Goal: Task Accomplishment & Management: Manage account settings

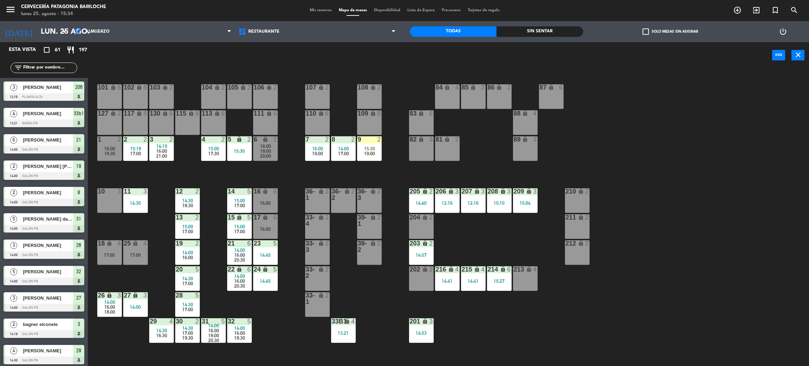
click at [143, 231] on div "101 lock 8 102 lock 8 104 lock 2 105 lock 2 106 lock 2 103 lock 2 107 lock 2 10…" at bounding box center [452, 220] width 713 height 297
click at [139, 254] on div "17:00" at bounding box center [135, 254] width 25 height 5
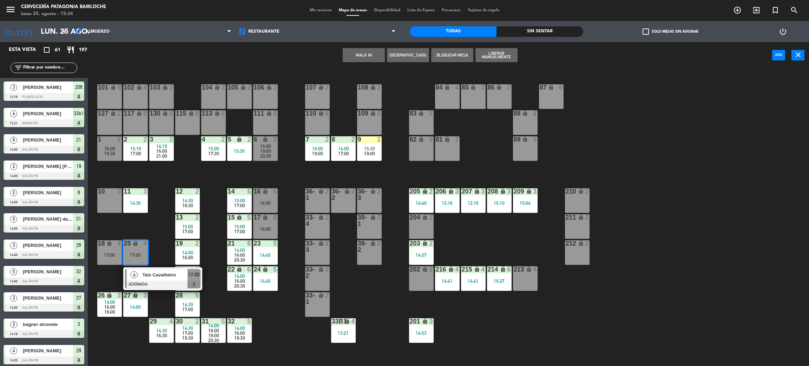
click at [151, 276] on span "Tais Cavalheiro" at bounding box center [165, 274] width 45 height 7
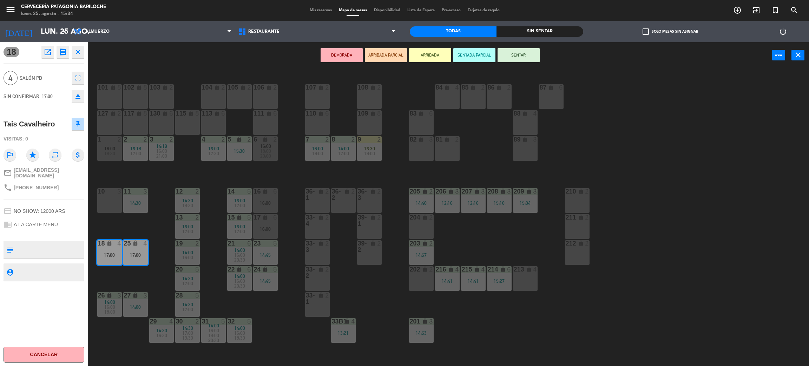
click at [140, 212] on div "11 3 14:30" at bounding box center [135, 200] width 25 height 25
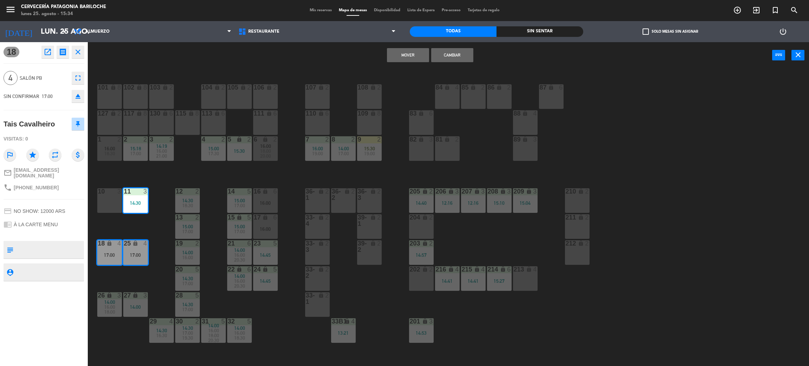
click at [116, 206] on div "10 3" at bounding box center [109, 200] width 25 height 25
click at [405, 55] on button "Mover y Unir" at bounding box center [408, 55] width 42 height 14
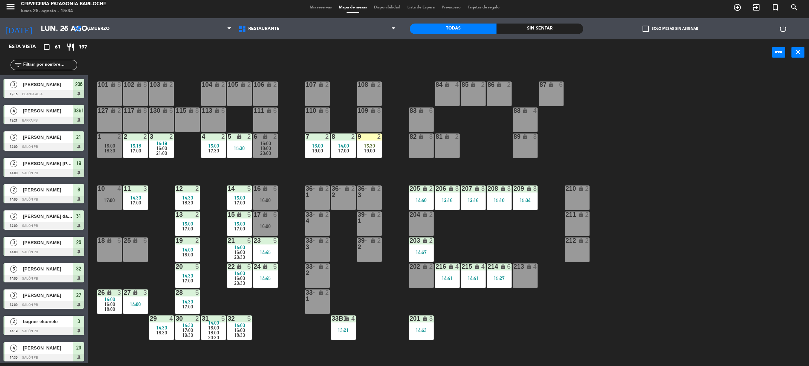
scroll to position [144, 0]
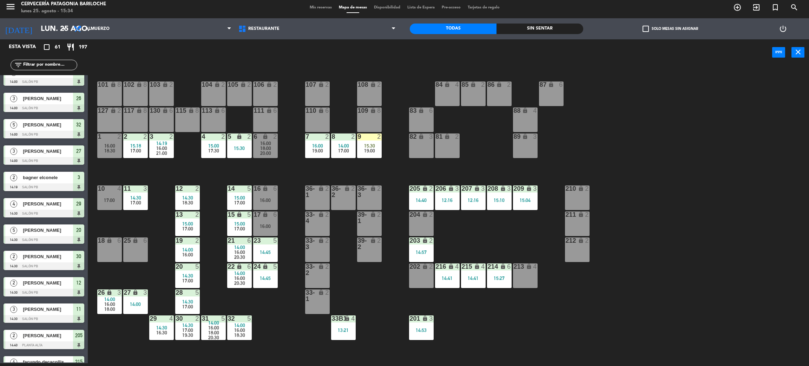
click at [142, 244] on div "25 lock 6" at bounding box center [135, 249] width 25 height 25
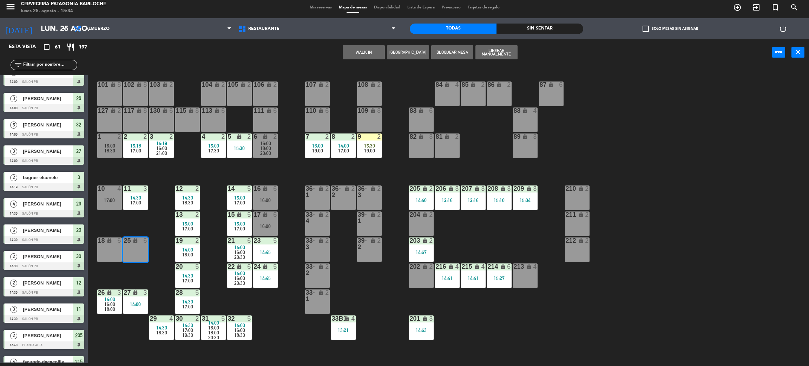
click at [107, 252] on div "18 lock 6" at bounding box center [109, 249] width 25 height 25
click at [372, 50] on button "WALK IN" at bounding box center [364, 52] width 42 height 14
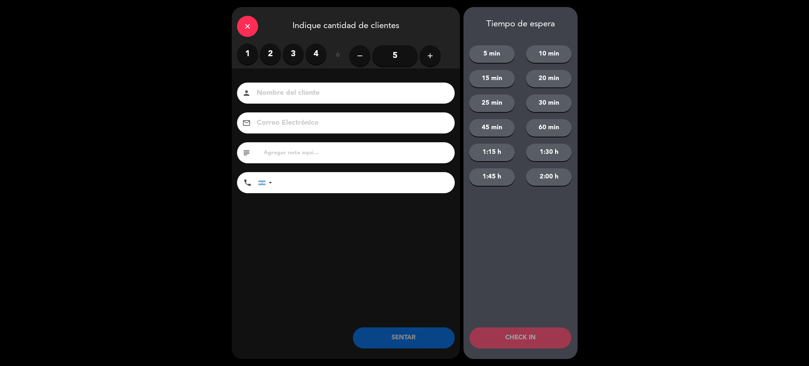
click at [311, 52] on label "4" at bounding box center [316, 54] width 21 height 21
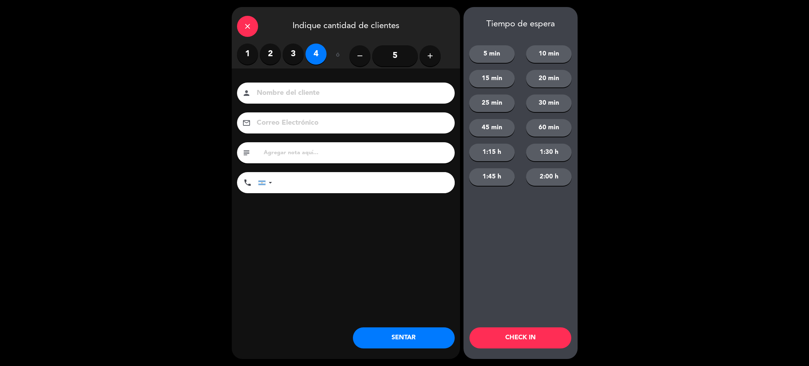
click at [330, 94] on input at bounding box center [351, 93] width 190 height 12
type input "[PERSON_NAME]"
click at [318, 178] on input "tel" at bounding box center [367, 182] width 176 height 21
type input "3814407035"
click at [427, 330] on button "SENTAR" at bounding box center [404, 337] width 102 height 21
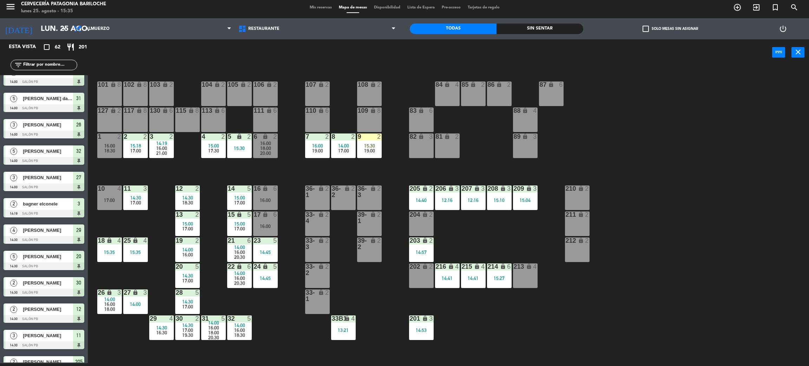
scroll to position [0, 0]
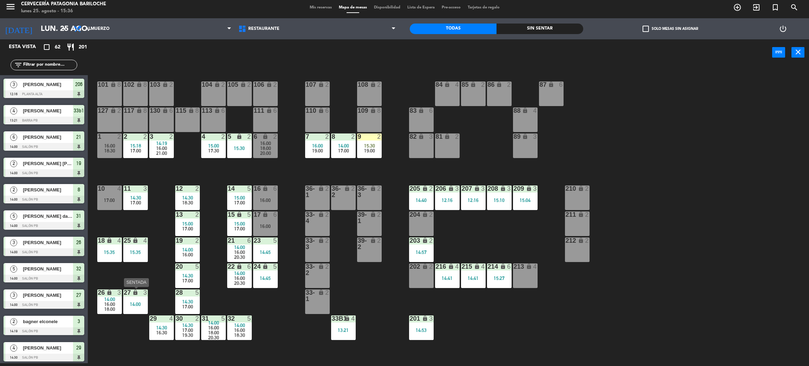
click at [130, 302] on div "14:00" at bounding box center [135, 304] width 25 height 5
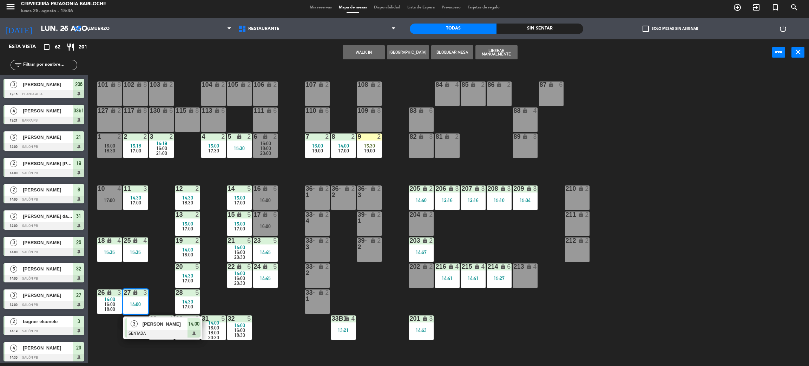
click at [135, 322] on span "3" at bounding box center [134, 323] width 7 height 7
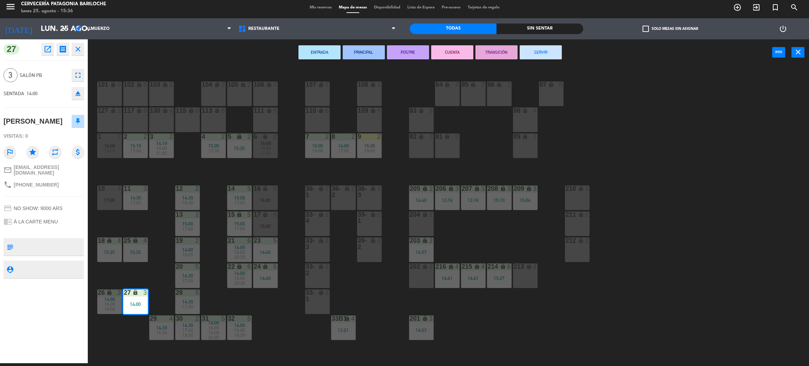
click at [538, 52] on button "SERVIR" at bounding box center [541, 52] width 42 height 14
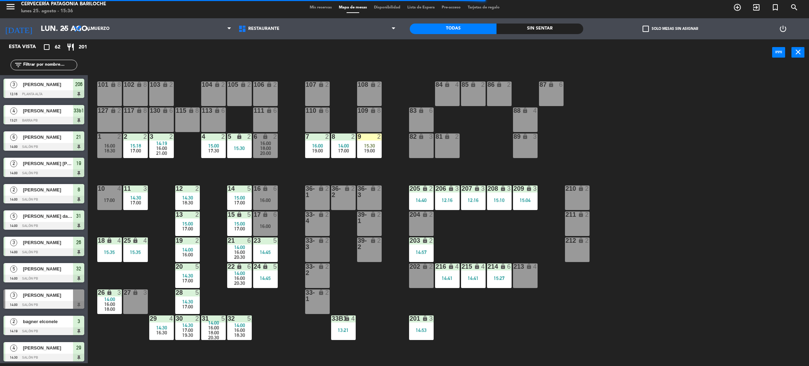
click at [165, 149] on span "16:00" at bounding box center [161, 148] width 11 height 6
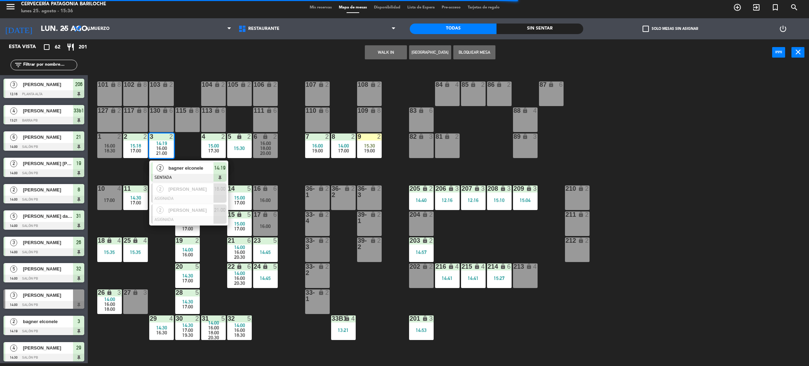
click at [185, 167] on span "bagner elconele" at bounding box center [191, 167] width 45 height 7
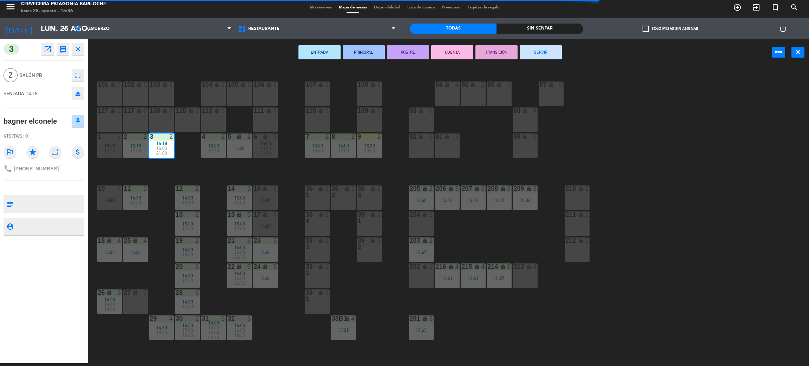
click at [540, 54] on button "SERVIR" at bounding box center [541, 52] width 42 height 14
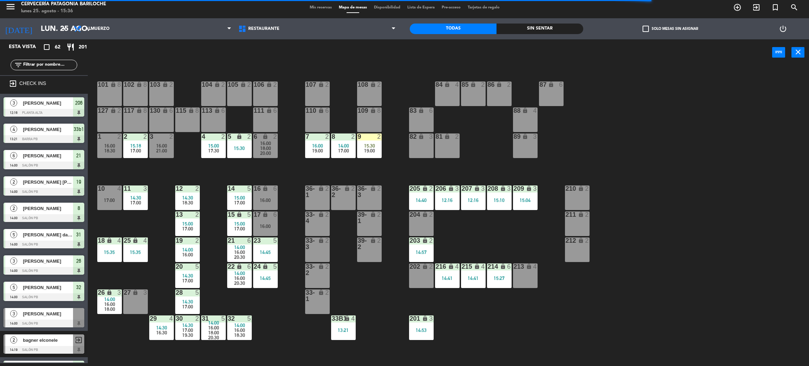
click at [137, 150] on span "17:00" at bounding box center [135, 151] width 11 height 6
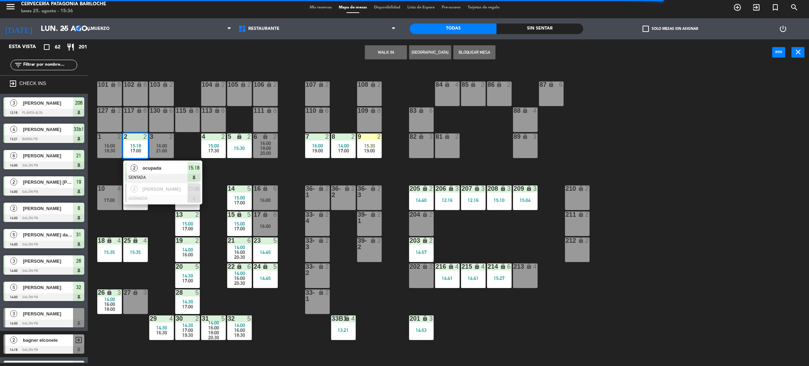
click at [149, 169] on span "ocupada" at bounding box center [165, 167] width 45 height 7
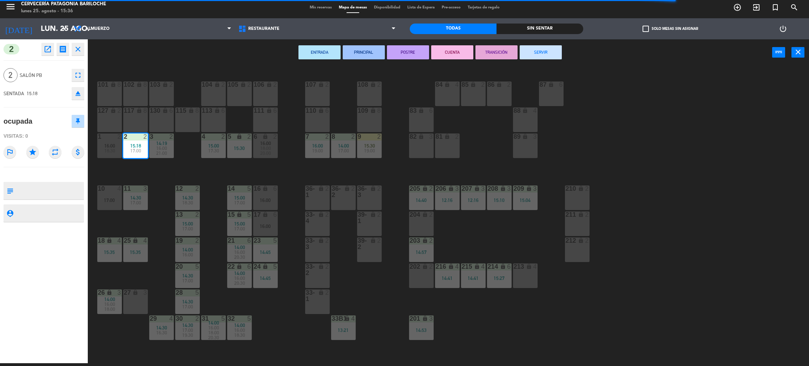
click at [541, 50] on button "SERVIR" at bounding box center [541, 52] width 42 height 14
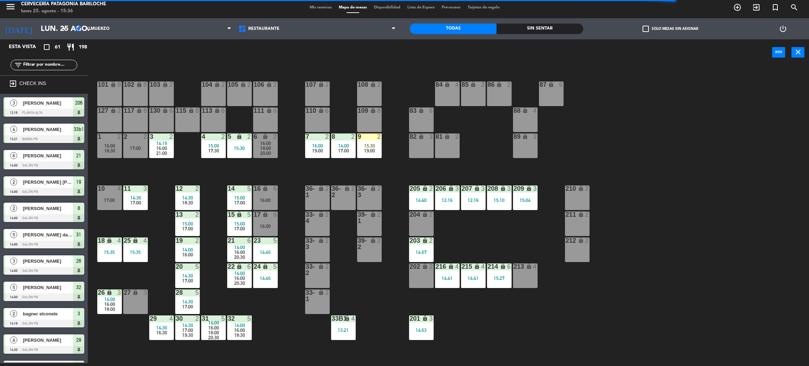
scroll to position [3, 0]
click at [373, 143] on span "15:30" at bounding box center [369, 146] width 11 height 6
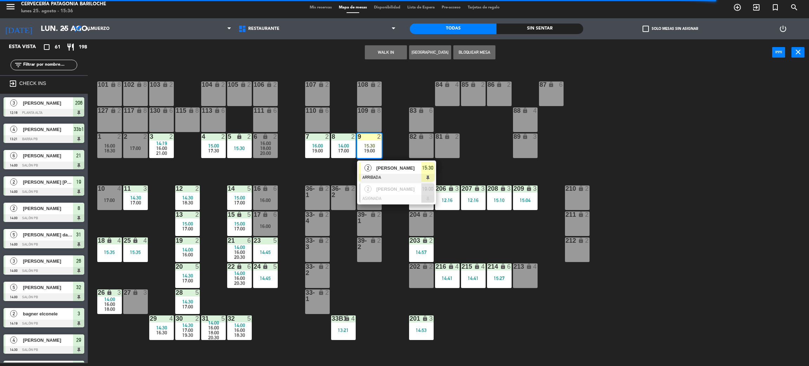
click at [395, 170] on span "[PERSON_NAME]" at bounding box center [398, 167] width 45 height 7
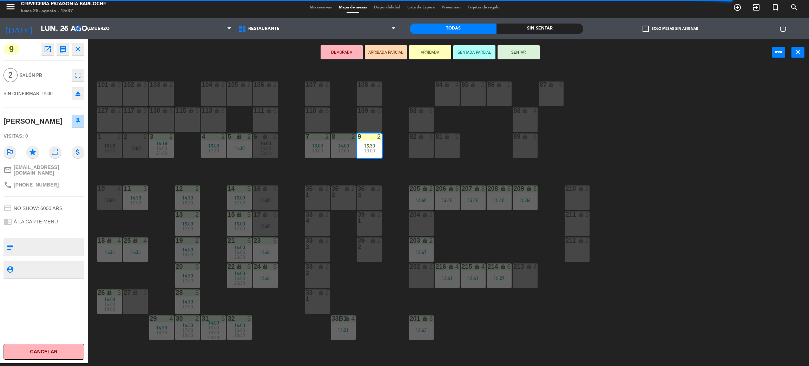
click at [262, 141] on span "16:00" at bounding box center [265, 143] width 11 height 6
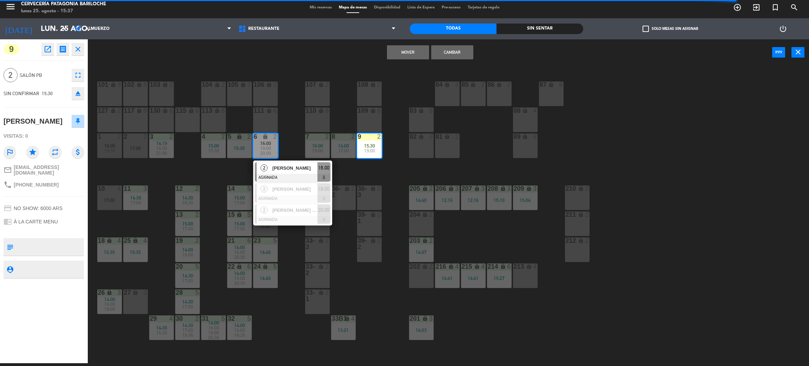
click at [281, 166] on span "[PERSON_NAME]" at bounding box center [294, 167] width 45 height 7
click at [462, 53] on button "Cambiar" at bounding box center [452, 52] width 42 height 14
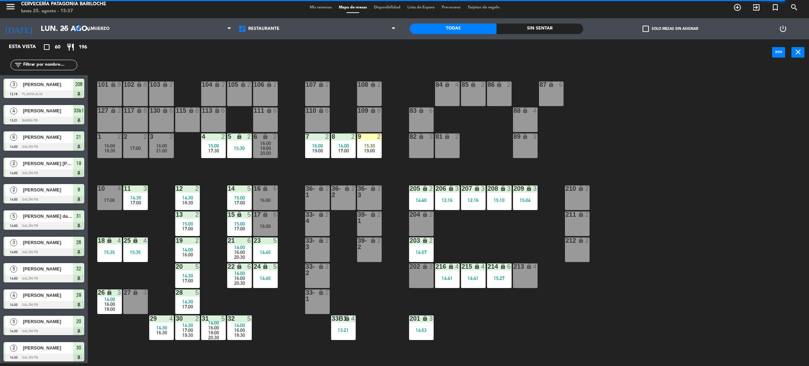
click at [276, 165] on div "101 lock 8 102 lock 8 104 lock 2 105 lock 2 106 lock 2 103 lock 2 107 lock 2 10…" at bounding box center [452, 217] width 713 height 297
click at [135, 301] on div "27 lock 3" at bounding box center [135, 301] width 25 height 25
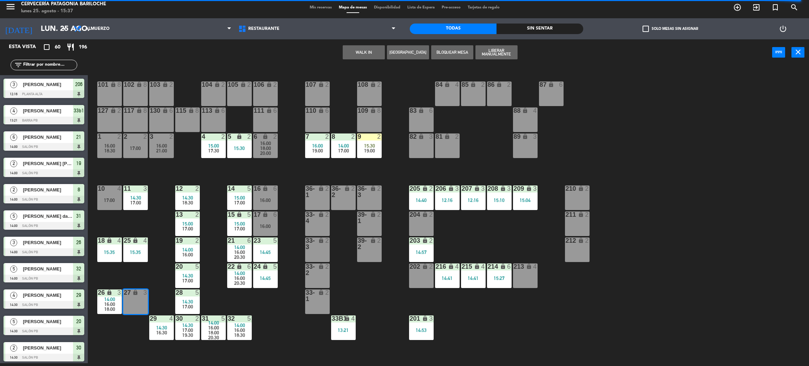
click at [146, 276] on div "101 lock 8 102 lock 8 104 lock 2 105 lock 2 106 lock 2 103 lock 2 107 lock 2 10…" at bounding box center [452, 217] width 713 height 297
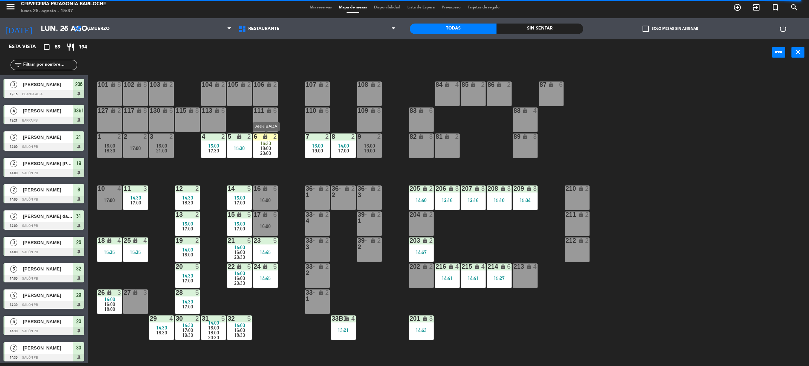
click at [268, 146] on span "18:00" at bounding box center [265, 148] width 11 height 6
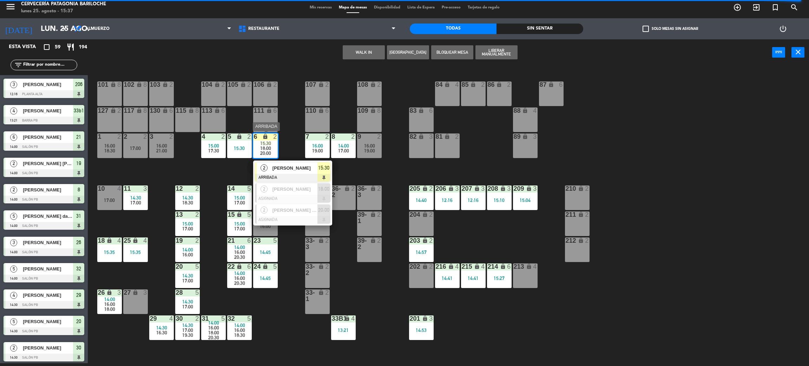
click at [294, 168] on span "[PERSON_NAME]" at bounding box center [294, 167] width 45 height 7
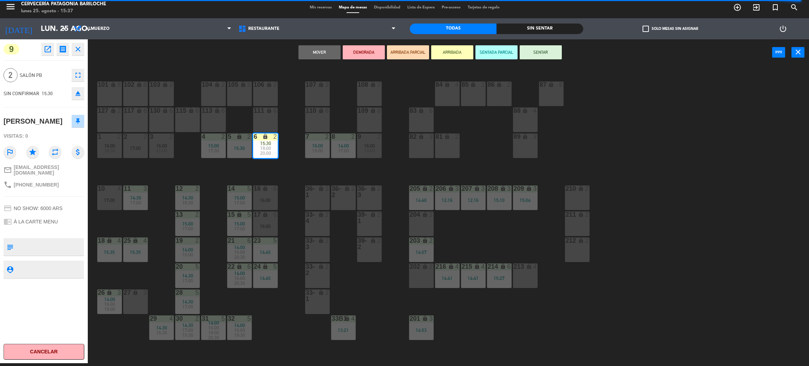
click at [548, 54] on button "SENTAR" at bounding box center [541, 52] width 42 height 14
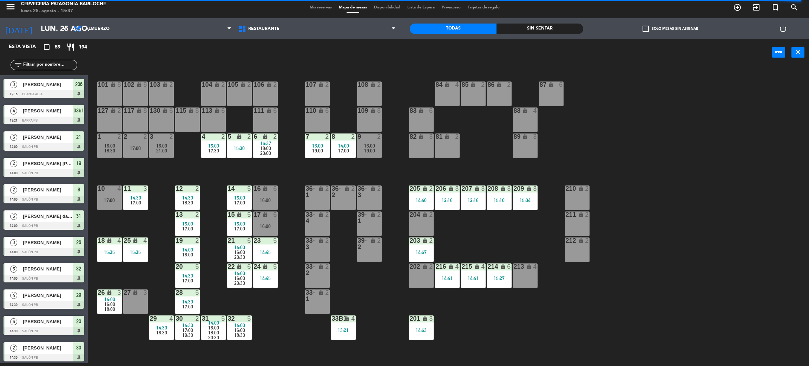
click at [136, 308] on div "27 lock 3" at bounding box center [135, 301] width 25 height 25
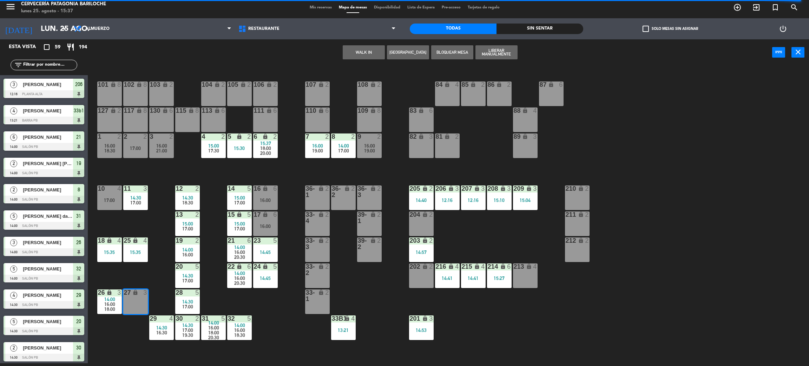
click at [369, 53] on button "WALK IN" at bounding box center [364, 52] width 42 height 14
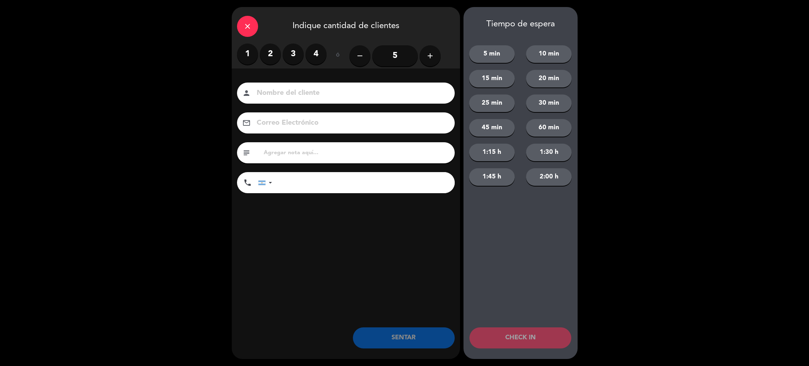
click at [289, 55] on label "3" at bounding box center [293, 54] width 21 height 21
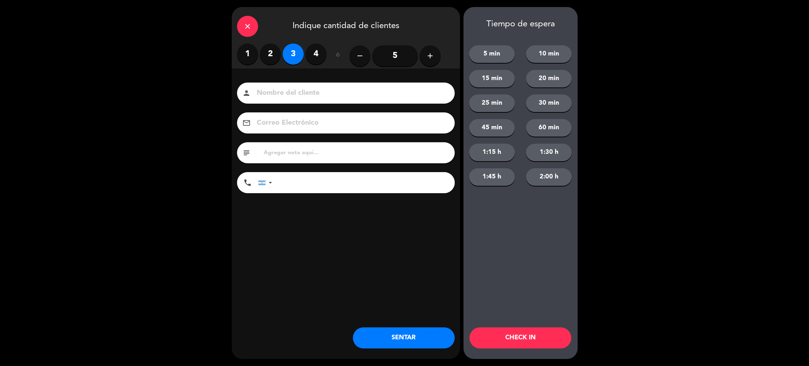
click at [321, 97] on input at bounding box center [351, 93] width 190 height 12
type input "[PERSON_NAME]"
click at [355, 191] on input "tel" at bounding box center [367, 182] width 176 height 21
type input "1158104306"
click at [372, 339] on button "SENTAR" at bounding box center [404, 337] width 102 height 21
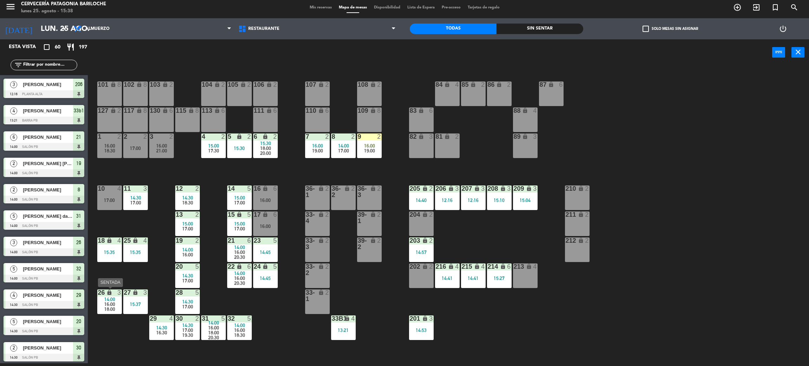
click at [101, 304] on div "16:00" at bounding box center [109, 304] width 25 height 5
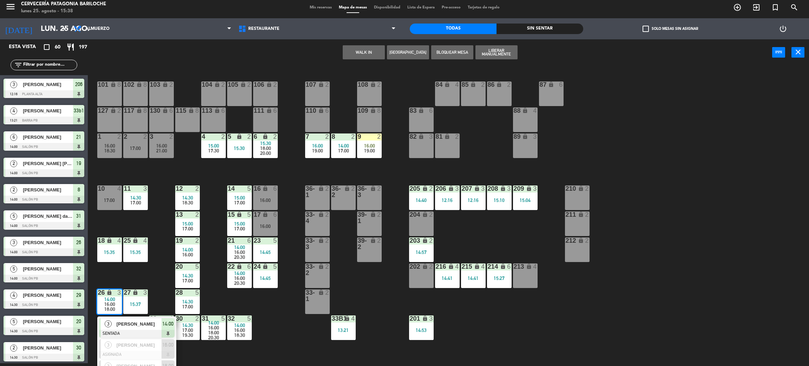
click at [127, 327] on span "María florencia pane" at bounding box center [139, 323] width 45 height 7
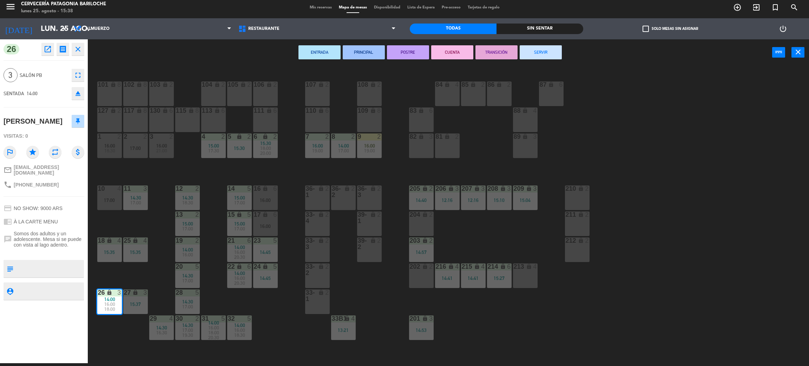
click at [547, 52] on button "SERVIR" at bounding box center [541, 52] width 42 height 14
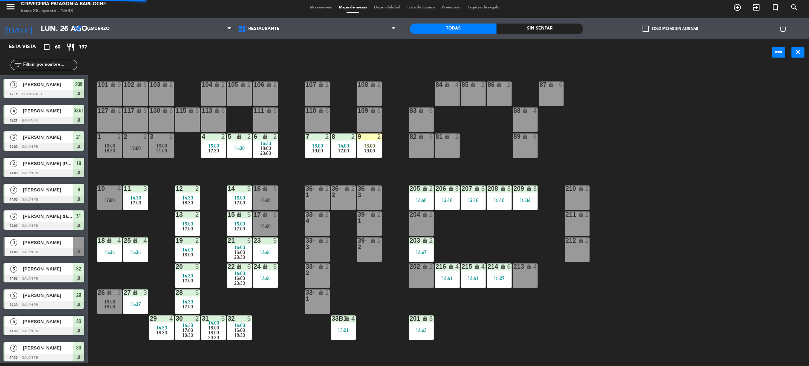
click at [637, 166] on div "101 lock 8 102 lock 8 104 lock 2 105 lock 2 106 lock 2 103 lock 2 107 lock 2 10…" at bounding box center [452, 217] width 713 height 297
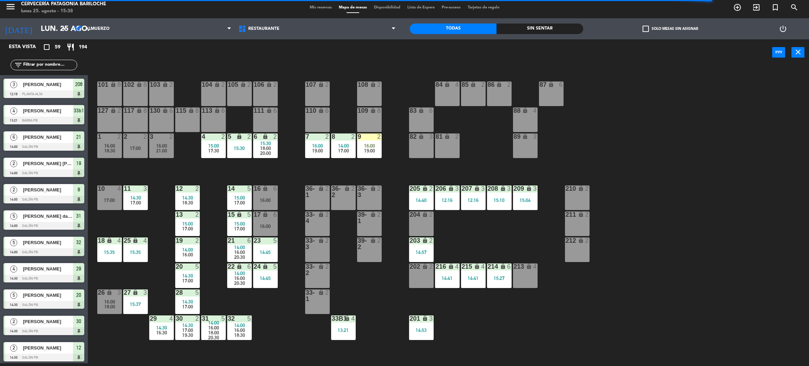
click at [498, 239] on div "101 lock 8 102 lock 8 104 lock 2 105 lock 2 106 lock 2 103 lock 2 107 lock 2 10…" at bounding box center [452, 217] width 713 height 297
click at [151, 233] on div "101 lock 8 102 lock 8 104 lock 2 105 lock 2 106 lock 2 103 lock 2 107 lock 2 10…" at bounding box center [452, 217] width 713 height 297
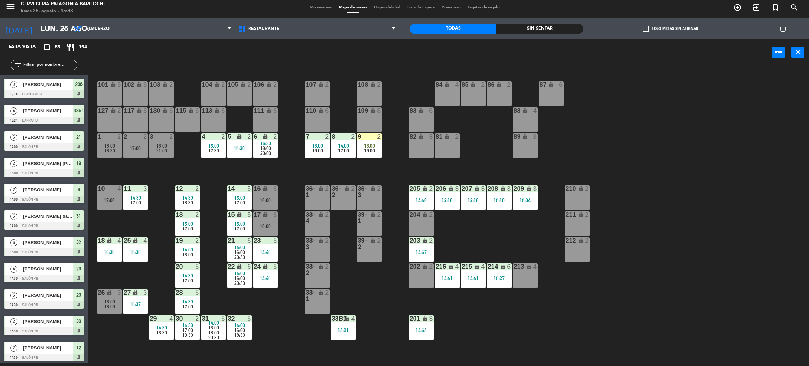
click at [269, 313] on div "101 lock 8 102 lock 8 104 lock 2 105 lock 2 106 lock 2 103 lock 2 107 lock 2 10…" at bounding box center [452, 217] width 713 height 297
click at [153, 276] on div "101 lock 8 102 lock 8 104 lock 2 105 lock 2 106 lock 2 103 lock 2 107 lock 2 10…" at bounding box center [452, 217] width 713 height 297
click at [138, 282] on div "101 lock 8 102 lock 8 104 lock 2 105 lock 2 106 lock 2 103 lock 2 107 lock 2 10…" at bounding box center [452, 217] width 713 height 297
click at [146, 281] on div "101 lock 8 102 lock 8 104 lock 2 105 lock 2 106 lock 2 103 lock 2 107 lock 2 10…" at bounding box center [452, 217] width 713 height 297
click at [108, 294] on icon "lock" at bounding box center [109, 292] width 6 height 6
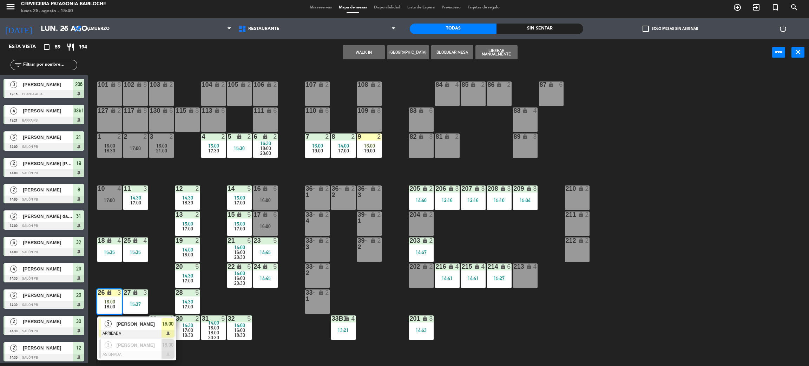
click at [132, 275] on div "101 lock 8 102 lock 8 104 lock 2 105 lock 2 106 lock 2 103 lock 2 107 lock 2 10…" at bounding box center [452, 217] width 713 height 297
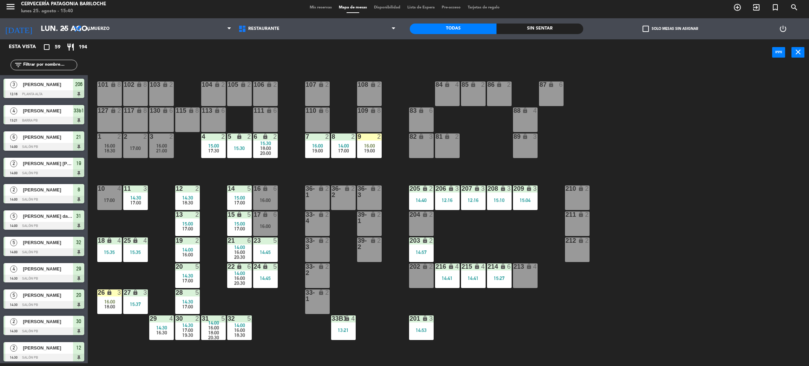
click at [190, 247] on span "14:00" at bounding box center [187, 250] width 11 height 6
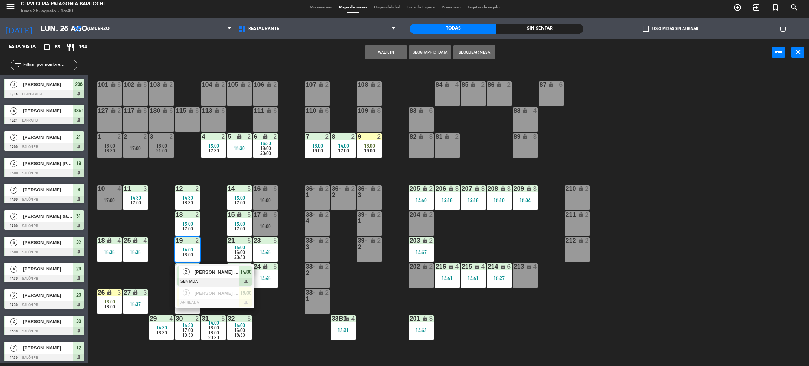
click at [212, 235] on div "101 lock 8 102 lock 8 104 lock 2 105 lock 2 106 lock 2 103 lock 2 107 lock 2 10…" at bounding box center [452, 217] width 713 height 297
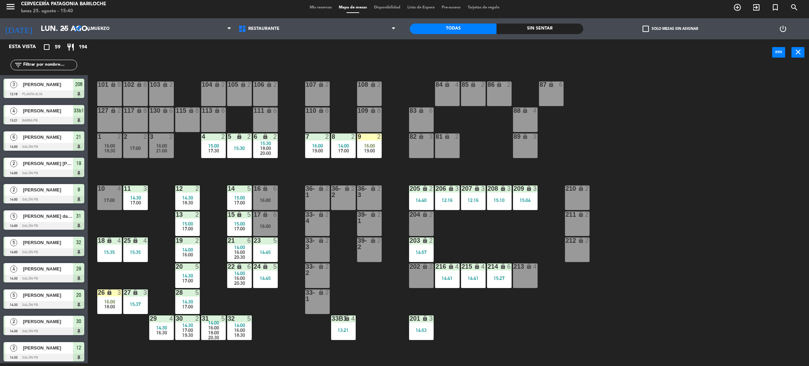
click at [189, 226] on span "17:00" at bounding box center [187, 229] width 11 height 6
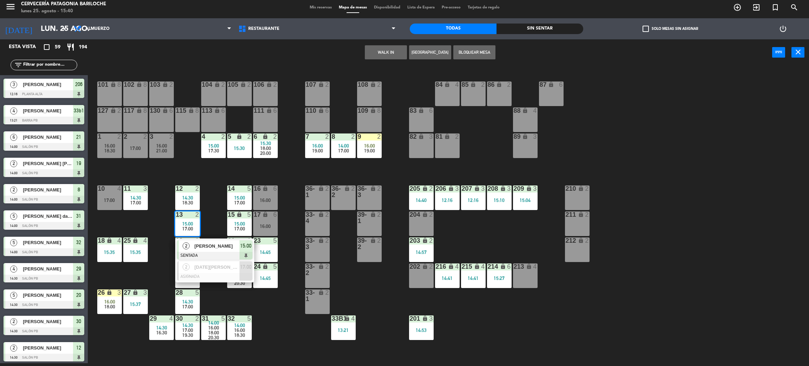
click at [149, 219] on div "101 lock 8 102 lock 8 104 lock 2 105 lock 2 106 lock 2 103 lock 2 107 lock 2 10…" at bounding box center [452, 217] width 713 height 297
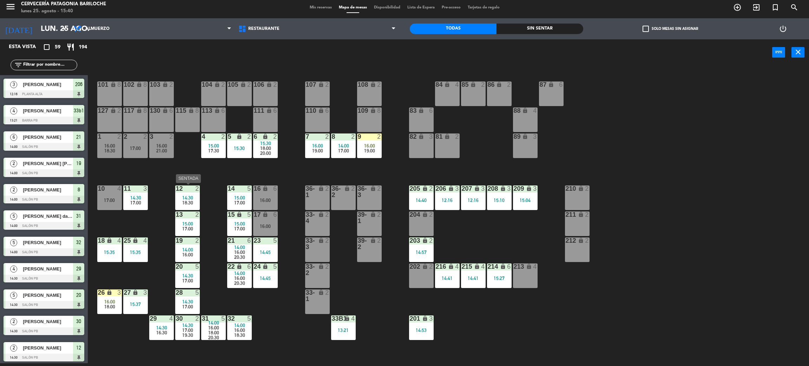
click at [193, 190] on div "2" at bounding box center [199, 188] width 12 height 6
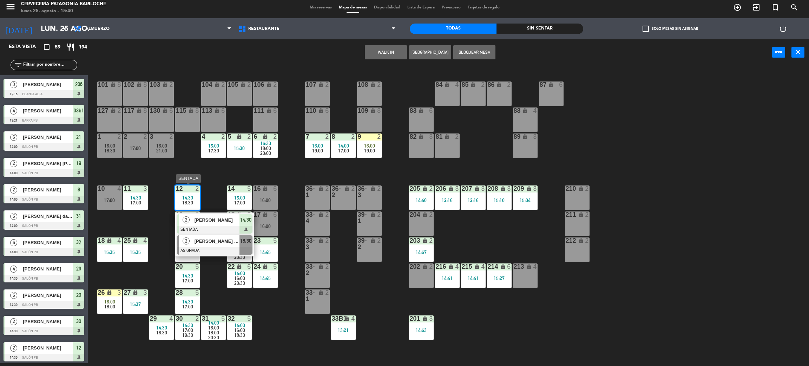
click at [205, 245] on div "[PERSON_NAME] [PERSON_NAME]" at bounding box center [217, 241] width 46 height 12
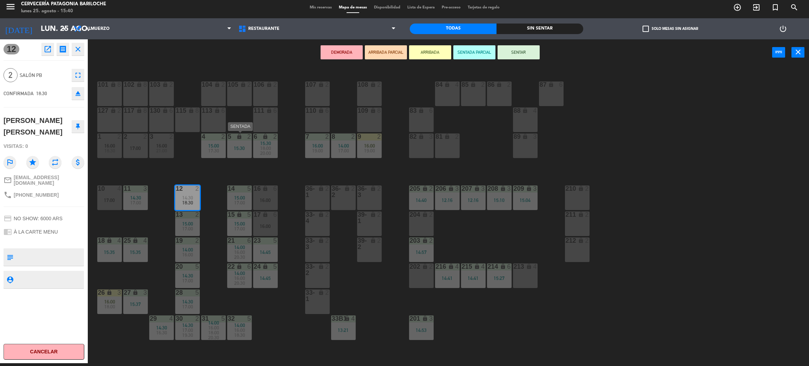
click at [243, 157] on div "5 lock 2 15:30" at bounding box center [239, 145] width 25 height 25
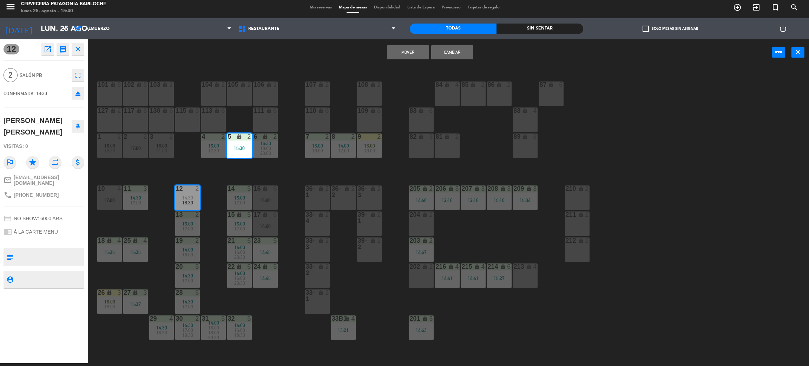
click at [412, 51] on button "Mover" at bounding box center [408, 52] width 42 height 14
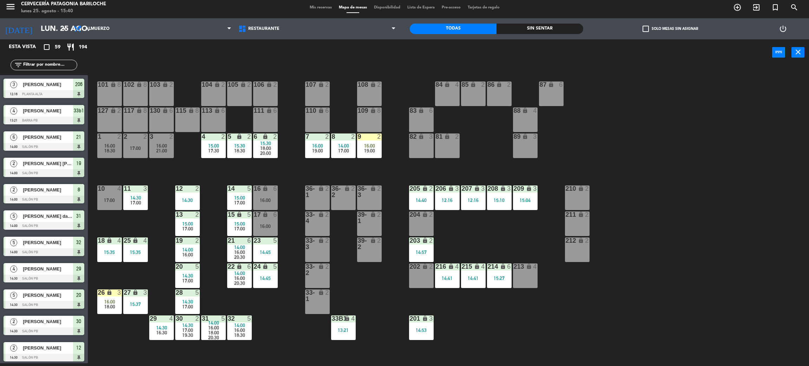
scroll to position [309, 0]
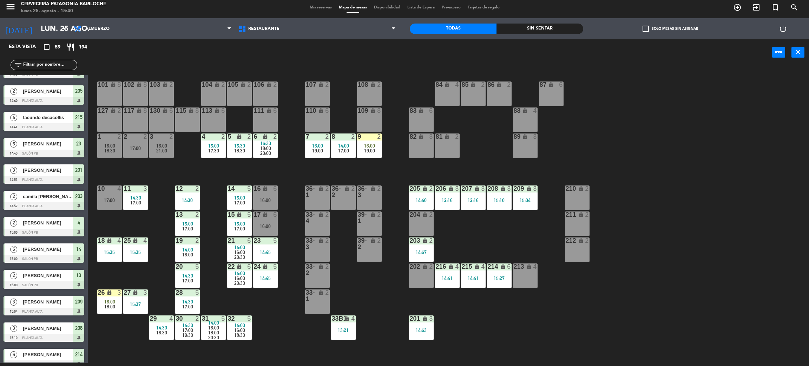
click at [204, 171] on div "101 lock 8 102 lock 8 104 lock 2 105 lock 2 106 lock 2 103 lock 2 107 lock 2 10…" at bounding box center [452, 217] width 713 height 297
click at [256, 304] on div "101 lock 8 102 lock 8 104 lock 2 105 lock 2 106 lock 2 103 lock 2 107 lock 2 10…" at bounding box center [452, 217] width 713 height 297
click at [274, 307] on div "101 lock 8 102 lock 8 104 lock 2 105 lock 2 106 lock 2 103 lock 2 107 lock 2 10…" at bounding box center [452, 217] width 713 height 297
click at [274, 296] on div "101 lock 8 102 lock 8 104 lock 2 105 lock 2 106 lock 2 103 lock 2 107 lock 2 10…" at bounding box center [452, 217] width 713 height 297
click at [268, 292] on div "101 lock 8 102 lock 8 104 lock 2 105 lock 2 106 lock 2 103 lock 2 107 lock 2 10…" at bounding box center [452, 217] width 713 height 297
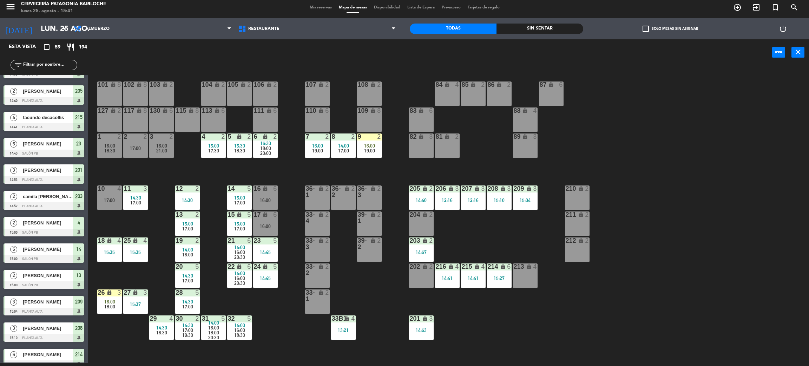
click at [280, 314] on div "101 lock 8 102 lock 8 104 lock 2 105 lock 2 106 lock 2 103 lock 2 107 lock 2 10…" at bounding box center [452, 217] width 713 height 297
click at [267, 280] on div "14:45" at bounding box center [265, 278] width 25 height 5
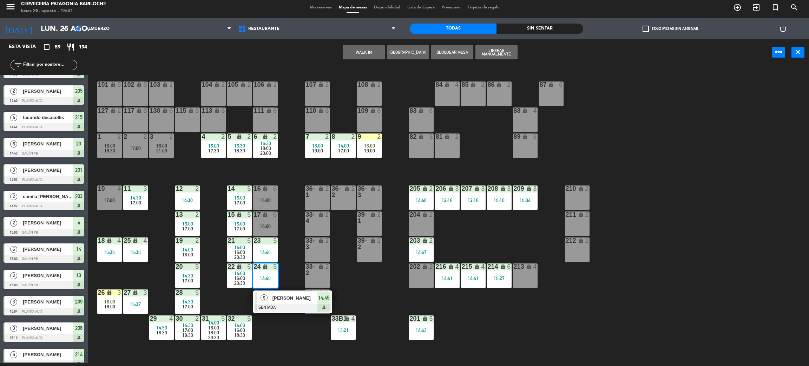
click at [263, 251] on div "14:45" at bounding box center [265, 252] width 25 height 5
click at [385, 57] on button "WALK IN" at bounding box center [386, 52] width 42 height 14
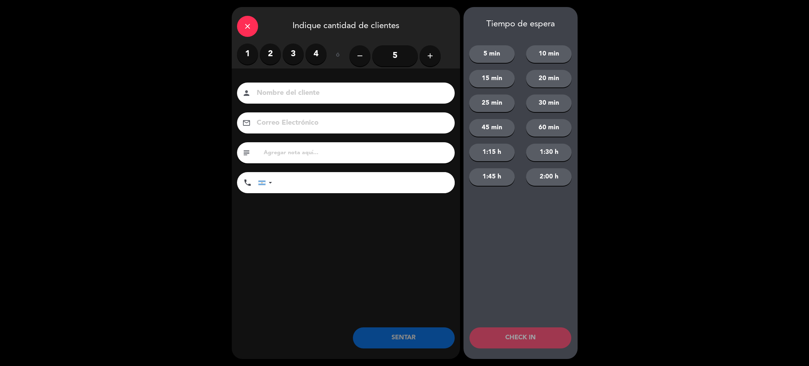
click at [426, 54] on icon "add" at bounding box center [430, 56] width 8 height 8
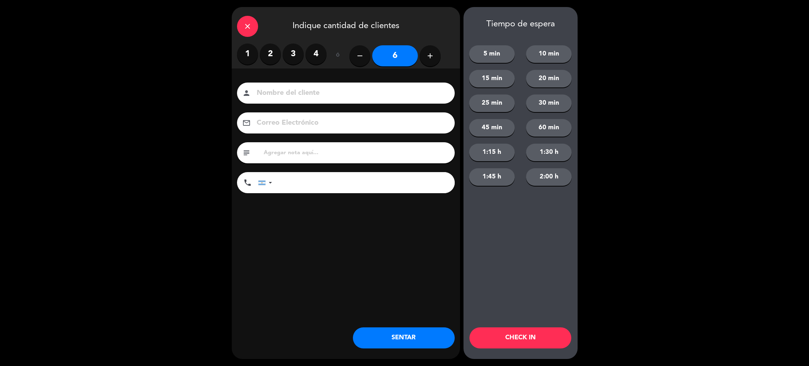
click at [404, 88] on input at bounding box center [351, 93] width 190 height 12
type input "mateus bittncort"
click at [332, 189] on input "tel" at bounding box center [367, 182] width 176 height 21
type input "[PHONE_NUMBER]"
click at [498, 153] on button "1:15 h" at bounding box center [492, 153] width 46 height 18
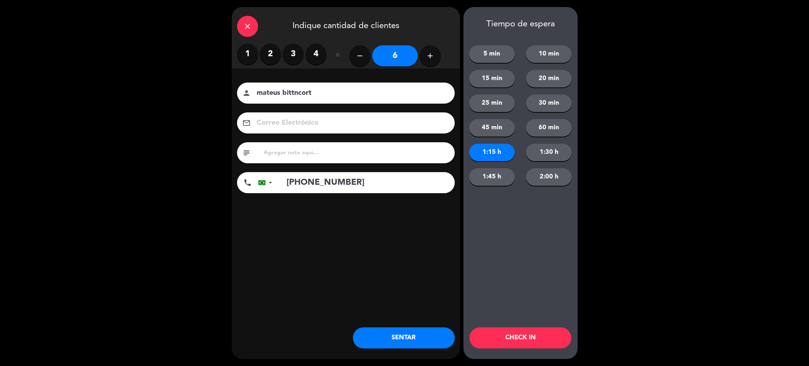
click at [529, 339] on button "CHECK IN" at bounding box center [520, 337] width 102 height 21
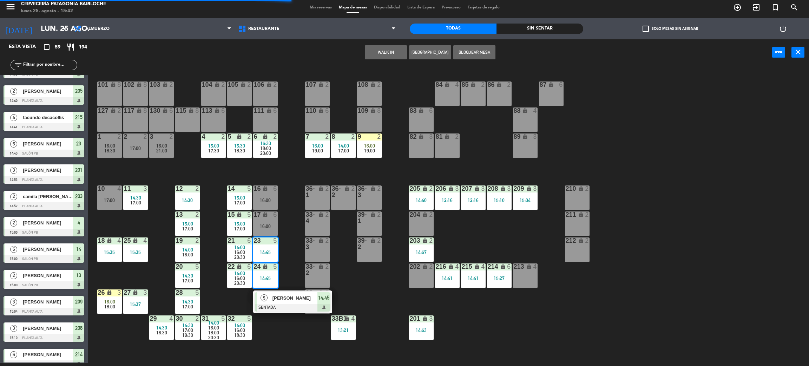
scroll to position [0, 0]
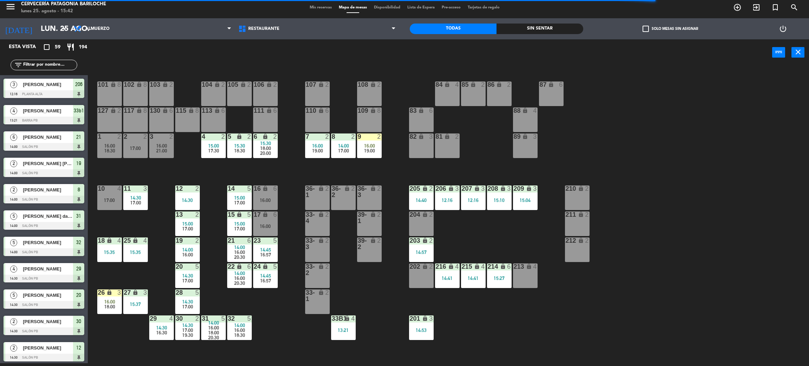
click at [278, 304] on div "101 lock 8 102 lock 8 104 lock 2 105 lock 2 106 lock 2 103 lock 2 107 lock 2 10…" at bounding box center [452, 217] width 713 height 297
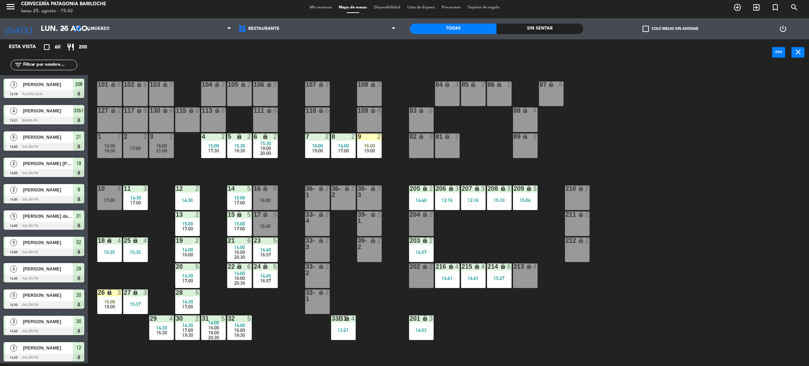
click at [269, 304] on div "101 lock 8 102 lock 8 104 lock 2 105 lock 2 106 lock 2 103 lock 2 107 lock 2 10…" at bounding box center [452, 217] width 713 height 297
click at [107, 295] on icon "lock" at bounding box center [109, 292] width 6 height 6
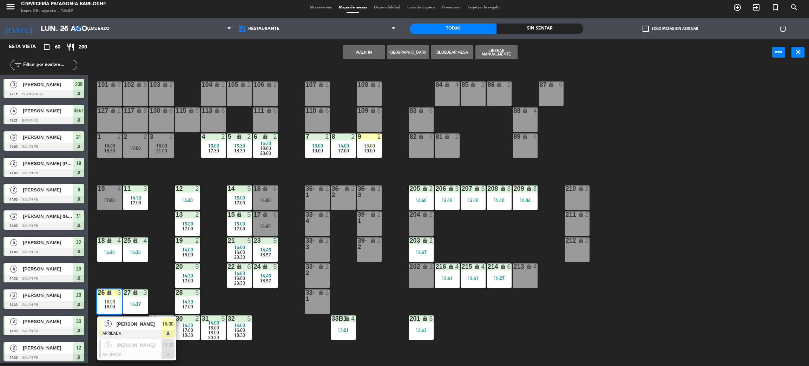
click at [118, 275] on div "101 lock 8 102 lock 8 104 lock 2 105 lock 2 106 lock 2 103 lock 2 107 lock 2 10…" at bounding box center [452, 217] width 713 height 297
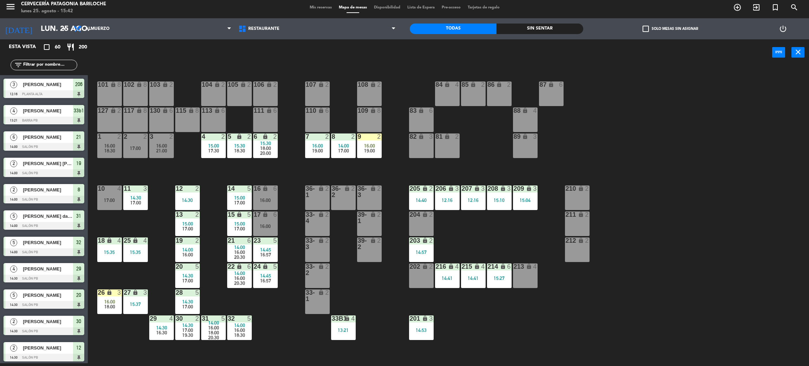
click at [53, 65] on input "text" at bounding box center [49, 65] width 54 height 8
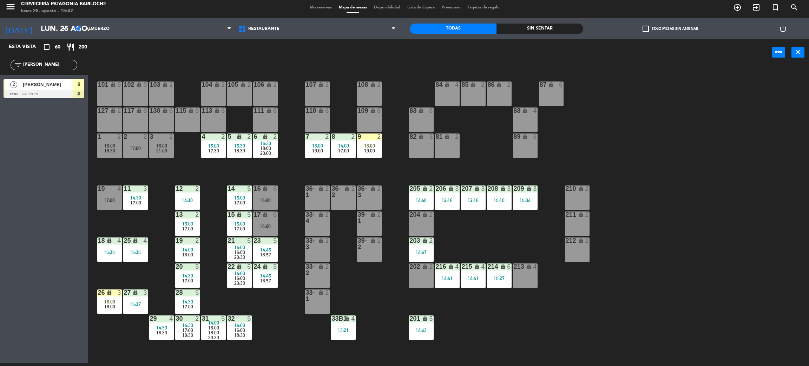
type input "pablo"
click at [53, 86] on span "[PERSON_NAME]" at bounding box center [48, 84] width 50 height 7
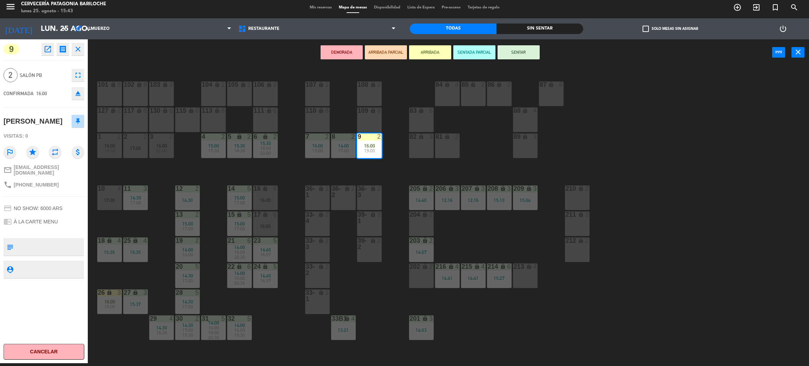
click at [342, 165] on div "101 lock 8 102 lock 8 104 lock 2 105 lock 2 106 lock 2 103 lock 2 107 lock 2 10…" at bounding box center [452, 217] width 713 height 297
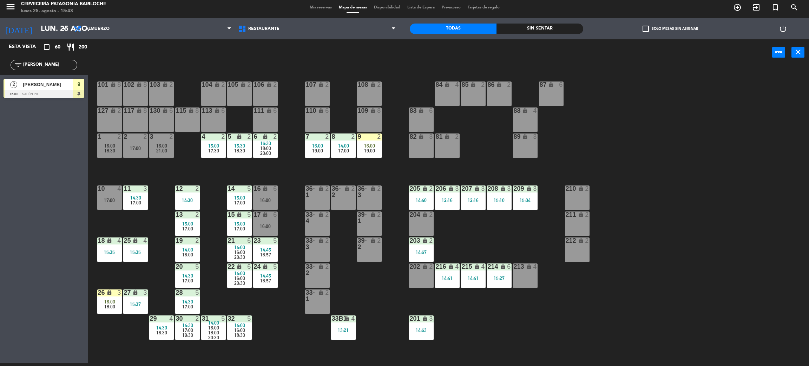
click at [347, 150] on span "17:00" at bounding box center [343, 151] width 11 height 6
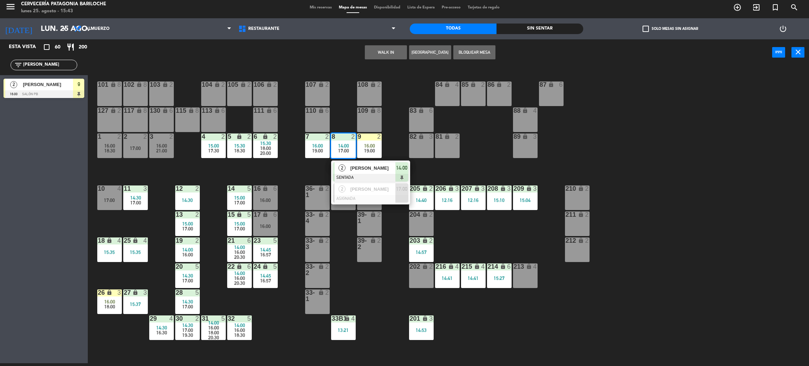
click at [359, 166] on span "Grace Grunau" at bounding box center [372, 167] width 45 height 7
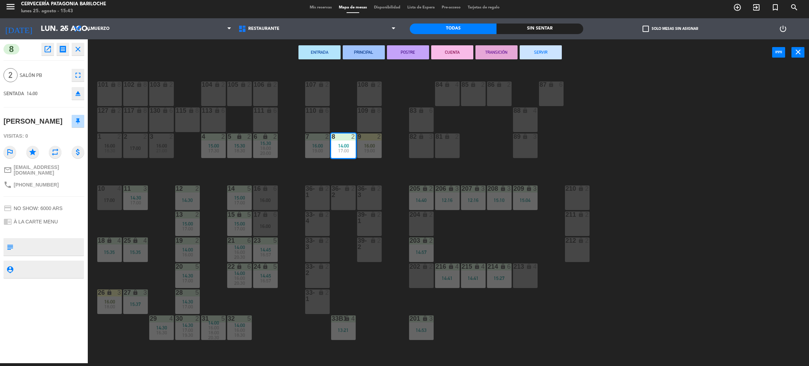
drag, startPoint x: 534, startPoint y: 55, endPoint x: 515, endPoint y: 57, distance: 19.0
click at [534, 54] on button "SERVIR" at bounding box center [541, 52] width 42 height 14
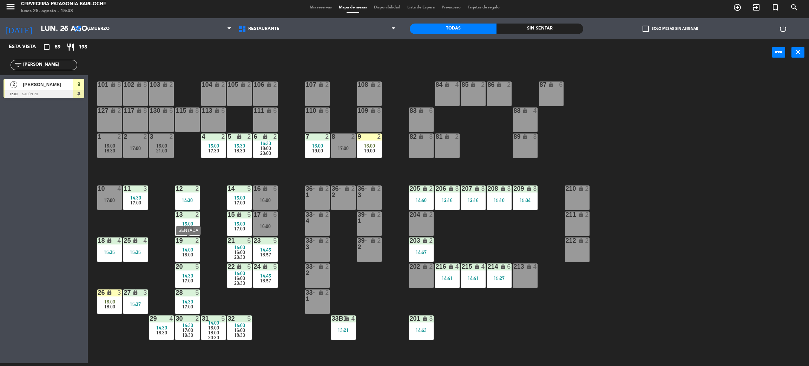
click at [193, 255] on div "16:00" at bounding box center [187, 254] width 25 height 5
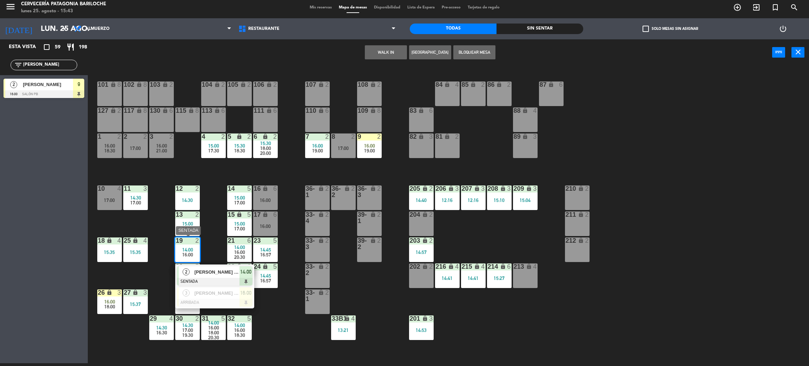
click at [205, 271] on span "Carlos Marina Ribeiro Alvarez" at bounding box center [217, 271] width 45 height 7
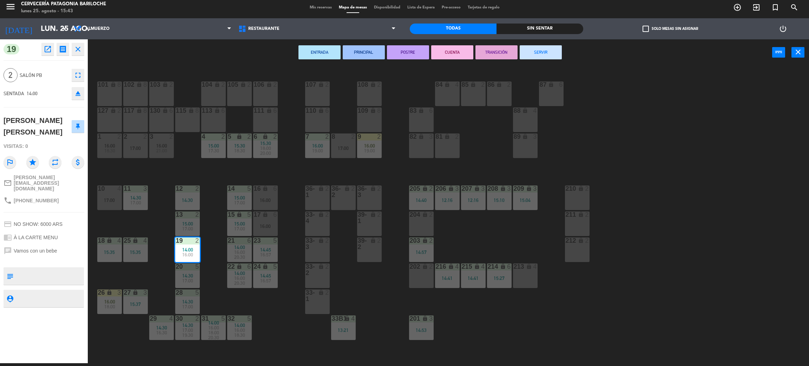
click at [534, 53] on button "SERVIR" at bounding box center [541, 52] width 42 height 14
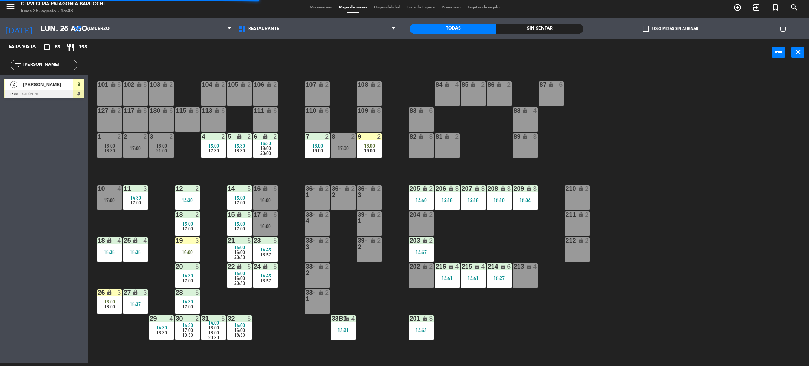
click at [244, 332] on span "18:30" at bounding box center [239, 335] width 11 height 6
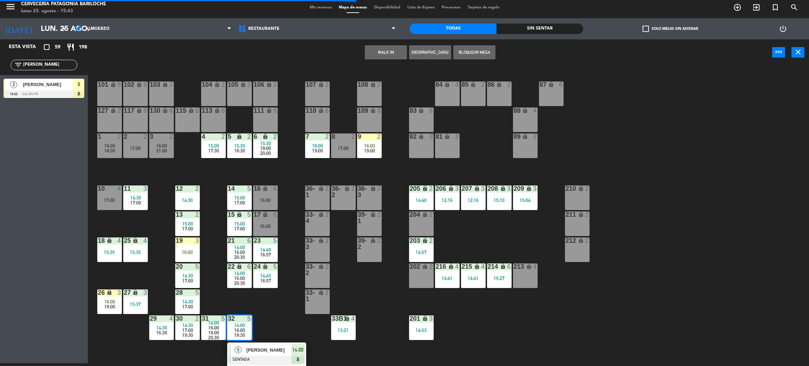
click at [270, 351] on span "Morena Gómez" at bounding box center [269, 349] width 45 height 7
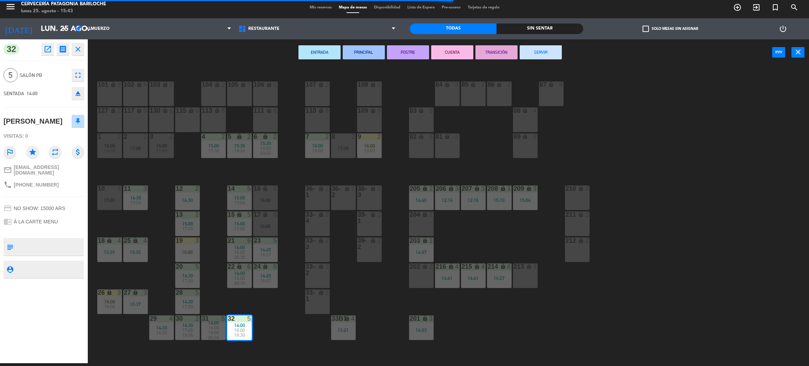
click at [542, 54] on button "SERVIR" at bounding box center [541, 52] width 42 height 14
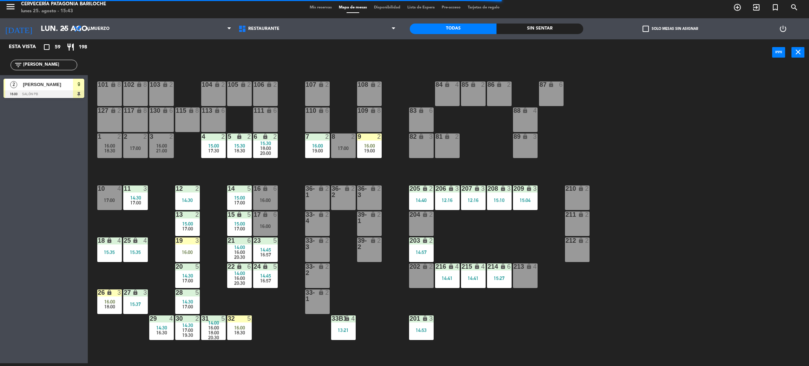
click at [275, 311] on div "101 lock 8 102 lock 8 104 lock 2 105 lock 2 106 lock 2 103 lock 2 107 lock 2 10…" at bounding box center [452, 217] width 713 height 297
click at [369, 145] on span "16:00" at bounding box center [369, 146] width 11 height 6
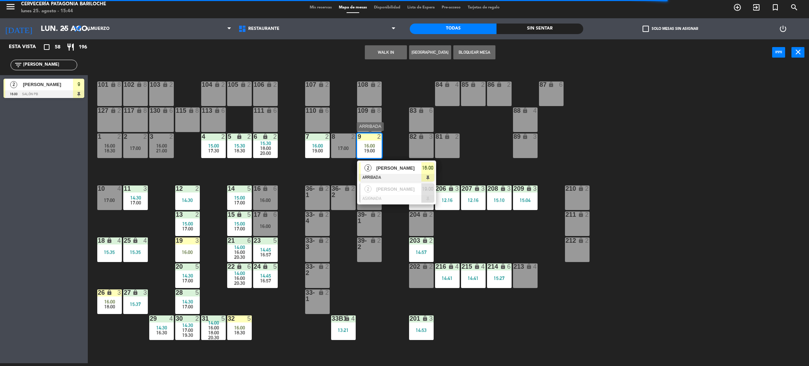
click at [384, 166] on span "[PERSON_NAME]" at bounding box center [398, 167] width 45 height 7
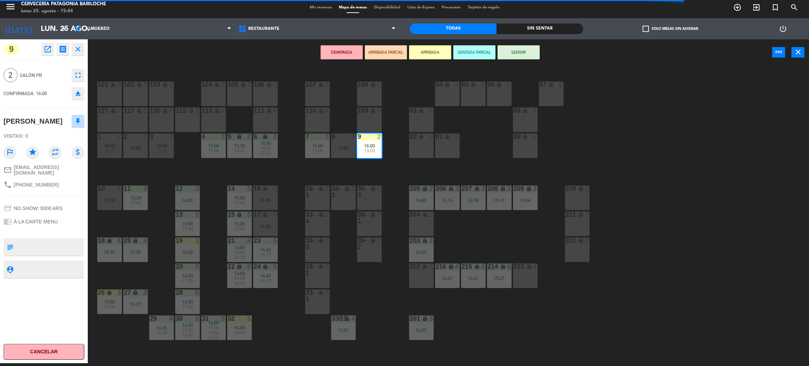
click at [520, 44] on div "DEMORADA ARRIBADA PARCIAL ARRIBADA SENTADA PARCIAL SENTAR power_input close" at bounding box center [430, 52] width 684 height 27
click at [516, 55] on button "SENTAR" at bounding box center [519, 52] width 42 height 14
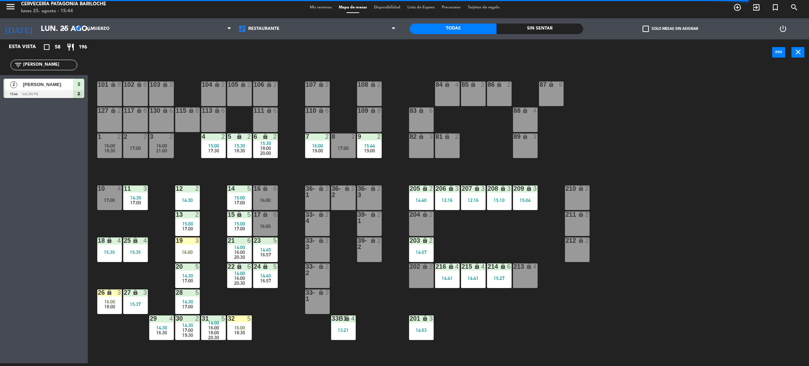
click at [58, 60] on div "filter_list pablo" at bounding box center [44, 65] width 67 height 11
click at [59, 61] on input "pablo" at bounding box center [49, 65] width 54 height 8
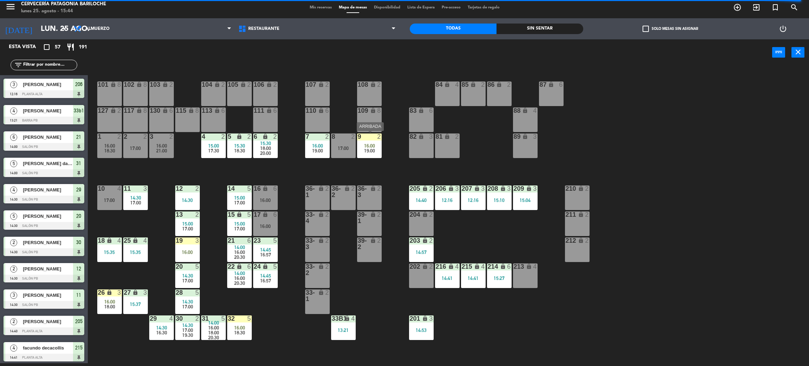
click at [368, 149] on span "19:00" at bounding box center [369, 151] width 11 height 6
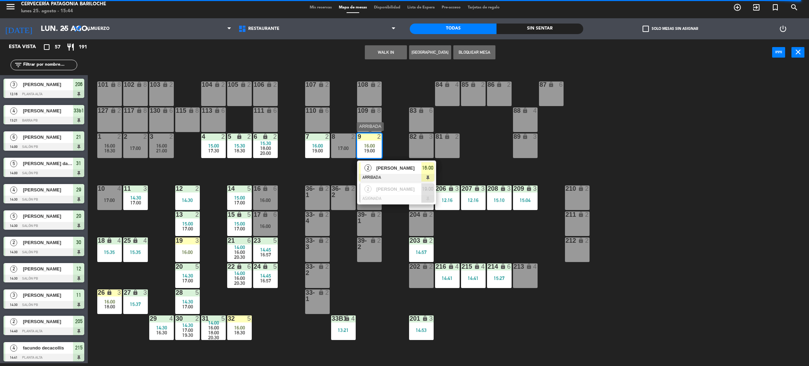
click at [395, 165] on span "[PERSON_NAME]" at bounding box center [398, 167] width 45 height 7
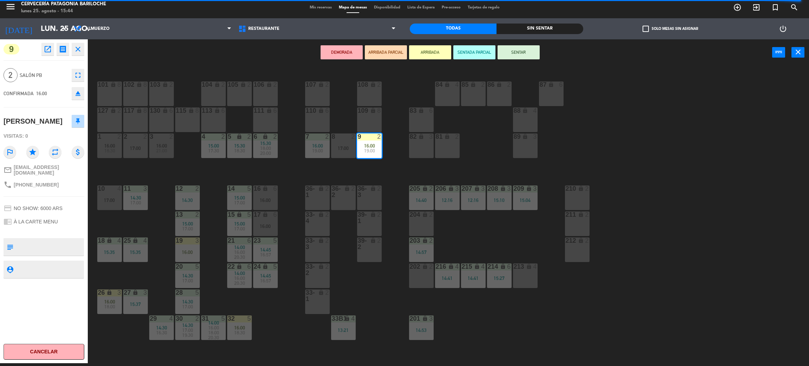
click at [511, 54] on button "SENTAR" at bounding box center [519, 52] width 42 height 14
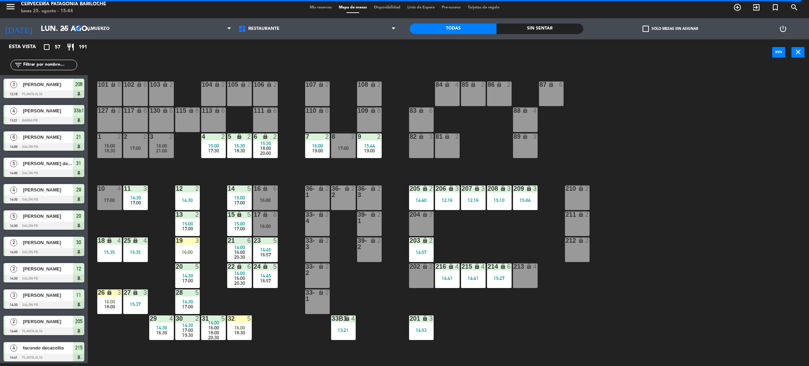
scroll to position [3, 0]
click at [110, 294] on icon "lock" at bounding box center [109, 292] width 6 height 6
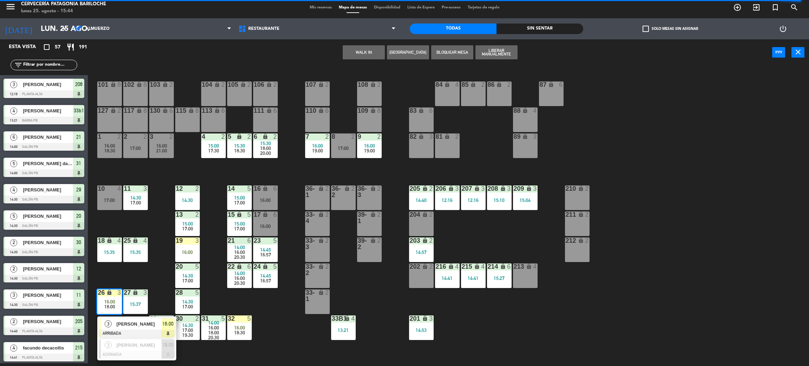
click at [117, 322] on span "[PERSON_NAME]" at bounding box center [139, 323] width 45 height 7
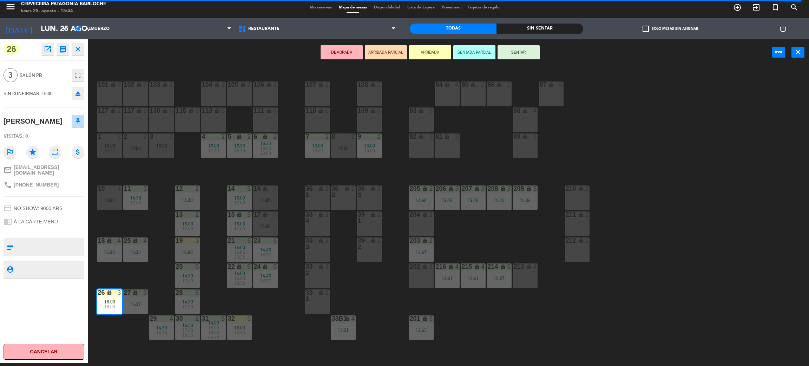
drag, startPoint x: 517, startPoint y: 56, endPoint x: 492, endPoint y: 61, distance: 25.1
click at [517, 56] on button "SENTAR" at bounding box center [519, 52] width 42 height 14
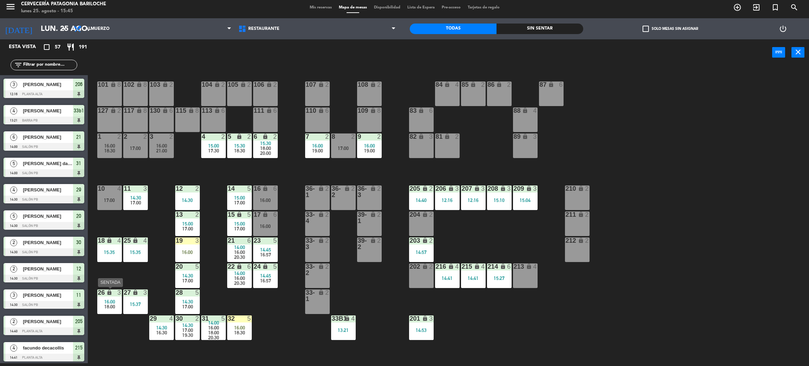
click at [104, 304] on div "18:00" at bounding box center [109, 306] width 25 height 5
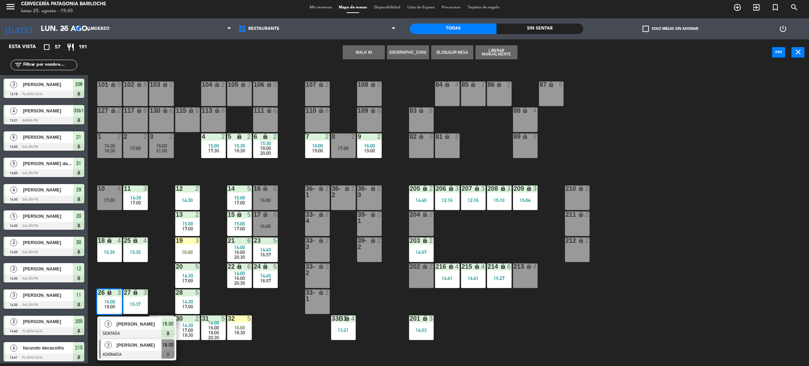
click at [129, 352] on div at bounding box center [136, 355] width 75 height 8
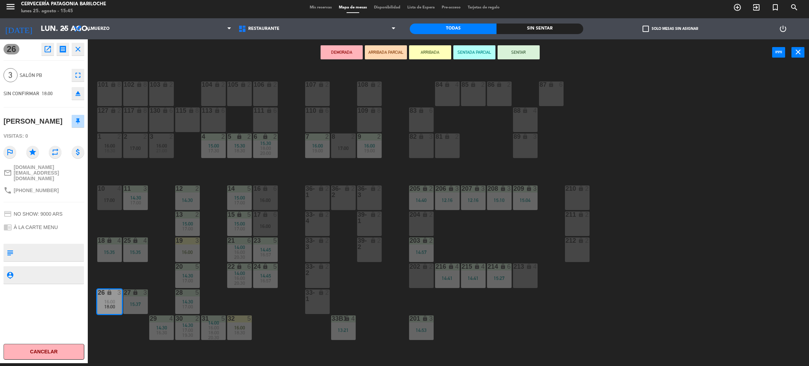
click at [159, 271] on div "101 lock 8 102 lock 8 104 lock 2 105 lock 2 106 lock 2 103 lock 2 107 lock 2 10…" at bounding box center [452, 217] width 713 height 297
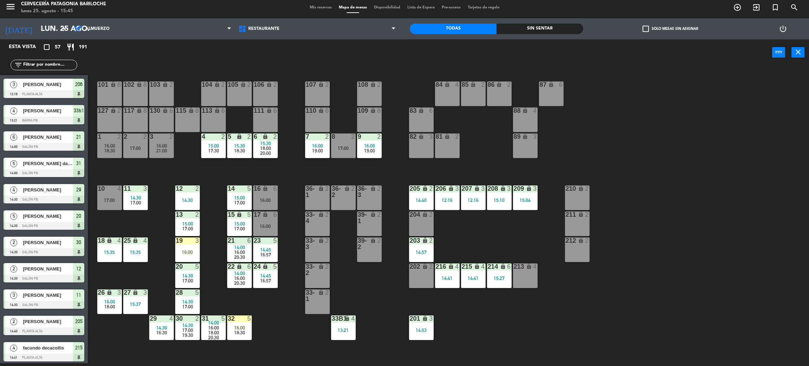
scroll to position [212, 0]
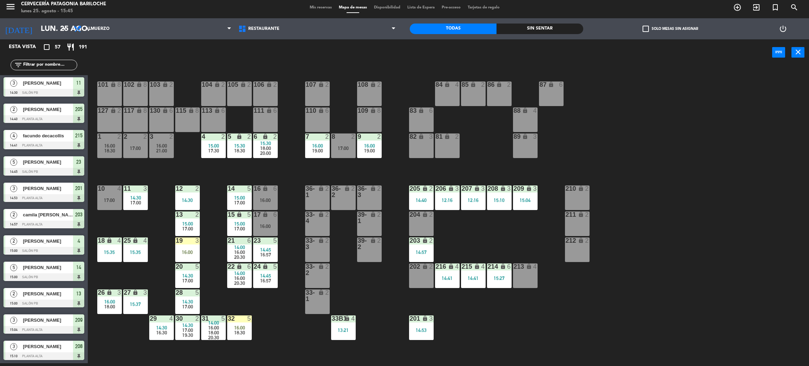
click at [107, 306] on span "18:00" at bounding box center [109, 307] width 11 height 6
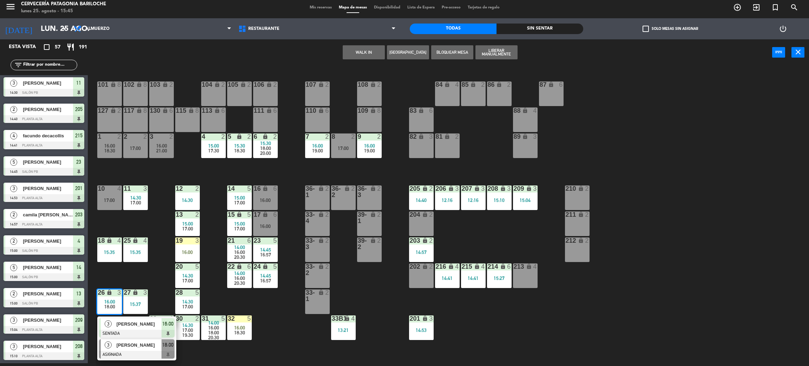
click at [131, 346] on span "[PERSON_NAME]" at bounding box center [139, 344] width 45 height 7
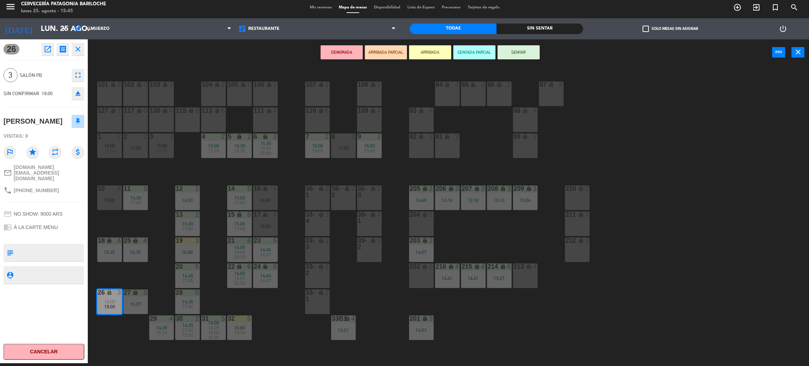
click at [191, 244] on div "19 3 16:00" at bounding box center [187, 249] width 25 height 25
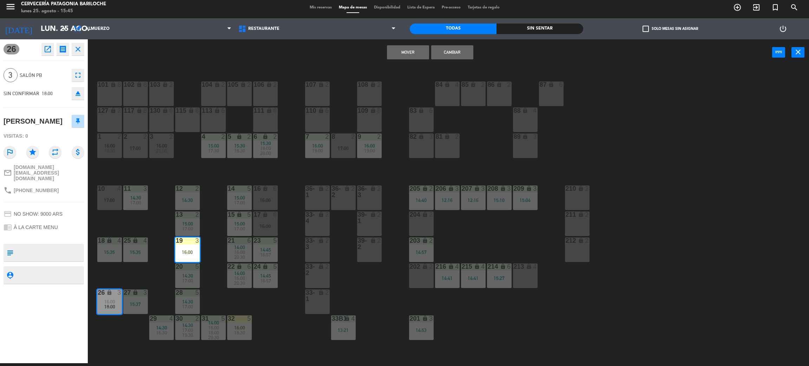
click at [418, 53] on button "Mover" at bounding box center [408, 52] width 42 height 14
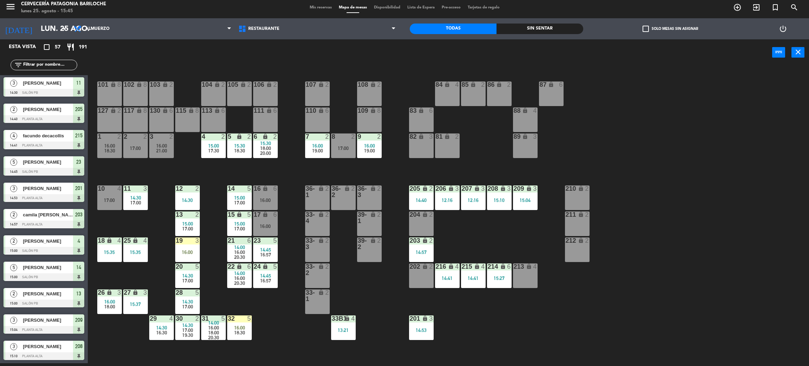
click at [152, 272] on div "101 lock 8 102 lock 8 104 lock 2 105 lock 2 106 lock 2 103 lock 2 107 lock 2 10…" at bounding box center [452, 217] width 713 height 297
click at [136, 225] on div "101 lock 8 102 lock 8 104 lock 2 105 lock 2 106 lock 2 103 lock 2 107 lock 2 10…" at bounding box center [452, 217] width 713 height 297
click at [108, 198] on div "17:00" at bounding box center [109, 200] width 25 height 5
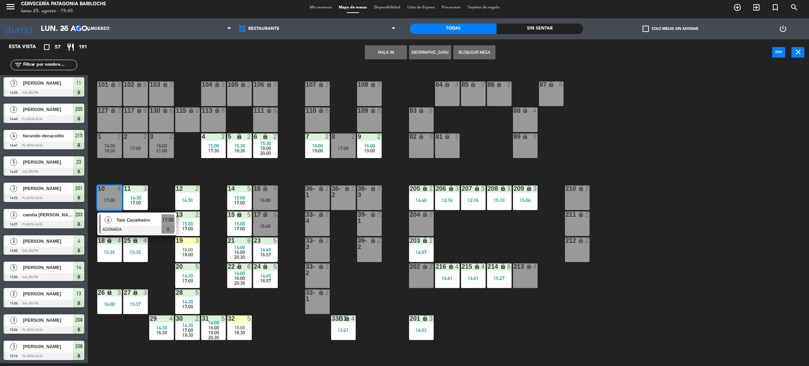
click at [117, 221] on span "Tais Cavalheiro" at bounding box center [139, 219] width 45 height 7
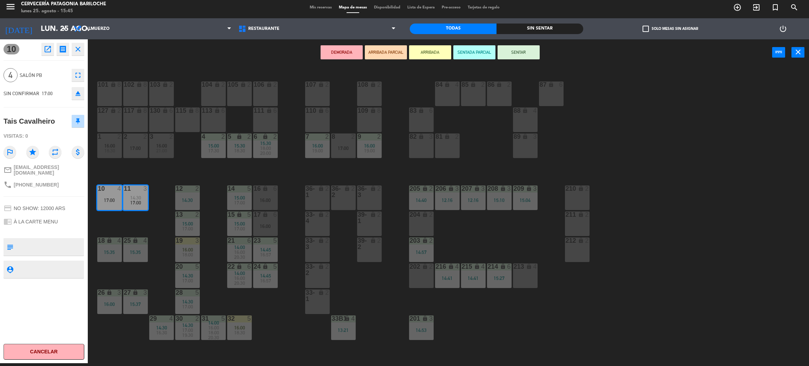
click at [123, 221] on div "101 lock 8 102 lock 8 104 lock 2 105 lock 2 106 lock 2 103 lock 2 107 lock 2 10…" at bounding box center [452, 217] width 713 height 297
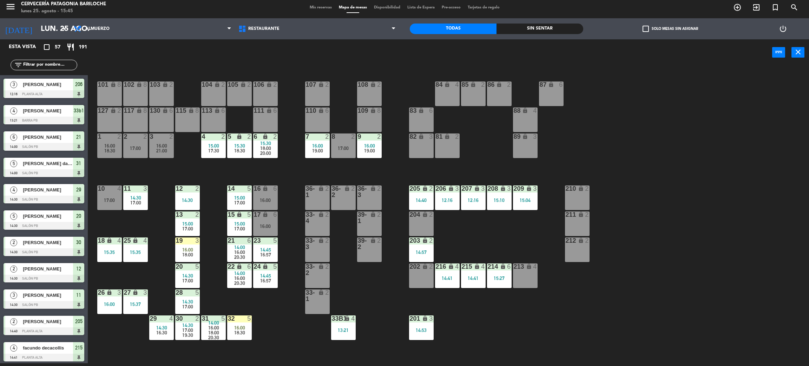
scroll to position [107, 0]
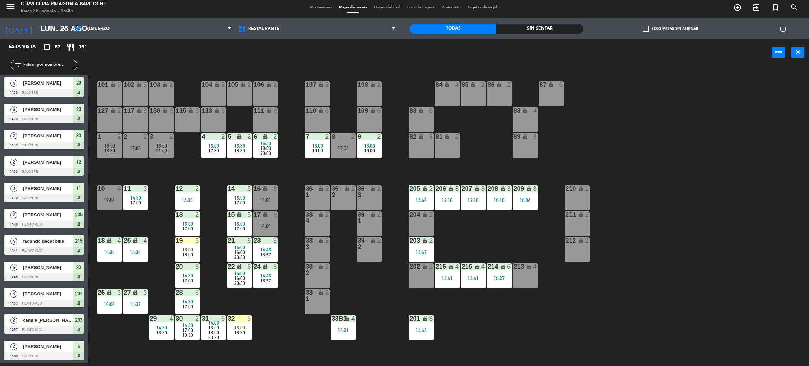
click at [185, 224] on span "15:00" at bounding box center [187, 224] width 11 height 6
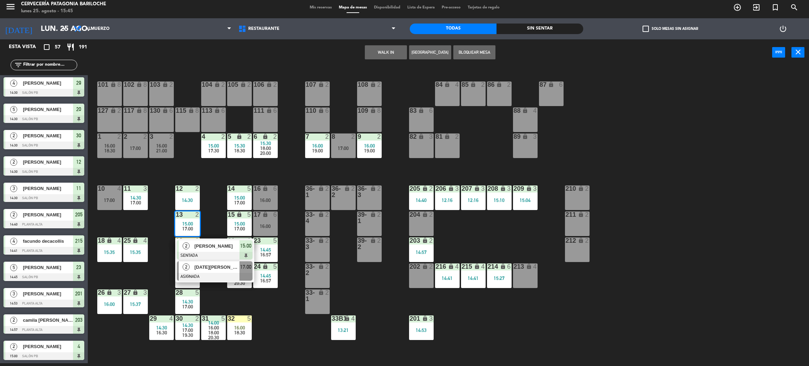
click at [214, 267] on span "[DATE][PERSON_NAME]" at bounding box center [217, 266] width 45 height 7
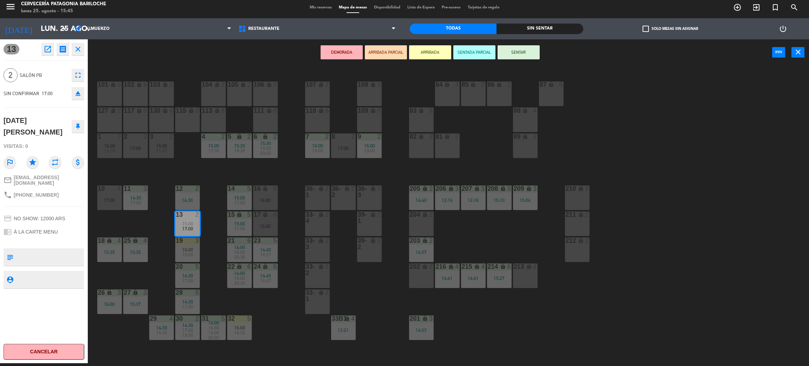
click at [266, 173] on div "101 lock 8 102 lock 8 104 lock 2 105 lock 2 106 lock 2 103 lock 2 107 lock 2 10…" at bounding box center [452, 217] width 713 height 297
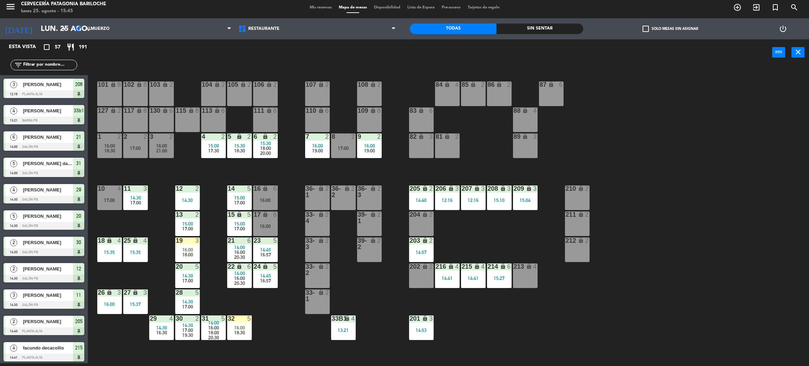
scroll to position [1, 0]
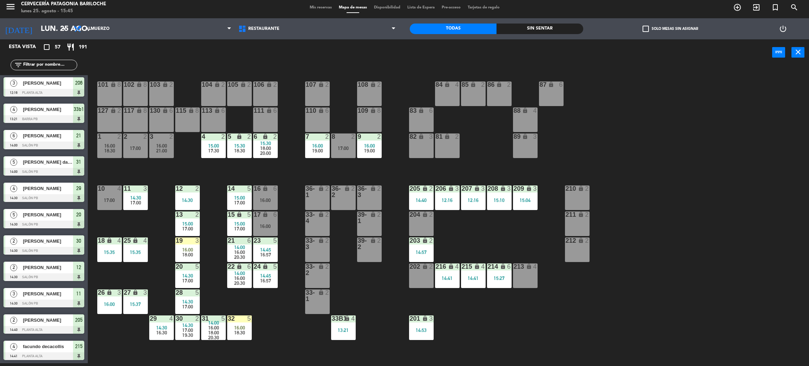
click at [109, 203] on div "10 4 17:00" at bounding box center [109, 197] width 25 height 25
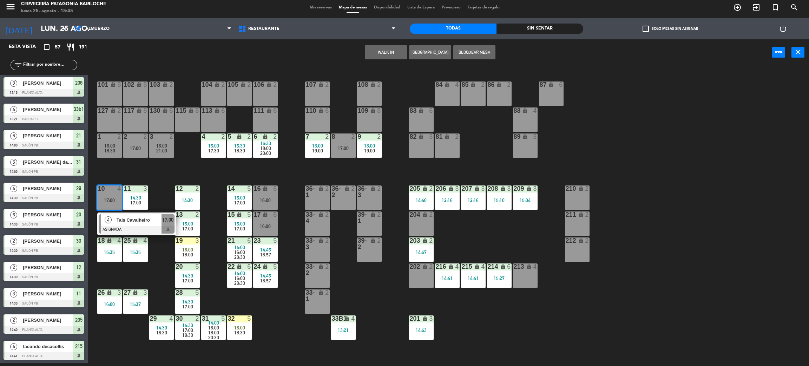
click at [123, 228] on div at bounding box center [136, 230] width 75 height 8
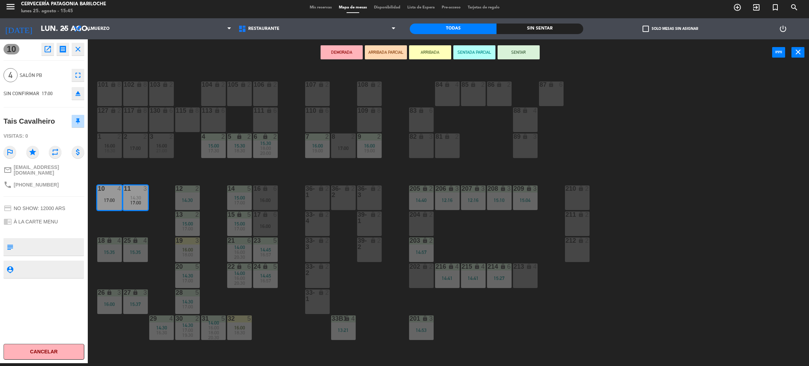
click at [134, 227] on div "101 lock 8 102 lock 8 104 lock 2 105 lock 2 106 lock 2 103 lock 2 107 lock 2 10…" at bounding box center [452, 217] width 713 height 297
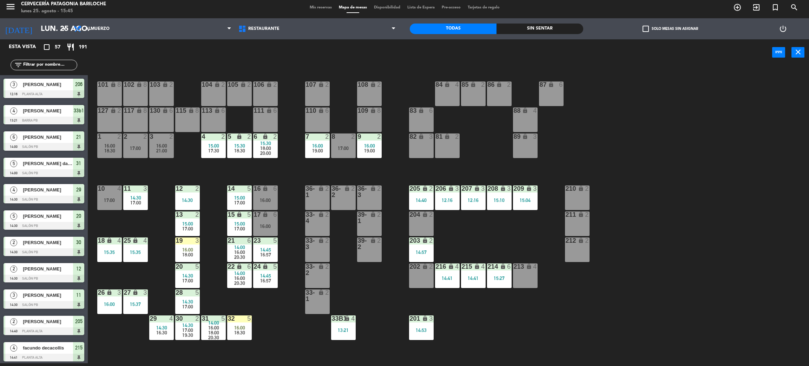
scroll to position [107, 0]
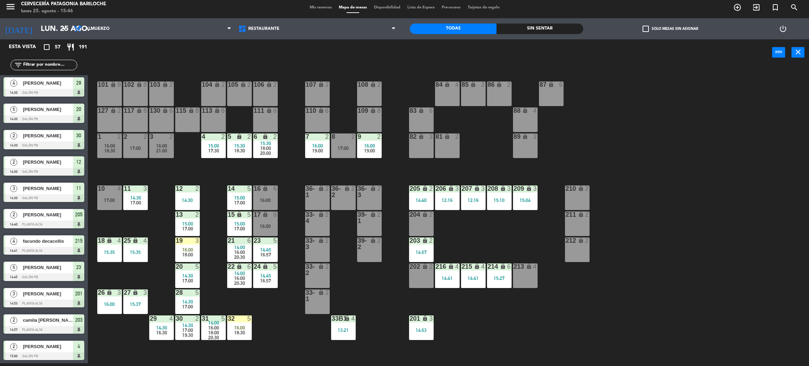
click at [139, 204] on span "17:00" at bounding box center [135, 203] width 11 height 6
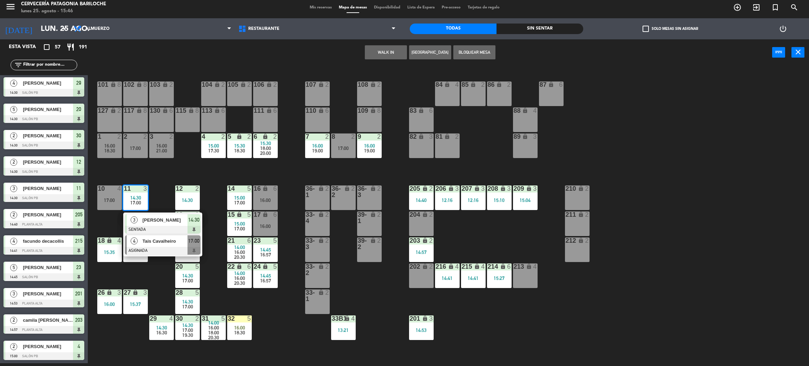
click at [148, 248] on div at bounding box center [162, 251] width 75 height 8
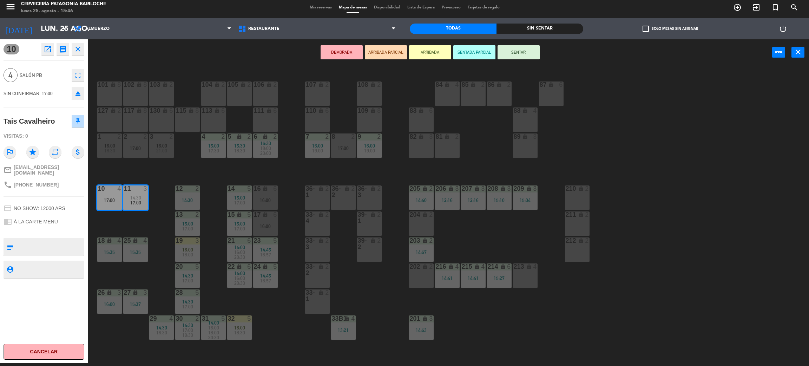
click at [131, 124] on div "117 lock 8" at bounding box center [135, 119] width 25 height 25
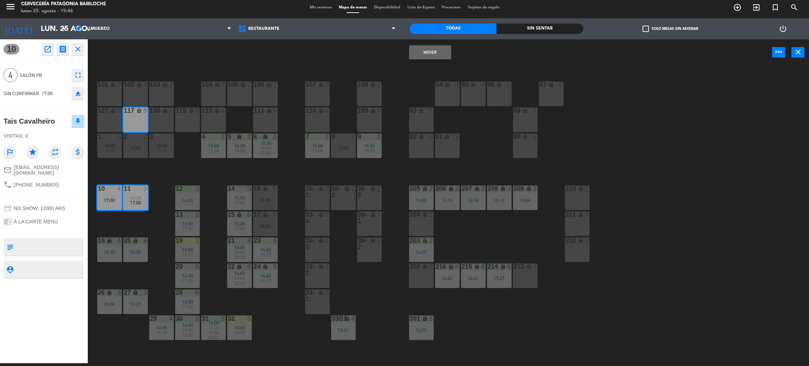
click at [438, 51] on button "Mover" at bounding box center [430, 52] width 42 height 14
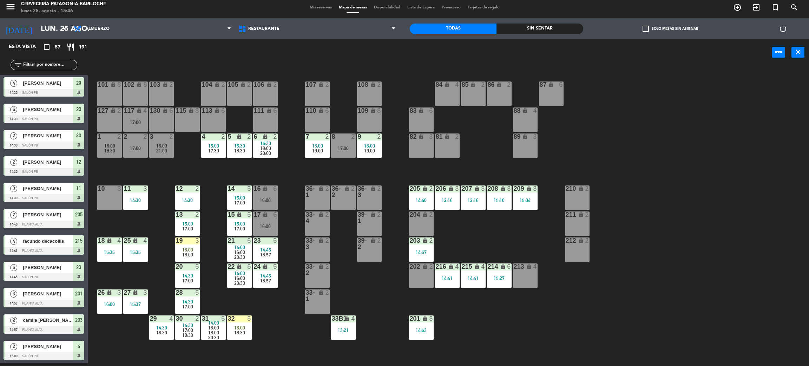
click at [106, 297] on div "26 lock 3 16:00" at bounding box center [109, 301] width 25 height 25
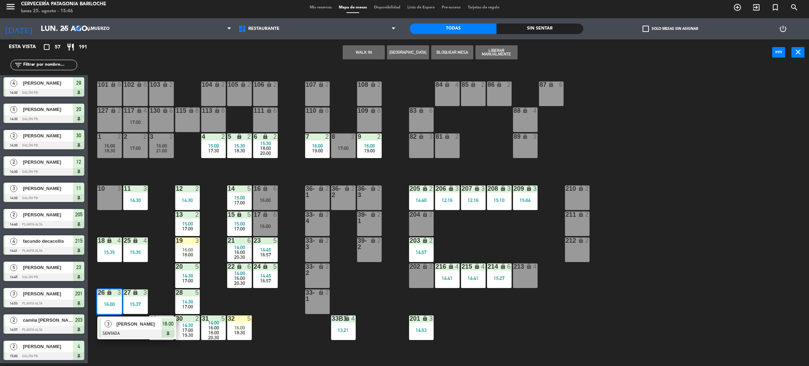
click at [126, 330] on div at bounding box center [136, 334] width 75 height 8
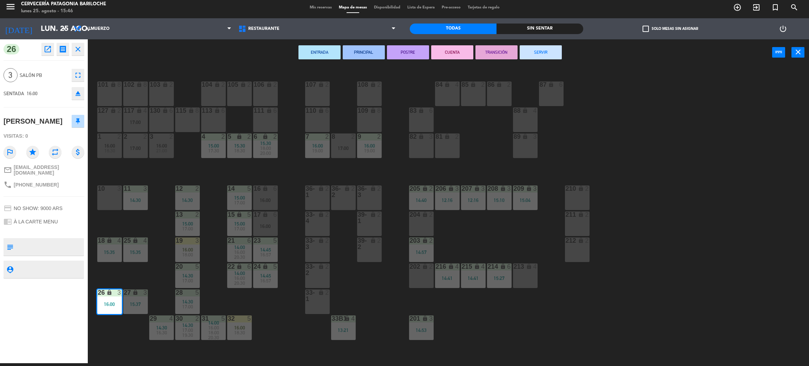
click at [109, 199] on div "10 3" at bounding box center [109, 197] width 25 height 25
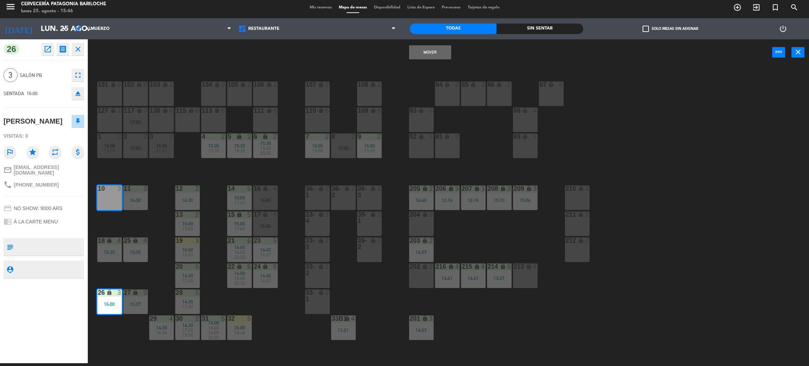
click at [436, 49] on button "Mover" at bounding box center [430, 52] width 42 height 14
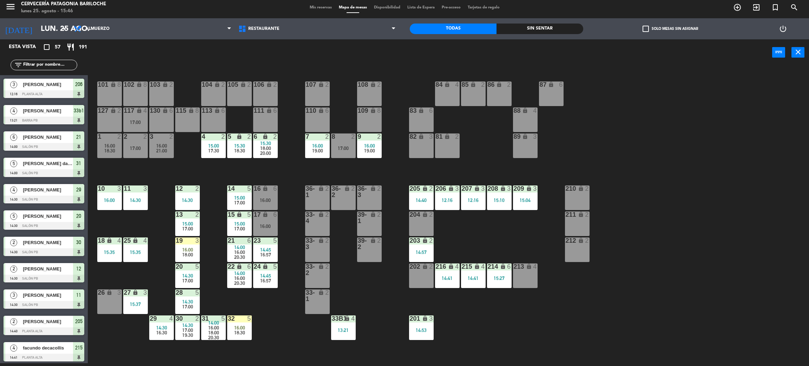
scroll to position [3, 0]
click at [139, 177] on div "101 lock 8 102 lock 8 104 lock 2 105 lock 2 106 lock 2 103 lock 2 107 lock 2 10…" at bounding box center [452, 217] width 713 height 297
click at [134, 120] on div "17:00" at bounding box center [135, 122] width 25 height 5
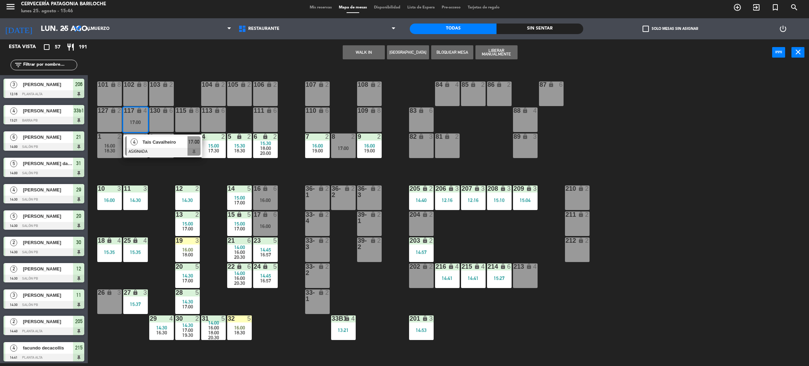
click at [149, 141] on span "Tais Cavalheiro" at bounding box center [165, 141] width 45 height 7
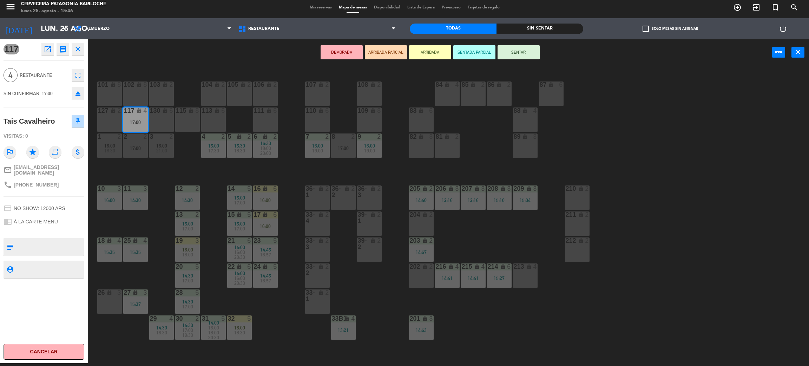
click at [111, 307] on div "26 lock 3" at bounding box center [109, 301] width 25 height 25
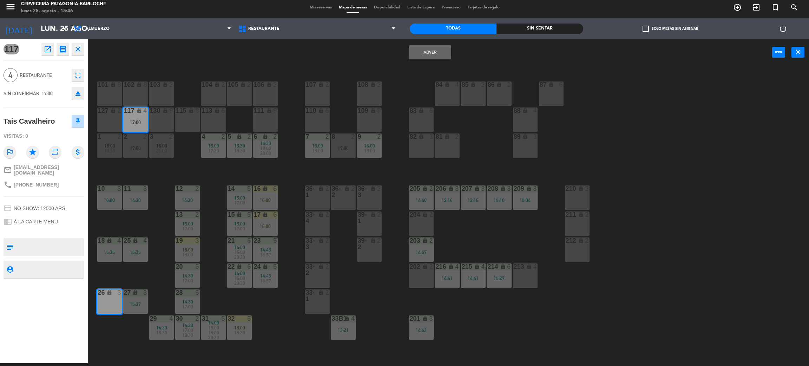
click at [433, 47] on button "Mover" at bounding box center [430, 52] width 42 height 14
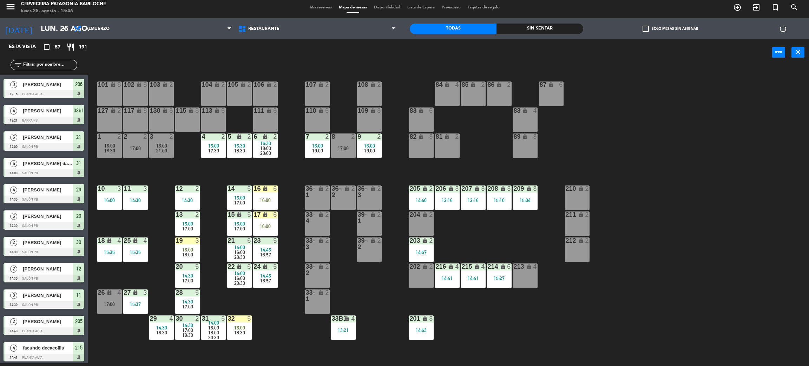
scroll to position [107, 0]
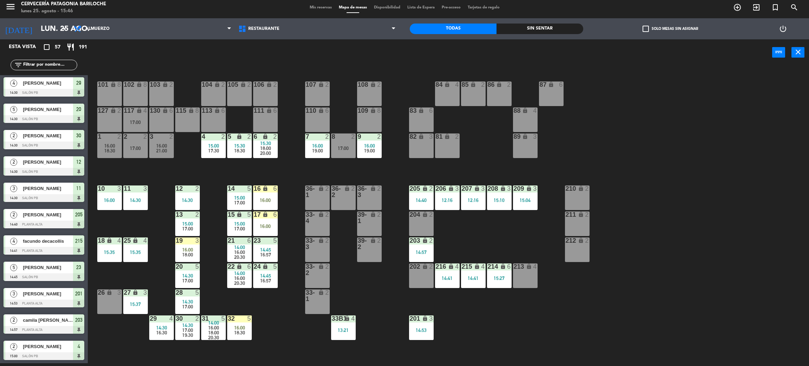
click at [286, 330] on div "101 lock 8 102 lock 8 104 lock 2 105 lock 2 106 lock 2 103 lock 2 107 lock 2 10…" at bounding box center [452, 217] width 713 height 297
click at [318, 196] on div "lock" at bounding box center [317, 191] width 12 height 13
click at [364, 55] on button "WALK IN" at bounding box center [364, 52] width 42 height 14
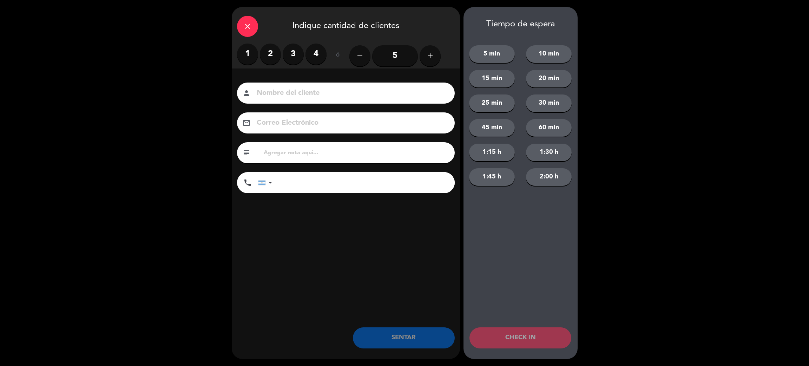
click at [251, 58] on label "1" at bounding box center [247, 54] width 21 height 21
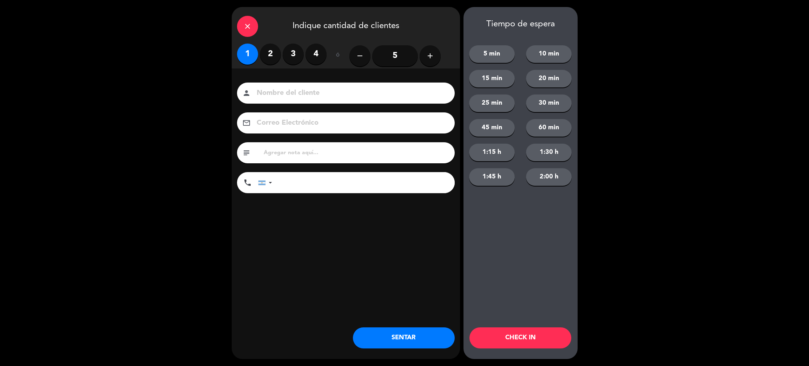
click at [261, 91] on input at bounding box center [351, 93] width 190 height 12
type input "[PERSON_NAME]"
click at [318, 186] on input "tel" at bounding box center [367, 182] width 176 height 21
type input "4"
type input "[PHONE_NUMBER]"
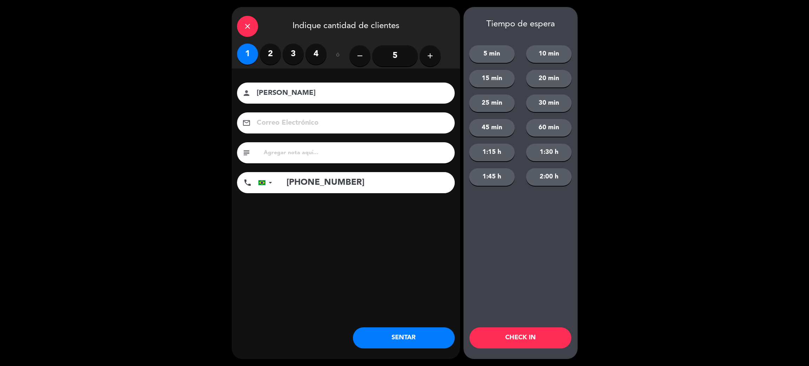
click at [415, 347] on button "SENTAR" at bounding box center [404, 337] width 102 height 21
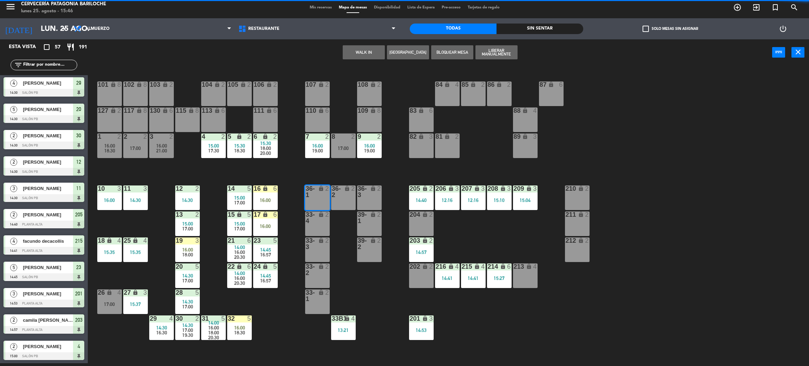
scroll to position [0, 0]
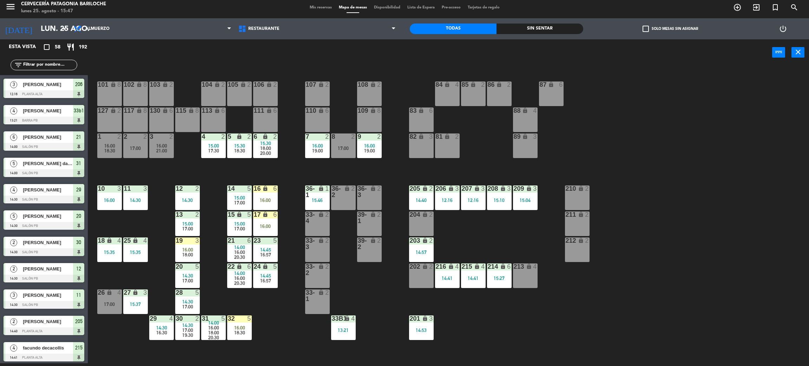
click at [277, 299] on div "101 lock 8 102 lock 8 104 lock 2 105 lock 2 106 lock 2 103 lock 2 107 lock 2 10…" at bounding box center [452, 217] width 713 height 297
click at [60, 67] on input "text" at bounding box center [49, 65] width 54 height 8
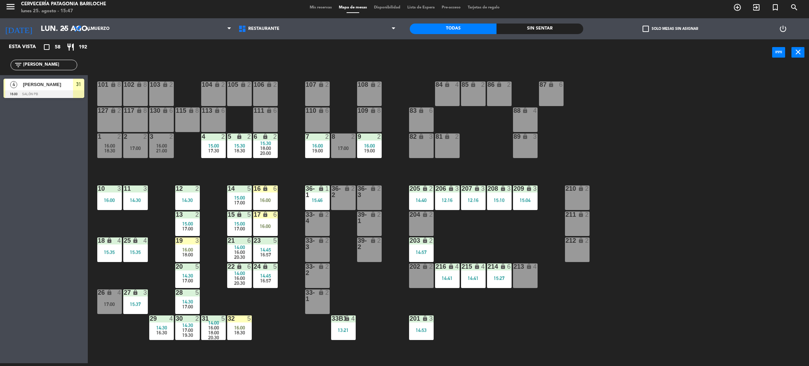
type input "nels"
drag, startPoint x: 20, startPoint y: 157, endPoint x: 22, endPoint y: 143, distance: 14.6
click at [20, 157] on div "Esta vista crop_square 58 restaurant 192 filter_list nels 4 Nelson Picanço 16:0…" at bounding box center [44, 201] width 88 height 324
click at [33, 83] on span "[PERSON_NAME]" at bounding box center [48, 84] width 50 height 7
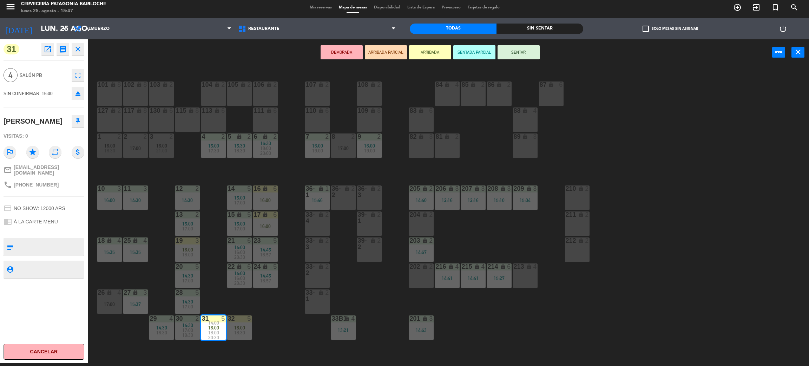
click at [263, 309] on div "101 lock 8 102 lock 8 104 lock 2 105 lock 2 106 lock 2 103 lock 2 107 lock 2 10…" at bounding box center [452, 217] width 713 height 297
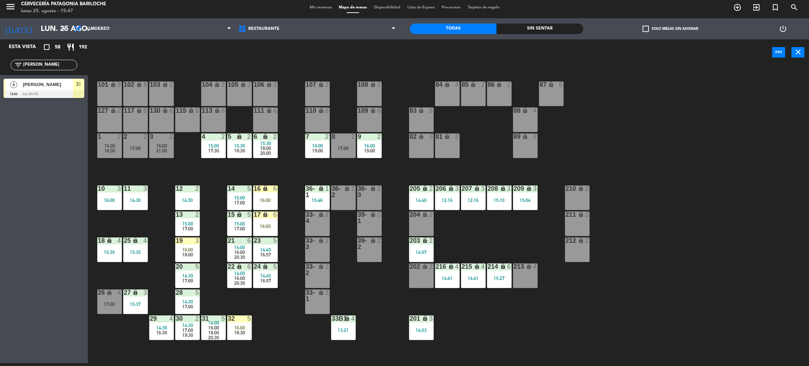
click at [212, 327] on span "16:00" at bounding box center [213, 328] width 11 height 6
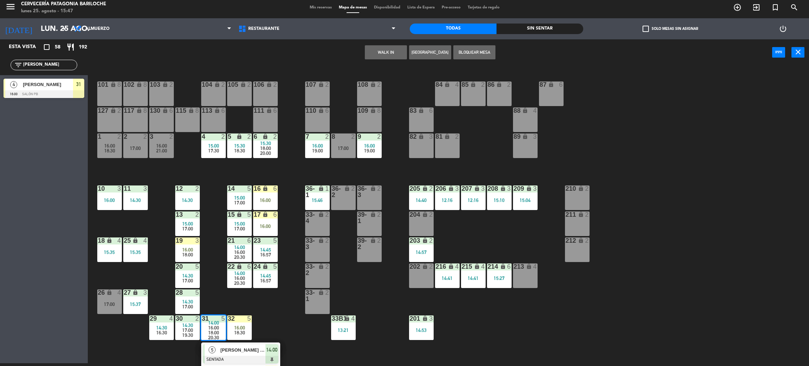
click at [241, 348] on span "Jamil Menezes da Costa" at bounding box center [243, 349] width 45 height 7
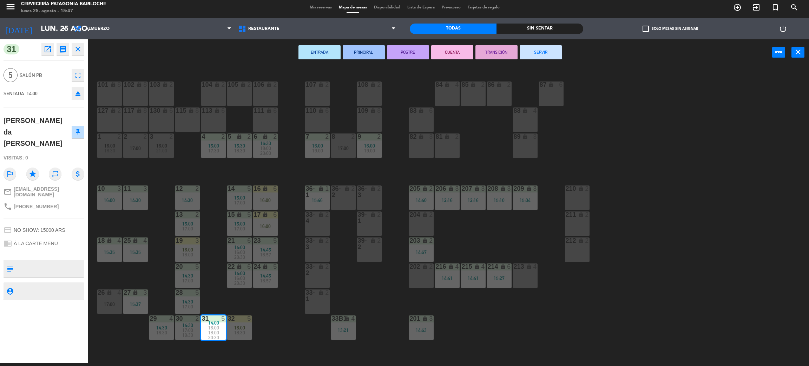
click at [532, 53] on button "SERVIR" at bounding box center [541, 52] width 42 height 14
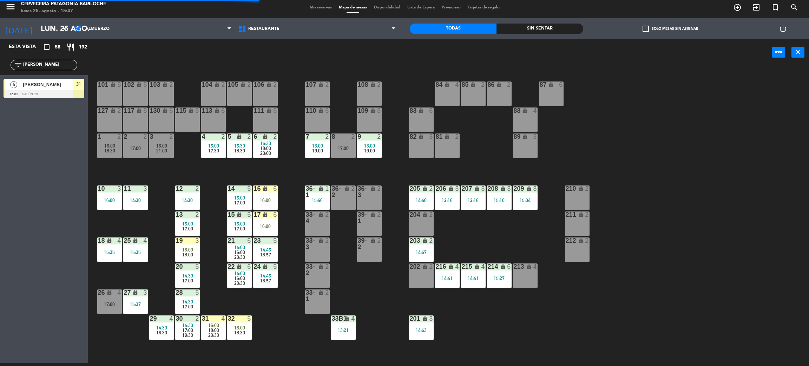
click at [281, 321] on div "101 lock 8 102 lock 8 104 lock 2 105 lock 2 106 lock 2 103 lock 2 107 lock 2 10…" at bounding box center [452, 217] width 713 height 297
click at [274, 334] on div "101 lock 8 102 lock 8 104 lock 2 105 lock 2 106 lock 2 103 lock 2 107 lock 2 10…" at bounding box center [452, 217] width 713 height 297
click at [274, 317] on div "101 lock 8 102 lock 8 104 lock 2 105 lock 2 106 lock 2 103 lock 2 107 lock 2 10…" at bounding box center [452, 217] width 713 height 297
click at [66, 60] on div "filter_list nels" at bounding box center [44, 65] width 67 height 11
click at [70, 69] on div "filter_list nels" at bounding box center [44, 65] width 67 height 11
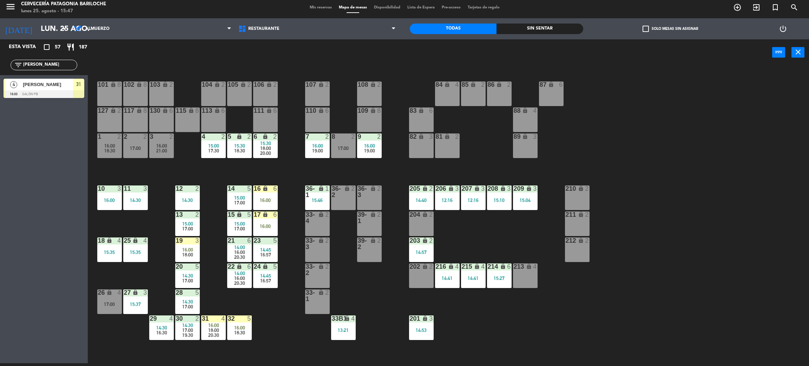
click at [70, 64] on input "nels" at bounding box center [49, 65] width 54 height 8
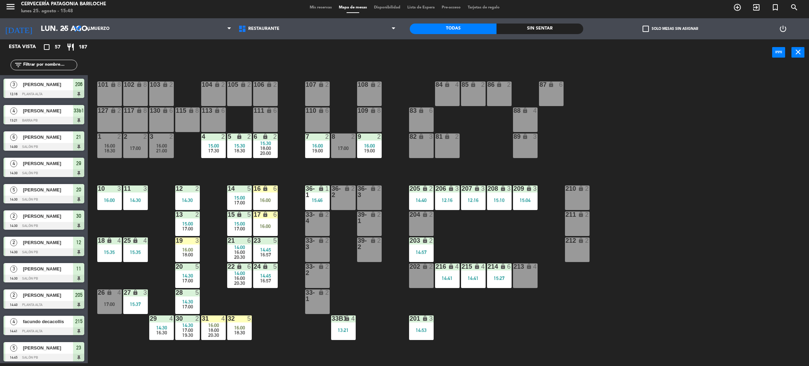
click at [66, 63] on input "text" at bounding box center [49, 65] width 54 height 8
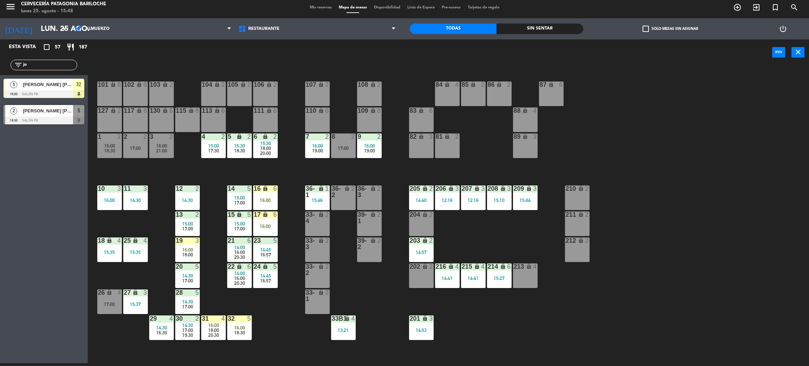
type input "jo"
click at [6, 217] on div "Esta vista crop_square 57 restaurant 187 filter_list jo 5 João Vitor Peçanha Pa…" at bounding box center [44, 201] width 88 height 324
click at [45, 81] on span "[PERSON_NAME] [PERSON_NAME] [PERSON_NAME]" at bounding box center [48, 84] width 50 height 7
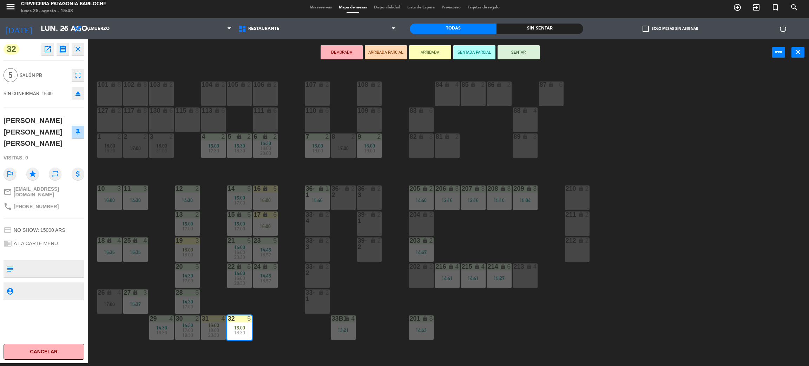
click at [264, 298] on div "101 lock 8 102 lock 8 104 lock 2 105 lock 2 106 lock 2 103 lock 2 107 lock 2 10…" at bounding box center [452, 217] width 713 height 297
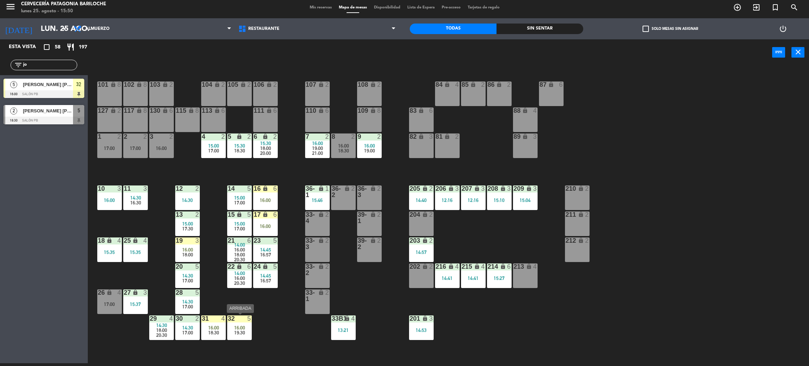
click at [244, 327] on span "16:00" at bounding box center [239, 328] width 11 height 6
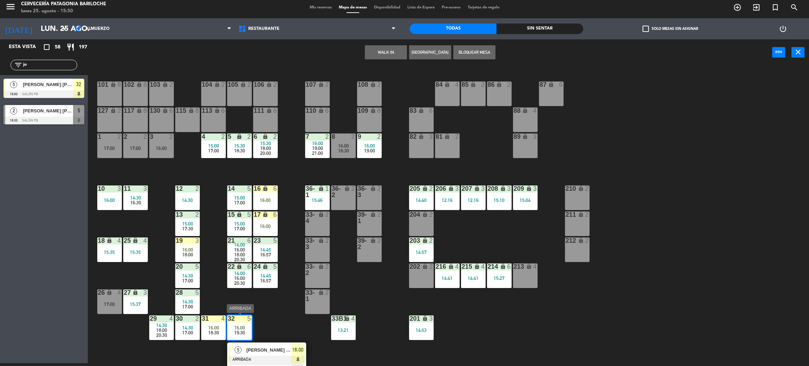
click at [265, 350] on span "[PERSON_NAME] [PERSON_NAME] [PERSON_NAME]" at bounding box center [269, 349] width 45 height 7
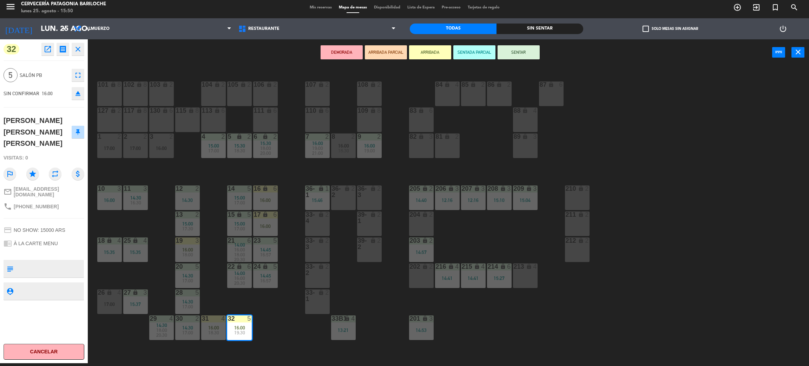
click at [265, 339] on div "101 lock 8 102 lock 8 104 lock 2 105 lock 2 106 lock 2 103 lock 2 107 lock 2 10…" at bounding box center [452, 217] width 713 height 297
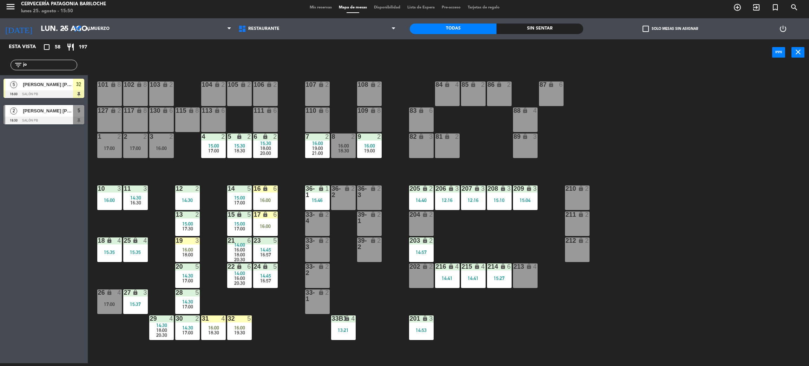
click at [212, 333] on span "18:30" at bounding box center [213, 333] width 11 height 6
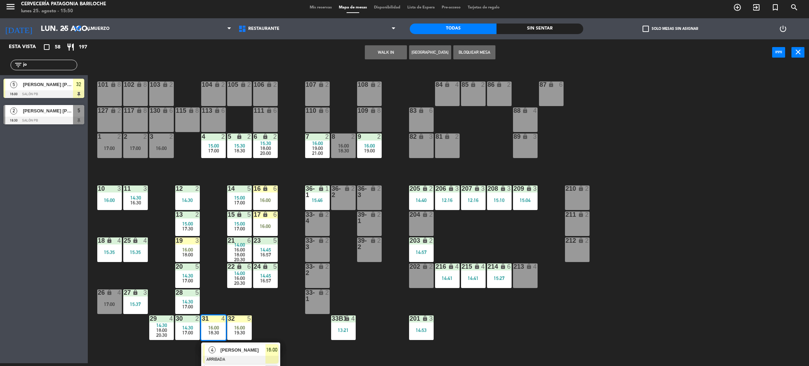
click at [263, 325] on div "101 lock 8 102 lock 8 104 lock 2 105 lock 2 106 lock 2 103 lock 2 107 lock 2 10…" at bounding box center [452, 217] width 713 height 297
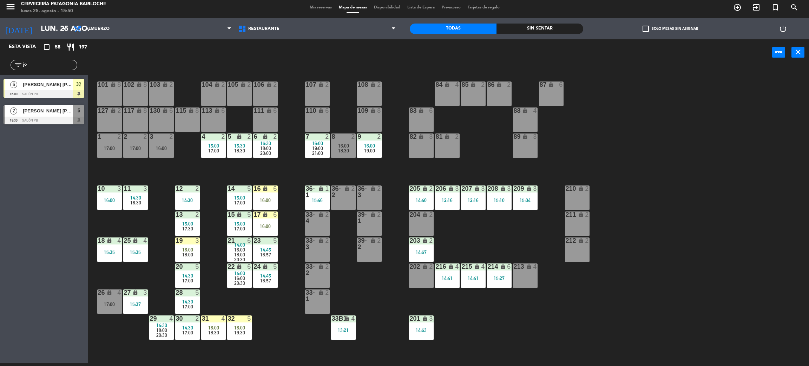
drag, startPoint x: 238, startPoint y: 328, endPoint x: 251, endPoint y: 339, distance: 16.7
click at [237, 328] on span "16:00" at bounding box center [239, 328] width 11 height 6
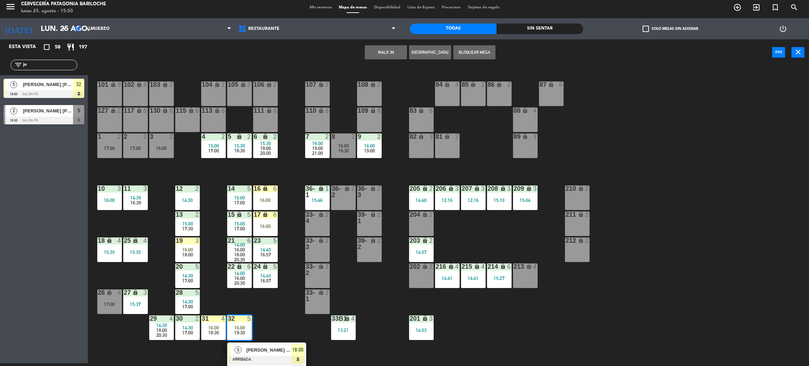
click at [266, 334] on div "101 lock 8 102 lock 8 104 lock 2 105 lock 2 106 lock 2 103 lock 2 107 lock 2 10…" at bounding box center [452, 217] width 713 height 297
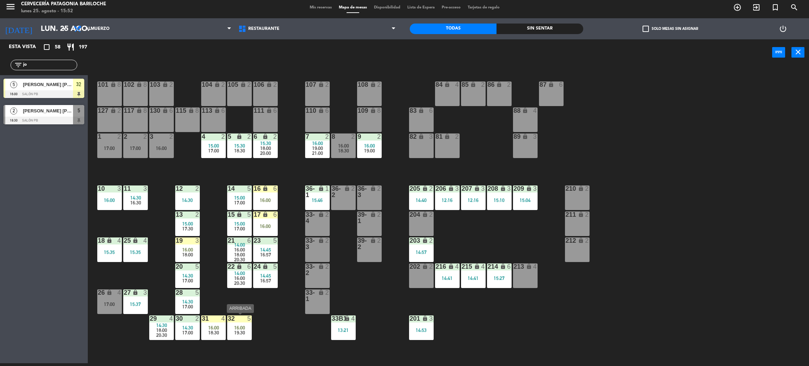
click at [242, 322] on div "32 5 16:00 19:30" at bounding box center [239, 327] width 25 height 25
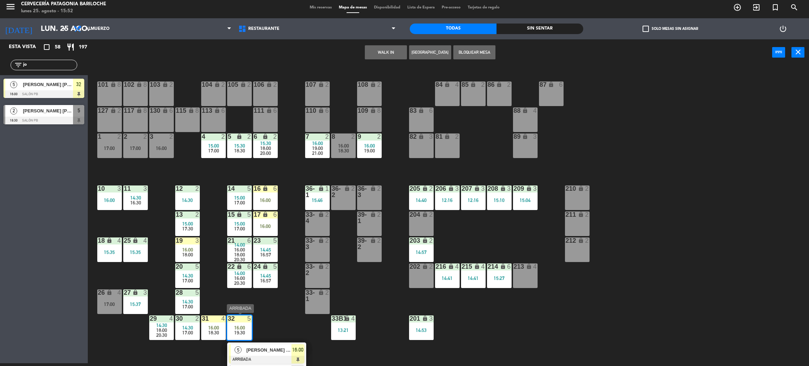
click at [265, 343] on div "5 João Vitor Peçanha Pacheco Marcos ARRIBADA 16:00" at bounding box center [266, 353] width 79 height 23
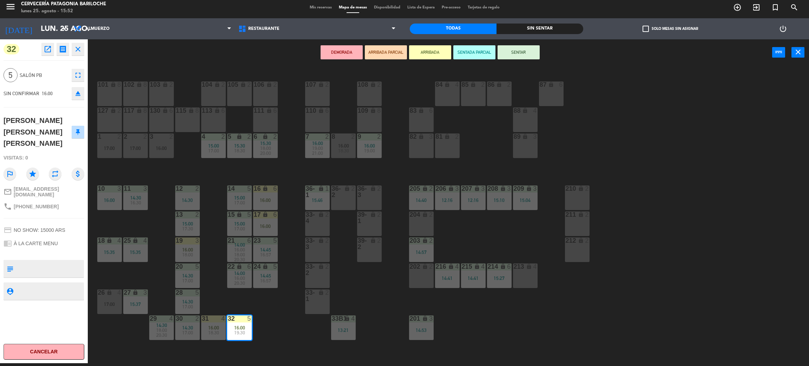
click at [513, 50] on button "SENTAR" at bounding box center [519, 52] width 42 height 14
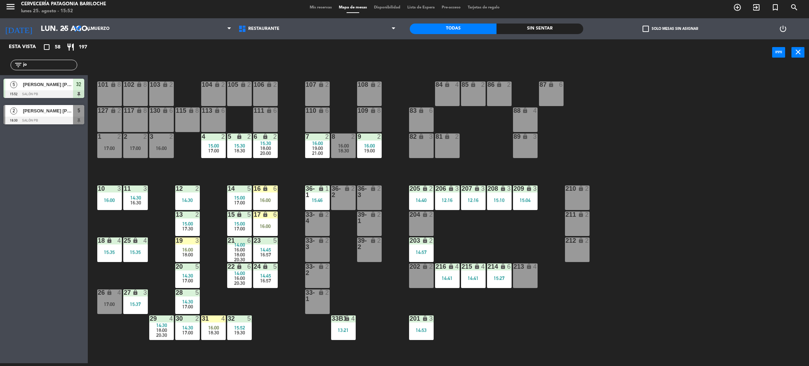
click at [212, 332] on span "18:30" at bounding box center [213, 333] width 11 height 6
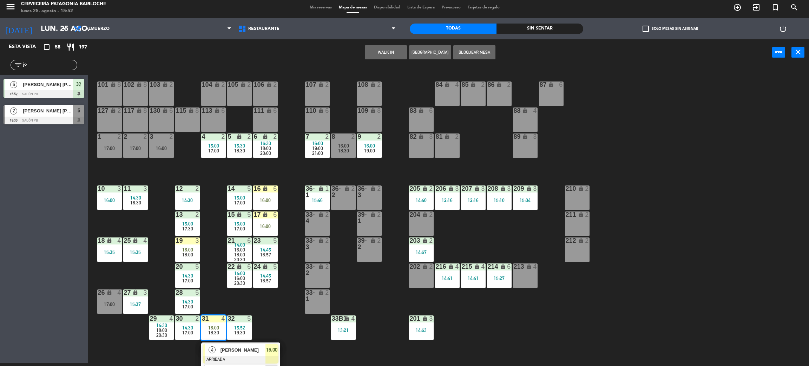
click at [236, 349] on span "[PERSON_NAME]" at bounding box center [243, 349] width 45 height 7
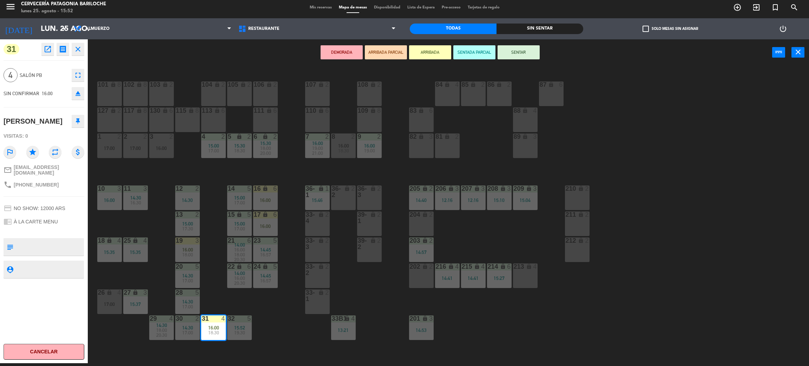
click at [531, 50] on button "SENTAR" at bounding box center [519, 52] width 42 height 14
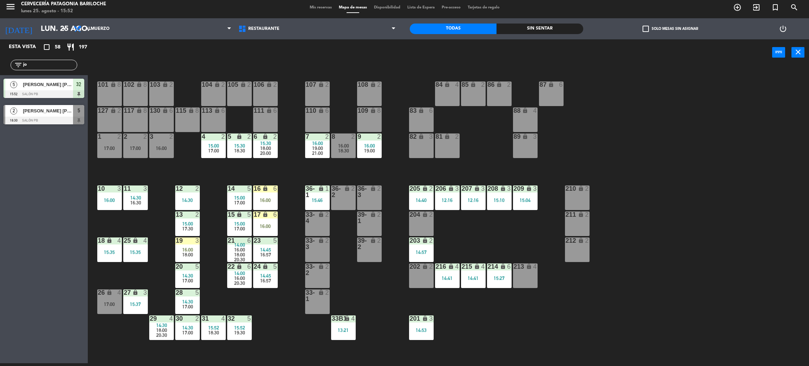
click at [281, 335] on div "101 lock 8 102 lock 8 104 lock 2 105 lock 2 106 lock 2 103 lock 2 107 lock 2 10…" at bounding box center [452, 217] width 713 height 297
click at [47, 69] on div "filter_list jo" at bounding box center [44, 65] width 67 height 11
click at [46, 65] on input "jo" at bounding box center [49, 65] width 54 height 8
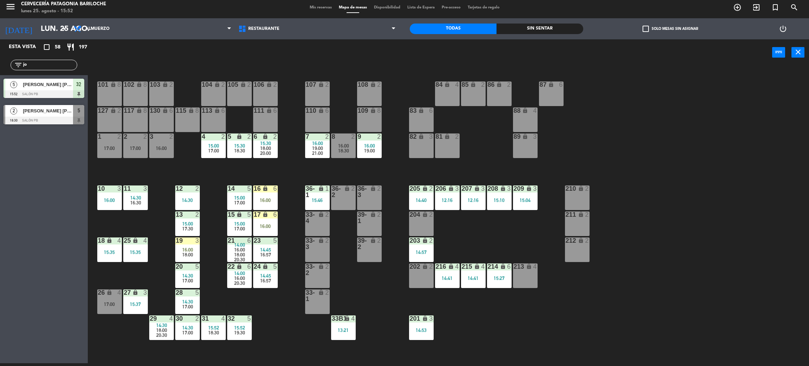
click at [46, 65] on input "jo" at bounding box center [49, 65] width 54 height 8
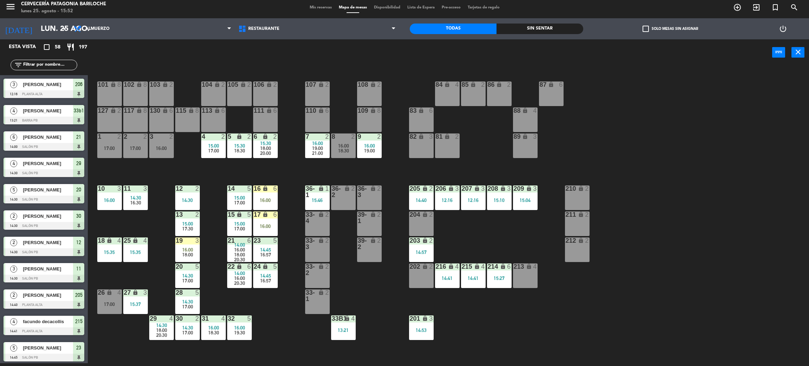
click at [288, 334] on div "101 lock 8 102 lock 8 104 lock 2 105 lock 2 106 lock 2 103 lock 2 107 lock 2 10…" at bounding box center [452, 217] width 713 height 297
click at [156, 229] on div "101 lock 8 102 lock 8 104 lock 2 105 lock 2 106 lock 2 103 lock 2 107 lock 2 10…" at bounding box center [452, 217] width 713 height 297
click at [193, 279] on div "17:00" at bounding box center [187, 280] width 25 height 5
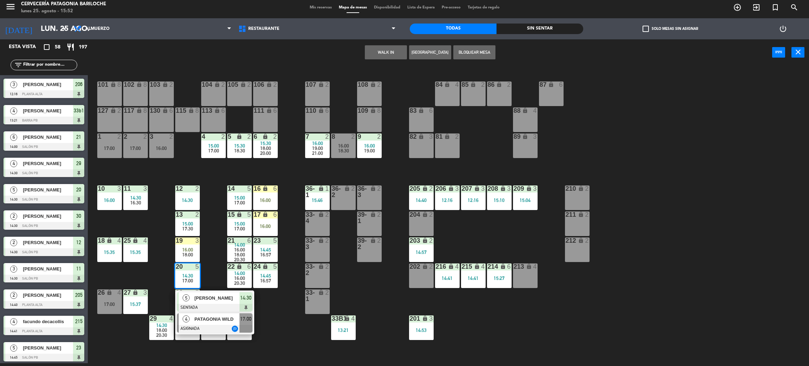
click at [248, 326] on div at bounding box center [214, 329] width 75 height 8
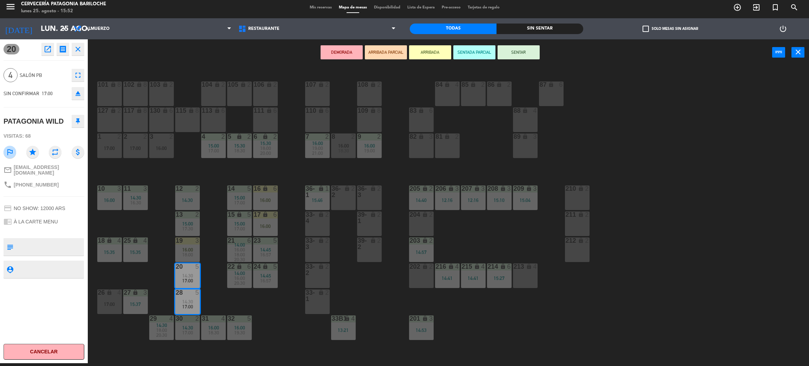
click at [271, 313] on div "101 lock 8 102 lock 8 104 lock 2 105 lock 2 106 lock 2 103 lock 2 107 lock 2 10…" at bounding box center [452, 217] width 713 height 297
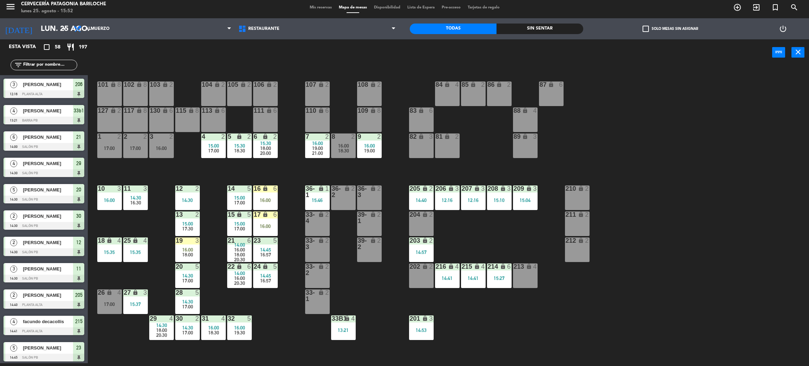
scroll to position [64, 0]
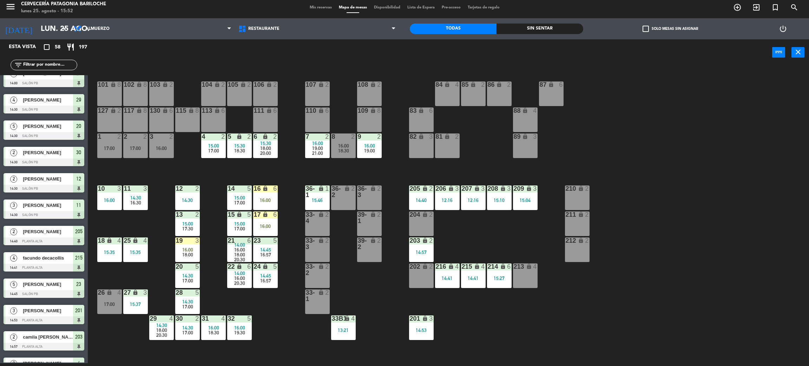
click at [194, 229] on div "17:30" at bounding box center [187, 228] width 25 height 5
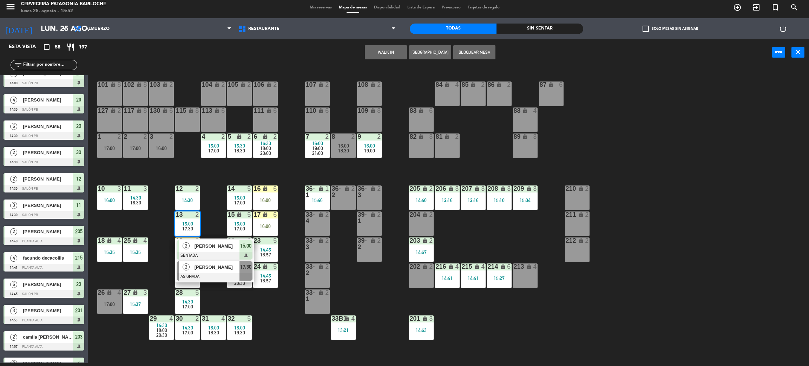
click at [220, 265] on span "[PERSON_NAME]" at bounding box center [217, 266] width 45 height 7
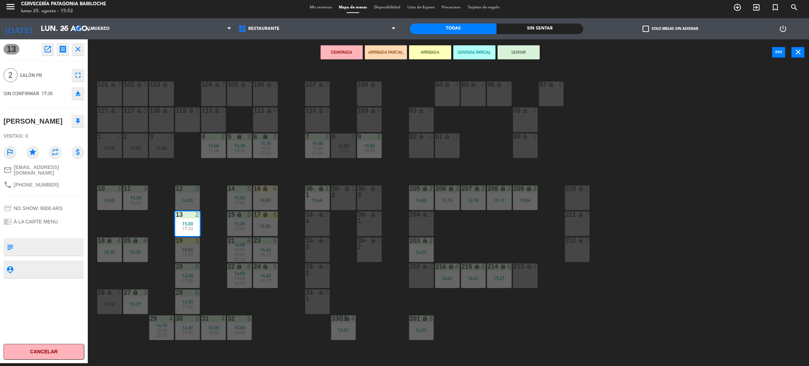
click at [203, 176] on div "101 lock 8 102 lock 8 104 lock 2 105 lock 2 106 lock 2 103 lock 2 107 lock 2 10…" at bounding box center [452, 217] width 713 height 297
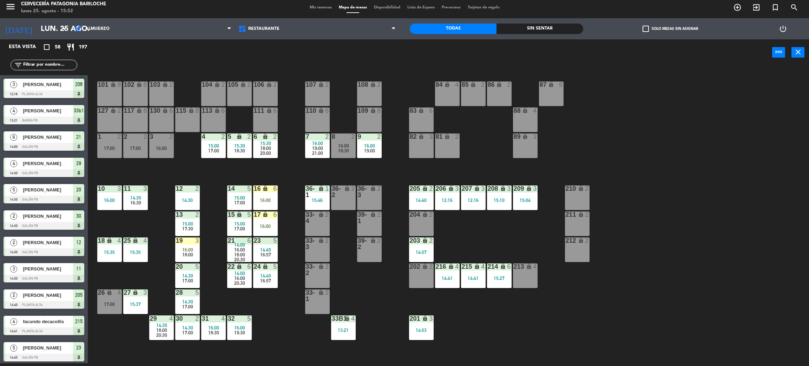
scroll to position [142, 0]
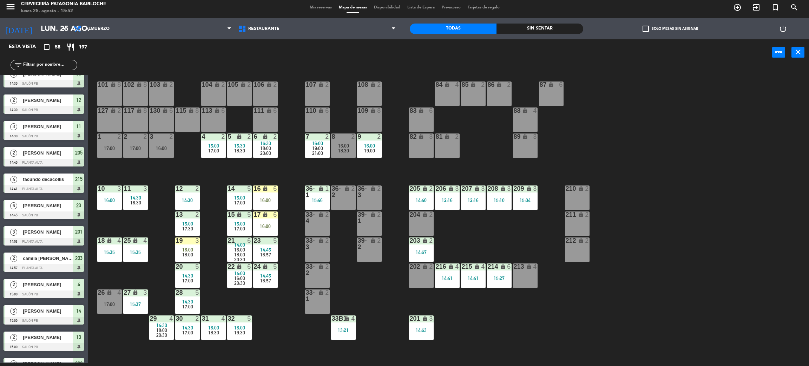
click at [236, 327] on span "16:00" at bounding box center [239, 328] width 11 height 6
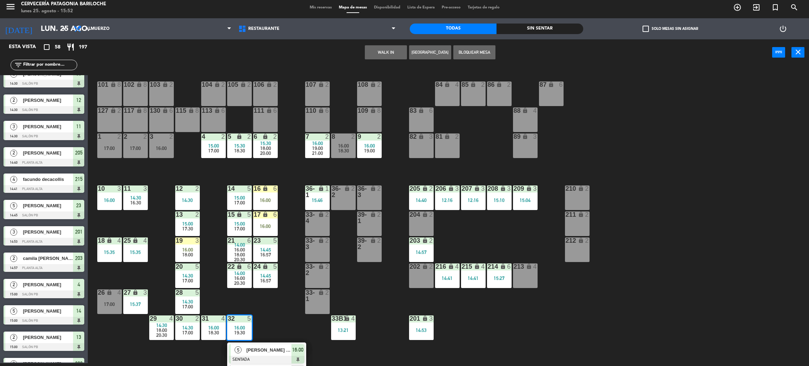
scroll to position [20, 0]
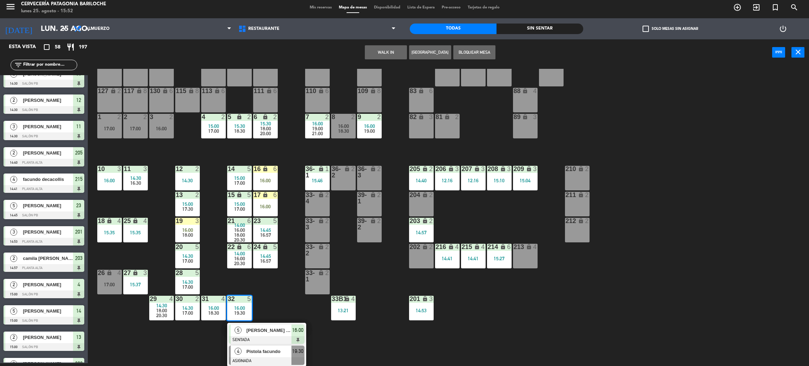
click at [278, 357] on div at bounding box center [266, 361] width 75 height 8
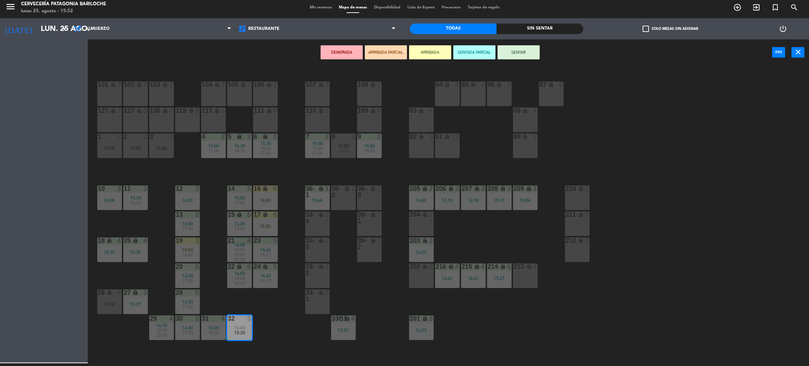
scroll to position [0, 0]
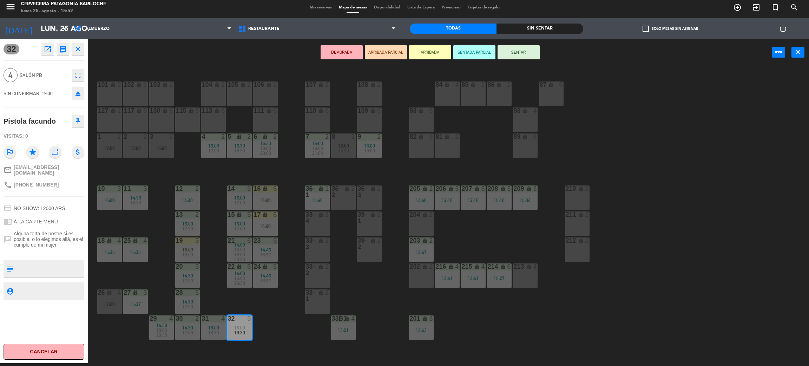
click at [186, 334] on span "17:00" at bounding box center [187, 333] width 11 height 6
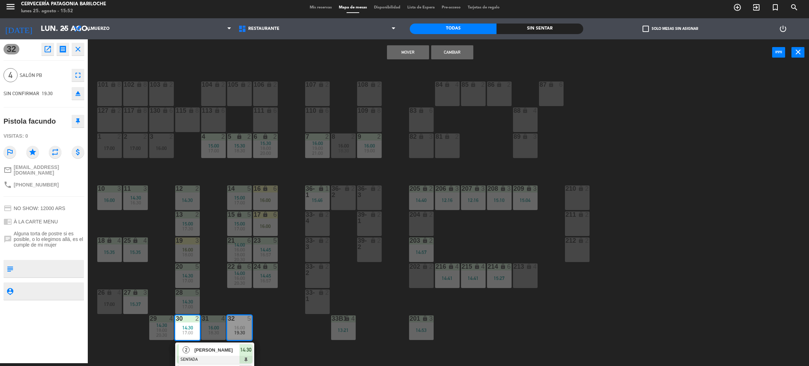
click at [413, 52] on button "Mover" at bounding box center [408, 52] width 42 height 14
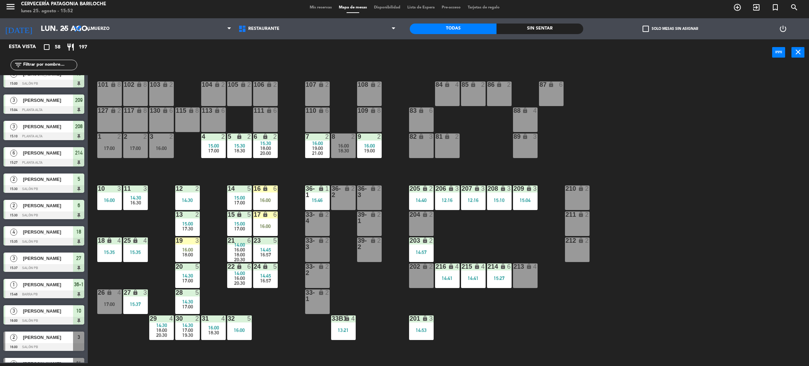
scroll to position [3, 0]
click at [277, 327] on div "101 lock 8 102 lock 8 104 lock 2 105 lock 2 106 lock 2 103 lock 2 107 lock 2 10…" at bounding box center [452, 217] width 713 height 297
click at [132, 201] on span "16:30" at bounding box center [135, 203] width 11 height 6
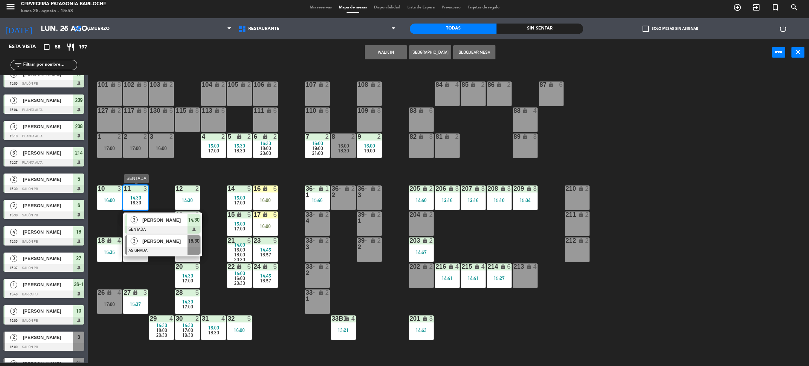
click at [156, 242] on span "[PERSON_NAME]" at bounding box center [165, 240] width 45 height 7
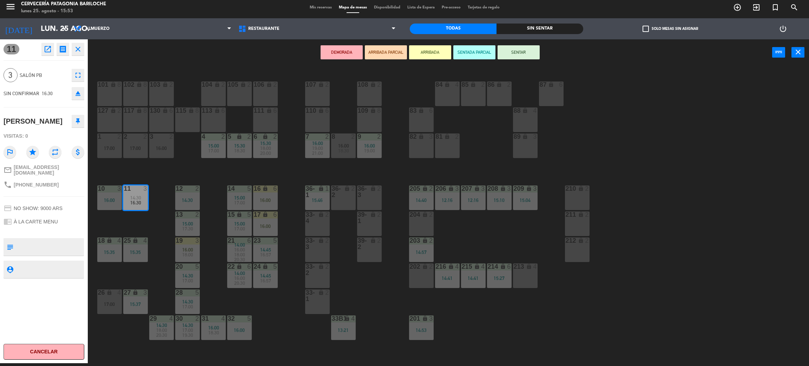
click at [158, 232] on div "101 lock 8 102 lock 8 104 lock 2 105 lock 2 106 lock 2 103 lock 2 107 lock 2 10…" at bounding box center [452, 217] width 713 height 297
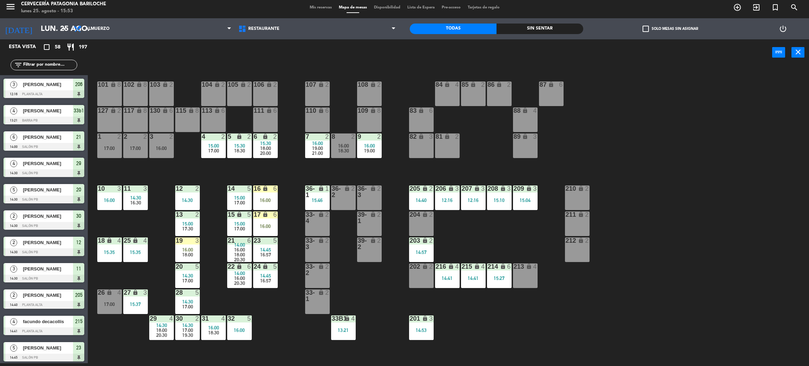
click at [109, 302] on div "17:00" at bounding box center [109, 304] width 25 height 5
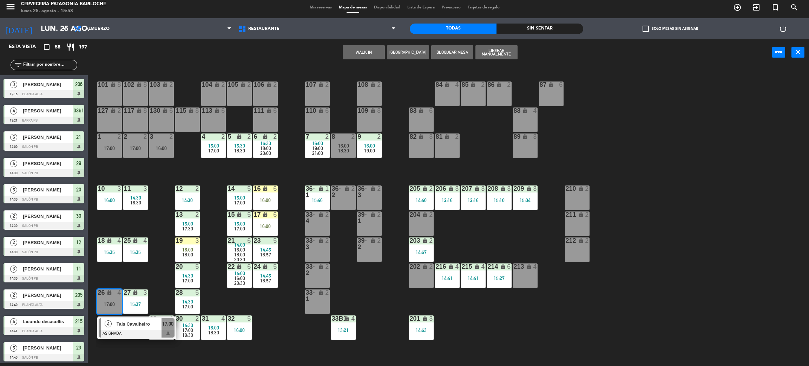
click at [117, 325] on span "Tais Cavalheiro" at bounding box center [139, 323] width 45 height 7
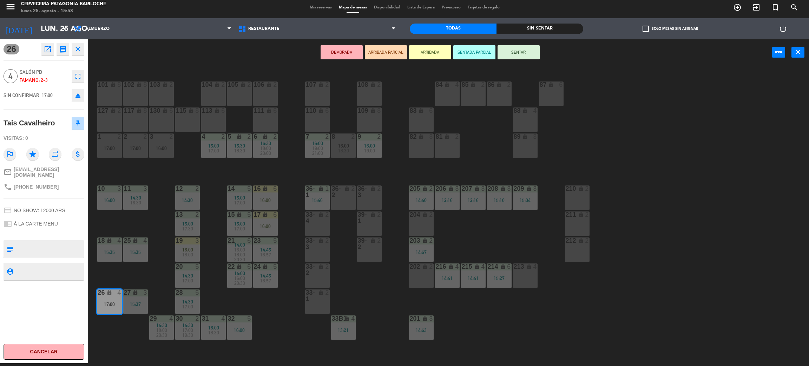
click at [157, 122] on div "130 lock 6" at bounding box center [161, 119] width 25 height 25
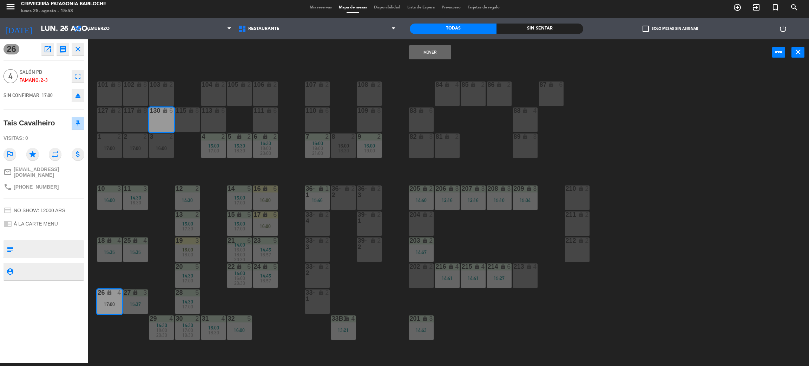
click at [441, 47] on button "Mover" at bounding box center [430, 52] width 42 height 14
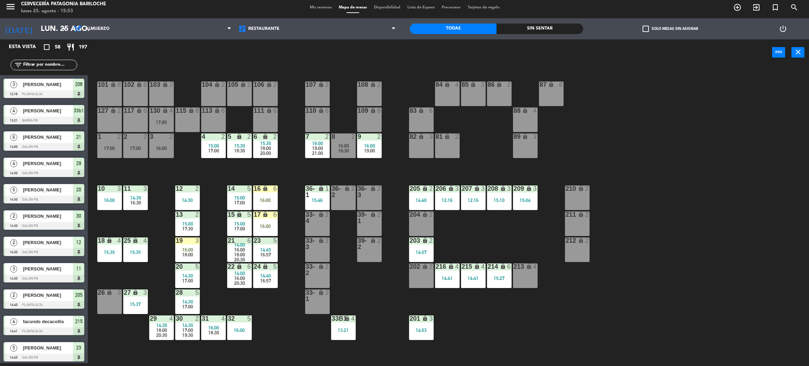
scroll to position [90, 0]
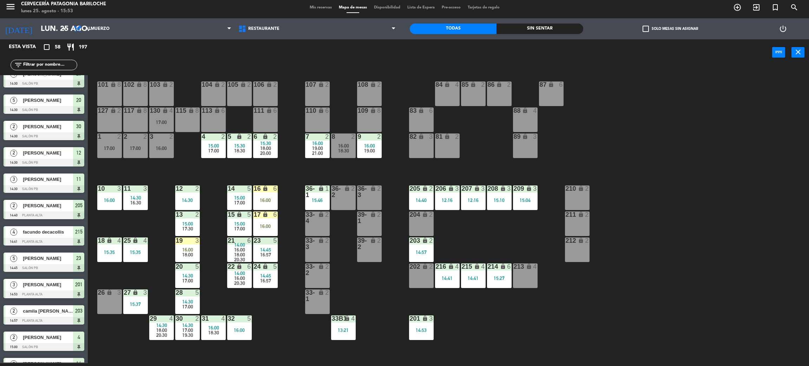
click at [136, 203] on span "16:30" at bounding box center [135, 203] width 11 height 6
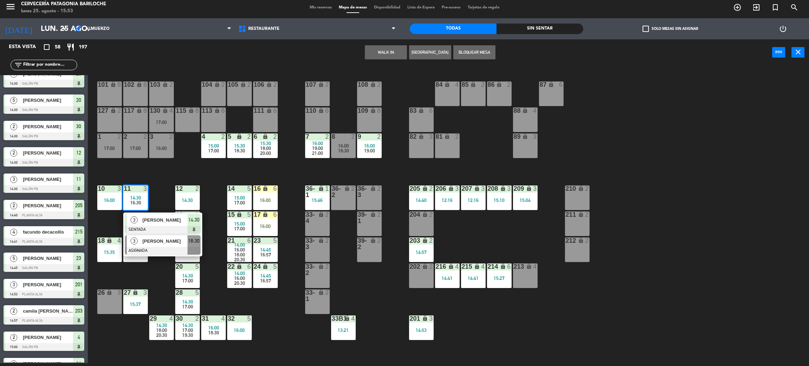
click at [166, 245] on div "[PERSON_NAME]" at bounding box center [165, 241] width 46 height 12
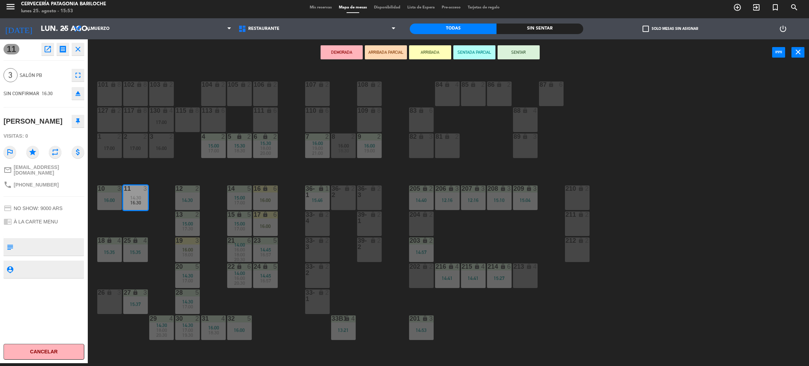
click at [105, 307] on div "26 lock 3" at bounding box center [109, 301] width 25 height 25
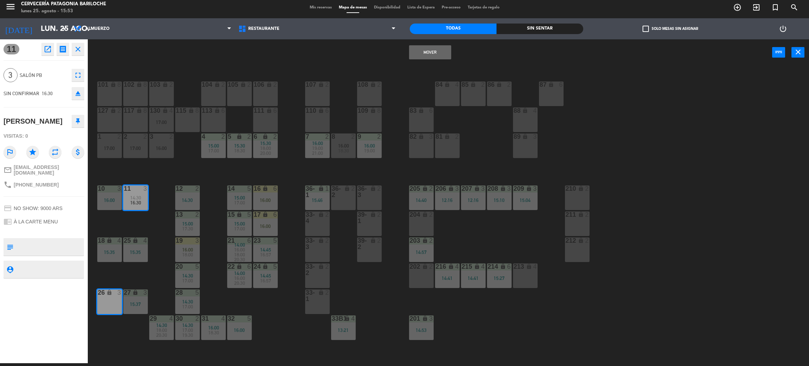
click at [426, 54] on button "Mover" at bounding box center [430, 52] width 42 height 14
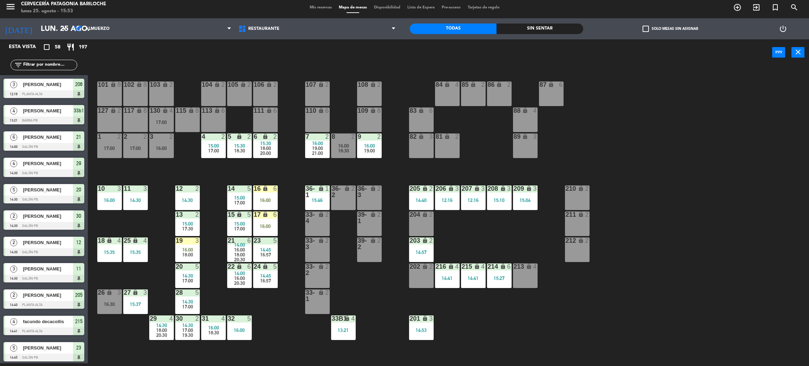
scroll to position [3, 0]
click at [149, 227] on div "101 lock 8 102 lock 8 104 lock 2 105 lock 2 106 lock 2 103 lock 2 107 lock 2 10…" at bounding box center [452, 217] width 713 height 297
click at [195, 244] on div "19 3 16:00 18:00" at bounding box center [187, 249] width 25 height 25
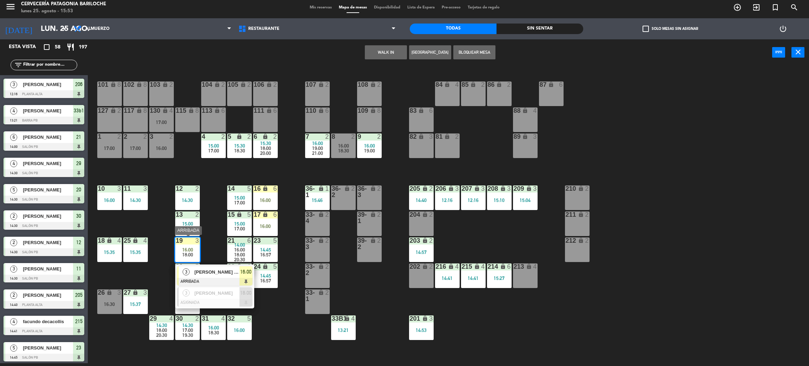
click at [212, 269] on span "[PERSON_NAME] Dalcol" at bounding box center [217, 271] width 45 height 7
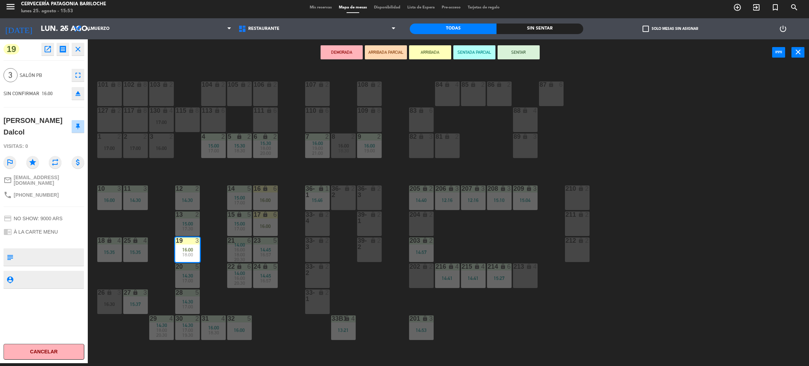
click at [158, 267] on div "101 lock 8 102 lock 8 104 lock 2 105 lock 2 106 lock 2 103 lock 2 107 lock 2 10…" at bounding box center [452, 217] width 713 height 297
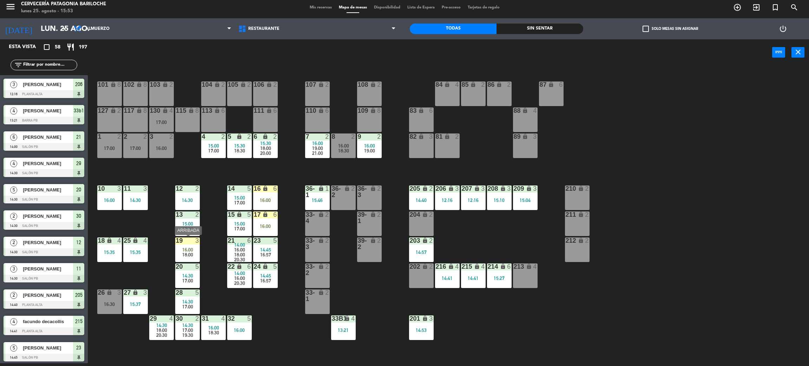
click at [189, 250] on span "16:00" at bounding box center [187, 250] width 11 height 6
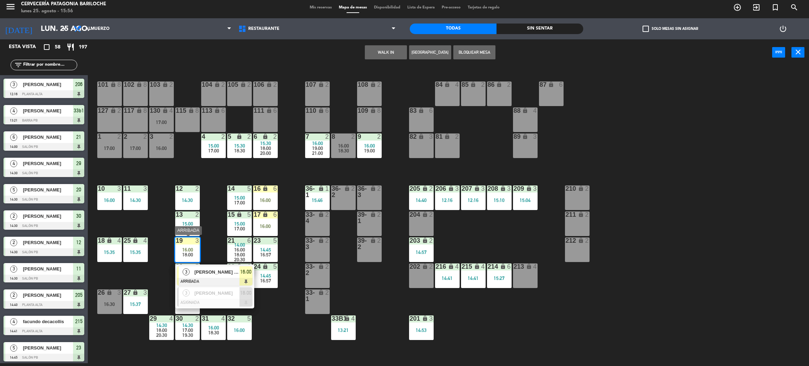
click at [205, 277] on div "[PERSON_NAME] Dalcol" at bounding box center [217, 272] width 46 height 12
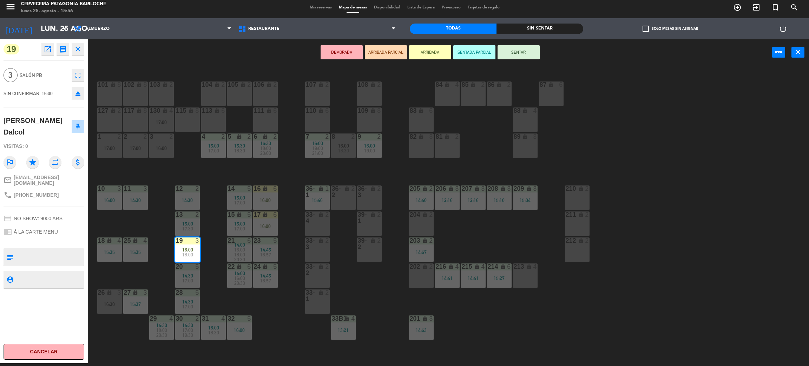
click at [523, 48] on button "SENTAR" at bounding box center [519, 52] width 42 height 14
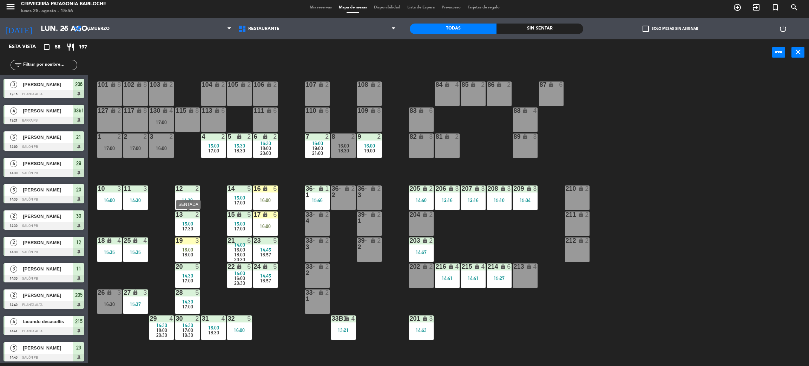
click at [188, 226] on span "17:30" at bounding box center [187, 229] width 11 height 6
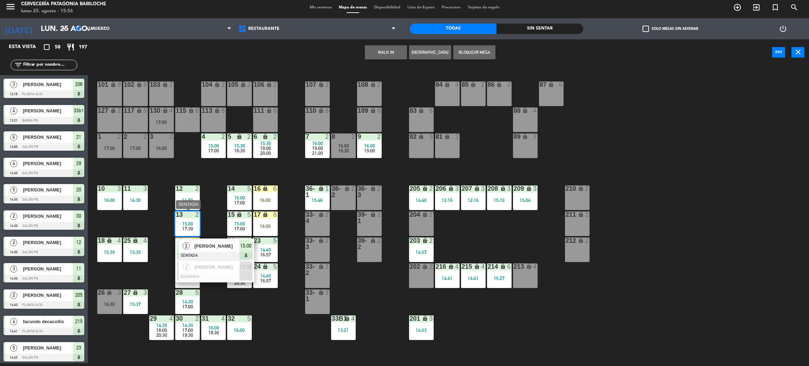
click at [207, 248] on span "Stefania Würtz" at bounding box center [217, 245] width 45 height 7
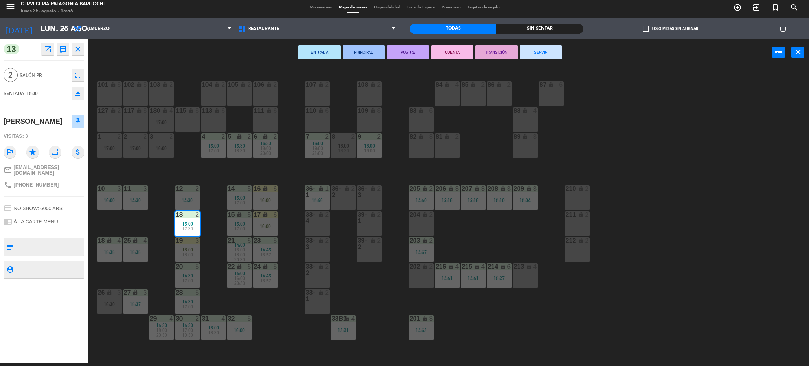
click at [538, 54] on button "SERVIR" at bounding box center [541, 52] width 42 height 14
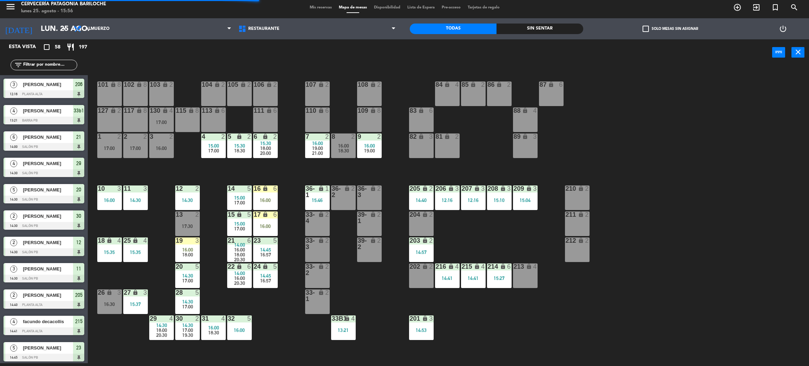
click at [148, 271] on div "101 lock 8 102 lock 8 104 lock 2 105 lock 2 106 lock 2 103 lock 2 107 lock 2 10…" at bounding box center [452, 217] width 713 height 297
click at [218, 251] on div "101 lock 8 102 lock 8 104 lock 2 105 lock 2 106 lock 2 103 lock 2 107 lock 2 10…" at bounding box center [452, 217] width 713 height 297
click at [155, 224] on div "101 lock 8 102 lock 8 104 lock 2 105 lock 2 106 lock 2 103 lock 2 107 lock 2 10…" at bounding box center [452, 217] width 713 height 297
click at [466, 242] on div "101 lock 8 102 lock 8 104 lock 2 105 lock 2 106 lock 2 103 lock 2 107 lock 2 10…" at bounding box center [452, 217] width 713 height 297
click at [353, 283] on div "101 lock 8 102 lock 8 104 lock 2 105 lock 2 106 lock 2 103 lock 2 107 lock 2 10…" at bounding box center [452, 217] width 713 height 297
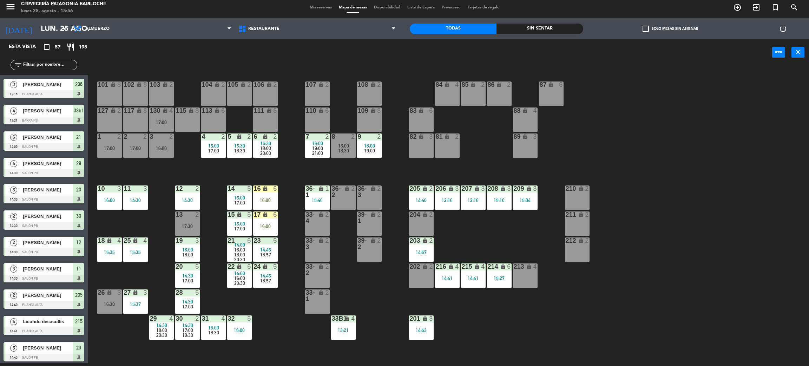
click at [165, 123] on div "17:00" at bounding box center [161, 122] width 25 height 5
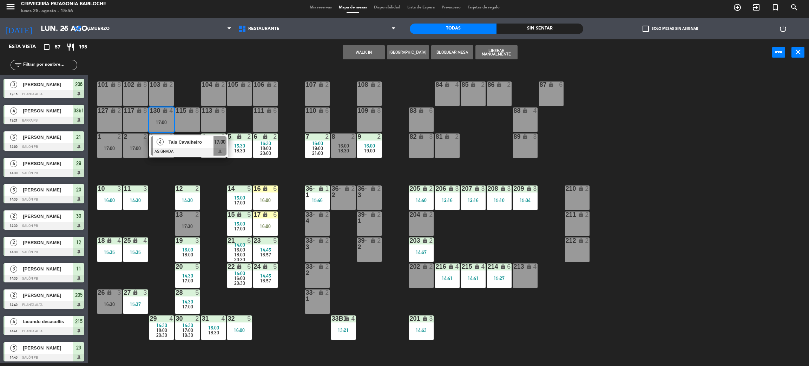
click at [191, 145] on span "Tais Cavalheiro" at bounding box center [191, 141] width 45 height 7
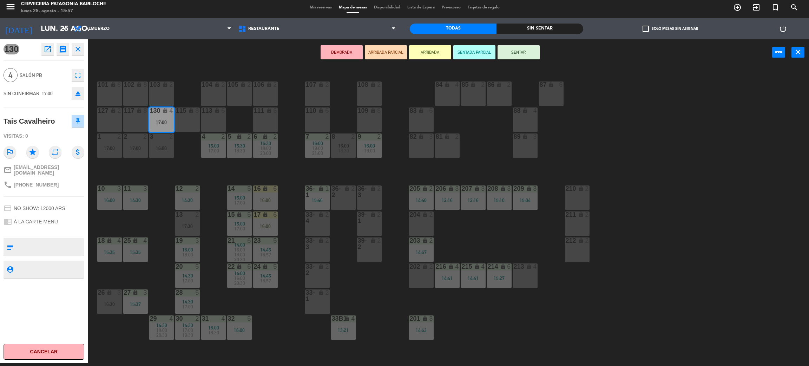
click at [452, 288] on div "101 lock 8 102 lock 8 104 lock 2 105 lock 2 106 lock 2 103 lock 2 107 lock 2 10…" at bounding box center [452, 217] width 713 height 297
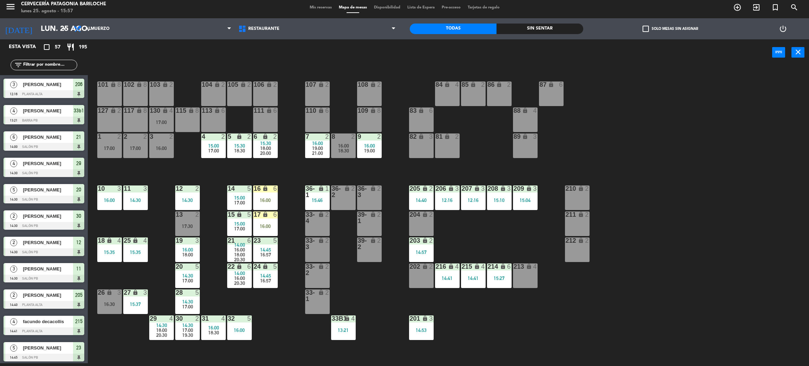
scroll to position [81, 0]
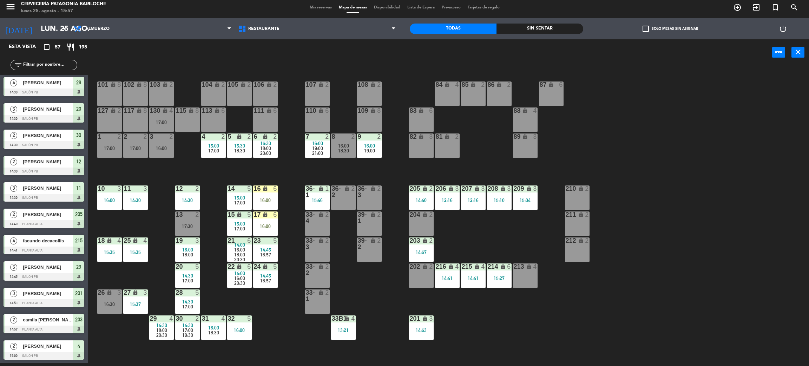
click at [163, 121] on div "17:00" at bounding box center [161, 122] width 25 height 5
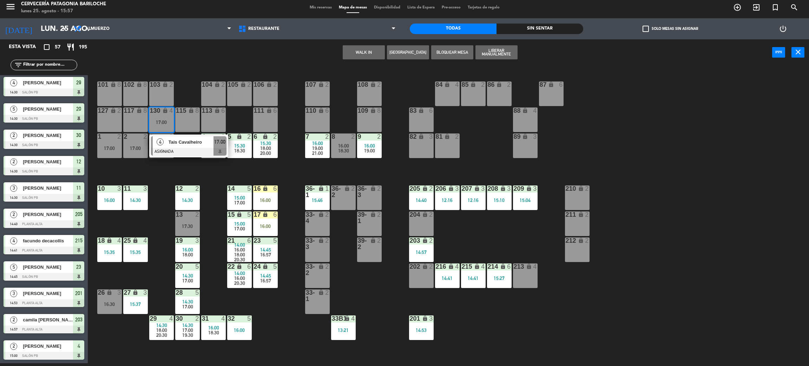
drag, startPoint x: 176, startPoint y: 140, endPoint x: 267, endPoint y: 177, distance: 98.0
click at [176, 141] on div "4 Tais Cavalheiro ASIGNADA 17:00" at bounding box center [189, 145] width 90 height 23
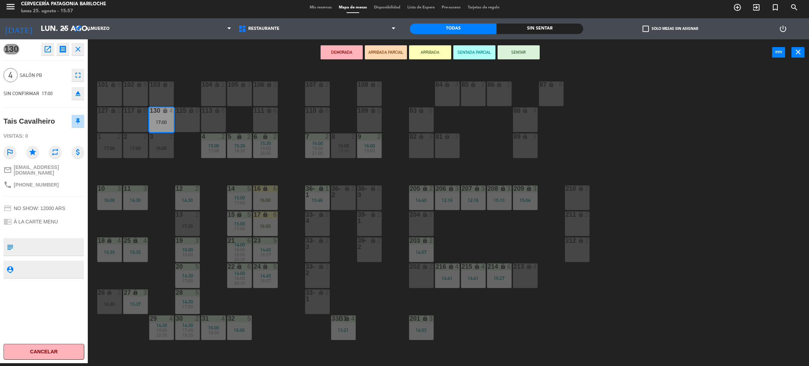
click at [449, 277] on div "14:41" at bounding box center [447, 278] width 25 height 5
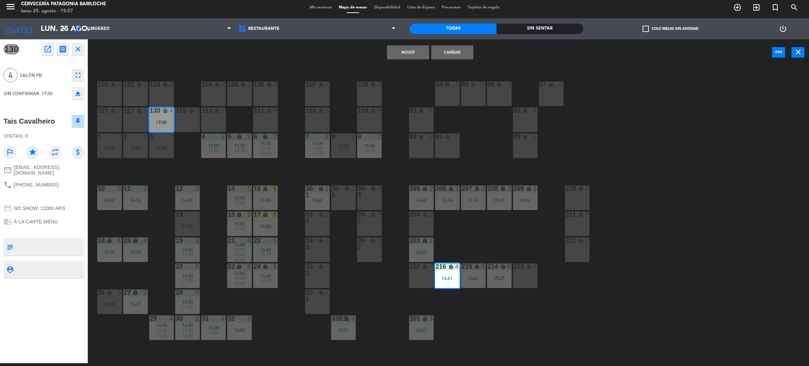
click at [471, 273] on div "215 lock 4 14:41" at bounding box center [473, 275] width 25 height 25
click at [407, 51] on button "Mover y Unir" at bounding box center [408, 52] width 42 height 14
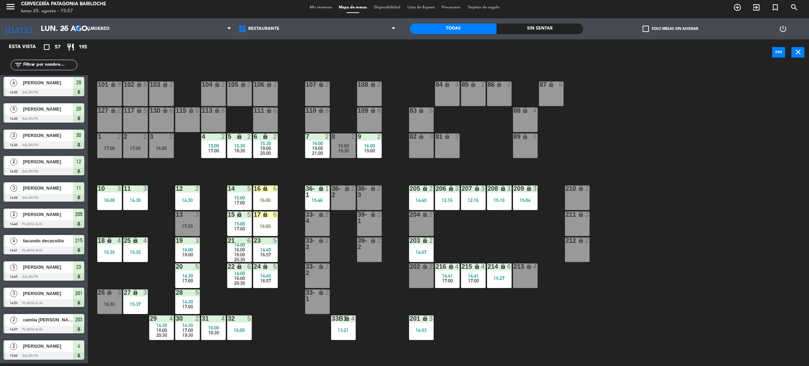
click at [456, 276] on div "14:41" at bounding box center [447, 275] width 25 height 5
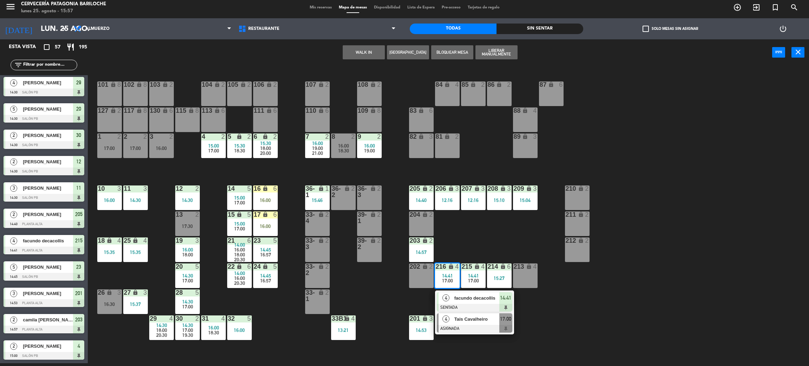
click at [469, 315] on span "Tais Cavalheiro" at bounding box center [476, 318] width 45 height 7
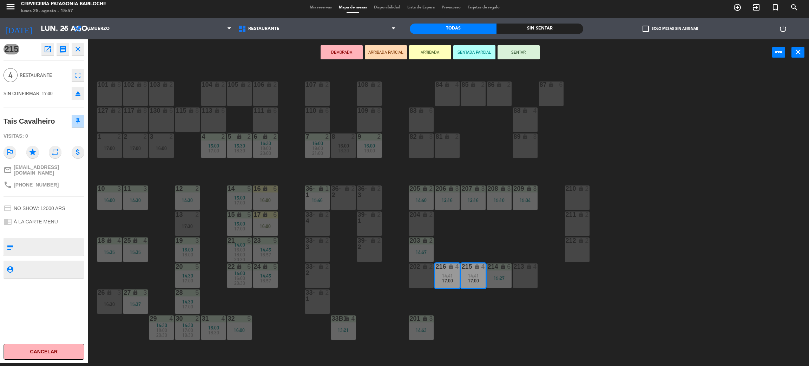
click at [35, 182] on span "[PHONE_NUMBER]" at bounding box center [36, 185] width 45 height 6
copy div "phone"
click at [503, 319] on div "101 lock 8 102 lock 8 104 lock 2 105 lock 2 106 lock 2 103 lock 2 107 lock 2 10…" at bounding box center [452, 217] width 713 height 297
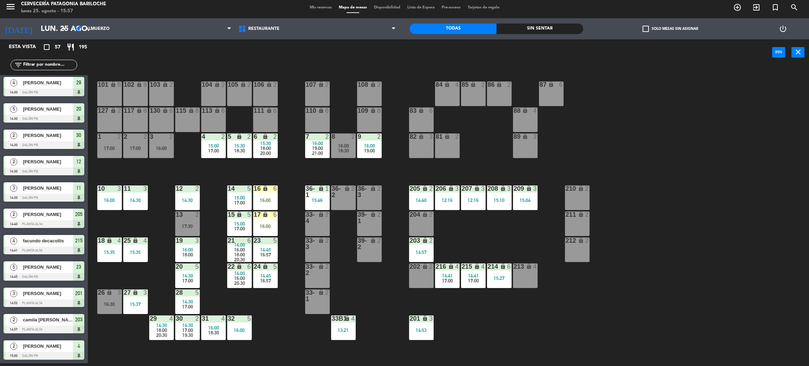
click at [276, 318] on div "101 lock 8 102 lock 8 104 lock 2 105 lock 2 106 lock 2 103 lock 2 107 lock 2 10…" at bounding box center [452, 217] width 713 height 297
click at [160, 326] on span "14:30" at bounding box center [161, 325] width 11 height 6
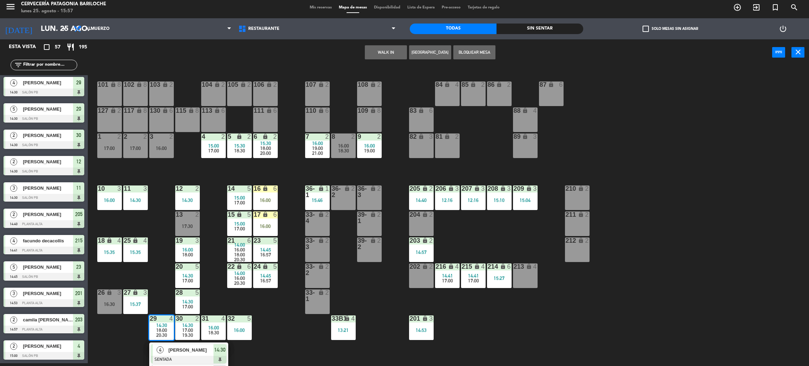
scroll to position [41, 0]
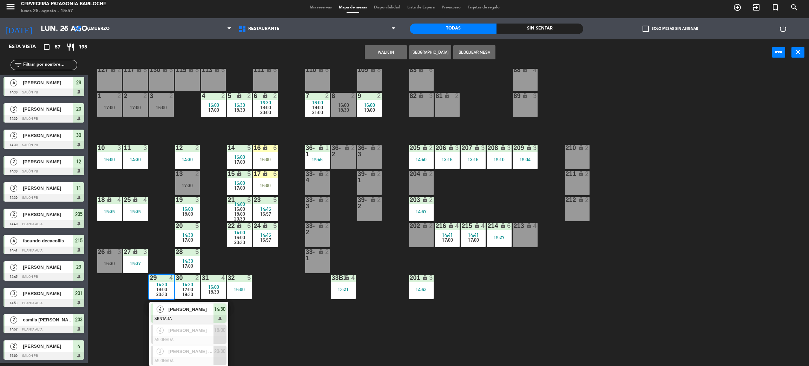
click at [134, 322] on div "101 lock 8 102 lock 8 104 lock 2 105 lock 2 106 lock 2 103 lock 2 107 lock 2 10…" at bounding box center [452, 217] width 713 height 297
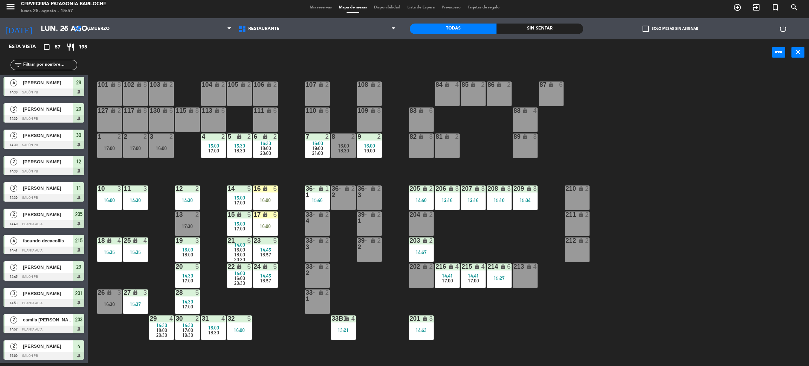
click at [281, 328] on div "101 lock 8 102 lock 8 104 lock 2 105 lock 2 106 lock 2 103 lock 2 107 lock 2 10…" at bounding box center [452, 217] width 713 height 297
click at [163, 152] on div "3 2 16:00" at bounding box center [161, 145] width 25 height 25
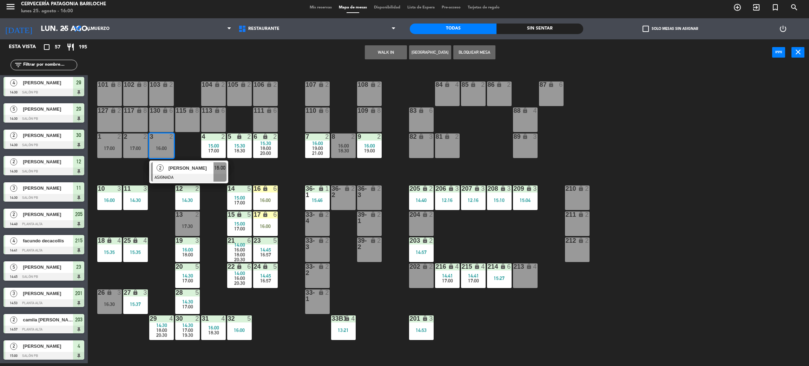
click at [124, 173] on div "101 lock 8 102 lock 8 104 lock 2 105 lock 2 106 lock 2 103 lock 2 107 lock 2 10…" at bounding box center [452, 217] width 713 height 297
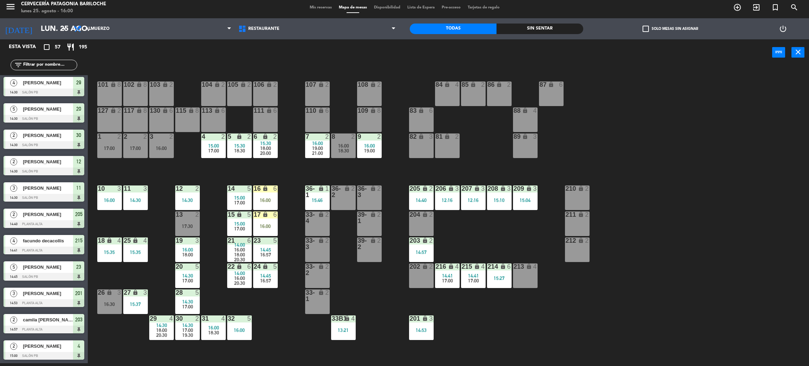
click at [161, 151] on div "3 2 16:00" at bounding box center [161, 145] width 25 height 25
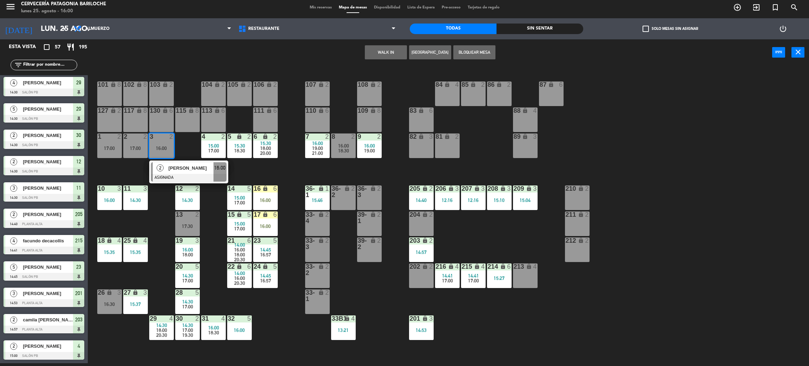
click at [160, 172] on div "2" at bounding box center [160, 168] width 15 height 12
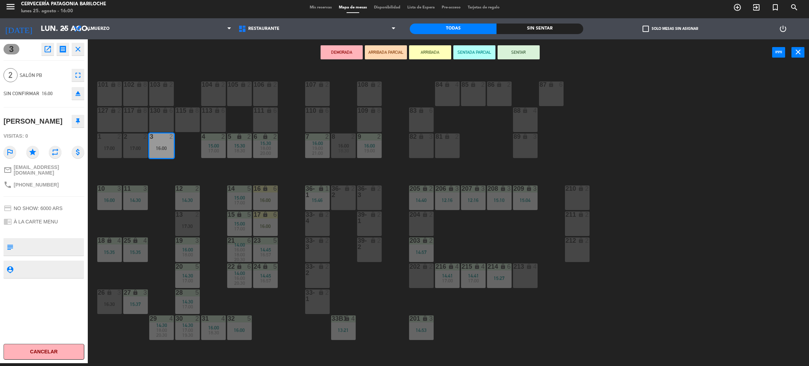
click at [188, 224] on div "17:30" at bounding box center [187, 226] width 25 height 5
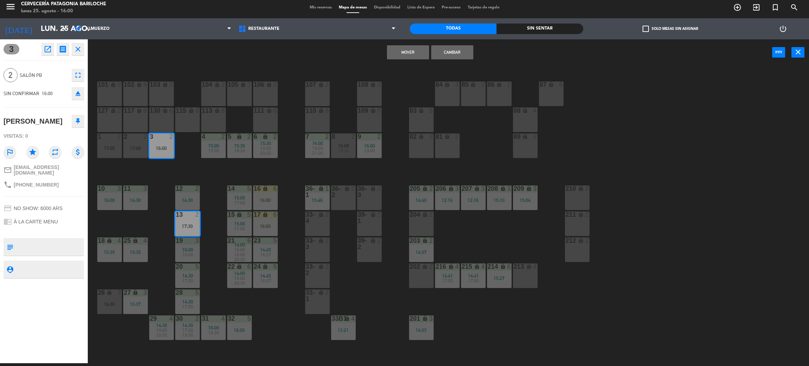
click at [450, 47] on button "Cambiar" at bounding box center [452, 52] width 42 height 14
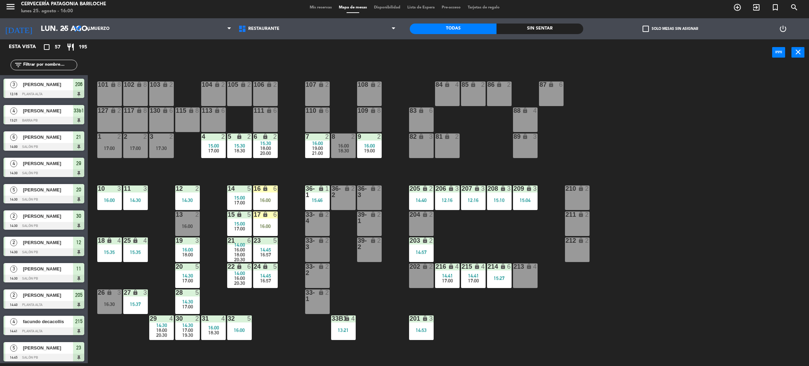
scroll to position [3, 0]
click at [199, 158] on div "101 lock 8 102 lock 8 104 lock 2 105 lock 2 106 lock 2 103 lock 2 107 lock 2 10…" at bounding box center [452, 217] width 713 height 297
click at [195, 165] on div "101 lock 8 102 lock 8 104 lock 2 105 lock 2 106 lock 2 103 lock 2 107 lock 2 10…" at bounding box center [452, 217] width 713 height 297
click at [159, 155] on div "3 2 17:30" at bounding box center [161, 145] width 25 height 25
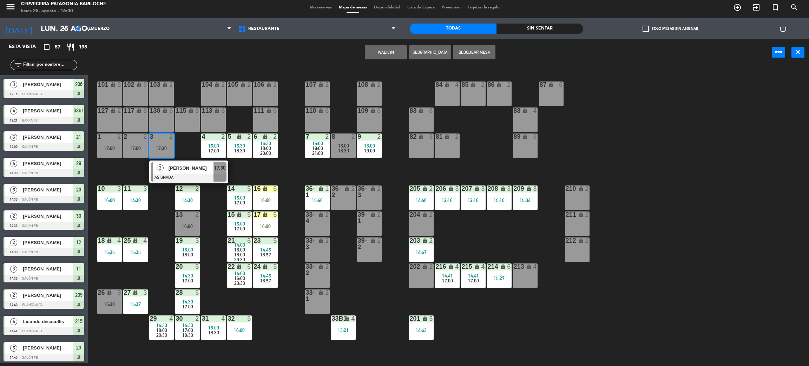
click at [380, 55] on button "WALK IN" at bounding box center [386, 52] width 42 height 14
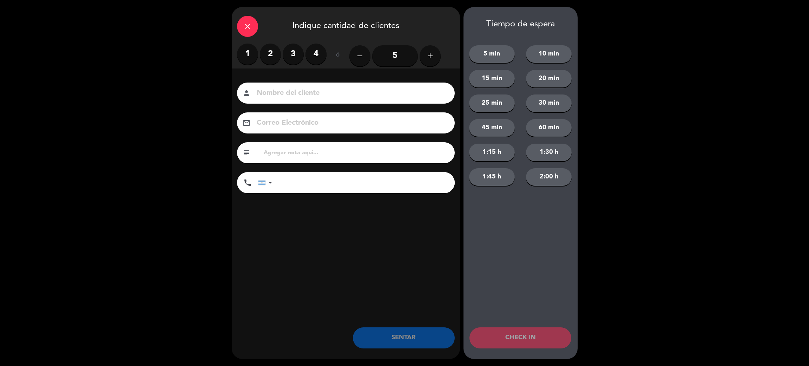
click at [271, 54] on label "2" at bounding box center [270, 54] width 21 height 21
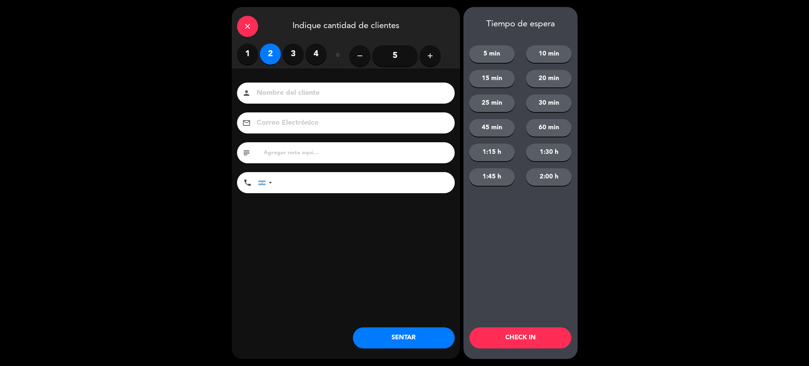
drag, startPoint x: 287, startPoint y: 95, endPoint x: 283, endPoint y: 96, distance: 4.0
click at [288, 96] on input at bounding box center [351, 93] width 190 height 12
type input "ocupado"
click at [428, 336] on button "SENTAR" at bounding box center [404, 337] width 102 height 21
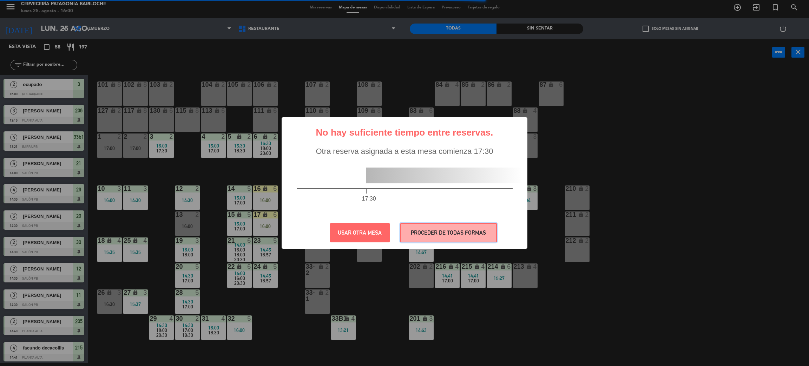
click at [460, 237] on button "PROCEDER DE TODAS FORMAS" at bounding box center [448, 232] width 97 height 19
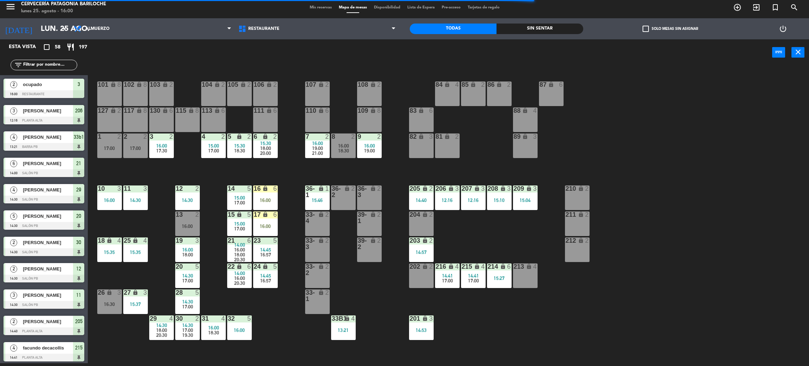
click at [136, 206] on div "11 3 14:30" at bounding box center [135, 197] width 25 height 25
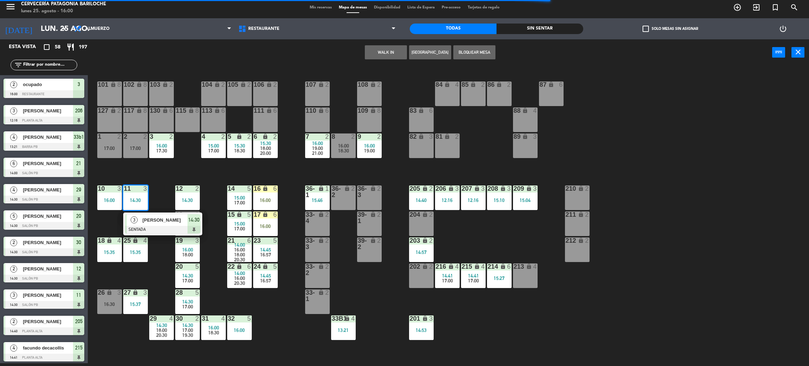
drag, startPoint x: 156, startPoint y: 229, endPoint x: 205, endPoint y: 211, distance: 52.3
click at [157, 229] on div "3 Paula Real SENTADA 14:30" at bounding box center [163, 223] width 90 height 23
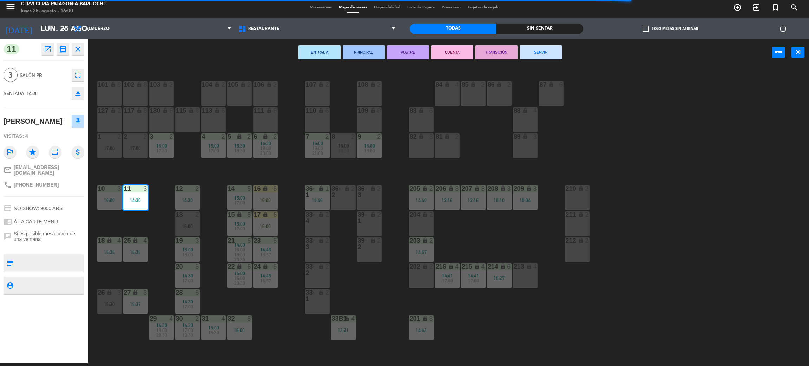
click at [449, 51] on button "CUENTA" at bounding box center [452, 52] width 42 height 14
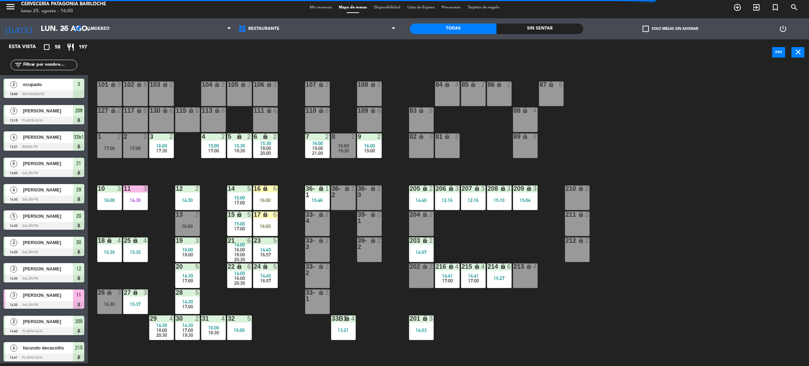
click at [186, 304] on span "17:00" at bounding box center [187, 307] width 11 height 6
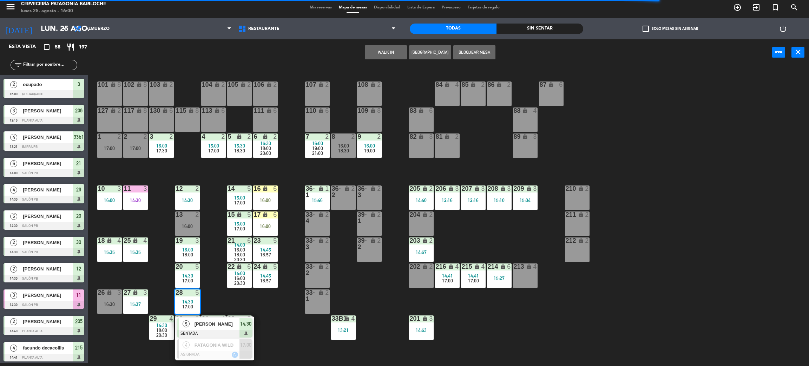
drag, startPoint x: 211, startPoint y: 323, endPoint x: 224, endPoint y: 320, distance: 13.1
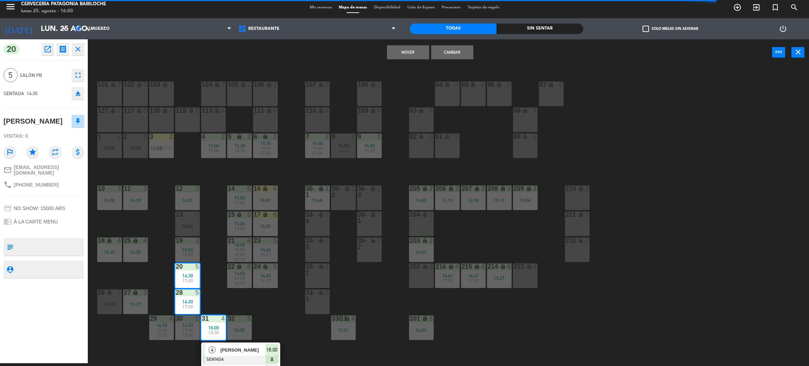
click at [265, 302] on div "101 lock 8 102 lock 8 104 lock 2 105 lock 2 106 lock 2 103 lock 2 107 lock 2 10…" at bounding box center [452, 217] width 713 height 297
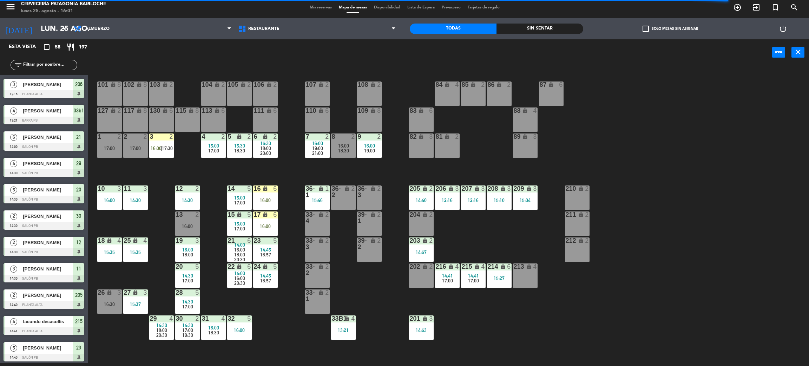
click at [189, 276] on span "14:30" at bounding box center [187, 276] width 11 height 6
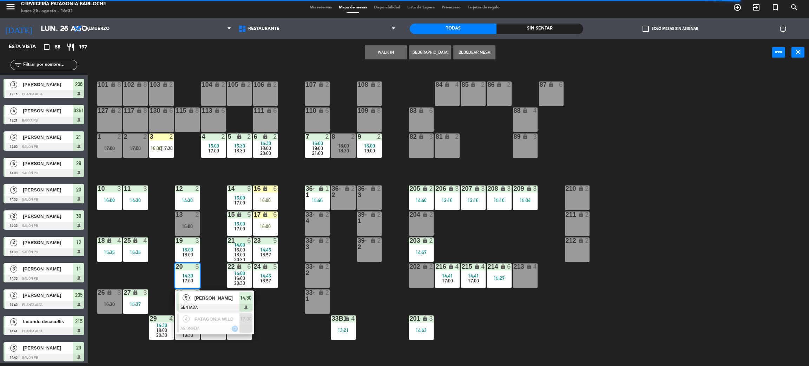
click at [222, 298] on span "Bruno Kassab" at bounding box center [217, 297] width 45 height 7
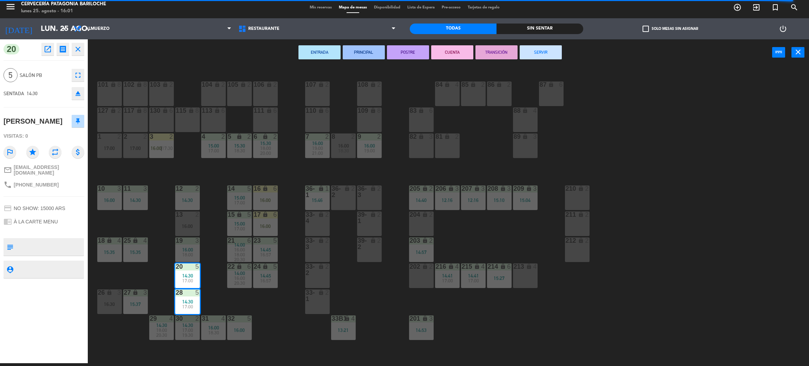
click at [547, 48] on button "SERVIR" at bounding box center [541, 52] width 42 height 14
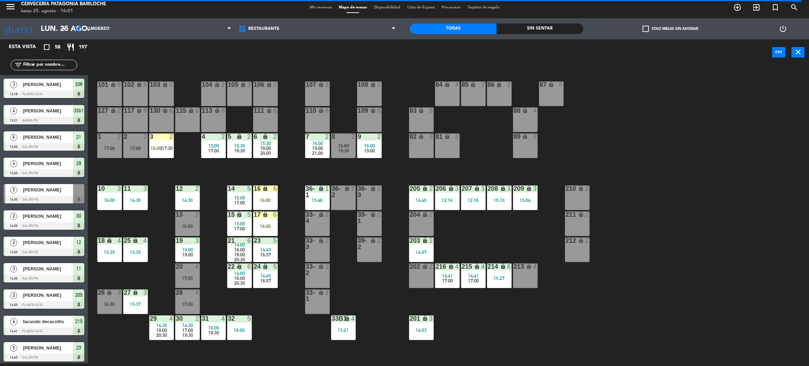
click at [277, 324] on div "101 lock 8 102 lock 8 104 lock 2 105 lock 2 106 lock 2 103 lock 2 107 lock 2 10…" at bounding box center [452, 217] width 713 height 297
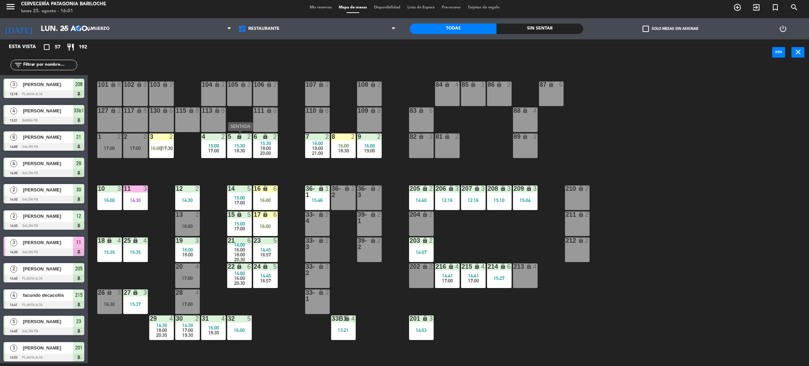
click at [245, 144] on div "15:30" at bounding box center [239, 145] width 25 height 5
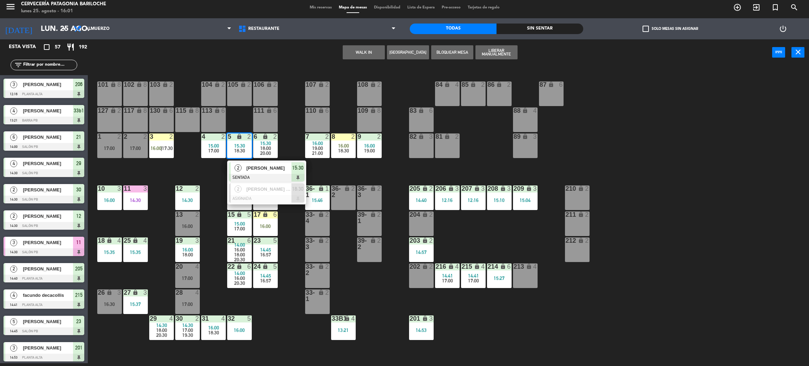
click at [203, 174] on div "101 lock 8 102 lock 8 104 lock 2 105 lock 2 106 lock 2 103 lock 2 107 lock 2 10…" at bounding box center [452, 217] width 713 height 297
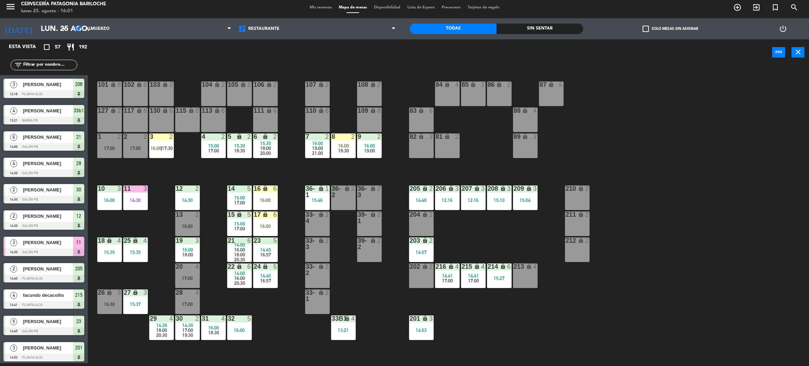
click at [219, 171] on div "101 lock 8 102 lock 8 104 lock 2 105 lock 2 106 lock 2 103 lock 2 107 lock 2 10…" at bounding box center [452, 217] width 713 height 297
click at [452, 231] on div "101 lock 8 102 lock 8 104 lock 2 105 lock 2 106 lock 2 103 lock 2 107 lock 2 10…" at bounding box center [452, 217] width 713 height 297
click at [477, 242] on div "101 lock 8 102 lock 8 104 lock 2 105 lock 2 106 lock 2 103 lock 2 107 lock 2 10…" at bounding box center [452, 217] width 713 height 297
click at [457, 239] on div "101 lock 8 102 lock 8 104 lock 2 105 lock 2 106 lock 2 103 lock 2 107 lock 2 10…" at bounding box center [452, 217] width 713 height 297
click at [452, 228] on div "101 lock 8 102 lock 8 104 lock 2 105 lock 2 106 lock 2 103 lock 2 107 lock 2 10…" at bounding box center [452, 217] width 713 height 297
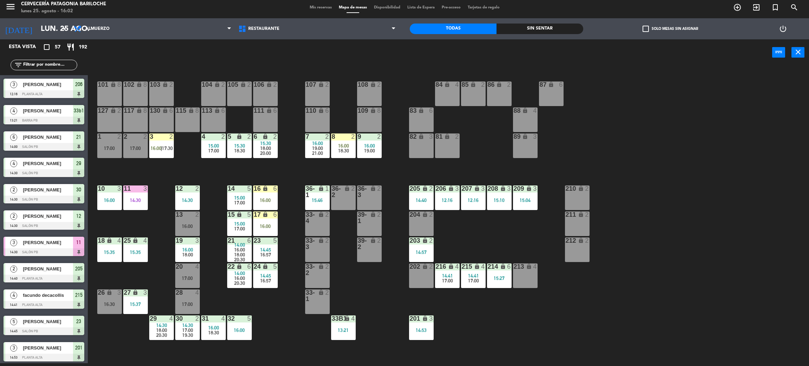
click at [452, 228] on div "101 lock 8 102 lock 8 104 lock 2 105 lock 2 106 lock 2 103 lock 2 107 lock 2 10…" at bounding box center [452, 217] width 713 height 297
click at [466, 234] on div "101 lock 8 102 lock 8 104 lock 2 105 lock 2 106 lock 2 103 lock 2 107 lock 2 10…" at bounding box center [452, 217] width 713 height 297
click at [459, 236] on div "101 lock 8 102 lock 8 104 lock 2 105 lock 2 106 lock 2 103 lock 2 107 lock 2 10…" at bounding box center [452, 217] width 713 height 297
click at [365, 166] on div "101 lock 8 102 lock 8 104 lock 2 105 lock 2 106 lock 2 103 lock 2 107 lock 2 10…" at bounding box center [452, 217] width 713 height 297
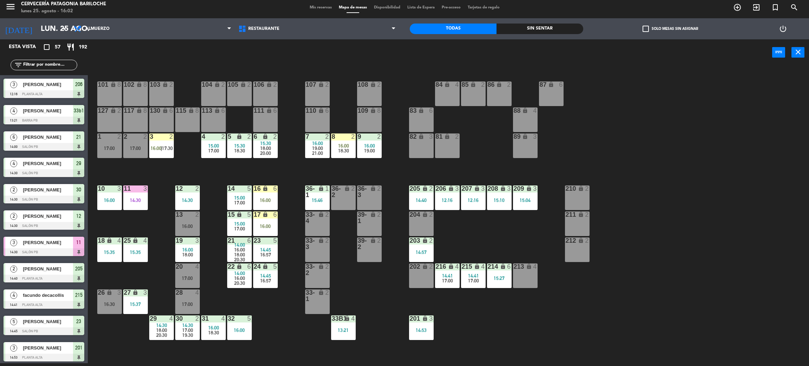
click at [160, 147] on span "16:00" at bounding box center [156, 148] width 11 height 6
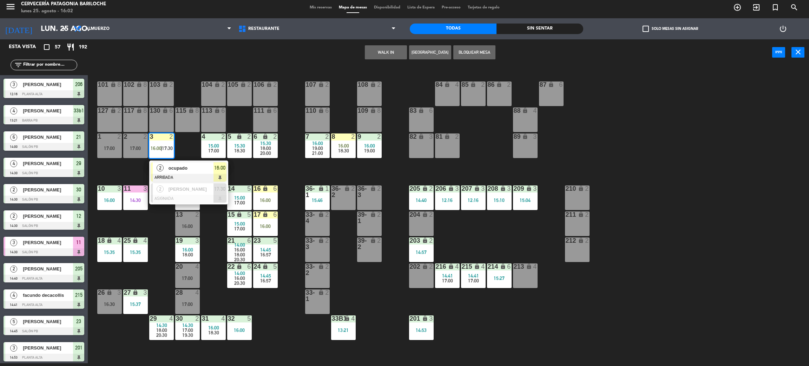
click at [186, 165] on span "ocupado" at bounding box center [191, 167] width 45 height 7
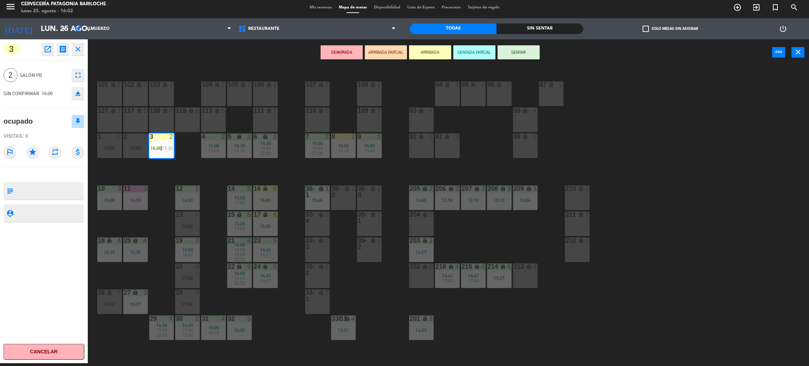
click at [66, 349] on button "Cancelar" at bounding box center [44, 352] width 81 height 16
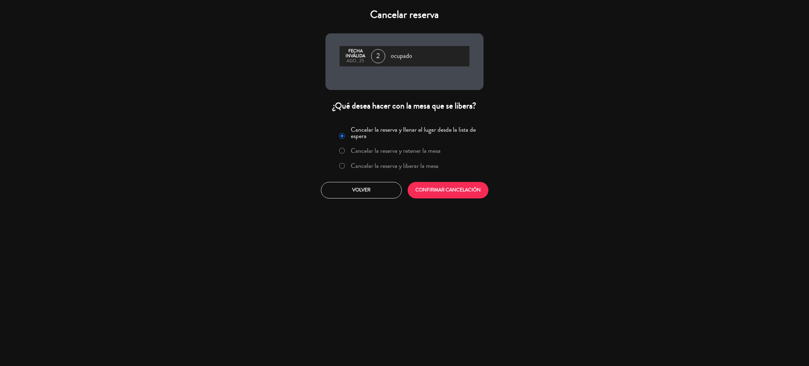
click at [417, 165] on label "Cancelar la reserva y liberar la mesa" at bounding box center [395, 166] width 88 height 6
click at [437, 192] on button "CONFIRMAR CANCELACIÓN" at bounding box center [448, 190] width 81 height 17
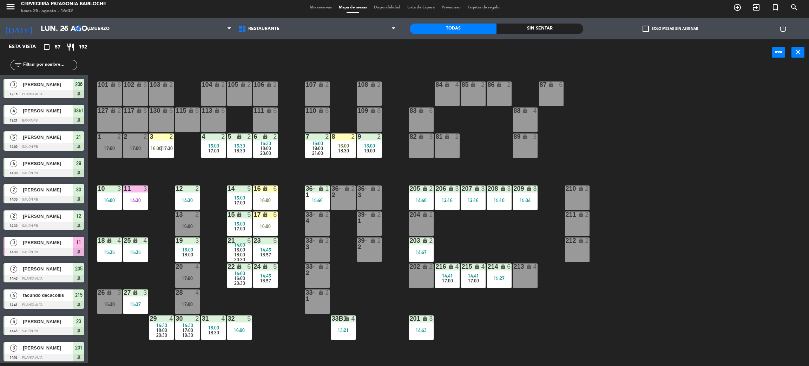
click at [481, 243] on div "101 lock 8 102 lock 8 104 lock 2 105 lock 2 106 lock 2 103 lock 2 107 lock 2 10…" at bounding box center [452, 217] width 713 height 297
click at [458, 239] on div "101 lock 8 102 lock 8 104 lock 2 105 lock 2 106 lock 2 103 lock 2 107 lock 2 10…" at bounding box center [452, 217] width 713 height 297
click at [418, 221] on div "204 lock 2" at bounding box center [421, 223] width 25 height 25
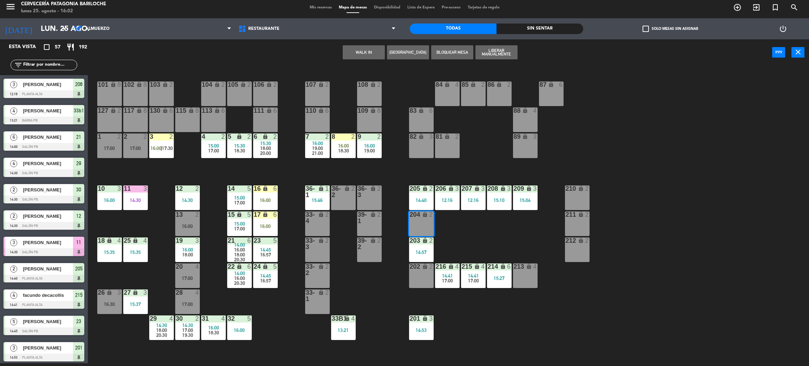
click at [363, 46] on button "WALK IN" at bounding box center [364, 52] width 42 height 14
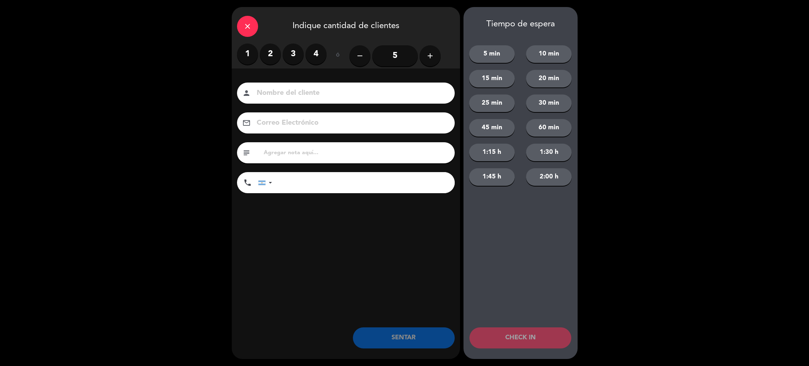
click at [274, 52] on label "2" at bounding box center [270, 54] width 21 height 21
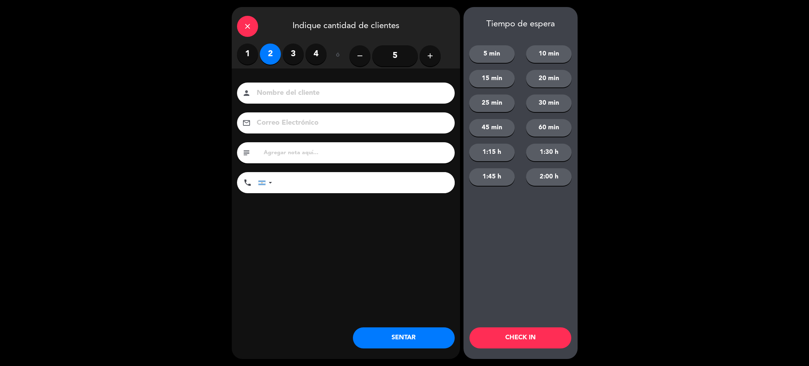
click at [288, 86] on div "person" at bounding box center [346, 93] width 218 height 21
click at [294, 98] on input at bounding box center [351, 93] width 190 height 12
type input "[PERSON_NAME]"
click at [312, 180] on input "tel" at bounding box center [367, 182] width 176 height 21
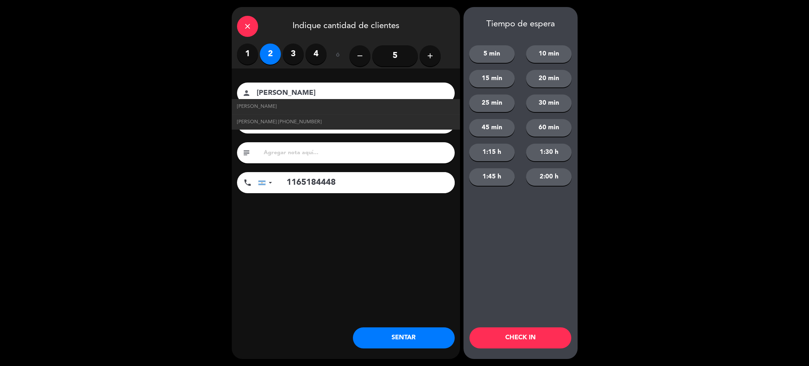
type input "1165184448"
click at [395, 215] on div "Nombre del cliente person martin trujillo martin trujillos Martin Trujillo +541…" at bounding box center [346, 149] width 228 height 162
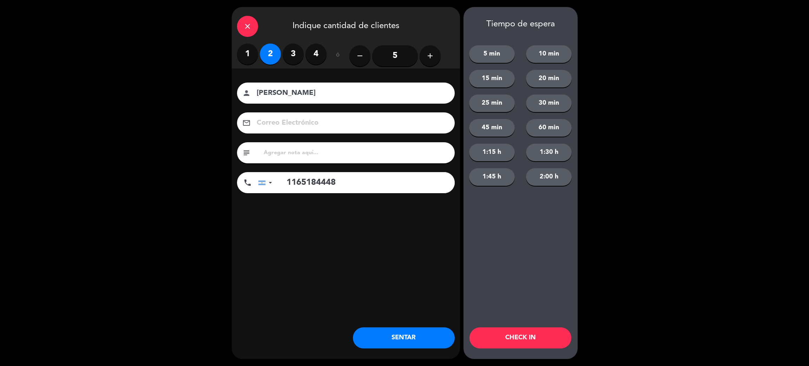
click at [352, 177] on input "1165184448" at bounding box center [367, 182] width 176 height 21
click at [410, 335] on button "SENTAR" at bounding box center [404, 337] width 102 height 21
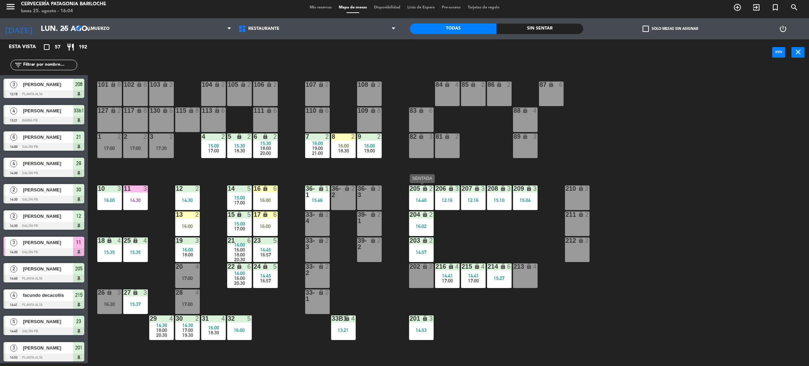
click at [427, 198] on div "14:40" at bounding box center [421, 200] width 25 height 5
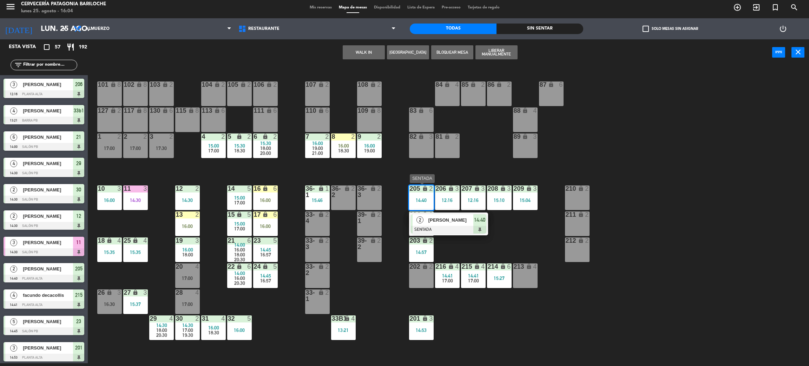
click at [453, 223] on span "fabiana abel" at bounding box center [450, 219] width 45 height 7
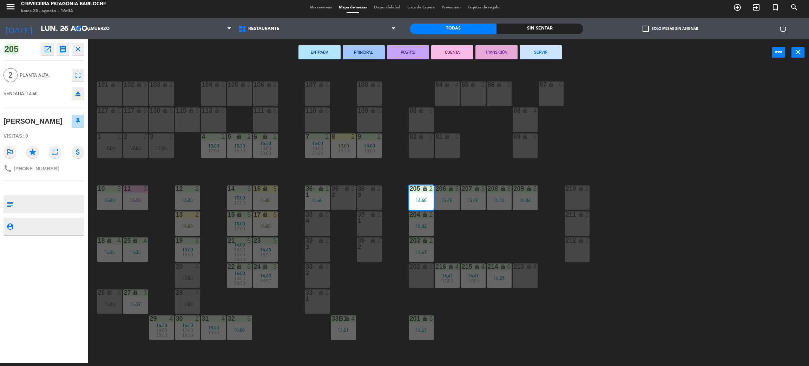
click at [541, 48] on button "SERVIR" at bounding box center [541, 52] width 42 height 14
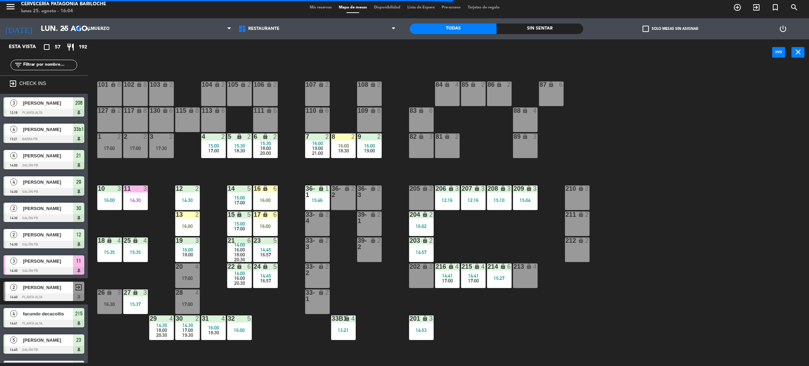
click at [275, 303] on div "101 lock 8 102 lock 8 104 lock 2 105 lock 2 106 lock 2 103 lock 2 107 lock 2 10…" at bounding box center [452, 217] width 713 height 297
click at [430, 218] on div "204 lock 2 16:02" at bounding box center [421, 223] width 25 height 25
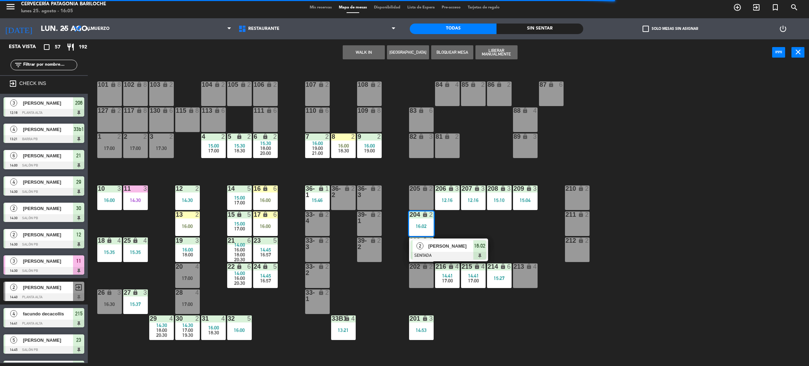
click at [465, 230] on div "101 lock 8 102 lock 8 104 lock 2 105 lock 2 106 lock 2 103 lock 2 107 lock 2 10…" at bounding box center [452, 217] width 713 height 297
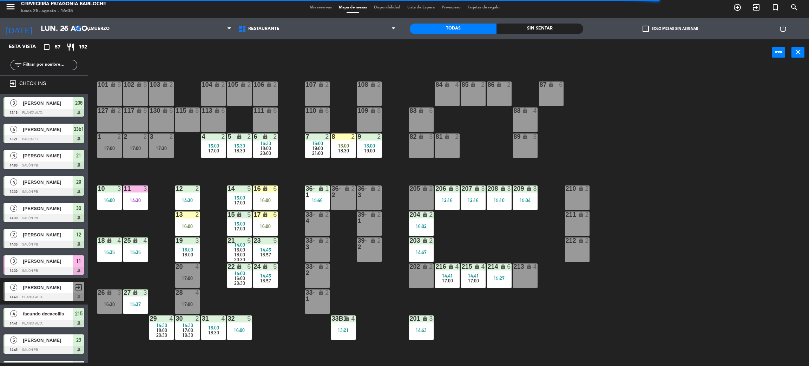
click at [54, 67] on input "text" at bounding box center [49, 65] width 54 height 8
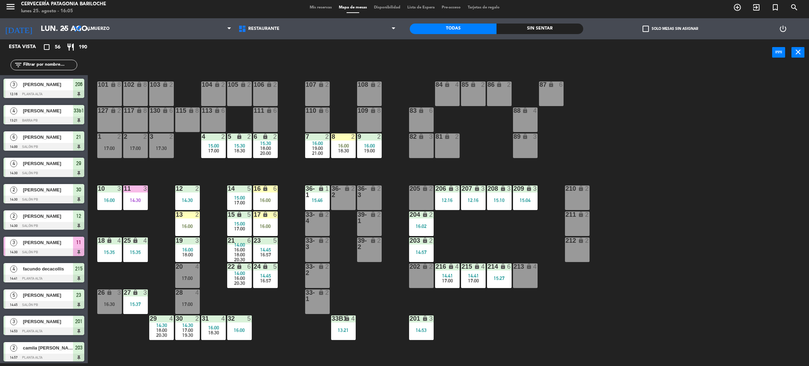
click at [146, 227] on div "101 lock 8 102 lock 8 104 lock 2 105 lock 2 106 lock 2 103 lock 2 107 lock 2 10…" at bounding box center [452, 217] width 713 height 297
click at [184, 225] on div "16:00" at bounding box center [187, 226] width 25 height 5
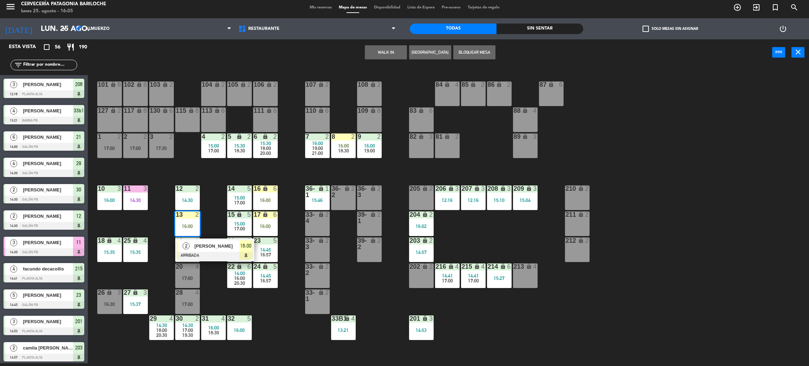
click at [151, 225] on div "101 lock 8 102 lock 8 104 lock 2 105 lock 2 106 lock 2 103 lock 2 107 lock 2 10…" at bounding box center [452, 217] width 713 height 297
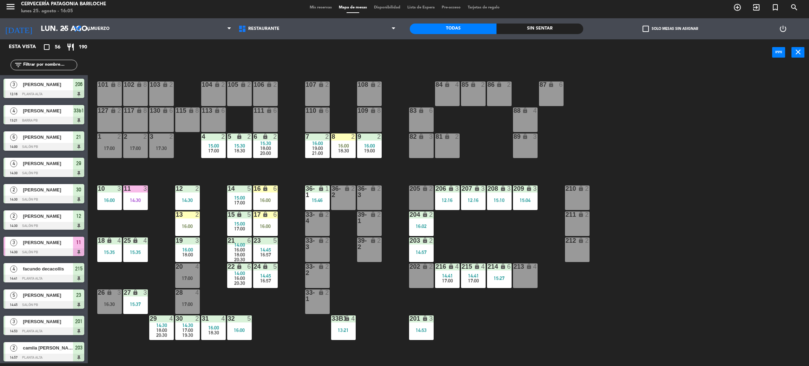
click at [265, 191] on div "lock" at bounding box center [266, 188] width 12 height 7
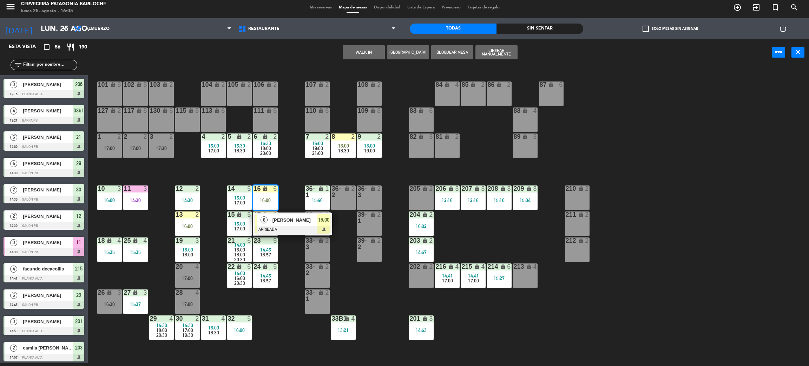
click at [284, 179] on div "101 lock 8 102 lock 8 104 lock 2 105 lock 2 106 lock 2 103 lock 2 107 lock 2 10…" at bounding box center [452, 217] width 713 height 297
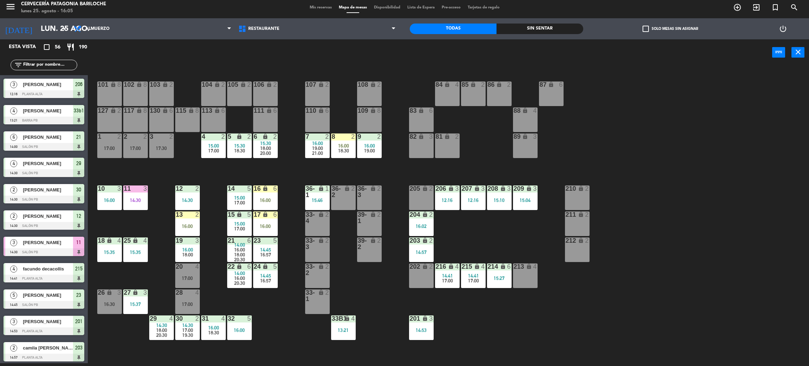
click at [47, 64] on input "text" at bounding box center [49, 65] width 54 height 8
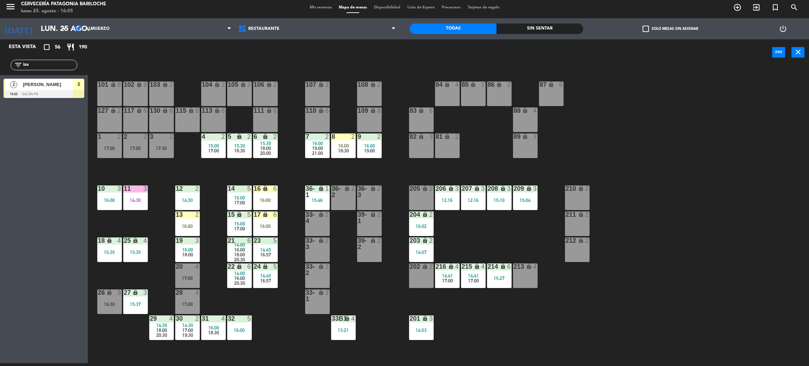
type input "iza"
click at [45, 81] on span "[PERSON_NAME]" at bounding box center [48, 84] width 50 height 7
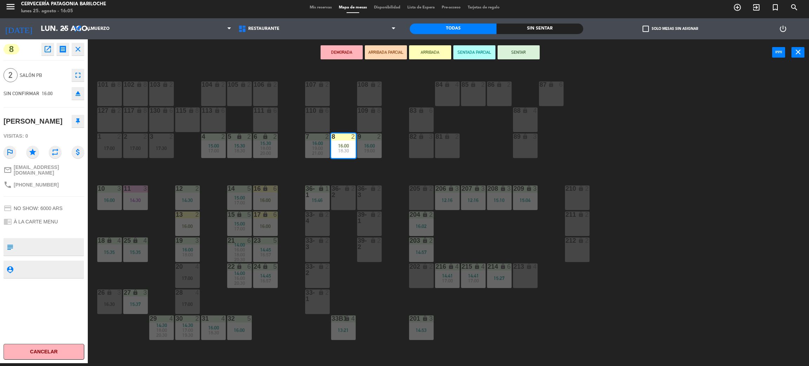
click at [191, 225] on div "16:00" at bounding box center [187, 226] width 25 height 5
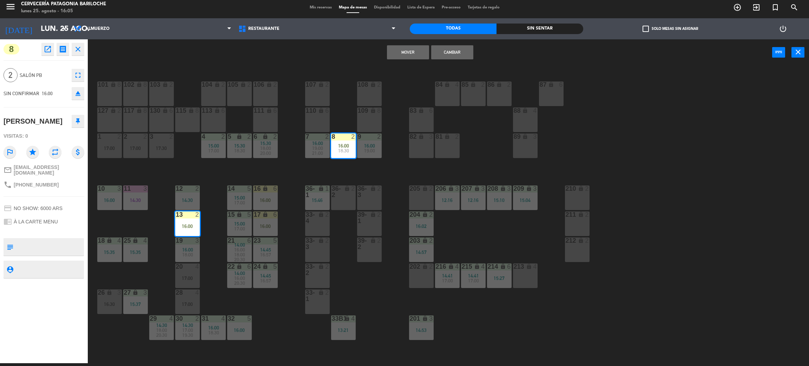
click at [458, 54] on button "Cambiar" at bounding box center [452, 52] width 42 height 14
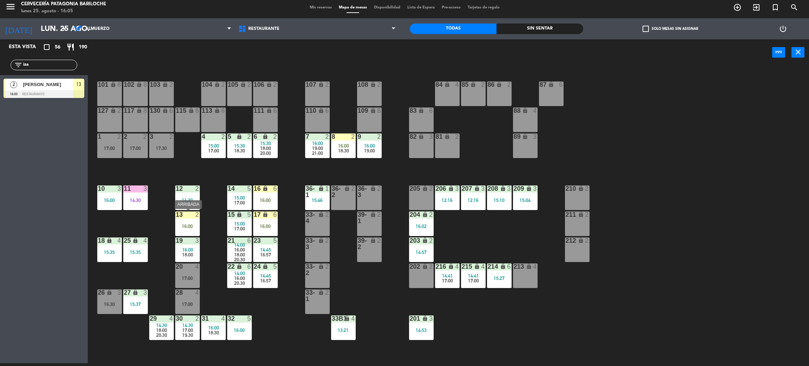
click at [184, 222] on div "13 2 16:00" at bounding box center [187, 223] width 25 height 25
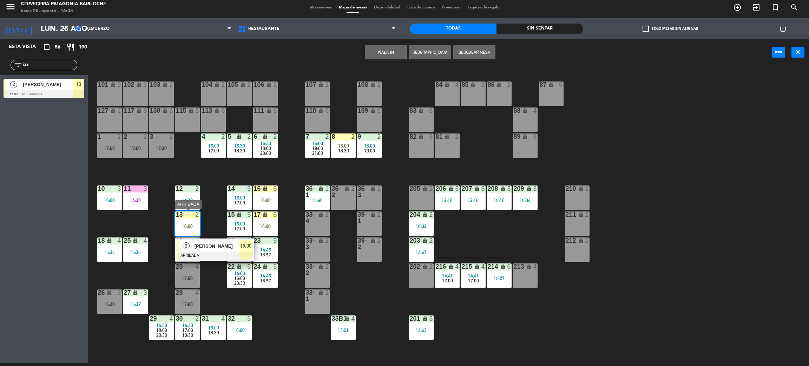
click at [221, 252] on div at bounding box center [214, 256] width 75 height 8
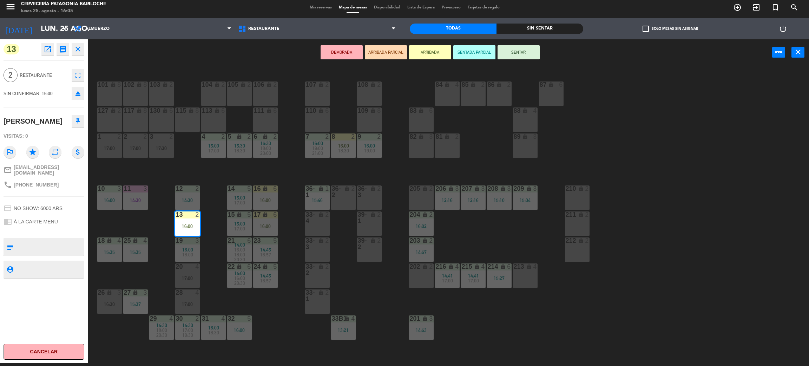
click at [510, 43] on div "DEMORADA ARRIBADA PARCIAL ARRIBADA SENTADA PARCIAL SENTAR power_input close" at bounding box center [430, 52] width 684 height 27
drag, startPoint x: 517, startPoint y: 52, endPoint x: 515, endPoint y: 48, distance: 4.4
click at [517, 52] on button "SENTAR" at bounding box center [519, 52] width 42 height 14
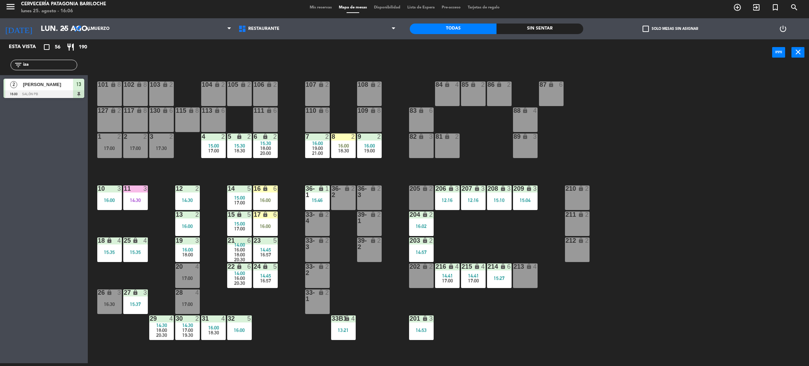
click at [191, 193] on div "12 2 14:30" at bounding box center [187, 197] width 25 height 25
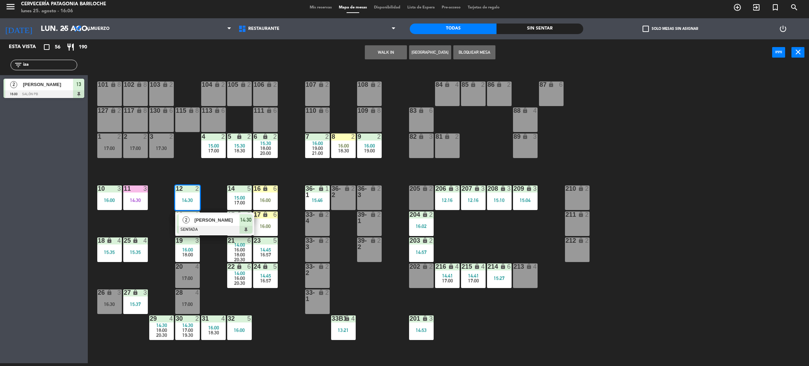
click at [214, 221] on span "Marceli Mendes" at bounding box center [217, 219] width 45 height 7
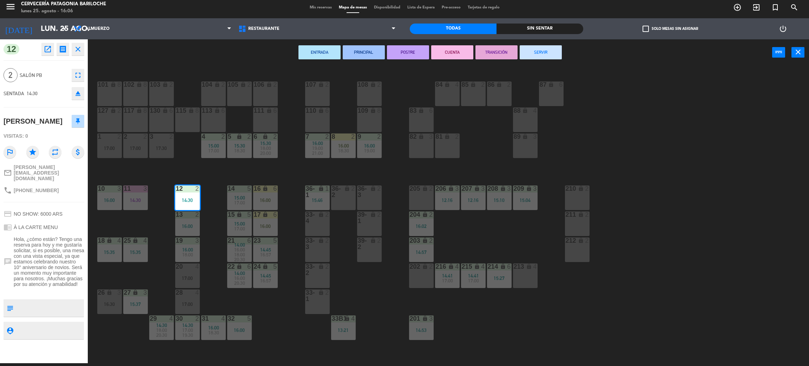
click at [540, 51] on button "SERVIR" at bounding box center [541, 52] width 42 height 14
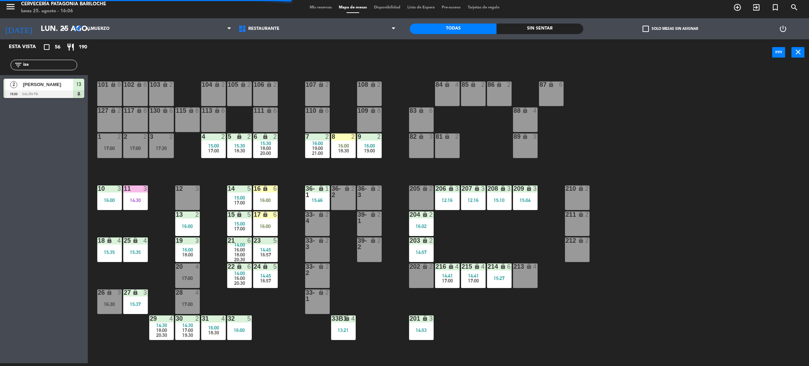
click at [151, 229] on div "101 lock 8 102 lock 8 104 lock 2 105 lock 2 106 lock 2 103 lock 2 107 lock 2 10…" at bounding box center [452, 217] width 713 height 297
click at [494, 243] on div "101 lock 8 102 lock 8 104 lock 2 105 lock 2 106 lock 2 103 lock 2 107 lock 2 10…" at bounding box center [452, 217] width 713 height 297
drag, startPoint x: 141, startPoint y: 222, endPoint x: 142, endPoint y: 209, distance: 12.7
click at [142, 222] on div "101 lock 8 102 lock 8 104 lock 2 105 lock 2 106 lock 2 103 lock 2 107 lock 2 10…" at bounding box center [452, 217] width 713 height 297
click at [138, 201] on div "14:30" at bounding box center [135, 200] width 25 height 5
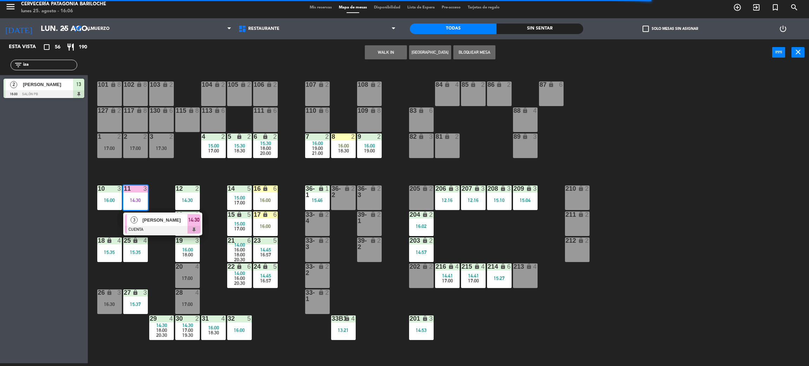
click at [141, 217] on div "3" at bounding box center [134, 220] width 15 height 12
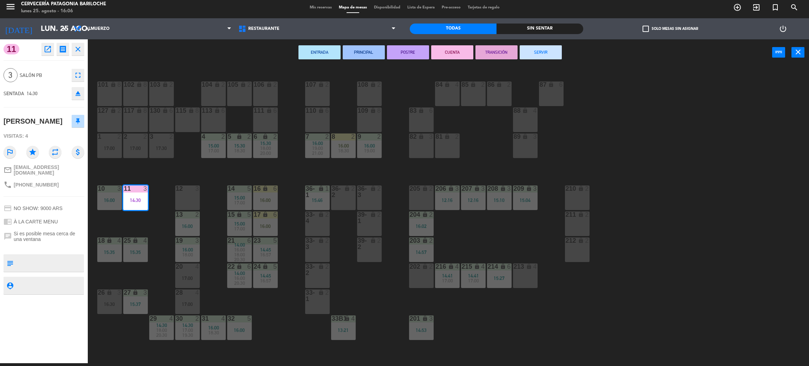
click at [161, 179] on div "101 lock 8 102 lock 8 104 lock 2 105 lock 2 106 lock 2 103 lock 2 107 lock 2 10…" at bounding box center [452, 217] width 713 height 297
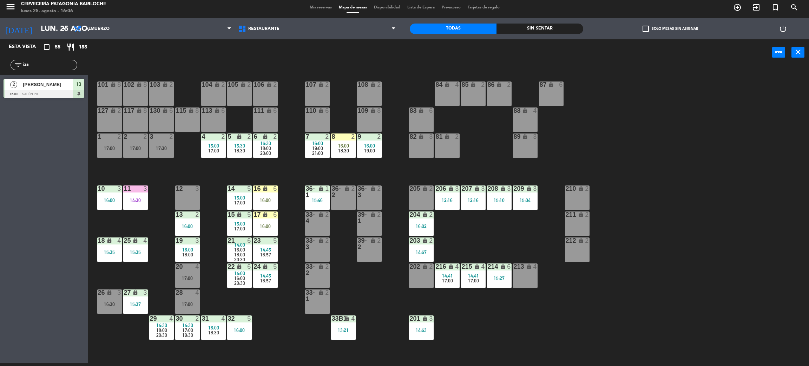
click at [58, 66] on input "iza" at bounding box center [49, 65] width 54 height 8
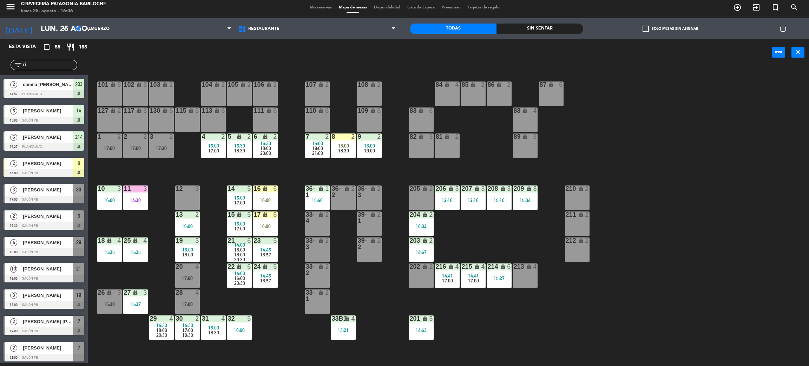
type input "r"
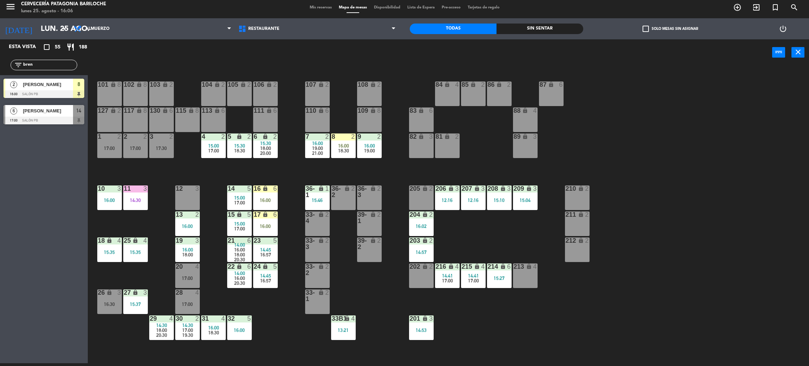
type input "bren"
drag, startPoint x: 64, startPoint y: 220, endPoint x: 57, endPoint y: 142, distance: 78.0
click at [64, 216] on div "Esta vista crop_square 55 restaurant 188 filter_list bren 2 Brenda Rivarola 16:…" at bounding box center [44, 201] width 88 height 324
click at [58, 88] on span "[PERSON_NAME]" at bounding box center [48, 84] width 50 height 7
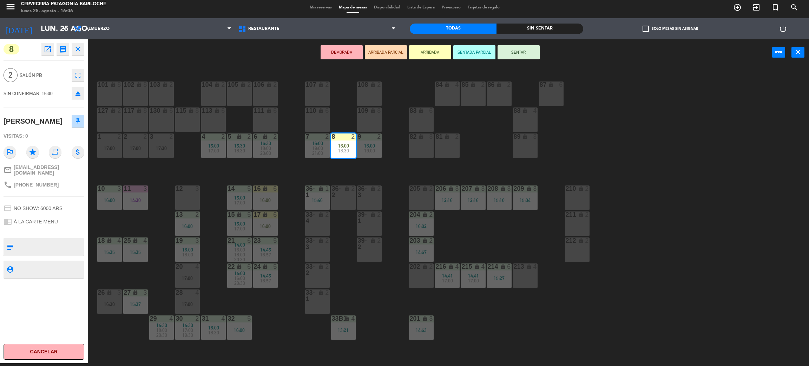
click at [196, 168] on div "101 lock 8 102 lock 8 104 lock 2 105 lock 2 106 lock 2 103 lock 2 107 lock 2 10…" at bounding box center [452, 217] width 713 height 297
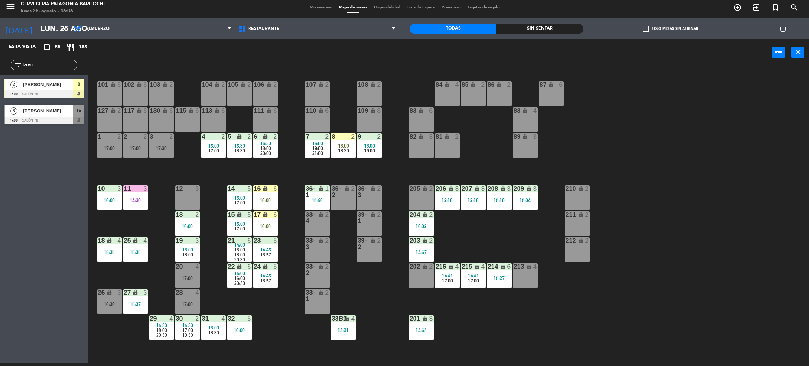
click at [346, 143] on span "16:00" at bounding box center [343, 146] width 11 height 6
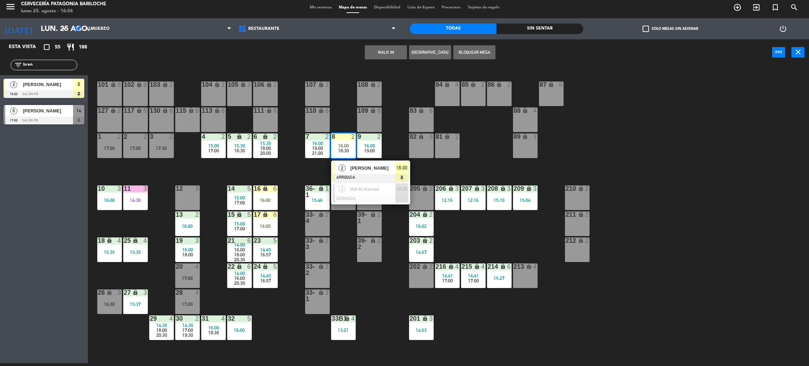
click at [302, 168] on div "101 lock 8 102 lock 8 104 lock 2 105 lock 2 106 lock 2 103 lock 2 107 lock 2 10…" at bounding box center [452, 217] width 713 height 297
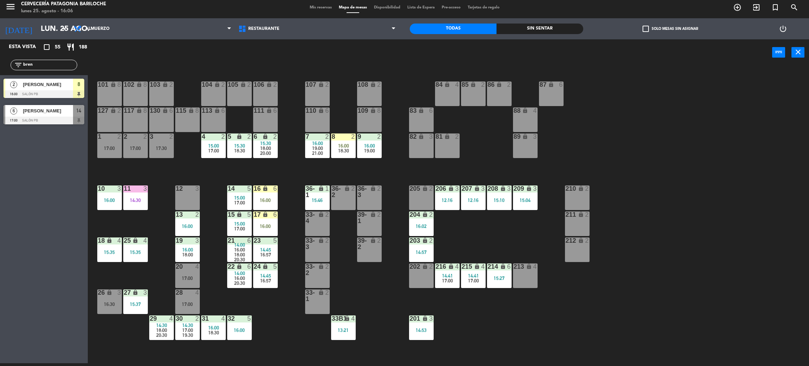
click at [337, 143] on div "16:00" at bounding box center [343, 145] width 25 height 5
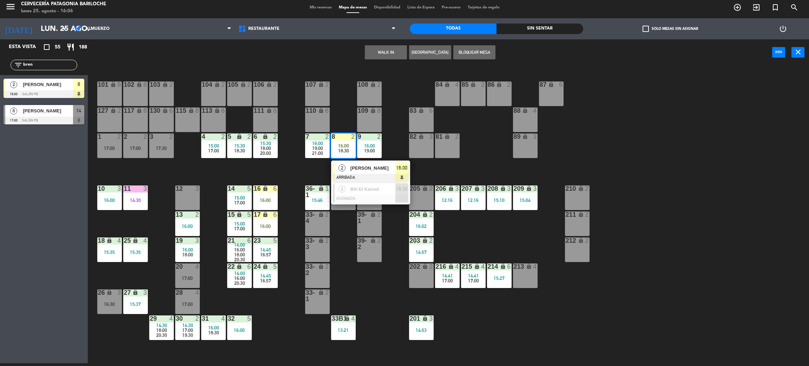
click at [359, 165] on span "[PERSON_NAME]" at bounding box center [372, 167] width 45 height 7
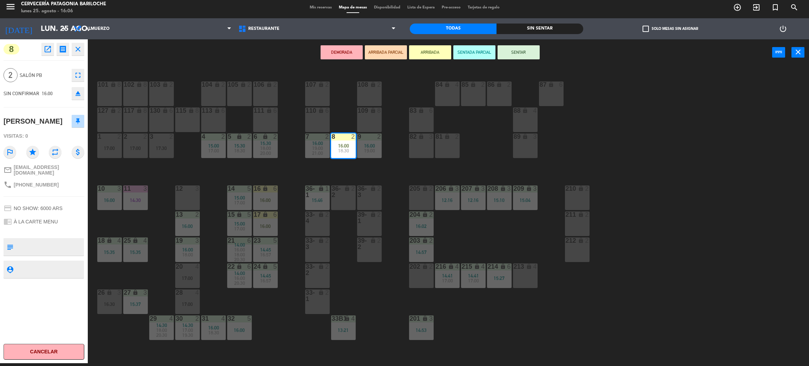
click at [138, 166] on div "101 lock 8 102 lock 8 104 lock 2 105 lock 2 106 lock 2 103 lock 2 107 lock 2 10…" at bounding box center [452, 217] width 713 height 297
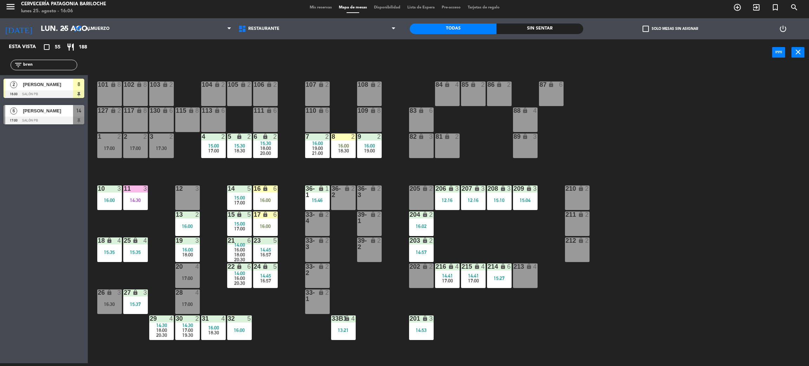
click at [239, 149] on span "18:30" at bounding box center [239, 151] width 11 height 6
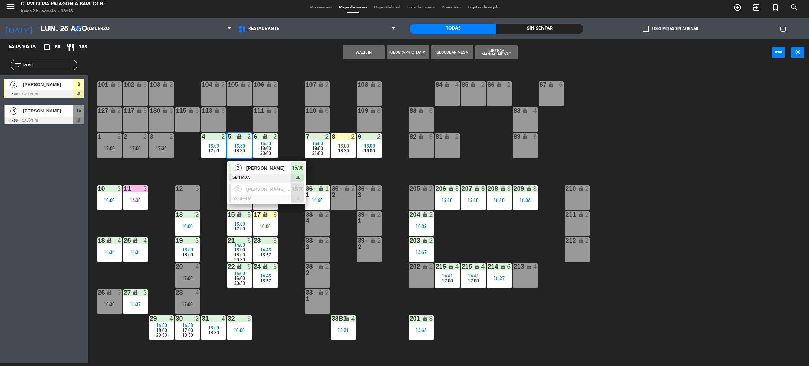
click at [264, 170] on span "Camila Bernardo" at bounding box center [269, 167] width 45 height 7
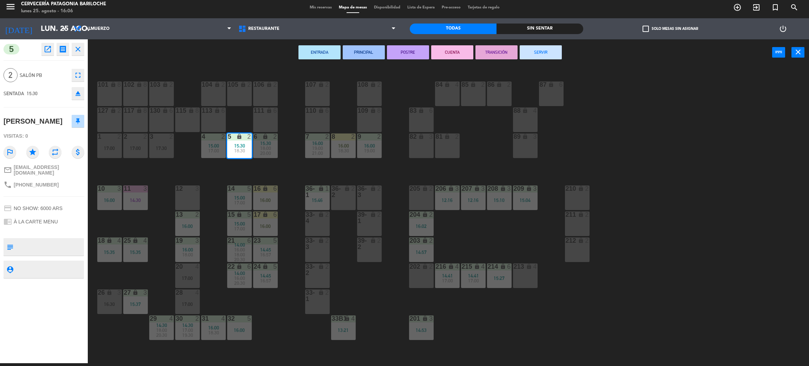
click at [538, 52] on button "SERVIR" at bounding box center [541, 52] width 42 height 14
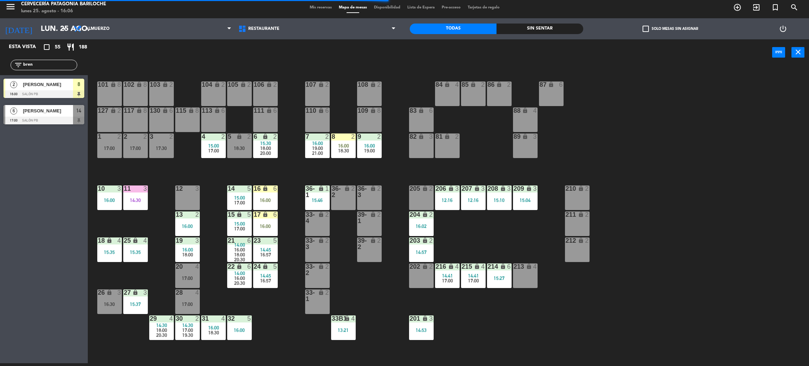
click at [346, 145] on span "16:00" at bounding box center [343, 146] width 11 height 6
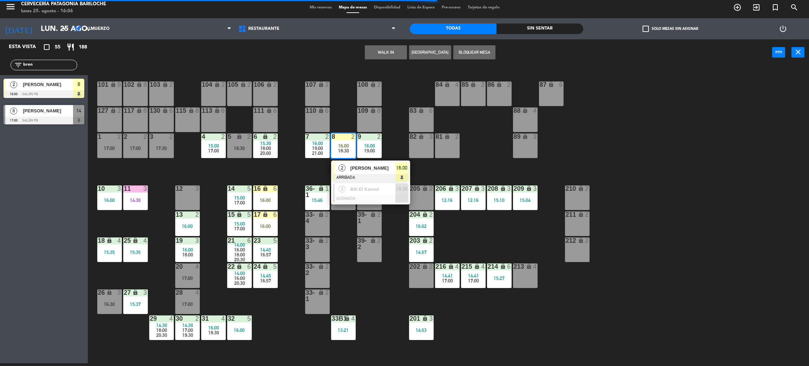
click at [365, 170] on span "[PERSON_NAME]" at bounding box center [372, 167] width 45 height 7
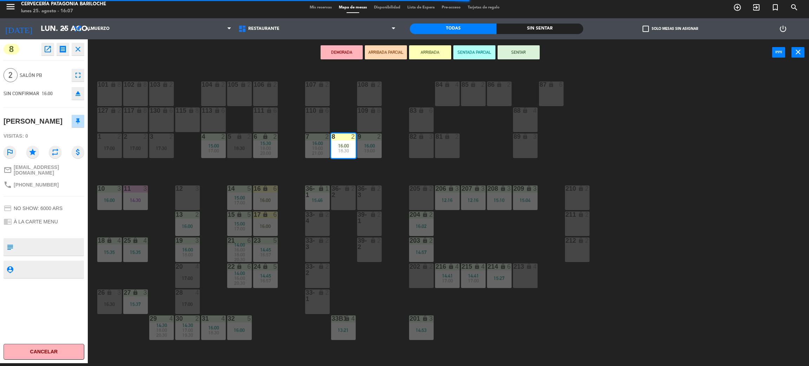
click at [235, 143] on div "5 lock 2 18:30" at bounding box center [239, 145] width 25 height 25
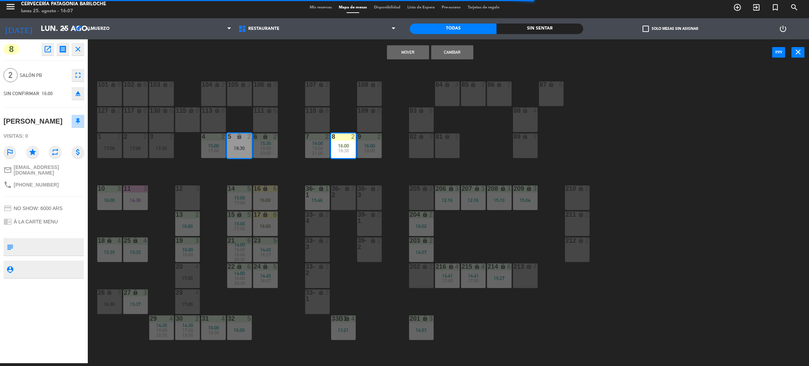
click at [408, 50] on button "Mover" at bounding box center [408, 52] width 42 height 14
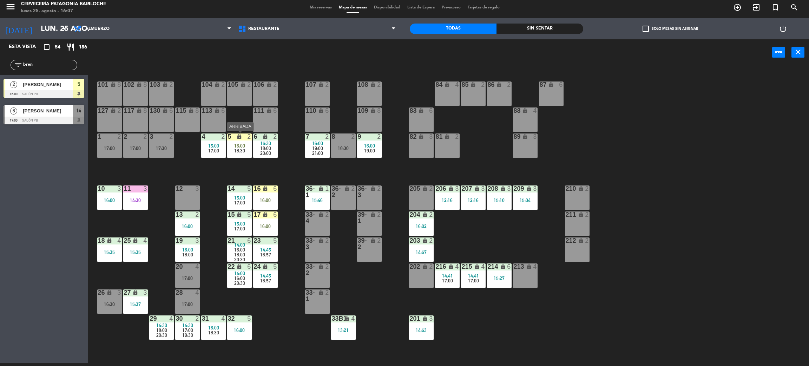
click at [243, 150] on span "18:30" at bounding box center [239, 151] width 11 height 6
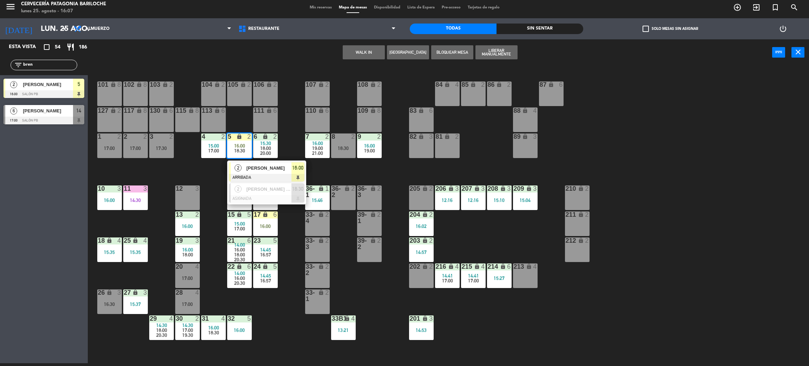
click at [258, 167] on span "[PERSON_NAME]" at bounding box center [269, 167] width 45 height 7
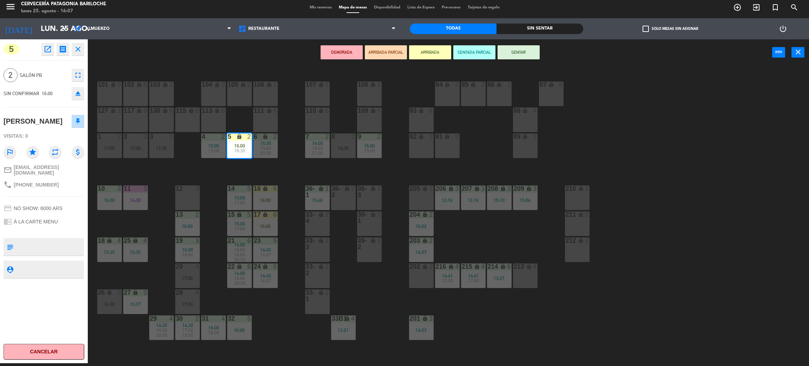
click at [518, 50] on button "SENTAR" at bounding box center [519, 52] width 42 height 14
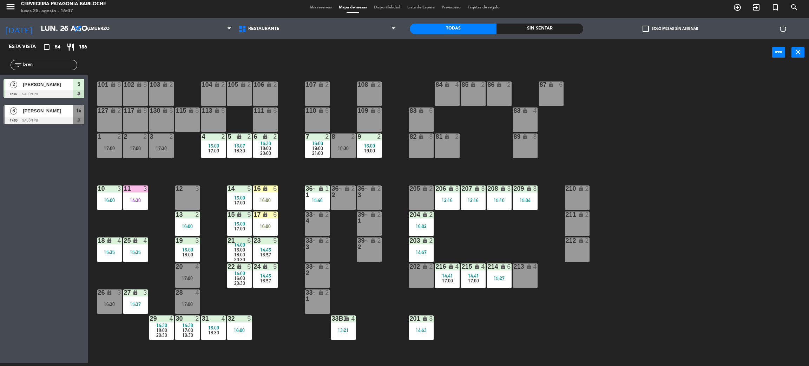
click at [296, 168] on div "101 lock 8 102 lock 8 104 lock 2 105 lock 2 106 lock 2 103 lock 2 107 lock 2 10…" at bounding box center [452, 217] width 713 height 297
click at [41, 60] on div "filter_list bren" at bounding box center [44, 65] width 67 height 11
click at [41, 63] on input "bren" at bounding box center [49, 65] width 54 height 8
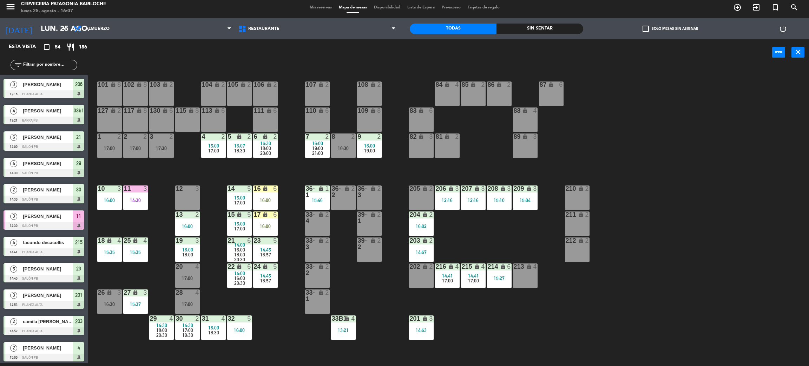
click at [433, 225] on div "16:02" at bounding box center [421, 226] width 25 height 5
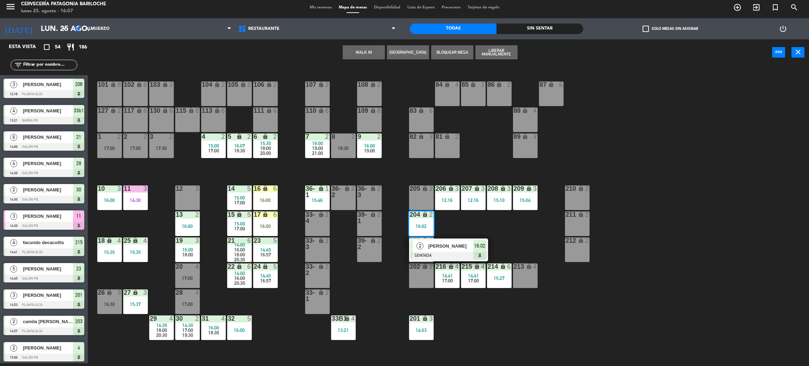
click at [461, 243] on span "[PERSON_NAME]" at bounding box center [450, 245] width 45 height 7
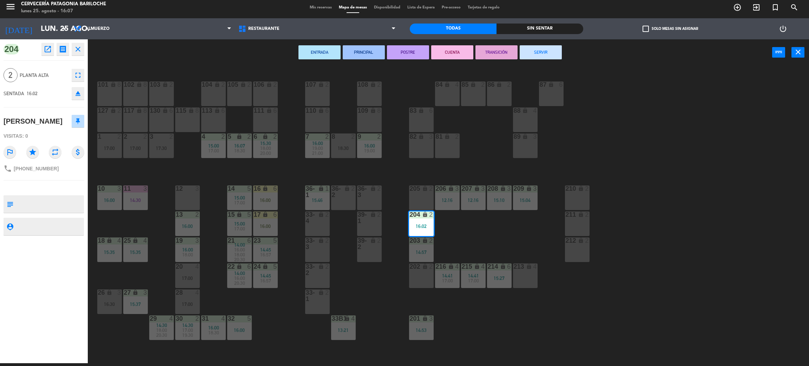
click at [321, 228] on div "33-4 lock 2" at bounding box center [317, 223] width 25 height 25
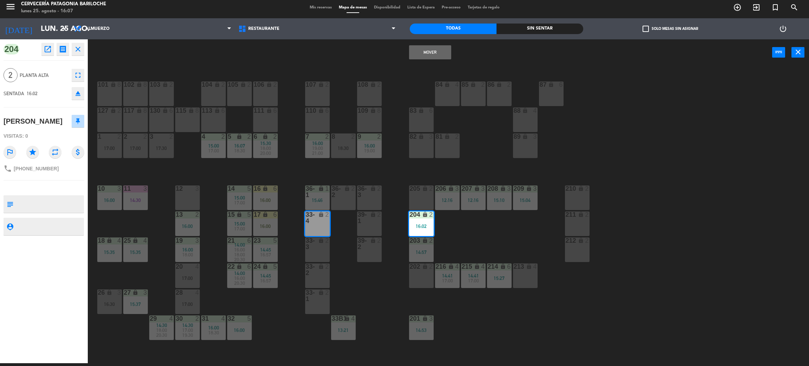
click at [427, 49] on button "Mover" at bounding box center [430, 52] width 42 height 14
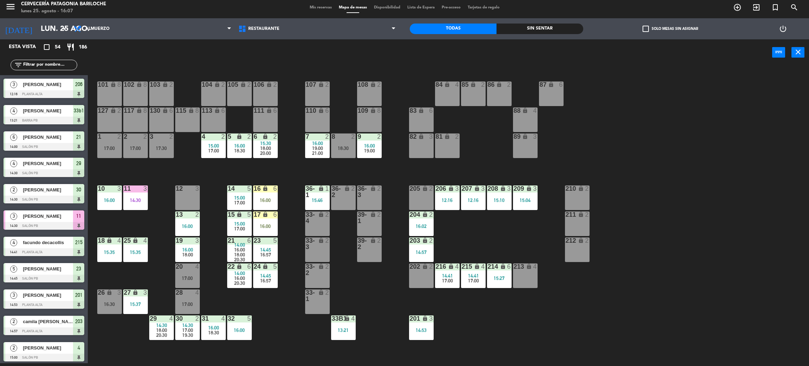
click at [348, 273] on div "101 lock 8 102 lock 8 104 lock 2 105 lock 2 106 lock 2 103 lock 2 107 lock 2 10…" at bounding box center [452, 217] width 713 height 297
click at [268, 198] on div "16:00" at bounding box center [265, 200] width 25 height 5
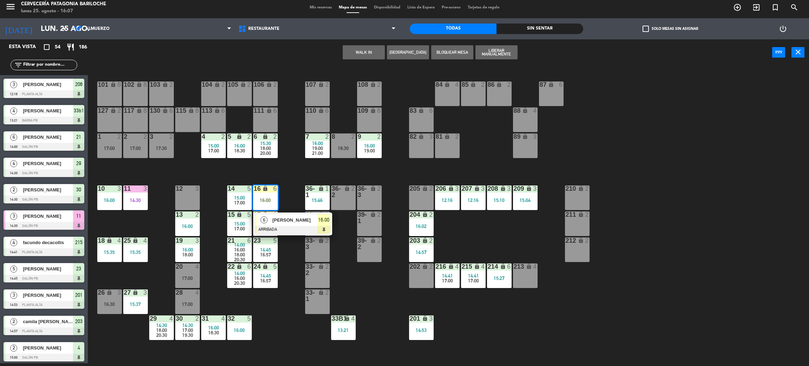
click at [290, 177] on div "101 lock 8 102 lock 8 104 lock 2 105 lock 2 106 lock 2 103 lock 2 107 lock 2 10…" at bounding box center [452, 217] width 713 height 297
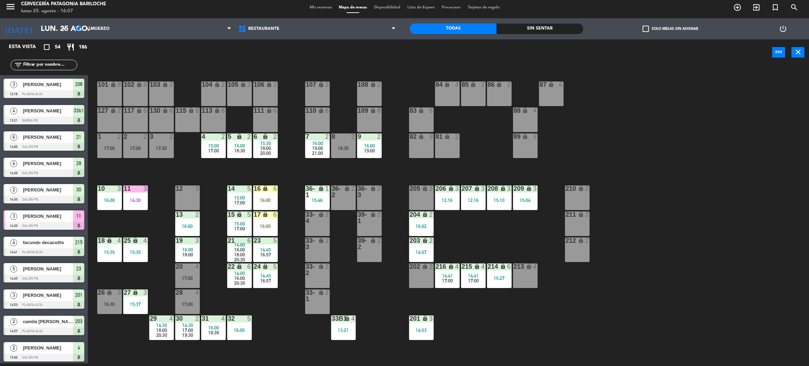
click at [41, 64] on input "text" at bounding box center [49, 65] width 54 height 8
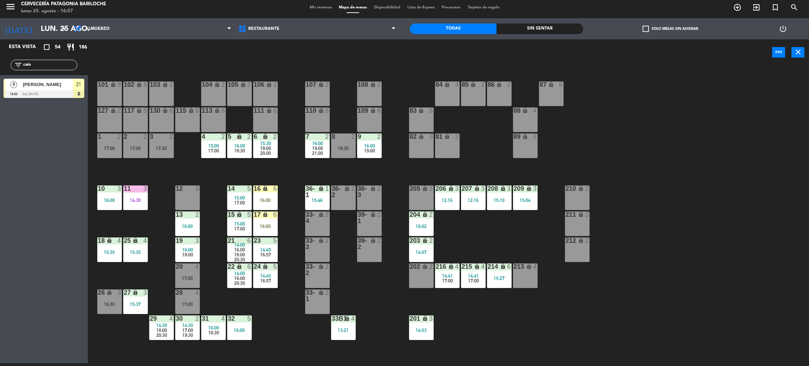
type input "caio"
click at [44, 90] on div at bounding box center [44, 94] width 81 height 8
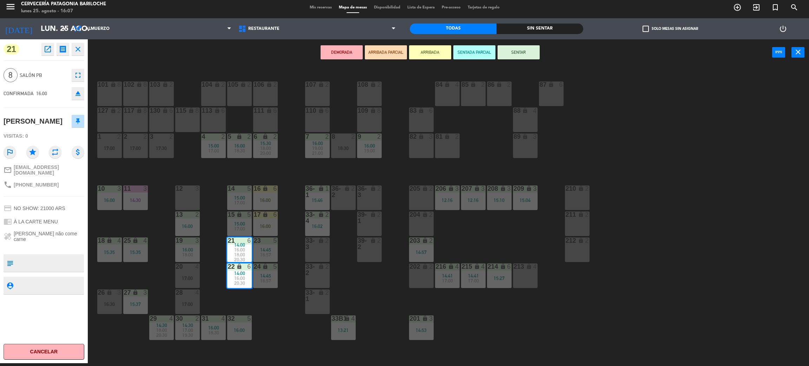
click at [282, 320] on div "101 lock 8 102 lock 8 104 lock 2 105 lock 2 106 lock 2 103 lock 2 107 lock 2 10…" at bounding box center [452, 217] width 713 height 297
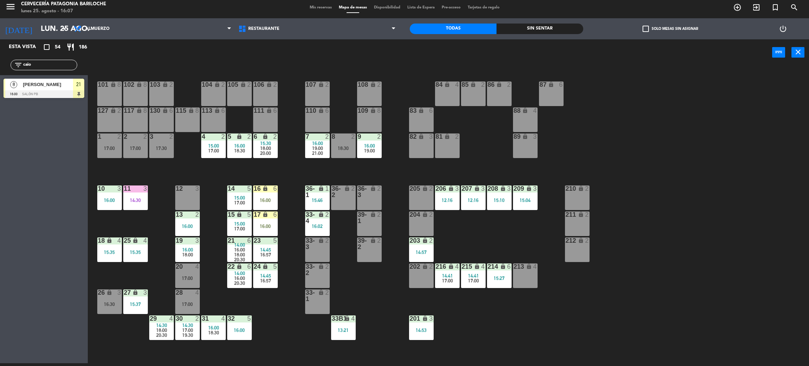
click at [239, 257] on span "20:30" at bounding box center [239, 260] width 11 height 6
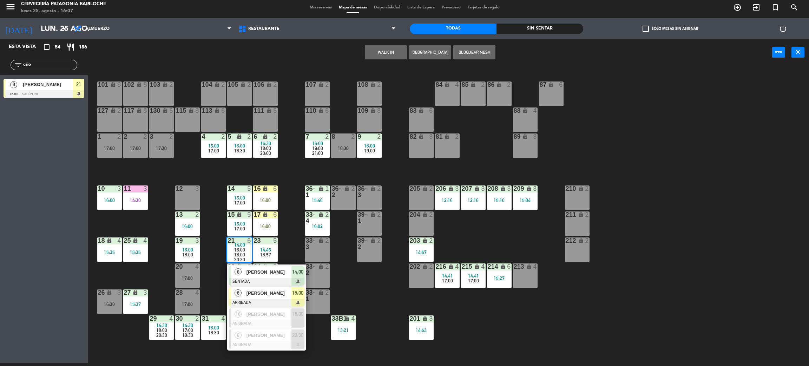
click at [269, 302] on div at bounding box center [266, 303] width 75 height 8
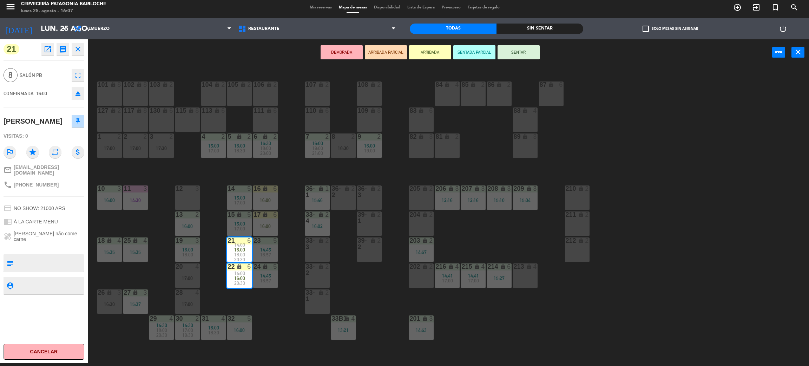
click at [264, 227] on div "16:00" at bounding box center [265, 226] width 25 height 5
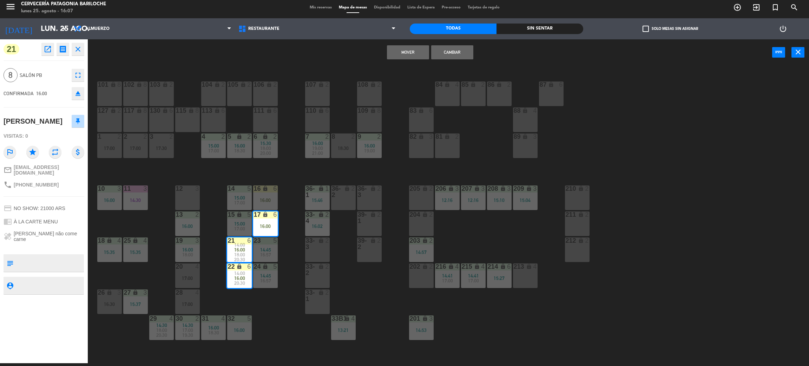
click at [270, 193] on div "16 lock 6 16:00" at bounding box center [265, 197] width 25 height 25
click at [457, 52] on button "Cambiar" at bounding box center [452, 52] width 42 height 14
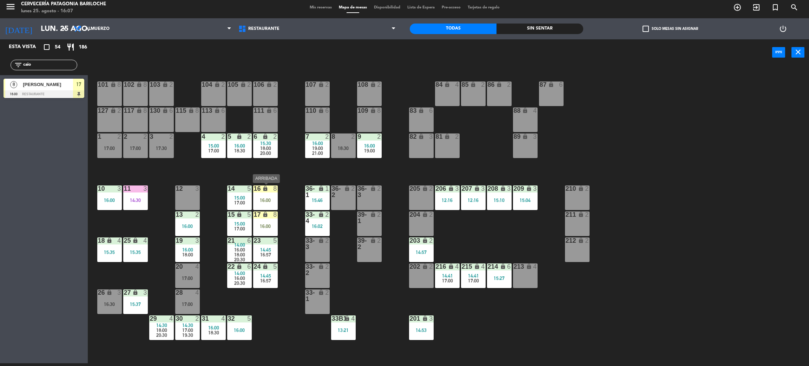
click at [271, 189] on div "8" at bounding box center [277, 188] width 12 height 7
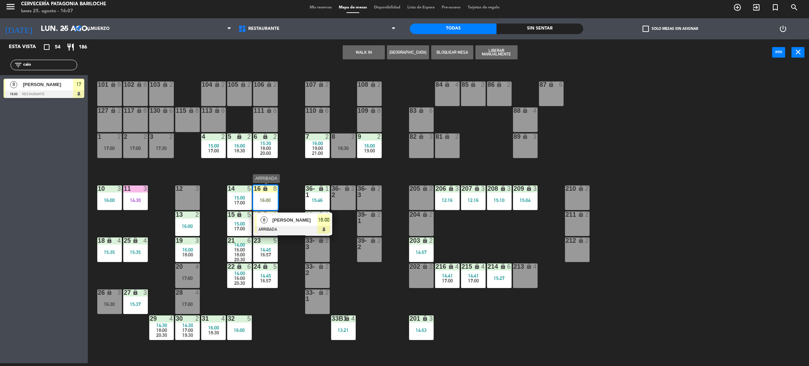
click at [292, 218] on span "[PERSON_NAME]" at bounding box center [294, 219] width 45 height 7
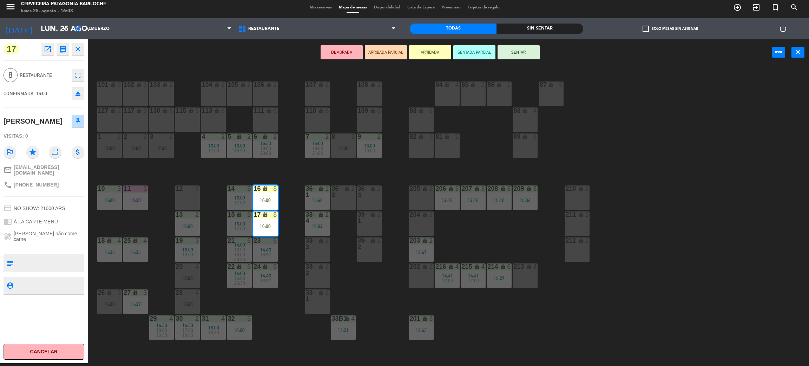
click at [526, 53] on button "SENTAR" at bounding box center [519, 52] width 42 height 14
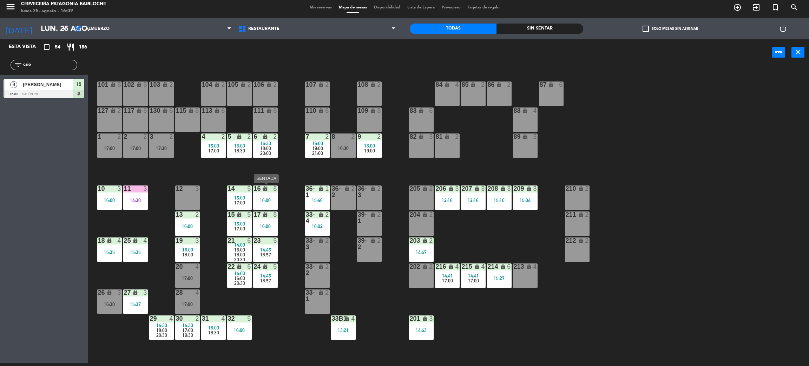
click at [263, 201] on div "16:00" at bounding box center [265, 200] width 25 height 5
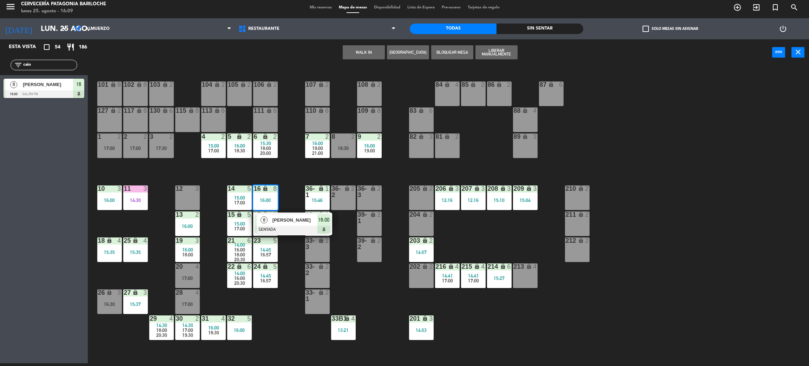
click at [283, 178] on div "101 lock 8 102 lock 8 104 lock 2 105 lock 2 106 lock 2 103 lock 2 107 lock 2 10…" at bounding box center [452, 217] width 713 height 297
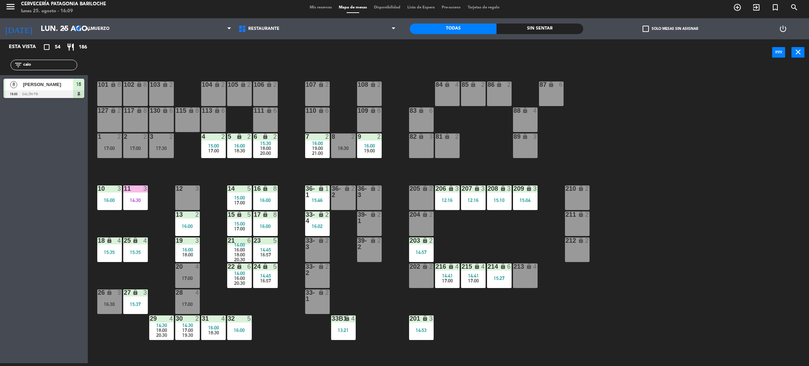
click at [241, 255] on span "18:00" at bounding box center [239, 255] width 11 height 6
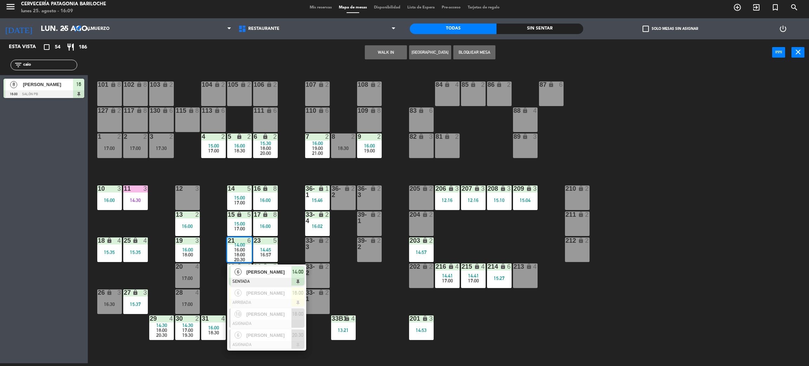
click at [212, 295] on div "101 lock 8 102 lock 8 104 lock 2 105 lock 2 106 lock 2 103 lock 2 107 lock 2 10…" at bounding box center [452, 217] width 713 height 297
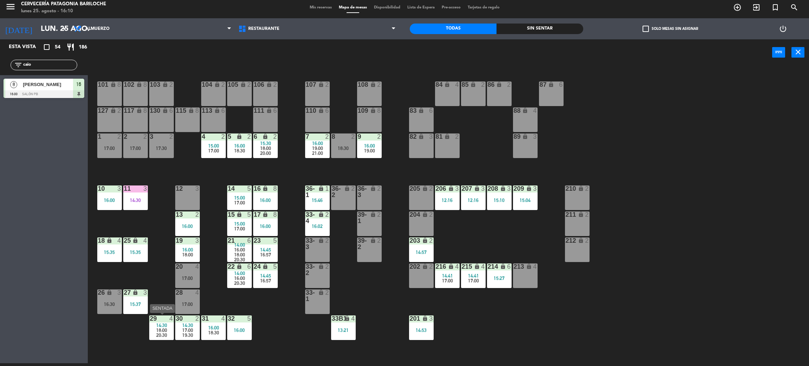
click at [162, 336] on span "20:30" at bounding box center [161, 335] width 11 height 6
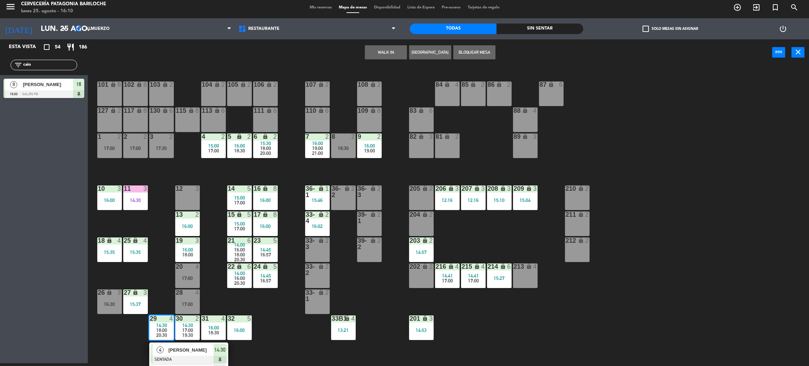
click at [173, 352] on span "Alvaro Devotto" at bounding box center [191, 349] width 45 height 7
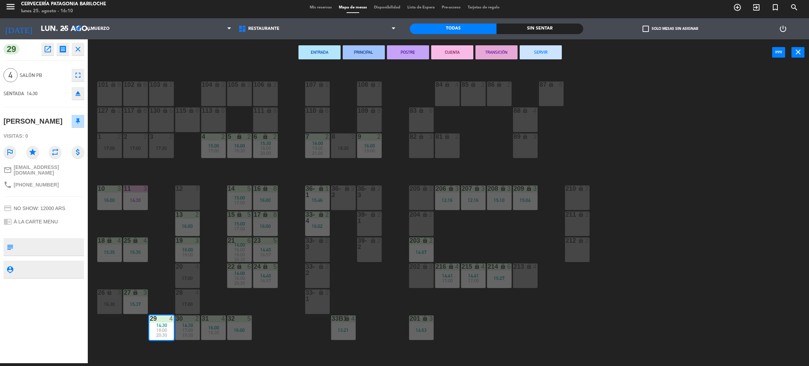
click at [533, 52] on button "SERVIR" at bounding box center [541, 52] width 42 height 14
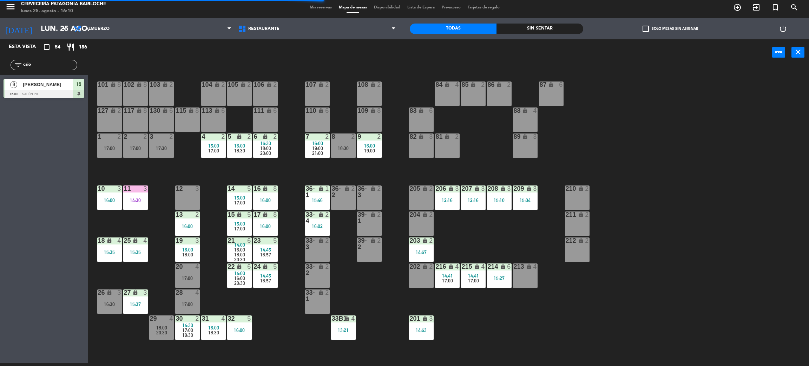
click at [157, 280] on div "101 lock 8 102 lock 8 104 lock 2 105 lock 2 106 lock 2 103 lock 2 107 lock 2 10…" at bounding box center [452, 217] width 713 height 297
click at [66, 67] on input "caio" at bounding box center [49, 65] width 54 height 8
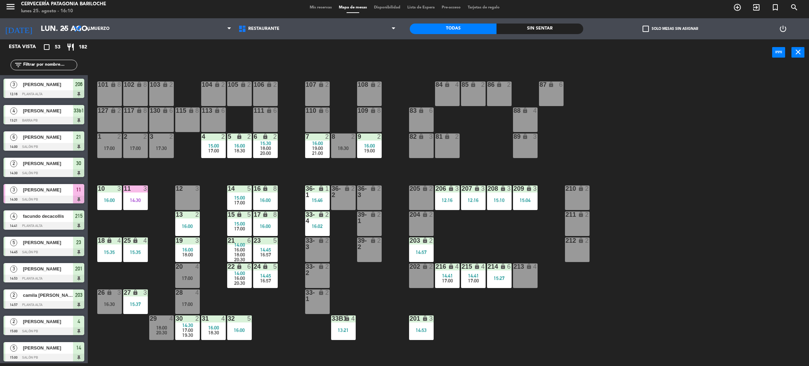
click at [304, 328] on div "101 lock 8 102 lock 8 104 lock 2 105 lock 2 106 lock 2 103 lock 2 107 lock 2 10…" at bounding box center [452, 217] width 713 height 297
click at [263, 322] on div "101 lock 8 102 lock 8 104 lock 2 105 lock 2 106 lock 2 103 lock 2 107 lock 2 10…" at bounding box center [452, 217] width 713 height 297
click at [159, 326] on span "18:00" at bounding box center [161, 328] width 11 height 6
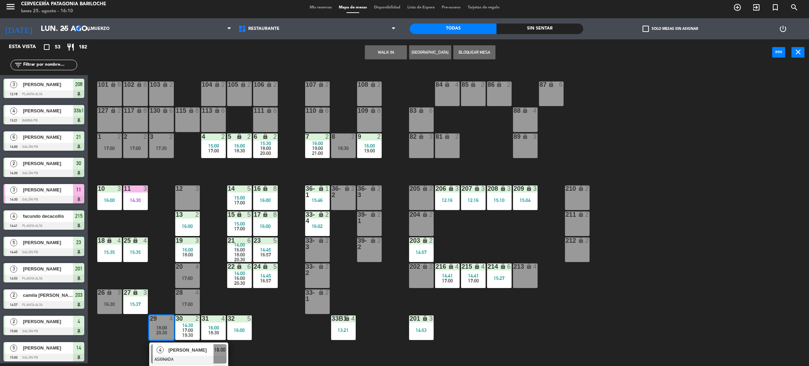
click at [182, 351] on span "[PERSON_NAME]" at bounding box center [191, 349] width 45 height 7
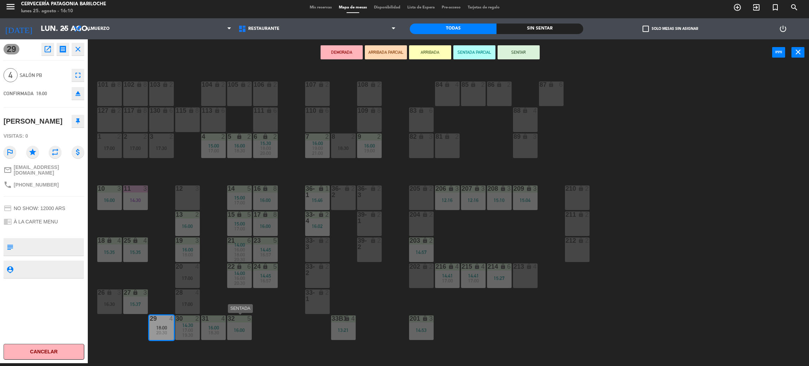
click at [244, 330] on div "16:00" at bounding box center [239, 330] width 25 height 5
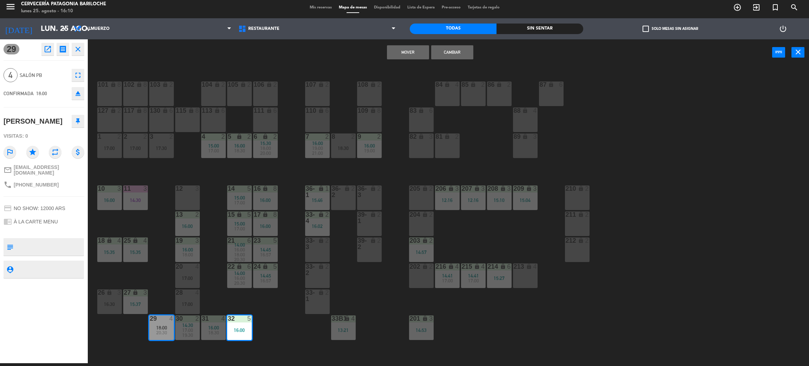
click at [408, 53] on button "Mover" at bounding box center [408, 52] width 42 height 14
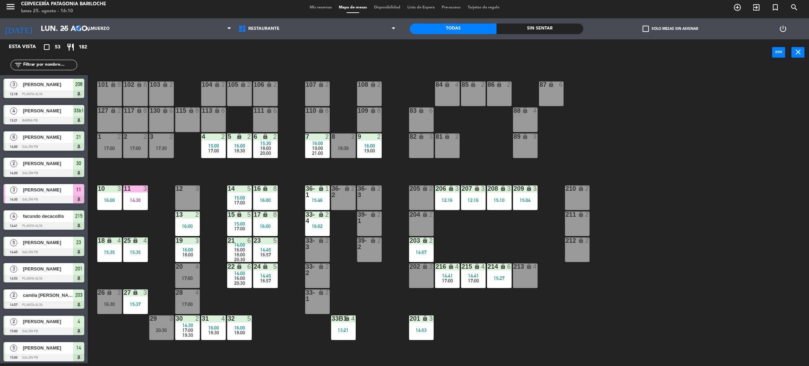
scroll to position [123, 0]
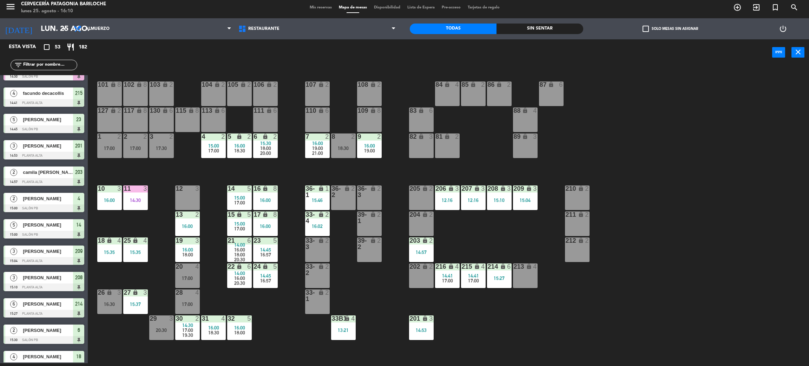
click at [159, 332] on div "20:30" at bounding box center [161, 330] width 25 height 5
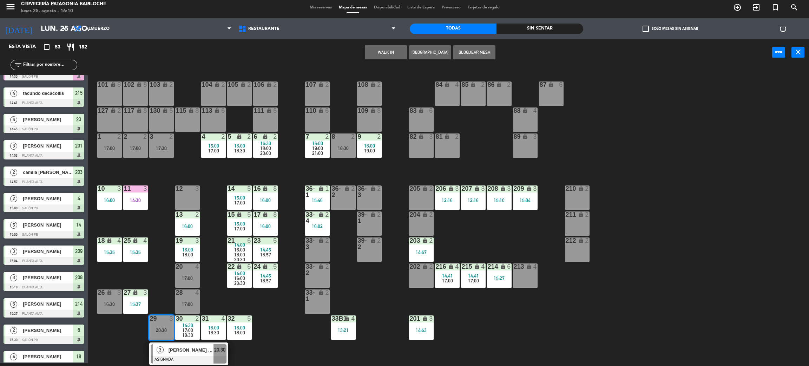
click at [393, 93] on div "101 lock 8 102 lock 8 104 lock 2 105 lock 2 106 lock 2 103 lock 2 107 lock 2 10…" at bounding box center [452, 217] width 713 height 297
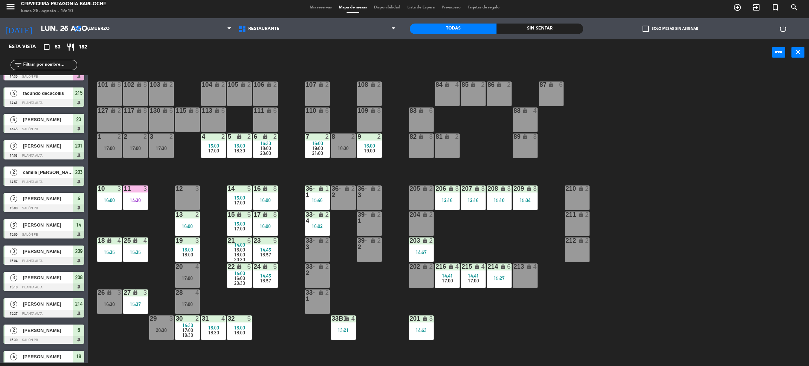
click at [475, 283] on div "215 lock 4 14:41 17:00" at bounding box center [473, 275] width 25 height 25
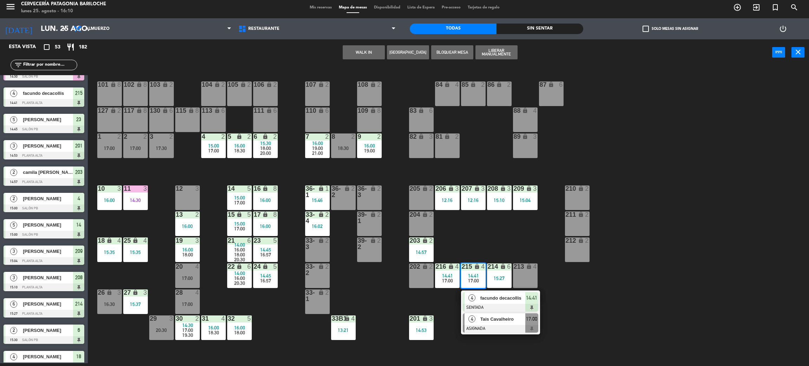
click at [494, 320] on span "Tais Cavalheiro" at bounding box center [502, 318] width 45 height 7
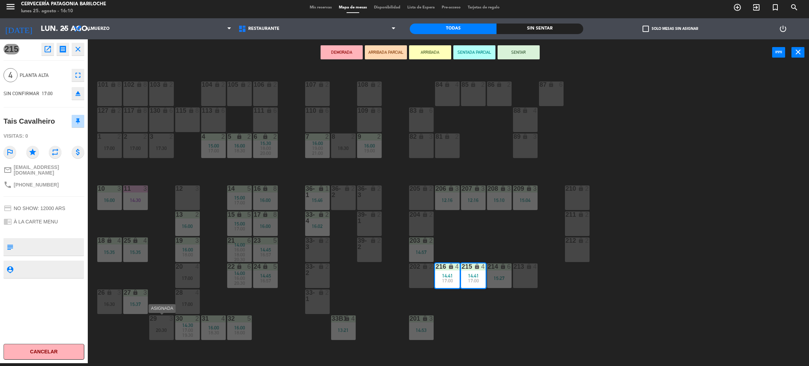
click at [155, 329] on div "20:30" at bounding box center [161, 330] width 25 height 5
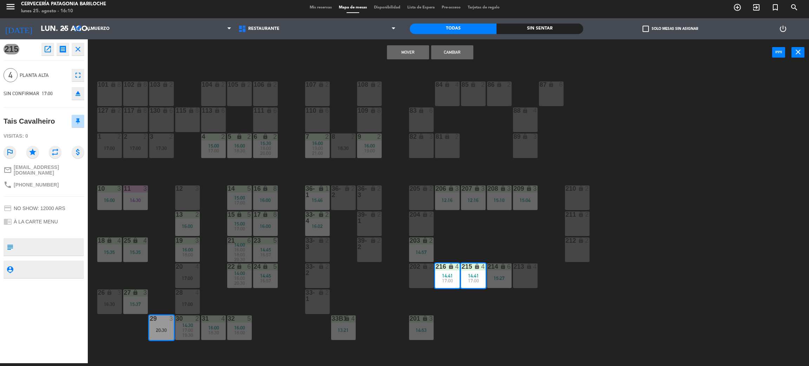
click at [402, 52] on button "Mover" at bounding box center [408, 52] width 42 height 14
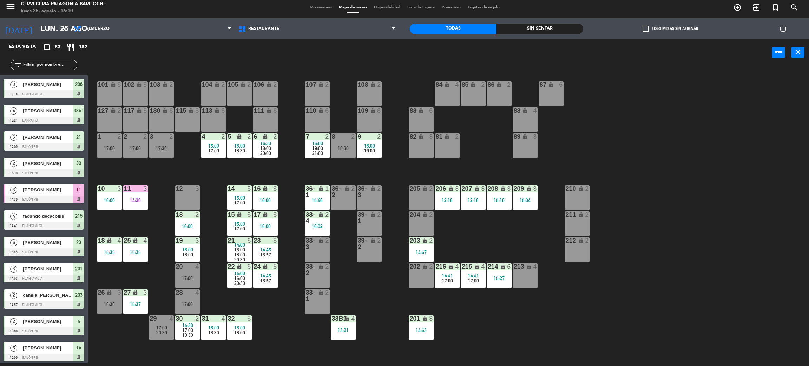
scroll to position [44, 0]
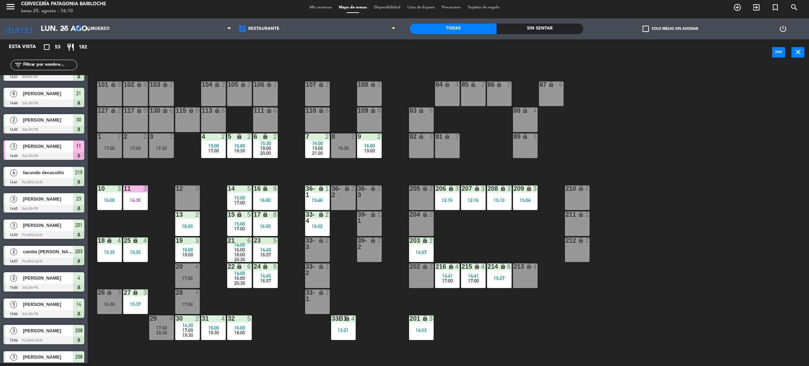
click at [267, 335] on div "101 lock 8 102 lock 8 104 lock 2 105 lock 2 106 lock 2 103 lock 2 107 lock 2 10…" at bounding box center [452, 217] width 713 height 297
click at [214, 176] on div "101 lock 8 102 lock 8 104 lock 2 105 lock 2 106 lock 2 103 lock 2 107 lock 2 10…" at bounding box center [452, 217] width 713 height 297
click at [157, 281] on div "101 lock 8 102 lock 8 104 lock 2 105 lock 2 106 lock 2 103 lock 2 107 lock 2 10…" at bounding box center [452, 217] width 713 height 297
click at [271, 321] on div "101 lock 8 102 lock 8 104 lock 2 105 lock 2 106 lock 2 103 lock 2 107 lock 2 10…" at bounding box center [452, 217] width 713 height 297
click at [467, 228] on div "101 lock 8 102 lock 8 104 lock 2 105 lock 2 106 lock 2 103 lock 2 107 lock 2 10…" at bounding box center [452, 217] width 713 height 297
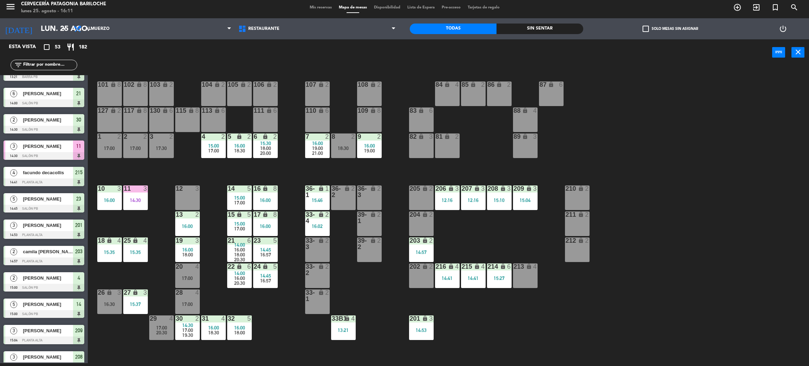
click at [454, 307] on div "101 lock 8 102 lock 8 104 lock 2 105 lock 2 106 lock 2 103 lock 2 107 lock 2 10…" at bounding box center [452, 217] width 713 height 297
click at [466, 331] on div "101 lock 8 102 lock 8 104 lock 2 105 lock 2 106 lock 2 103 lock 2 107 lock 2 10…" at bounding box center [452, 217] width 713 height 297
click at [483, 314] on div "101 lock 8 102 lock 8 104 lock 2 105 lock 2 106 lock 2 103 lock 2 107 lock 2 10…" at bounding box center [452, 217] width 713 height 297
click at [444, 283] on div "216 lock 4 14:41" at bounding box center [447, 275] width 25 height 25
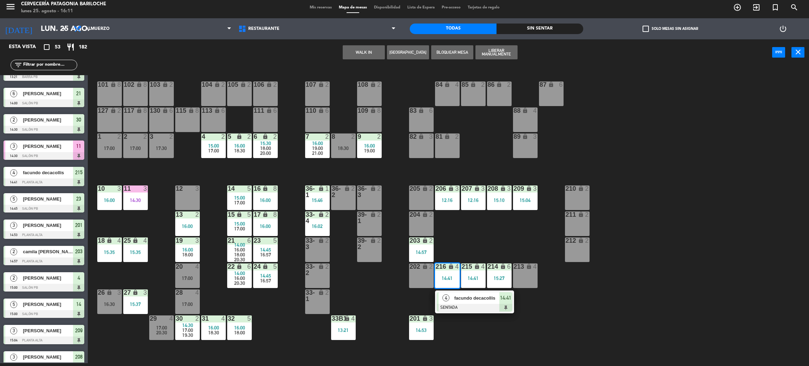
click at [500, 324] on div "101 lock 8 102 lock 8 104 lock 2 105 lock 2 106 lock 2 103 lock 2 107 lock 2 10…" at bounding box center [452, 217] width 713 height 297
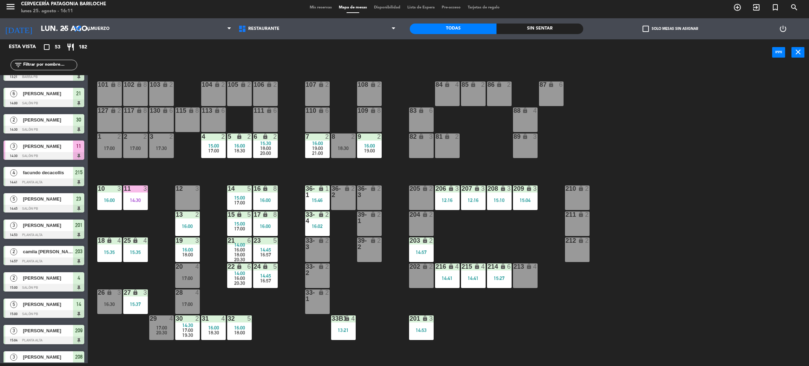
click at [431, 328] on div "14:53" at bounding box center [421, 330] width 25 height 5
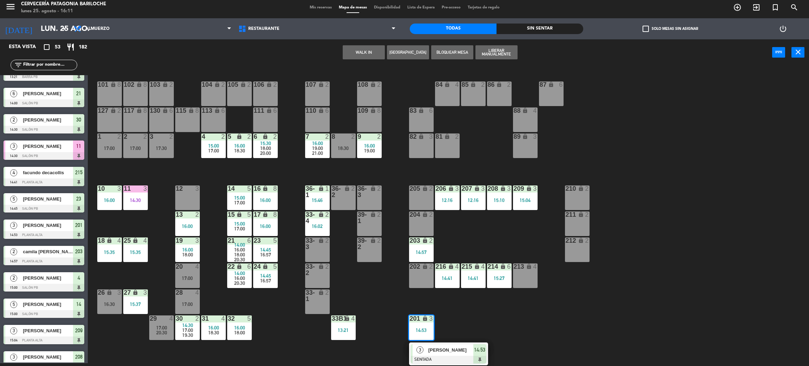
click at [452, 345] on div "paola diaz" at bounding box center [451, 350] width 46 height 12
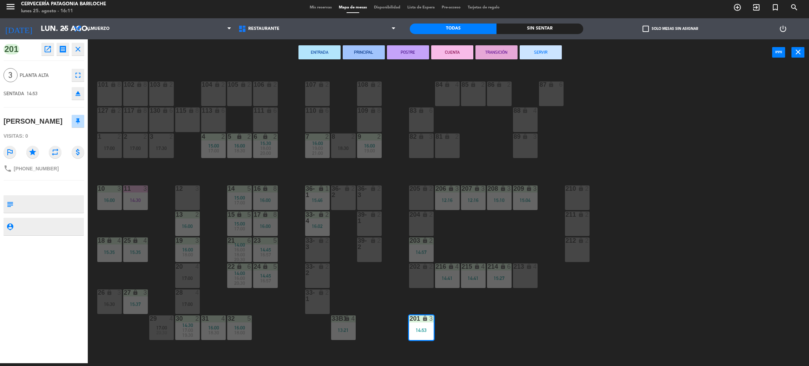
click at [547, 52] on button "SERVIR" at bounding box center [541, 52] width 42 height 14
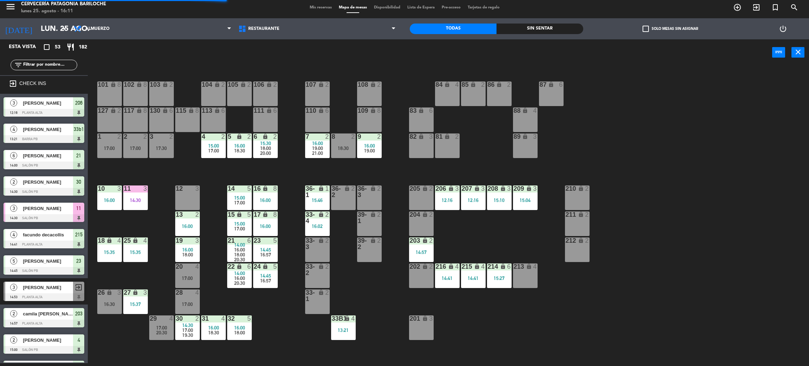
click at [520, 315] on div "101 lock 8 102 lock 8 104 lock 2 105 lock 2 106 lock 2 103 lock 2 107 lock 2 10…" at bounding box center [452, 217] width 713 height 297
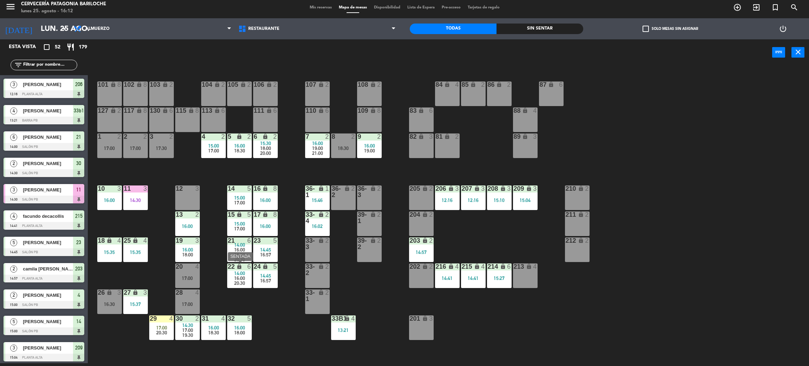
click at [238, 275] on span "16:00" at bounding box center [239, 278] width 11 height 6
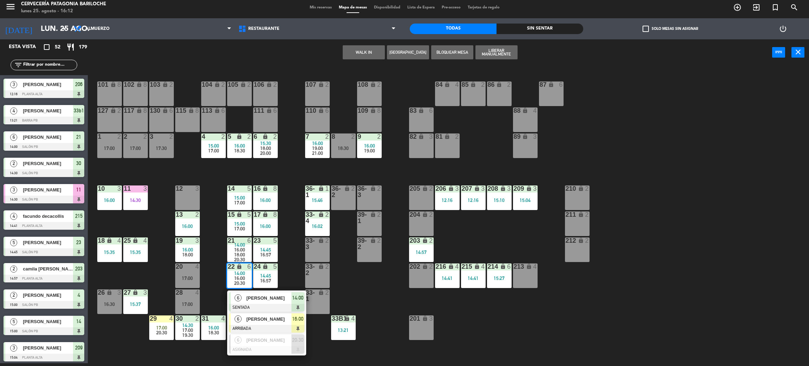
click at [272, 322] on div "DIMAR CARBONERA" at bounding box center [269, 319] width 46 height 12
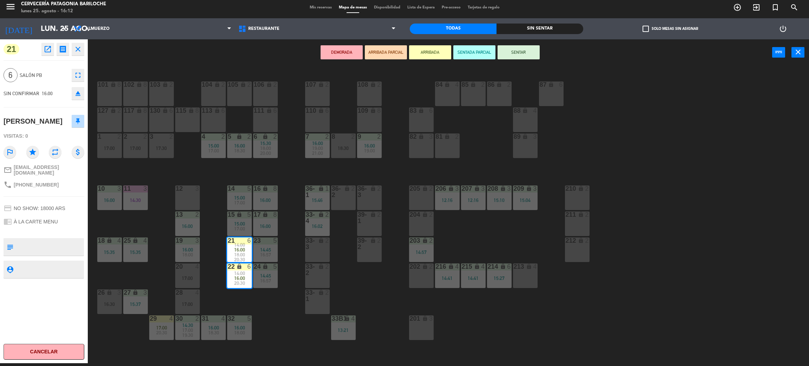
click at [43, 188] on span "+5545999750080" at bounding box center [36, 185] width 45 height 6
copy div "phone"
click at [274, 343] on div "101 lock 8 102 lock 8 104 lock 2 105 lock 2 106 lock 2 103 lock 2 107 lock 2 10…" at bounding box center [452, 217] width 713 height 297
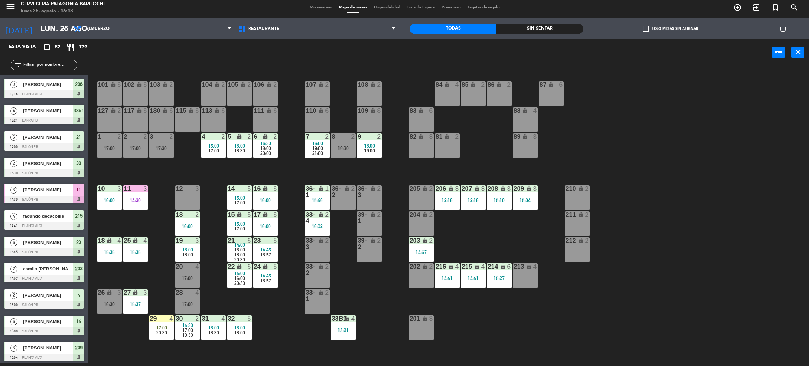
scroll to position [3, 0]
click at [162, 326] on span "17:00" at bounding box center [161, 328] width 11 height 6
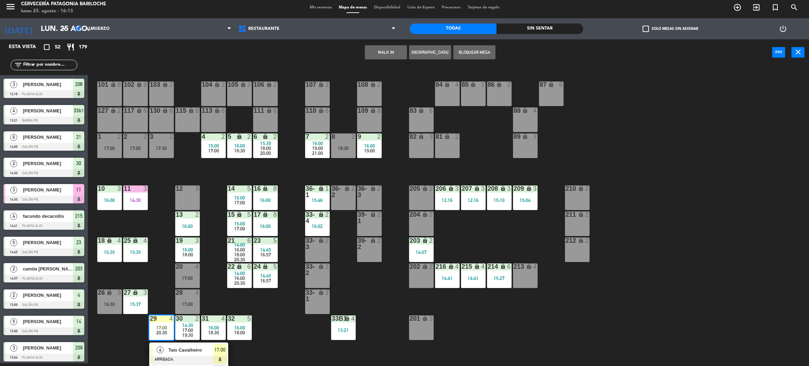
click at [165, 297] on div "101 lock 8 102 lock 8 104 lock 2 105 lock 2 106 lock 2 103 lock 2 107 lock 2 10…" at bounding box center [452, 217] width 713 height 297
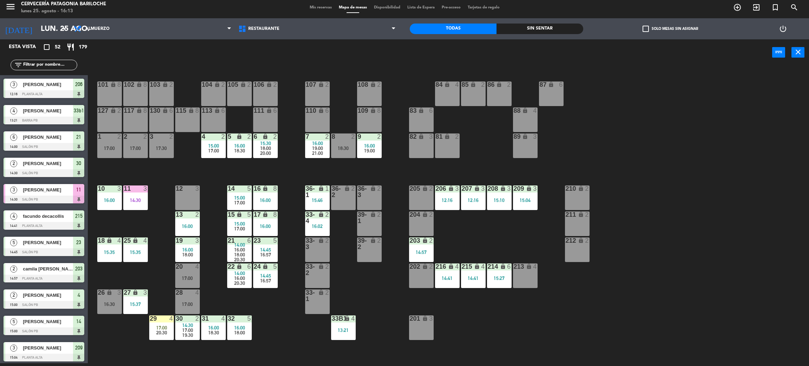
click at [158, 277] on div "101 lock 8 102 lock 8 104 lock 2 105 lock 2 106 lock 2 103 lock 2 107 lock 2 10…" at bounding box center [452, 217] width 713 height 297
click at [157, 277] on div "101 lock 8 102 lock 8 104 lock 2 105 lock 2 106 lock 2 103 lock 2 107 lock 2 10…" at bounding box center [452, 217] width 713 height 297
click at [500, 307] on div "101 lock 8 102 lock 8 104 lock 2 105 lock 2 106 lock 2 103 lock 2 107 lock 2 10…" at bounding box center [452, 217] width 713 height 297
click at [284, 323] on div "101 lock 8 102 lock 8 104 lock 2 105 lock 2 106 lock 2 103 lock 2 107 lock 2 10…" at bounding box center [452, 217] width 713 height 297
click at [134, 276] on div "101 lock 8 102 lock 8 104 lock 2 105 lock 2 106 lock 2 103 lock 2 107 lock 2 10…" at bounding box center [452, 217] width 713 height 297
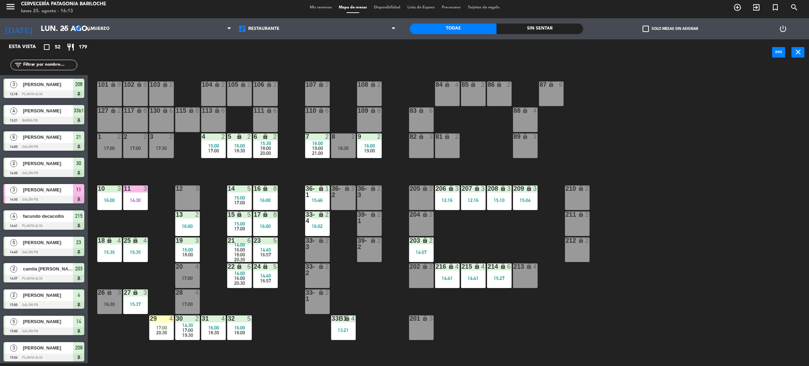
click at [561, 325] on div "101 lock 8 102 lock 8 104 lock 2 105 lock 2 106 lock 2 103 lock 2 107 lock 2 10…" at bounding box center [452, 217] width 713 height 297
click at [237, 281] on span "20:30" at bounding box center [239, 283] width 11 height 6
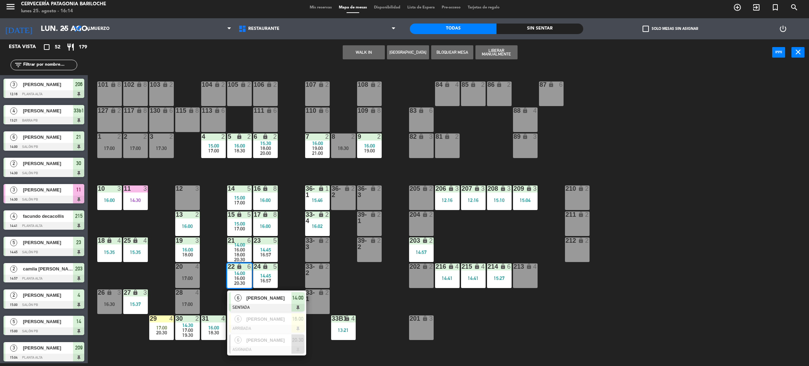
click at [241, 294] on div "6" at bounding box center [238, 298] width 15 height 12
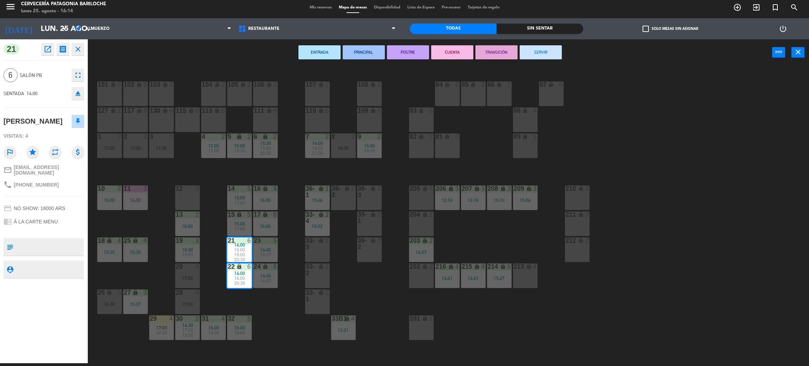
click at [442, 56] on button "CUENTA" at bounding box center [452, 52] width 42 height 14
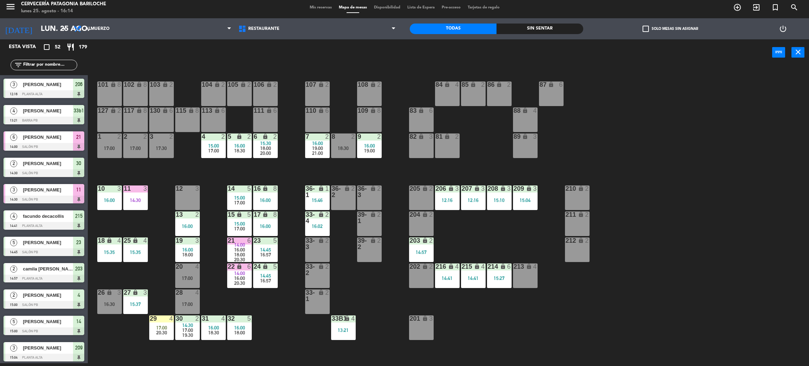
click at [218, 176] on div "101 lock 8 102 lock 8 104 lock 2 105 lock 2 106 lock 2 103 lock 2 107 lock 2 10…" at bounding box center [452, 217] width 713 height 297
click at [278, 311] on div "101 lock 8 102 lock 8 104 lock 2 105 lock 2 106 lock 2 103 lock 2 107 lock 2 10…" at bounding box center [452, 217] width 713 height 297
click at [324, 219] on div "2" at bounding box center [329, 217] width 12 height 13
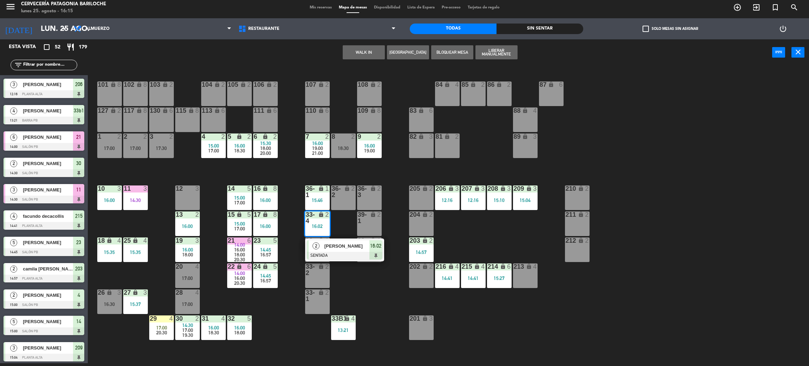
click at [344, 246] on span "[PERSON_NAME]" at bounding box center [346, 245] width 45 height 7
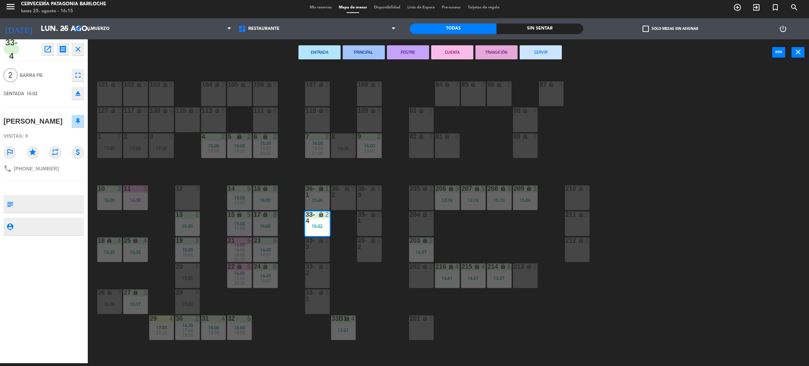
click at [348, 202] on div "36-2 lock 2" at bounding box center [343, 197] width 25 height 25
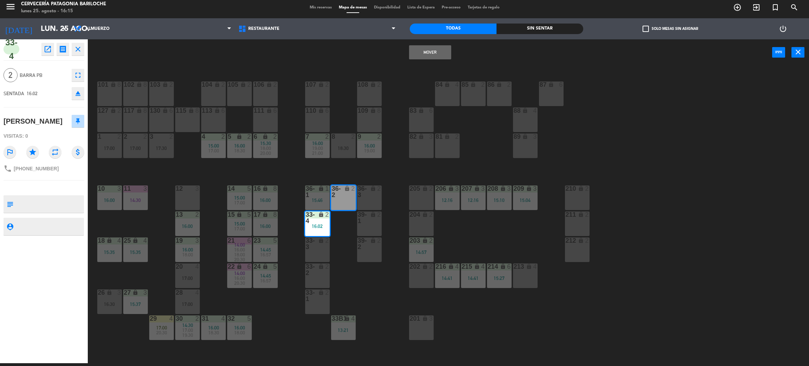
click at [423, 52] on button "Mover" at bounding box center [430, 52] width 42 height 14
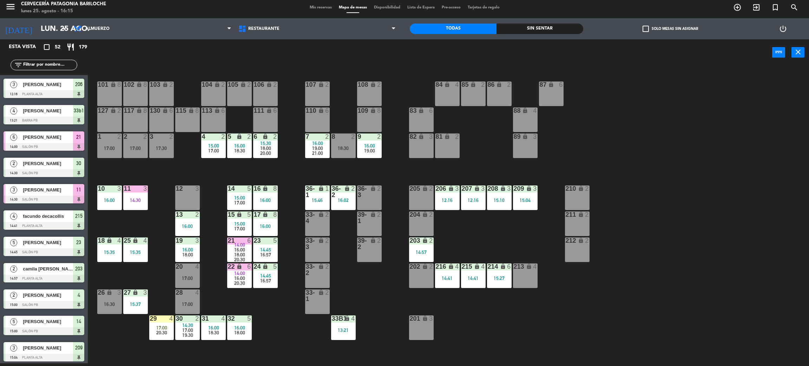
click at [316, 201] on div "15:46" at bounding box center [317, 200] width 25 height 5
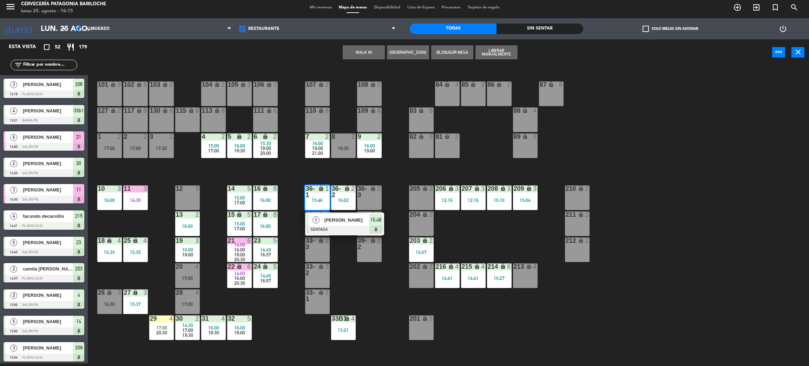
click at [341, 225] on div "[PERSON_NAME]" at bounding box center [347, 220] width 46 height 12
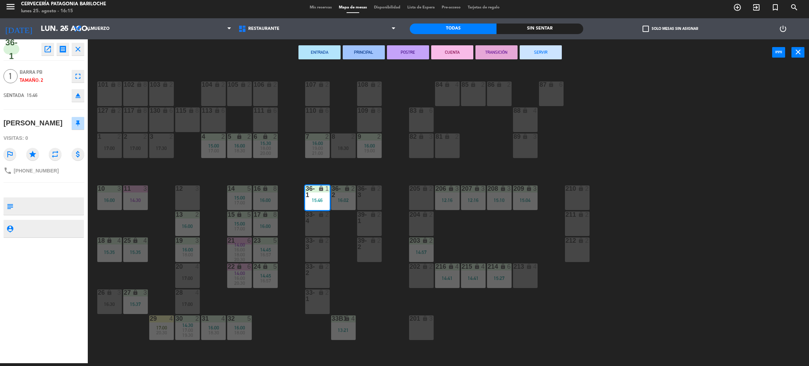
click at [324, 225] on div "33-4 lock 2" at bounding box center [317, 223] width 25 height 25
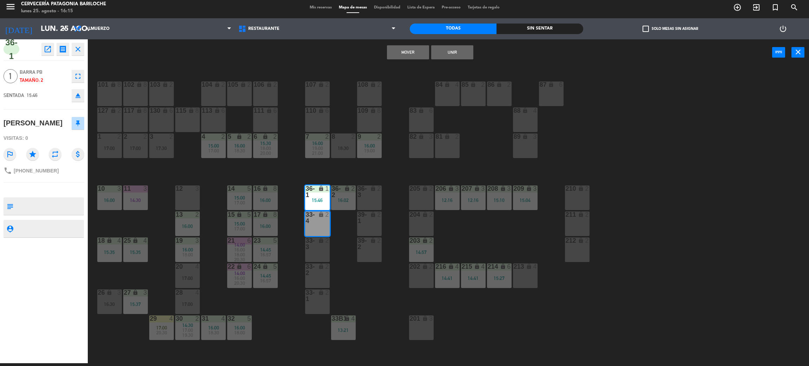
click at [402, 48] on button "Mover" at bounding box center [408, 52] width 42 height 14
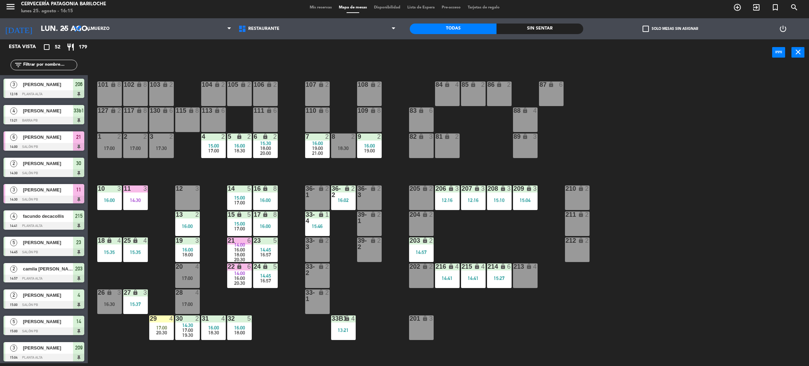
click at [353, 275] on div "101 lock 8 102 lock 8 104 lock 2 105 lock 2 106 lock 2 103 lock 2 107 lock 2 10…" at bounding box center [452, 217] width 713 height 297
click at [136, 196] on div "11 3 14:30" at bounding box center [135, 197] width 25 height 25
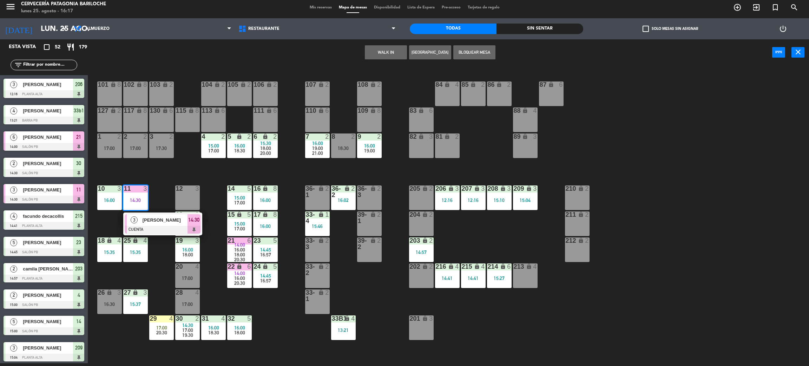
click at [145, 212] on div "3 Paula Real CUENTA 14:30" at bounding box center [162, 223] width 79 height 23
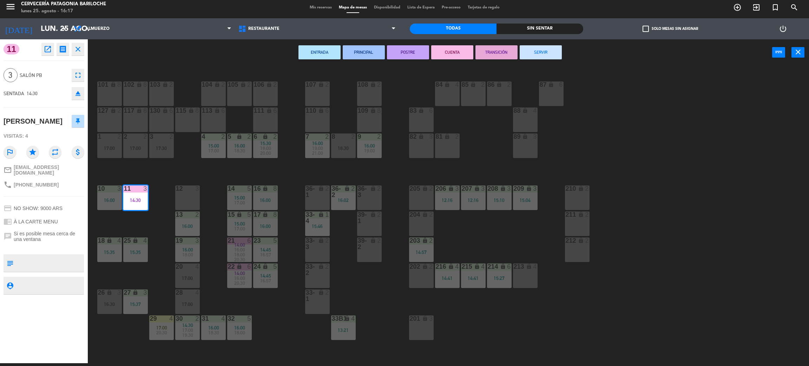
click at [545, 51] on button "SERVIR" at bounding box center [541, 52] width 42 height 14
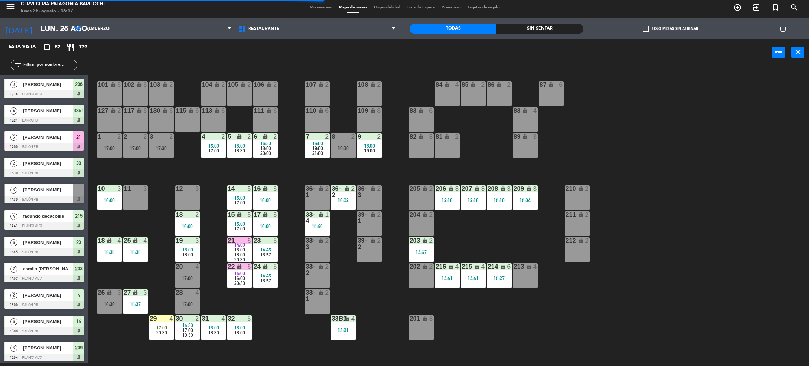
click at [269, 323] on div "101 lock 8 102 lock 8 104 lock 2 105 lock 2 106 lock 2 103 lock 2 107 lock 2 10…" at bounding box center [452, 217] width 713 height 297
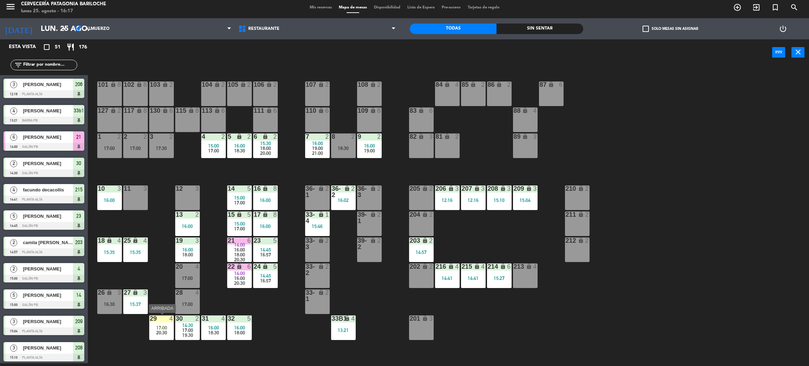
click at [164, 328] on span "17:00" at bounding box center [161, 328] width 11 height 6
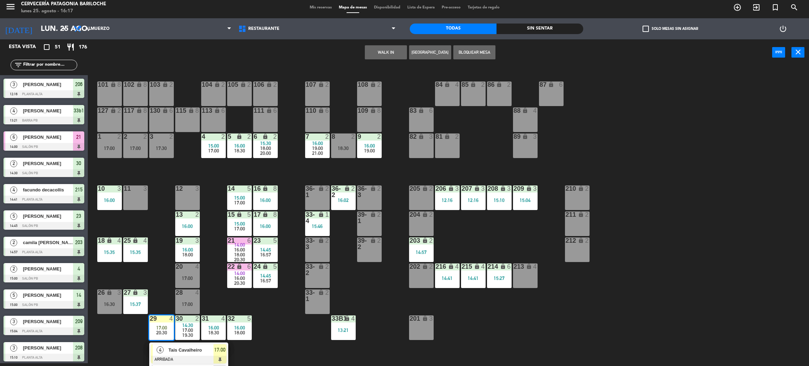
click at [174, 350] on span "Tais Cavalheiro" at bounding box center [191, 349] width 45 height 7
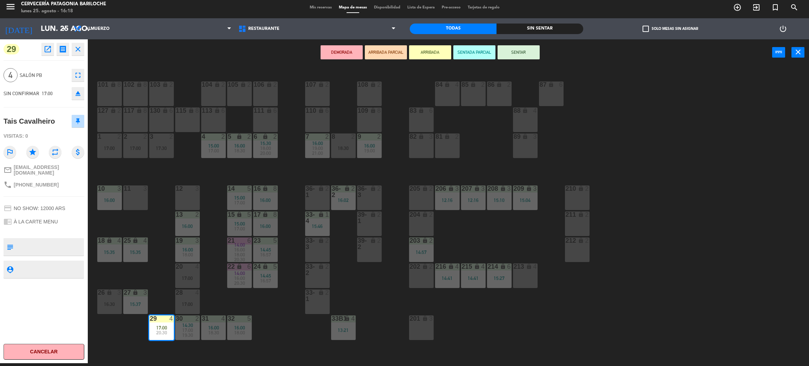
click at [146, 270] on div "101 lock 8 102 lock 8 104 lock 2 105 lock 2 106 lock 2 103 lock 2 107 lock 2 10…" at bounding box center [452, 217] width 713 height 297
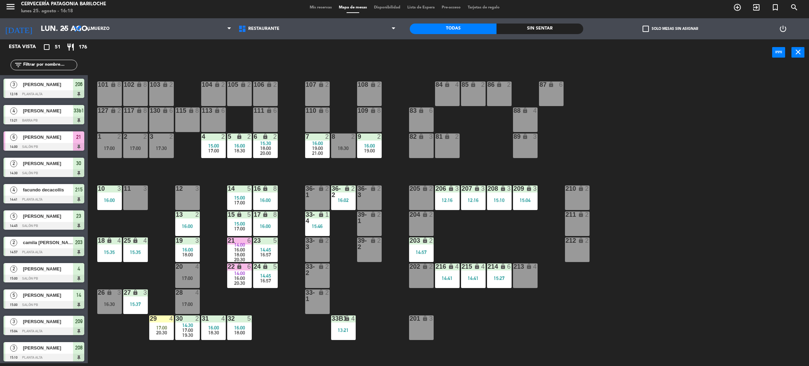
scroll to position [25, 0]
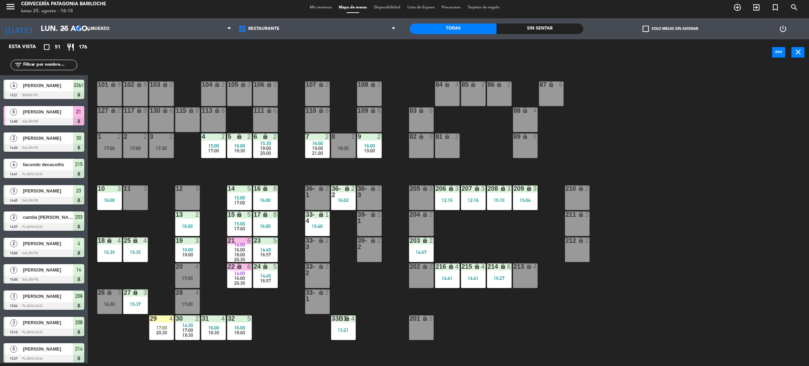
click at [151, 277] on div "101 lock 8 102 lock 8 104 lock 2 105 lock 2 106 lock 2 103 lock 2 107 lock 2 10…" at bounding box center [452, 217] width 713 height 297
click at [556, 314] on div "101 lock 8 102 lock 8 104 lock 2 105 lock 2 106 lock 2 103 lock 2 107 lock 2 10…" at bounding box center [452, 217] width 713 height 297
click at [242, 277] on span "16:00" at bounding box center [239, 278] width 11 height 6
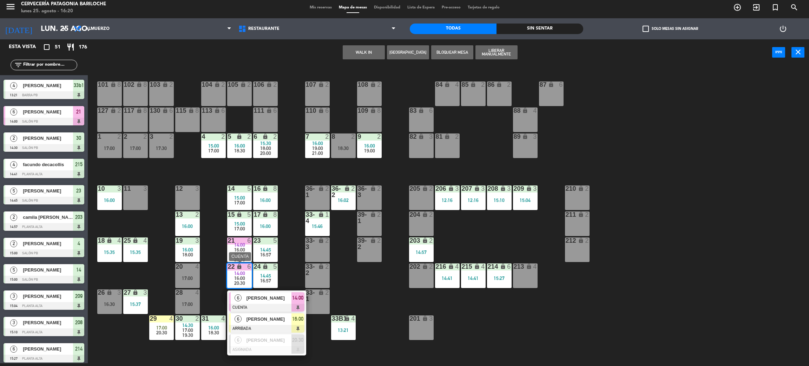
click at [281, 315] on span "DIMAR CARBONERA" at bounding box center [269, 318] width 45 height 7
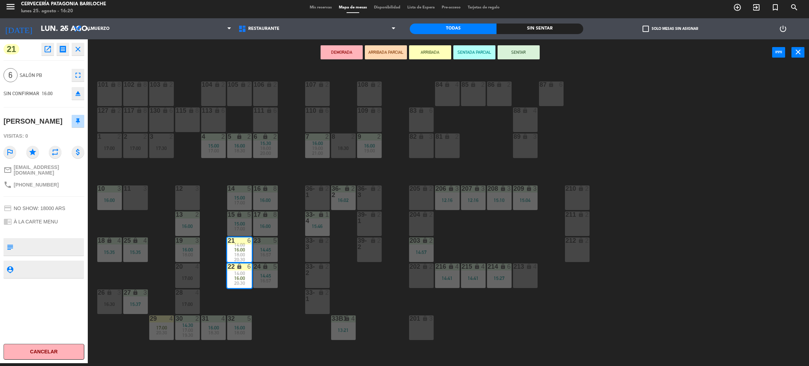
click at [33, 188] on span "+5545999750080" at bounding box center [36, 185] width 45 height 6
copy div "phone"
click at [271, 313] on div "101 lock 8 102 lock 8 104 lock 2 105 lock 2 106 lock 2 103 lock 2 107 lock 2 10…" at bounding box center [452, 217] width 713 height 297
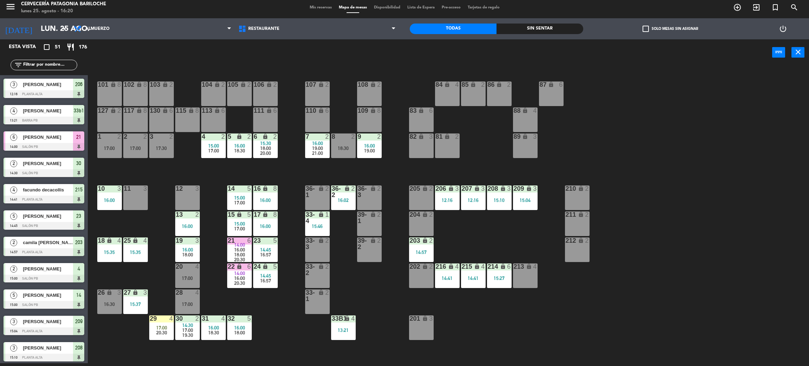
scroll to position [3, 0]
click at [236, 278] on span "16:00" at bounding box center [239, 278] width 11 height 6
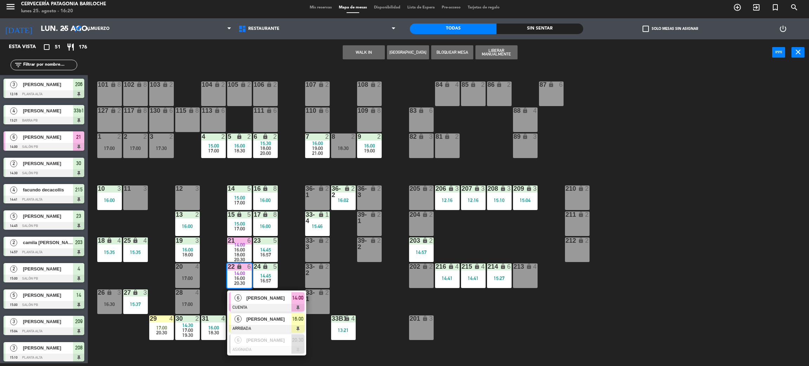
click at [265, 320] on span "DIMAR CARBONERA" at bounding box center [269, 318] width 45 height 7
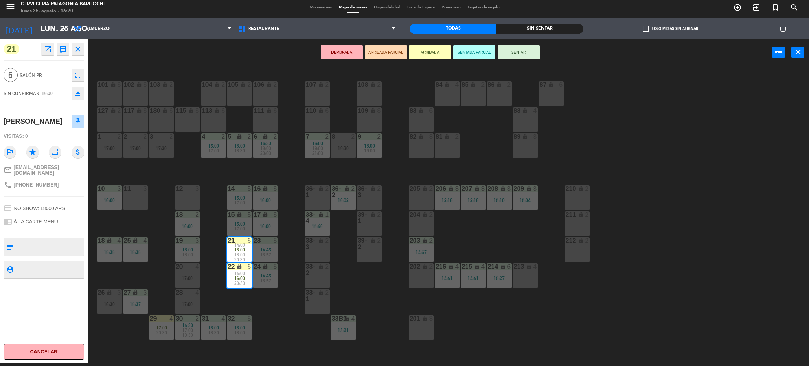
click at [269, 307] on div "101 lock 8 102 lock 8 104 lock 2 105 lock 2 106 lock 2 103 lock 2 107 lock 2 10…" at bounding box center [452, 217] width 713 height 297
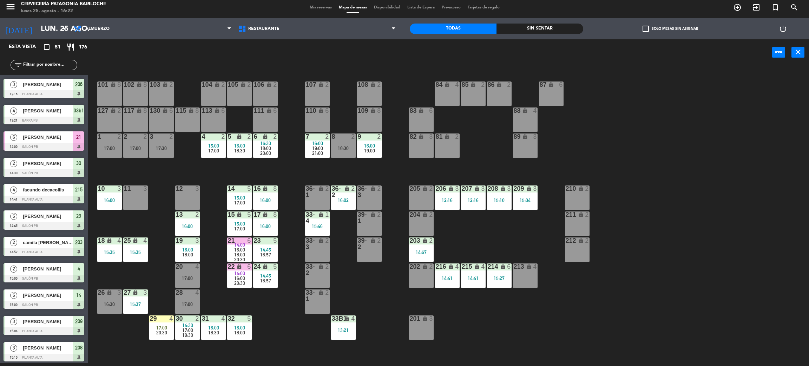
click at [285, 334] on div "101 lock 8 102 lock 8 104 lock 2 105 lock 2 106 lock 2 103 lock 2 107 lock 2 10…" at bounding box center [452, 217] width 713 height 297
click at [269, 282] on span "16:57" at bounding box center [265, 281] width 11 height 6
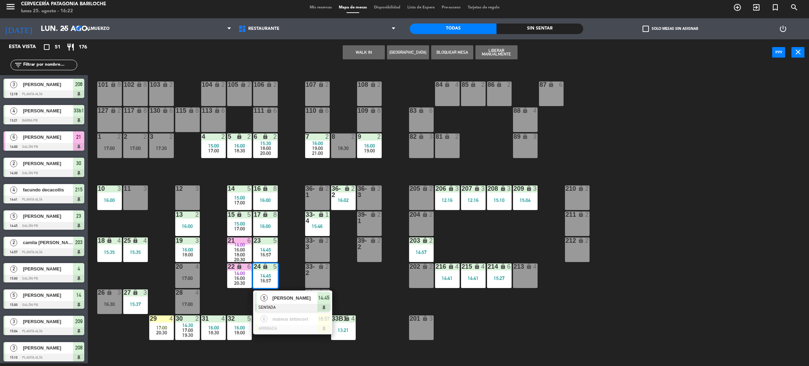
click at [283, 298] on span "cecilia lopez" at bounding box center [294, 297] width 45 height 7
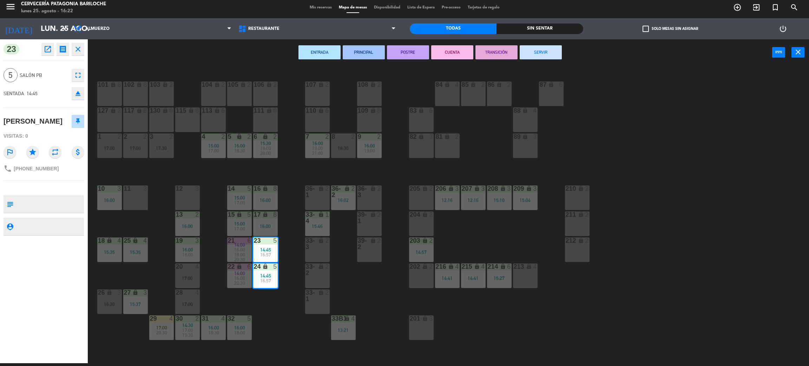
click at [452, 52] on button "CUENTA" at bounding box center [452, 52] width 42 height 14
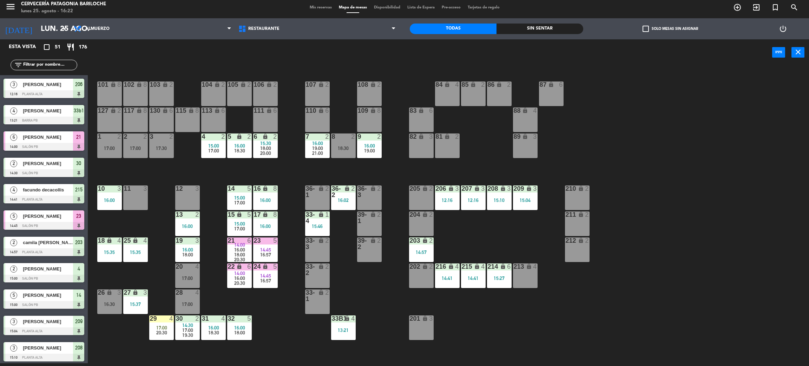
click at [275, 337] on div "101 lock 8 102 lock 8 104 lock 2 105 lock 2 106 lock 2 103 lock 2 107 lock 2 10…" at bounding box center [452, 217] width 713 height 297
click at [276, 326] on div "101 lock 8 102 lock 8 104 lock 2 105 lock 2 106 lock 2 103 lock 2 107 lock 2 10…" at bounding box center [452, 217] width 713 height 297
click at [231, 278] on div "16:00" at bounding box center [239, 278] width 25 height 5
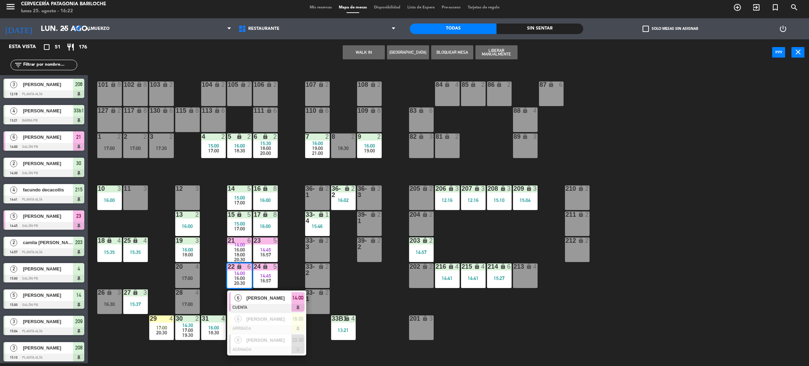
click at [247, 300] on span "Bruno Carniel" at bounding box center [269, 297] width 45 height 7
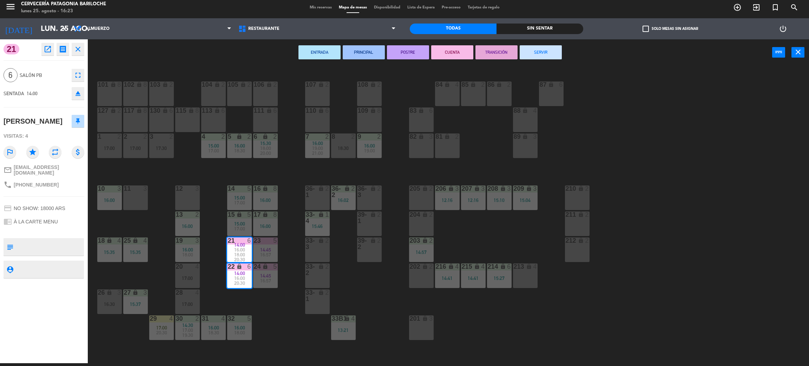
click at [554, 47] on button "SERVIR" at bounding box center [541, 52] width 42 height 14
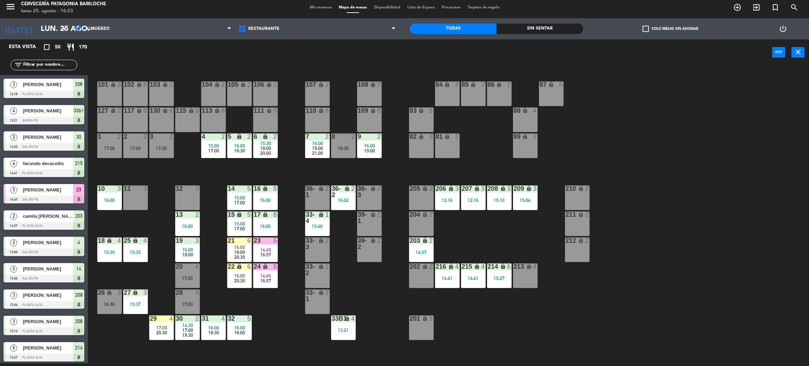
click at [280, 318] on div "101 lock 8 102 lock 8 104 lock 2 105 lock 2 106 lock 2 103 lock 2 107 lock 2 10…" at bounding box center [452, 217] width 713 height 297
click at [233, 280] on div "20:30" at bounding box center [239, 280] width 25 height 5
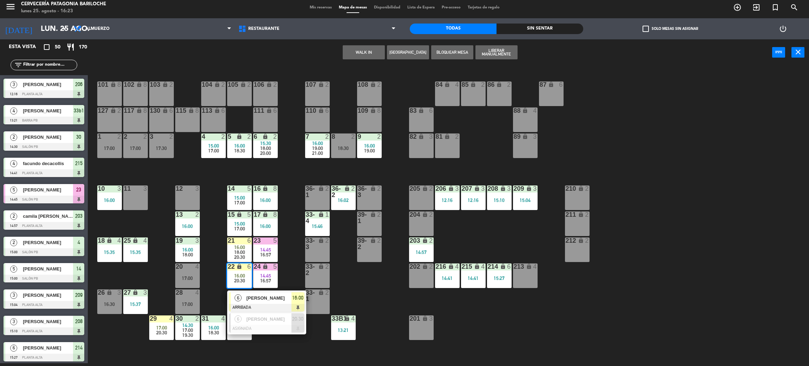
click at [295, 355] on div "101 lock 8 102 lock 8 104 lock 2 105 lock 2 106 lock 2 103 lock 2 107 lock 2 10…" at bounding box center [452, 217] width 713 height 297
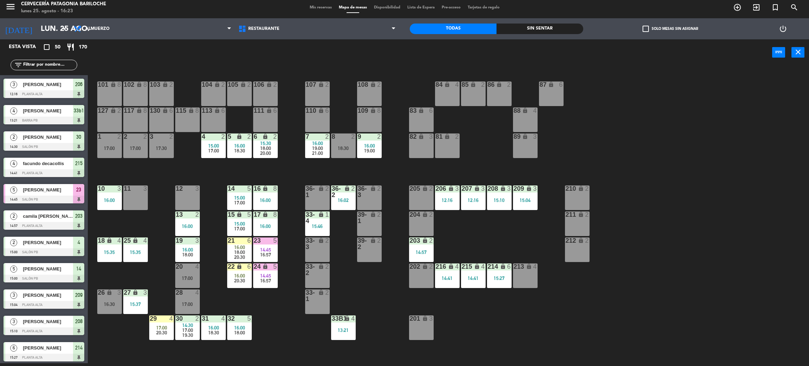
click at [164, 325] on span "17:00" at bounding box center [161, 328] width 11 height 6
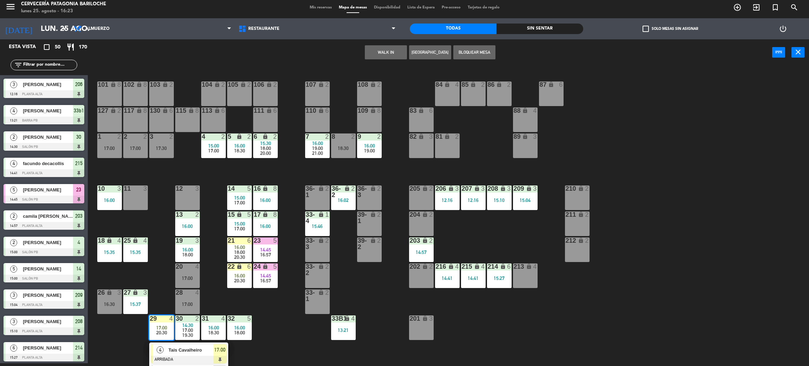
click at [116, 343] on div "101 lock 8 102 lock 8 104 lock 2 105 lock 2 106 lock 2 103 lock 2 107 lock 2 10…" at bounding box center [452, 217] width 713 height 297
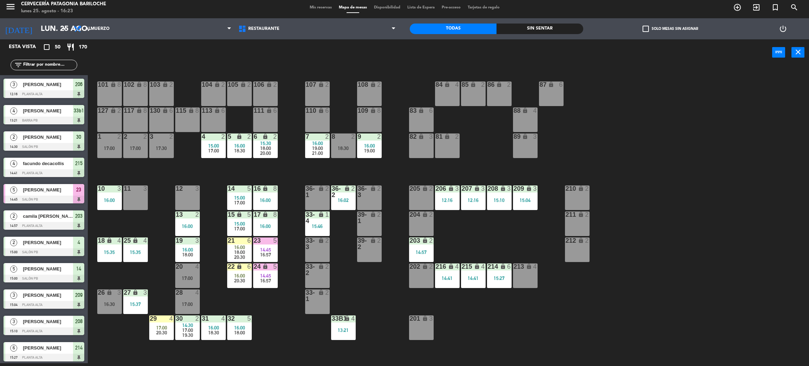
click at [159, 325] on span "17:00" at bounding box center [161, 328] width 11 height 6
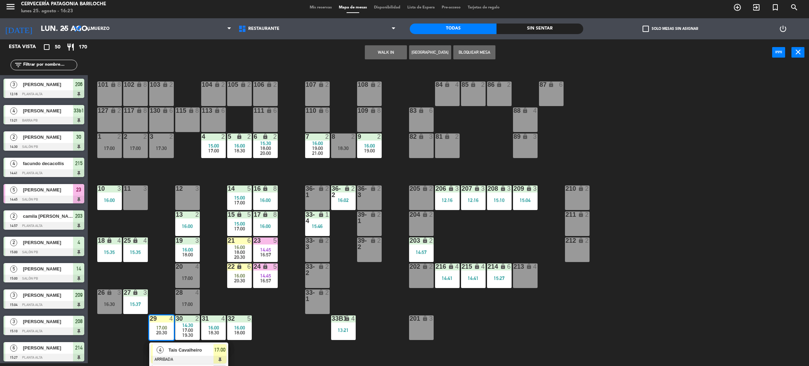
click at [177, 349] on span "Tais Cavalheiro" at bounding box center [191, 349] width 45 height 7
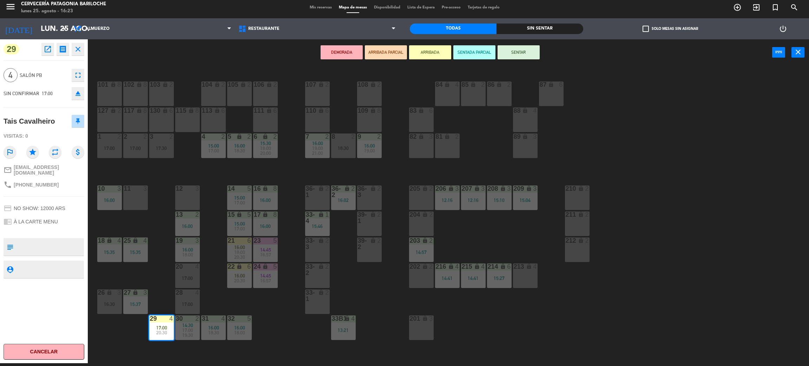
click at [42, 182] on span "[PHONE_NUMBER]" at bounding box center [36, 185] width 45 height 6
copy div "phone"
click at [281, 324] on div "101 lock 8 102 lock 8 104 lock 2 105 lock 2 106 lock 2 103 lock 2 107 lock 2 10…" at bounding box center [452, 217] width 713 height 297
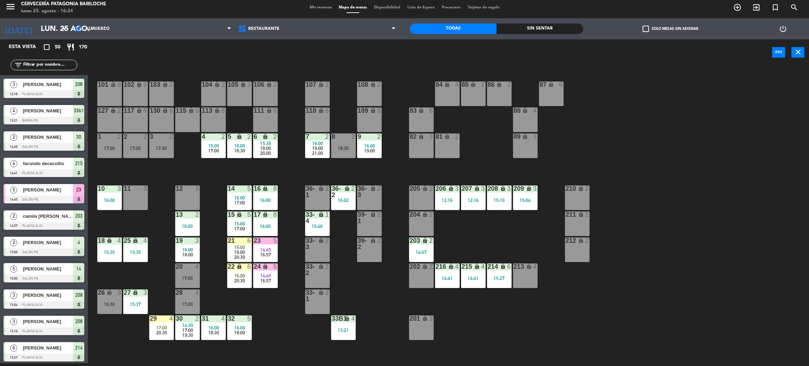
scroll to position [16, 0]
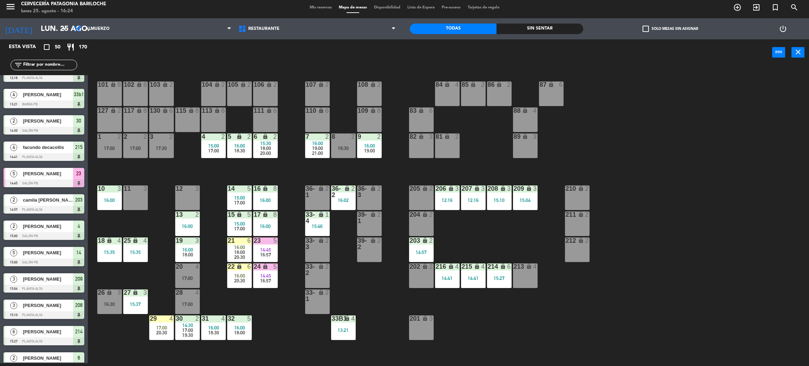
click at [241, 211] on icon "lock" at bounding box center [239, 214] width 6 height 6
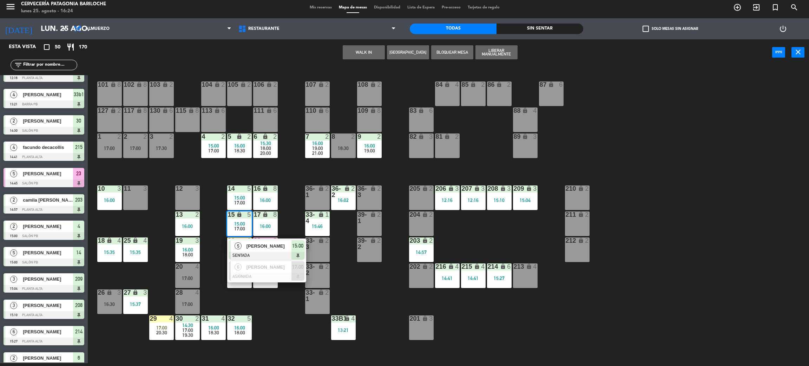
click at [251, 248] on span "ivo henrique martins" at bounding box center [269, 245] width 45 height 7
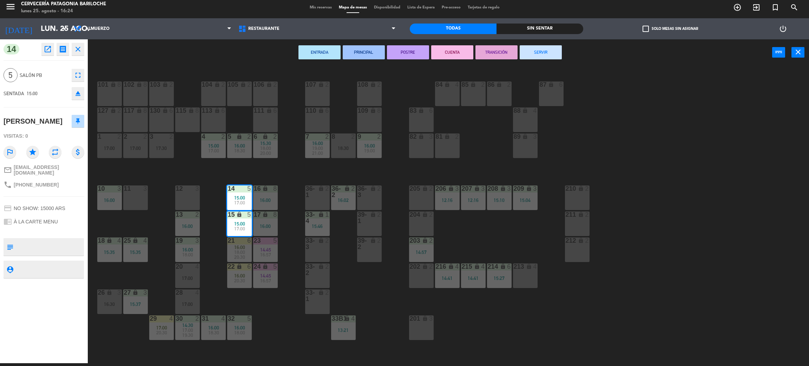
click at [551, 50] on button "SERVIR" at bounding box center [541, 52] width 42 height 14
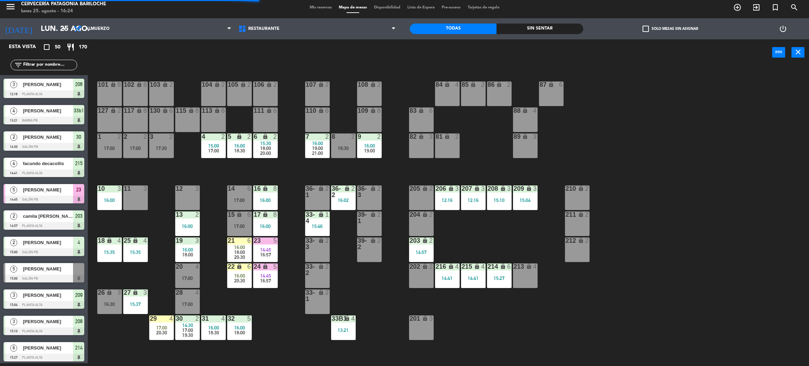
click at [295, 329] on div "101 lock 8 102 lock 8 104 lock 2 105 lock 2 106 lock 2 103 lock 2 107 lock 2 10…" at bounding box center [452, 217] width 713 height 297
click at [238, 282] on span "20:30" at bounding box center [239, 281] width 11 height 6
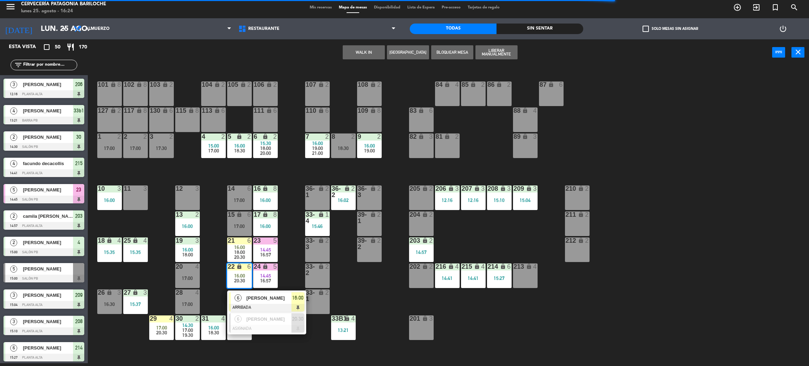
click at [262, 298] on span "DIMAR CARBONERA" at bounding box center [269, 297] width 45 height 7
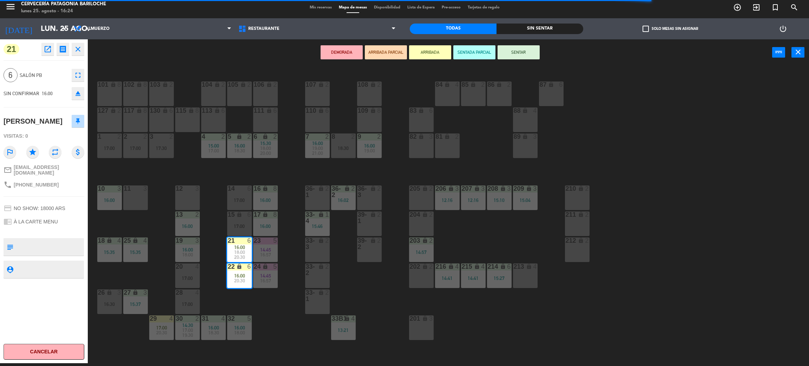
click at [343, 55] on button "DEMORADA" at bounding box center [342, 52] width 42 height 14
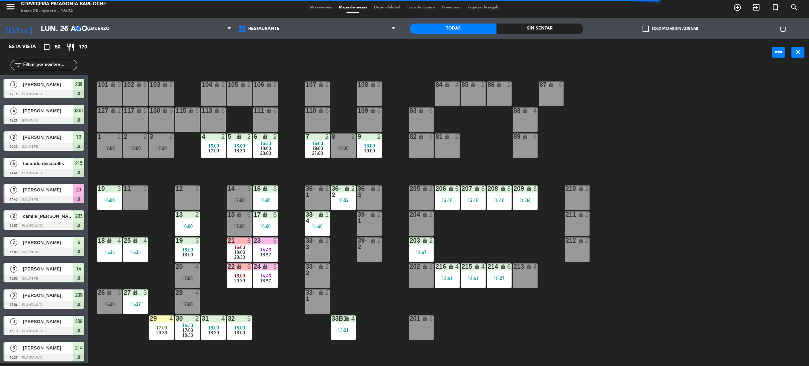
scroll to position [3, 0]
click at [271, 335] on div "101 lock 8 102 lock 8 104 lock 2 105 lock 2 106 lock 2 103 lock 2 107 lock 2 10…" at bounding box center [452, 217] width 713 height 297
click at [167, 176] on div "101 lock 8 102 lock 8 104 lock 2 105 lock 2 106 lock 2 103 lock 2 107 lock 2 10…" at bounding box center [452, 217] width 713 height 297
click at [162, 326] on span "17:00" at bounding box center [161, 328] width 11 height 6
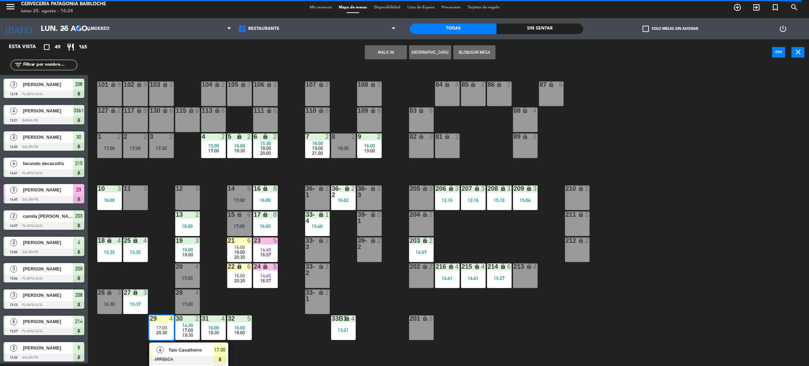
click at [198, 354] on div "Tais Cavalheiro" at bounding box center [191, 350] width 46 height 12
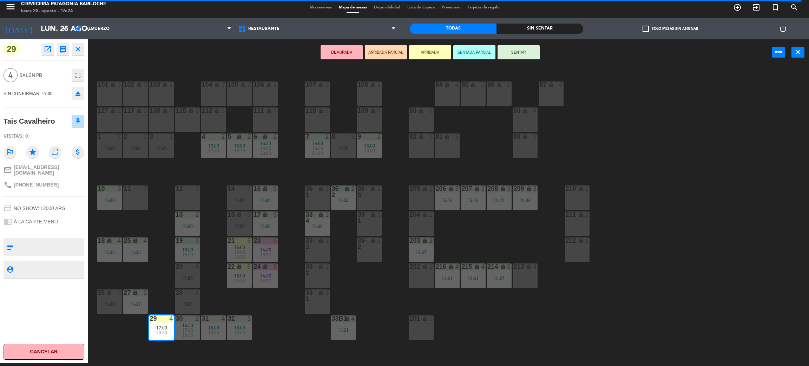
click at [270, 310] on div "101 lock 8 102 lock 8 104 lock 2 105 lock 2 106 lock 2 103 lock 2 107 lock 2 10…" at bounding box center [452, 217] width 713 height 297
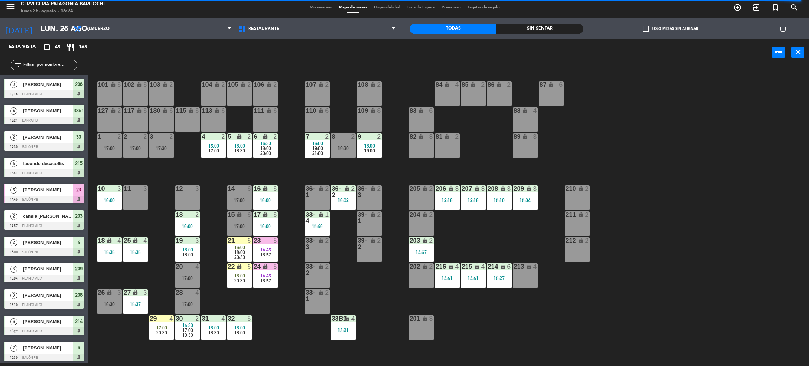
scroll to position [7, 0]
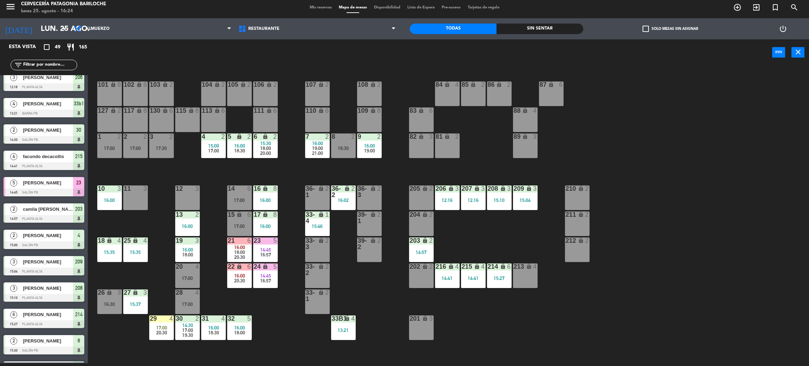
click at [279, 333] on div "101 lock 8 102 lock 8 104 lock 2 105 lock 2 106 lock 2 103 lock 2 107 lock 2 10…" at bounding box center [452, 217] width 713 height 297
click at [364, 286] on div "101 lock 8 102 lock 8 104 lock 2 105 lock 2 106 lock 2 103 lock 2 107 lock 2 10…" at bounding box center [452, 217] width 713 height 297
click at [741, 9] on icon "add_circle_outline" at bounding box center [737, 7] width 8 height 8
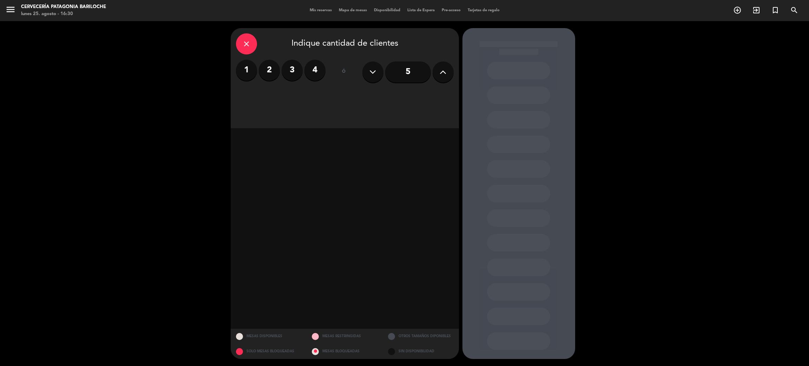
click at [442, 72] on icon at bounding box center [443, 72] width 7 height 11
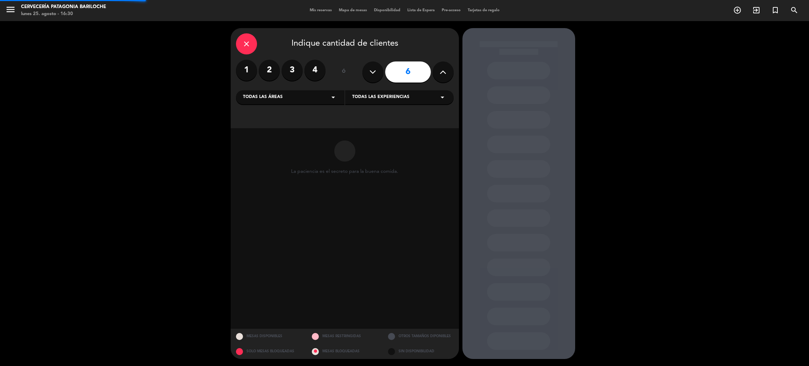
click at [442, 72] on icon at bounding box center [443, 72] width 7 height 11
type input "8"
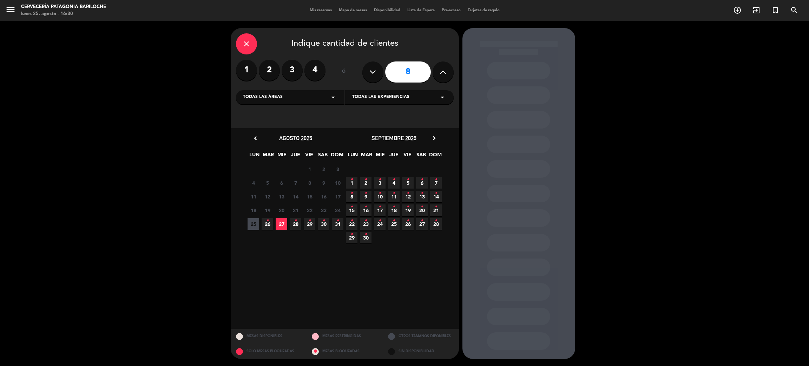
click at [267, 226] on span "26 •" at bounding box center [268, 224] width 12 height 12
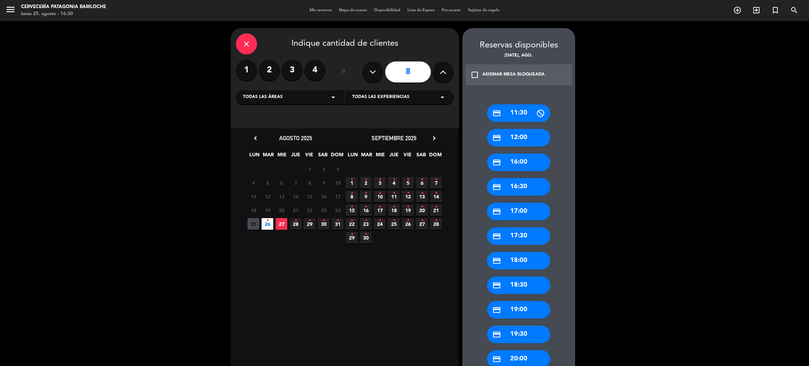
click at [243, 44] on icon "close" at bounding box center [246, 44] width 8 height 8
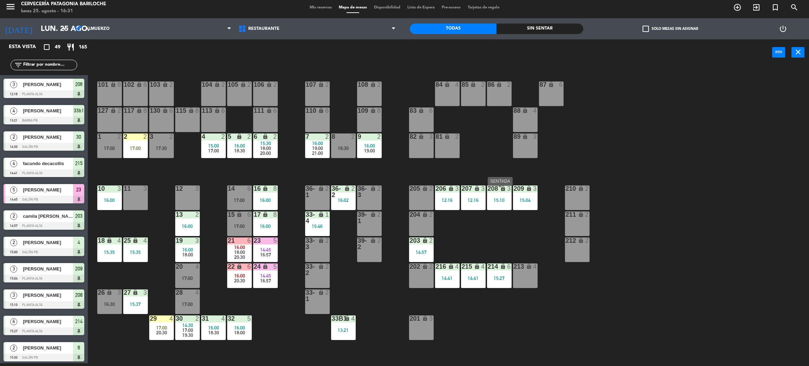
click at [500, 208] on div "208 lock 3 15:10" at bounding box center [499, 197] width 25 height 25
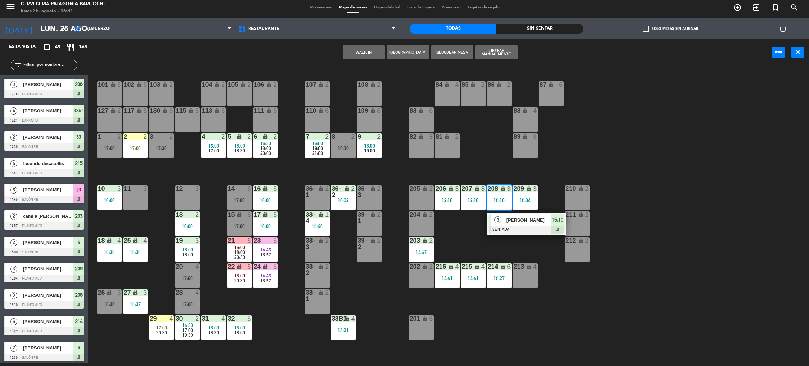
click at [507, 226] on div "Nicolas Seghetto" at bounding box center [529, 220] width 46 height 12
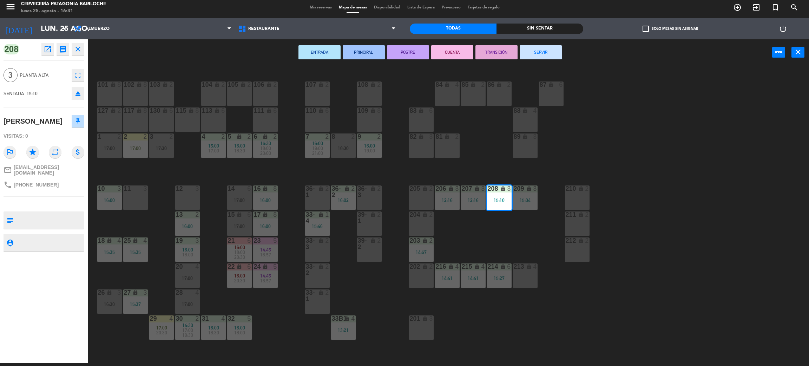
click at [545, 59] on button "SERVIR" at bounding box center [541, 52] width 42 height 14
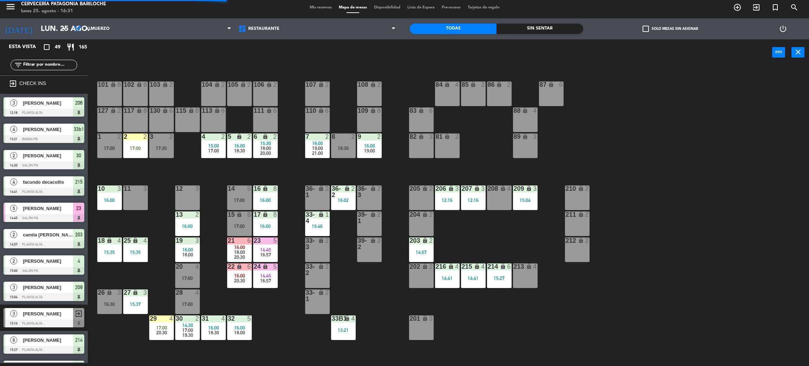
drag, startPoint x: 680, startPoint y: 69, endPoint x: 711, endPoint y: 40, distance: 42.5
click at [681, 69] on main "101 lock 8 102 lock 8 104 lock 2 105 lock 2 106 lock 2 103 lock 2 107 lock 2 10…" at bounding box center [448, 214] width 721 height 306
click at [736, 11] on icon "add_circle_outline" at bounding box center [737, 7] width 8 height 8
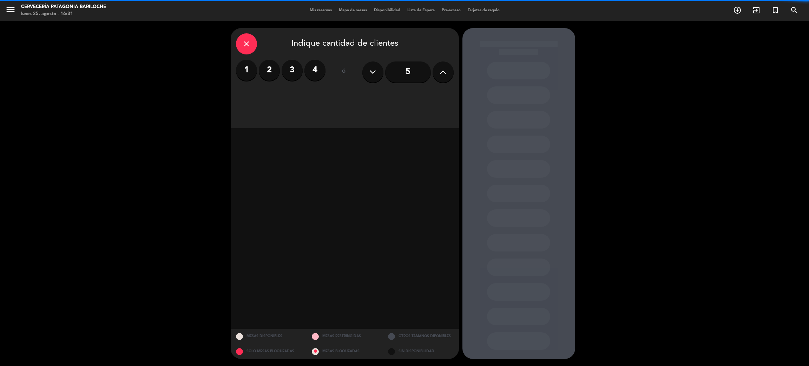
click at [438, 69] on button at bounding box center [443, 71] width 21 height 21
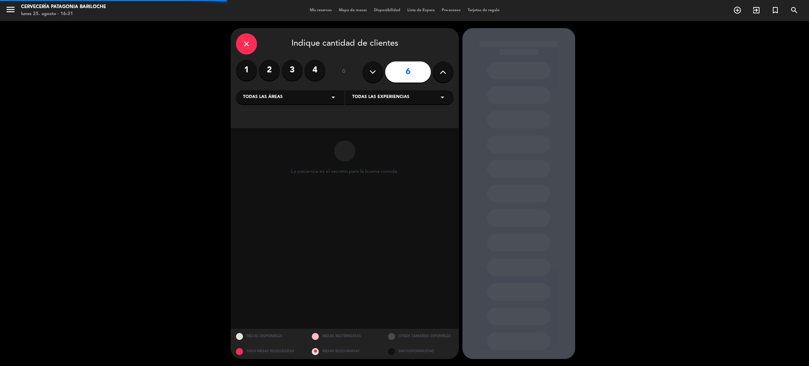
click at [438, 69] on button at bounding box center [443, 71] width 21 height 21
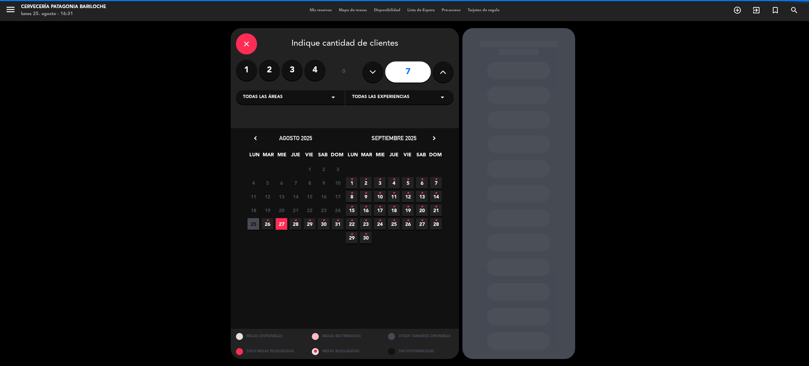
click at [438, 69] on button at bounding box center [443, 71] width 21 height 21
type input "8"
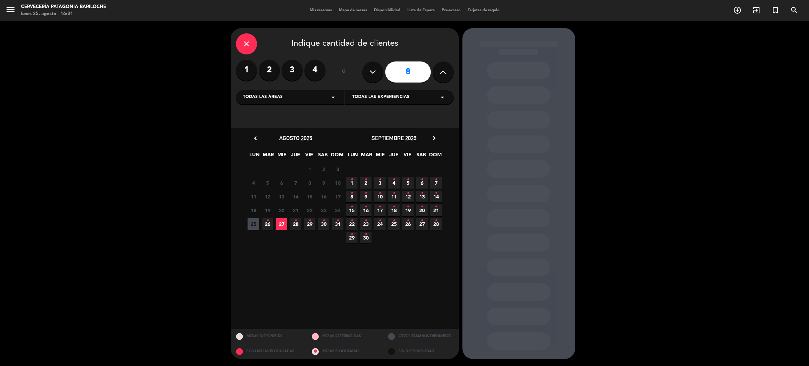
click at [266, 224] on icon "•" at bounding box center [267, 220] width 2 height 11
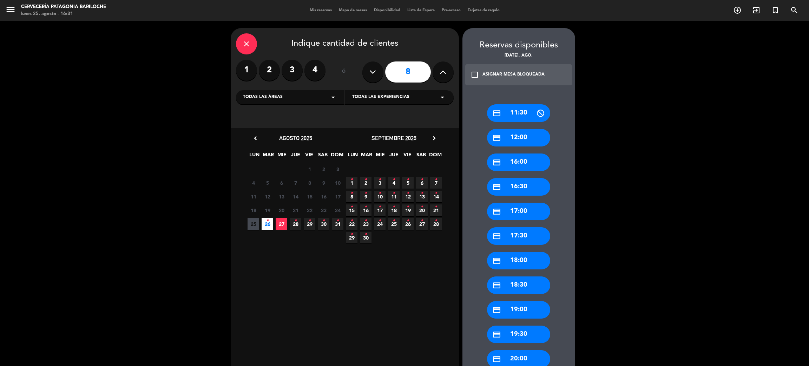
click at [251, 44] on div "close" at bounding box center [246, 43] width 21 height 21
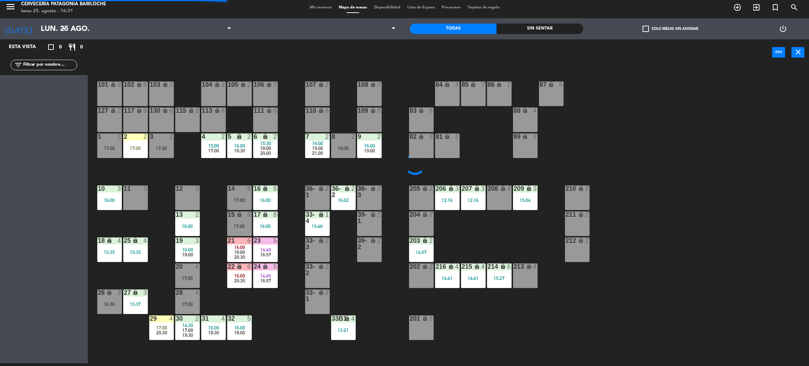
click at [688, 219] on div "101 lock 8 102 lock 8 104 lock 2 105 lock 2 106 lock 2 103 lock 2 107 lock 2 10…" at bounding box center [452, 217] width 713 height 297
click at [670, 237] on div "101 lock 8 102 lock 8 104 lock 2 105 lock 2 106 lock 2 103 lock 2 107 lock 2 10…" at bounding box center [452, 217] width 713 height 297
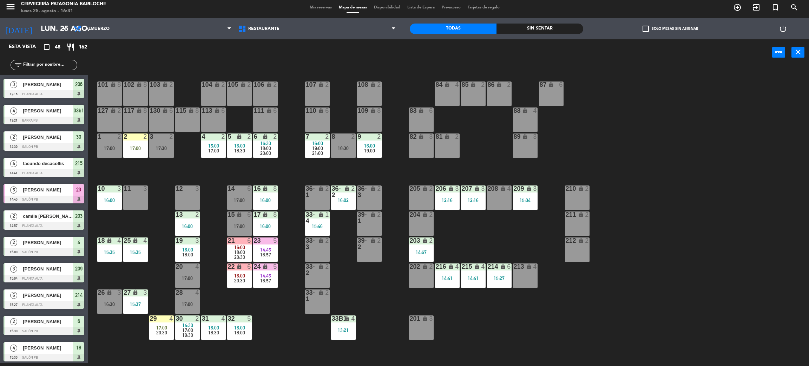
click at [520, 255] on div "101 lock 8 102 lock 8 104 lock 2 105 lock 2 106 lock 2 103 lock 2 107 lock 2 10…" at bounding box center [452, 217] width 713 height 297
click at [498, 281] on div "15:27" at bounding box center [499, 278] width 25 height 5
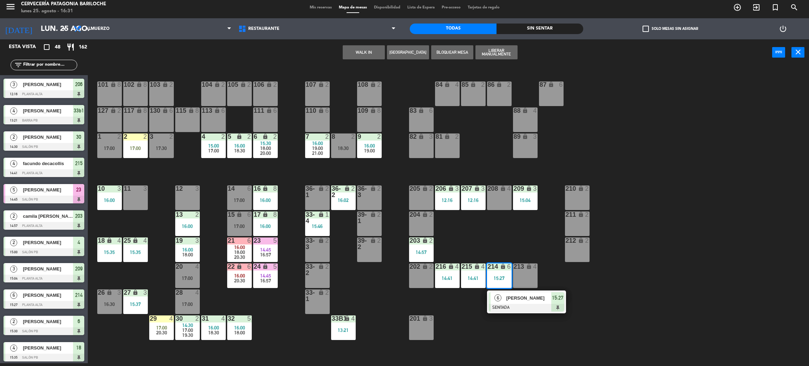
click at [481, 238] on div "101 lock 8 102 lock 8 104 lock 2 105 lock 2 106 lock 2 103 lock 2 107 lock 2 10…" at bounding box center [452, 217] width 713 height 297
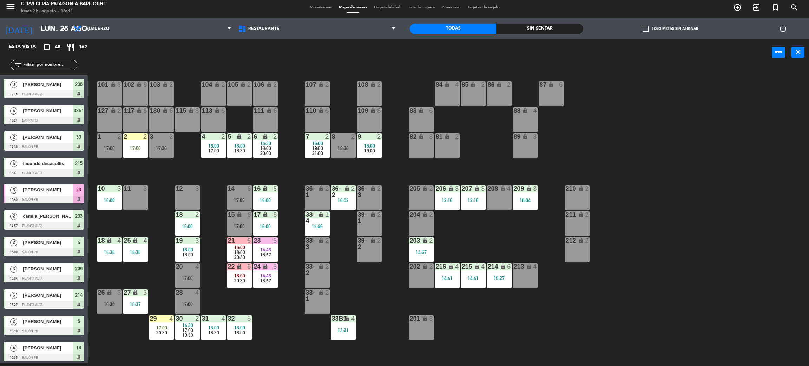
drag, startPoint x: 136, startPoint y: 200, endPoint x: 150, endPoint y: 195, distance: 14.9
click at [137, 199] on div "11 3" at bounding box center [135, 197] width 25 height 25
click at [383, 59] on button "WALK IN" at bounding box center [386, 52] width 42 height 14
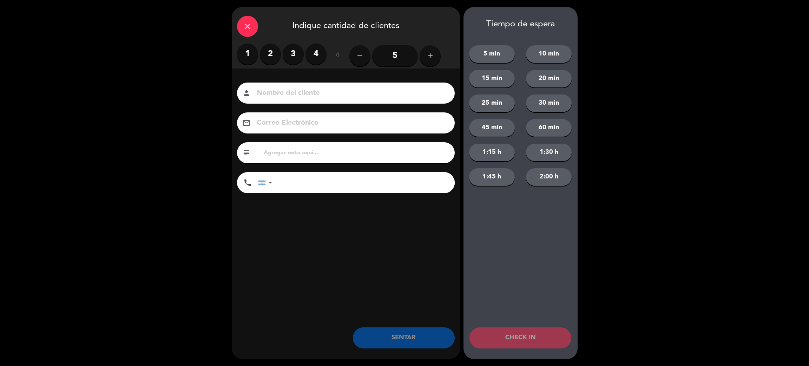
click at [294, 56] on label "3" at bounding box center [293, 54] width 21 height 21
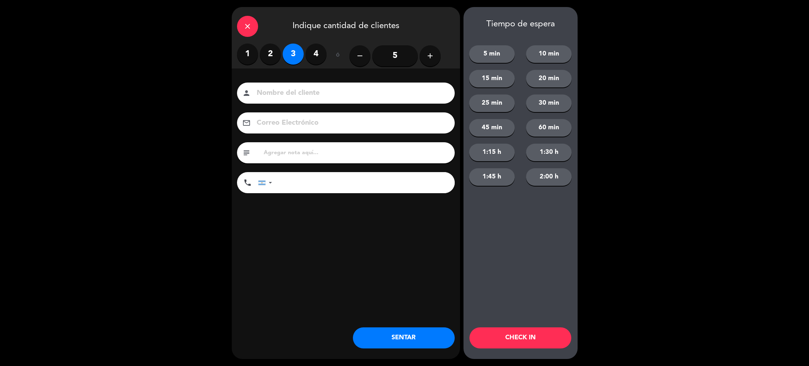
click at [310, 92] on input at bounding box center [351, 93] width 190 height 12
type input "lucas trovato"
click at [314, 179] on input "tel" at bounding box center [367, 182] width 176 height 21
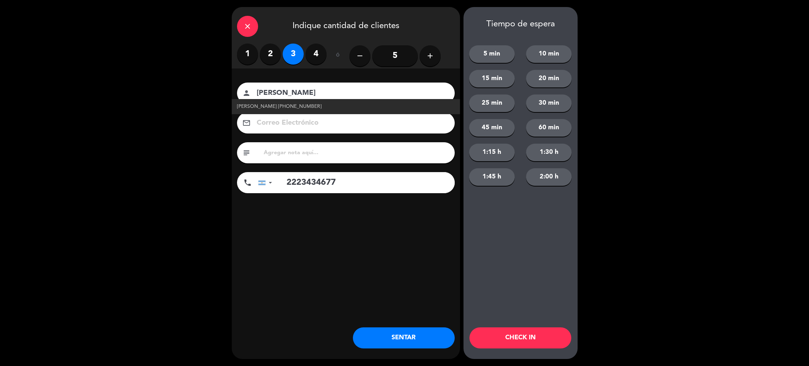
type input "2223434677"
click at [323, 108] on link "Lucas Trovato +542223434677" at bounding box center [346, 107] width 218 height 8
type input "[PERSON_NAME]"
type input "[PHONE_NUMBER]"
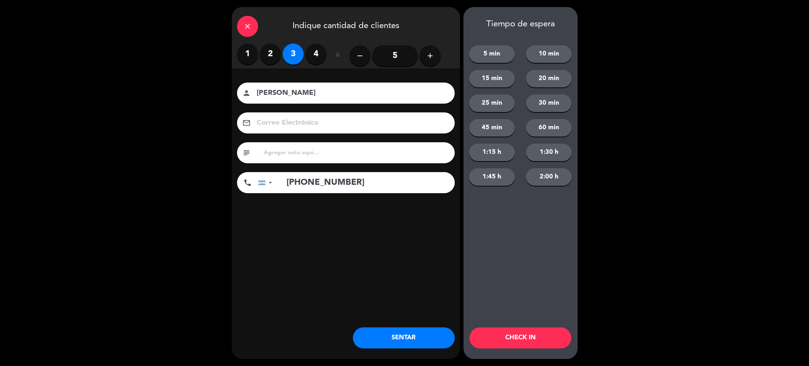
click at [403, 338] on button "SENTAR" at bounding box center [404, 337] width 102 height 21
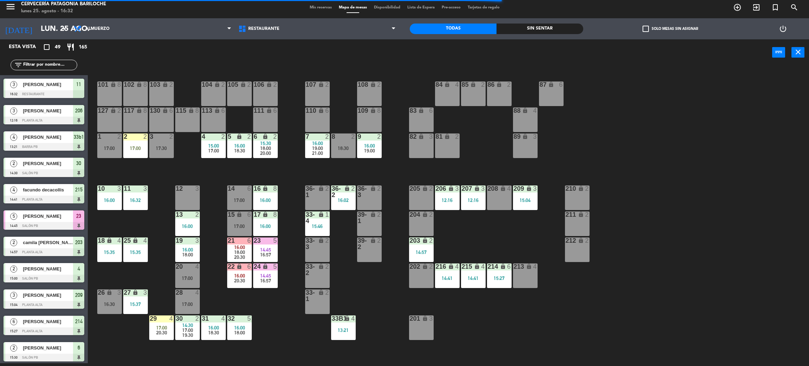
click at [452, 276] on div "216 lock 4 14:41" at bounding box center [447, 275] width 25 height 25
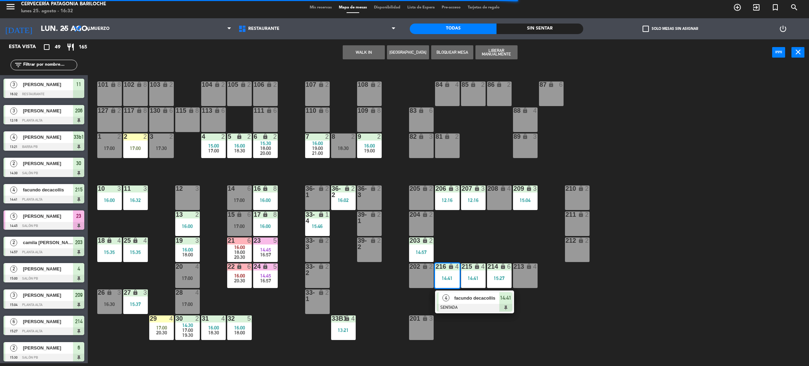
click at [457, 309] on div at bounding box center [474, 308] width 75 height 8
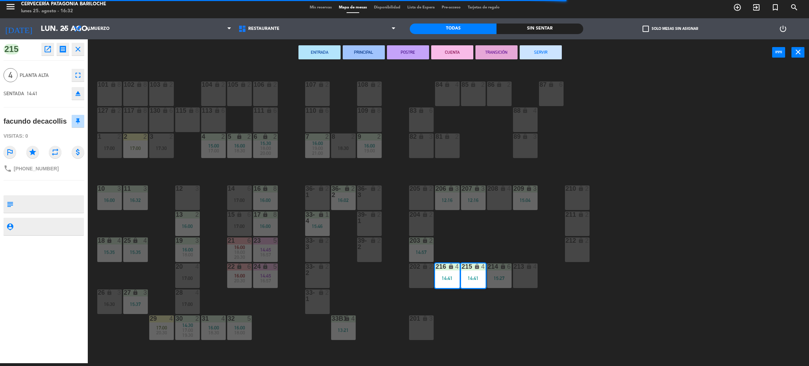
click at [532, 47] on div "ENTRADA PRINCIPAL POSTRE CUENTA TRANSICIÓN SERVIR power_input close" at bounding box center [430, 52] width 684 height 27
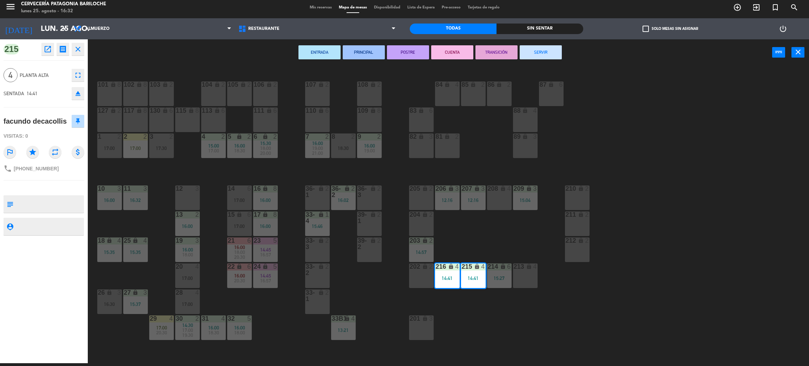
click at [534, 65] on div "ENTRADA PRINCIPAL POSTRE CUENTA TRANSICIÓN SERVIR power_input close" at bounding box center [430, 52] width 684 height 27
click at [540, 53] on button "SERVIR" at bounding box center [541, 52] width 42 height 14
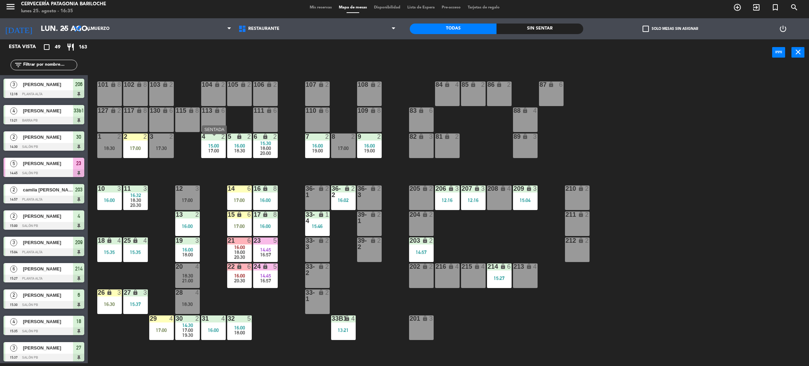
click at [209, 152] on span "17:00" at bounding box center [213, 151] width 11 height 6
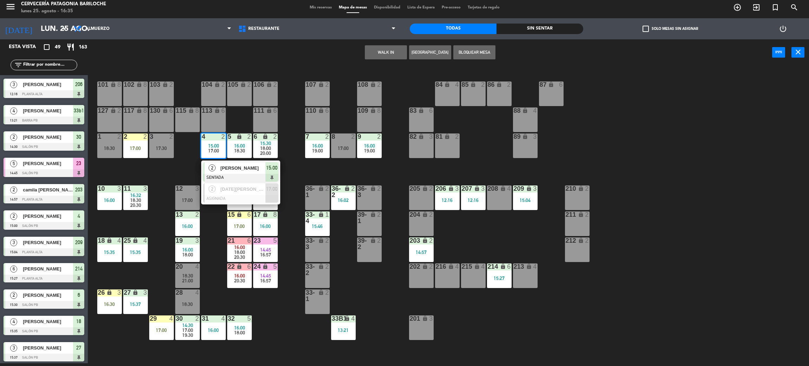
click at [234, 172] on span "Amanda Mello Guidi" at bounding box center [243, 167] width 45 height 7
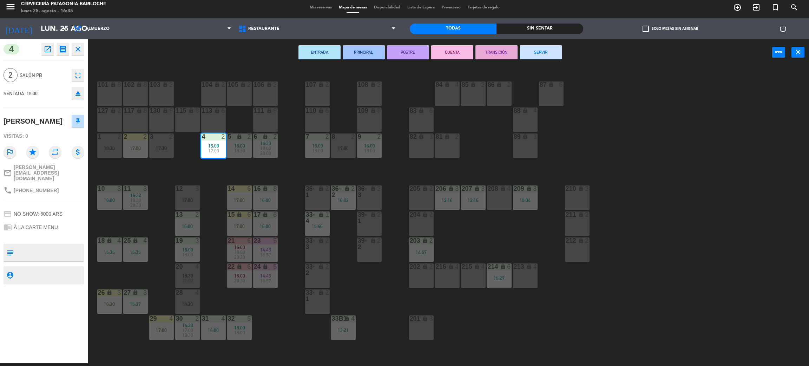
click at [541, 50] on button "SERVIR" at bounding box center [541, 52] width 42 height 14
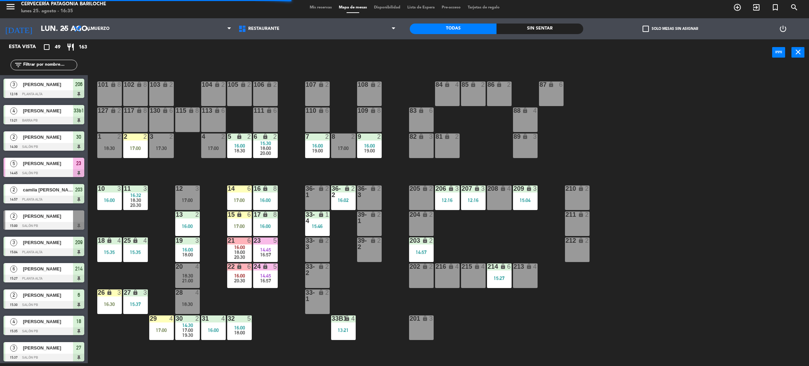
click at [265, 156] on span "20:00" at bounding box center [265, 153] width 11 height 6
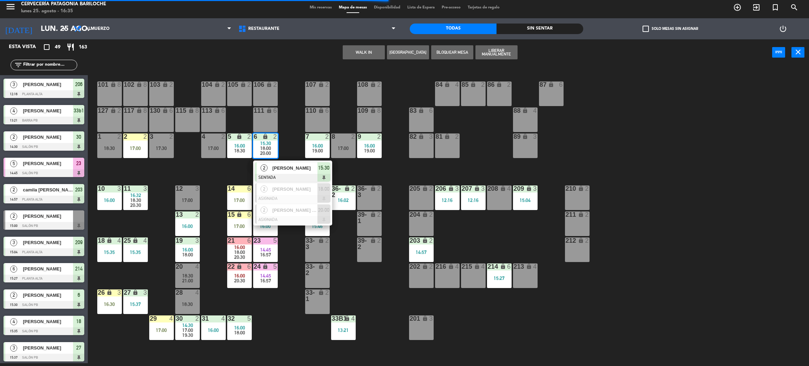
click at [288, 168] on span "[PERSON_NAME]" at bounding box center [294, 167] width 45 height 7
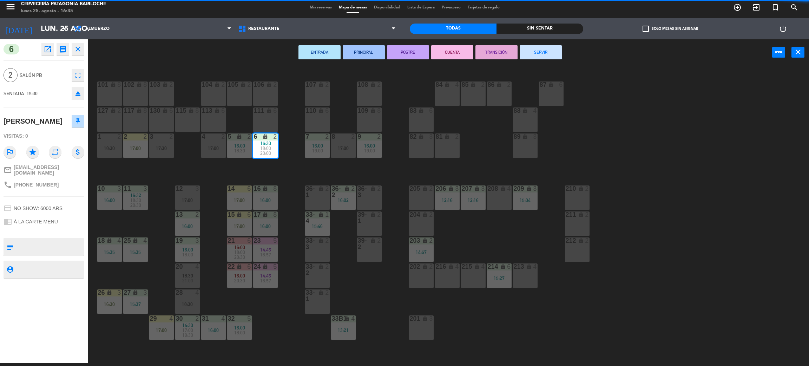
click at [288, 168] on div "101 lock 8 102 lock 8 104 lock 2 105 lock 2 106 lock 2 103 lock 2 107 lock 2 10…" at bounding box center [452, 217] width 713 height 297
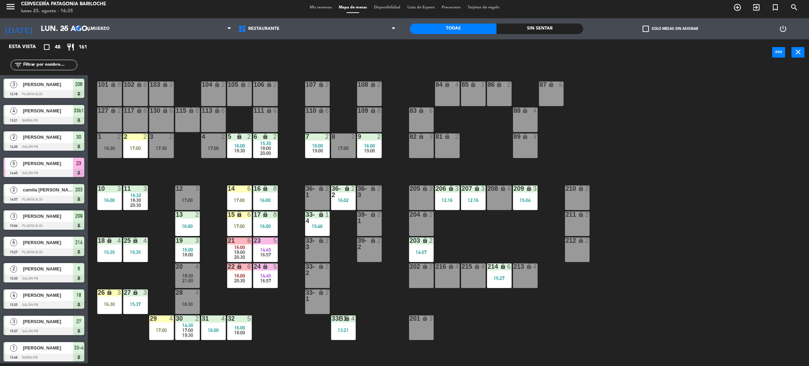
click at [211, 168] on div "101 lock 8 102 lock 8 104 lock 2 105 lock 2 106 lock 2 103 lock 2 107 lock 2 10…" at bounding box center [452, 217] width 713 height 297
click at [270, 147] on span "18:00" at bounding box center [265, 148] width 11 height 6
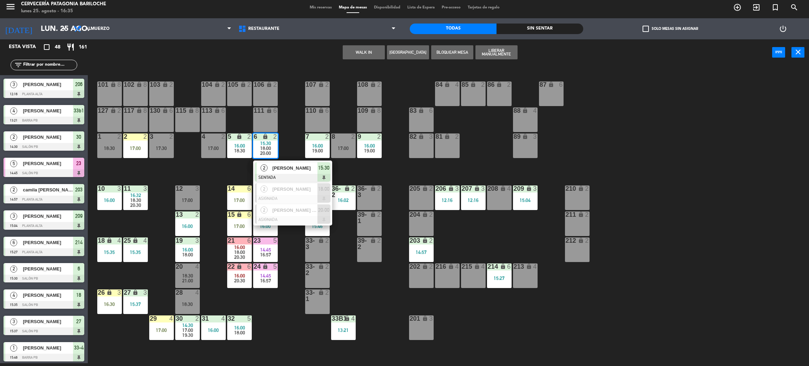
click at [295, 172] on span "[PERSON_NAME]" at bounding box center [294, 167] width 45 height 7
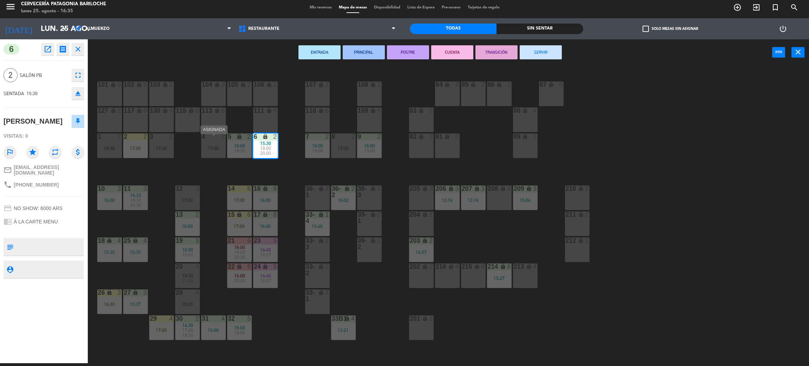
click at [208, 150] on div "17:00" at bounding box center [213, 148] width 25 height 5
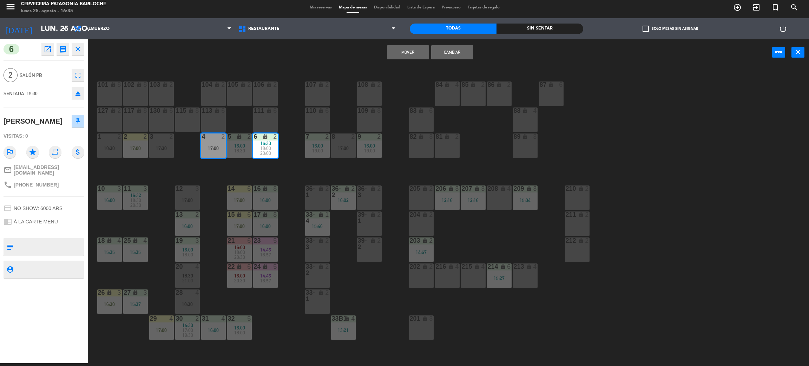
click at [286, 175] on div "101 lock 8 102 lock 8 104 lock 2 105 lock 2 106 lock 2 103 lock 2 107 lock 2 10…" at bounding box center [452, 217] width 713 height 297
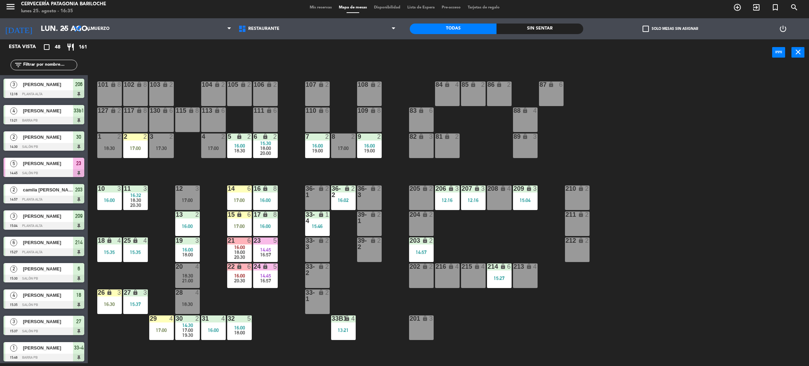
click at [239, 283] on span "20:30" at bounding box center [239, 281] width 11 height 6
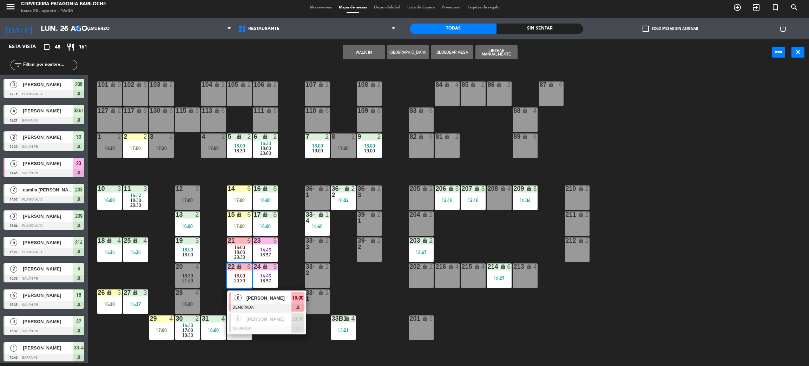
click at [264, 302] on span "DIMAR CARBONERA" at bounding box center [269, 297] width 45 height 7
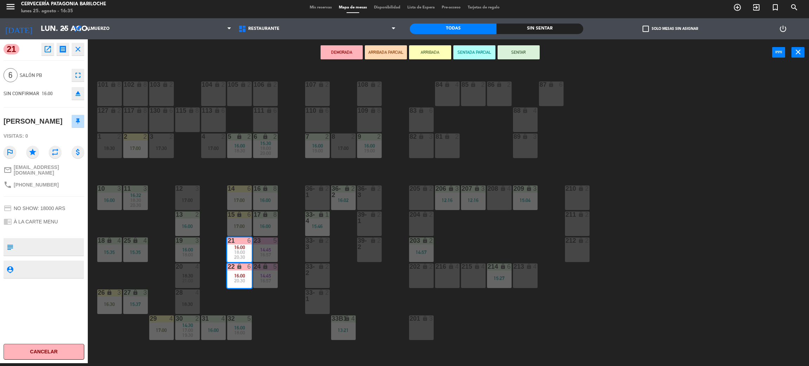
click at [61, 350] on button "Cancelar" at bounding box center [44, 352] width 81 height 16
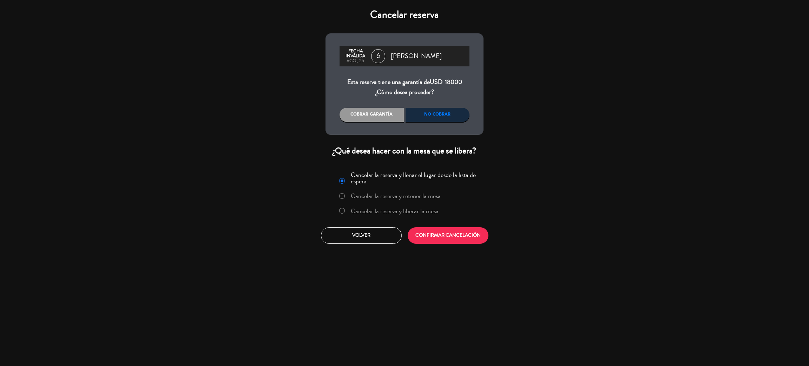
click at [440, 115] on div "No cobrar" at bounding box center [438, 115] width 64 height 14
click at [421, 208] on label "Cancelar la reserva y liberar la mesa" at bounding box center [395, 211] width 88 height 6
click at [441, 237] on button "CONFIRMAR CANCELACIÓN" at bounding box center [448, 235] width 81 height 17
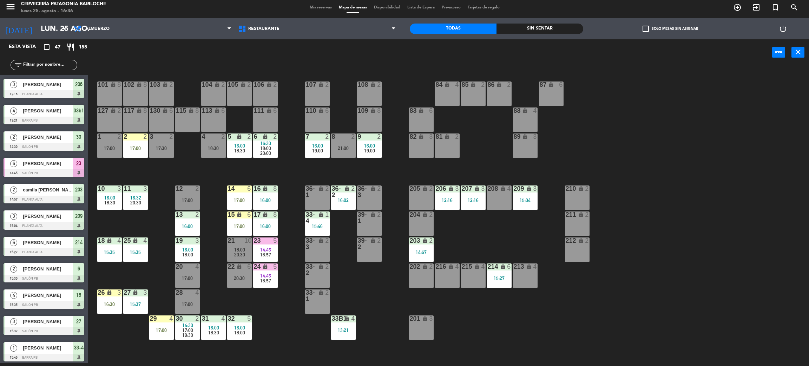
scroll to position [3, 0]
click at [70, 64] on input "text" at bounding box center [49, 65] width 54 height 8
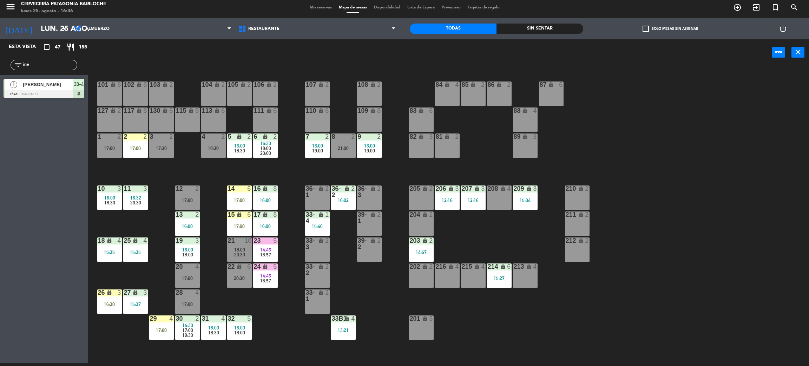
click at [39, 127] on div "Esta vista crop_square 47 restaurant 155 filter_list ine 1 caroline rodofo 15:4…" at bounding box center [44, 201] width 88 height 324
click at [45, 66] on input "ine" at bounding box center [49, 65] width 54 height 8
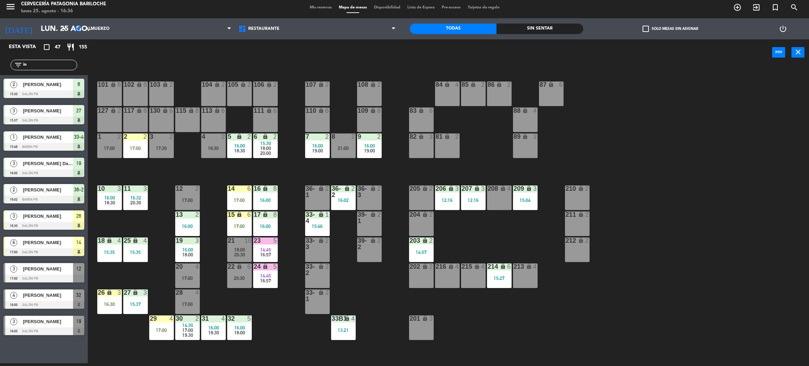
type input "i"
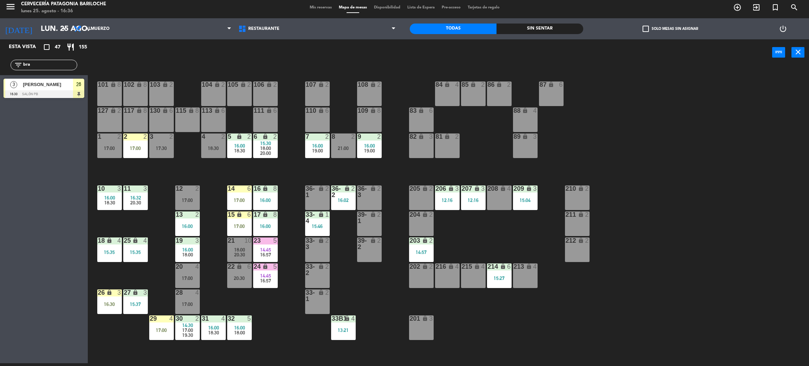
type input "bra"
click at [18, 143] on div "Esta vista crop_square 47 restaurant 155 filter_list bra 3 inés braziunas 16:30…" at bounding box center [44, 201] width 88 height 324
click at [24, 92] on div at bounding box center [44, 94] width 81 height 8
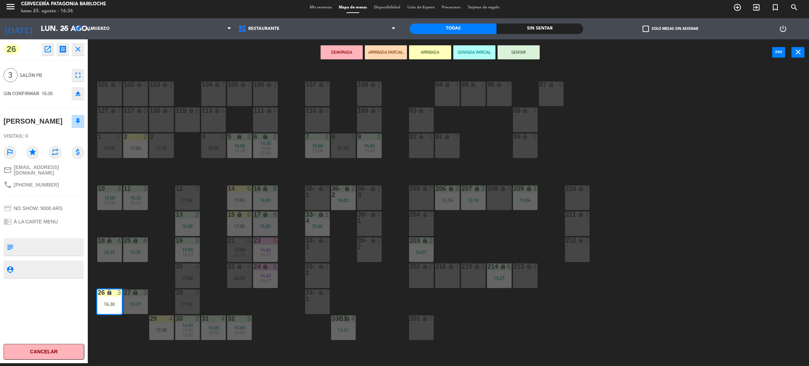
click at [146, 271] on div "101 lock 8 102 lock 8 104 lock 2 105 lock 2 106 lock 2 103 lock 2 107 lock 2 10…" at bounding box center [452, 217] width 713 height 297
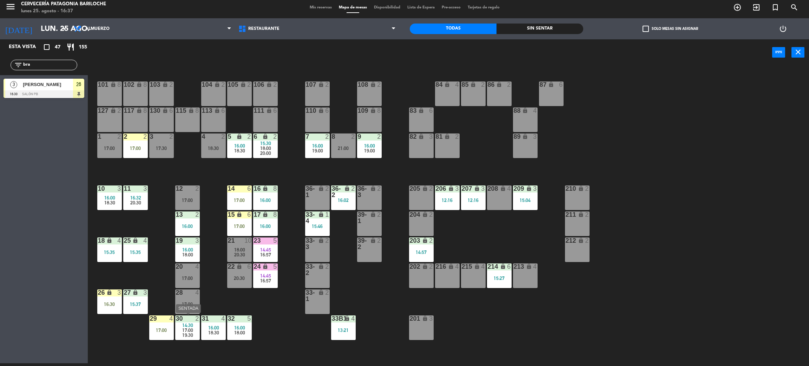
click at [192, 330] on span "17:00" at bounding box center [187, 330] width 11 height 6
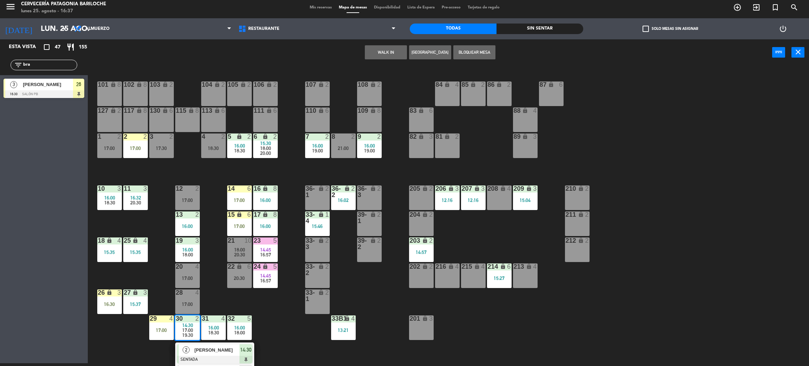
drag, startPoint x: 203, startPoint y: 349, endPoint x: 407, endPoint y: 215, distance: 244.4
click at [203, 349] on div "2 Jader Silva SENTADA 14:30" at bounding box center [215, 353] width 90 height 23
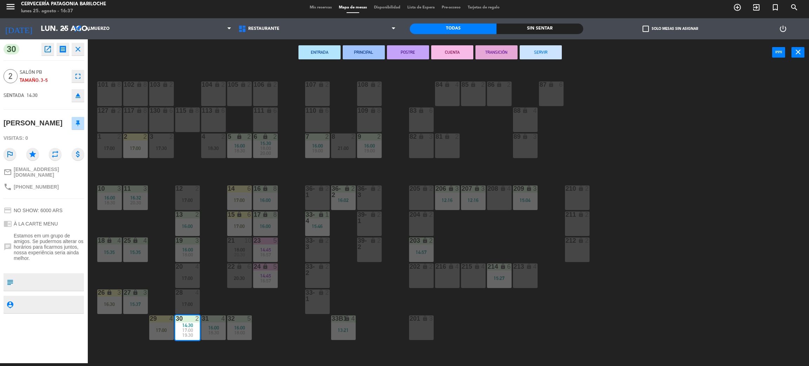
click at [542, 53] on button "SERVIR" at bounding box center [541, 52] width 42 height 14
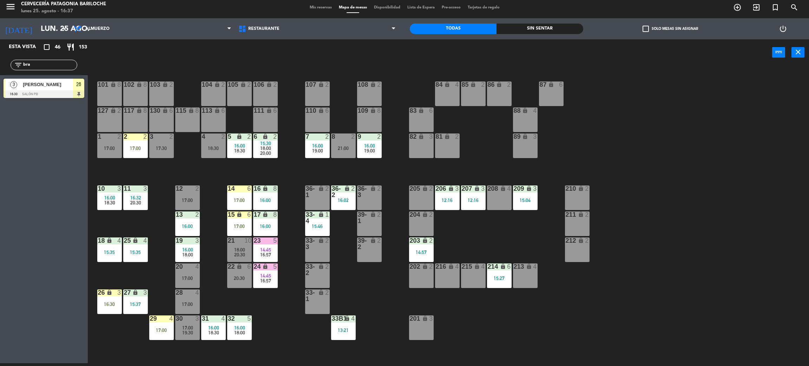
click at [270, 317] on div "101 lock 8 102 lock 8 104 lock 2 105 lock 2 106 lock 2 103 lock 2 107 lock 2 10…" at bounding box center [452, 217] width 713 height 297
click at [266, 282] on span "16:57" at bounding box center [265, 281] width 11 height 6
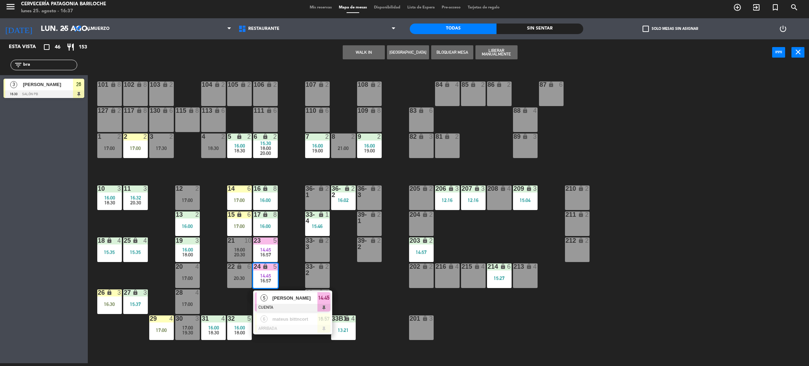
drag, startPoint x: 276, startPoint y: 299, endPoint x: 450, endPoint y: 155, distance: 226.5
click at [276, 299] on div "5 cecilia lopez CUENTA 14:45" at bounding box center [293, 301] width 90 height 23
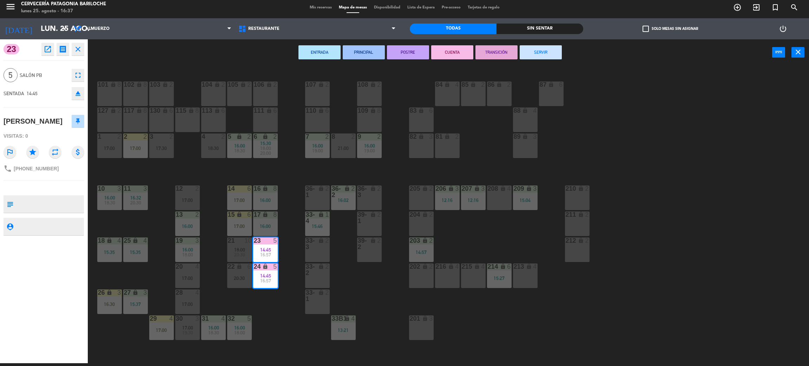
click at [543, 48] on button "SERVIR" at bounding box center [541, 52] width 42 height 14
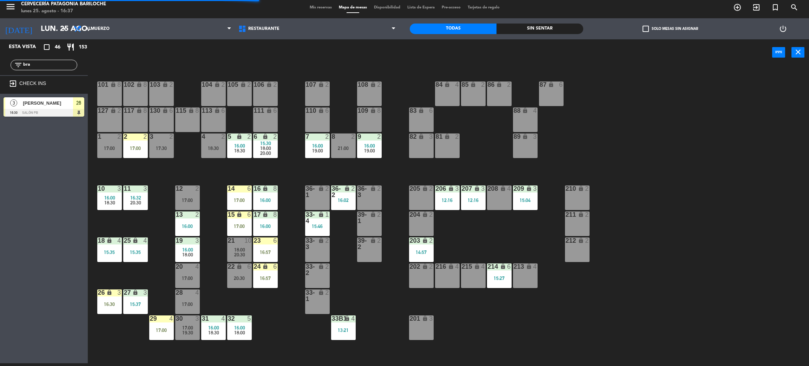
click at [282, 334] on div "101 lock 8 102 lock 8 104 lock 2 105 lock 2 106 lock 2 103 lock 2 107 lock 2 10…" at bounding box center [452, 217] width 713 height 297
click at [266, 267] on icon "lock" at bounding box center [265, 266] width 6 height 6
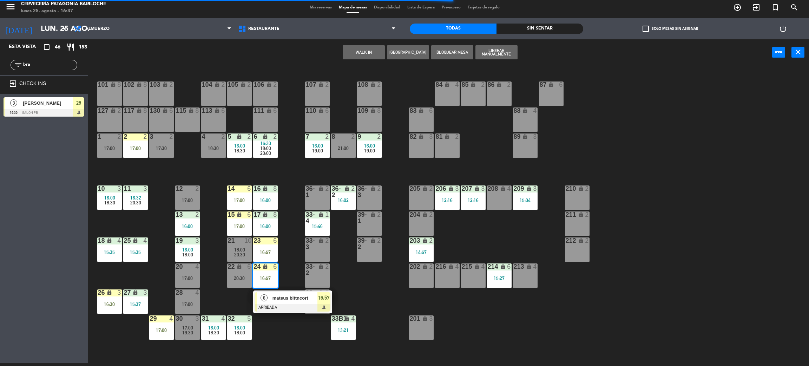
click at [283, 304] on div at bounding box center [292, 308] width 75 height 8
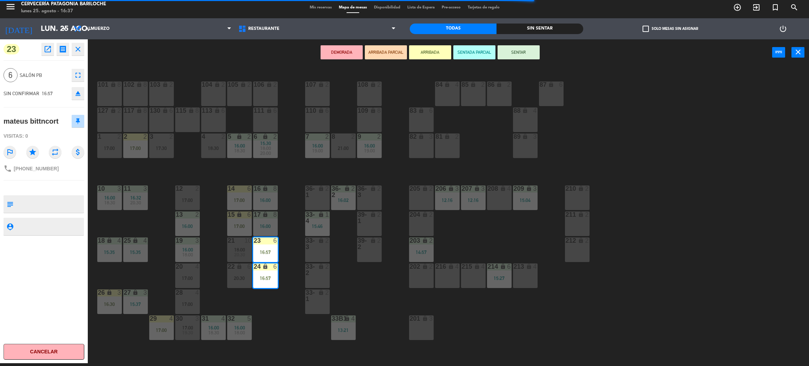
click at [38, 169] on span "[PHONE_NUMBER]" at bounding box center [36, 169] width 45 height 6
copy div "phone"
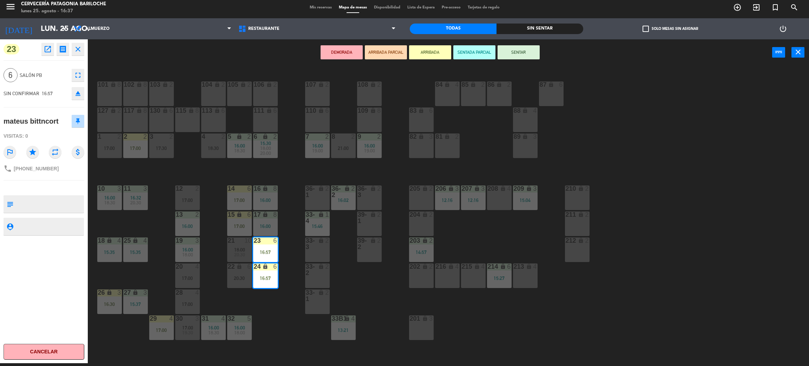
click at [277, 336] on div "101 lock 8 102 lock 8 104 lock 2 105 lock 2 106 lock 2 103 lock 2 107 lock 2 10…" at bounding box center [452, 217] width 713 height 297
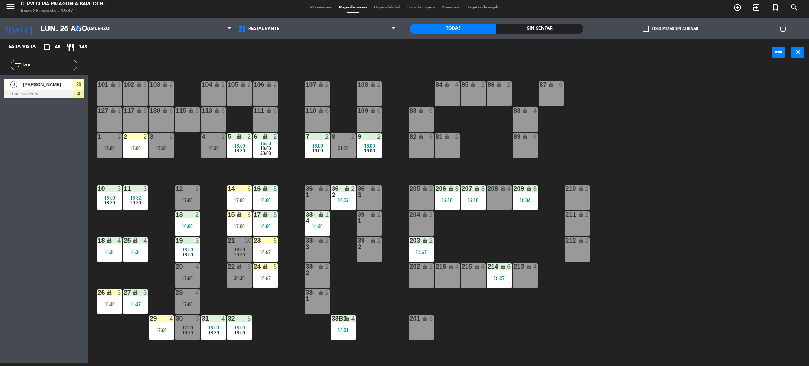
click at [238, 227] on div "17:00" at bounding box center [239, 226] width 25 height 5
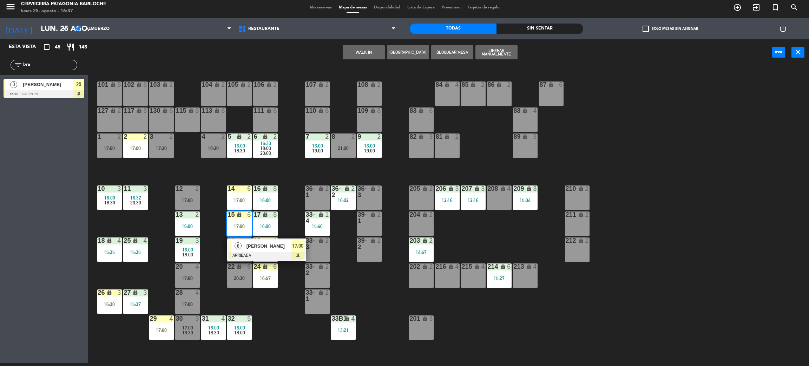
click at [215, 241] on div "101 lock 8 102 lock 8 104 lock 2 105 lock 2 106 lock 2 103 lock 2 107 lock 2 10…" at bounding box center [452, 217] width 713 height 297
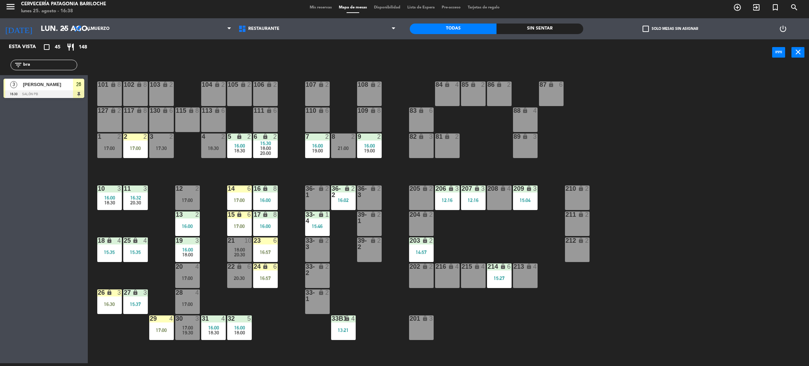
click at [235, 248] on span "18:00" at bounding box center [239, 250] width 11 height 6
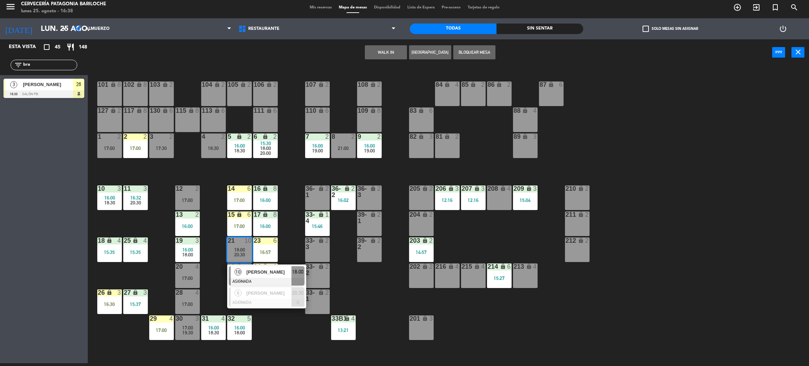
click at [250, 272] on span "[PERSON_NAME]" at bounding box center [269, 271] width 45 height 7
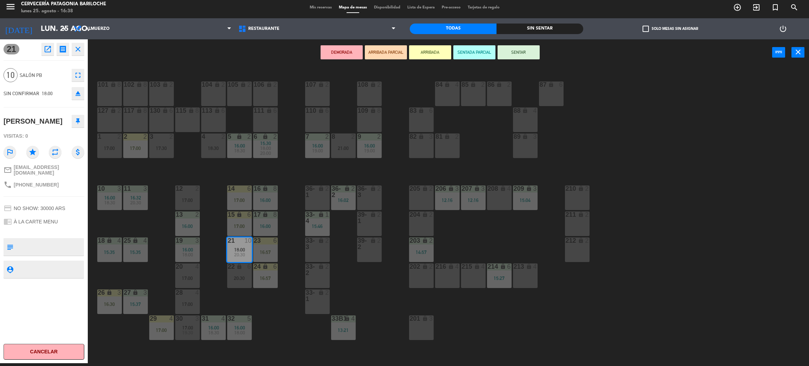
click at [246, 277] on div "20:30" at bounding box center [239, 278] width 25 height 5
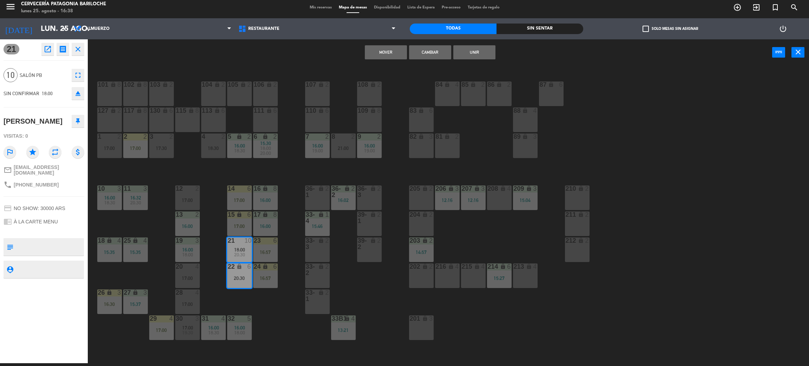
click at [477, 53] on button "Unir" at bounding box center [474, 52] width 42 height 14
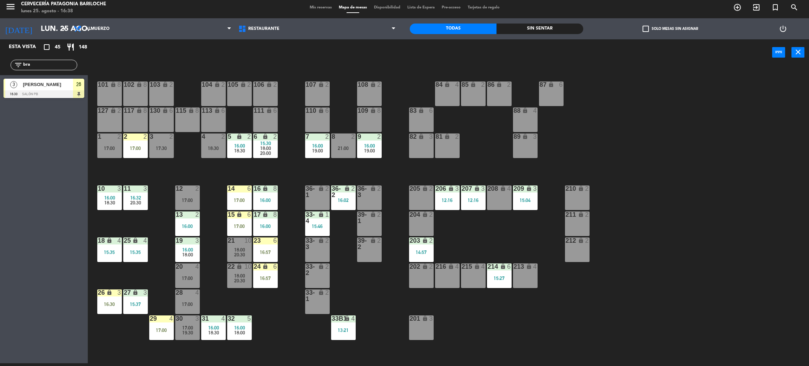
click at [281, 308] on div "101 lock 8 102 lock 8 104 lock 2 105 lock 2 106 lock 2 103 lock 2 107 lock 2 10…" at bounding box center [452, 217] width 713 height 297
click at [109, 300] on div "26 lock 3 16:30" at bounding box center [109, 301] width 25 height 25
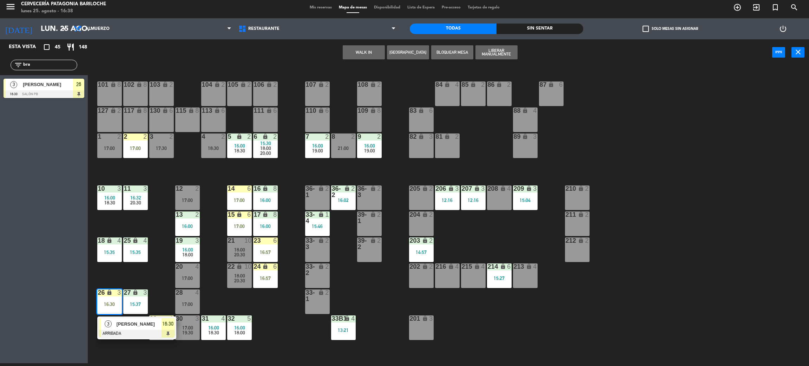
click at [109, 324] on span "3" at bounding box center [108, 323] width 7 height 7
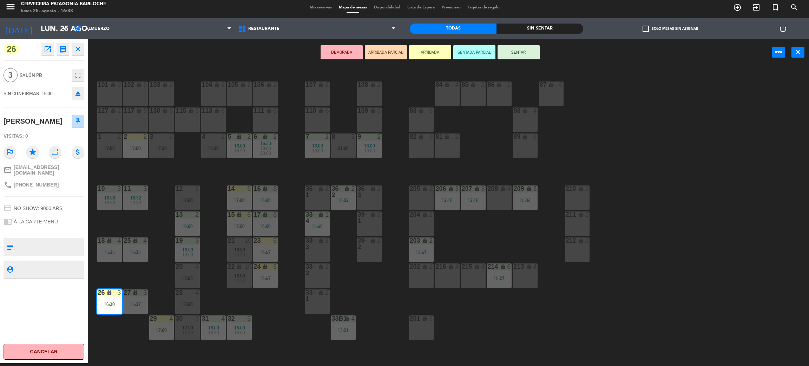
click at [511, 53] on button "SENTAR" at bounding box center [519, 52] width 42 height 14
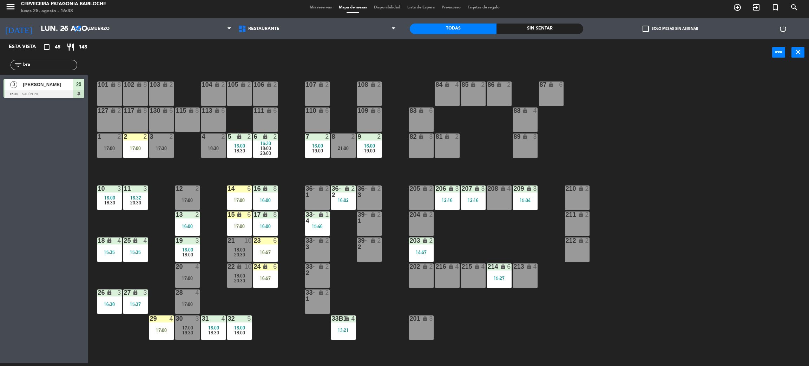
click at [146, 223] on div "101 lock 8 102 lock 8 104 lock 2 105 lock 2 106 lock 2 103 lock 2 107 lock 2 10…" at bounding box center [452, 217] width 713 height 297
click at [49, 64] on input "bra" at bounding box center [49, 65] width 54 height 8
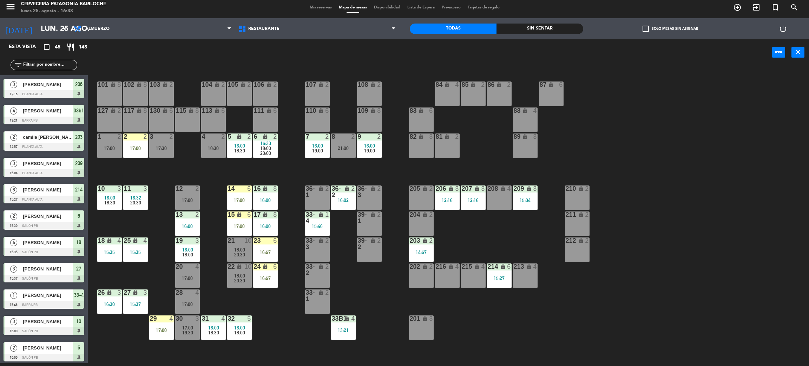
click at [486, 238] on div "101 lock 8 102 lock 8 104 lock 2 105 lock 2 106 lock 2 103 lock 2 107 lock 2 10…" at bounding box center [452, 217] width 713 height 297
drag, startPoint x: 403, startPoint y: 250, endPoint x: 418, endPoint y: 250, distance: 14.4
click at [403, 250] on div "101 lock 8 102 lock 8 104 lock 2 105 lock 2 106 lock 2 103 lock 2 107 lock 2 10…" at bounding box center [452, 217] width 713 height 297
click at [421, 250] on div "14:57" at bounding box center [421, 252] width 25 height 5
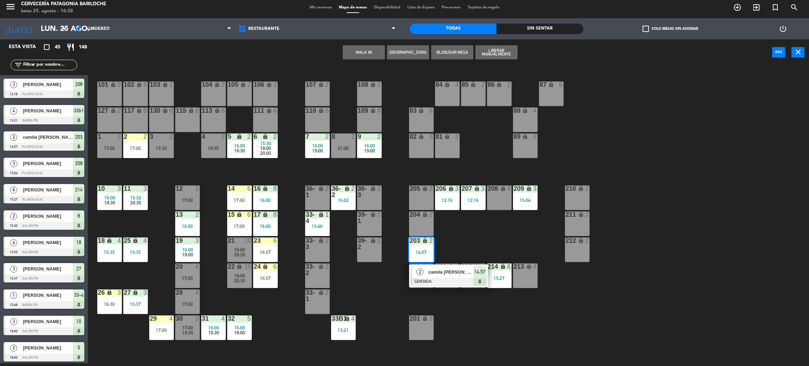
click at [433, 273] on span "camila abril natale" at bounding box center [450, 271] width 45 height 7
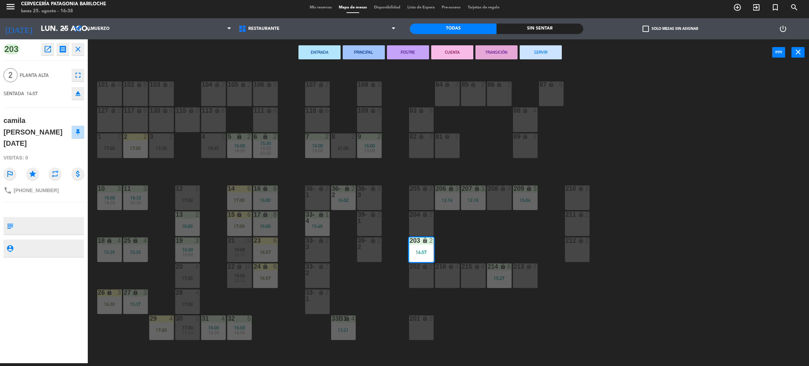
click at [553, 47] on button "SERVIR" at bounding box center [541, 52] width 42 height 14
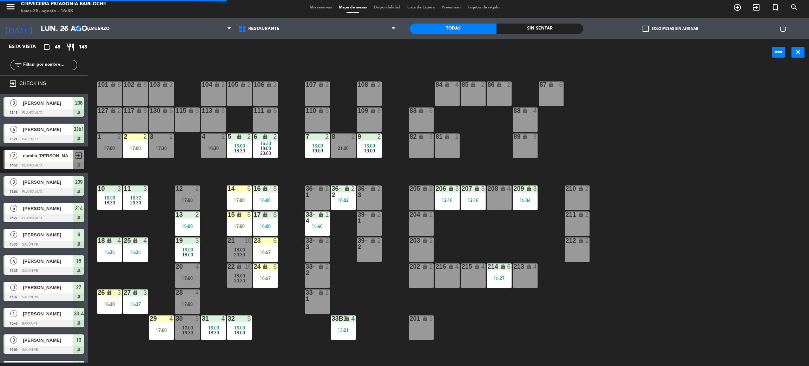
click at [492, 234] on div "101 lock 8 102 lock 8 104 lock 2 105 lock 2 106 lock 2 103 lock 2 107 lock 2 10…" at bounding box center [452, 217] width 713 height 297
click at [511, 323] on div "101 lock 8 102 lock 8 104 lock 2 105 lock 2 106 lock 2 103 lock 2 107 lock 2 10…" at bounding box center [452, 217] width 713 height 297
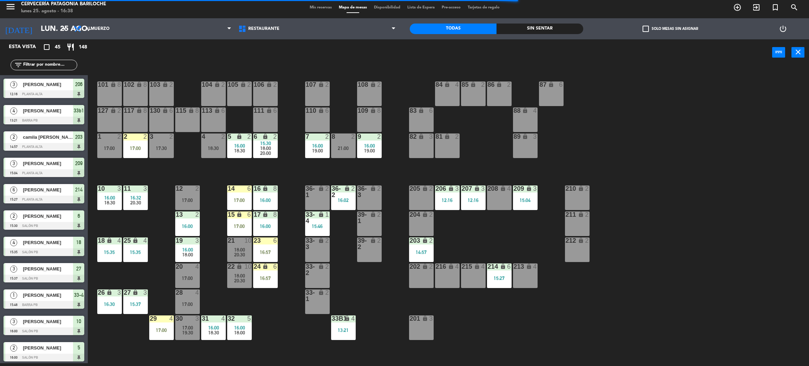
click at [274, 311] on div "101 lock 8 102 lock 8 104 lock 2 105 lock 2 106 lock 2 103 lock 2 107 lock 2 10…" at bounding box center [452, 217] width 713 height 297
click at [262, 306] on div "101 lock 8 102 lock 8 104 lock 2 105 lock 2 106 lock 2 103 lock 2 107 lock 2 10…" at bounding box center [452, 217] width 713 height 297
click at [267, 305] on div "101 lock 8 102 lock 8 104 lock 2 105 lock 2 106 lock 2 103 lock 2 107 lock 2 10…" at bounding box center [452, 217] width 713 height 297
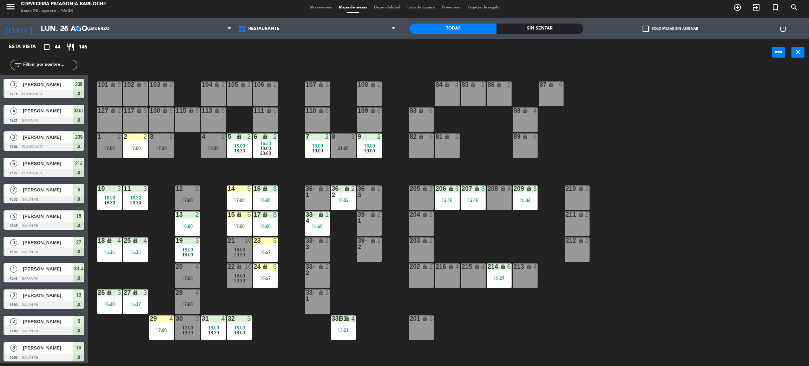
click at [446, 278] on div "216 lock 4" at bounding box center [447, 275] width 25 height 25
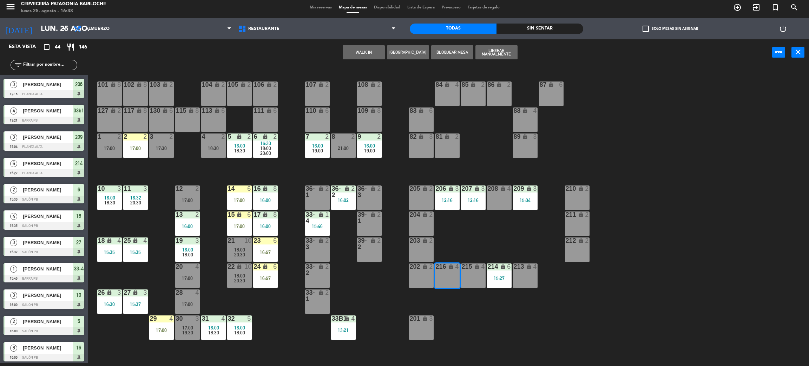
click at [478, 277] on div "215 lock 4" at bounding box center [473, 275] width 25 height 25
click at [362, 58] on button "WALK IN" at bounding box center [364, 52] width 42 height 14
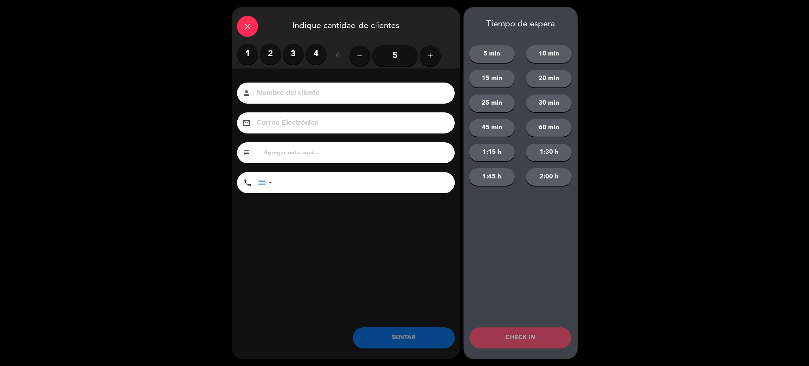
click at [315, 54] on label "4" at bounding box center [316, 54] width 21 height 21
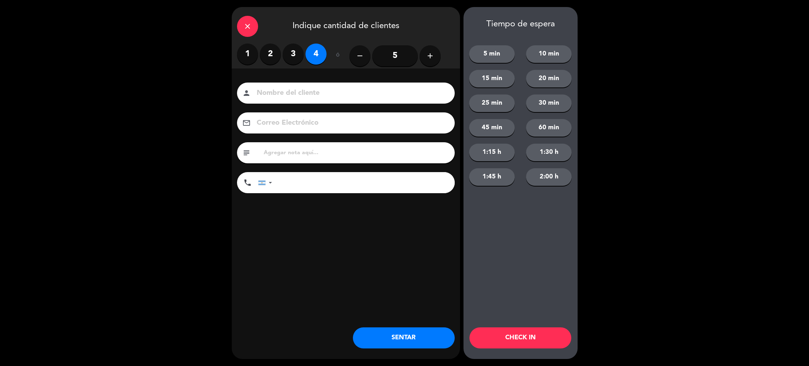
click at [349, 100] on div "person" at bounding box center [346, 93] width 218 height 21
click at [352, 94] on input at bounding box center [351, 93] width 190 height 12
click at [352, 93] on input at bounding box center [351, 93] width 190 height 12
type input "[PERSON_NAME]"
click at [361, 178] on input "tel" at bounding box center [367, 182] width 176 height 21
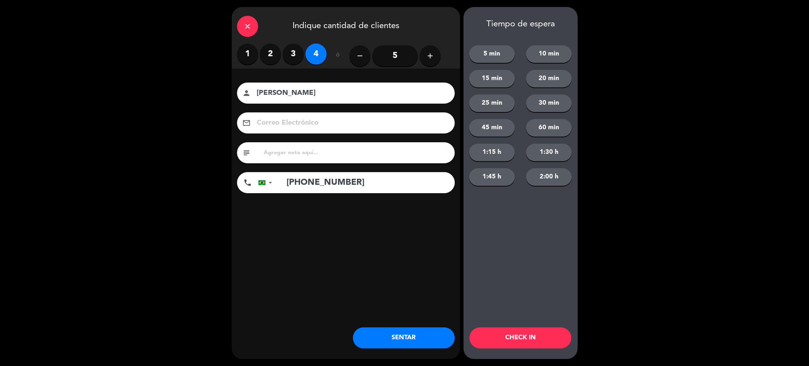
type input "[PHONE_NUMBER]"
drag, startPoint x: 532, startPoint y: 338, endPoint x: 523, endPoint y: 339, distance: 8.8
click at [531, 338] on button "CHECK IN" at bounding box center [520, 337] width 102 height 21
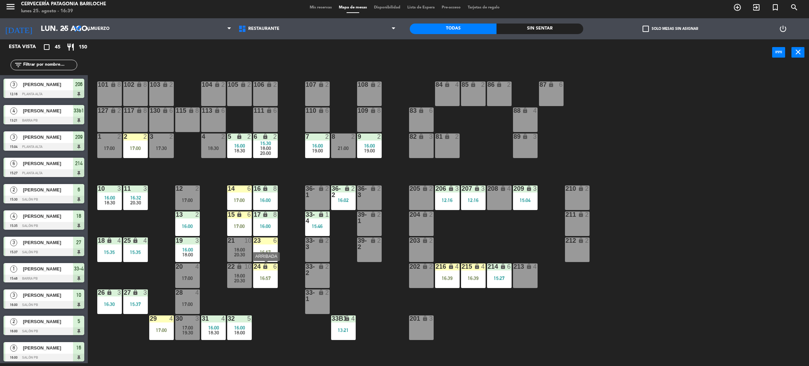
click at [270, 275] on div "16:57" at bounding box center [265, 277] width 25 height 5
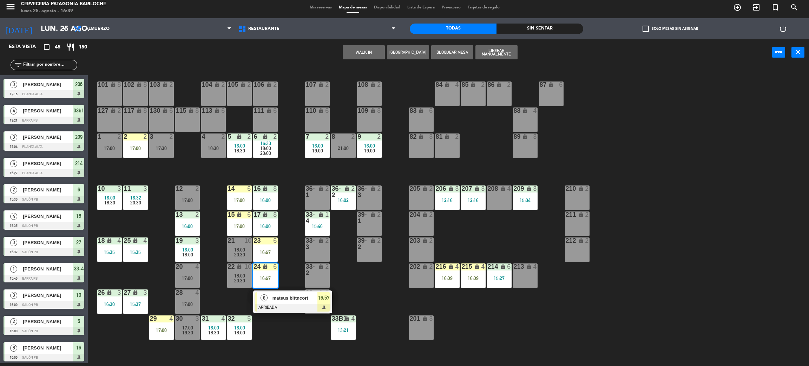
click at [276, 294] on span "mateus bittncort" at bounding box center [294, 297] width 45 height 7
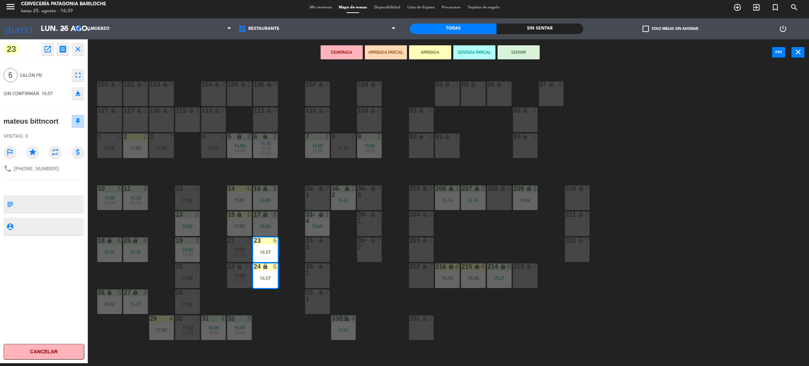
click at [274, 302] on div "101 lock 8 102 lock 8 104 lock 2 105 lock 2 106 lock 2 103 lock 2 107 lock 2 10…" at bounding box center [452, 217] width 713 height 297
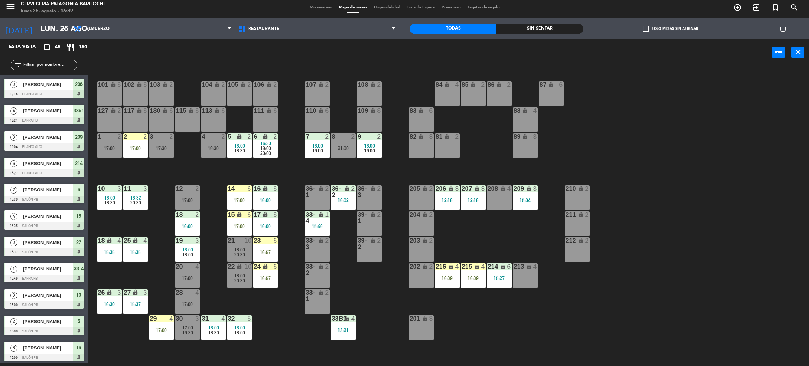
click at [261, 279] on div "16:57" at bounding box center [265, 278] width 25 height 5
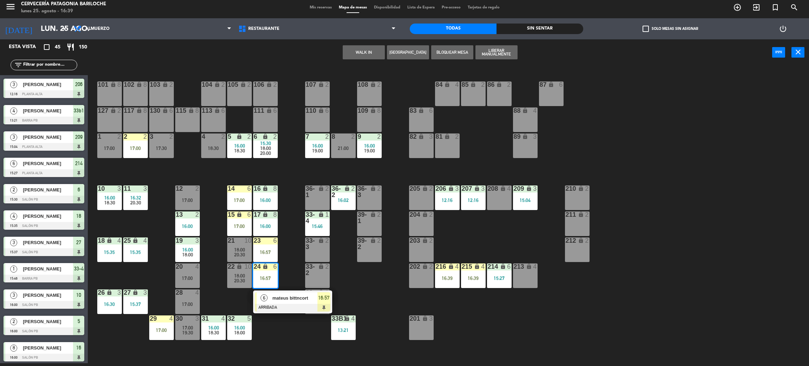
click at [276, 300] on span "mateus bittncort" at bounding box center [294, 297] width 45 height 7
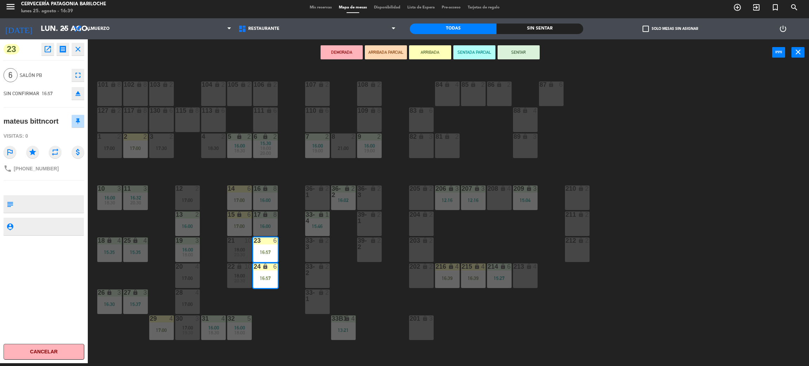
click at [239, 225] on div "17:00" at bounding box center [239, 226] width 25 height 5
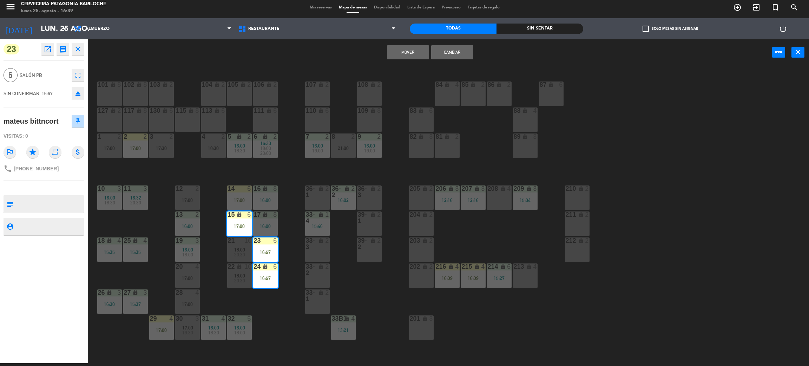
click at [239, 195] on div "14 6 17:00" at bounding box center [239, 197] width 25 height 25
click at [455, 50] on button "Cambiar" at bounding box center [452, 52] width 42 height 14
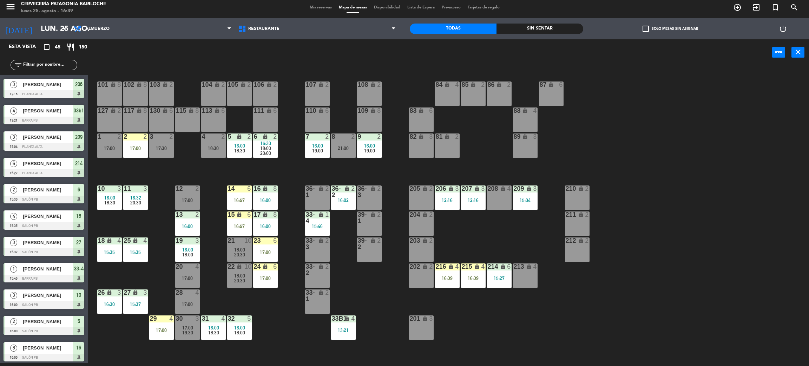
click at [272, 300] on div "101 lock 8 102 lock 8 104 lock 2 105 lock 2 106 lock 2 103 lock 2 107 lock 2 10…" at bounding box center [452, 217] width 713 height 297
click at [242, 278] on span "20:30" at bounding box center [239, 281] width 11 height 6
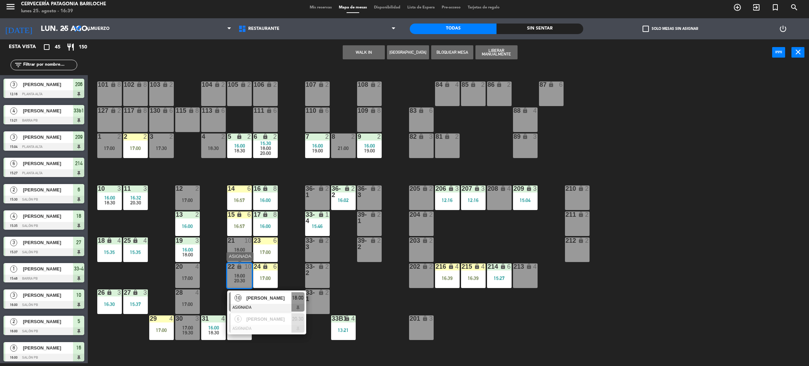
click at [268, 300] on span "[PERSON_NAME]" at bounding box center [269, 297] width 45 height 7
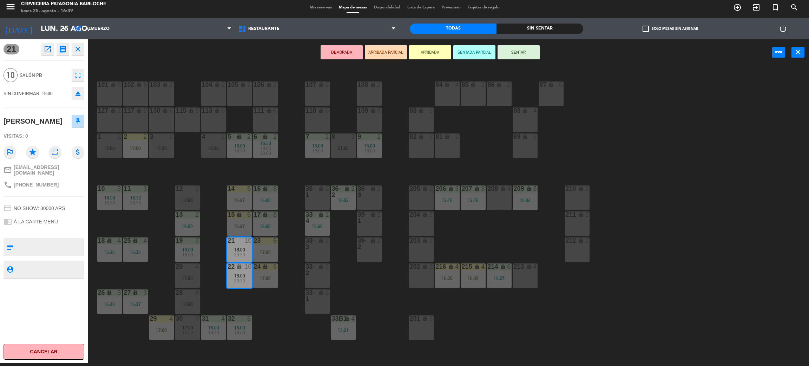
click at [281, 296] on div "101 lock 8 102 lock 8 104 lock 2 105 lock 2 106 lock 2 103 lock 2 107 lock 2 10…" at bounding box center [452, 217] width 713 height 297
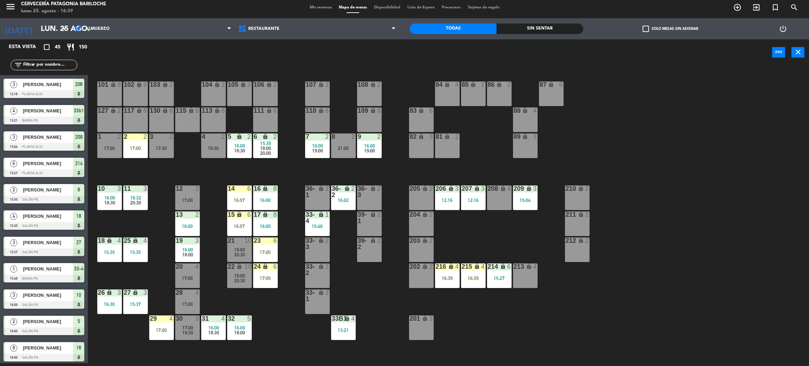
scroll to position [49, 0]
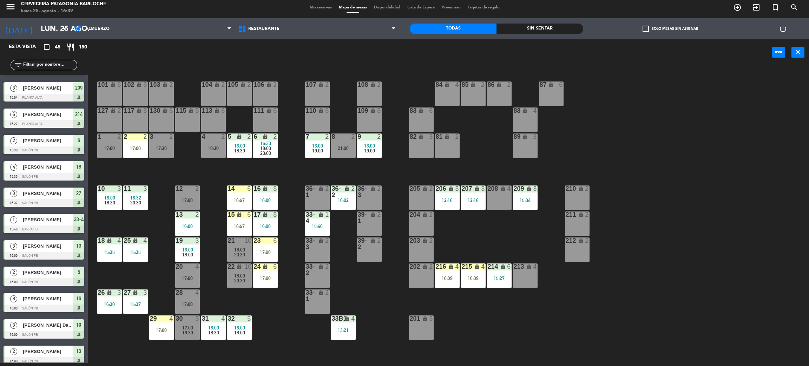
click at [237, 265] on icon "lock" at bounding box center [239, 266] width 6 height 6
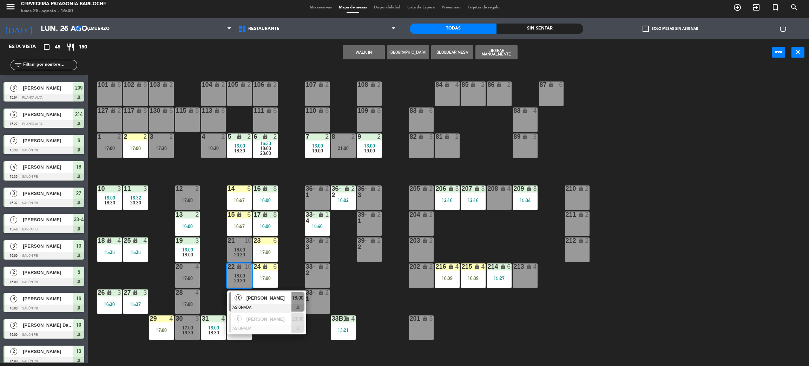
click at [266, 296] on div "10 [PERSON_NAME] ASIGNADA 18:00" at bounding box center [267, 301] width 90 height 23
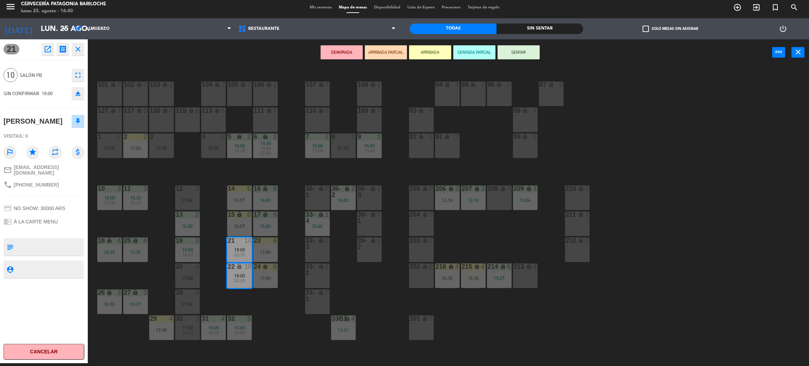
click at [320, 298] on div "lock" at bounding box center [317, 295] width 12 height 13
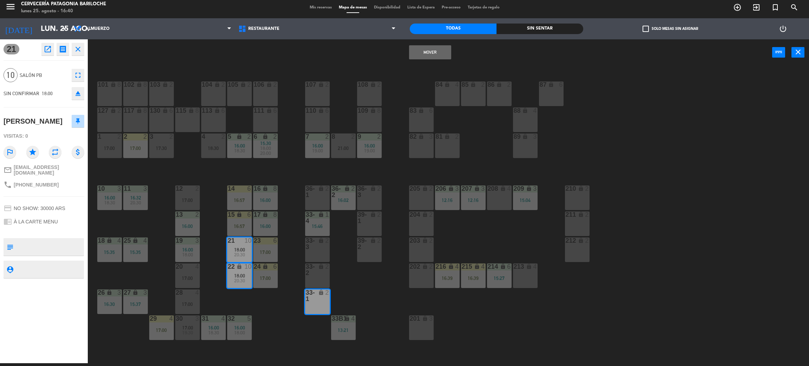
click at [431, 56] on button "Mover" at bounding box center [430, 52] width 42 height 14
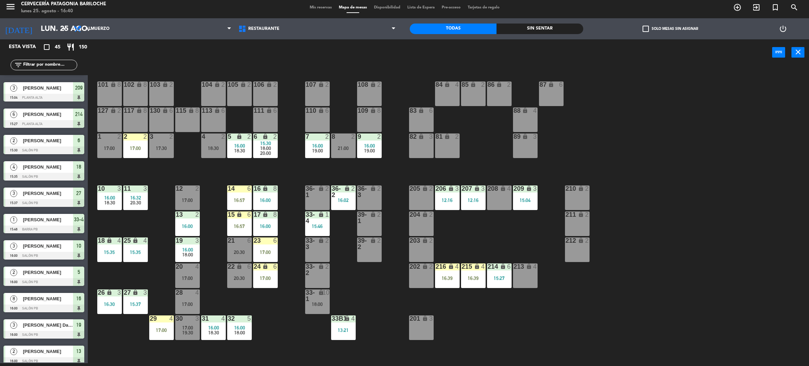
click at [269, 274] on div "24 lock 6 17:00" at bounding box center [265, 275] width 25 height 25
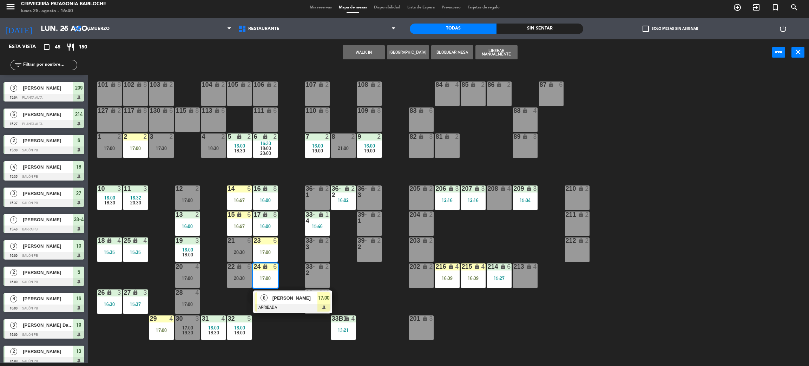
drag, startPoint x: 277, startPoint y: 301, endPoint x: 251, endPoint y: 290, distance: 27.8
click at [278, 301] on div "6 Brenda Quinteiro ARRIBADA 17:00" at bounding box center [293, 301] width 90 height 23
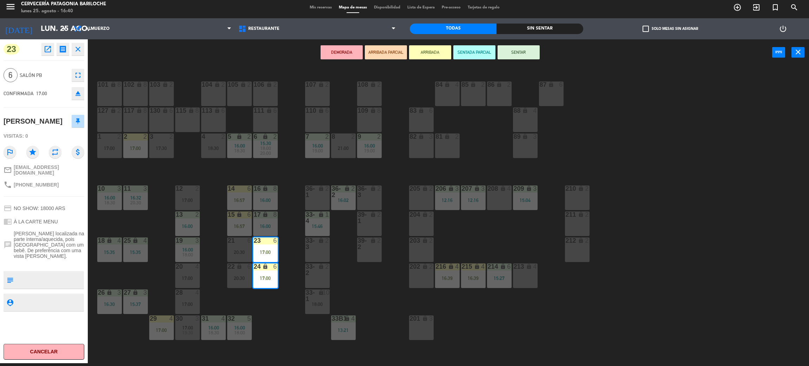
click at [238, 276] on div "20:30" at bounding box center [239, 278] width 25 height 5
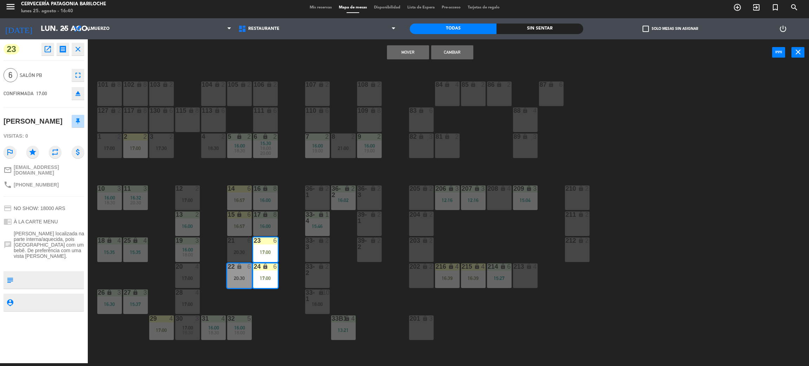
click at [238, 251] on div "20:30" at bounding box center [239, 252] width 25 height 5
click at [410, 52] on button "Mover y Unir" at bounding box center [408, 52] width 42 height 14
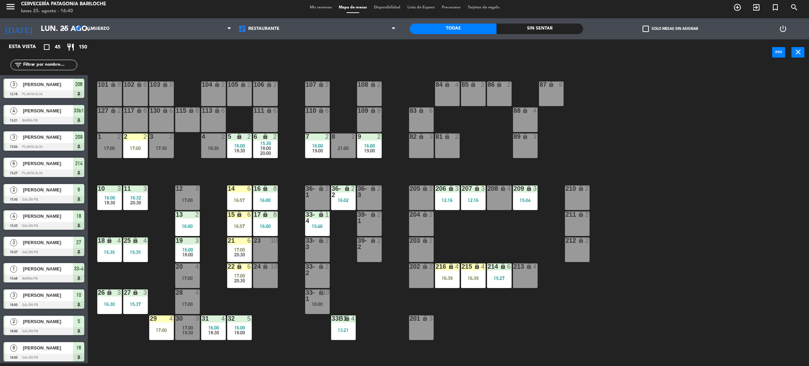
scroll to position [3, 0]
click at [319, 302] on div "18:00" at bounding box center [317, 304] width 25 height 5
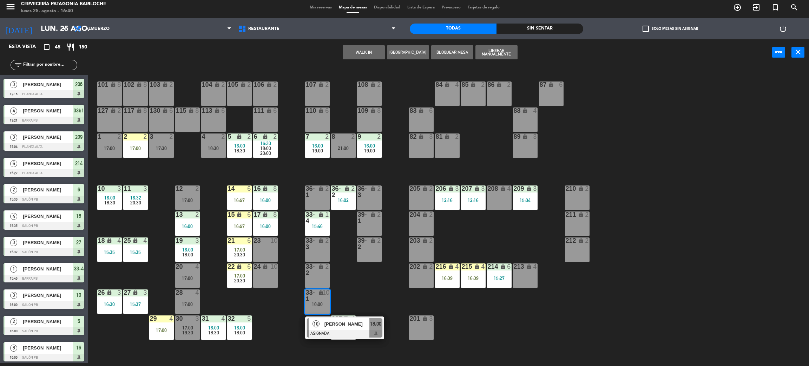
click at [325, 323] on span "[PERSON_NAME]" at bounding box center [346, 323] width 45 height 7
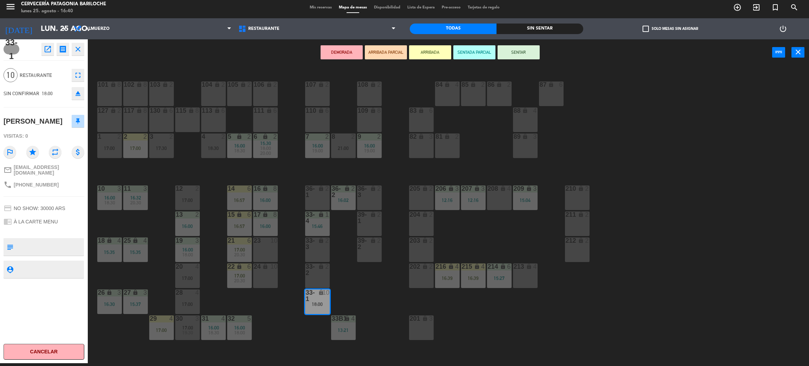
click at [268, 280] on div "24 lock 10" at bounding box center [265, 275] width 25 height 25
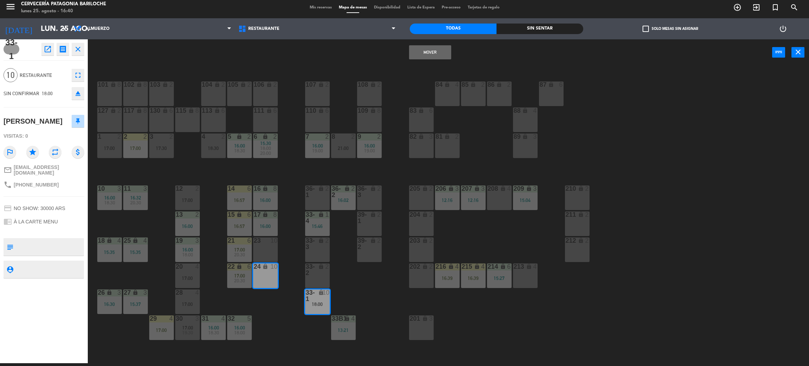
click at [264, 254] on div "23 10" at bounding box center [265, 249] width 25 height 25
click at [427, 47] on button "Mover y Unir" at bounding box center [430, 52] width 42 height 14
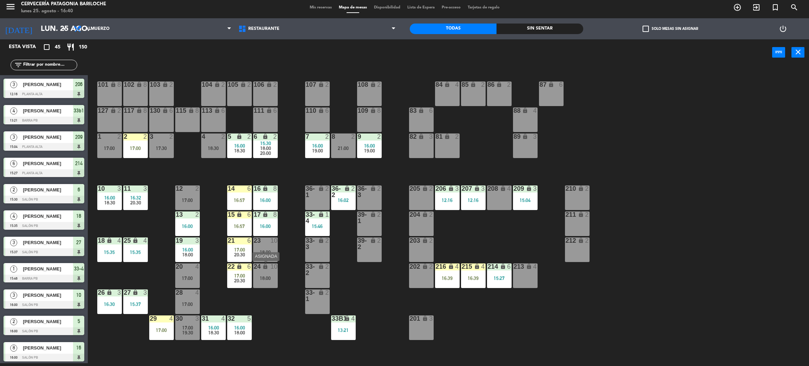
scroll to position [49, 0]
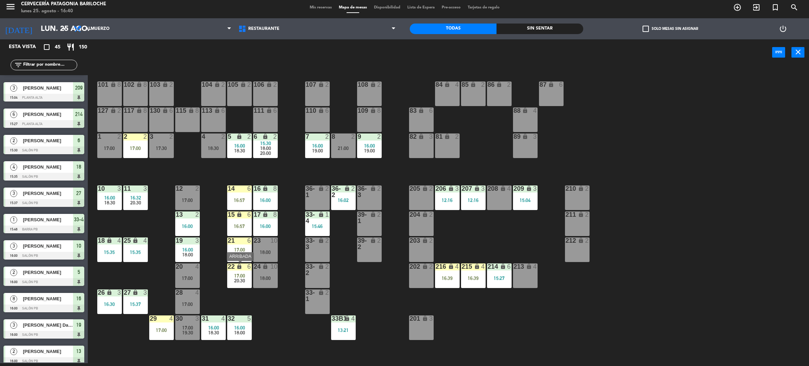
click at [231, 283] on div "22 lock 6 17:00 20:30" at bounding box center [239, 275] width 25 height 25
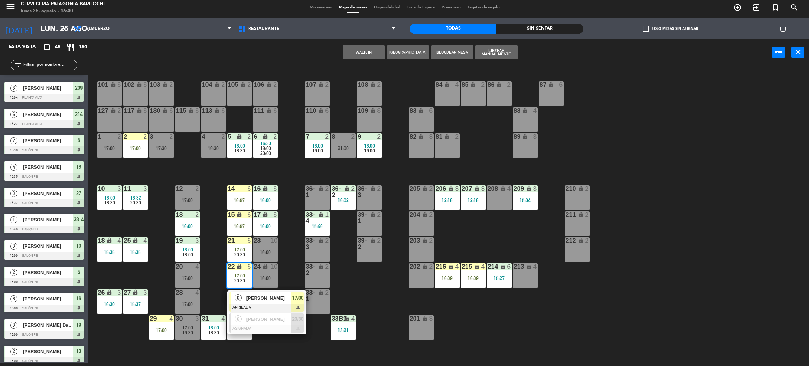
click at [263, 304] on div at bounding box center [266, 308] width 75 height 8
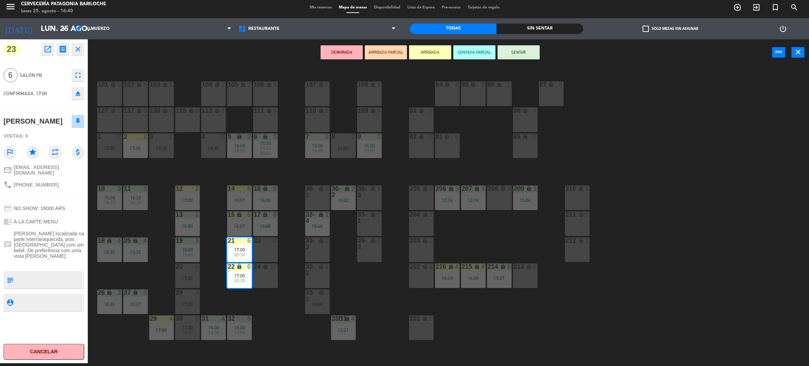
click at [274, 318] on div "101 lock 8 102 lock 8 104 lock 2 105 lock 2 106 lock 2 103 lock 2 107 lock 2 10…" at bounding box center [452, 217] width 713 height 297
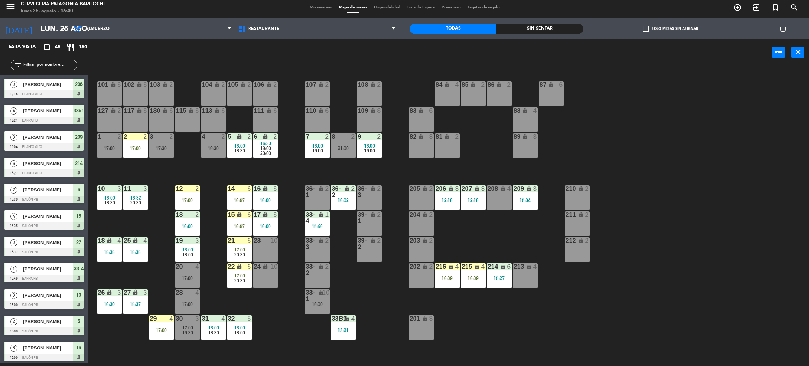
scroll to position [3, 0]
click at [244, 221] on div "15 lock 6 16:57" at bounding box center [239, 223] width 25 height 25
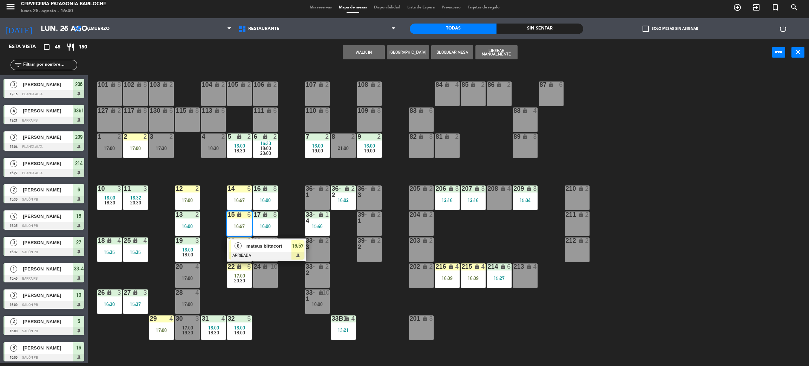
click at [281, 324] on div "101 lock 8 102 lock 8 104 lock 2 105 lock 2 106 lock 2 103 lock 2 107 lock 2 10…" at bounding box center [452, 217] width 713 height 297
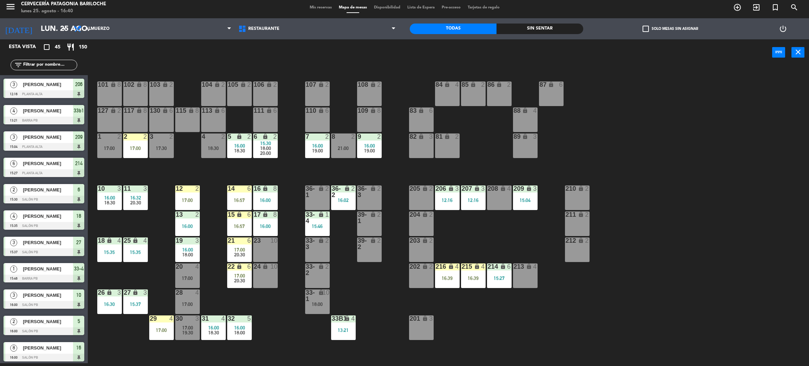
click at [239, 214] on icon "lock" at bounding box center [239, 214] width 6 height 6
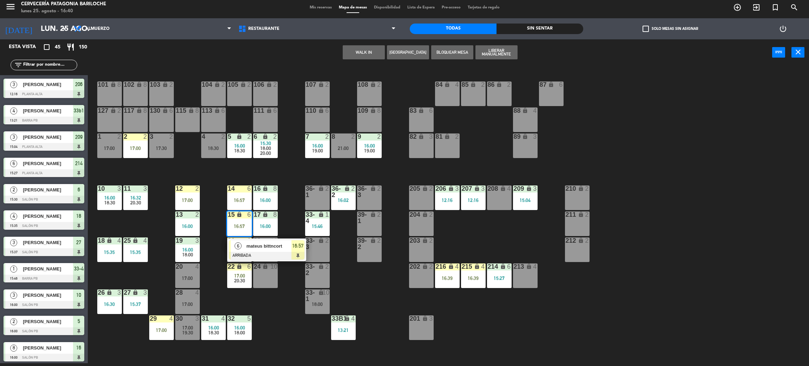
click at [254, 248] on span "mateus bittncort" at bounding box center [269, 245] width 45 height 7
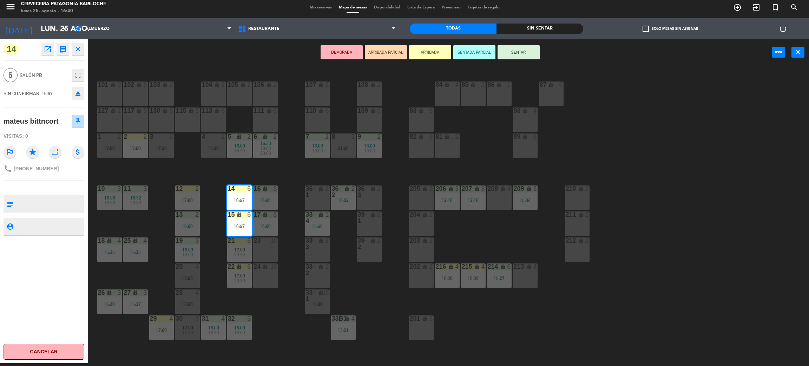
click at [242, 252] on span "20:30" at bounding box center [239, 255] width 11 height 6
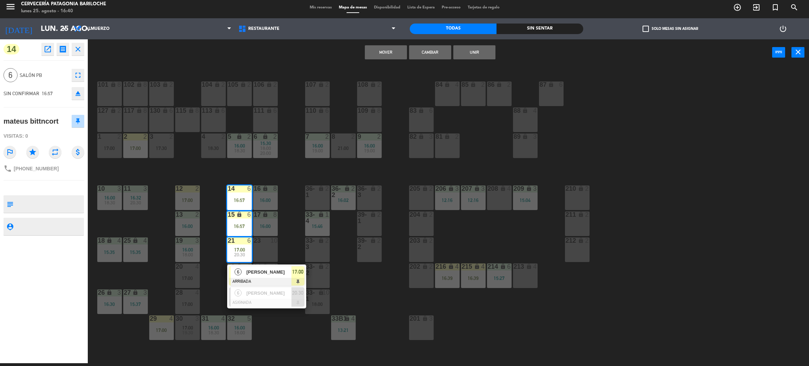
click at [271, 270] on span "[PERSON_NAME]" at bounding box center [269, 271] width 45 height 7
click at [422, 53] on button "Cambiar" at bounding box center [430, 52] width 42 height 14
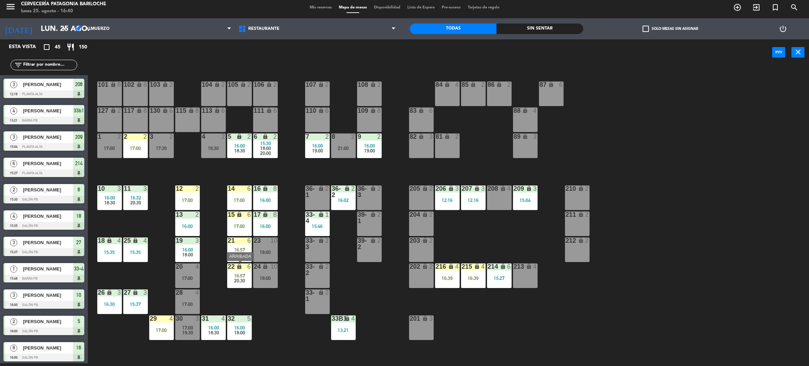
click at [242, 283] on div "22 lock 6 16:57 20:30" at bounding box center [239, 275] width 25 height 25
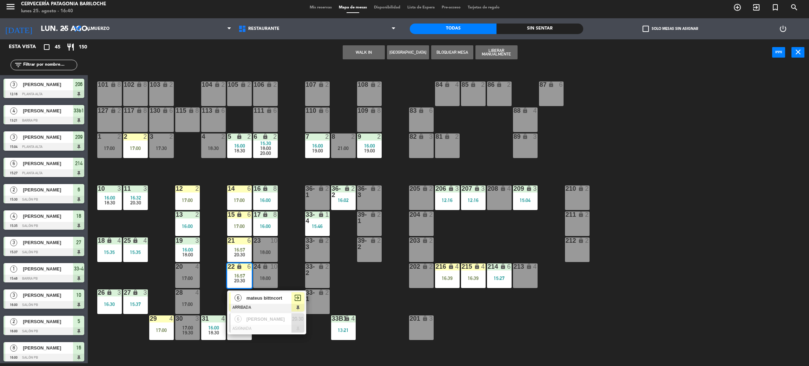
click at [258, 294] on span "mateus bittncort" at bounding box center [269, 297] width 45 height 7
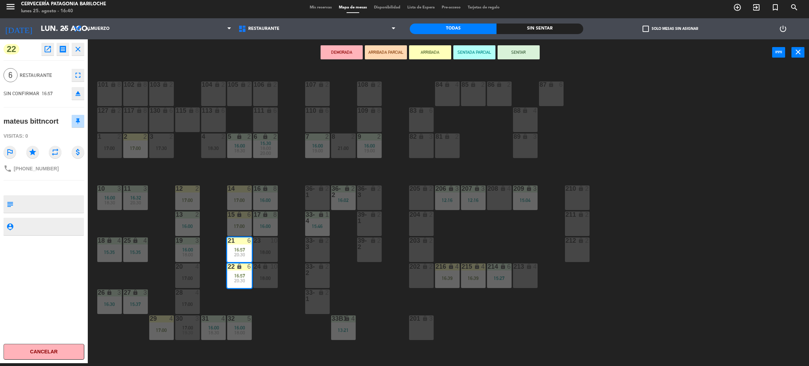
click at [517, 50] on button "SENTAR" at bounding box center [519, 52] width 42 height 14
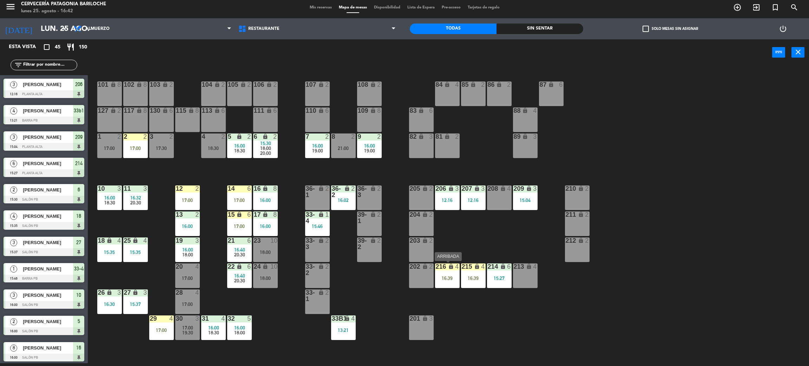
click at [440, 282] on div "216 lock 4 16:39" at bounding box center [447, 275] width 25 height 25
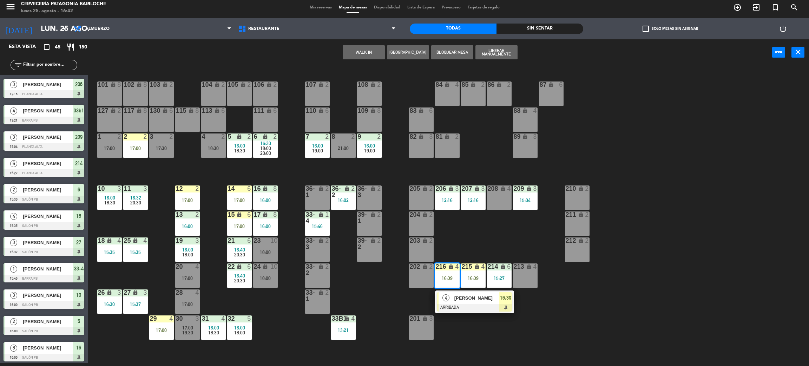
click at [454, 296] on div "[PERSON_NAME]" at bounding box center [477, 298] width 46 height 12
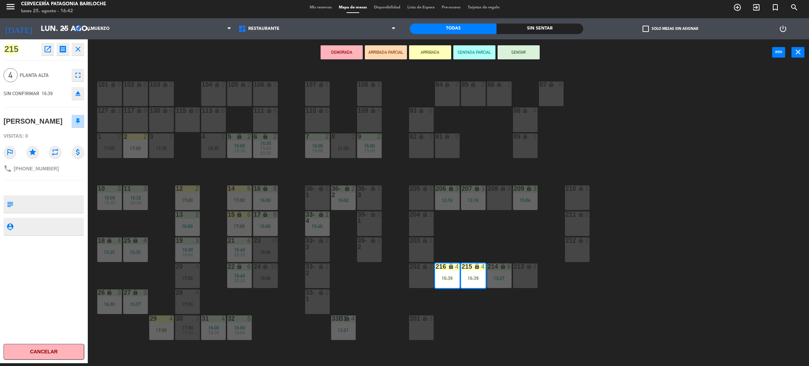
click at [321, 249] on div "lock" at bounding box center [317, 243] width 12 height 13
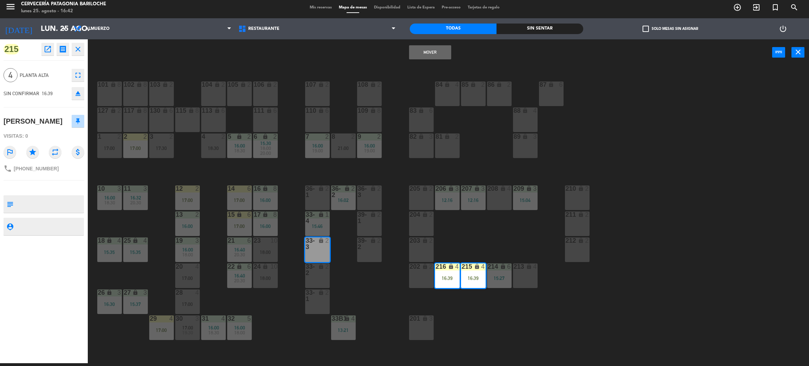
click at [425, 45] on button "Mover" at bounding box center [430, 52] width 42 height 14
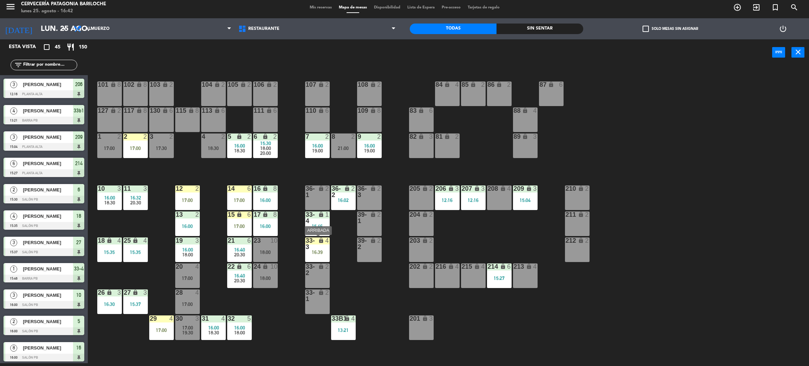
click at [321, 244] on div "lock" at bounding box center [317, 243] width 12 height 13
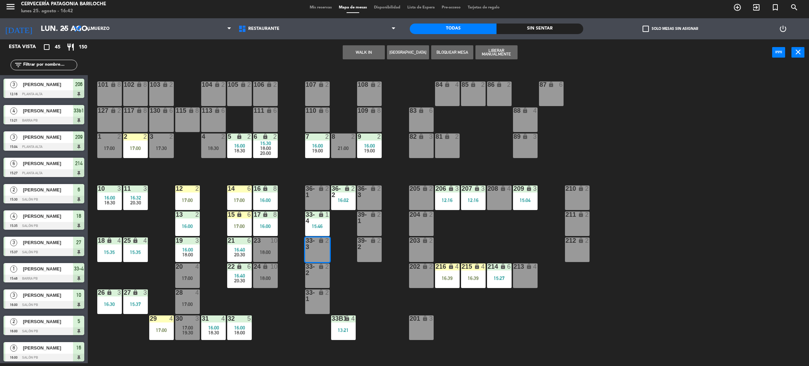
click at [353, 271] on div "101 lock 8 102 lock 8 104 lock 2 105 lock 2 106 lock 2 103 lock 2 107 lock 2 10…" at bounding box center [452, 217] width 713 height 297
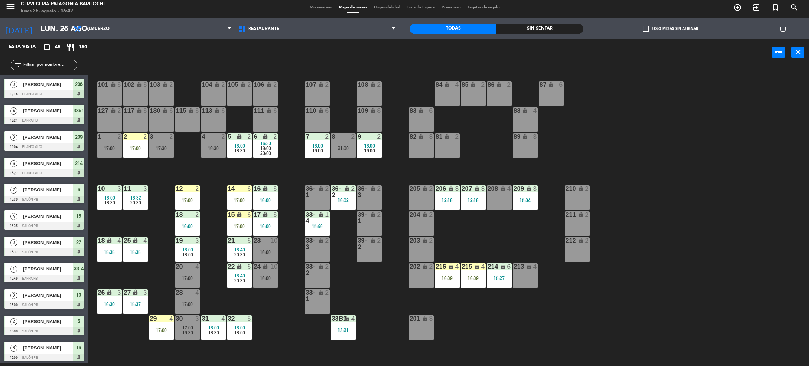
click at [452, 281] on div "216 lock 4 16:39" at bounding box center [447, 275] width 25 height 25
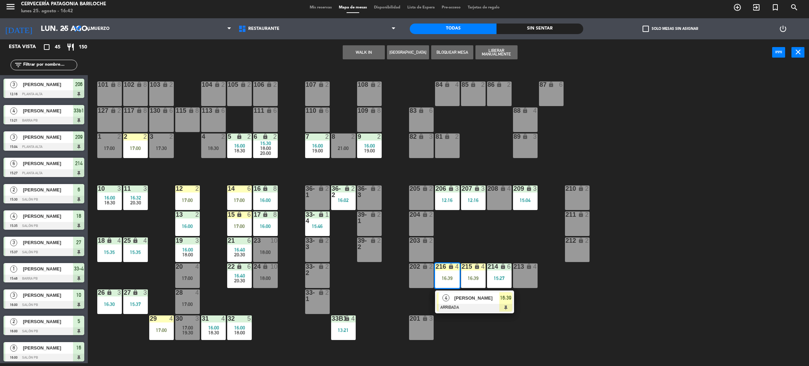
click at [466, 300] on span "[PERSON_NAME]" at bounding box center [476, 297] width 45 height 7
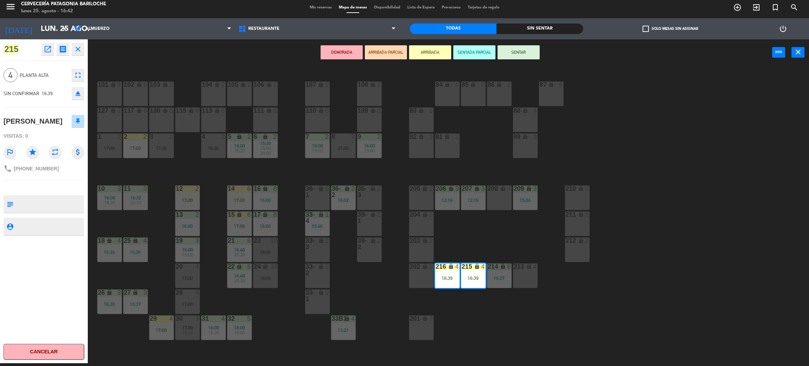
click at [324, 256] on div "33-3 lock 2" at bounding box center [317, 249] width 25 height 25
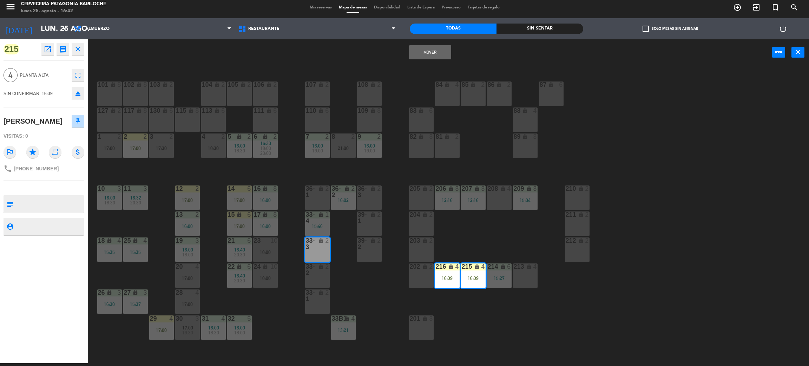
click at [433, 51] on button "Mover" at bounding box center [430, 52] width 42 height 14
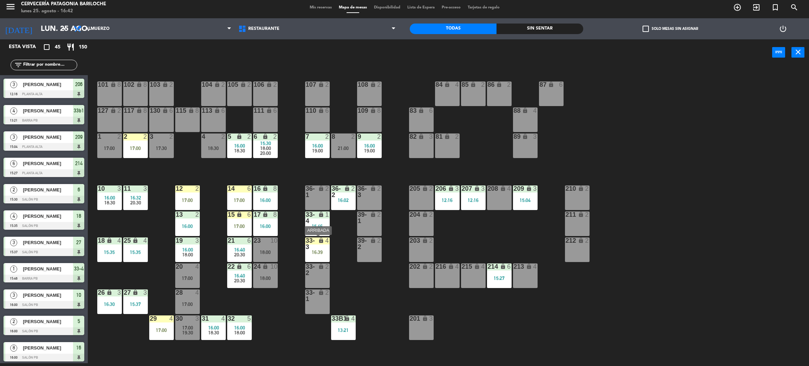
click at [320, 250] on div "16:39" at bounding box center [317, 252] width 25 height 5
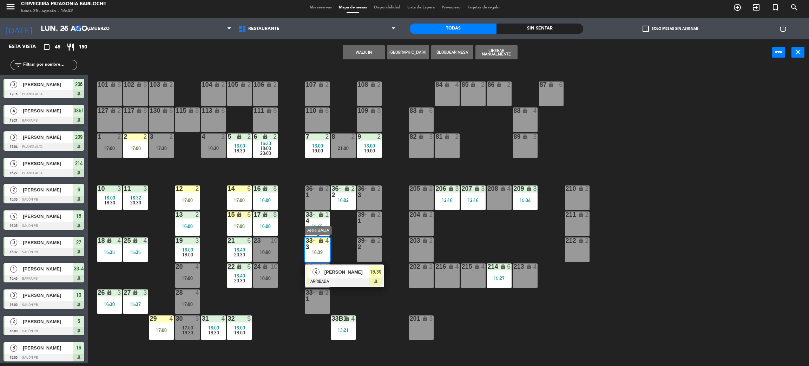
click at [348, 275] on span "[PERSON_NAME]" at bounding box center [346, 271] width 45 height 7
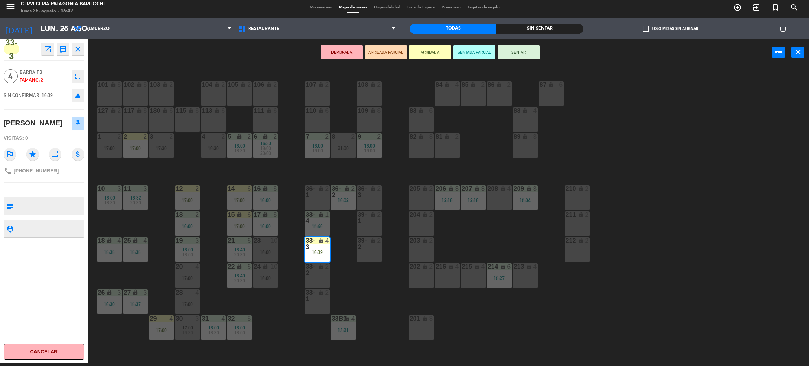
click at [524, 46] on button "SENTAR" at bounding box center [519, 52] width 42 height 14
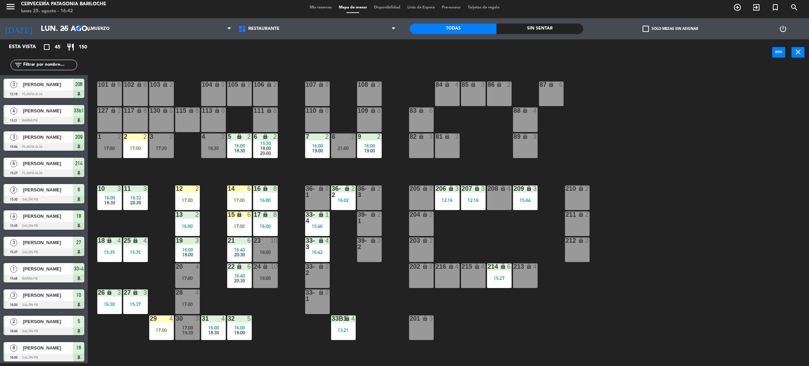
click at [376, 281] on div "101 lock 8 102 lock 8 104 lock 2 105 lock 2 106 lock 2 103 lock 2 107 lock 2 10…" at bounding box center [452, 217] width 713 height 297
click at [374, 282] on div "101 lock 8 102 lock 8 104 lock 2 105 lock 2 106 lock 2 103 lock 2 107 lock 2 10…" at bounding box center [452, 217] width 713 height 297
click at [184, 172] on div "101 lock 8 102 lock 8 104 lock 2 105 lock 2 106 lock 2 103 lock 2 107 lock 2 10…" at bounding box center [452, 217] width 713 height 297
drag, startPoint x: 197, startPoint y: 197, endPoint x: 193, endPoint y: 170, distance: 28.0
click at [197, 198] on div "17:00" at bounding box center [187, 200] width 25 height 5
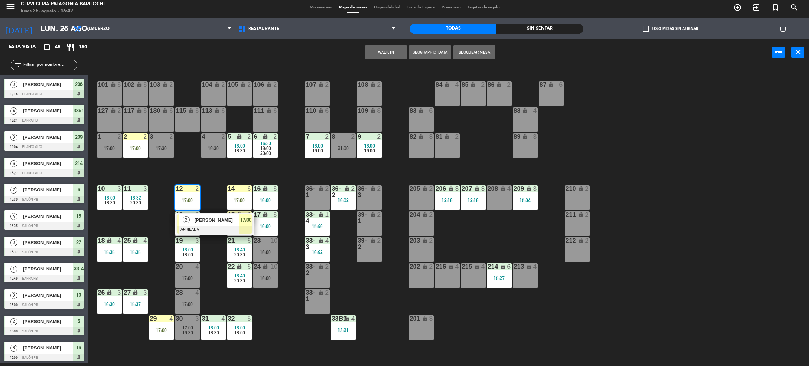
click at [193, 170] on div "101 lock 8 102 lock 8 104 lock 2 105 lock 2 106 lock 2 103 lock 2 107 lock 2 10…" at bounding box center [452, 217] width 713 height 297
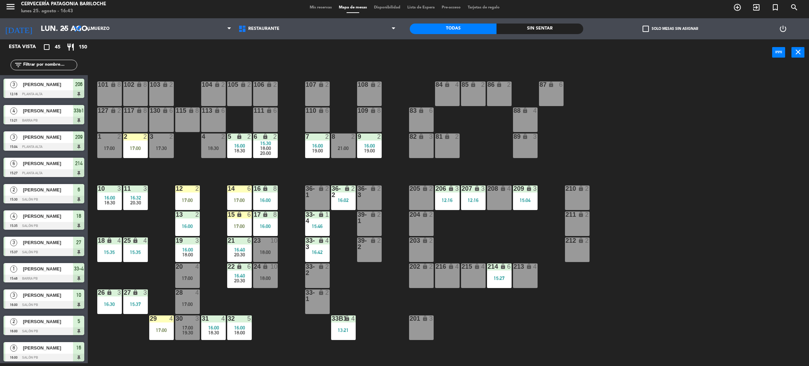
click at [172, 170] on div "101 lock 8 102 lock 8 104 lock 2 105 lock 2 106 lock 2 103 lock 2 107 lock 2 10…" at bounding box center [452, 217] width 713 height 297
click at [176, 187] on div "12" at bounding box center [176, 188] width 0 height 6
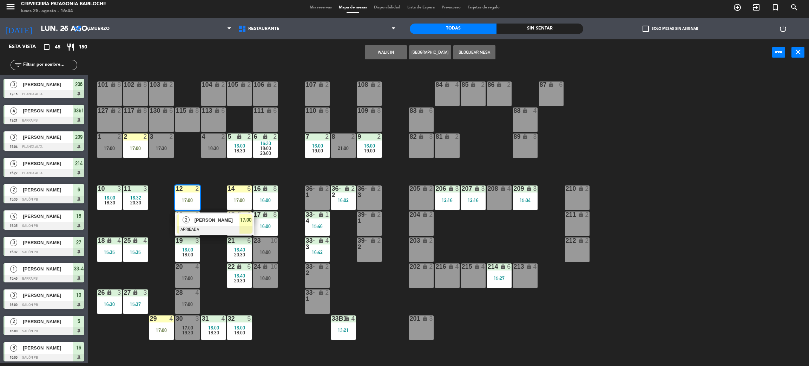
click at [196, 179] on div "101 lock 8 102 lock 8 104 lock 2 105 lock 2 106 lock 2 103 lock 2 107 lock 2 10…" at bounding box center [452, 217] width 713 height 297
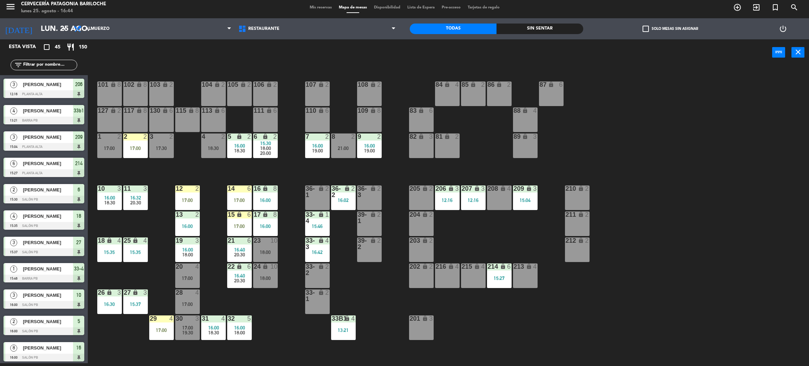
click at [126, 148] on div "17:00" at bounding box center [135, 148] width 25 height 5
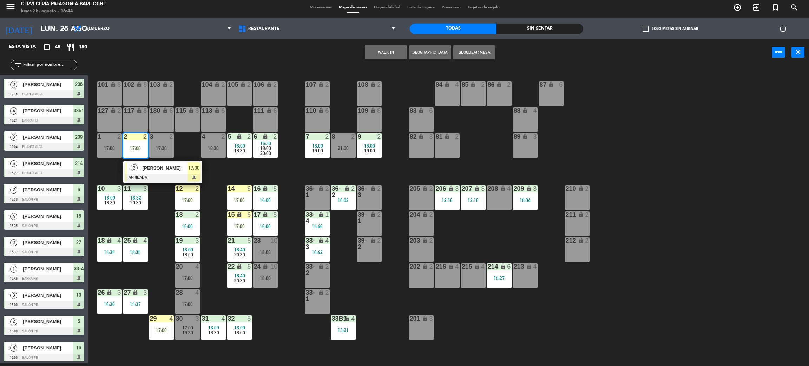
click at [146, 170] on span "[PERSON_NAME]" at bounding box center [165, 167] width 45 height 7
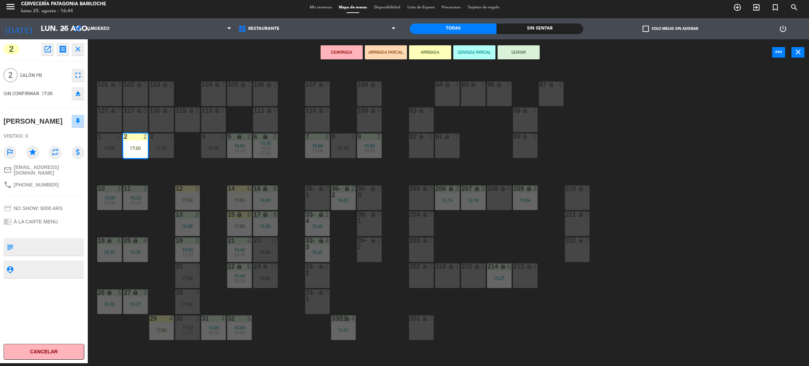
click at [213, 146] on div "18:30" at bounding box center [213, 148] width 25 height 5
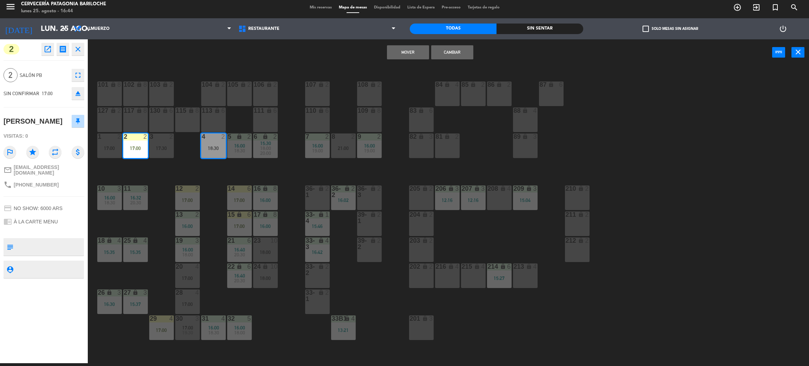
drag, startPoint x: 457, startPoint y: 52, endPoint x: 387, endPoint y: 91, distance: 79.7
click at [453, 52] on button "Cambiar" at bounding box center [452, 52] width 42 height 14
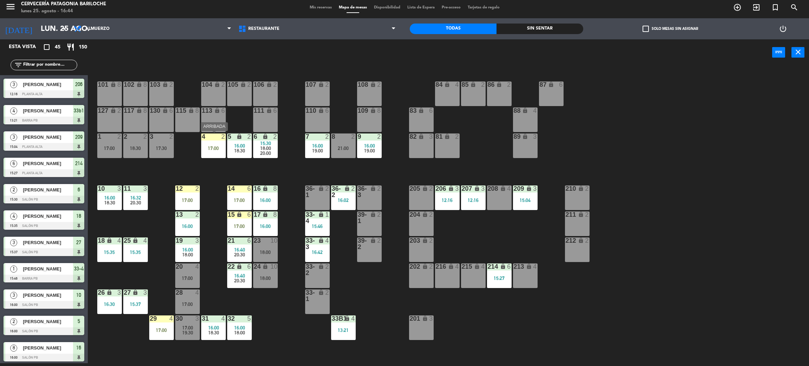
click at [208, 151] on div "4 2 17:00" at bounding box center [213, 145] width 25 height 25
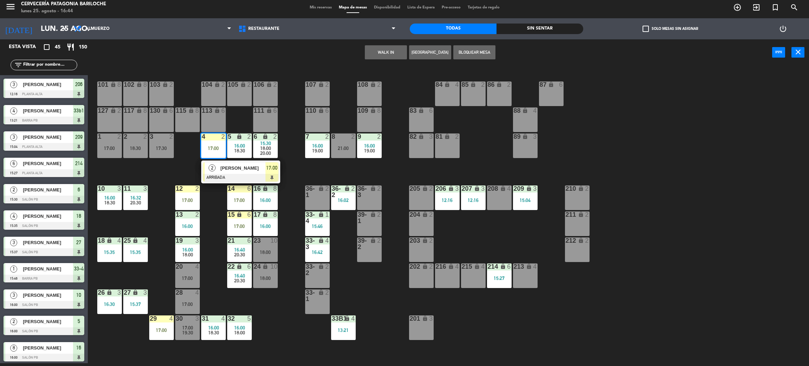
click at [225, 169] on span "[PERSON_NAME]" at bounding box center [243, 167] width 45 height 7
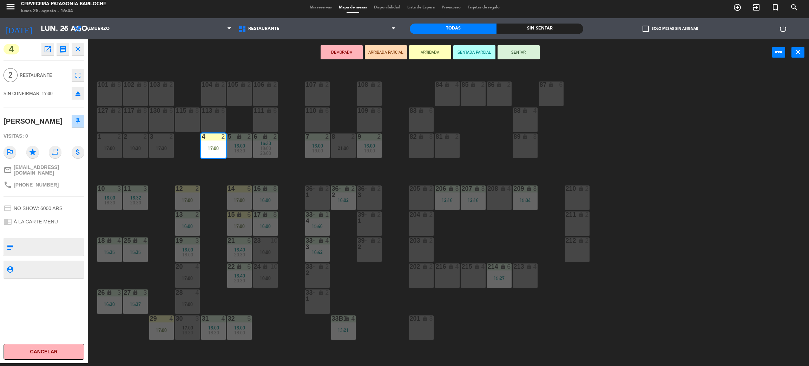
click at [526, 56] on button "SENTAR" at bounding box center [519, 52] width 42 height 14
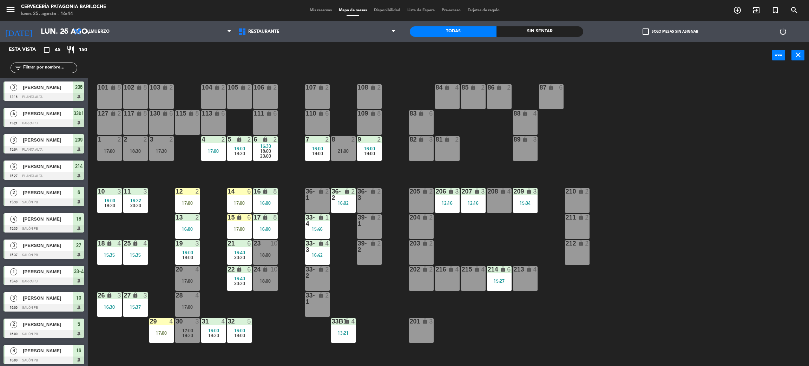
scroll to position [3, 0]
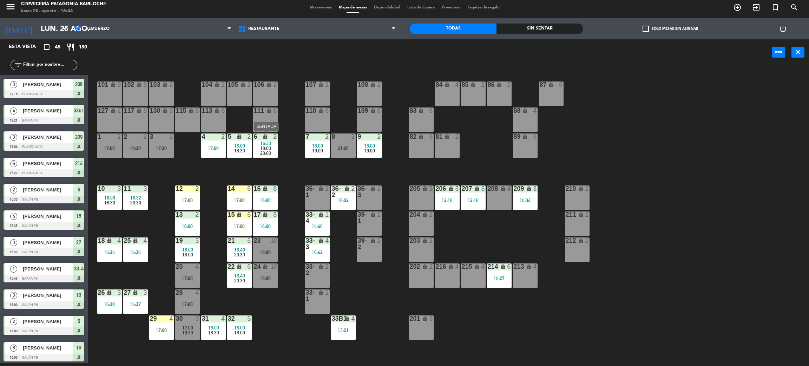
click at [266, 151] on span "20:00" at bounding box center [265, 153] width 11 height 6
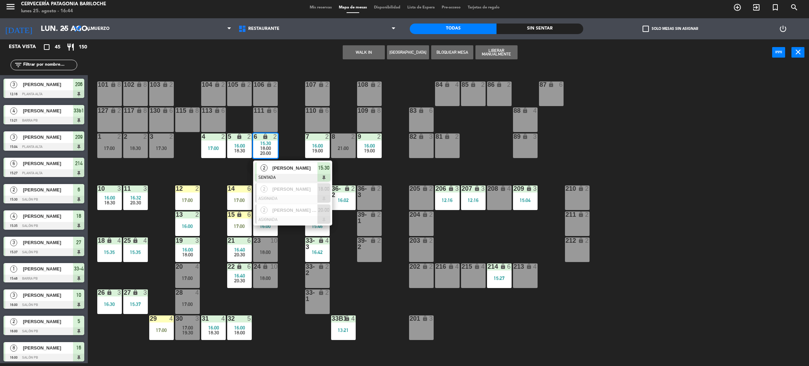
click at [277, 166] on span "[PERSON_NAME]" at bounding box center [294, 167] width 45 height 7
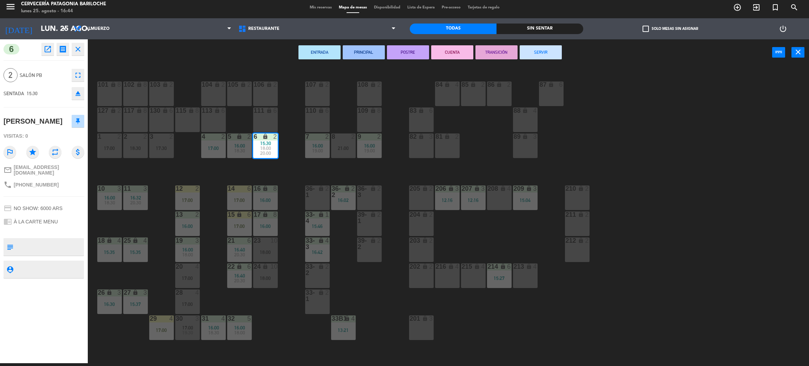
click at [547, 54] on button "SERVIR" at bounding box center [541, 52] width 42 height 14
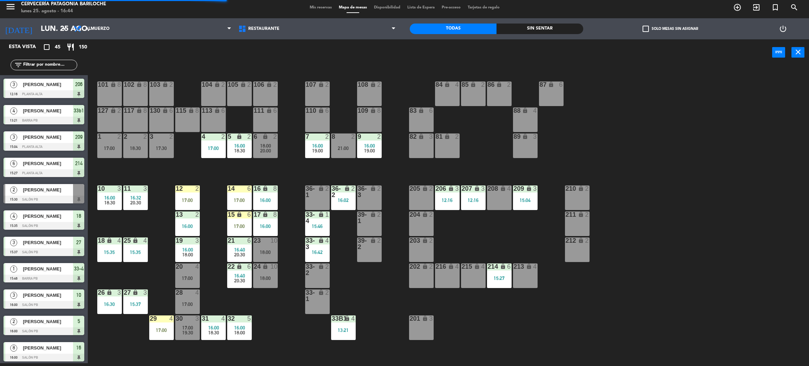
click at [273, 169] on div "101 lock 8 102 lock 8 104 lock 2 105 lock 2 106 lock 2 103 lock 2 107 lock 2 10…" at bounding box center [452, 217] width 713 height 297
click at [192, 174] on div "101 lock 8 102 lock 8 104 lock 2 105 lock 2 106 lock 2 103 lock 2 107 lock 2 10…" at bounding box center [452, 217] width 713 height 297
click at [355, 170] on div "101 lock 8 102 lock 8 104 lock 2 105 lock 2 106 lock 2 103 lock 2 107 lock 2 10…" at bounding box center [452, 217] width 713 height 297
click at [362, 296] on div "101 lock 8 102 lock 8 104 lock 2 105 lock 2 106 lock 2 103 lock 2 107 lock 2 10…" at bounding box center [452, 217] width 713 height 297
click at [270, 334] on div "101 lock 8 102 lock 8 104 lock 2 105 lock 2 106 lock 2 103 lock 2 107 lock 2 10…" at bounding box center [452, 217] width 713 height 297
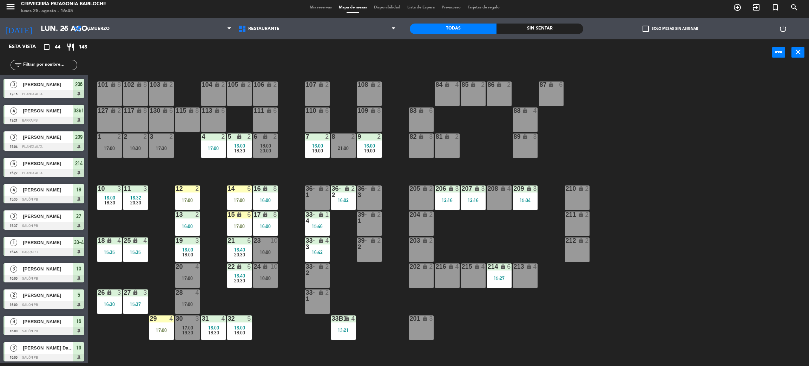
click at [391, 183] on div "101 lock 8 102 lock 8 104 lock 2 105 lock 2 106 lock 2 103 lock 2 107 lock 2 10…" at bounding box center [452, 217] width 713 height 297
click at [201, 177] on div "101 lock 8 102 lock 8 104 lock 2 105 lock 2 106 lock 2 103 lock 2 107 lock 2 10…" at bounding box center [452, 217] width 713 height 297
click at [189, 199] on div "17:00" at bounding box center [187, 200] width 25 height 5
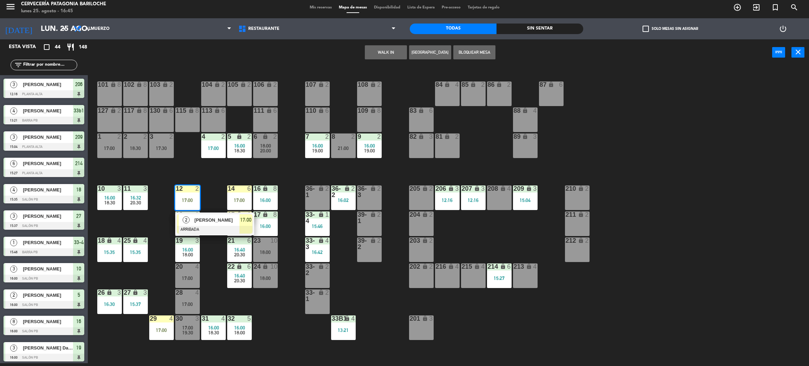
click at [203, 224] on div "[PERSON_NAME]" at bounding box center [217, 220] width 46 height 12
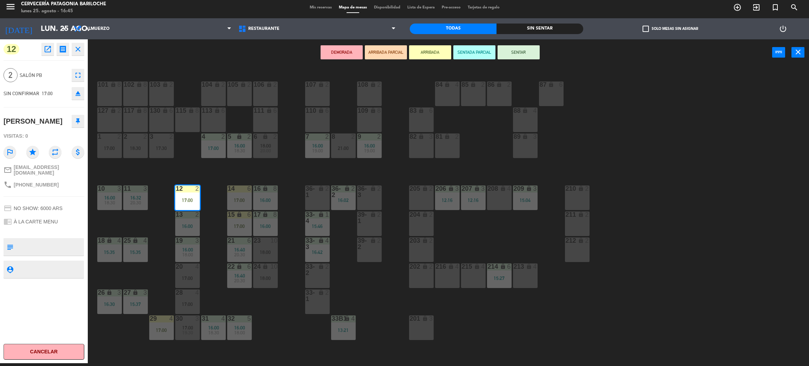
click at [263, 136] on icon "lock" at bounding box center [265, 136] width 6 height 6
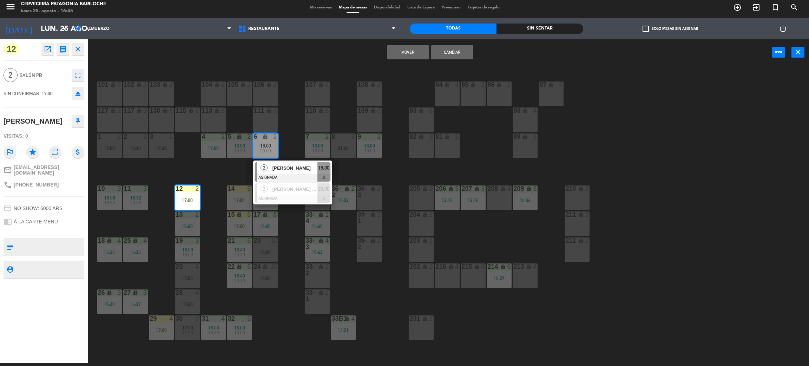
click at [454, 50] on button "Cambiar" at bounding box center [452, 52] width 42 height 14
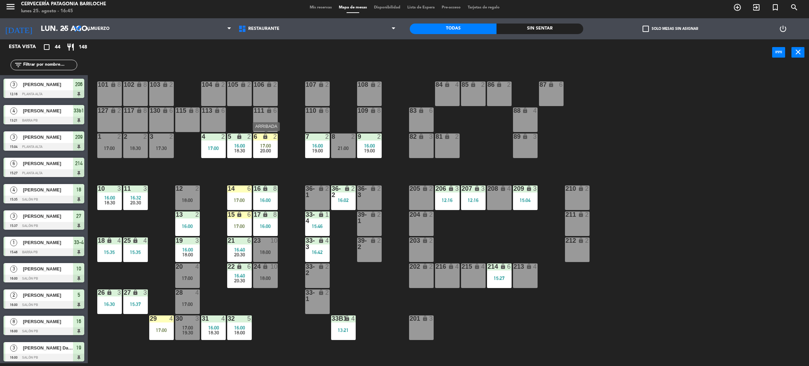
click at [275, 142] on div "6 lock 2 17:00 20:00" at bounding box center [265, 145] width 25 height 25
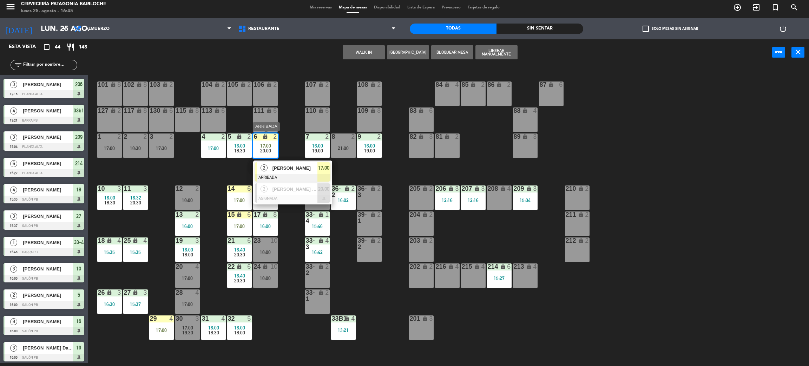
click at [284, 170] on span "[PERSON_NAME]" at bounding box center [294, 167] width 45 height 7
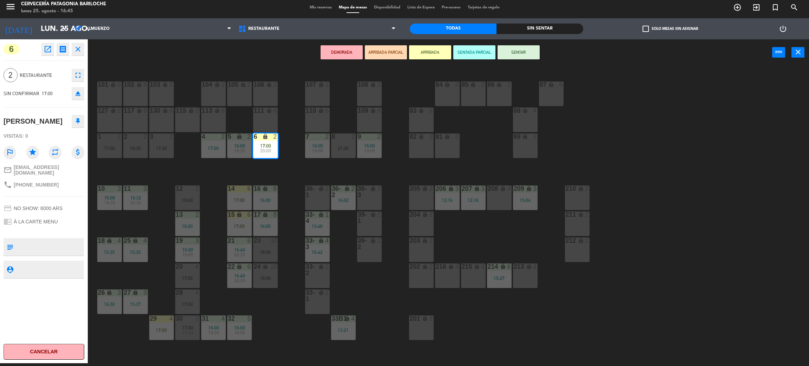
click at [530, 48] on button "SENTAR" at bounding box center [519, 52] width 42 height 14
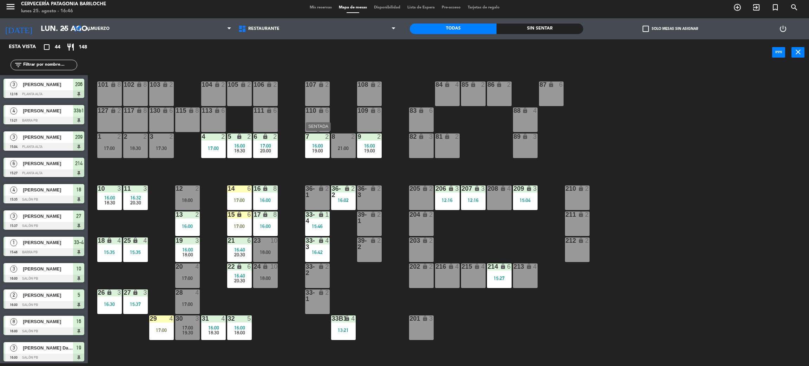
click at [310, 139] on div "7" at bounding box center [306, 136] width 12 height 6
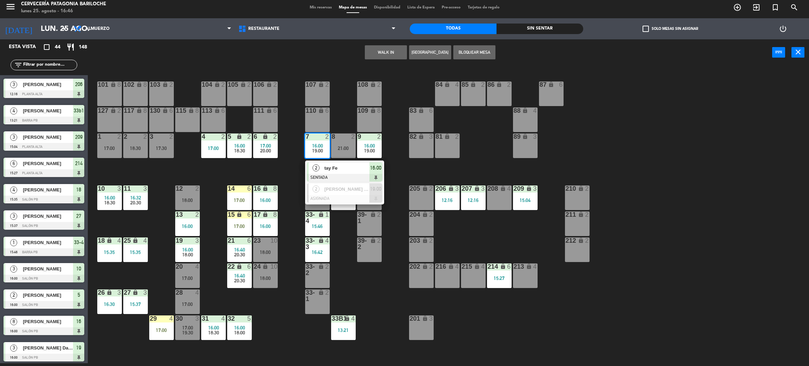
click at [329, 162] on div "tay Fe" at bounding box center [347, 168] width 46 height 12
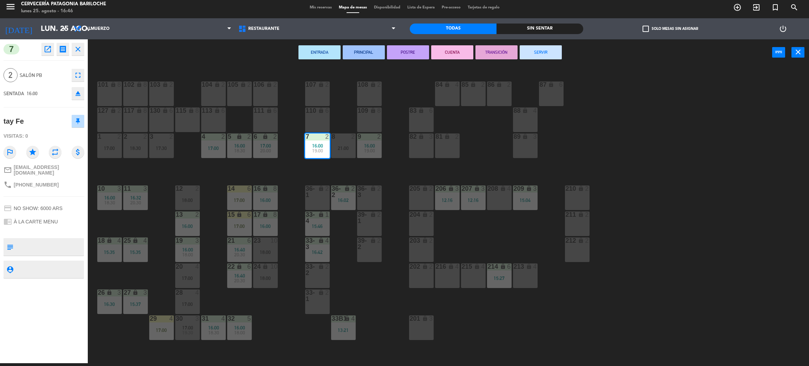
click at [548, 50] on button "SERVIR" at bounding box center [541, 52] width 42 height 14
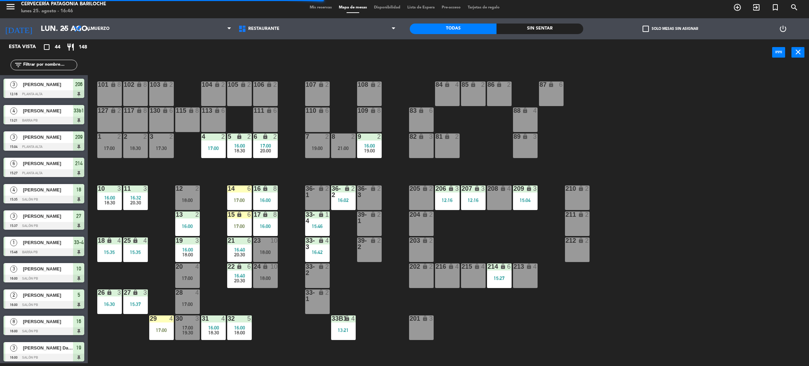
click at [378, 146] on div "16:00" at bounding box center [369, 145] width 25 height 5
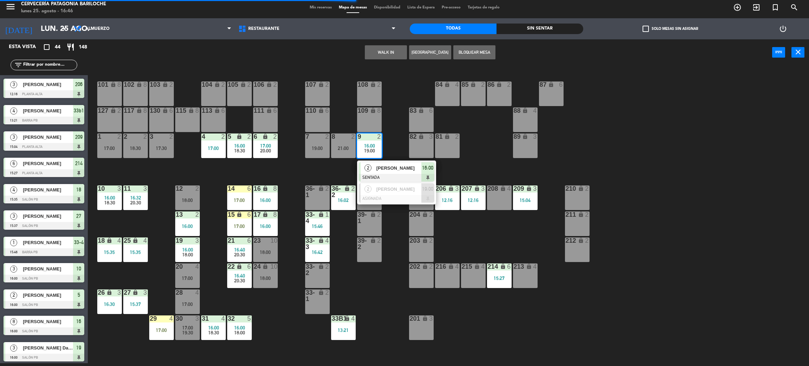
click at [378, 164] on span "[PERSON_NAME]" at bounding box center [398, 167] width 45 height 7
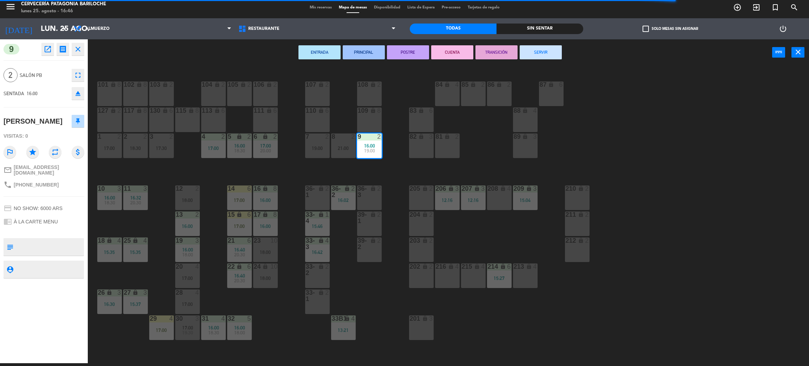
click at [604, 74] on div "101 lock 8 102 lock 8 104 lock 2 105 lock 2 106 lock 2 103 lock 2 107 lock 2 10…" at bounding box center [452, 217] width 713 height 297
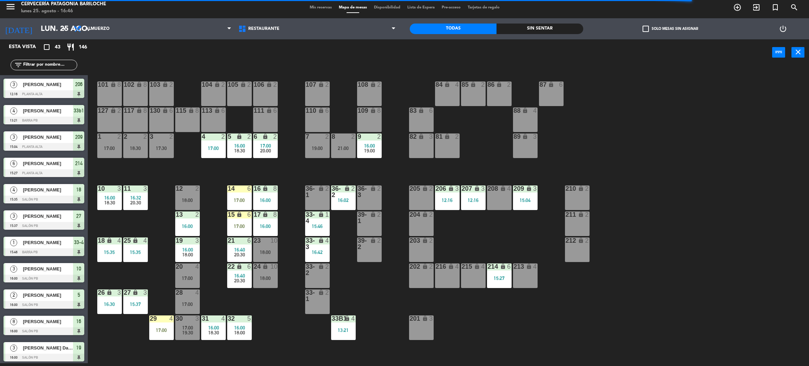
click at [368, 152] on span "19:00" at bounding box center [369, 151] width 11 height 6
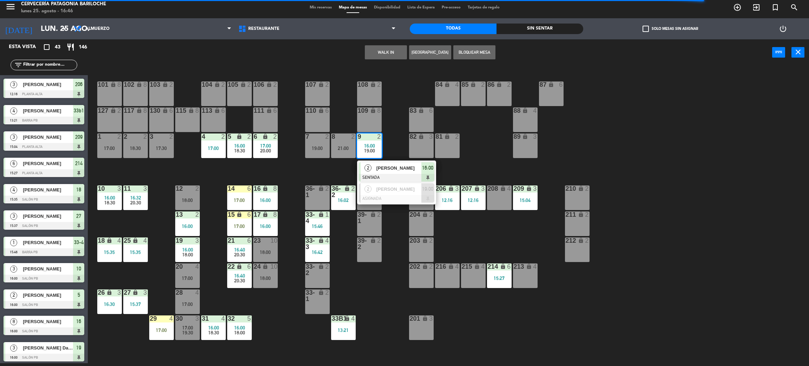
click at [402, 166] on div "2 [PERSON_NAME] SENTADA 16:00" at bounding box center [397, 171] width 90 height 23
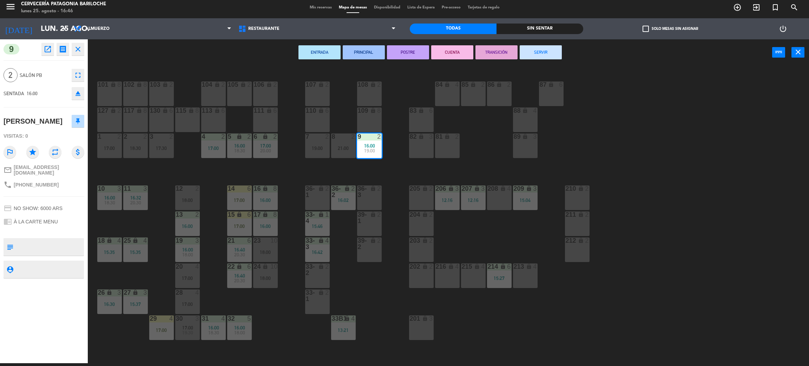
click at [616, 152] on div "101 lock 8 102 lock 8 104 lock 2 105 lock 2 106 lock 2 103 lock 2 107 lock 2 10…" at bounding box center [452, 217] width 713 height 297
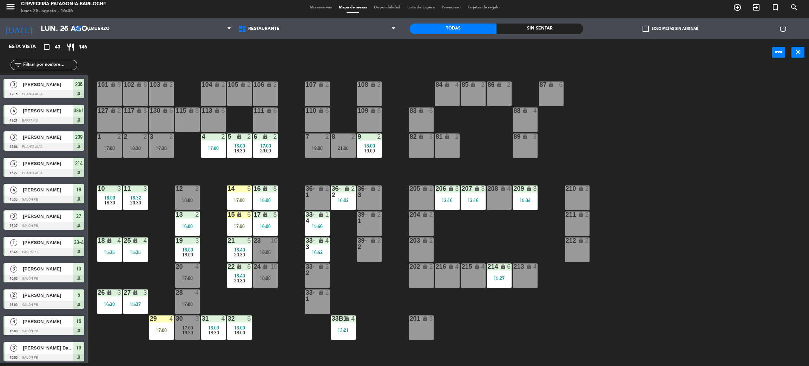
click at [235, 222] on div "15 lock 6 17:00" at bounding box center [239, 223] width 25 height 25
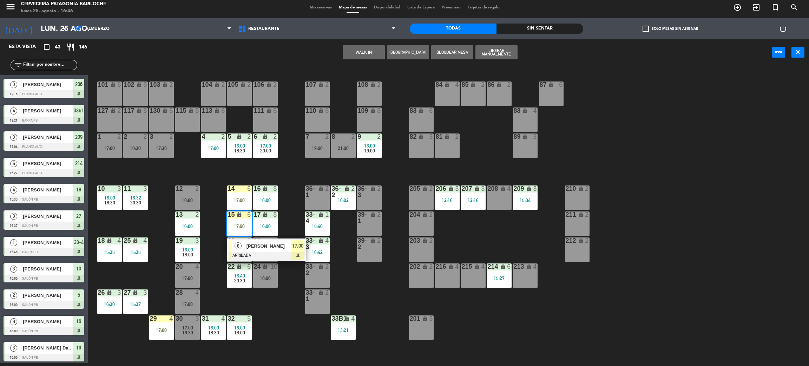
click at [276, 326] on div "101 lock 8 102 lock 8 104 lock 2 105 lock 2 106 lock 2 103 lock 2 107 lock 2 10…" at bounding box center [452, 217] width 713 height 297
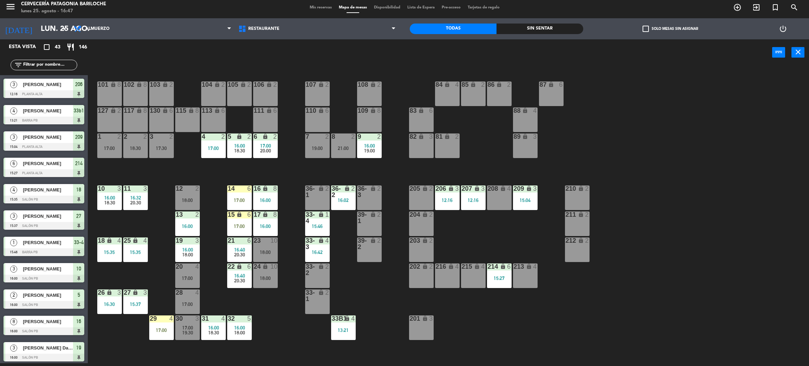
click at [266, 282] on div "24 lock 10 18:00" at bounding box center [265, 275] width 25 height 25
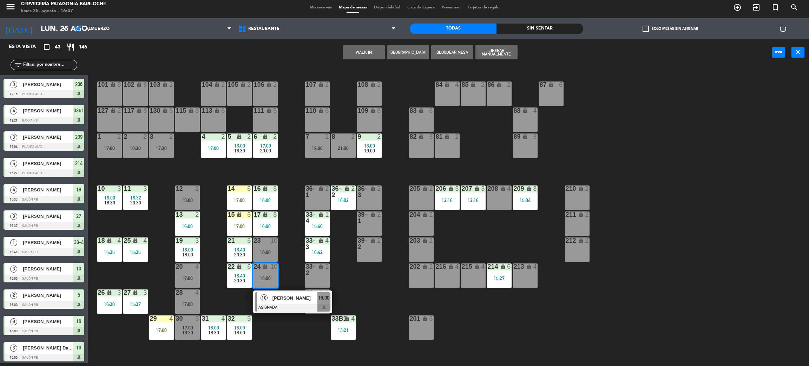
drag, startPoint x: 275, startPoint y: 303, endPoint x: 280, endPoint y: 289, distance: 14.9
click at [275, 303] on div "10 [PERSON_NAME] ASIGNADA 18:00" at bounding box center [293, 301] width 90 height 23
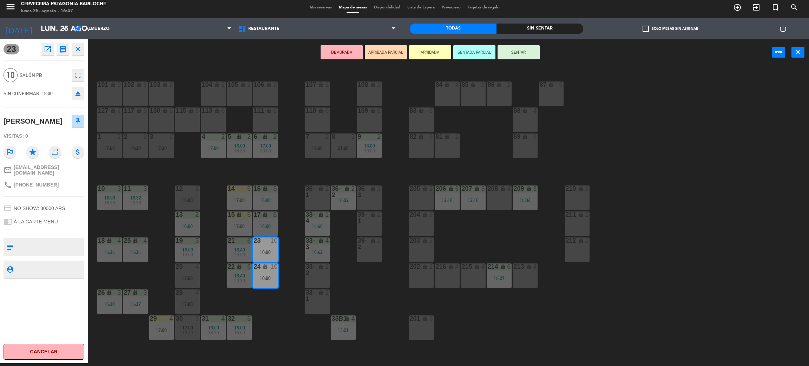
click at [269, 222] on div "17 lock 8 16:00" at bounding box center [265, 223] width 25 height 25
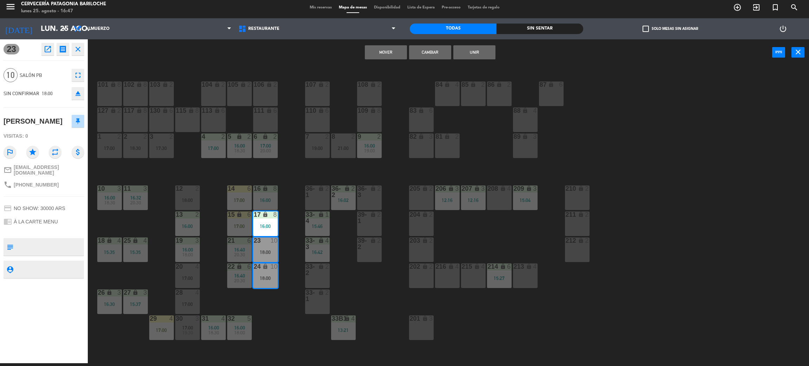
click at [271, 198] on div "16:00" at bounding box center [265, 200] width 25 height 5
click at [387, 53] on button "Mover y Unir" at bounding box center [386, 52] width 42 height 14
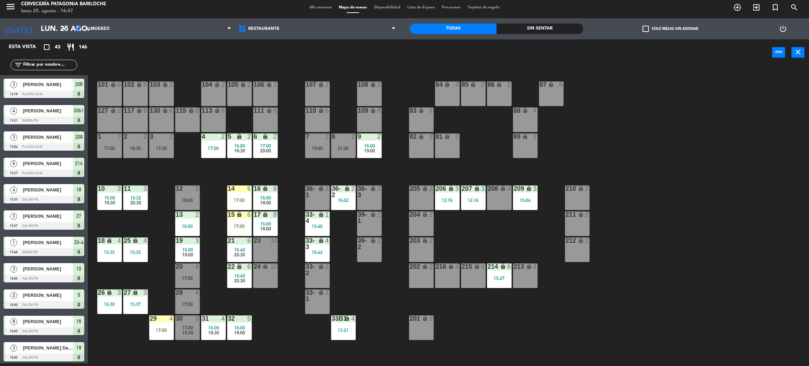
scroll to position [31, 0]
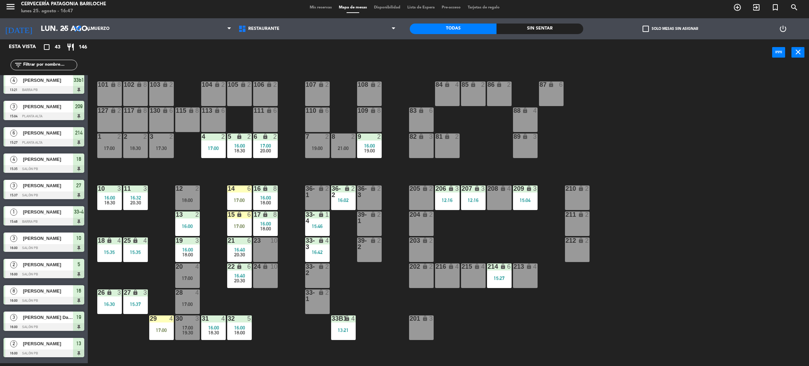
click at [239, 225] on div "17:00" at bounding box center [239, 226] width 25 height 5
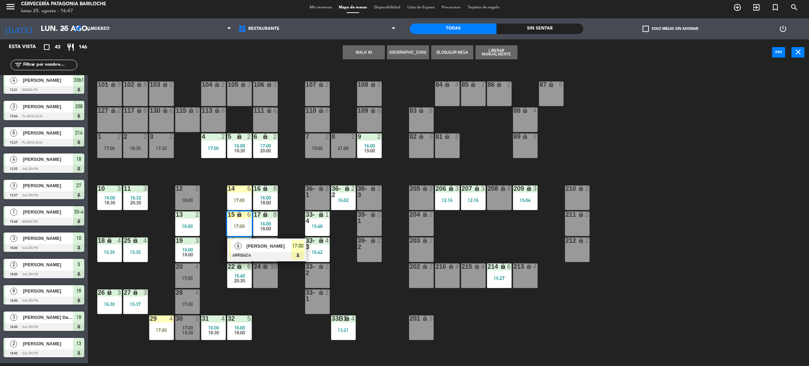
click at [288, 257] on div at bounding box center [266, 256] width 75 height 8
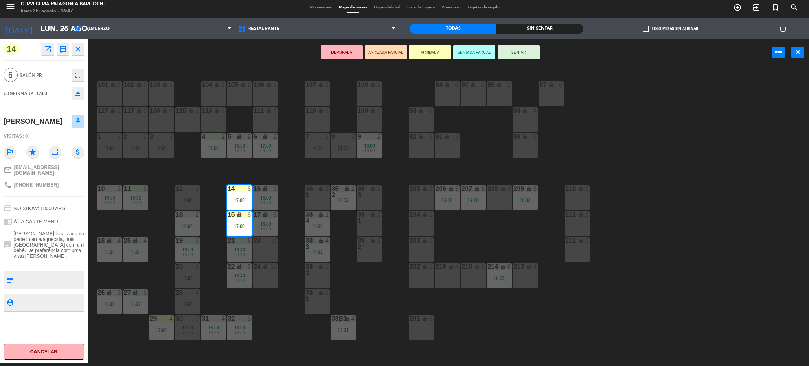
click at [514, 54] on button "SENTAR" at bounding box center [519, 52] width 42 height 14
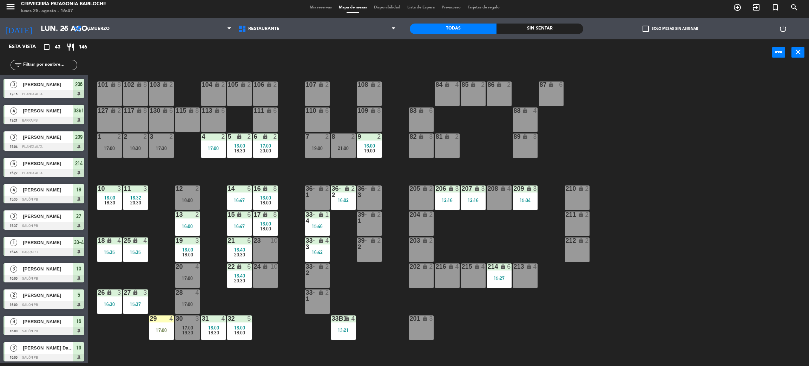
scroll to position [3, 0]
click at [146, 174] on div "101 lock 8 102 lock 8 104 lock 2 105 lock 2 106 lock 2 103 lock 2 107 lock 2 10…" at bounding box center [452, 217] width 713 height 297
click at [279, 321] on div "101 lock 8 102 lock 8 104 lock 2 105 lock 2 106 lock 2 103 lock 2 107 lock 2 10…" at bounding box center [452, 217] width 713 height 297
click at [107, 143] on div "1 2 17:00" at bounding box center [109, 145] width 25 height 25
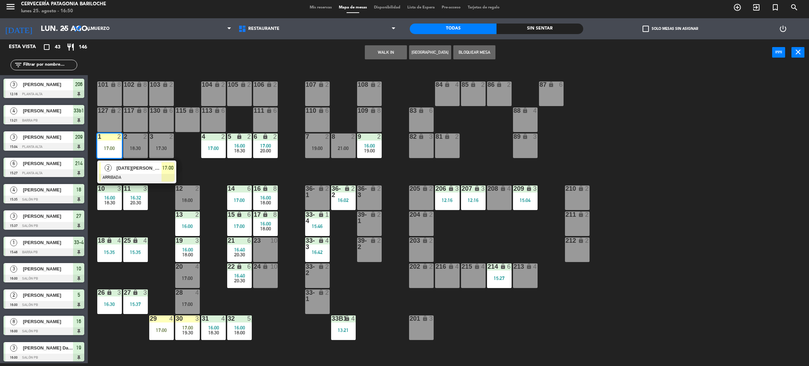
click at [120, 171] on span "[DATE][PERSON_NAME]" at bounding box center [139, 167] width 45 height 7
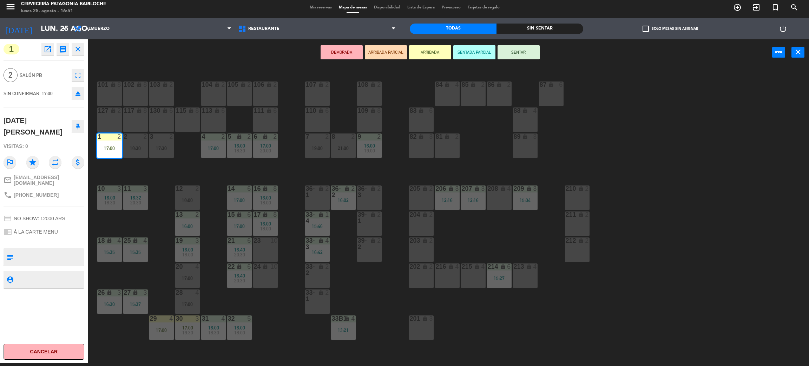
click at [522, 54] on button "SENTAR" at bounding box center [519, 52] width 42 height 14
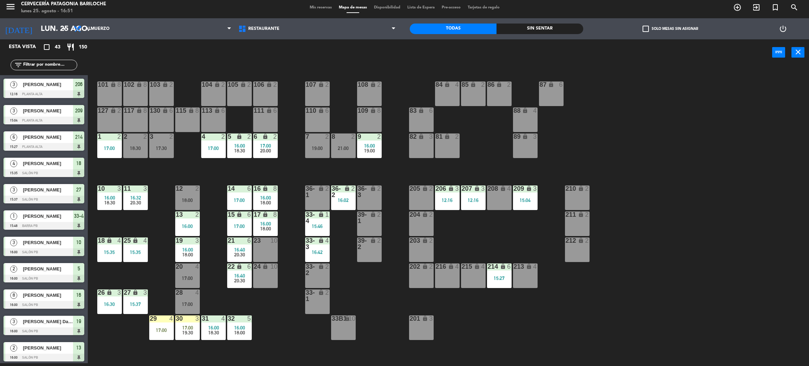
click at [460, 315] on div "101 lock 8 102 lock 8 104 lock 2 105 lock 2 106 lock 2 103 lock 2 107 lock 2 10…" at bounding box center [452, 217] width 713 height 297
click at [452, 284] on div "216 lock 4" at bounding box center [447, 275] width 25 height 25
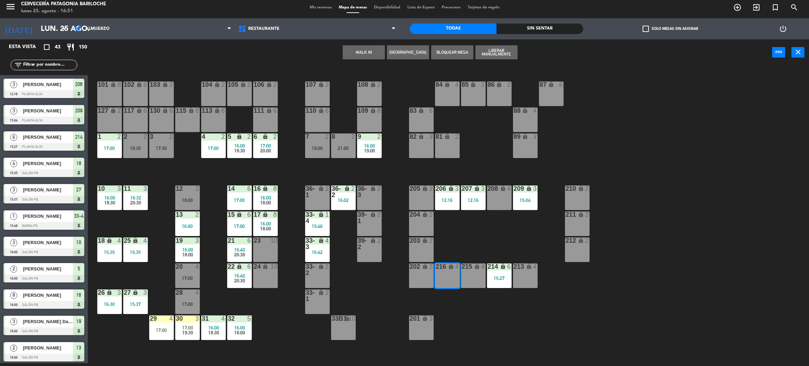
click at [468, 280] on div "215 lock 4" at bounding box center [473, 275] width 25 height 25
click at [363, 53] on button "WALK IN" at bounding box center [364, 52] width 42 height 14
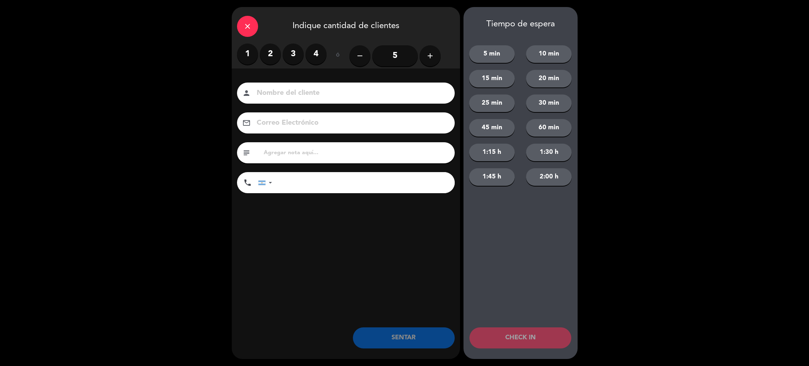
click at [313, 55] on label "4" at bounding box center [316, 54] width 21 height 21
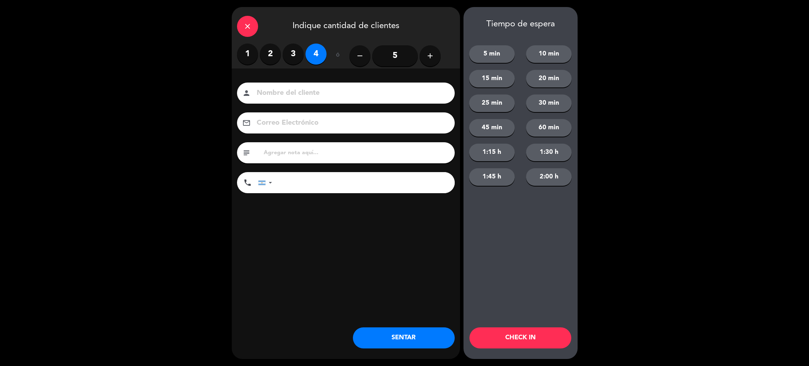
click at [320, 93] on input at bounding box center [351, 93] width 190 height 12
type input "[PERSON_NAME]"
click at [346, 187] on input "tel" at bounding box center [367, 182] width 176 height 21
type input "[PHONE_NUMBER]"
click at [421, 347] on button "SENTAR" at bounding box center [404, 337] width 102 height 21
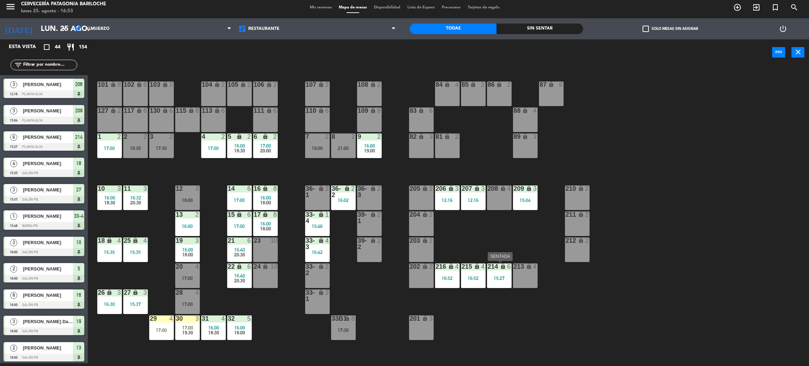
click at [500, 276] on div "15:27" at bounding box center [499, 278] width 25 height 5
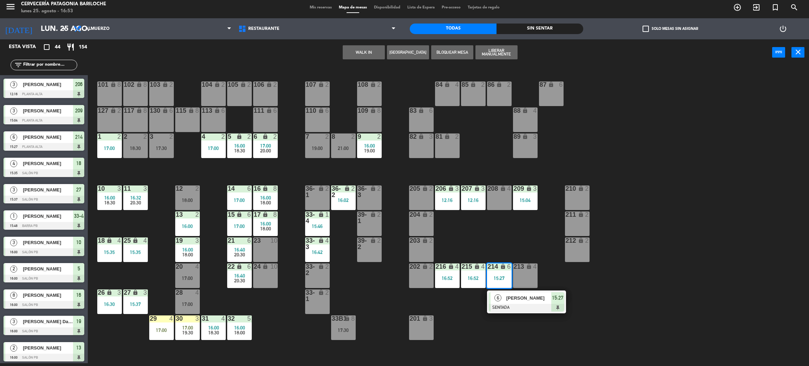
click at [508, 298] on span "[PERSON_NAME]" at bounding box center [528, 297] width 45 height 7
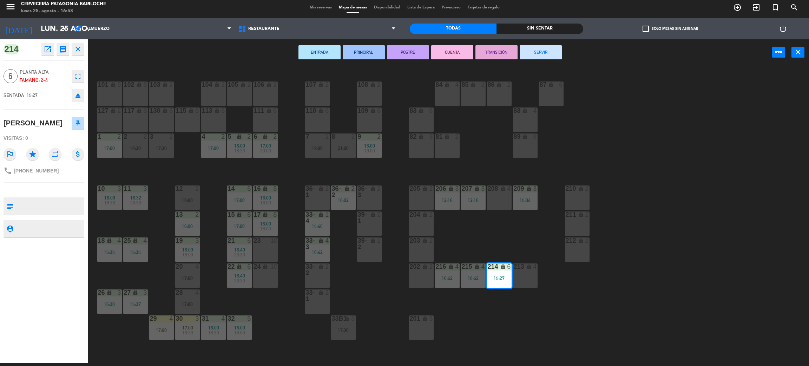
click at [538, 52] on button "SERVIR" at bounding box center [541, 52] width 42 height 14
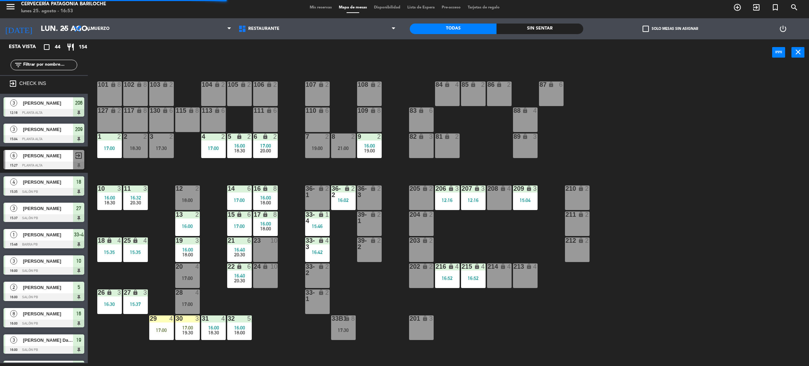
click at [471, 204] on div "207 lock 3 12:16" at bounding box center [473, 197] width 25 height 25
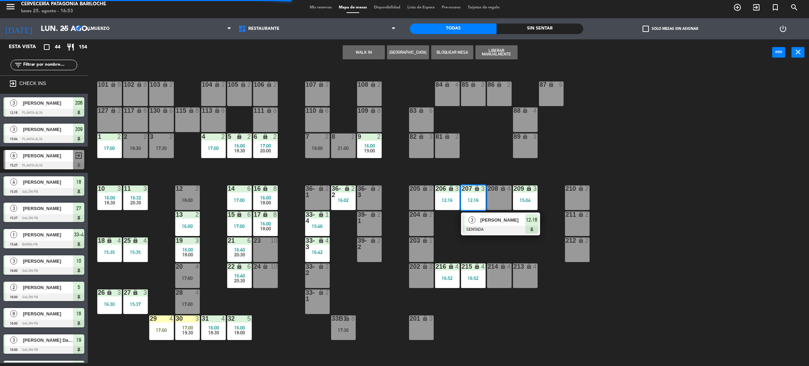
click at [486, 226] on div at bounding box center [500, 230] width 75 height 8
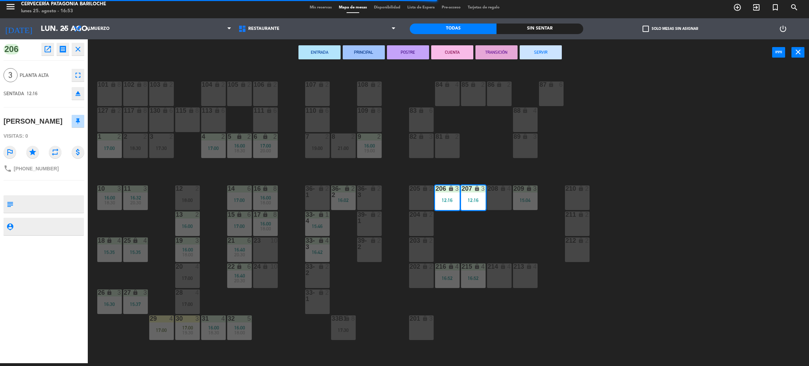
drag, startPoint x: 553, startPoint y: 50, endPoint x: 514, endPoint y: 229, distance: 183.8
click at [551, 51] on button "SERVIR" at bounding box center [541, 52] width 42 height 14
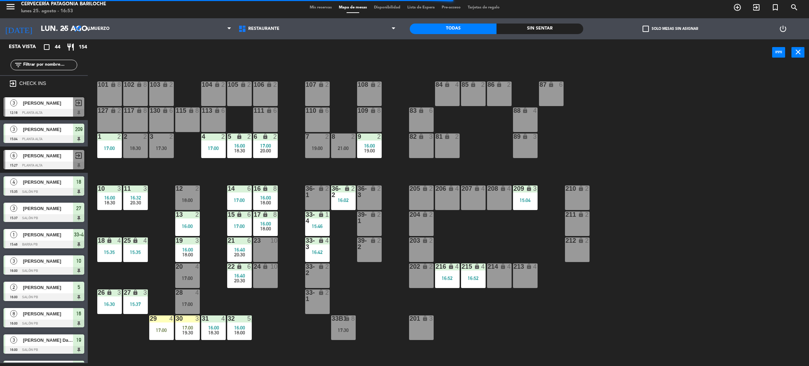
click at [509, 244] on div "101 lock 8 102 lock 8 104 lock 2 105 lock 2 106 lock 2 103 lock 2 107 lock 2 10…" at bounding box center [452, 217] width 713 height 297
click at [260, 309] on div "101 lock 8 102 lock 8 104 lock 2 105 lock 2 106 lock 2 103 lock 2 107 lock 2 10…" at bounding box center [452, 217] width 713 height 297
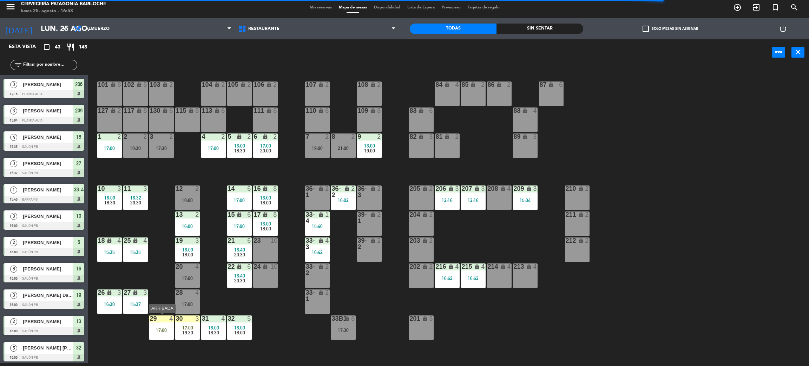
click at [158, 326] on div "29 4 17:00" at bounding box center [161, 327] width 25 height 25
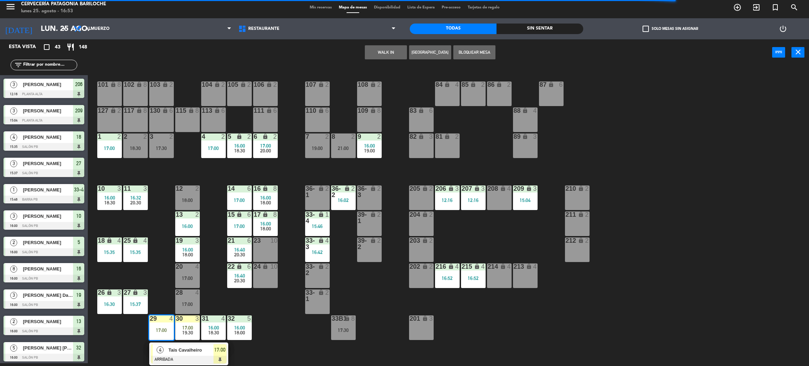
click at [171, 354] on div "Tais Cavalheiro" at bounding box center [191, 350] width 46 height 12
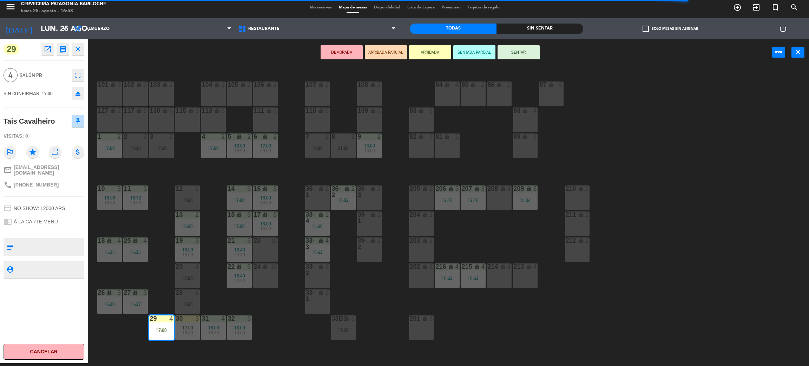
click at [510, 51] on button "SENTAR" at bounding box center [519, 52] width 42 height 14
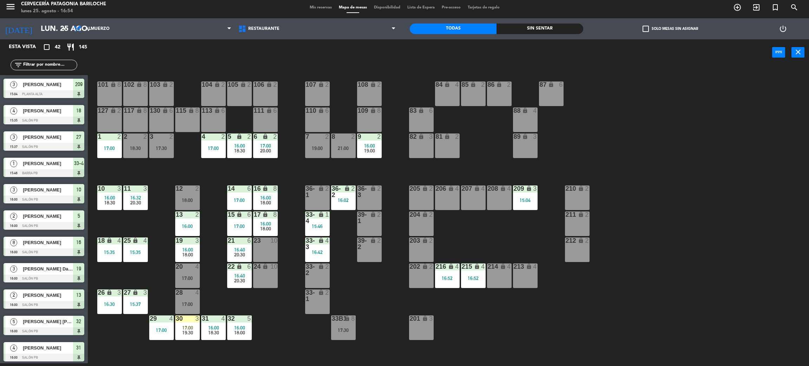
click at [300, 309] on div "101 lock 8 102 lock 8 104 lock 2 105 lock 2 106 lock 2 103 lock 2 107 lock 2 10…" at bounding box center [452, 217] width 713 height 297
click at [150, 225] on div "101 lock 8 102 lock 8 104 lock 2 105 lock 2 106 lock 2 103 lock 2 107 lock 2 10…" at bounding box center [452, 217] width 713 height 297
click at [316, 146] on div "19:00" at bounding box center [317, 148] width 25 height 5
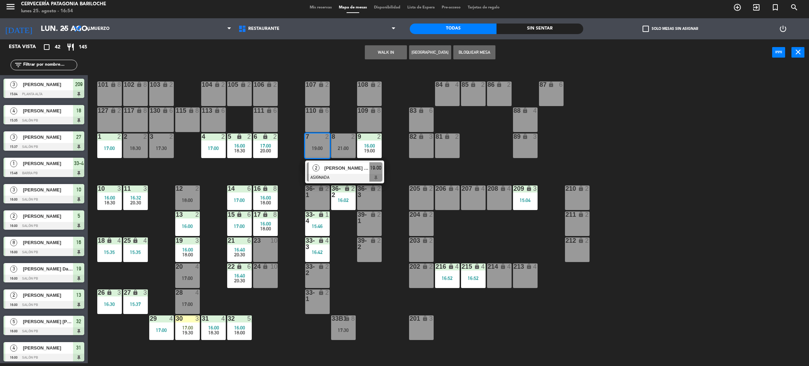
click at [390, 52] on button "WALK IN" at bounding box center [386, 52] width 42 height 14
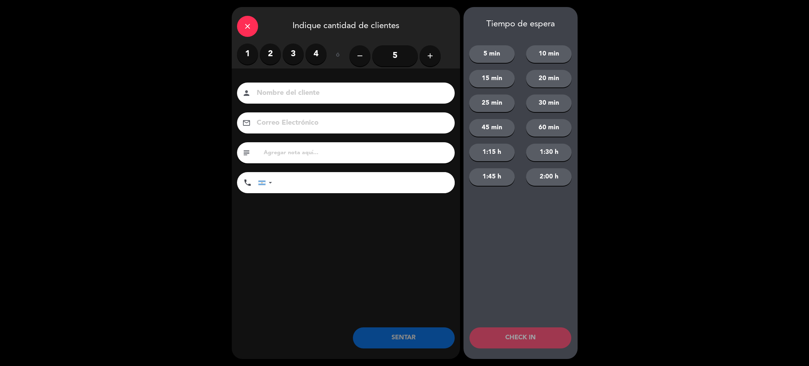
click at [268, 57] on label "2" at bounding box center [270, 54] width 21 height 21
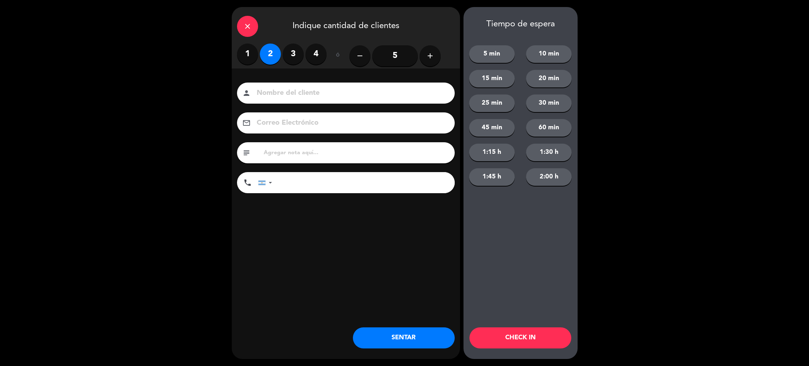
click at [280, 92] on input at bounding box center [351, 93] width 190 height 12
type input "d"
type input "[PERSON_NAME]"
click at [330, 176] on input "tel" at bounding box center [367, 182] width 176 height 21
type input "[PHONE_NUMBER]"
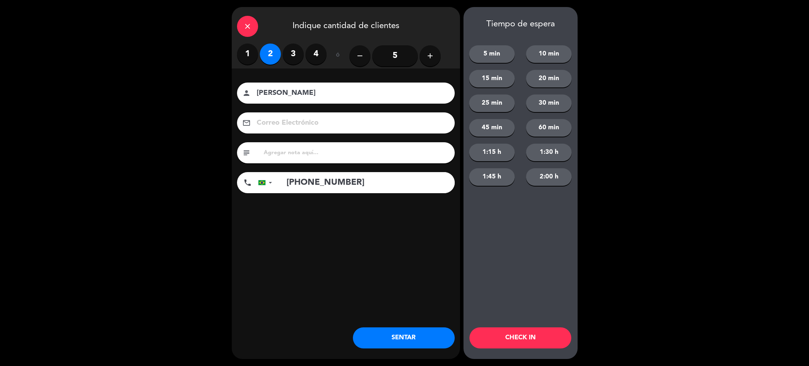
click at [388, 338] on button "SENTAR" at bounding box center [404, 337] width 102 height 21
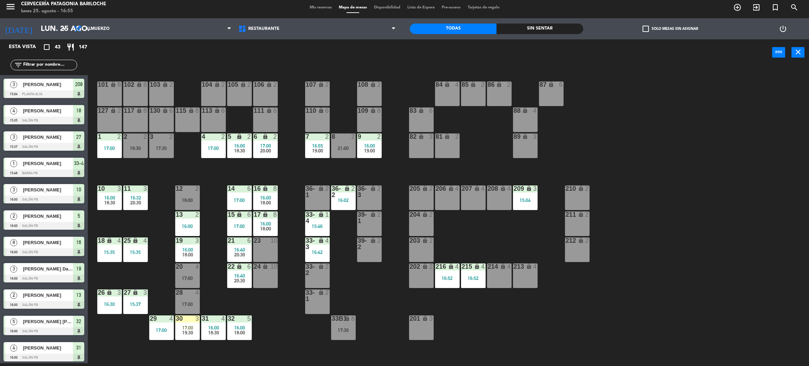
click at [285, 322] on div "101 lock 8 102 lock 8 104 lock 2 105 lock 2 106 lock 2 103 lock 2 107 lock 2 10…" at bounding box center [452, 217] width 713 height 297
click at [54, 70] on div "filter_list" at bounding box center [44, 65] width 88 height 20
click at [54, 66] on input "text" at bounding box center [49, 65] width 54 height 8
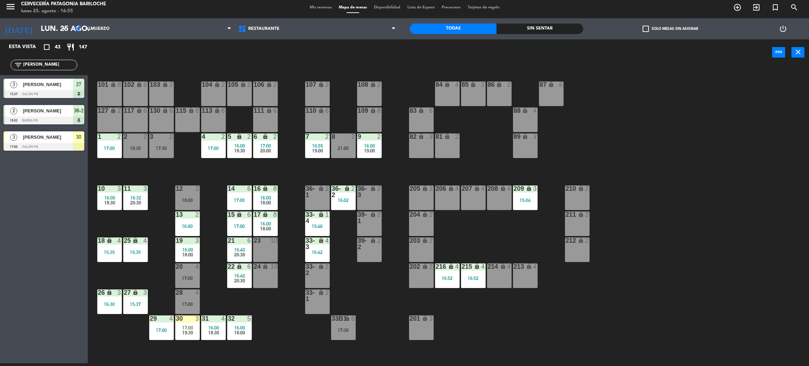
type input "[PERSON_NAME]"
click at [39, 140] on span "[PERSON_NAME]" at bounding box center [48, 136] width 50 height 7
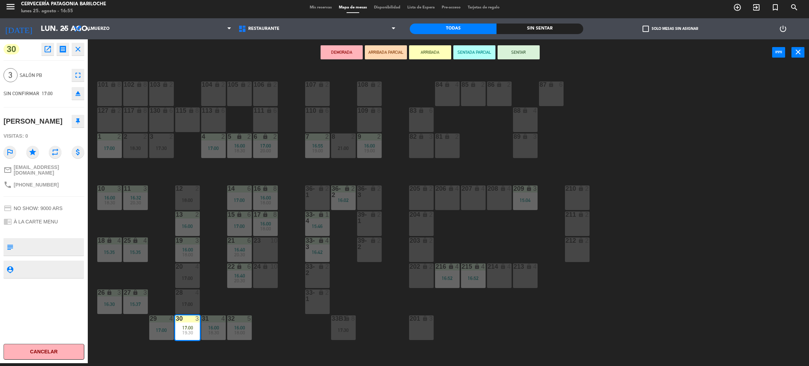
click at [160, 284] on div "101 lock 8 102 lock 8 104 lock 2 105 lock 2 106 lock 2 103 lock 2 107 lock 2 10…" at bounding box center [452, 217] width 713 height 297
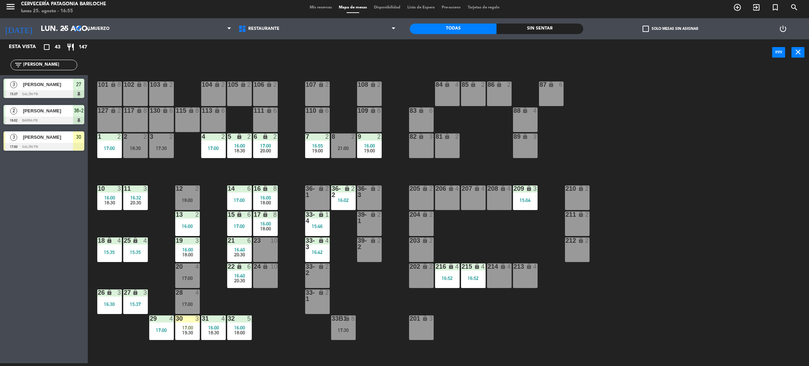
scroll to position [0, 0]
click at [190, 330] on span "19:30" at bounding box center [187, 333] width 11 height 6
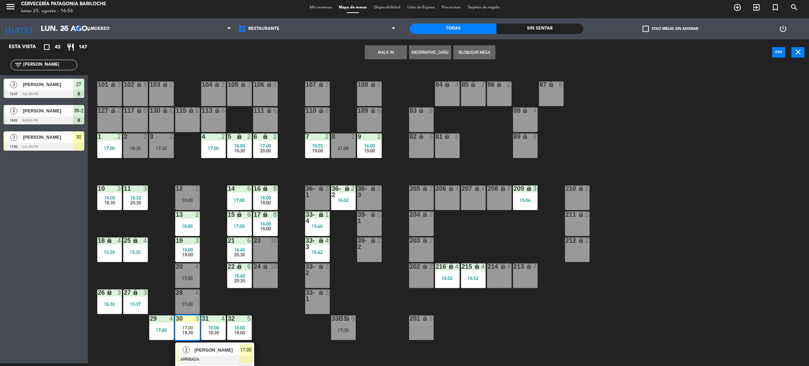
click at [203, 348] on span "[PERSON_NAME]" at bounding box center [217, 349] width 45 height 7
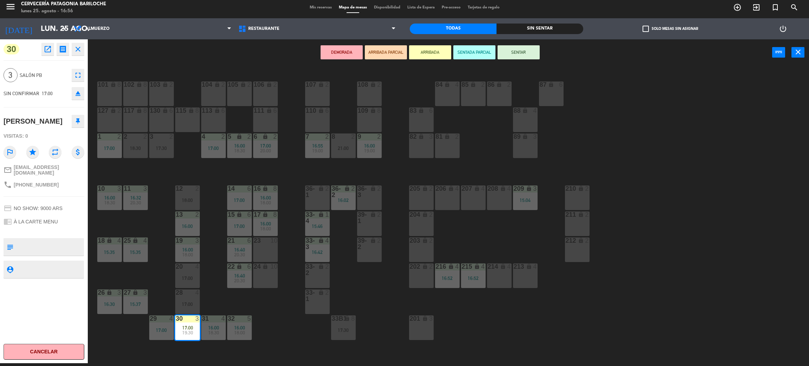
click at [265, 314] on div "101 lock 8 102 lock 8 104 lock 2 105 lock 2 106 lock 2 103 lock 2 107 lock 2 10…" at bounding box center [452, 217] width 713 height 297
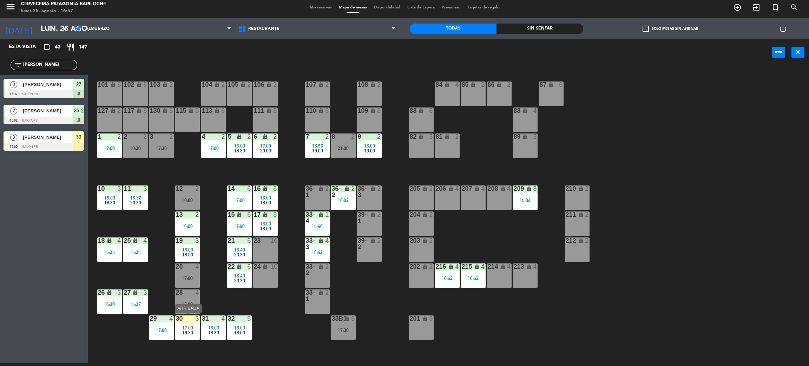
click at [181, 330] on div "19:30" at bounding box center [187, 332] width 25 height 5
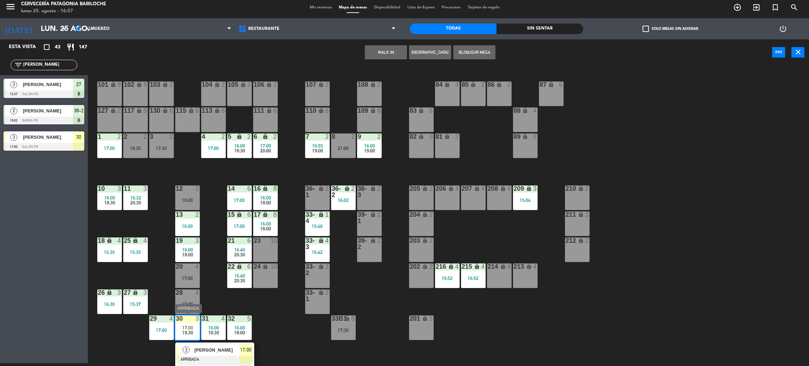
click at [210, 351] on span "[PERSON_NAME]" at bounding box center [217, 349] width 45 height 7
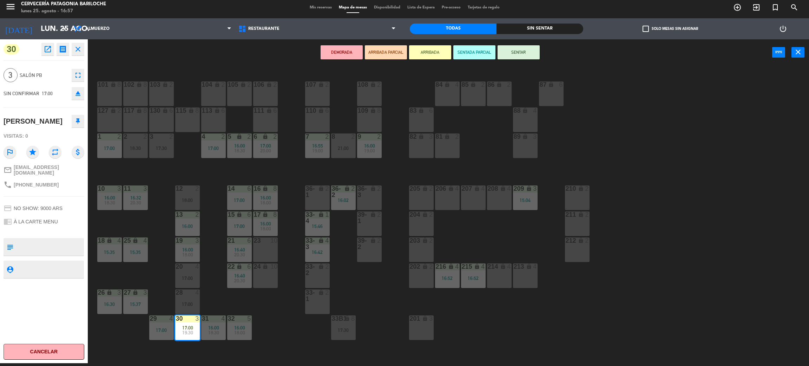
click at [514, 48] on button "SENTAR" at bounding box center [519, 52] width 42 height 14
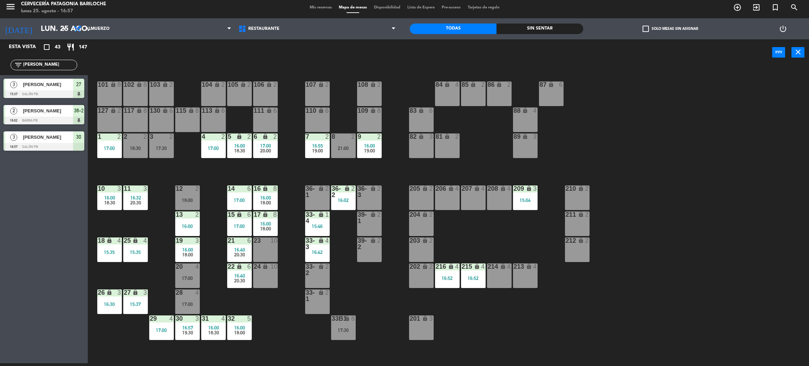
click at [278, 322] on div "101 lock 8 102 lock 8 104 lock 2 105 lock 2 106 lock 2 103 lock 2 107 lock 2 10…" at bounding box center [452, 217] width 713 height 297
click at [49, 65] on input "[PERSON_NAME]" at bounding box center [49, 65] width 54 height 8
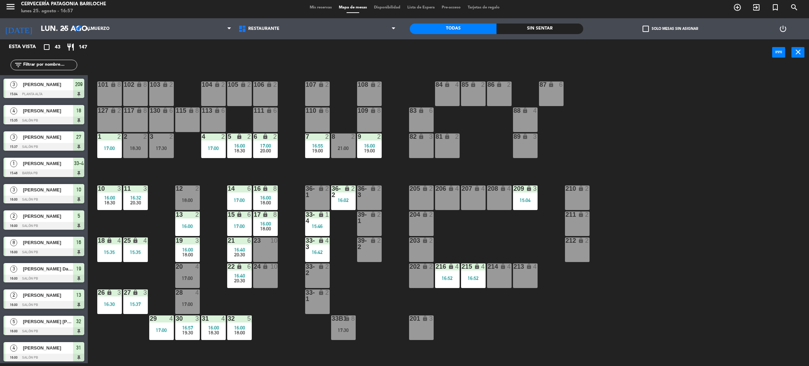
click at [427, 328] on div "201 lock 3" at bounding box center [421, 327] width 25 height 25
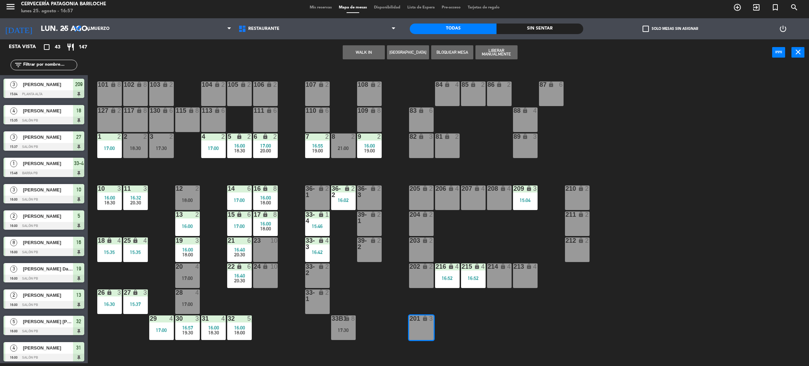
click at [360, 48] on button "WALK IN" at bounding box center [364, 52] width 42 height 14
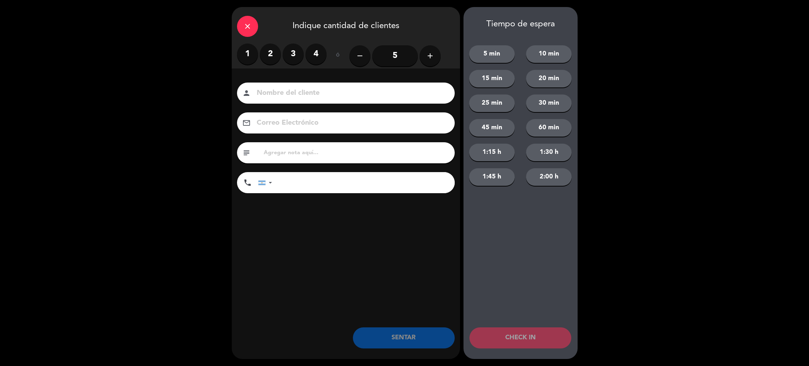
click at [290, 55] on label "3" at bounding box center [293, 54] width 21 height 21
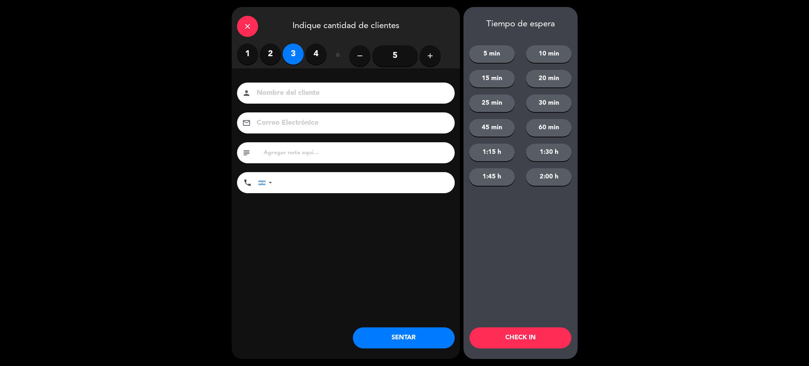
click at [304, 93] on input at bounding box center [351, 93] width 190 height 12
type input "quique villa"
click at [317, 190] on input "tel" at bounding box center [367, 182] width 176 height 21
type input "1157546575"
click at [405, 337] on button "SENTAR" at bounding box center [404, 337] width 102 height 21
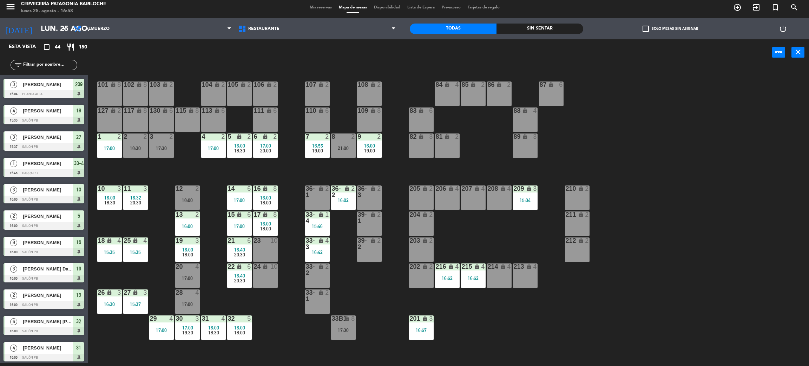
click at [382, 300] on div "101 lock 8 102 lock 8 104 lock 2 105 lock 2 106 lock 2 103 lock 2 107 lock 2 10…" at bounding box center [452, 217] width 713 height 297
click at [184, 171] on div "101 lock 8 102 lock 8 104 lock 2 105 lock 2 106 lock 2 103 lock 2 107 lock 2 10…" at bounding box center [452, 217] width 713 height 297
click at [190, 192] on div "12 2" at bounding box center [187, 188] width 25 height 7
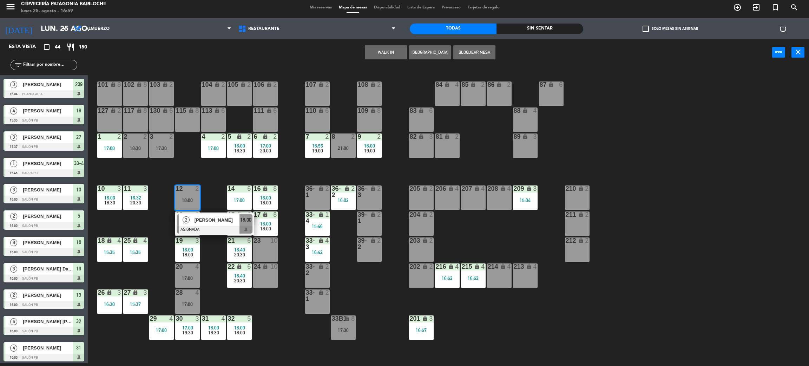
click at [184, 168] on div "101 lock 8 102 lock 8 104 lock 2 105 lock 2 106 lock 2 103 lock 2 107 lock 2 10…" at bounding box center [452, 217] width 713 height 297
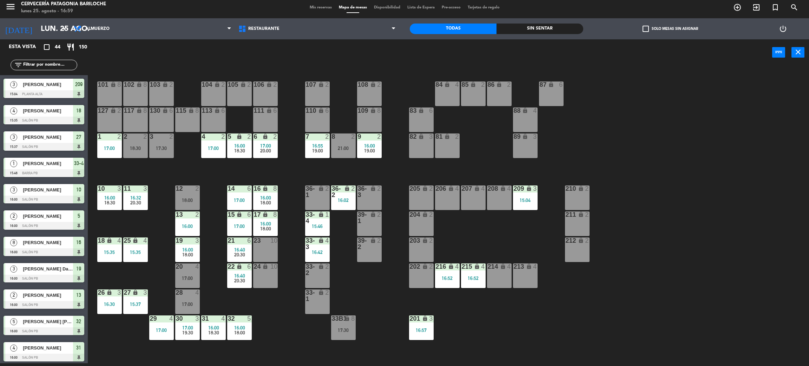
click at [111, 195] on span "16:00" at bounding box center [109, 198] width 11 height 6
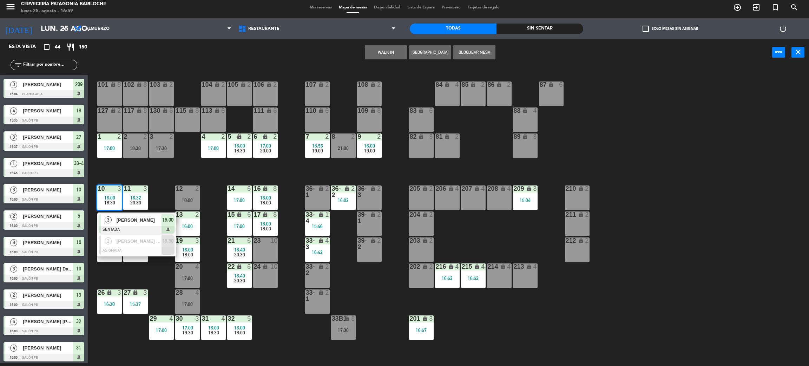
click at [127, 214] on div "[PERSON_NAME]" at bounding box center [139, 220] width 46 height 12
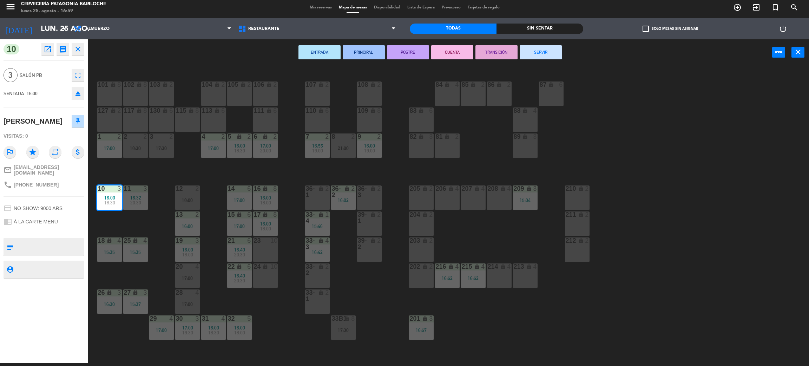
click at [553, 51] on button "SERVIR" at bounding box center [541, 52] width 42 height 14
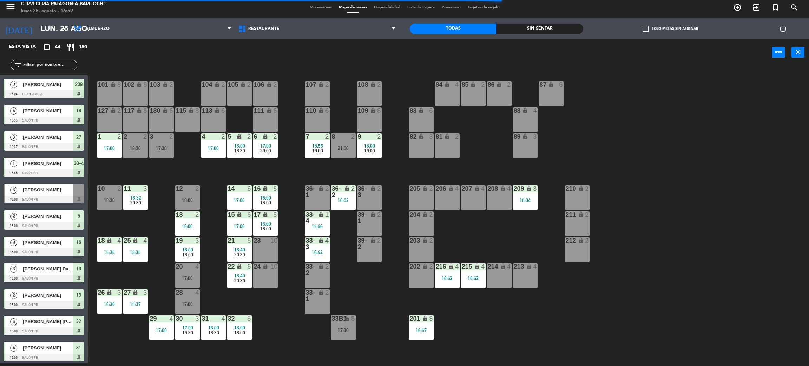
click at [105, 198] on div "18:30" at bounding box center [109, 200] width 25 height 5
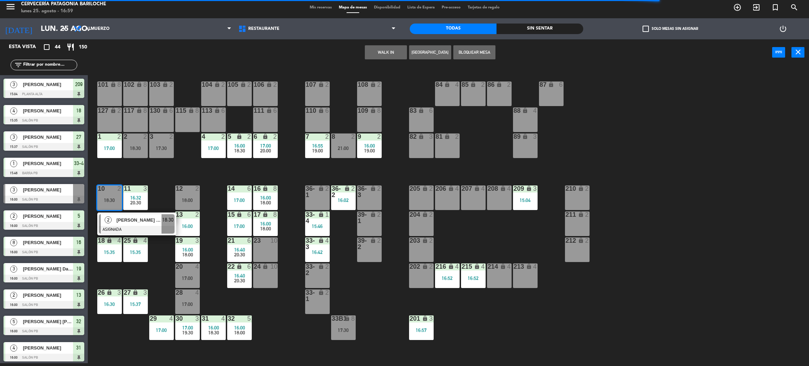
click at [130, 222] on span "[PERSON_NAME] do [PERSON_NAME]" at bounding box center [139, 219] width 45 height 7
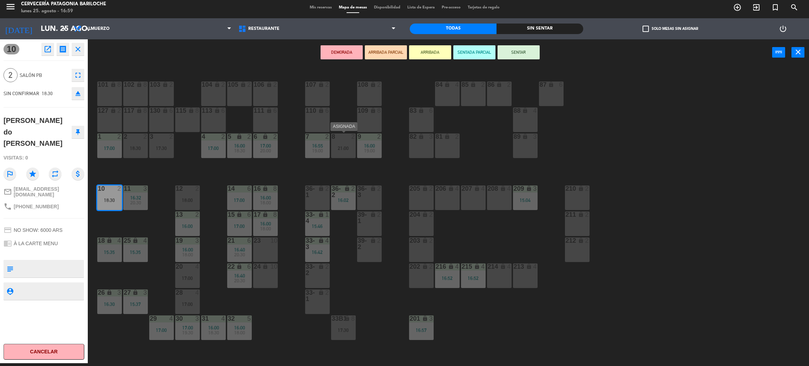
click at [351, 141] on div "8 2 21:00" at bounding box center [343, 145] width 25 height 25
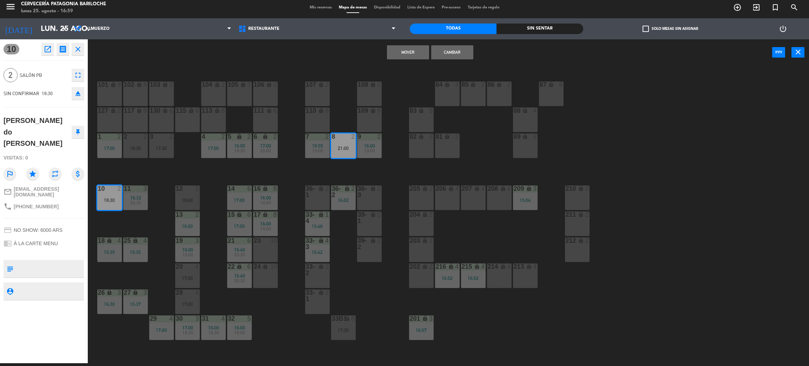
click at [414, 54] on button "Mover" at bounding box center [408, 52] width 42 height 14
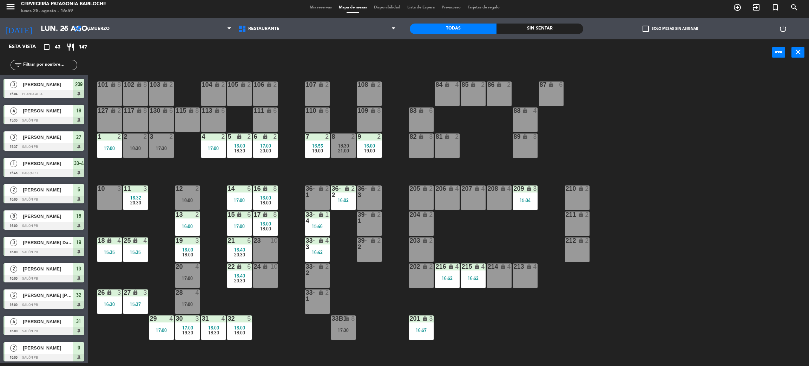
scroll to position [136, 0]
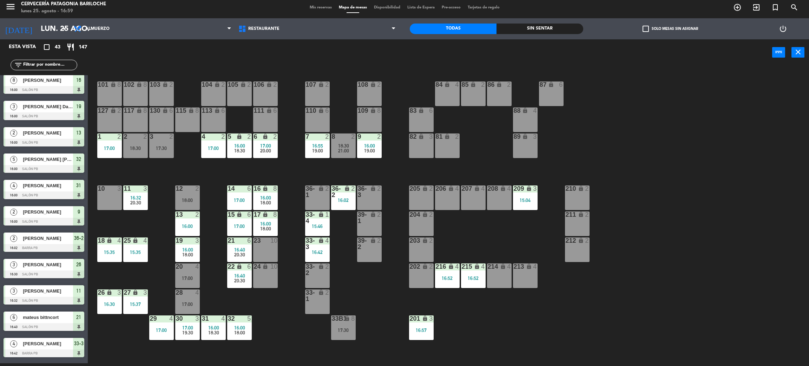
click at [323, 165] on div "101 lock 8 102 lock 8 104 lock 2 105 lock 2 106 lock 2 103 lock 2 107 lock 2 10…" at bounding box center [452, 217] width 713 height 297
click at [310, 165] on div "101 lock 8 102 lock 8 104 lock 2 105 lock 2 106 lock 2 103 lock 2 107 lock 2 10…" at bounding box center [452, 217] width 713 height 297
click at [343, 146] on span "18:30" at bounding box center [343, 146] width 11 height 6
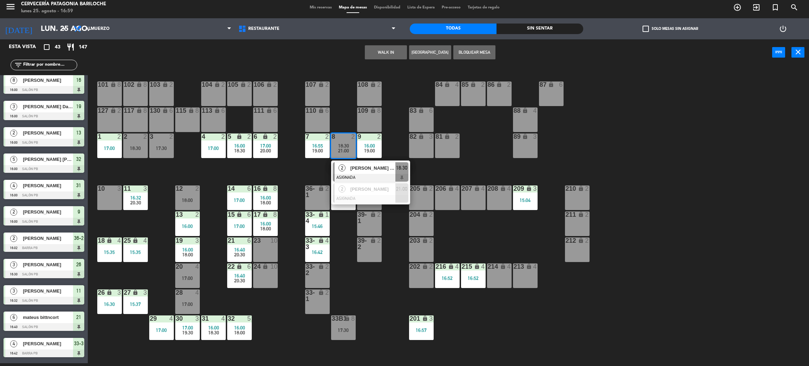
click at [354, 167] on span "[PERSON_NAME] do [PERSON_NAME]" at bounding box center [372, 167] width 45 height 7
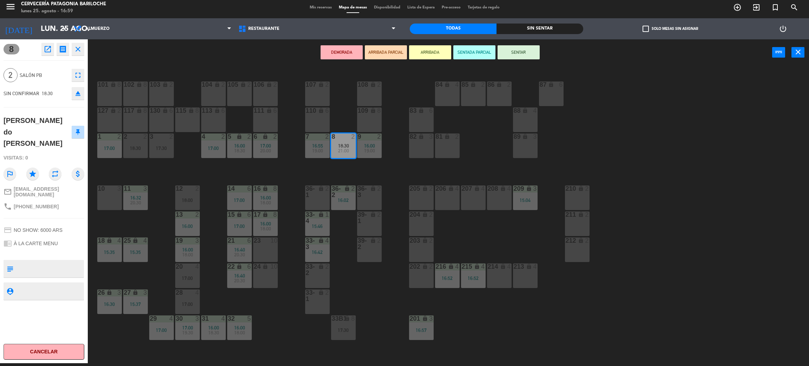
click at [371, 155] on div "9 2 16:00 19:00" at bounding box center [369, 145] width 25 height 25
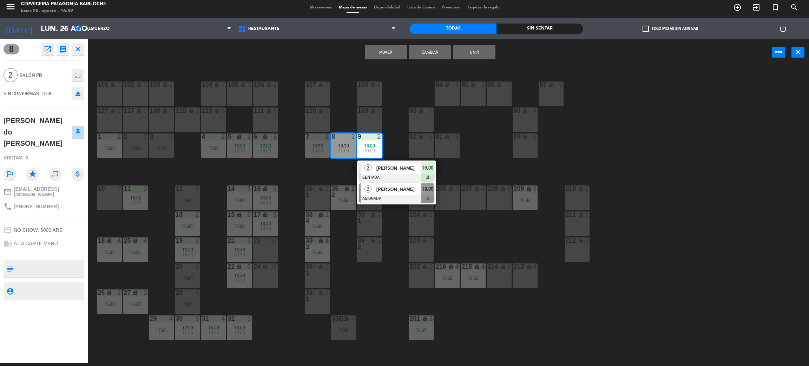
click at [416, 197] on div at bounding box center [396, 199] width 75 height 8
click at [432, 52] on button "Cambiar" at bounding box center [430, 52] width 42 height 14
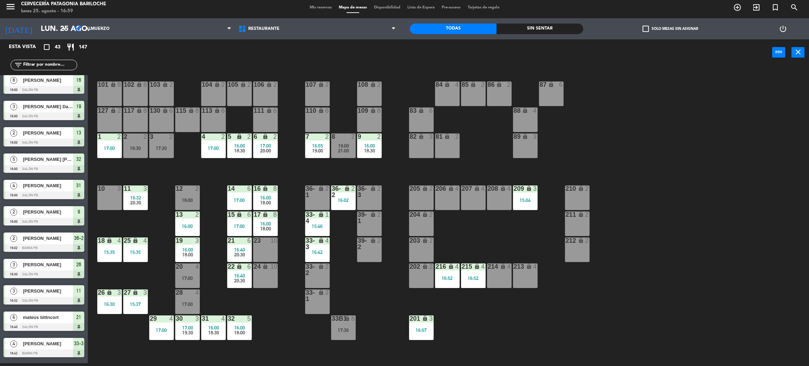
click at [392, 171] on div "101 lock 8 102 lock 8 104 lock 2 105 lock 2 106 lock 2 103 lock 2 107 lock 2 10…" at bounding box center [452, 217] width 713 height 297
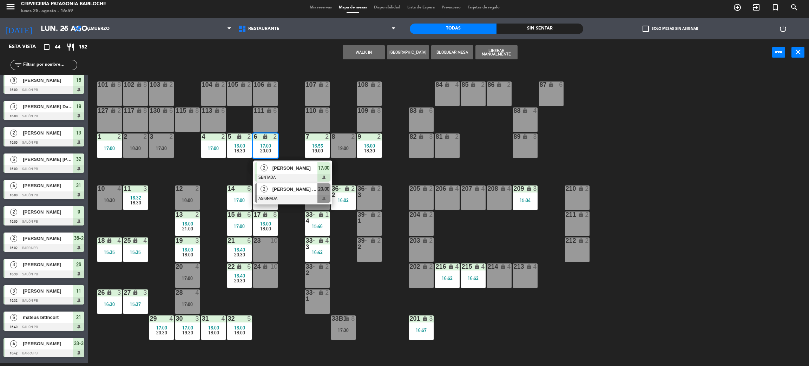
click at [298, 189] on span "[PERSON_NAME] [PERSON_NAME]" at bounding box center [294, 188] width 45 height 7
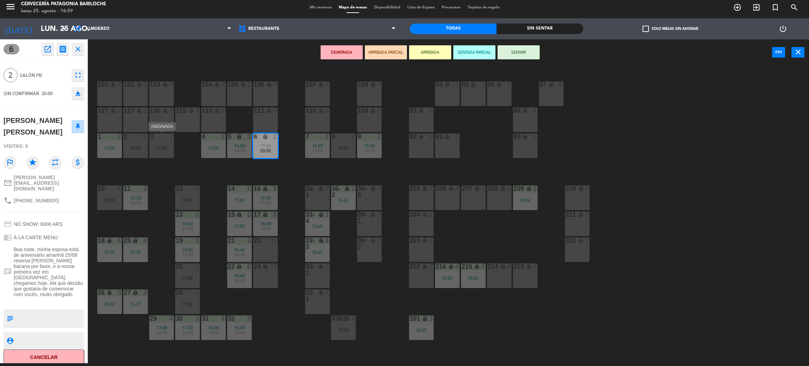
click at [158, 142] on div "3 2 17:30" at bounding box center [161, 145] width 25 height 25
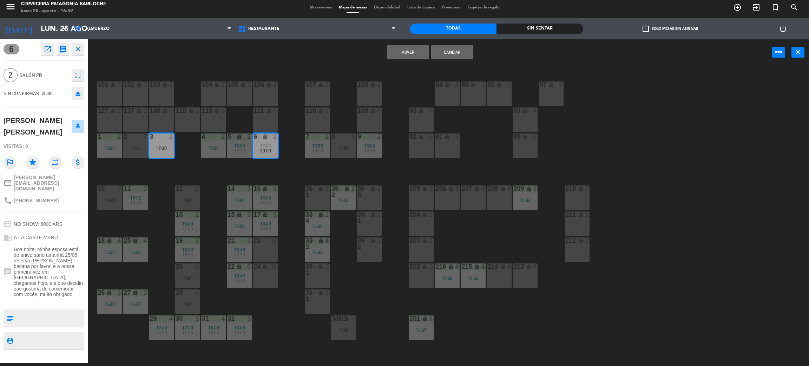
click at [395, 52] on button "Mover" at bounding box center [408, 52] width 42 height 14
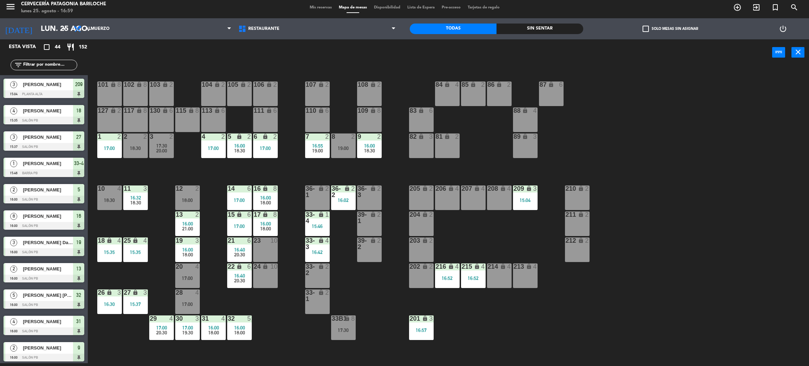
scroll to position [303, 0]
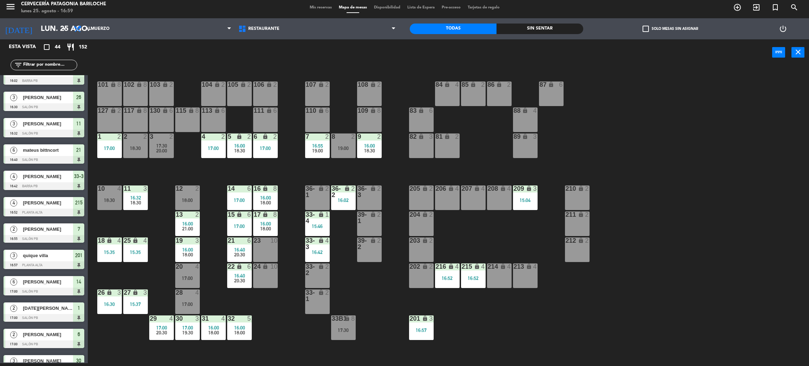
click at [348, 146] on div "19:00" at bounding box center [343, 148] width 25 height 5
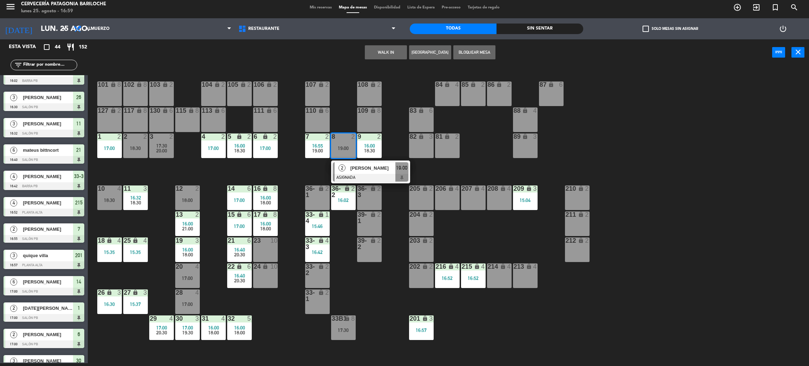
click at [358, 170] on span "[PERSON_NAME]" at bounding box center [372, 167] width 45 height 7
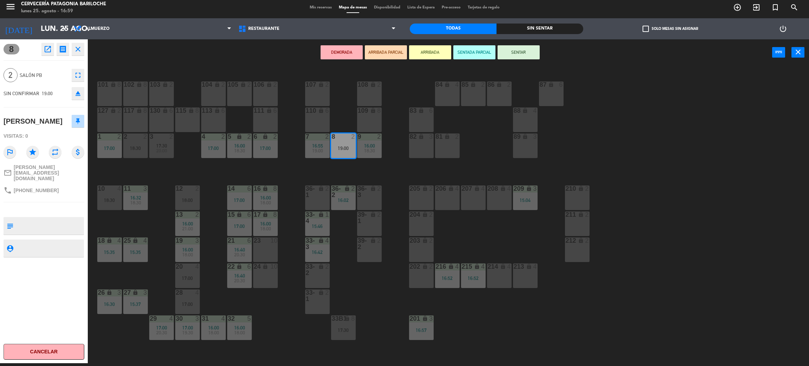
click at [267, 155] on div "6 lock 2 17:00" at bounding box center [265, 145] width 25 height 25
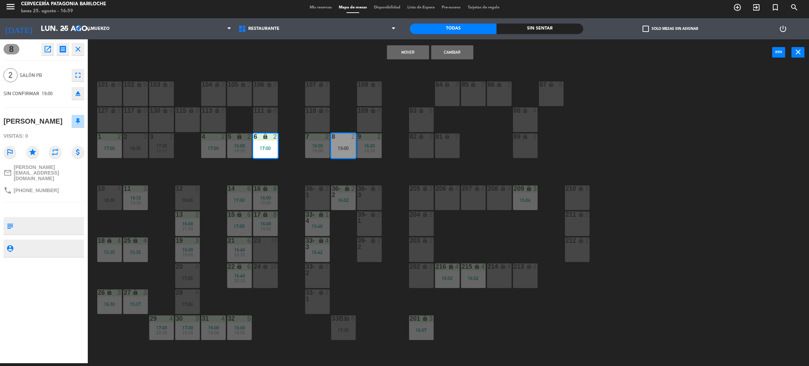
click at [412, 50] on button "Mover" at bounding box center [408, 52] width 42 height 14
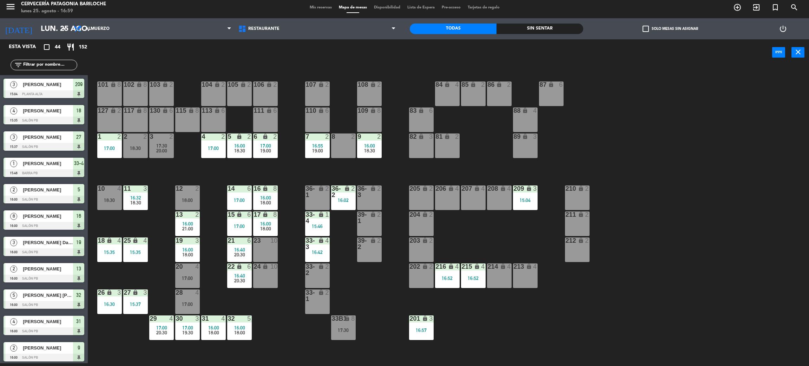
scroll to position [250, 0]
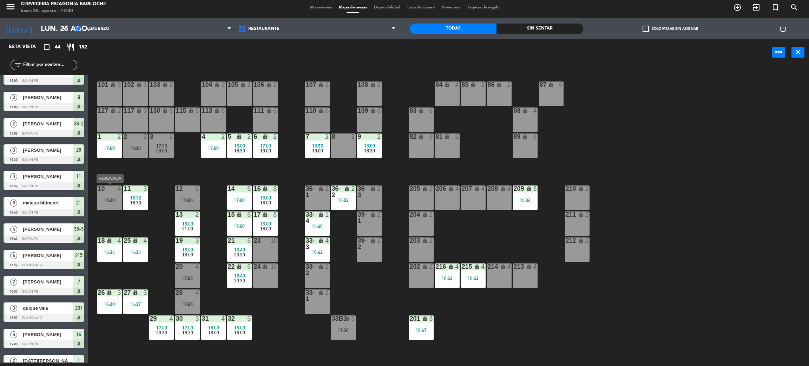
click at [113, 199] on div "18:30" at bounding box center [109, 200] width 25 height 5
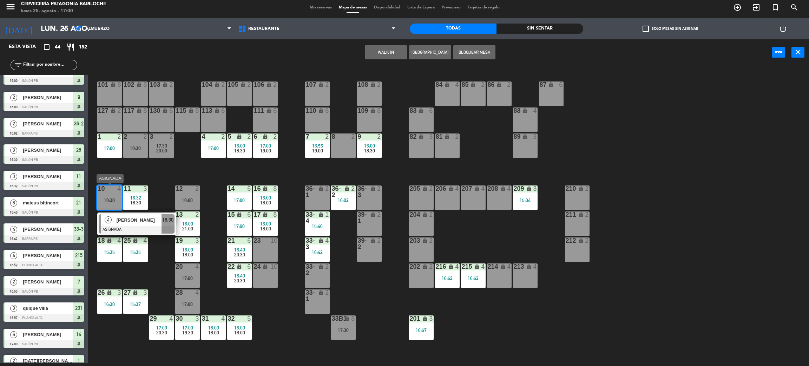
click at [132, 223] on span "[PERSON_NAME]" at bounding box center [139, 219] width 45 height 7
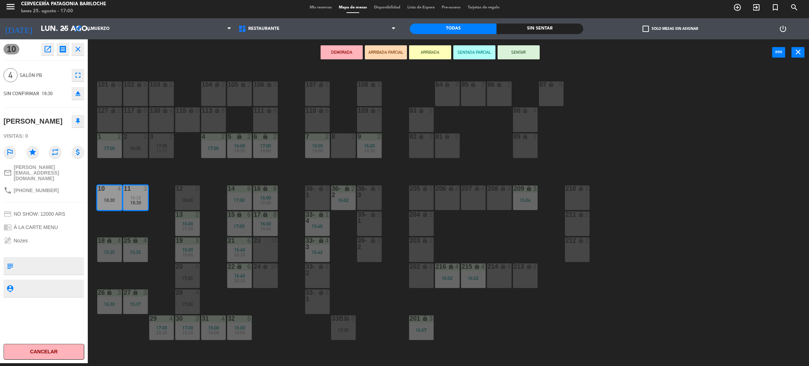
click at [141, 218] on div "101 lock 8 102 lock 8 104 lock 2 105 lock 2 106 lock 2 103 lock 2 107 lock 2 10…" at bounding box center [452, 217] width 713 height 297
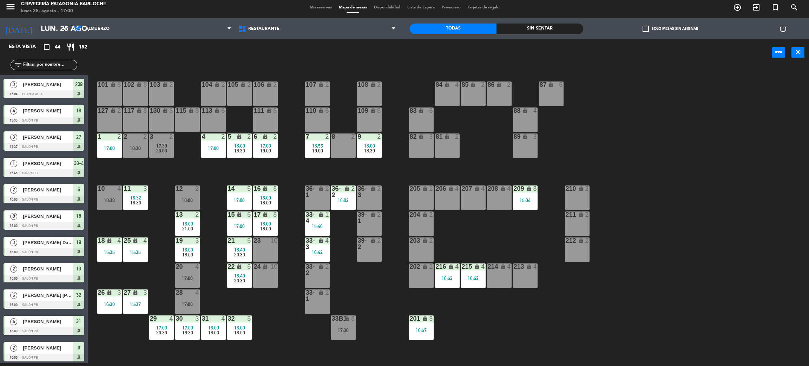
scroll to position [198, 0]
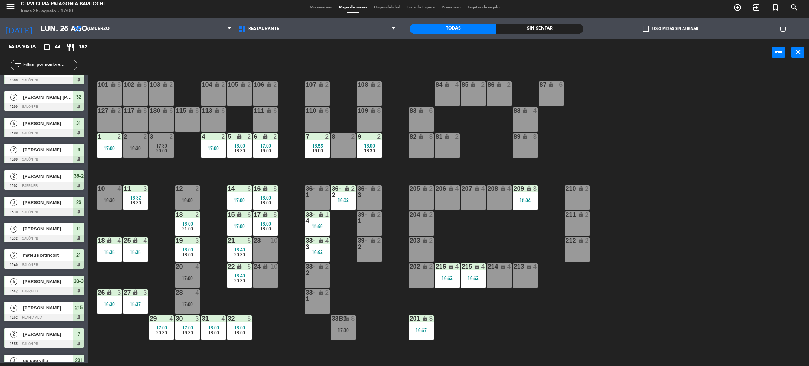
click at [188, 198] on div "18:00" at bounding box center [187, 200] width 25 height 5
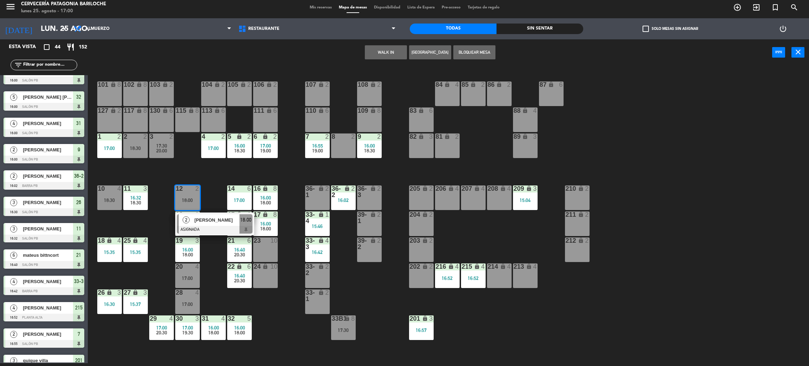
click at [212, 223] on span "[PERSON_NAME]" at bounding box center [217, 219] width 45 height 7
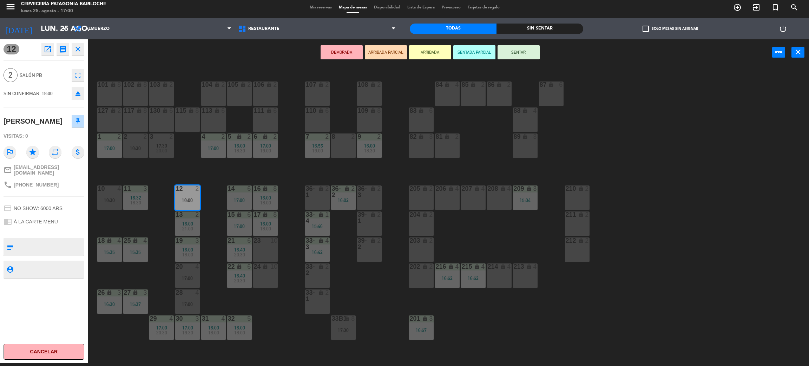
click at [344, 146] on div "8 2" at bounding box center [343, 145] width 25 height 25
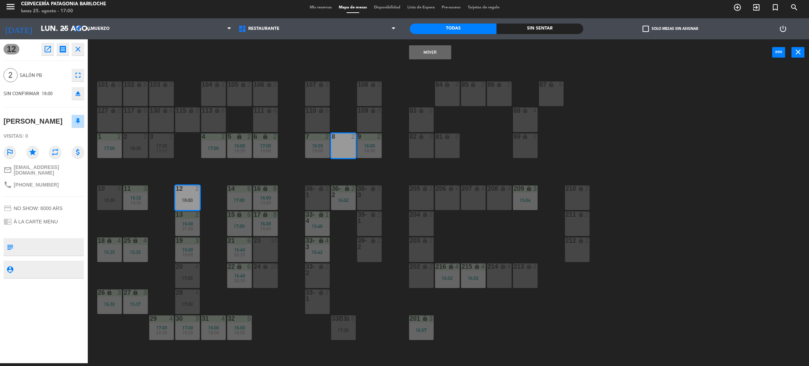
click at [428, 52] on button "Mover" at bounding box center [430, 52] width 42 height 14
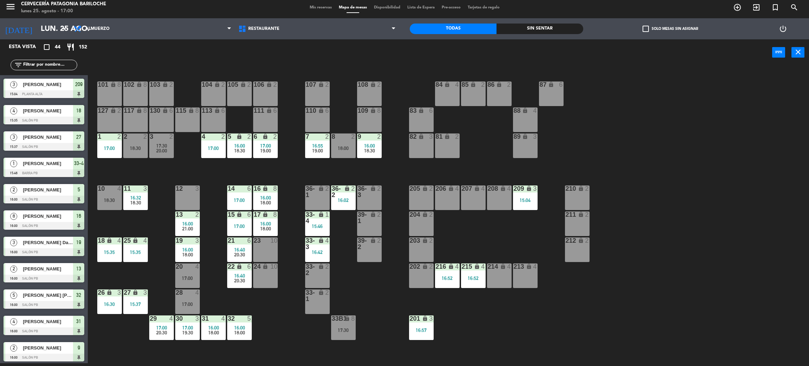
scroll to position [93, 0]
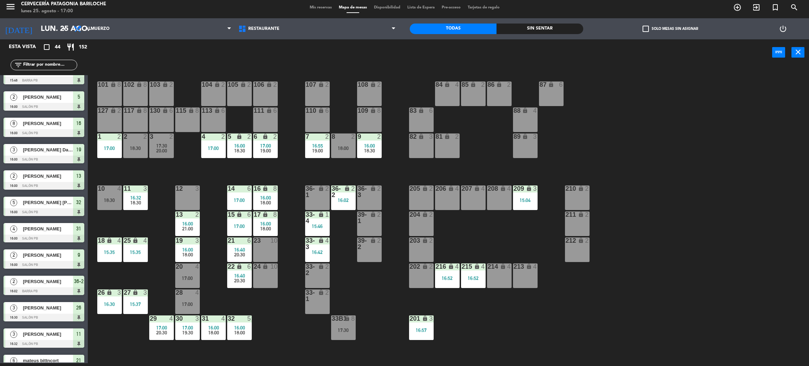
click at [461, 229] on div "101 lock 8 102 lock 8 104 lock 2 105 lock 2 106 lock 2 103 lock 2 107 lock 2 10…" at bounding box center [452, 217] width 713 height 297
click at [256, 279] on div "24 lock 10" at bounding box center [265, 275] width 25 height 25
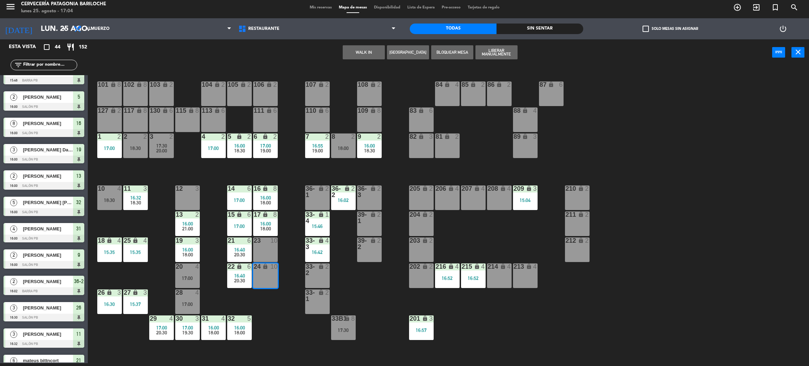
click at [264, 257] on div "23 10" at bounding box center [265, 249] width 25 height 25
click at [382, 49] on button "WALK IN" at bounding box center [386, 52] width 42 height 14
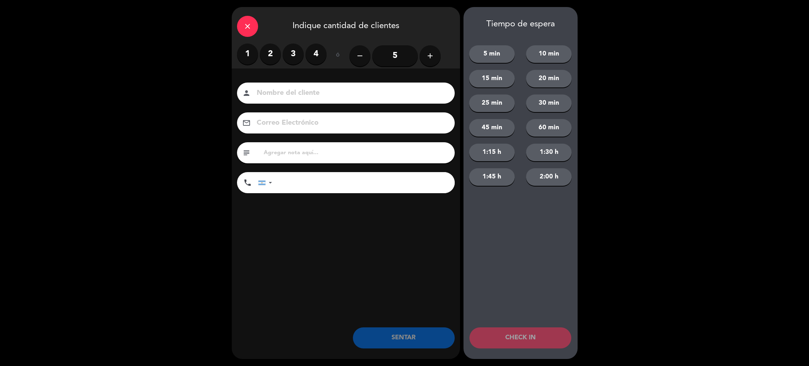
click at [428, 54] on icon "add" at bounding box center [430, 56] width 8 height 8
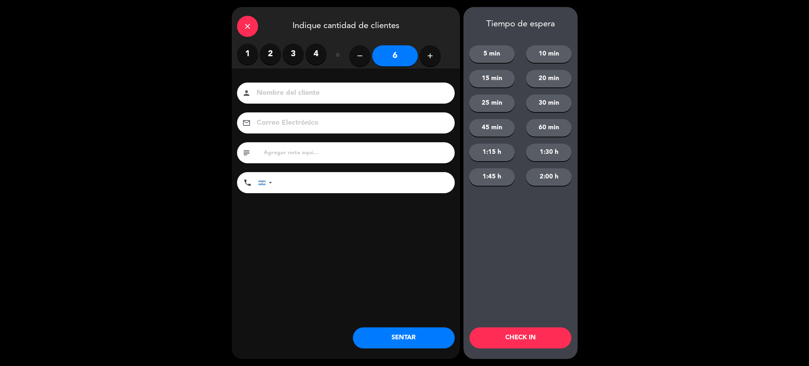
click at [428, 54] on icon "add" at bounding box center [430, 56] width 8 height 8
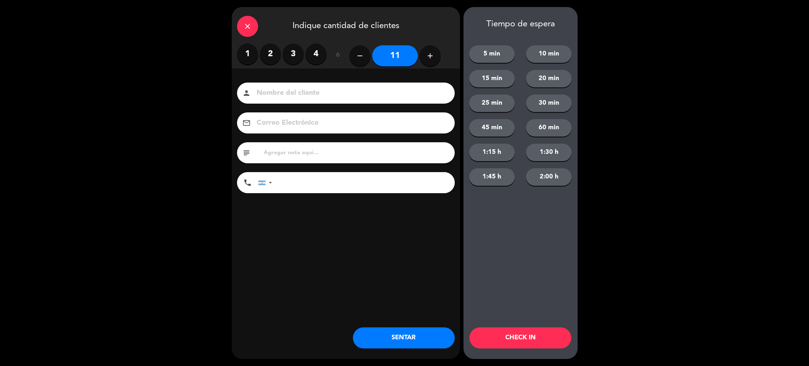
click at [428, 54] on icon "add" at bounding box center [430, 56] width 8 height 8
type input "12"
click at [421, 91] on input at bounding box center [351, 93] width 190 height 12
type input "maridaje"
click at [437, 337] on button "SENTAR" at bounding box center [404, 337] width 102 height 21
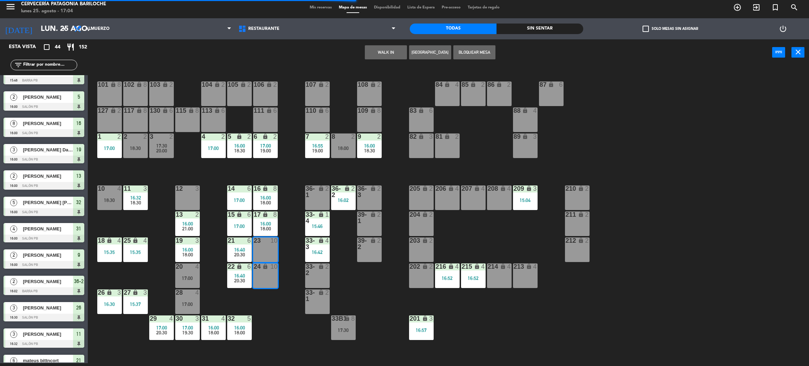
scroll to position [0, 0]
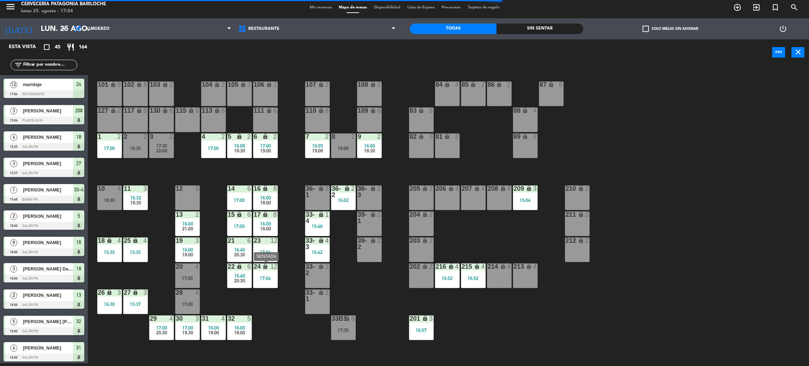
click at [269, 281] on div "24 lock 12 17:04" at bounding box center [265, 275] width 25 height 25
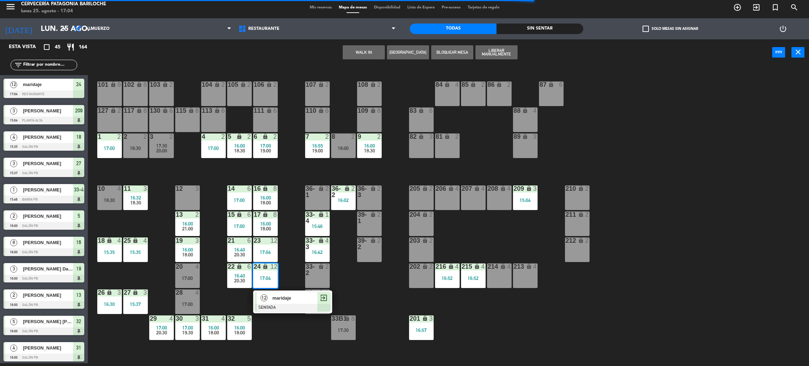
click at [272, 295] on div "maridaje" at bounding box center [295, 298] width 46 height 12
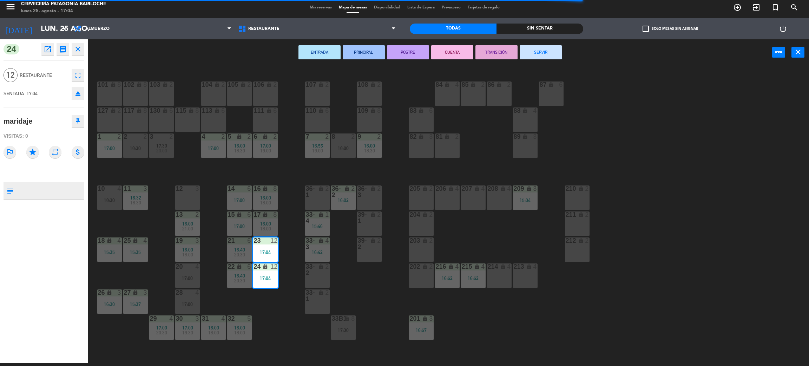
click at [547, 51] on button "SERVIR" at bounding box center [541, 52] width 42 height 14
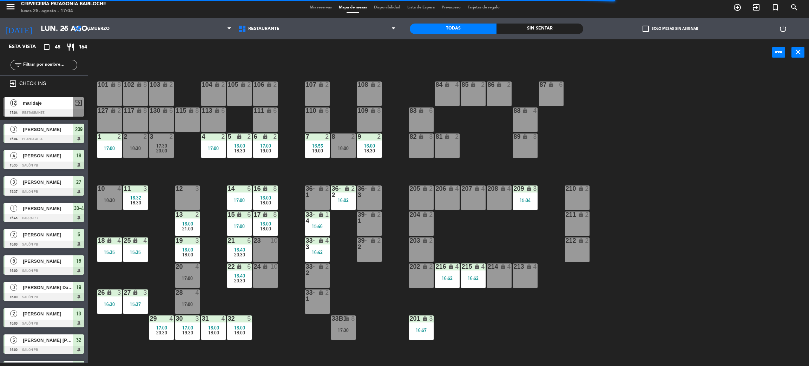
click at [266, 279] on div "24 lock 10" at bounding box center [265, 275] width 25 height 25
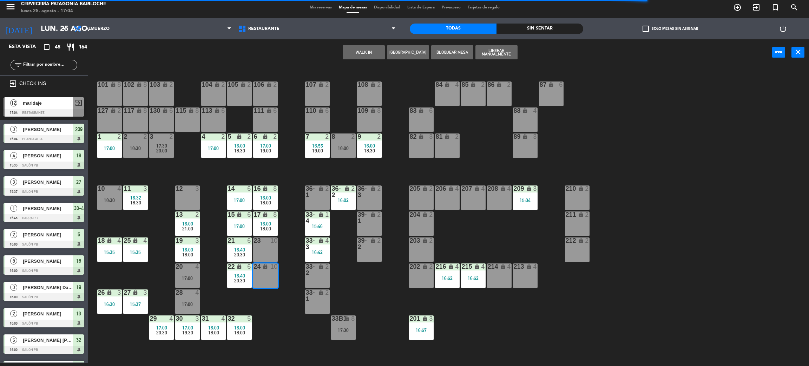
click at [265, 231] on div "17 lock 8 16:00 18:00" at bounding box center [265, 223] width 25 height 25
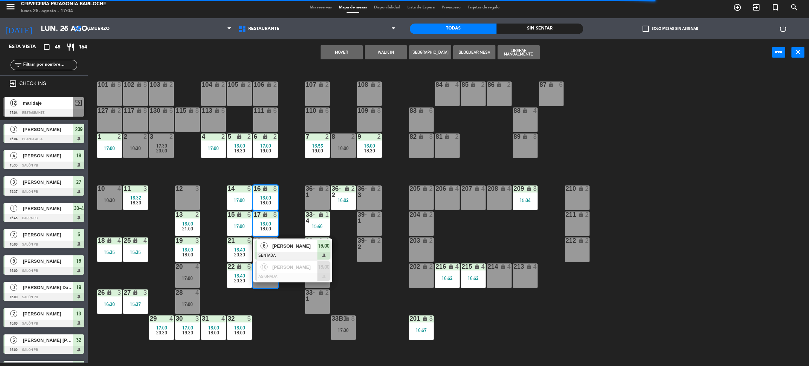
click at [290, 320] on div "101 lock 8 102 lock 8 104 lock 2 105 lock 2 106 lock 2 103 lock 2 107 lock 2 10…" at bounding box center [452, 217] width 713 height 297
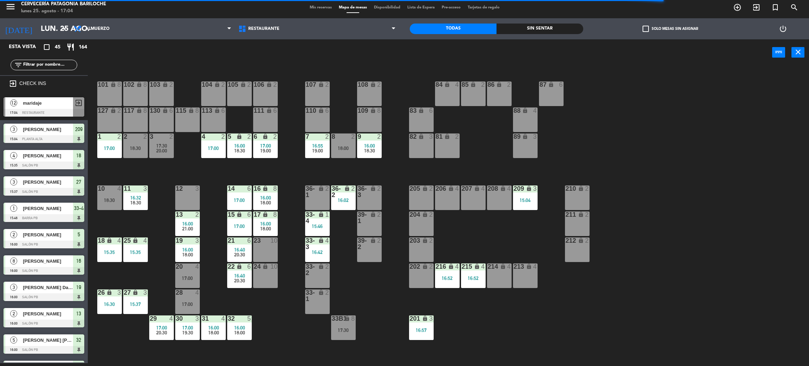
click at [261, 274] on div "24 lock 10" at bounding box center [265, 275] width 25 height 25
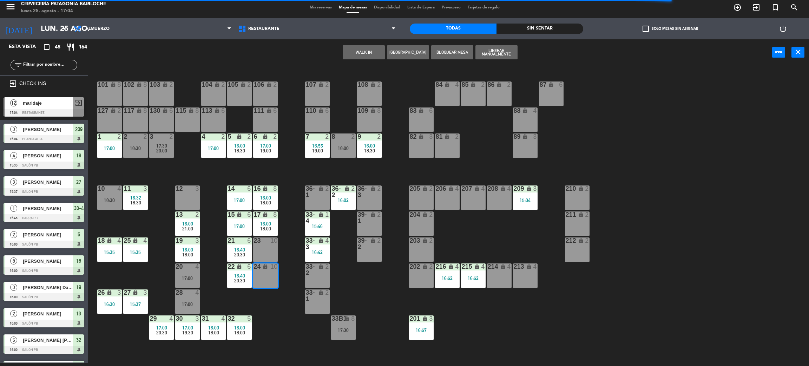
click at [267, 255] on div "23 10" at bounding box center [265, 249] width 25 height 25
click at [392, 55] on button "WALK IN" at bounding box center [386, 52] width 42 height 14
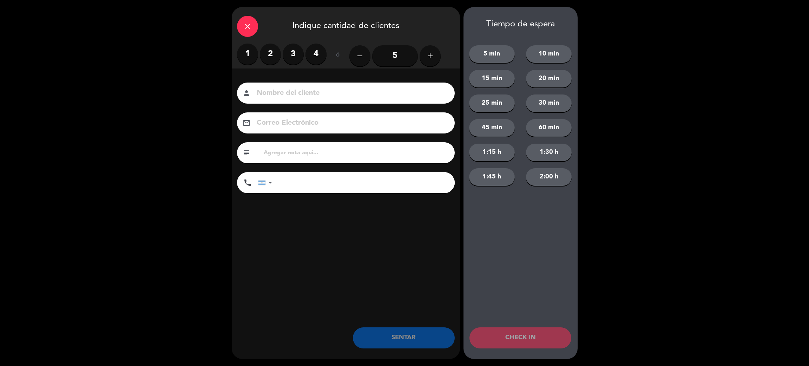
click at [435, 52] on button "add" at bounding box center [430, 55] width 21 height 21
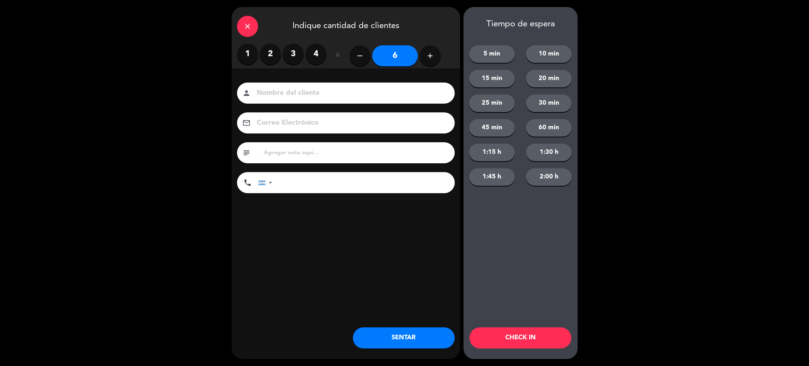
click at [435, 52] on button "add" at bounding box center [430, 55] width 21 height 21
click at [436, 52] on button "add" at bounding box center [430, 55] width 21 height 21
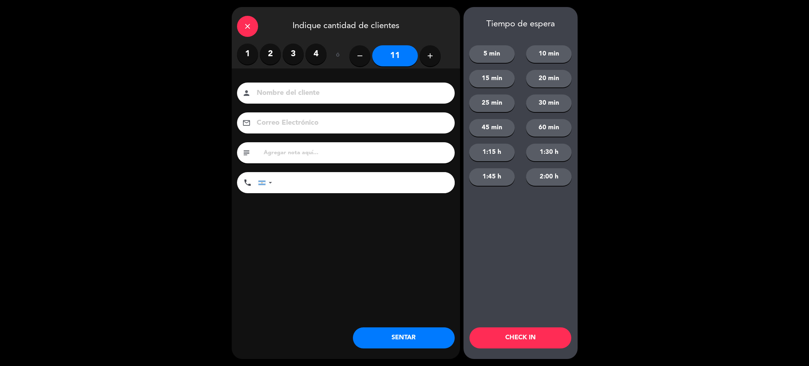
click at [436, 52] on button "add" at bounding box center [430, 55] width 21 height 21
click at [359, 63] on button "remove" at bounding box center [359, 55] width 21 height 21
type input "12"
click at [376, 92] on input at bounding box center [351, 93] width 190 height 12
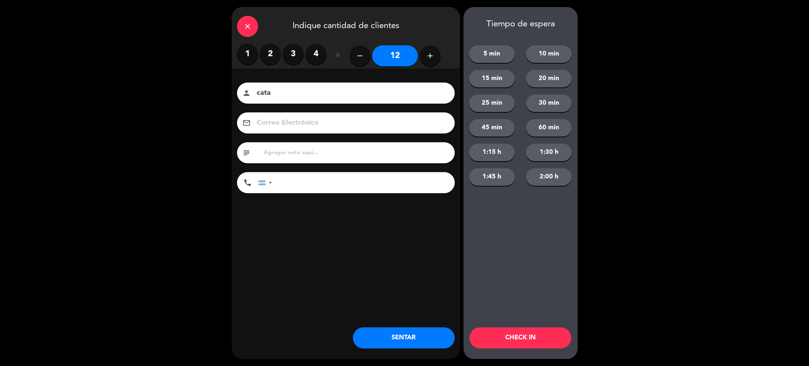
type input "cata"
click at [543, 336] on button "CHECK IN" at bounding box center [520, 337] width 102 height 21
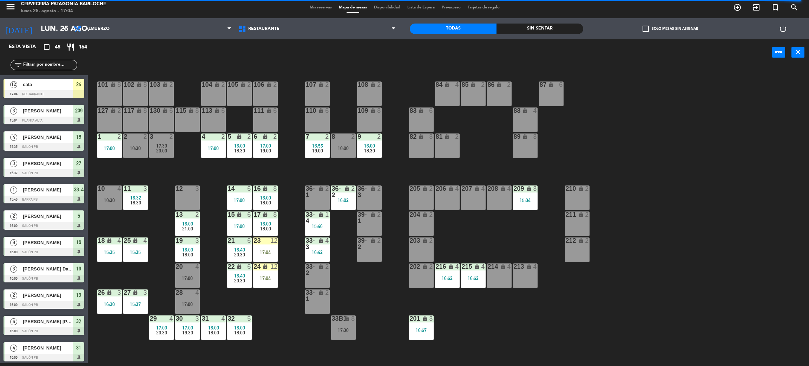
click at [279, 322] on div "101 lock 8 102 lock 8 104 lock 2 105 lock 2 106 lock 2 103 lock 2 107 lock 2 10…" at bounding box center [452, 217] width 713 height 297
click at [273, 310] on div "101 lock 8 102 lock 8 104 lock 2 105 lock 2 106 lock 2 103 lock 2 107 lock 2 10…" at bounding box center [452, 217] width 713 height 297
click at [195, 218] on div "13 2 16:00 21:00" at bounding box center [187, 223] width 25 height 25
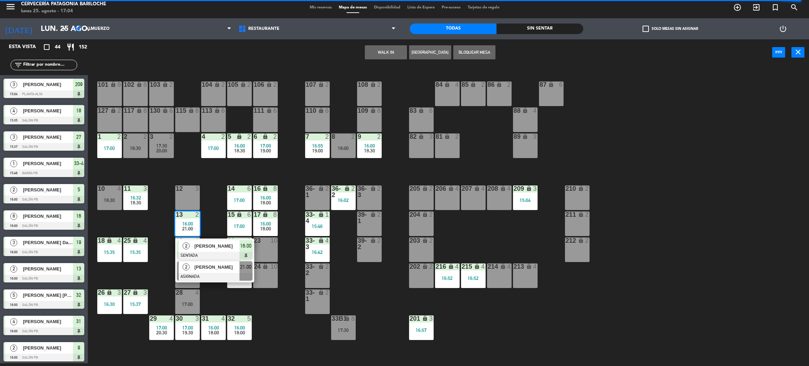
click at [224, 269] on span "[PERSON_NAME]" at bounding box center [217, 266] width 45 height 7
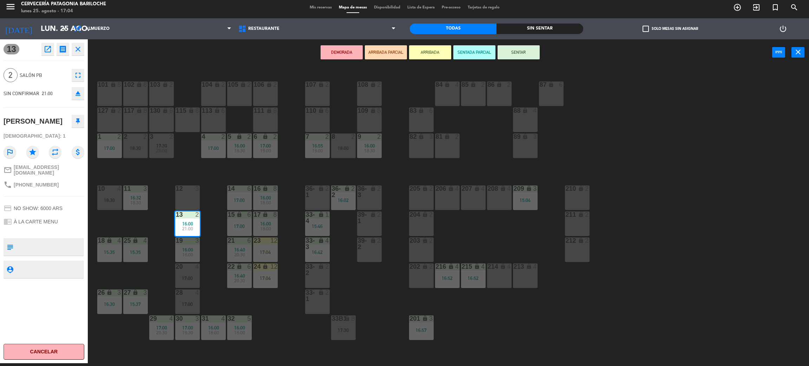
click at [147, 278] on div "101 lock 8 102 lock 8 104 lock 2 105 lock 2 106 lock 2 103 lock 2 107 lock 2 10…" at bounding box center [452, 217] width 713 height 297
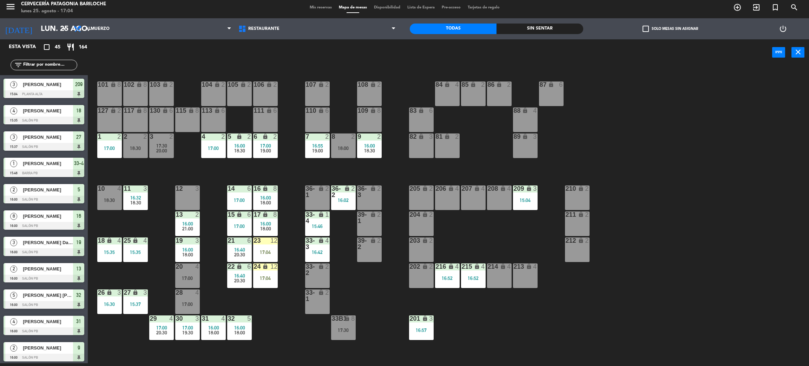
scroll to position [391, 0]
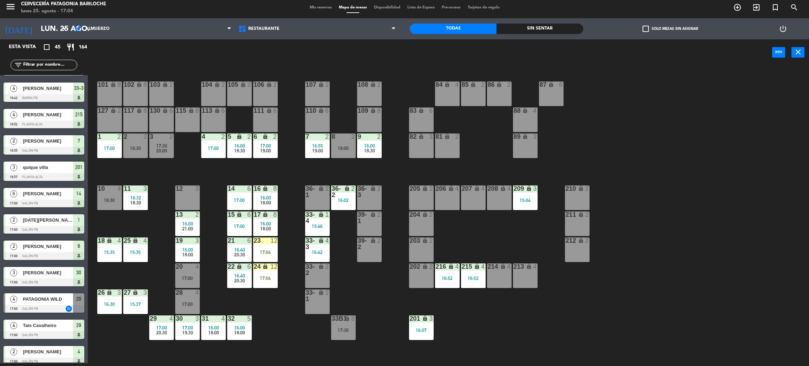
click at [138, 256] on div "25 lock 4 15:35" at bounding box center [135, 249] width 25 height 25
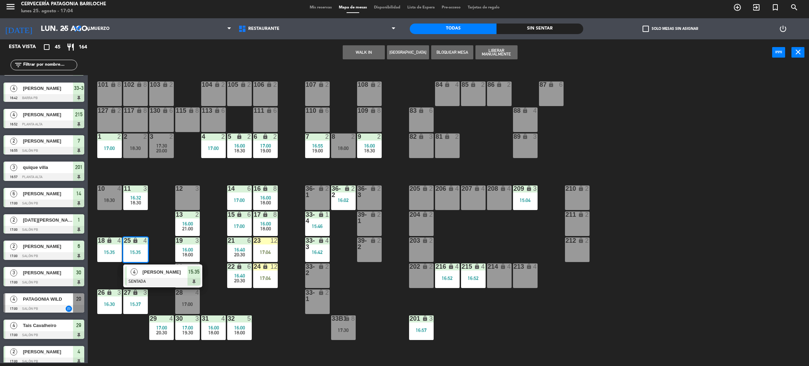
click at [149, 275] on span "[PERSON_NAME]" at bounding box center [165, 271] width 45 height 7
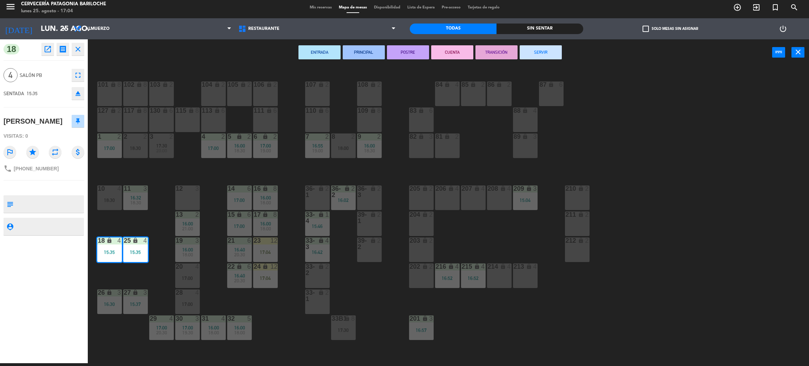
click at [542, 53] on button "SERVIR" at bounding box center [541, 52] width 42 height 14
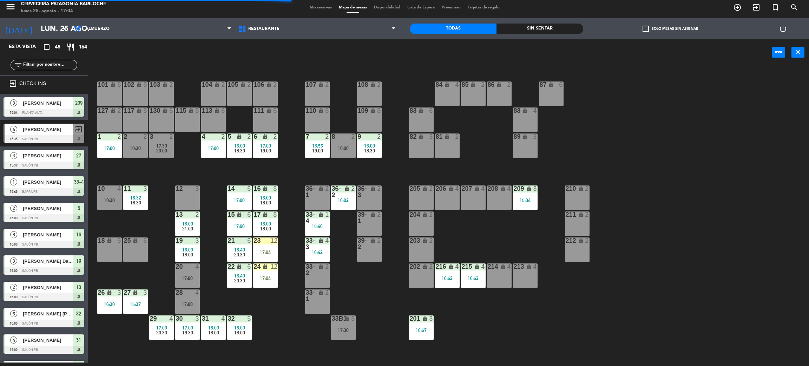
click at [148, 271] on div "101 lock 8 102 lock 8 104 lock 2 105 lock 2 106 lock 2 103 lock 2 107 lock 2 10…" at bounding box center [452, 217] width 713 height 297
click at [185, 229] on span "21:00" at bounding box center [187, 229] width 11 height 6
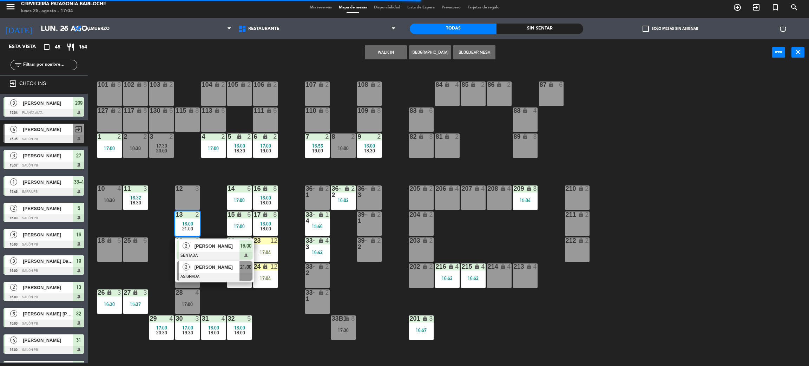
click at [213, 276] on div at bounding box center [214, 277] width 75 height 8
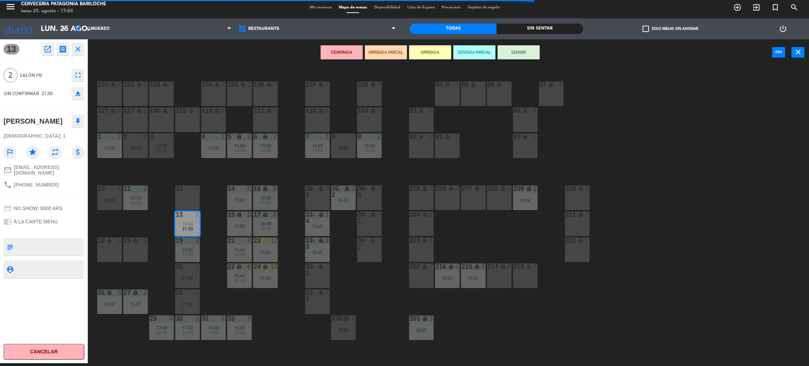
click at [152, 282] on div "101 lock 8 102 lock 8 104 lock 2 105 lock 2 106 lock 2 103 lock 2 107 lock 2 10…" at bounding box center [452, 217] width 713 height 297
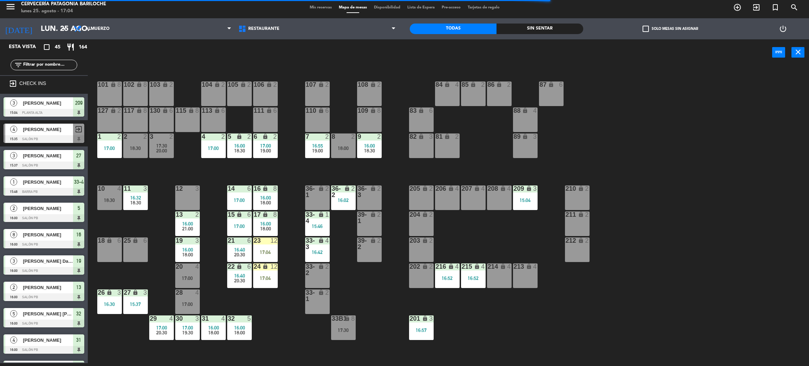
scroll to position [398, 0]
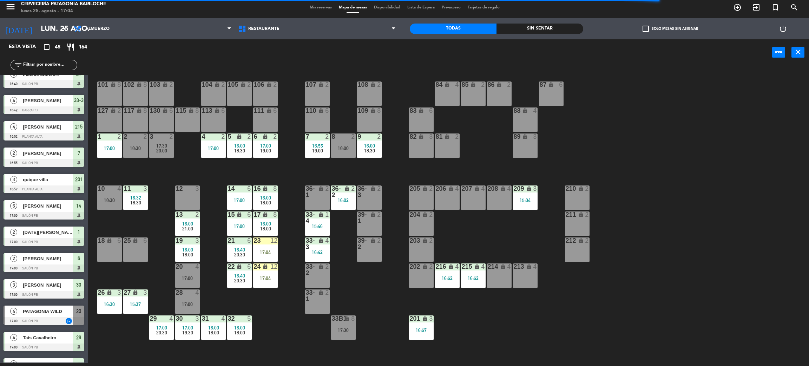
click at [196, 224] on div "16:00" at bounding box center [187, 223] width 25 height 5
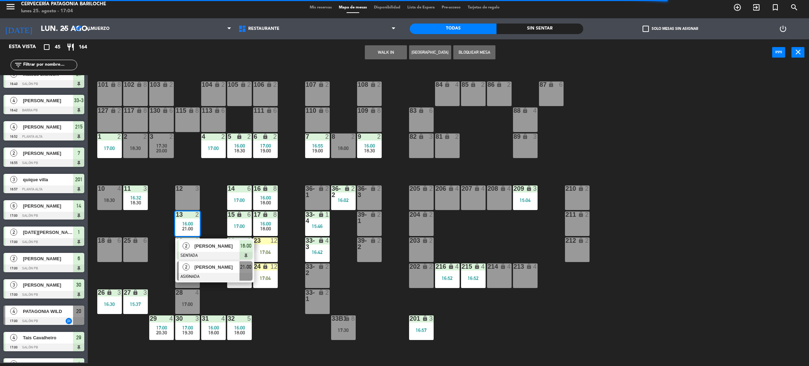
click at [209, 267] on span "[PERSON_NAME]" at bounding box center [217, 266] width 45 height 7
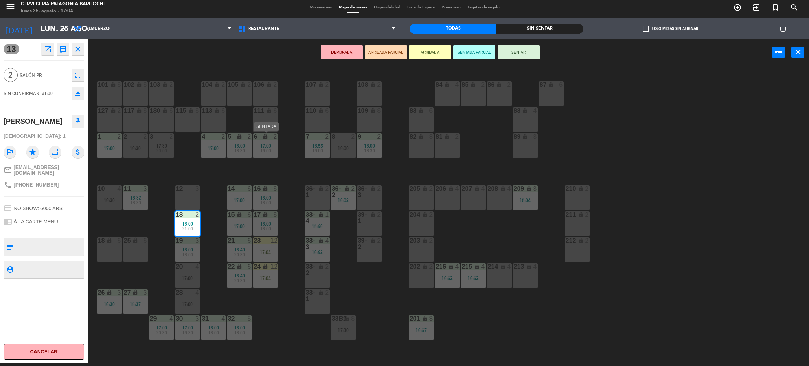
click at [265, 146] on span "17:00" at bounding box center [265, 146] width 11 height 6
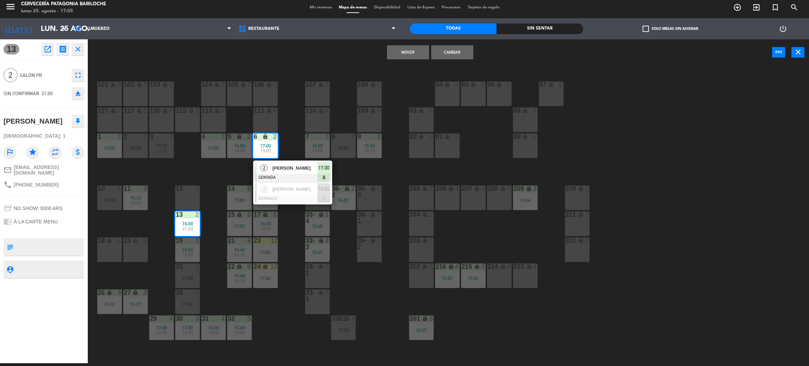
click at [416, 52] on button "Mover" at bounding box center [408, 52] width 42 height 14
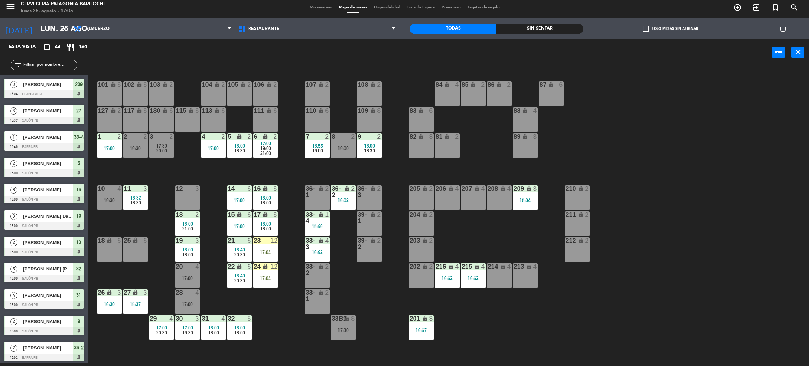
scroll to position [382, 0]
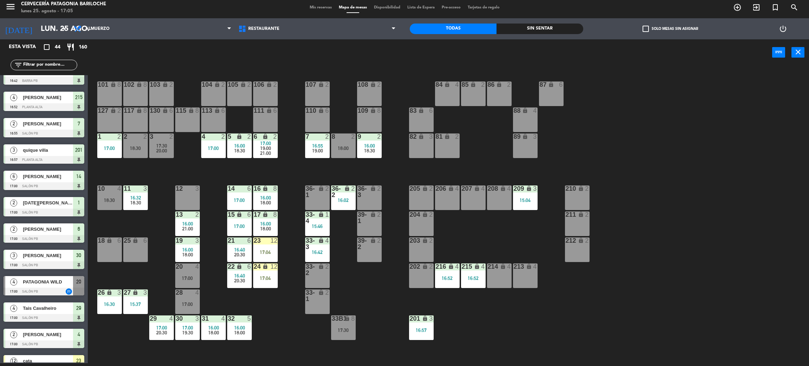
click at [189, 249] on span "16:00" at bounding box center [187, 250] width 11 height 6
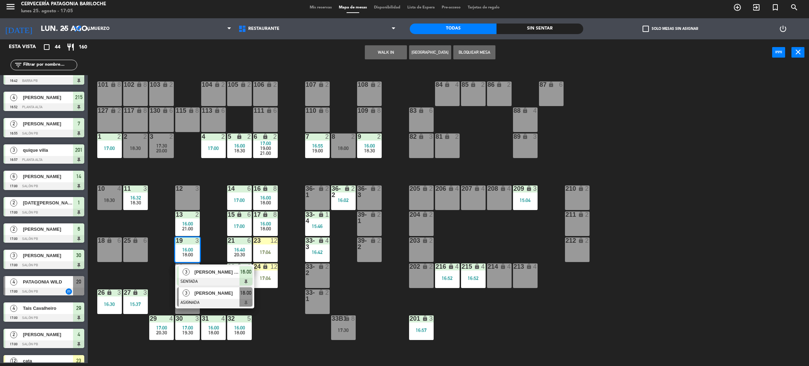
click at [211, 296] on span "[PERSON_NAME]" at bounding box center [217, 292] width 45 height 7
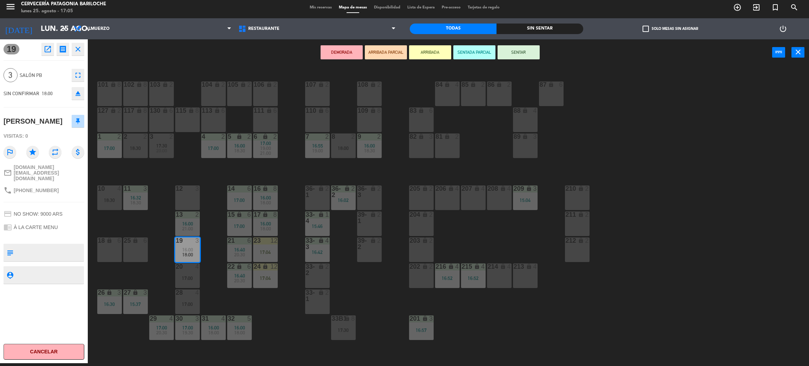
click at [159, 280] on div "101 lock 8 102 lock 8 104 lock 2 105 lock 2 106 lock 2 103 lock 2 107 lock 2 10…" at bounding box center [452, 217] width 713 height 297
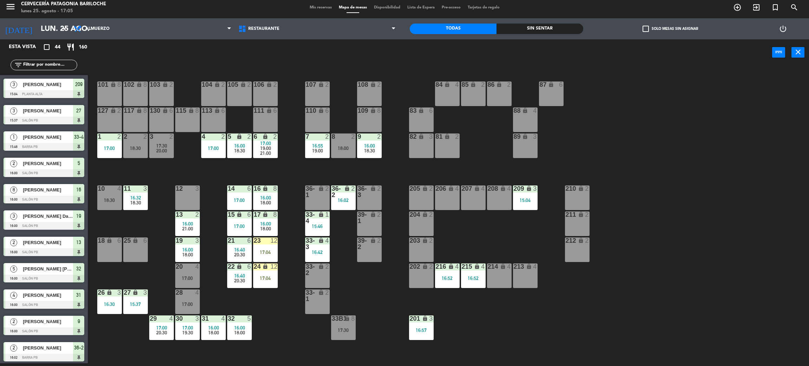
scroll to position [66, 0]
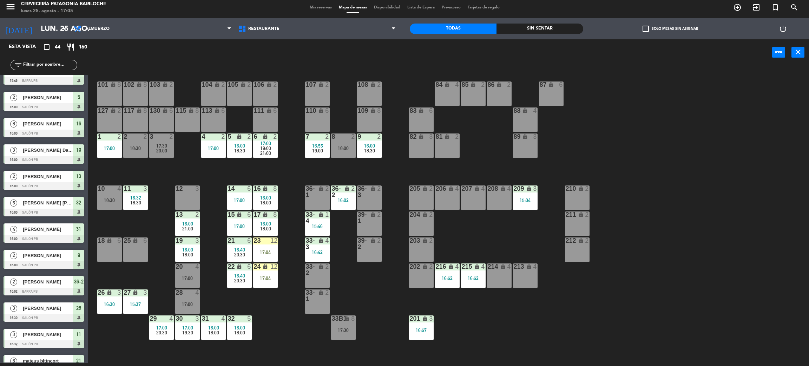
click at [137, 226] on div "101 lock 8 102 lock 8 104 lock 2 105 lock 2 106 lock 2 103 lock 2 107 lock 2 10…" at bounding box center [452, 217] width 713 height 297
click at [132, 302] on div "15:37" at bounding box center [135, 304] width 25 height 5
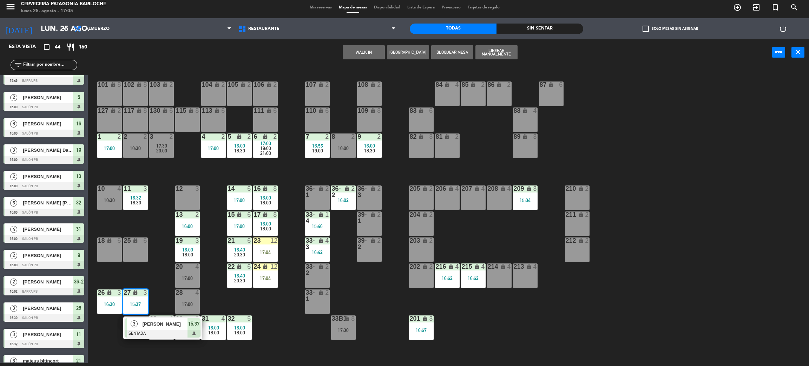
click at [140, 327] on div "3" at bounding box center [134, 324] width 15 height 12
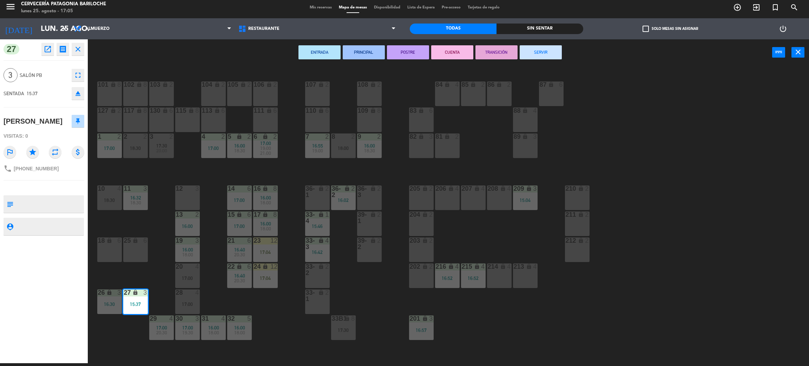
click at [533, 52] on button "SERVIR" at bounding box center [541, 52] width 42 height 14
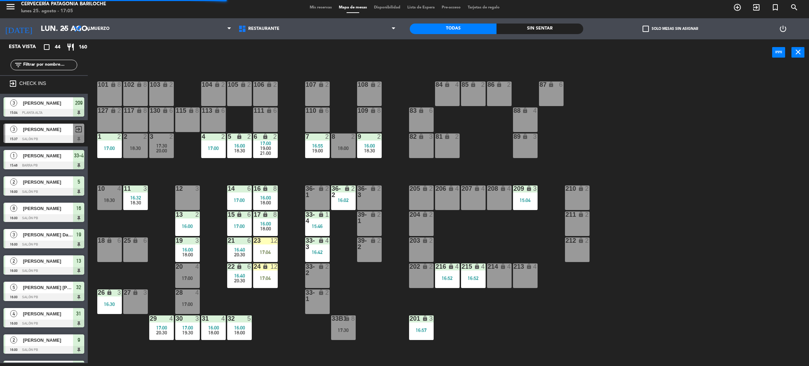
click at [509, 227] on div "101 lock 8 102 lock 8 104 lock 2 105 lock 2 106 lock 2 103 lock 2 107 lock 2 10…" at bounding box center [452, 217] width 713 height 297
click at [488, 336] on div "101 lock 8 102 lock 8 104 lock 2 105 lock 2 106 lock 2 103 lock 2 107 lock 2 10…" at bounding box center [452, 217] width 713 height 297
click at [476, 226] on div "101 lock 8 102 lock 8 104 lock 2 105 lock 2 106 lock 2 103 lock 2 107 lock 2 10…" at bounding box center [452, 217] width 713 height 297
click at [151, 277] on div "101 lock 8 102 lock 8 104 lock 2 105 lock 2 106 lock 2 103 lock 2 107 lock 2 10…" at bounding box center [452, 217] width 713 height 297
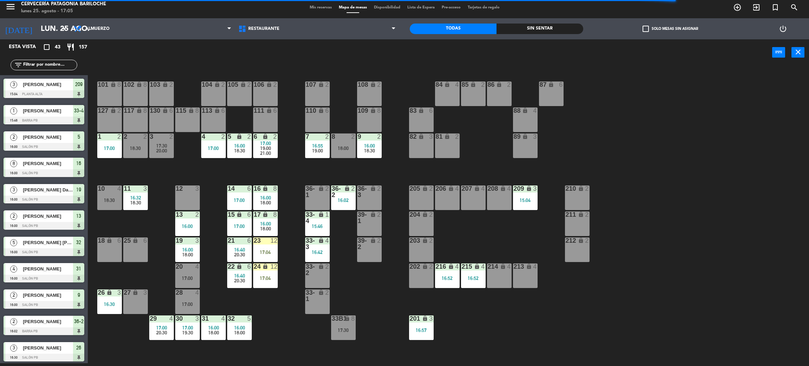
click at [281, 332] on div "101 lock 8 102 lock 8 104 lock 2 105 lock 2 106 lock 2 103 lock 2 107 lock 2 10…" at bounding box center [452, 217] width 713 height 297
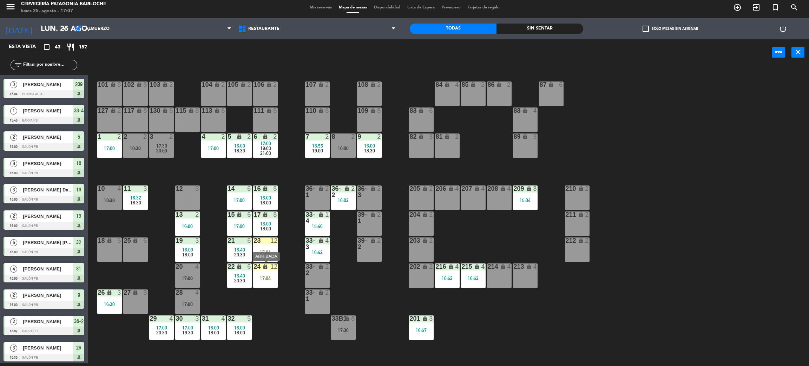
click at [262, 278] on div "17:04" at bounding box center [265, 278] width 25 height 5
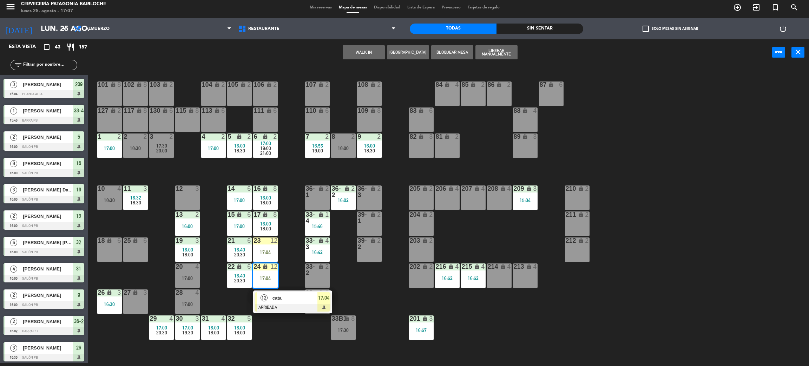
click at [275, 304] on div at bounding box center [292, 308] width 75 height 8
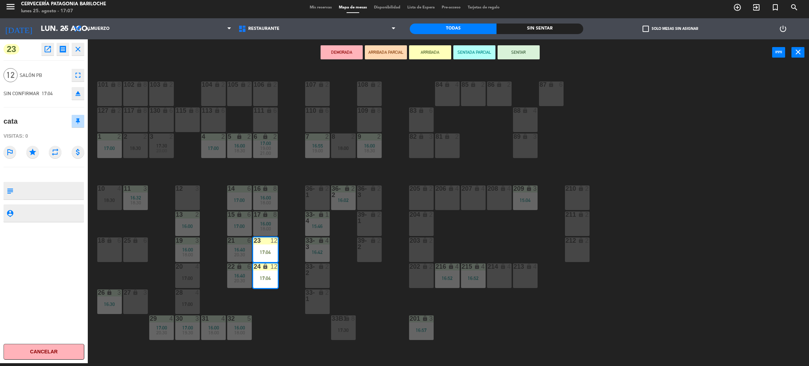
click at [519, 58] on button "SENTAR" at bounding box center [519, 52] width 42 height 14
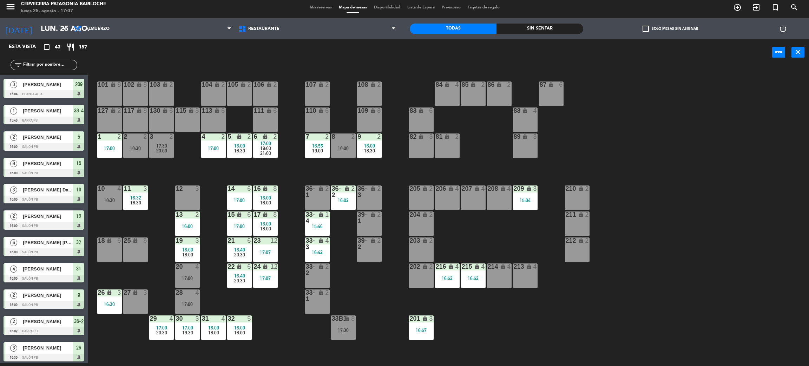
scroll to position [3, 0]
click at [290, 320] on div "101 lock 8 102 lock 8 104 lock 2 105 lock 2 106 lock 2 103 lock 2 107 lock 2 10…" at bounding box center [452, 217] width 713 height 297
click at [290, 319] on div "101 lock 8 102 lock 8 104 lock 2 105 lock 2 106 lock 2 103 lock 2 107 lock 2 10…" at bounding box center [452, 217] width 713 height 297
click at [281, 315] on div "101 lock 8 102 lock 8 104 lock 2 105 lock 2 106 lock 2 103 lock 2 107 lock 2 10…" at bounding box center [452, 217] width 713 height 297
click at [263, 317] on div "101 lock 8 102 lock 8 104 lock 2 105 lock 2 106 lock 2 103 lock 2 107 lock 2 10…" at bounding box center [452, 217] width 713 height 297
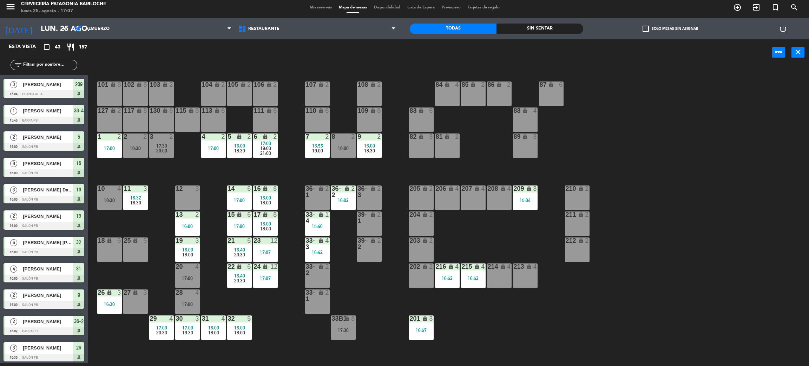
click at [262, 317] on div "101 lock 8 102 lock 8 104 lock 2 105 lock 2 106 lock 2 103 lock 2 107 lock 2 10…" at bounding box center [452, 217] width 713 height 297
click at [364, 295] on div "101 lock 8 102 lock 8 104 lock 2 105 lock 2 106 lock 2 103 lock 2 107 lock 2 10…" at bounding box center [452, 217] width 713 height 297
click at [171, 323] on div "29 4 17:00 20:30" at bounding box center [161, 327] width 25 height 25
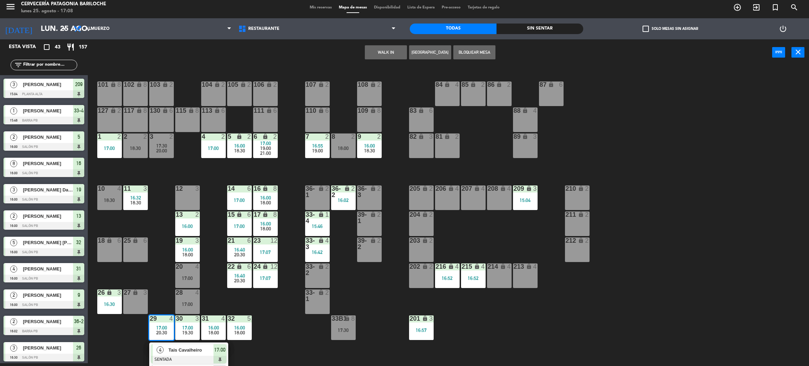
scroll to position [20, 0]
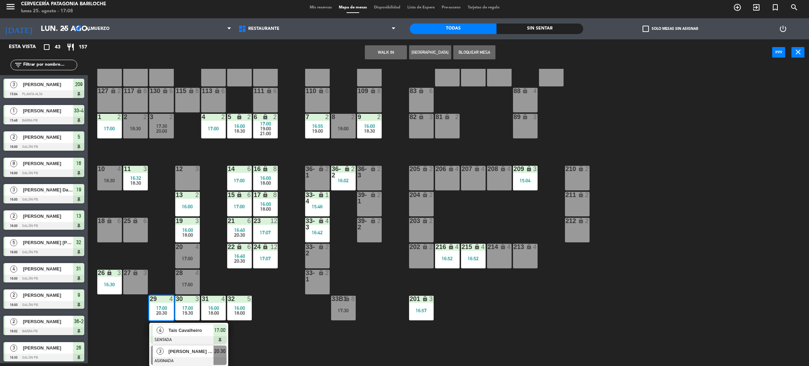
click at [185, 355] on div "[PERSON_NAME] [PERSON_NAME] [PERSON_NAME]" at bounding box center [191, 352] width 46 height 12
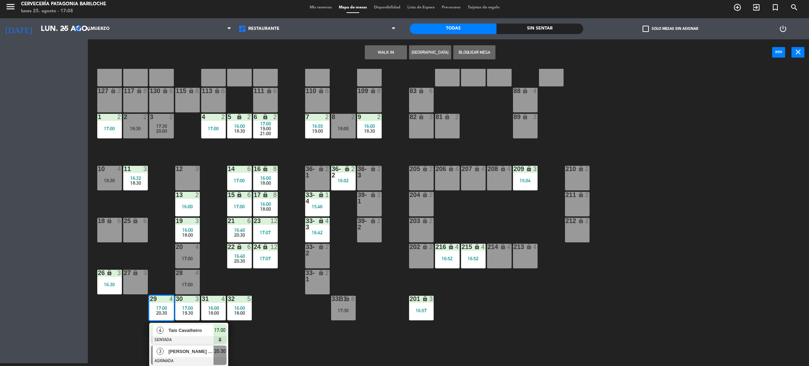
scroll to position [0, 0]
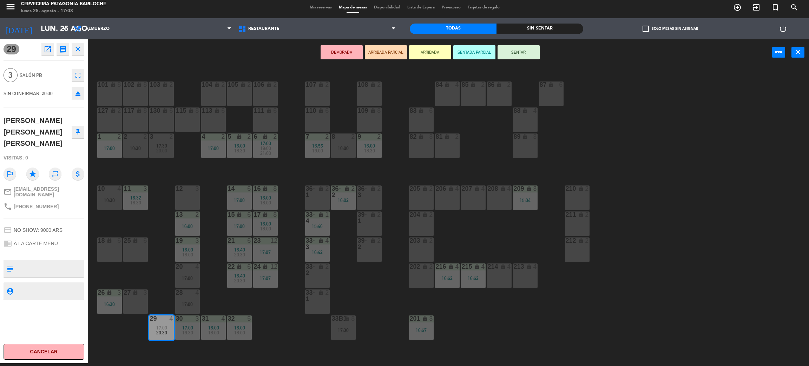
click at [106, 202] on div "18:30" at bounding box center [109, 200] width 25 height 5
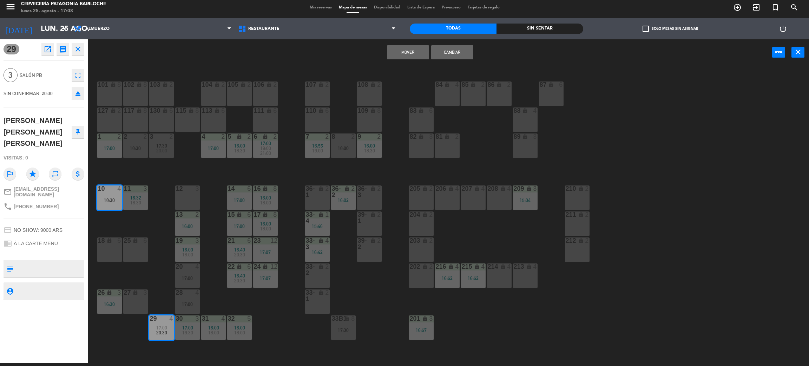
click at [406, 53] on button "Mover" at bounding box center [408, 52] width 42 height 14
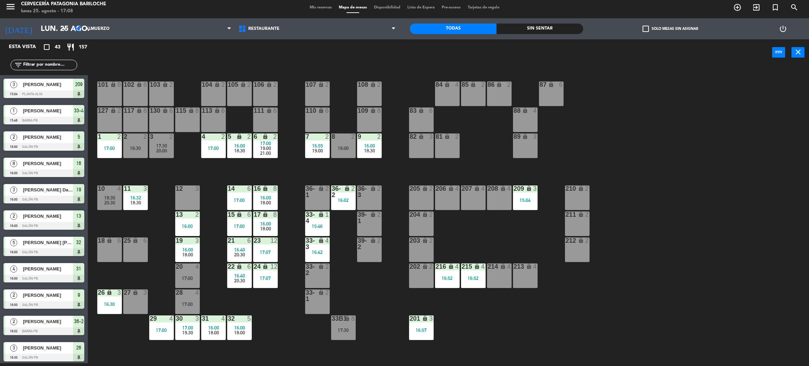
scroll to position [347, 0]
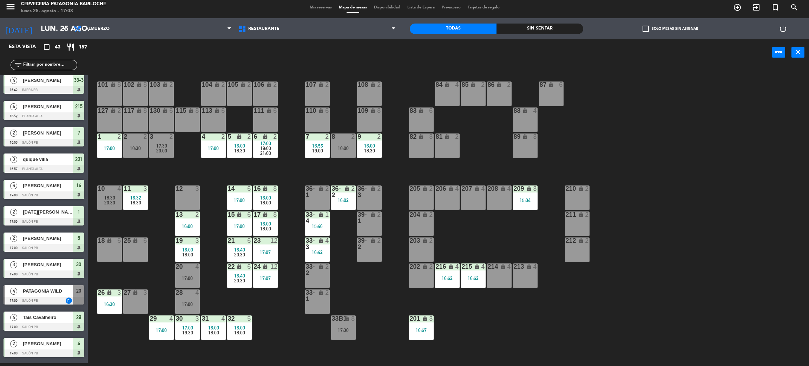
click at [145, 216] on div "101 lock 8 102 lock 8 104 lock 2 105 lock 2 106 lock 2 103 lock 2 107 lock 2 10…" at bounding box center [452, 217] width 713 height 297
click at [158, 277] on div "101 lock 8 102 lock 8 104 lock 2 105 lock 2 106 lock 2 103 lock 2 107 lock 2 10…" at bounding box center [452, 217] width 713 height 297
click at [271, 313] on div "101 lock 8 102 lock 8 104 lock 2 105 lock 2 106 lock 2 103 lock 2 107 lock 2 10…" at bounding box center [452, 217] width 713 height 297
click at [282, 326] on div "101 lock 8 102 lock 8 104 lock 2 105 lock 2 106 lock 2 103 lock 2 107 lock 2 10…" at bounding box center [452, 217] width 713 height 297
click at [323, 235] on div "33-4 lock 1 15:46" at bounding box center [317, 223] width 25 height 25
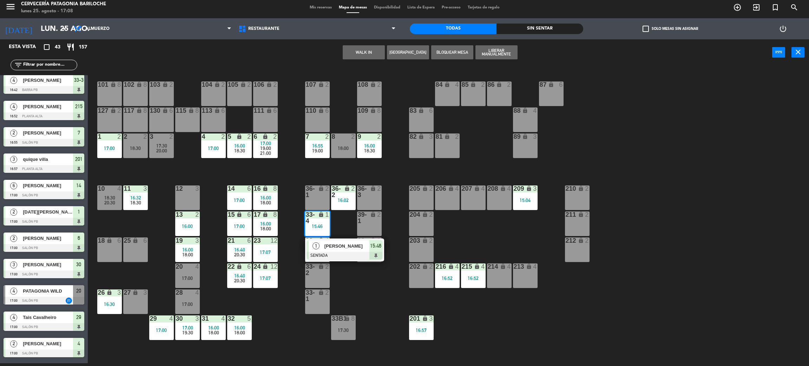
click at [343, 244] on span "[PERSON_NAME]" at bounding box center [346, 245] width 45 height 7
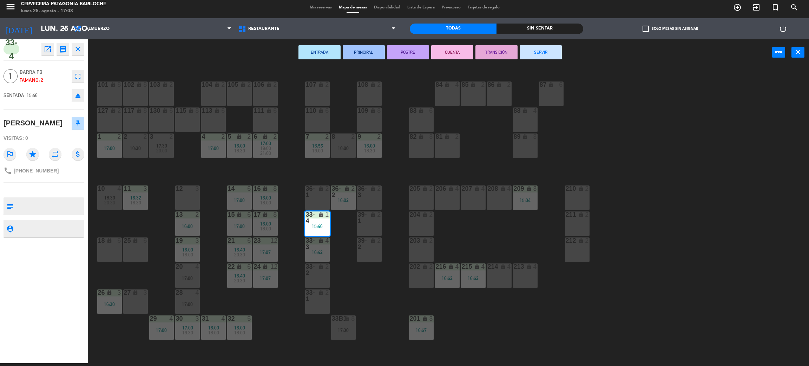
click at [539, 48] on button "SERVIR" at bounding box center [541, 52] width 42 height 14
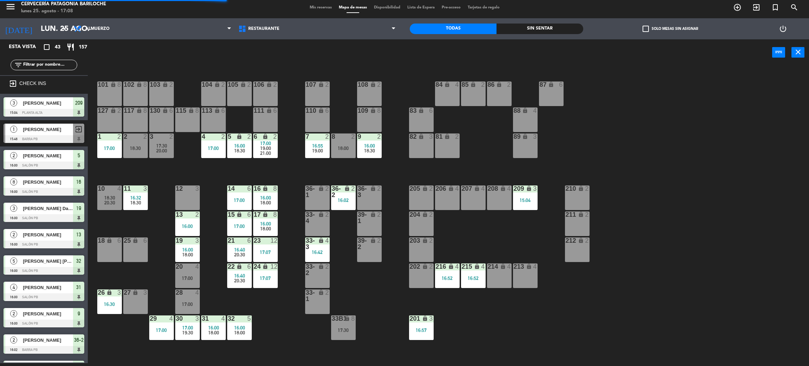
click at [321, 243] on div "lock" at bounding box center [317, 243] width 12 height 13
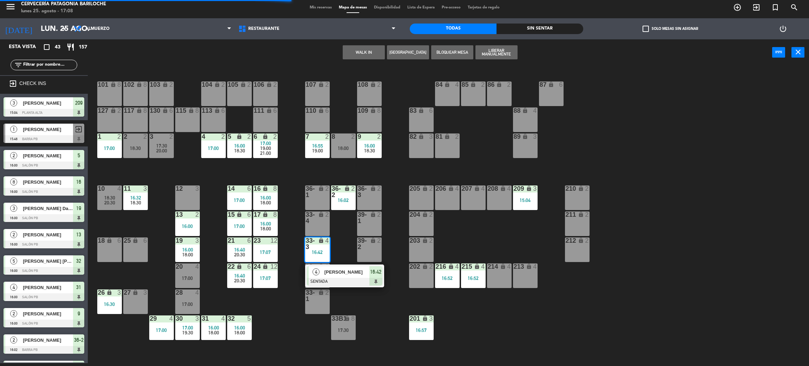
click at [352, 275] on span "[PERSON_NAME]" at bounding box center [346, 271] width 45 height 7
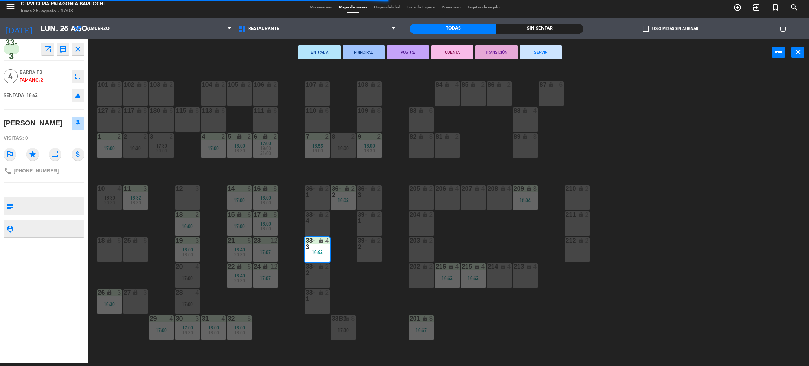
click at [540, 50] on button "SERVIR" at bounding box center [541, 52] width 42 height 14
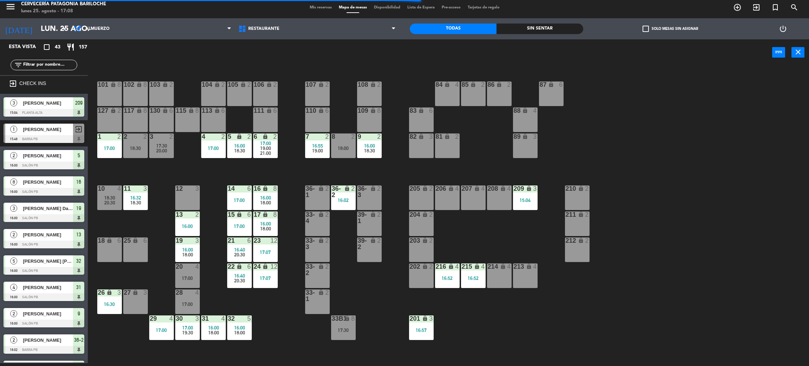
scroll to position [3, 0]
click at [371, 284] on div "101 lock 8 102 lock 8 104 lock 2 105 lock 2 106 lock 2 103 lock 2 107 lock 2 10…" at bounding box center [452, 217] width 713 height 297
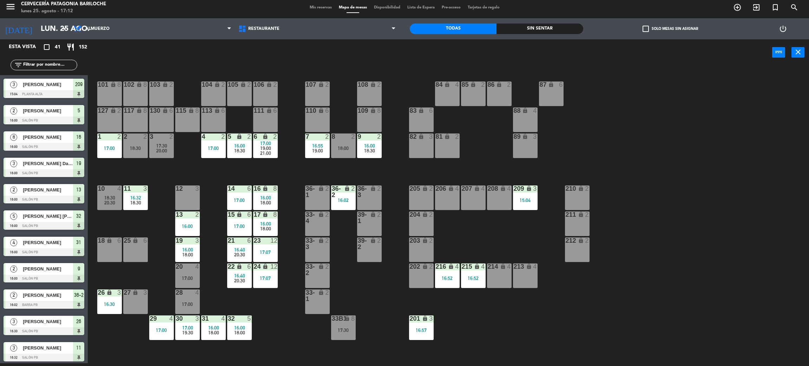
click at [361, 288] on div "101 lock 8 102 lock 8 104 lock 2 105 lock 2 106 lock 2 103 lock 2 107 lock 2 10…" at bounding box center [452, 217] width 713 height 297
click at [368, 288] on div "101 lock 8 102 lock 8 104 lock 2 105 lock 2 106 lock 2 103 lock 2 107 lock 2 10…" at bounding box center [452, 217] width 713 height 297
click at [422, 200] on div "205 lock 2" at bounding box center [421, 197] width 25 height 25
click at [359, 50] on button "WALK IN" at bounding box center [364, 52] width 42 height 14
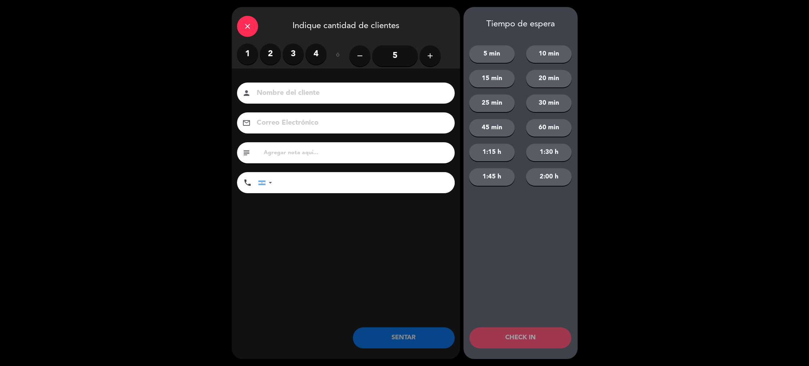
click at [275, 54] on label "2" at bounding box center [270, 54] width 21 height 21
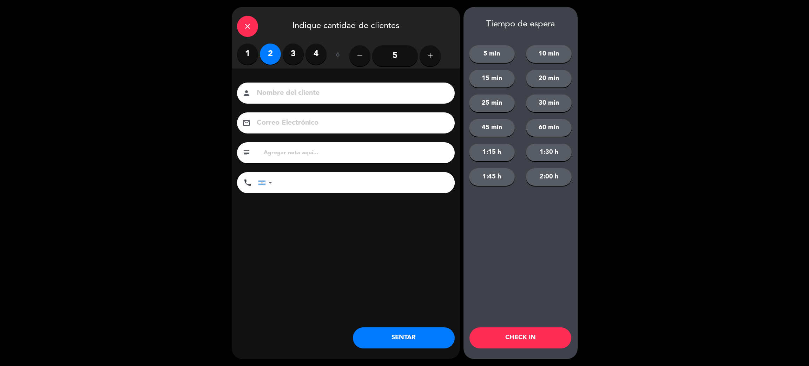
click at [292, 95] on input at bounding box center [351, 93] width 190 height 12
type input "[PERSON_NAME]"
click at [328, 183] on input "tel" at bounding box center [367, 182] width 176 height 21
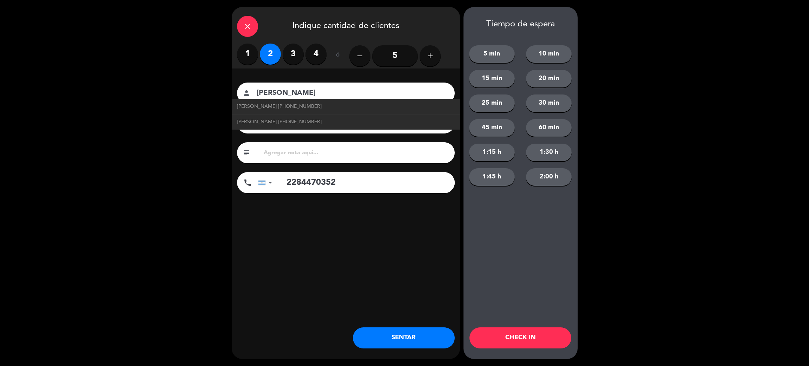
type input "2284470352"
click at [406, 337] on button "SENTAR" at bounding box center [404, 337] width 102 height 21
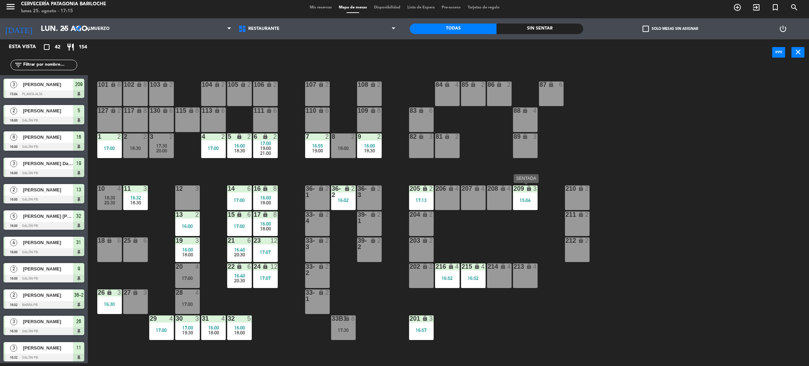
click at [532, 200] on div "15:04" at bounding box center [525, 200] width 25 height 5
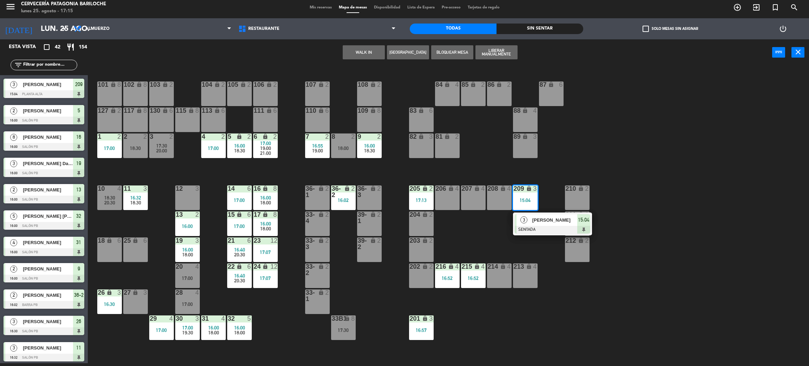
click at [540, 214] on div "[PERSON_NAME]" at bounding box center [555, 220] width 46 height 12
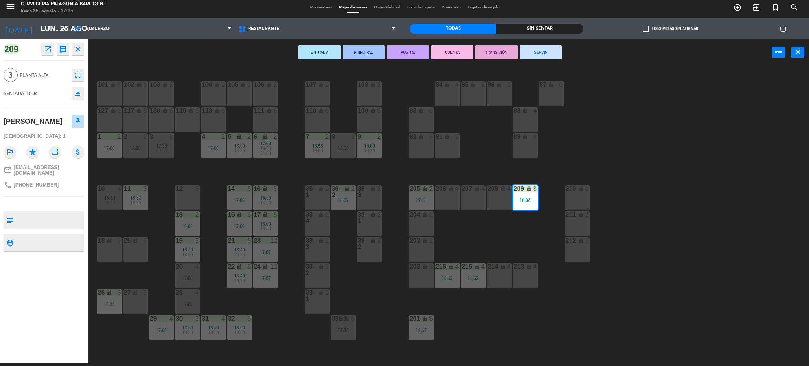
click at [534, 50] on button "SERVIR" at bounding box center [541, 52] width 42 height 14
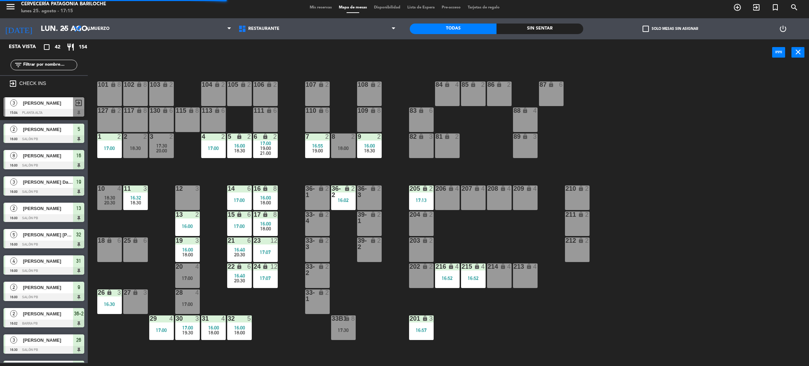
click at [488, 231] on div "101 lock 8 102 lock 8 104 lock 2 105 lock 2 106 lock 2 103 lock 2 107 lock 2 10…" at bounding box center [452, 217] width 713 height 297
click at [191, 195] on div "12 3" at bounding box center [187, 197] width 25 height 25
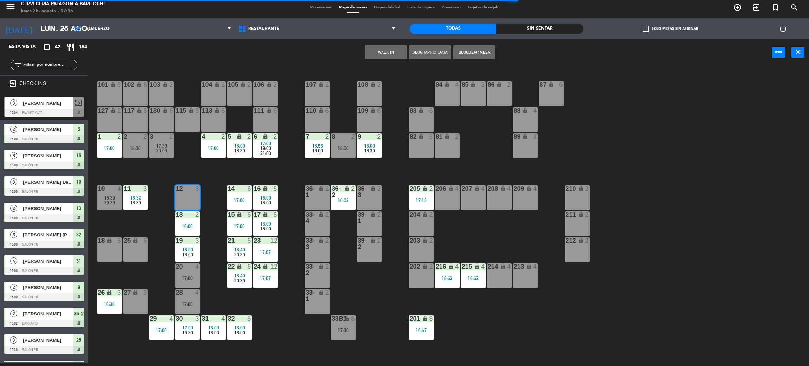
click at [390, 48] on button "WALK IN" at bounding box center [386, 52] width 42 height 14
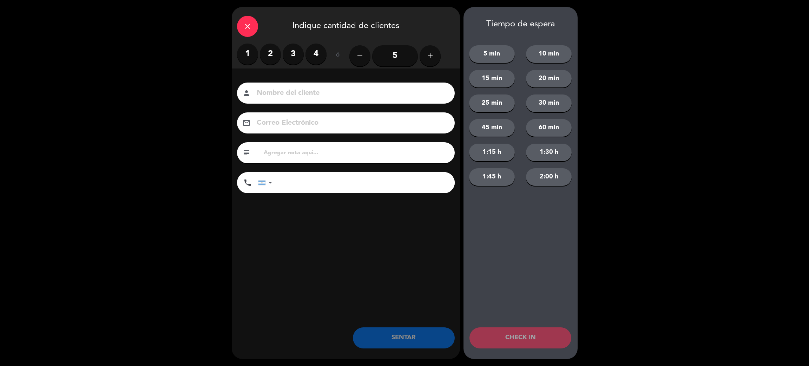
click at [262, 46] on label "2" at bounding box center [270, 54] width 21 height 21
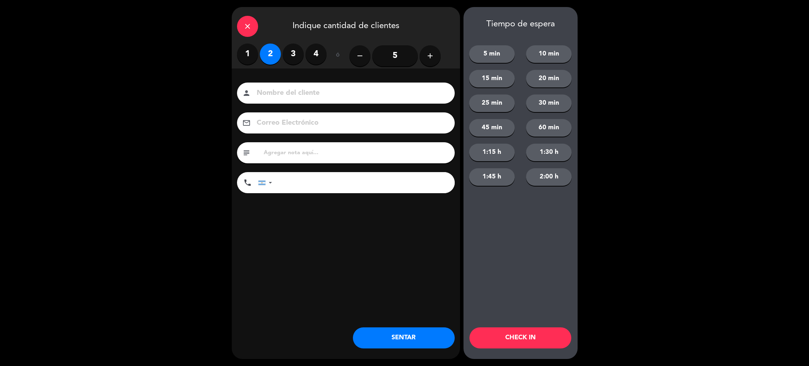
click at [291, 87] on input at bounding box center [351, 93] width 190 height 12
type input "[PERSON_NAME]"
click at [340, 191] on input "tel" at bounding box center [367, 182] width 176 height 21
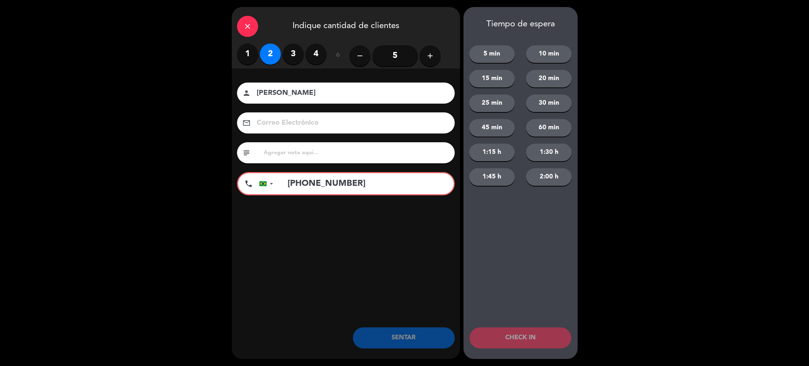
click at [321, 185] on input "[PHONE_NUMBER]" at bounding box center [366, 183] width 173 height 21
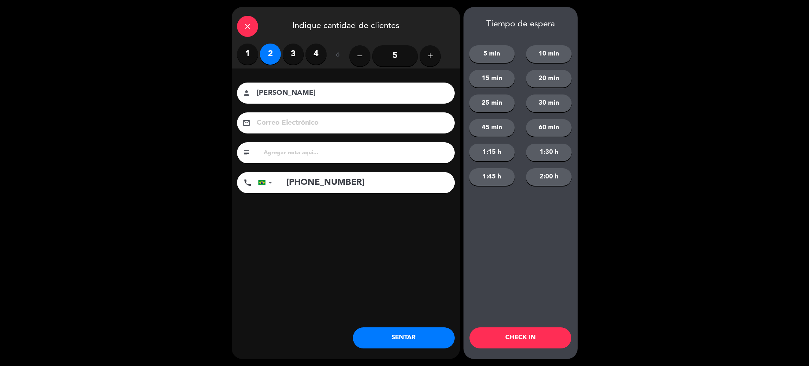
type input "[PHONE_NUMBER]"
click at [402, 339] on button "SENTAR" at bounding box center [404, 337] width 102 height 21
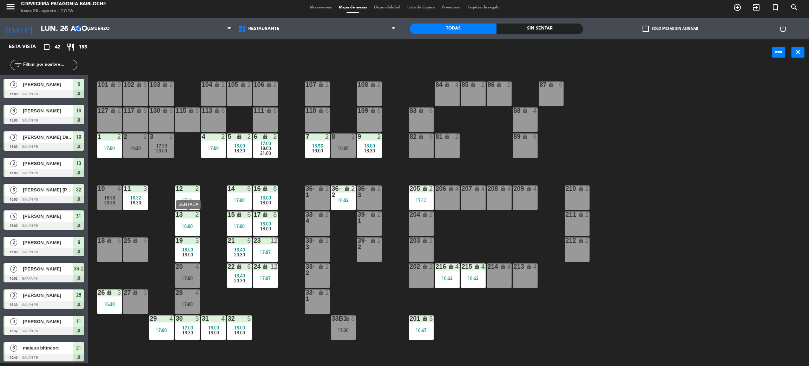
click at [180, 220] on div "13 2 16:00" at bounding box center [187, 223] width 25 height 25
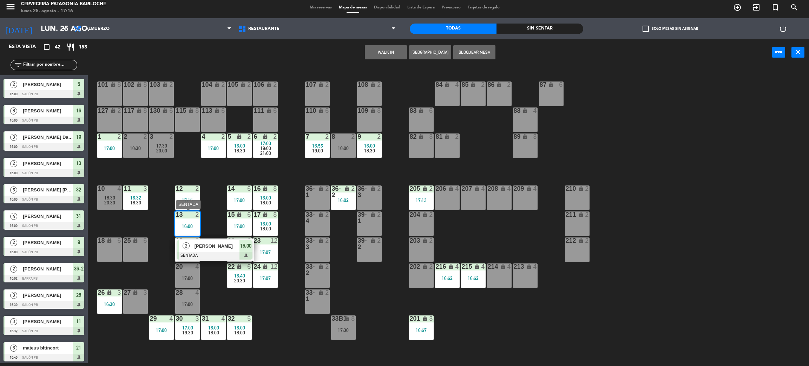
click at [218, 248] on span "[PERSON_NAME]" at bounding box center [217, 245] width 45 height 7
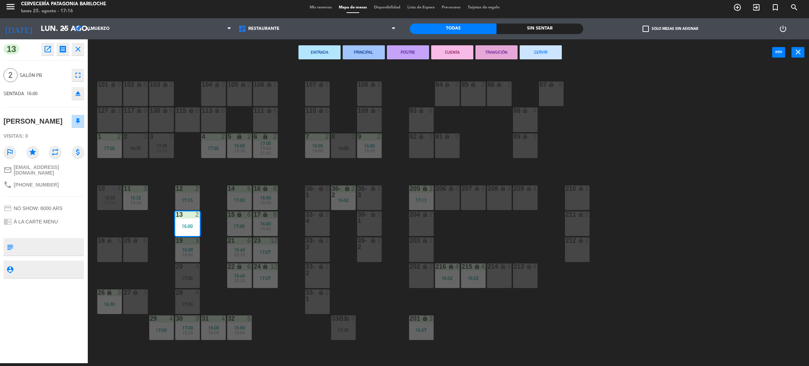
click at [552, 50] on button "SERVIR" at bounding box center [541, 52] width 42 height 14
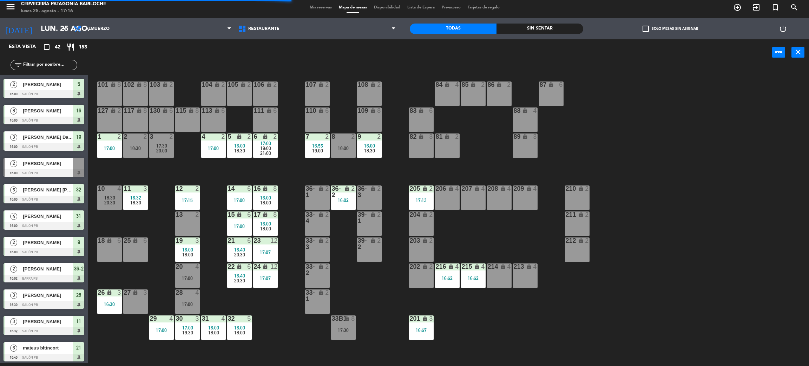
click at [207, 230] on div "101 lock 8 102 lock 8 104 lock 2 105 lock 2 106 lock 2 103 lock 2 107 lock 2 10…" at bounding box center [452, 217] width 713 height 297
click at [159, 222] on div "101 lock 8 102 lock 8 104 lock 2 105 lock 2 106 lock 2 103 lock 2 107 lock 2 10…" at bounding box center [452, 217] width 713 height 297
click at [208, 181] on div "101 lock 8 102 lock 8 104 lock 2 105 lock 2 106 lock 2 103 lock 2 107 lock 2 10…" at bounding box center [452, 217] width 713 height 297
click at [189, 215] on div at bounding box center [188, 214] width 12 height 6
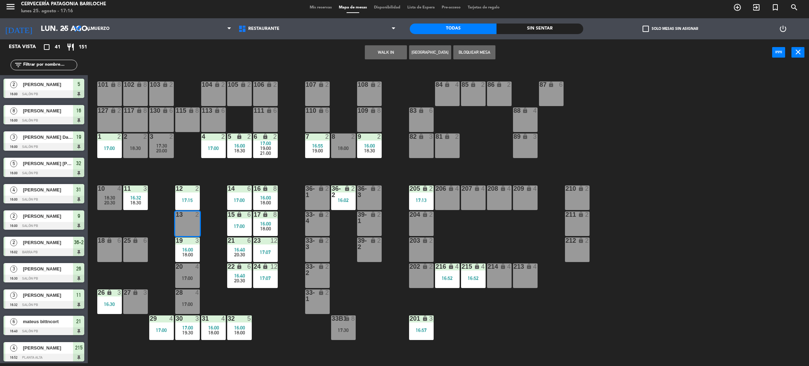
click at [385, 48] on button "WALK IN" at bounding box center [386, 52] width 42 height 14
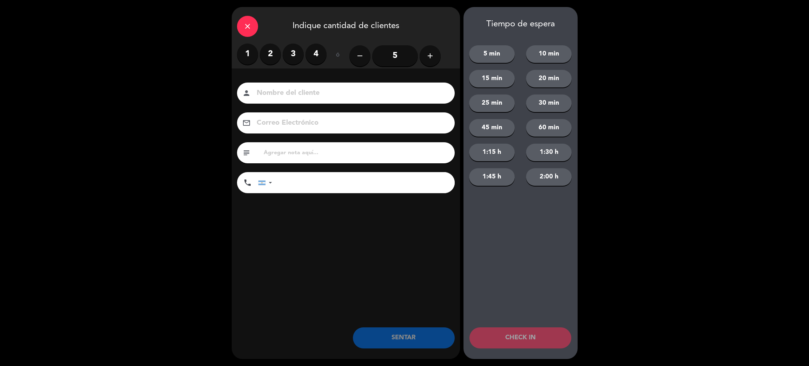
click at [268, 50] on label "2" at bounding box center [270, 54] width 21 height 21
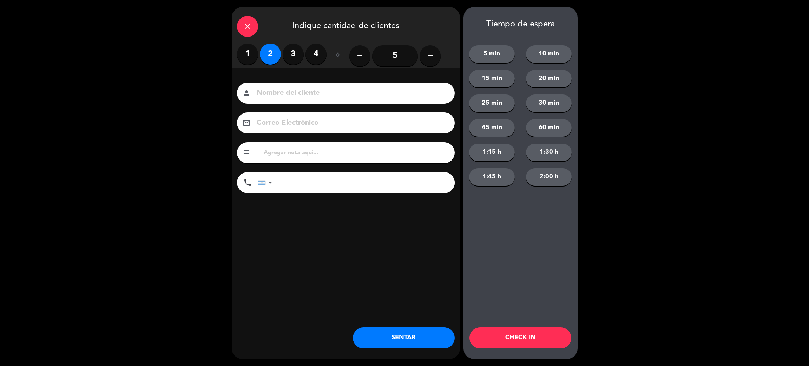
click at [306, 94] on input at bounding box center [351, 93] width 190 height 12
type input "[PERSON_NAME]"
click at [320, 186] on input "tel" at bounding box center [367, 182] width 176 height 21
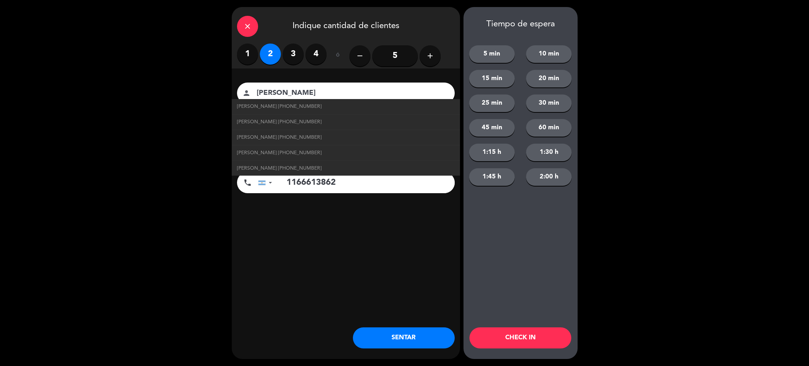
type input "1166613862"
click at [418, 334] on button "SENTAR" at bounding box center [404, 337] width 102 height 21
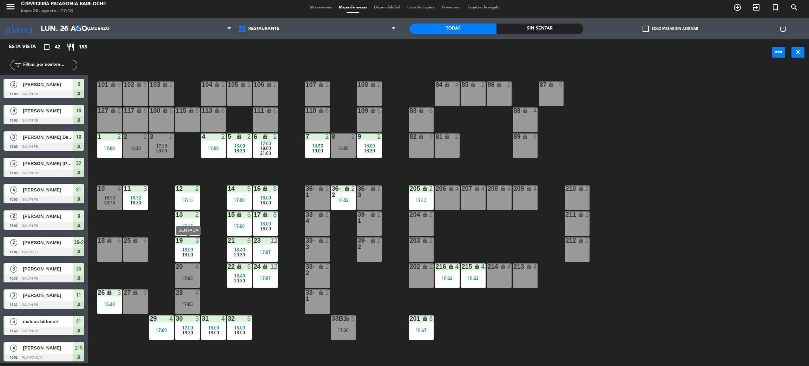
click at [189, 247] on span "16:00" at bounding box center [187, 250] width 11 height 6
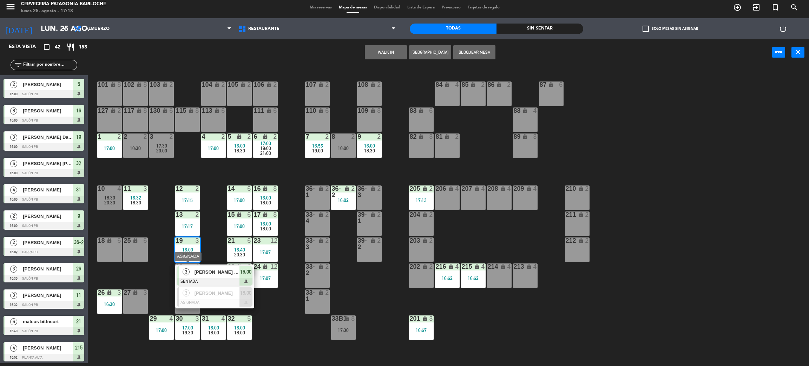
click at [202, 263] on div "4" at bounding box center [199, 266] width 12 height 6
click at [204, 249] on div "101 lock 8 102 lock 8 104 lock 2 105 lock 2 106 lock 2 103 lock 2 107 lock 2 10…" at bounding box center [452, 217] width 713 height 297
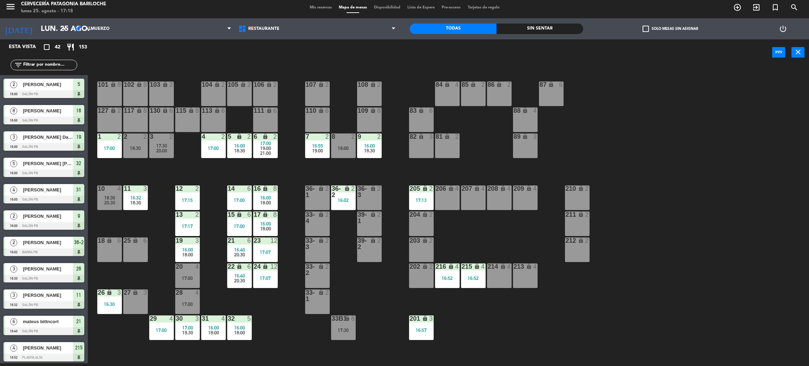
click at [188, 249] on span "16:00" at bounding box center [187, 250] width 11 height 6
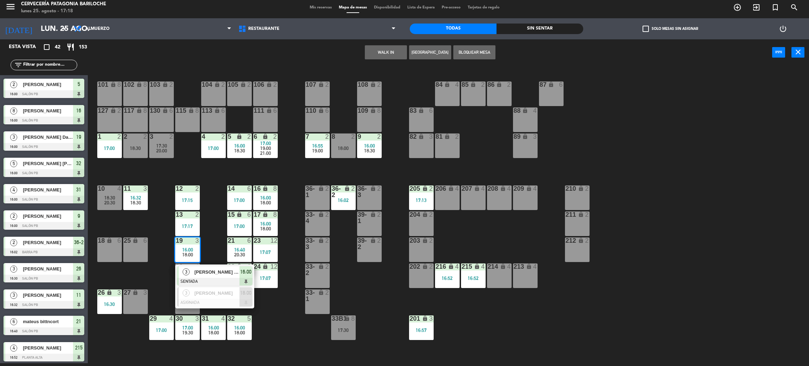
click at [202, 273] on span "[PERSON_NAME] Dalcol" at bounding box center [217, 271] width 45 height 7
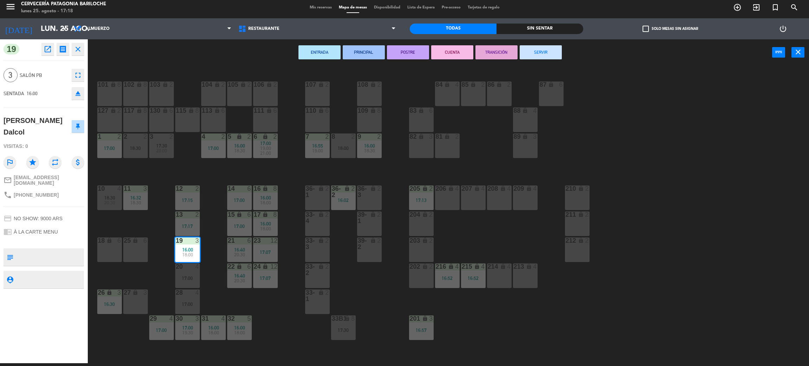
click at [448, 50] on button "CUENTA" at bounding box center [452, 52] width 42 height 14
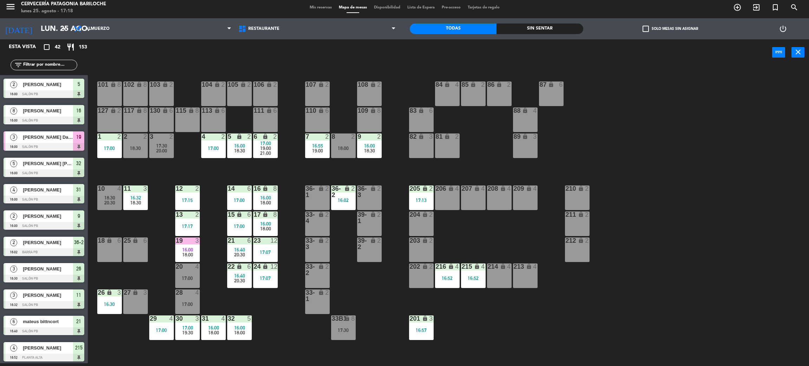
click at [260, 314] on div "101 lock 8 102 lock 8 104 lock 2 105 lock 2 106 lock 2 103 lock 2 107 lock 2 10…" at bounding box center [452, 217] width 713 height 297
click at [250, 310] on div "101 lock 8 102 lock 8 104 lock 2 105 lock 2 106 lock 2 103 lock 2 107 lock 2 10…" at bounding box center [452, 217] width 713 height 297
click at [264, 223] on span "16:00" at bounding box center [265, 224] width 11 height 6
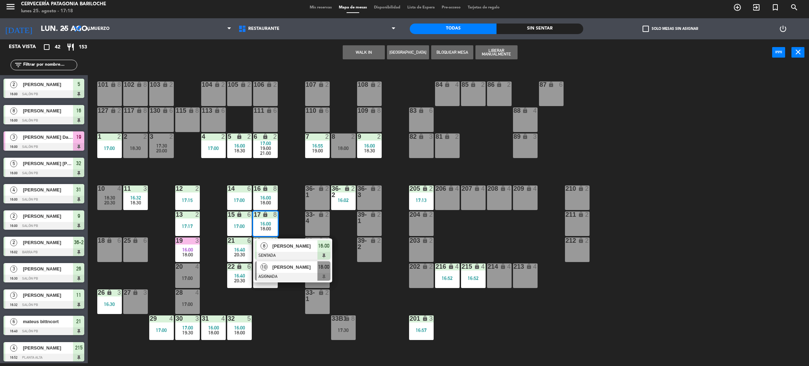
click at [292, 274] on div at bounding box center [292, 277] width 75 height 8
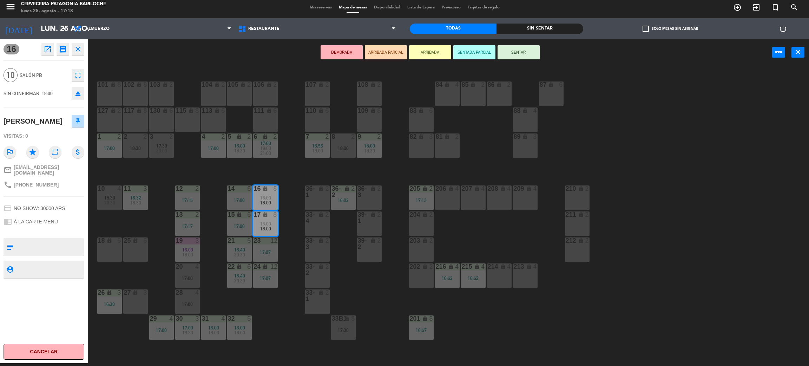
click at [280, 333] on div "101 lock 8 102 lock 8 104 lock 2 105 lock 2 106 lock 2 103 lock 2 107 lock 2 10…" at bounding box center [452, 217] width 713 height 297
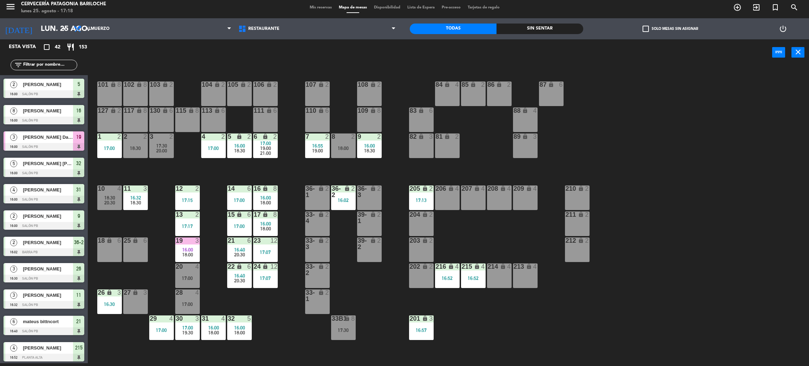
scroll to position [21, 0]
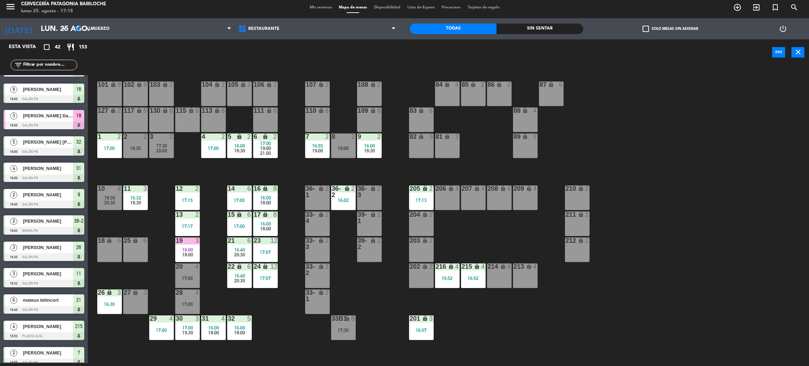
click at [272, 221] on div "16:00" at bounding box center [265, 223] width 25 height 5
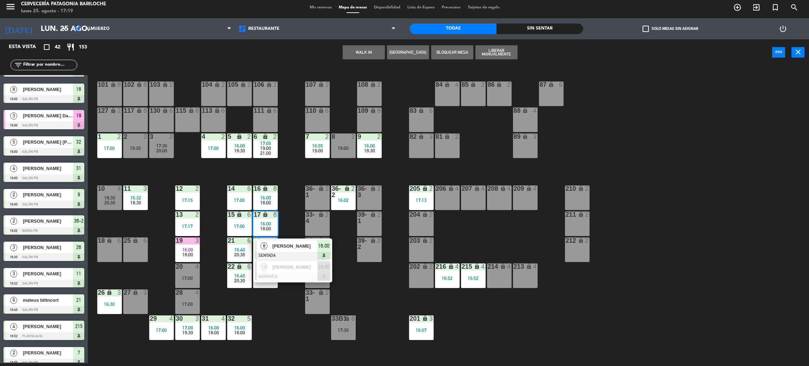
click at [281, 324] on div "101 lock 8 102 lock 8 104 lock 2 105 lock 2 106 lock 2 103 lock 2 107 lock 2 10…" at bounding box center [452, 217] width 713 height 297
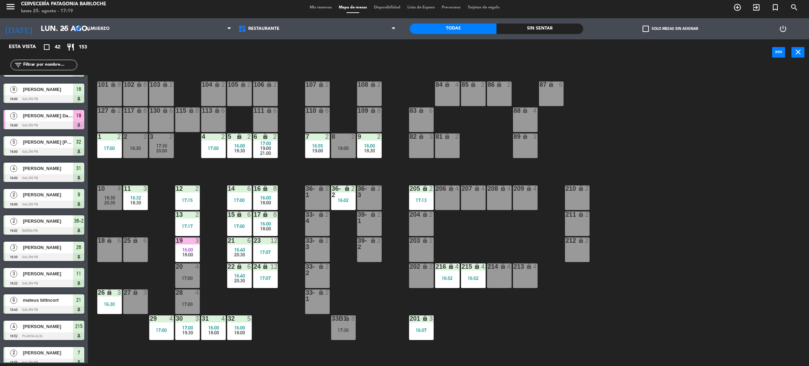
click at [163, 282] on div "101 lock 8 102 lock 8 104 lock 2 105 lock 2 106 lock 2 103 lock 2 107 lock 2 10…" at bounding box center [452, 217] width 713 height 297
click at [134, 208] on div "11 3 16:32 18:30" at bounding box center [135, 197] width 25 height 25
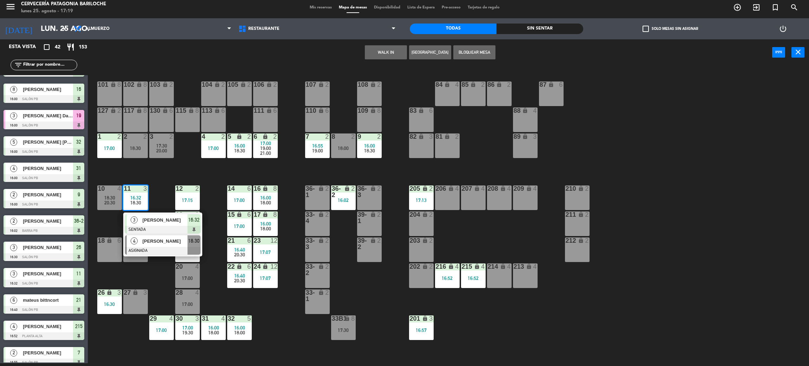
click at [158, 250] on div at bounding box center [162, 251] width 75 height 8
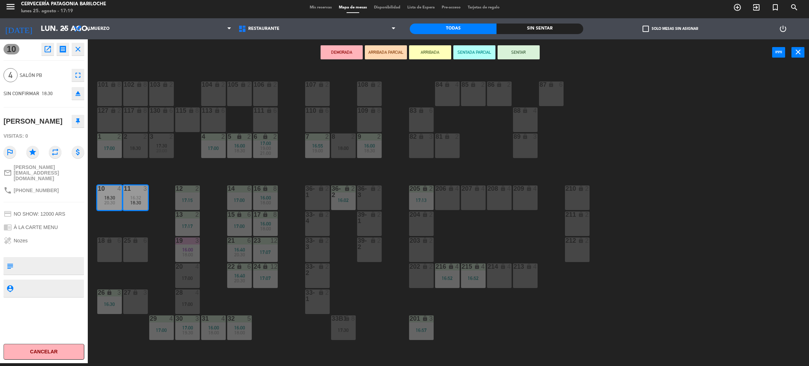
click at [152, 224] on div "101 lock 8 102 lock 8 104 lock 2 105 lock 2 106 lock 2 103 lock 2 107 lock 2 10…" at bounding box center [452, 217] width 713 height 297
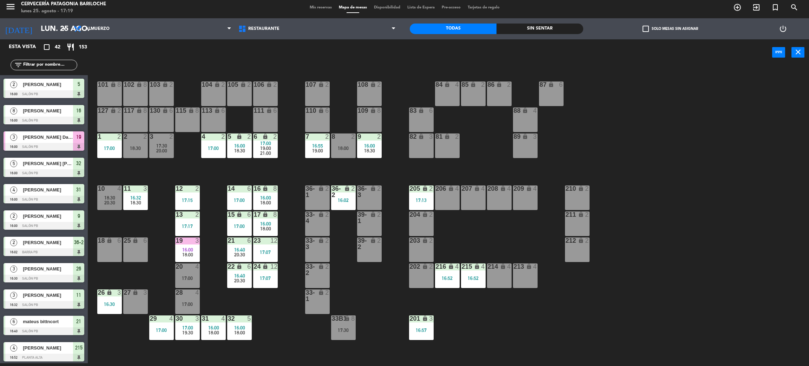
scroll to position [179, 0]
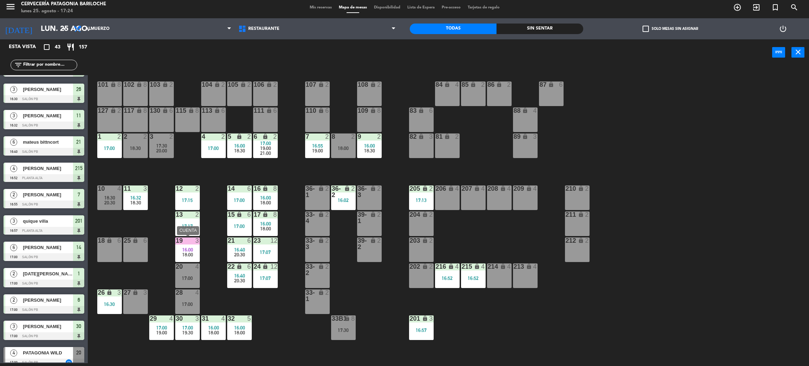
click at [192, 252] on span "18:00" at bounding box center [187, 255] width 11 height 6
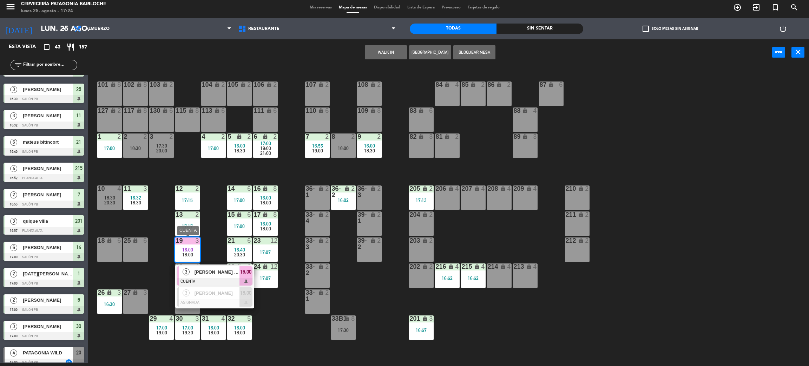
click at [221, 279] on div at bounding box center [214, 282] width 75 height 8
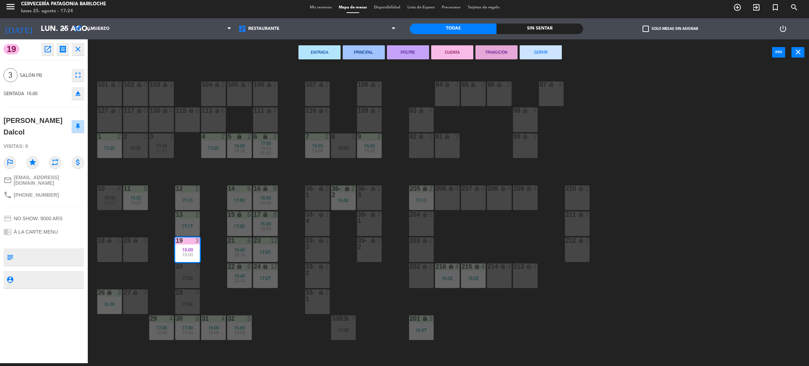
click at [547, 50] on button "SERVIR" at bounding box center [541, 52] width 42 height 14
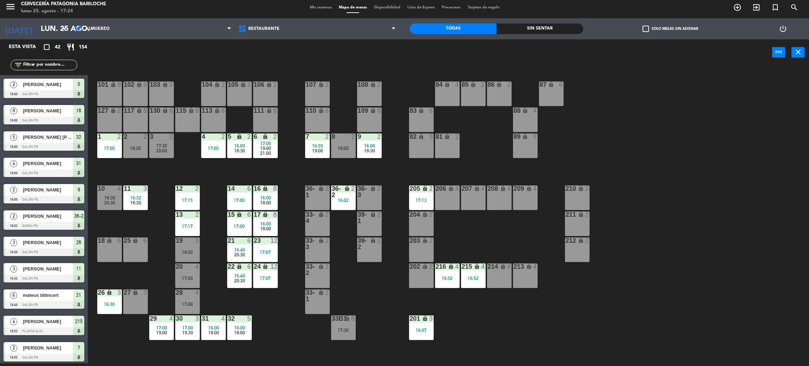
click at [210, 279] on div "101 lock 8 102 lock 8 104 lock 2 105 lock 2 106 lock 2 103 lock 2 107 lock 2 10…" at bounding box center [452, 217] width 713 height 297
click at [335, 337] on div "33b1 lock 8 17:30" at bounding box center [343, 327] width 25 height 25
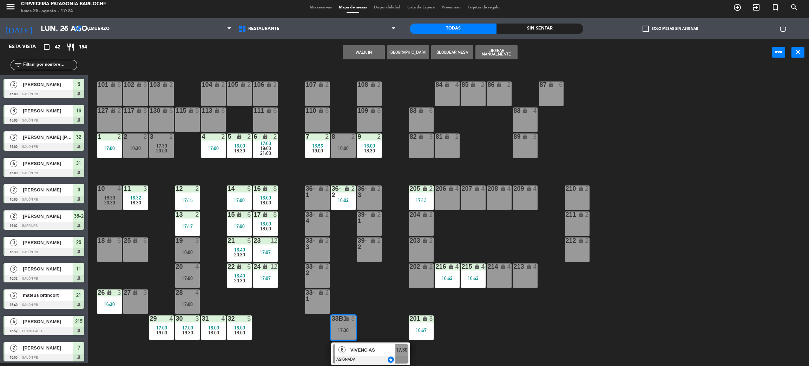
click at [350, 350] on span "VIVENCIAS" at bounding box center [372, 349] width 45 height 7
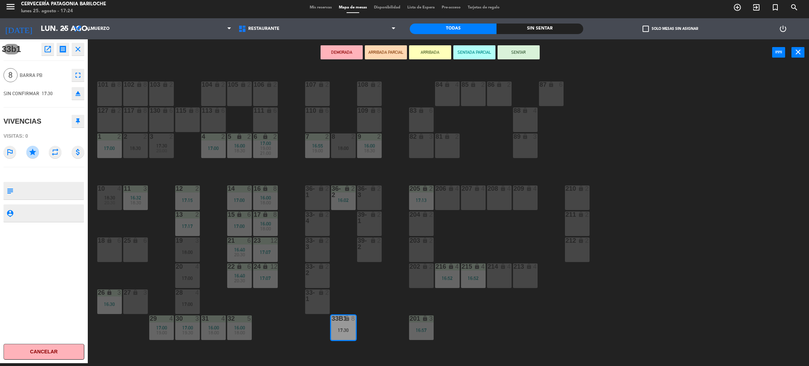
click at [429, 56] on button "ARRIBADA" at bounding box center [430, 52] width 42 height 14
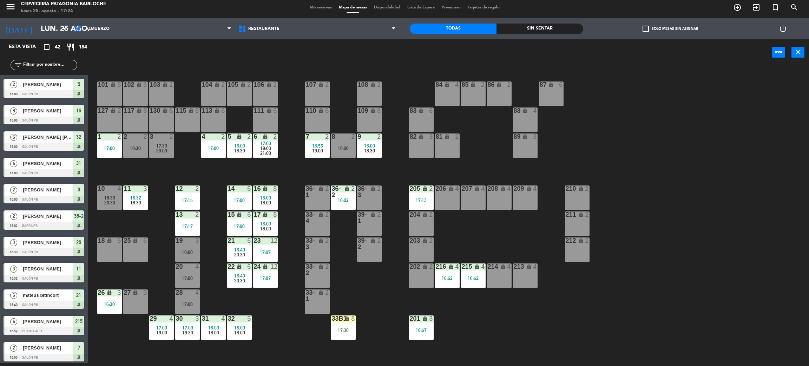
scroll to position [3, 0]
click at [354, 294] on div "101 lock 8 102 lock 8 104 lock 2 105 lock 2 106 lock 2 103 lock 2 107 lock 2 10…" at bounding box center [452, 217] width 713 height 297
click at [186, 250] on div "18:00" at bounding box center [187, 252] width 25 height 5
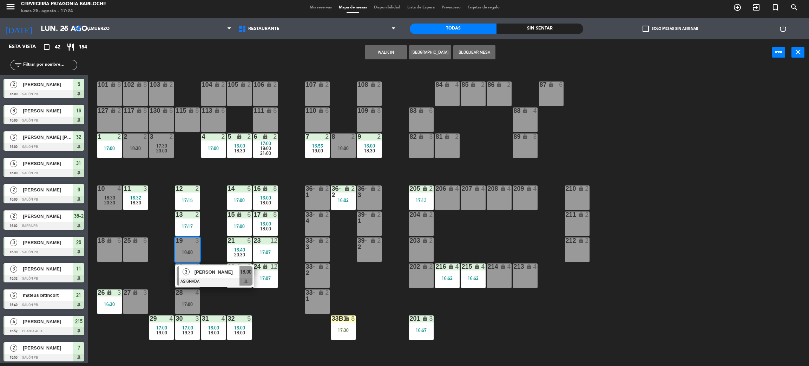
click at [223, 277] on div "3 [PERSON_NAME] ASIGNADA 18:00" at bounding box center [215, 275] width 90 height 23
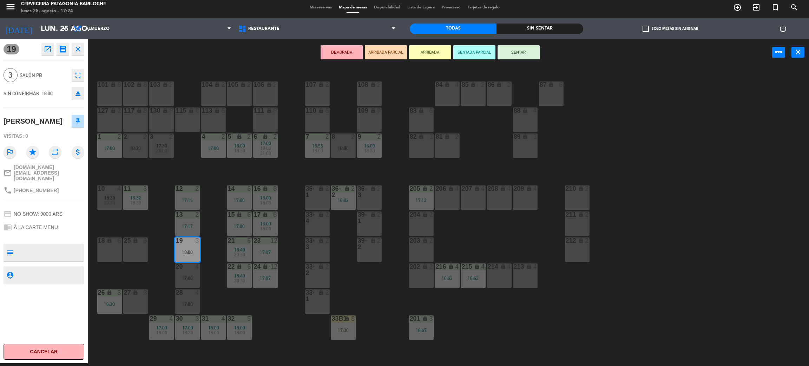
click at [143, 301] on div "27 lock 3" at bounding box center [135, 301] width 25 height 25
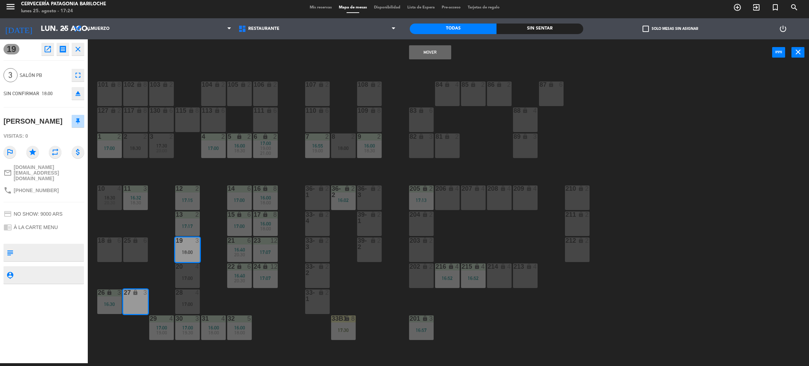
click at [169, 266] on div "101 lock 8 102 lock 8 104 lock 2 105 lock 2 106 lock 2 103 lock 2 107 lock 2 10…" at bounding box center [452, 217] width 713 height 297
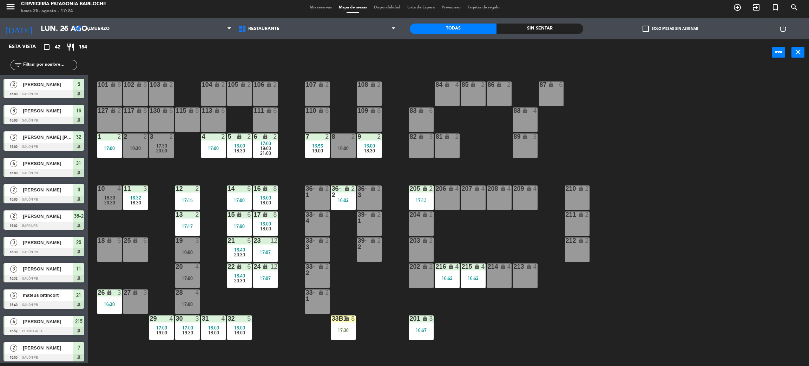
scroll to position [21, 0]
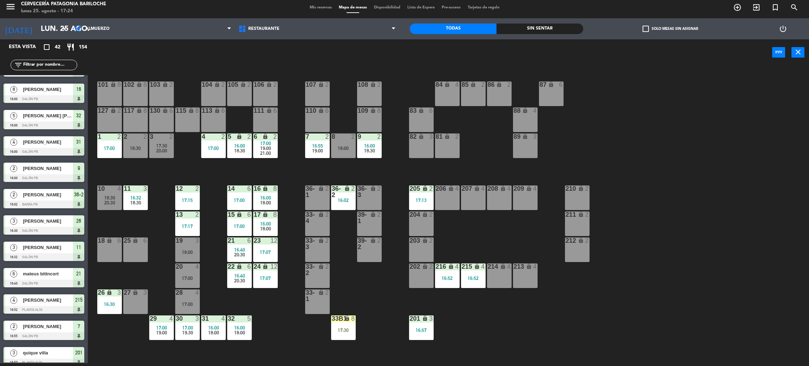
click at [193, 247] on div "19 3 18:00" at bounding box center [187, 249] width 25 height 25
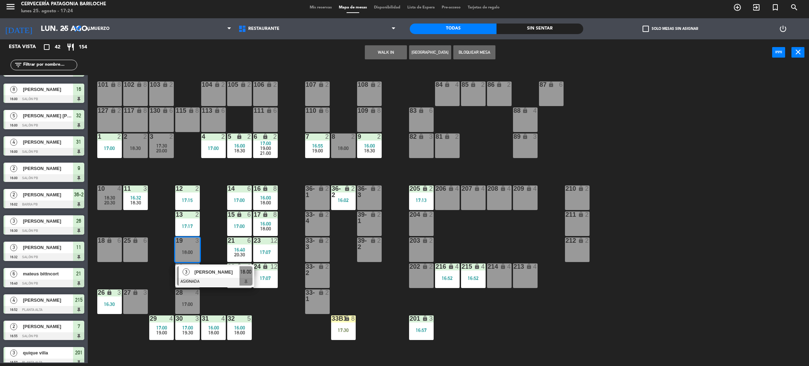
click at [212, 252] on div "101 lock 8 102 lock 8 104 lock 2 105 lock 2 106 lock 2 103 lock 2 107 lock 2 10…" at bounding box center [452, 217] width 713 height 297
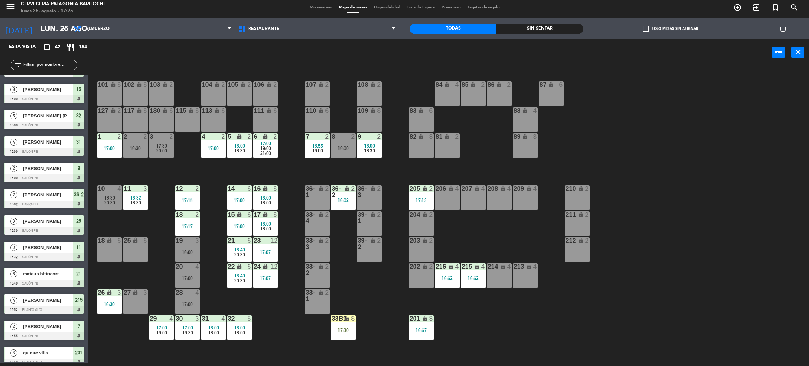
click at [257, 304] on div "101 lock 8 102 lock 8 104 lock 2 105 lock 2 106 lock 2 103 lock 2 107 lock 2 10…" at bounding box center [452, 217] width 713 height 297
click at [189, 193] on div "12 2 17:15" at bounding box center [187, 197] width 25 height 25
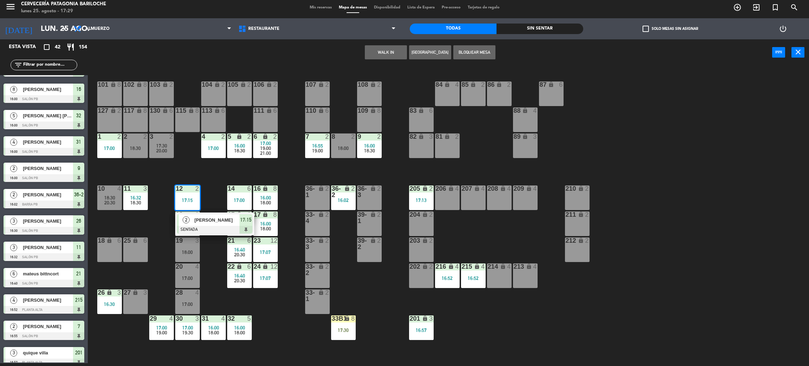
click at [204, 184] on div "101 lock 8 102 lock 8 104 lock 2 105 lock 2 106 lock 2 103 lock 2 107 lock 2 10…" at bounding box center [452, 217] width 713 height 297
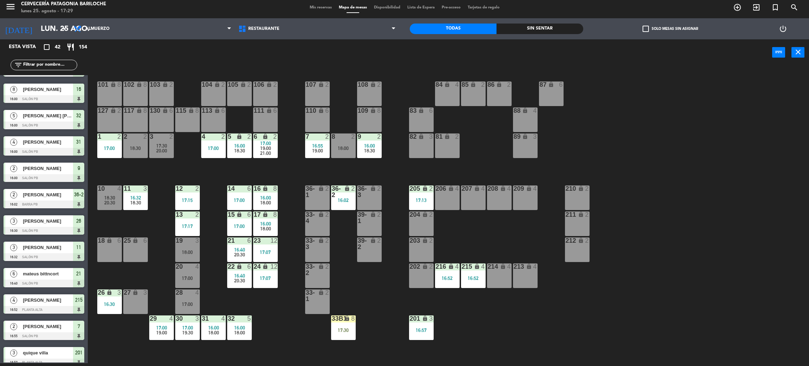
click at [193, 224] on div "17:17" at bounding box center [187, 226] width 25 height 5
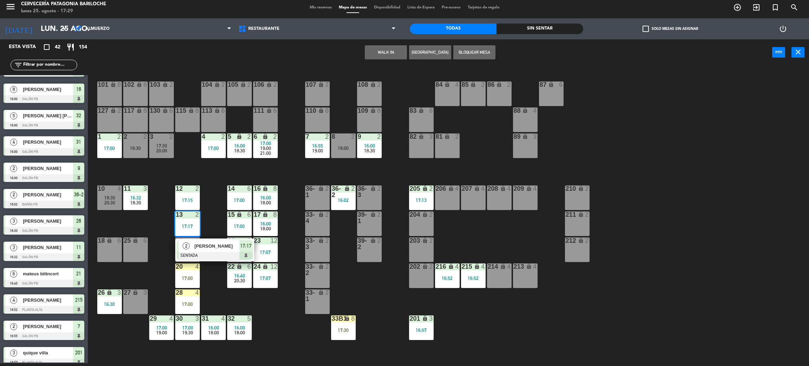
click at [147, 279] on div "101 lock 8 102 lock 8 104 lock 2 105 lock 2 106 lock 2 103 lock 2 107 lock 2 10…" at bounding box center [452, 217] width 713 height 297
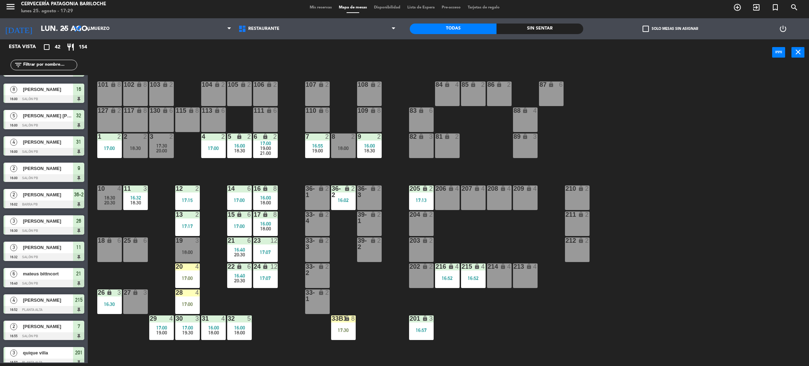
click at [182, 221] on div "13 2 17:17" at bounding box center [187, 223] width 25 height 25
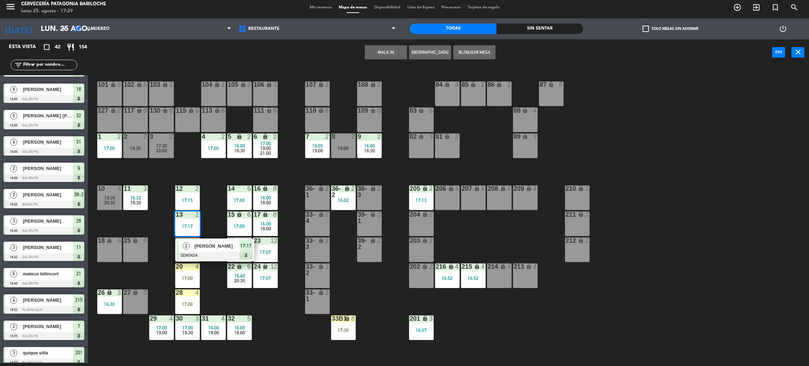
click at [212, 247] on span "[PERSON_NAME]" at bounding box center [217, 245] width 45 height 7
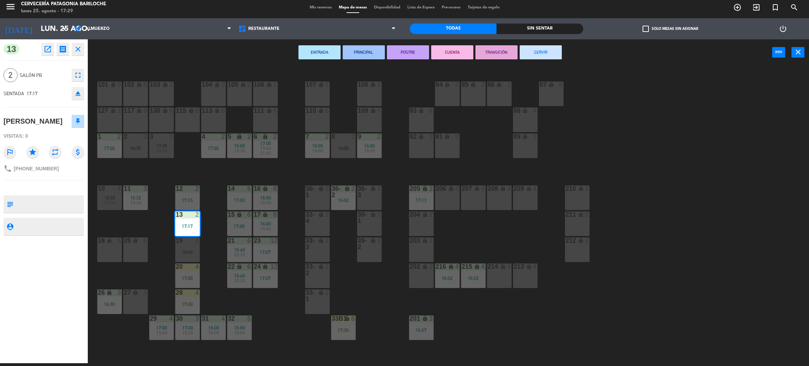
click at [132, 252] on div "25 lock 6" at bounding box center [135, 249] width 25 height 25
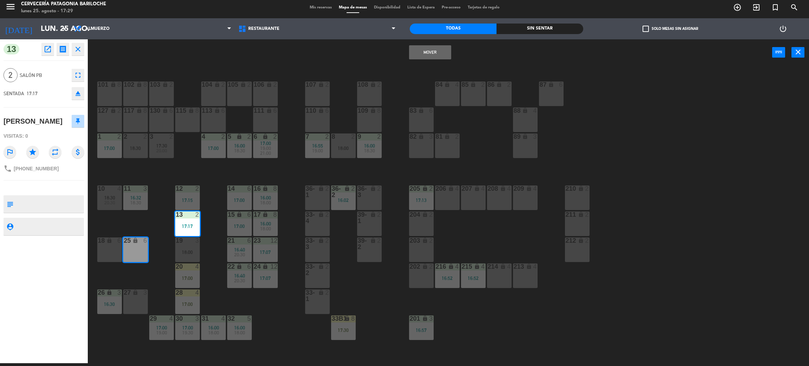
click at [111, 248] on div "18 lock 6" at bounding box center [109, 249] width 25 height 25
click at [431, 51] on button "Mover y Unir" at bounding box center [430, 52] width 42 height 14
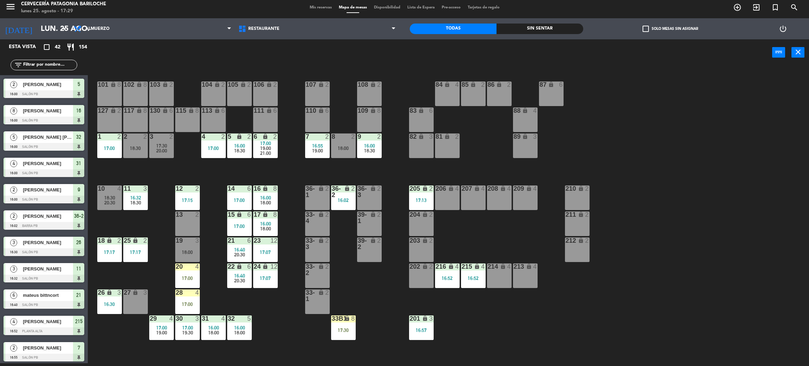
scroll to position [3, 0]
click at [145, 227] on div "101 lock 8 102 lock 8 104 lock 2 105 lock 2 106 lock 2 103 lock 2 107 lock 2 10…" at bounding box center [452, 217] width 713 height 297
click at [271, 322] on div "101 lock 8 102 lock 8 104 lock 2 105 lock 2 106 lock 2 103 lock 2 107 lock 2 10…" at bounding box center [452, 217] width 713 height 297
click at [455, 230] on div "101 lock 8 102 lock 8 104 lock 2 105 lock 2 106 lock 2 103 lock 2 107 lock 2 10…" at bounding box center [452, 217] width 713 height 297
click at [46, 61] on input "text" at bounding box center [49, 65] width 54 height 8
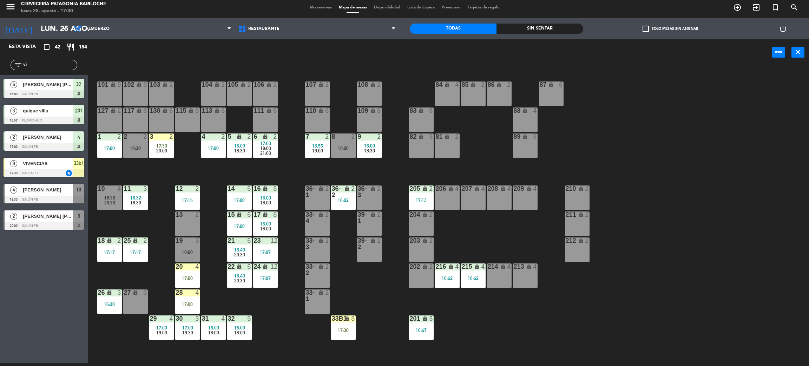
type input "vi"
click at [28, 277] on div "Esta vista crop_square 42 restaurant 154 filter_list vi 5 [PERSON_NAME] [PERSON…" at bounding box center [44, 201] width 88 height 324
click at [51, 164] on span "VIVENCIAS" at bounding box center [48, 163] width 50 height 7
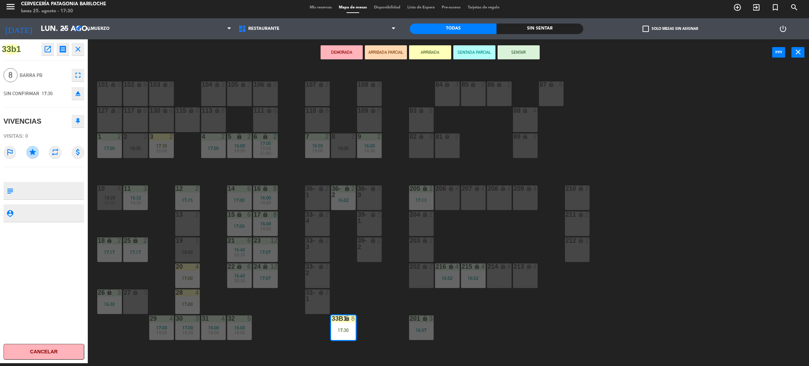
click at [382, 315] on div "101 lock 8 102 lock 8 104 lock 2 105 lock 2 106 lock 2 103 lock 2 107 lock 2 10…" at bounding box center [452, 217] width 713 height 297
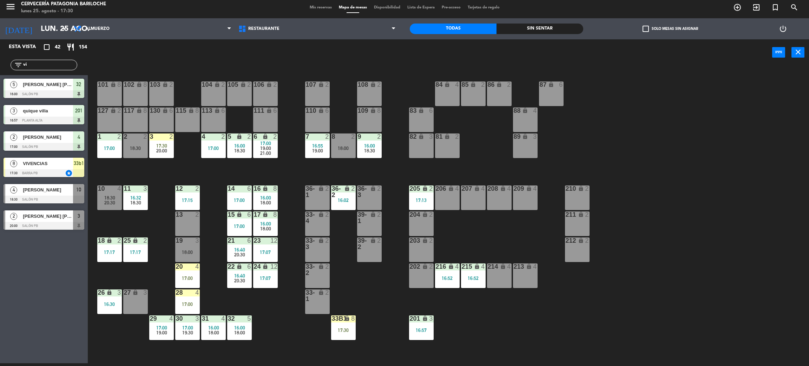
click at [339, 334] on div "33b1 lock 8 17:30" at bounding box center [343, 327] width 25 height 25
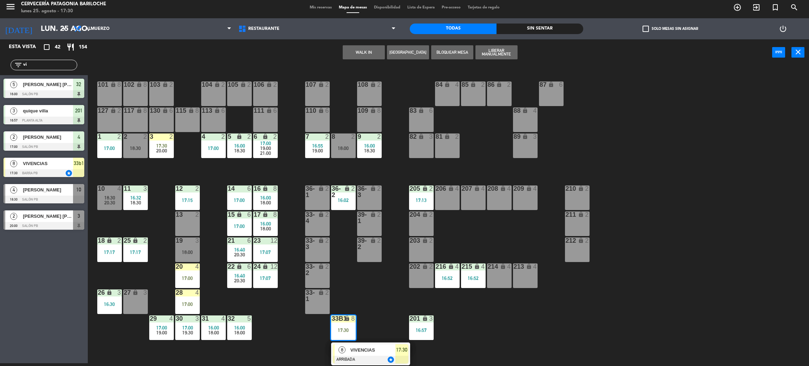
click at [346, 349] on div "8" at bounding box center [342, 350] width 15 height 12
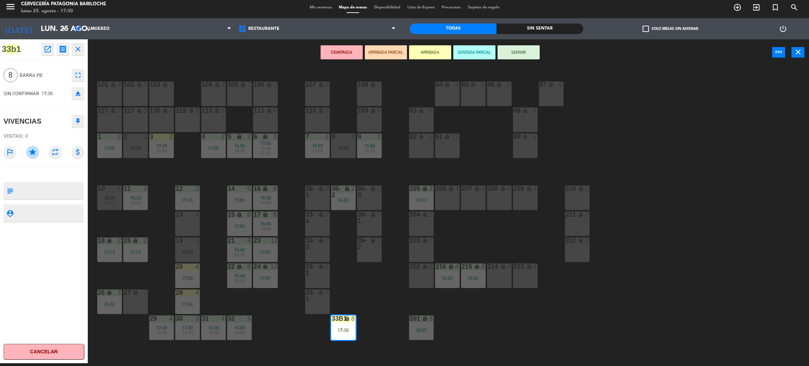
click at [511, 52] on button "SENTAR" at bounding box center [519, 52] width 42 height 14
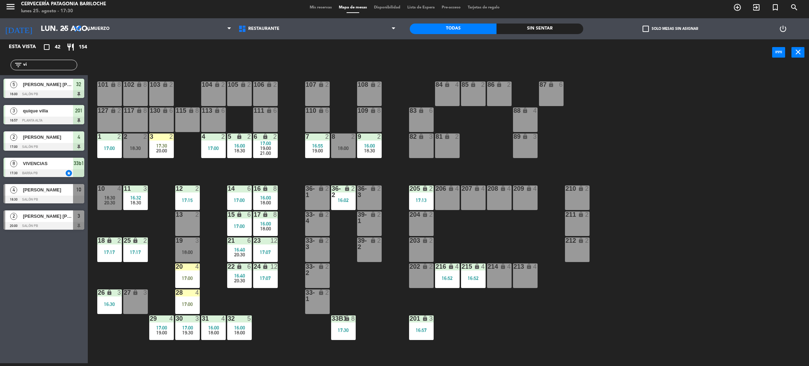
click at [380, 323] on div "101 lock 8 102 lock 8 104 lock 2 105 lock 2 106 lock 2 103 lock 2 107 lock 2 10…" at bounding box center [452, 217] width 713 height 297
click at [391, 169] on div "101 lock 8 102 lock 8 104 lock 2 105 lock 2 106 lock 2 103 lock 2 107 lock 2 10…" at bounding box center [452, 217] width 713 height 297
drag, startPoint x: 51, startPoint y: 63, endPoint x: 0, endPoint y: 63, distance: 51.3
click at [0, 63] on div "filter_list vi" at bounding box center [44, 65] width 88 height 20
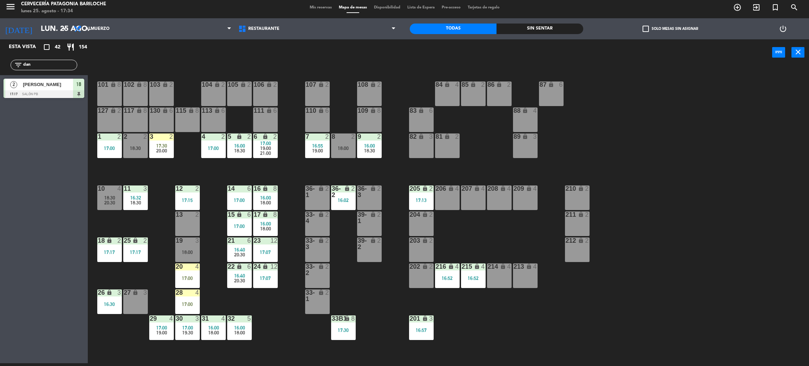
type input "dan"
drag, startPoint x: 26, startPoint y: 110, endPoint x: 32, endPoint y: 109, distance: 6.3
click at [26, 110] on div "Esta vista crop_square 42 restaurant 154 filter_list [PERSON_NAME] 2 [PERSON_NA…" at bounding box center [44, 201] width 88 height 324
click at [51, 87] on span "[PERSON_NAME]" at bounding box center [48, 84] width 50 height 7
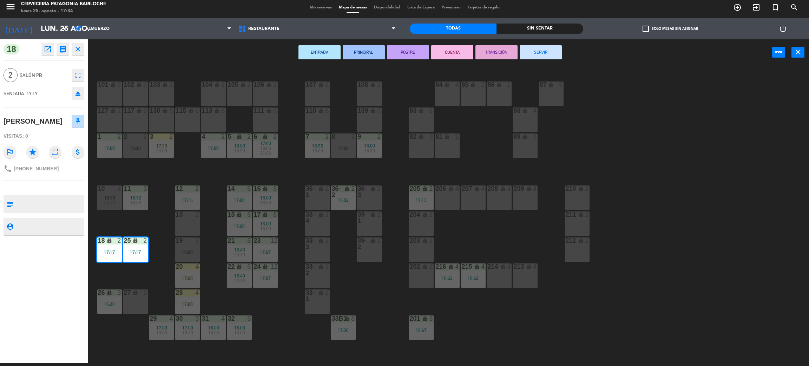
click at [165, 235] on div "101 lock 8 102 lock 8 104 lock 2 105 lock 2 106 lock 2 103 lock 2 107 lock 2 10…" at bounding box center [452, 217] width 713 height 297
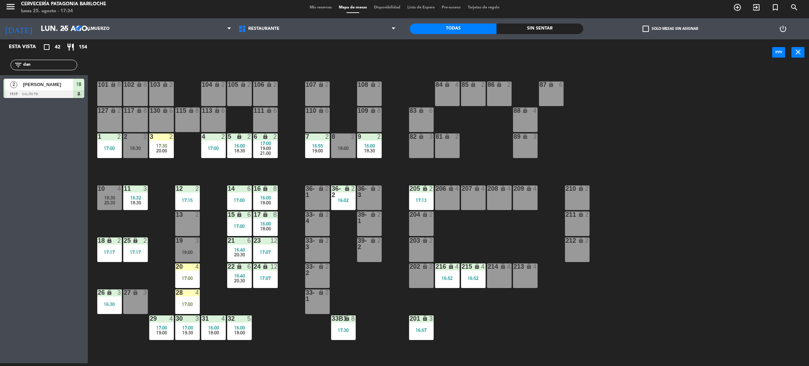
click at [161, 174] on div "101 lock 8 102 lock 8 104 lock 2 105 lock 2 106 lock 2 103 lock 2 107 lock 2 10…" at bounding box center [452, 217] width 713 height 297
click at [211, 215] on div "101 lock 8 102 lock 8 104 lock 2 105 lock 2 106 lock 2 103 lock 2 107 lock 2 10…" at bounding box center [452, 217] width 713 height 297
drag, startPoint x: 52, startPoint y: 65, endPoint x: 0, endPoint y: 42, distance: 56.8
click at [0, 44] on div "Esta vista crop_square 42 restaurant 154 filter_list [PERSON_NAME] 2 [PERSON_NA…" at bounding box center [44, 70] width 88 height 62
type input "pata"
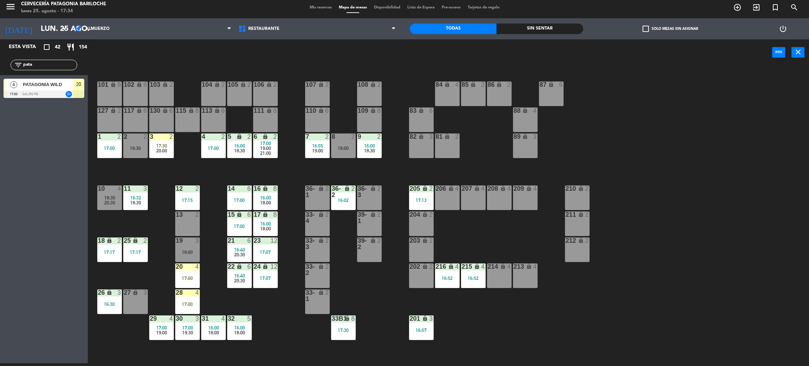
click at [31, 91] on div at bounding box center [44, 94] width 81 height 8
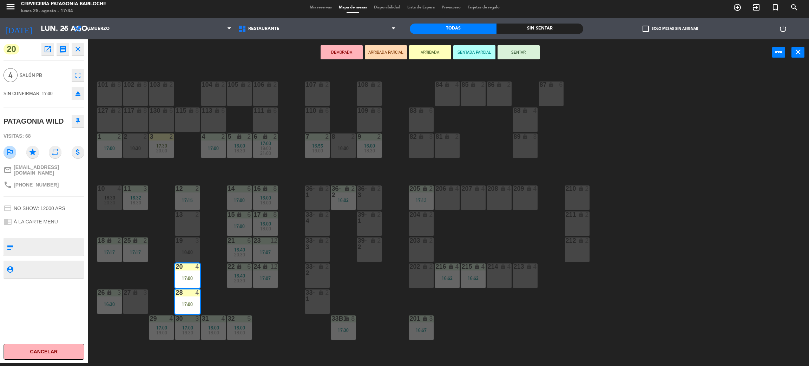
click at [515, 51] on button "SENTAR" at bounding box center [519, 52] width 42 height 14
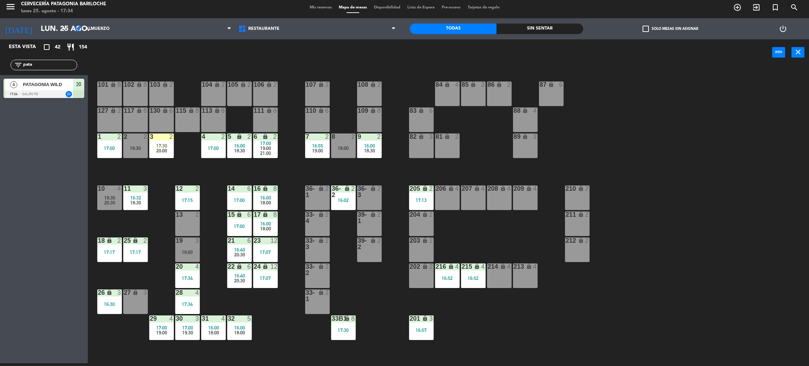
click at [216, 237] on div "101 lock 8 102 lock 8 104 lock 2 105 lock 2 106 lock 2 103 lock 2 107 lock 2 10…" at bounding box center [452, 217] width 713 height 297
click at [245, 331] on div "18:00" at bounding box center [239, 332] width 25 height 5
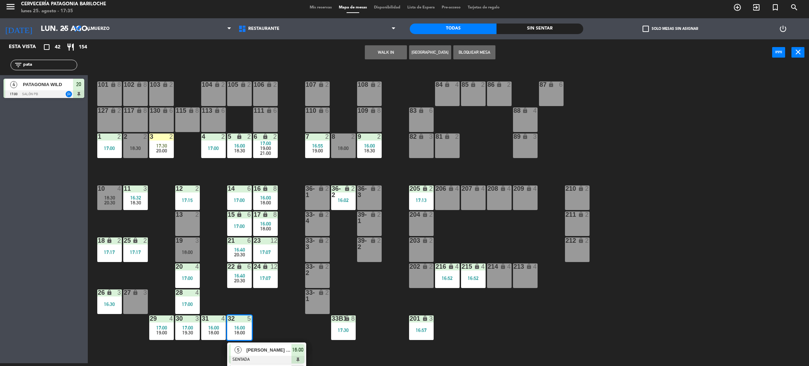
click at [251, 351] on span "[PERSON_NAME] [PERSON_NAME] [PERSON_NAME]" at bounding box center [269, 349] width 45 height 7
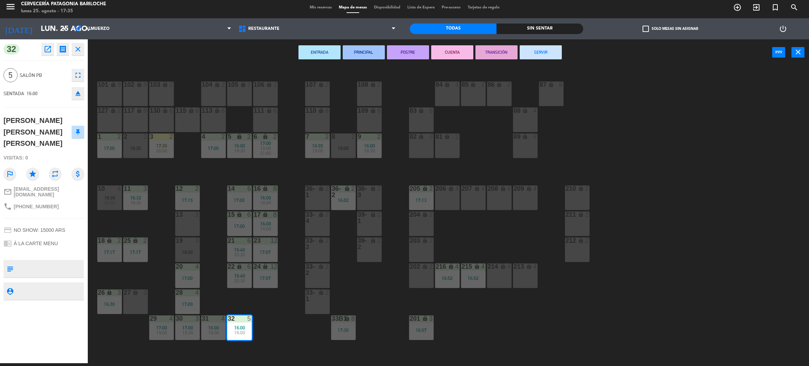
click at [530, 55] on button "SERVIR" at bounding box center [541, 52] width 42 height 14
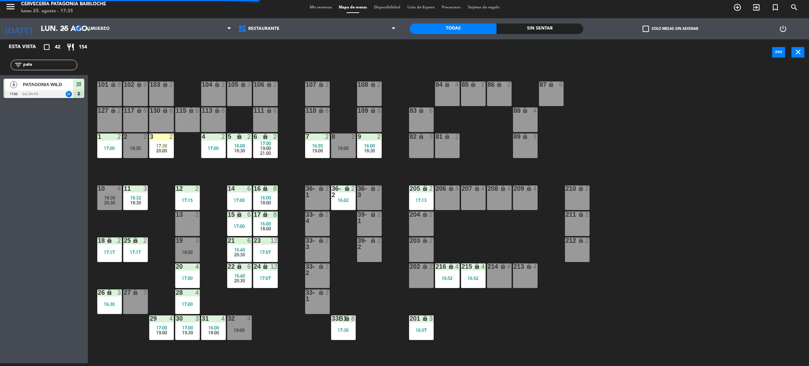
click at [221, 332] on div "18:00" at bounding box center [213, 332] width 25 height 5
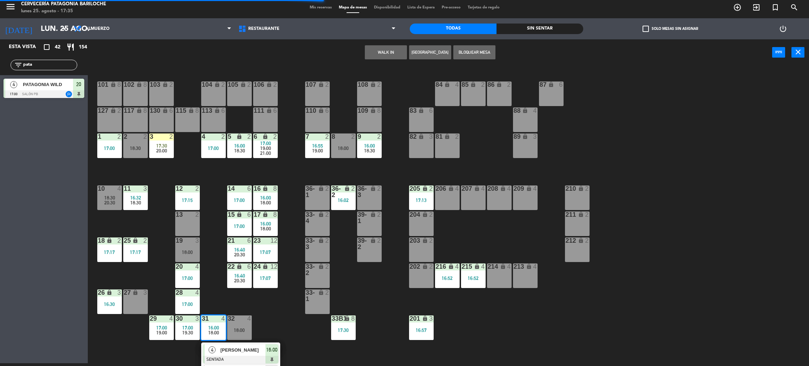
click at [226, 353] on span "[PERSON_NAME]" at bounding box center [243, 349] width 45 height 7
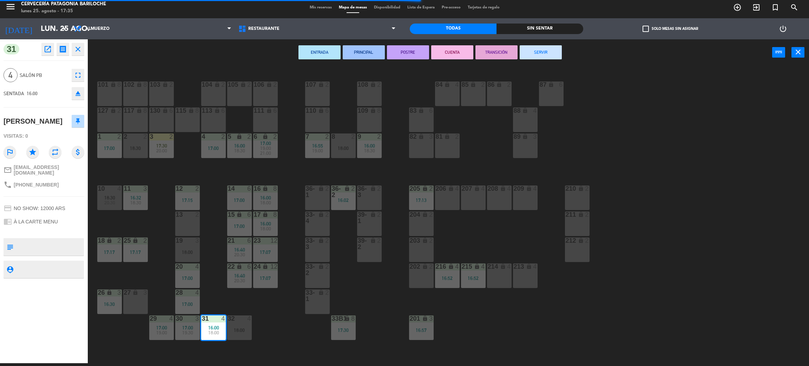
click at [531, 51] on button "SERVIR" at bounding box center [541, 52] width 42 height 14
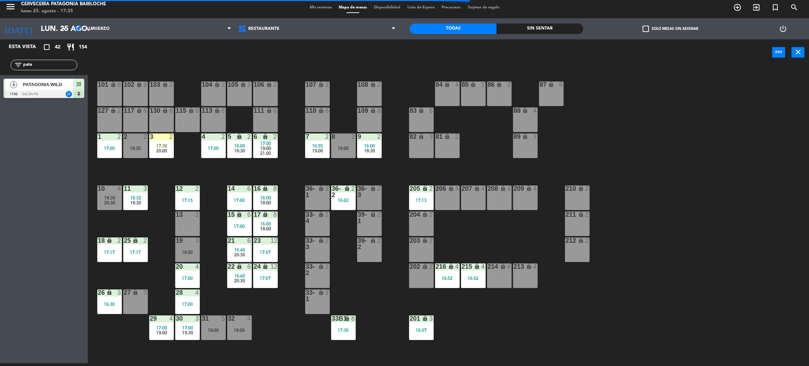
click at [219, 307] on div "101 lock 8 102 lock 8 104 lock 2 105 lock 2 106 lock 2 103 lock 2 107 lock 2 10…" at bounding box center [452, 217] width 713 height 297
click at [151, 273] on div "101 lock 8 102 lock 8 104 lock 2 105 lock 2 106 lock 2 103 lock 2 107 lock 2 10…" at bounding box center [452, 217] width 713 height 297
click at [212, 181] on div "101 lock 8 102 lock 8 104 lock 2 105 lock 2 106 lock 2 103 lock 2 107 lock 2 10…" at bounding box center [452, 217] width 713 height 297
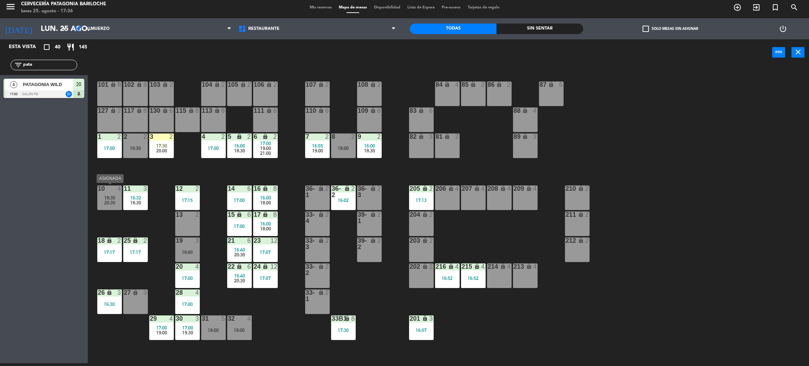
click at [111, 198] on span "18:30" at bounding box center [109, 198] width 11 height 6
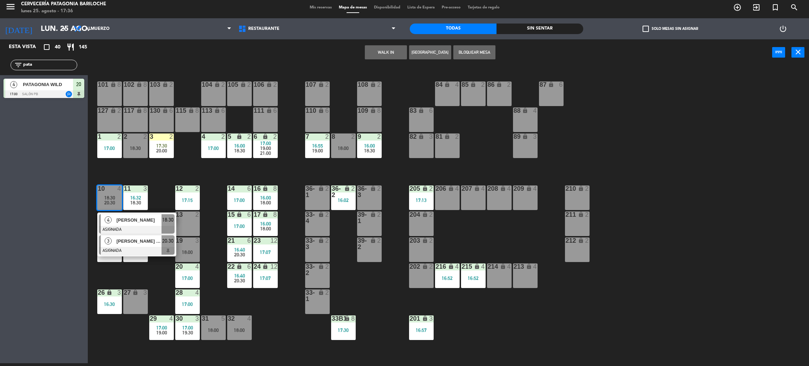
click at [123, 241] on span "[PERSON_NAME] [PERSON_NAME] [PERSON_NAME]" at bounding box center [139, 240] width 45 height 7
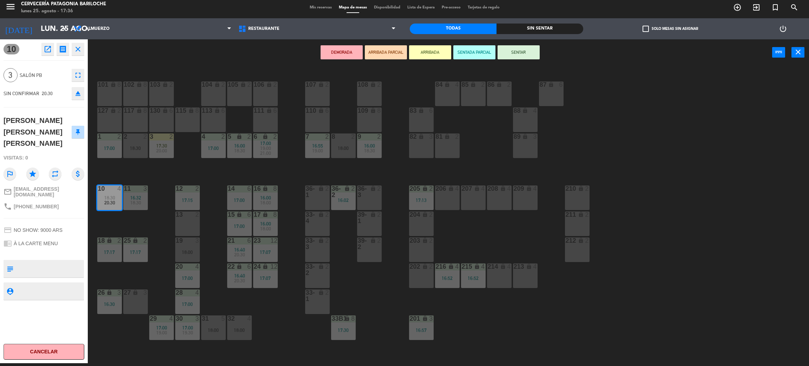
click at [110, 300] on div "26 lock 3 16:30" at bounding box center [109, 301] width 25 height 25
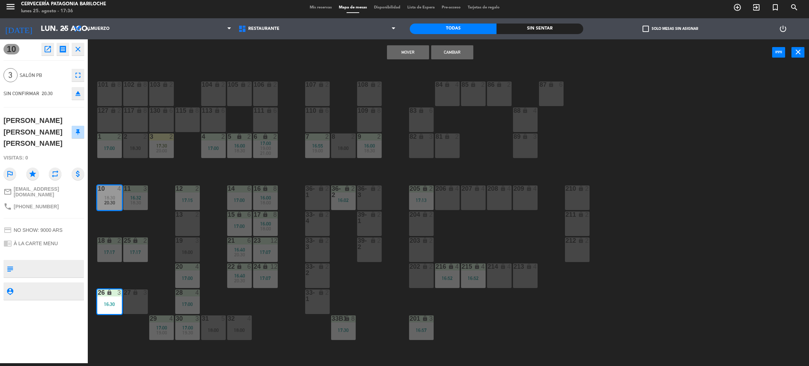
click at [401, 56] on button "Mover" at bounding box center [408, 52] width 42 height 14
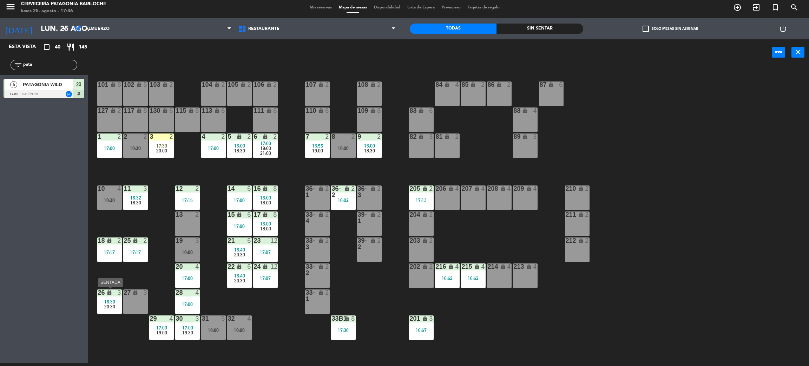
click at [107, 305] on span "20:30" at bounding box center [109, 307] width 11 height 6
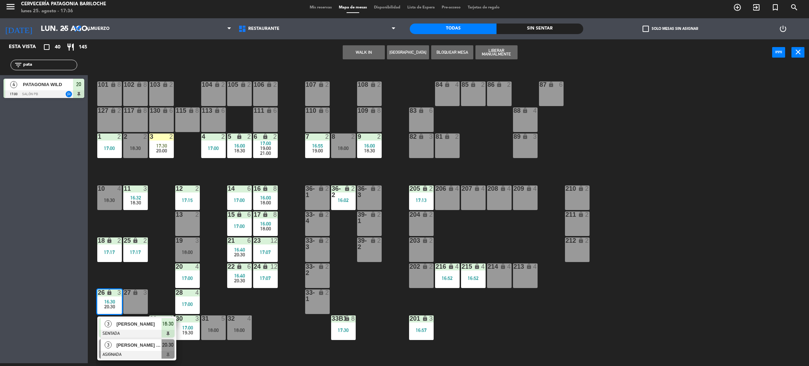
click at [130, 340] on div "[PERSON_NAME] [PERSON_NAME] [PERSON_NAME]" at bounding box center [139, 345] width 46 height 12
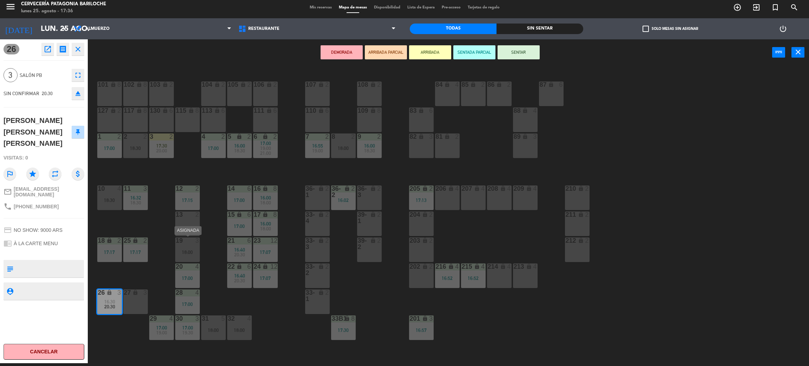
click at [182, 239] on div at bounding box center [188, 240] width 12 height 6
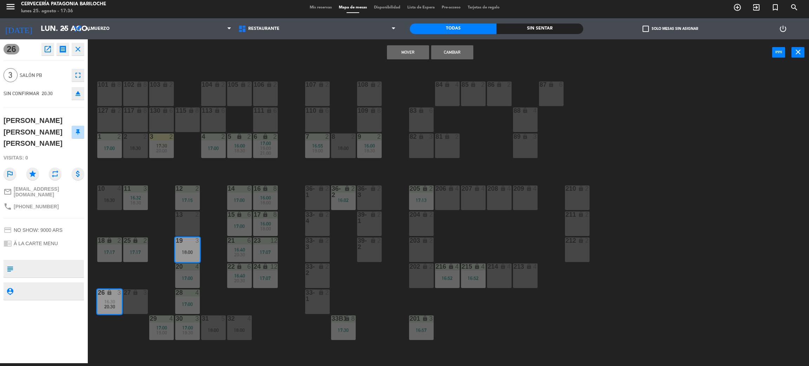
click at [414, 52] on button "Mover" at bounding box center [408, 52] width 42 height 14
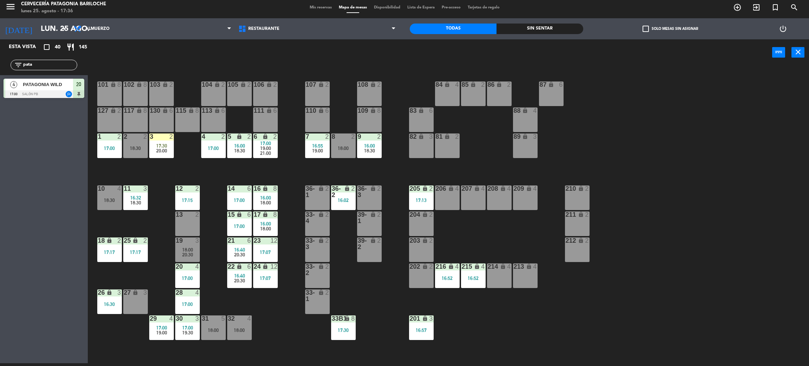
click at [203, 257] on div "101 lock 8 102 lock 8 104 lock 2 105 lock 2 106 lock 2 103 lock 2 107 lock 2 10…" at bounding box center [452, 217] width 713 height 297
click at [180, 335] on div "30 3 17:00 19:30" at bounding box center [187, 327] width 25 height 25
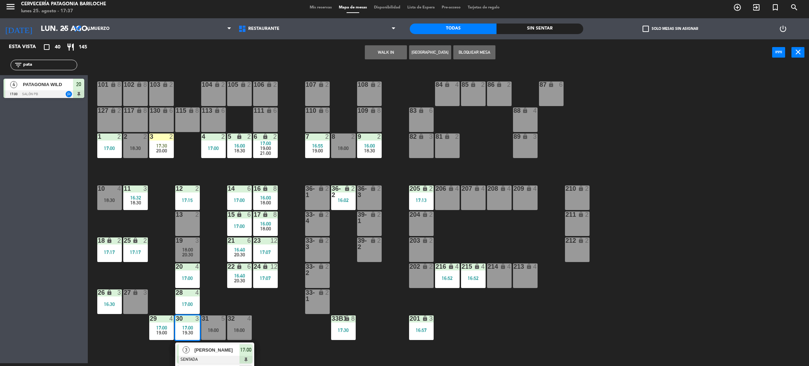
scroll to position [20, 0]
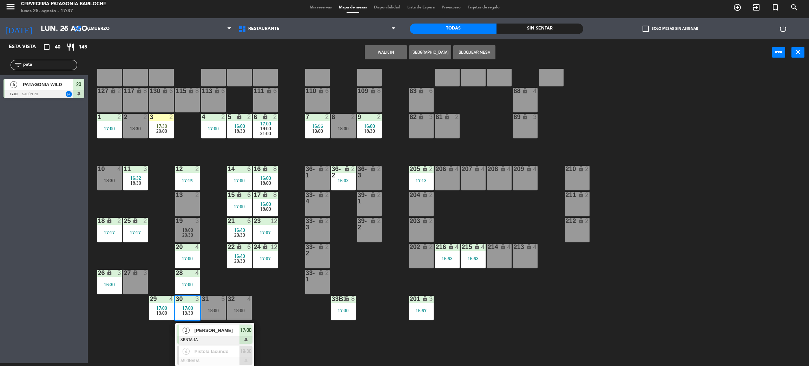
click at [159, 340] on div "101 lock 8 102 lock 8 104 lock 2 105 lock 2 106 lock 2 103 lock 2 107 lock 2 10…" at bounding box center [452, 217] width 713 height 297
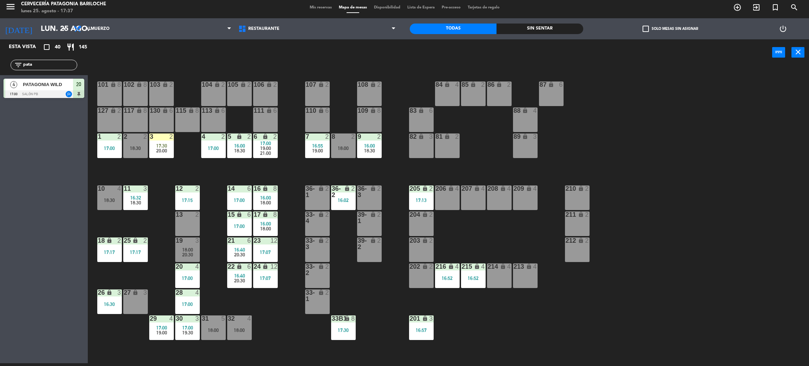
click at [162, 333] on span "19:00" at bounding box center [161, 333] width 11 height 6
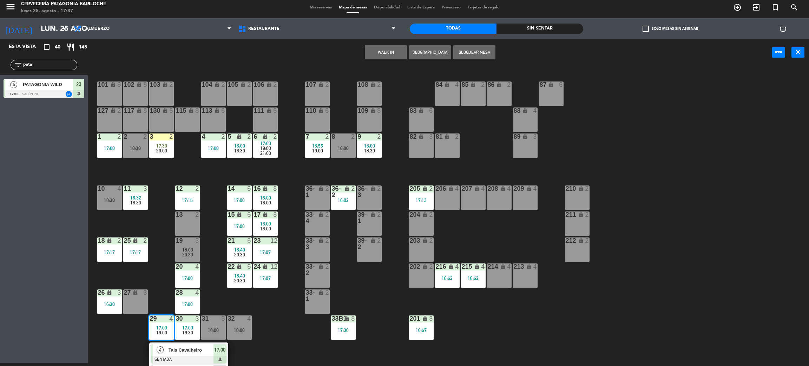
scroll to position [20, 0]
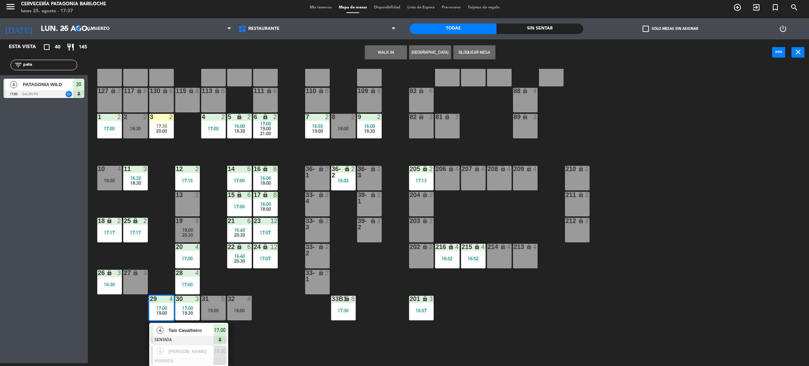
click at [127, 341] on div "101 lock 8 102 lock 8 104 lock 2 105 lock 2 106 lock 2 103 lock 2 107 lock 2 10…" at bounding box center [452, 217] width 713 height 297
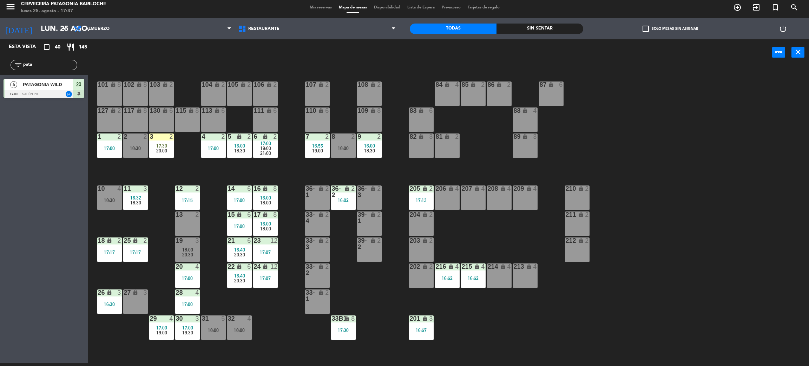
click at [264, 226] on span "18:00" at bounding box center [265, 229] width 11 height 6
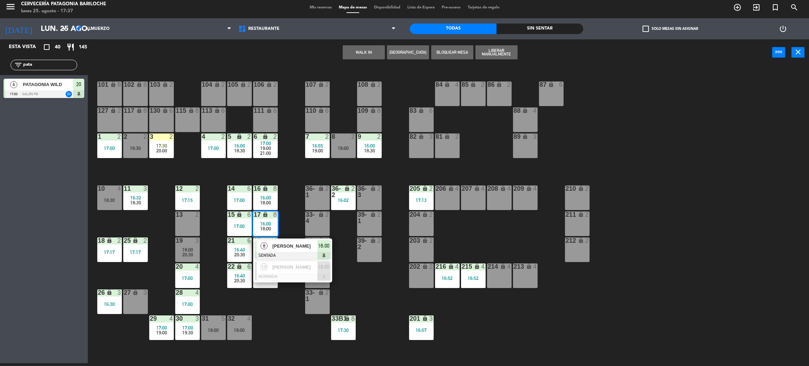
click at [293, 202] on div "101 lock 8 102 lock 8 104 lock 2 105 lock 2 106 lock 2 103 lock 2 107 lock 2 10…" at bounding box center [452, 217] width 713 height 297
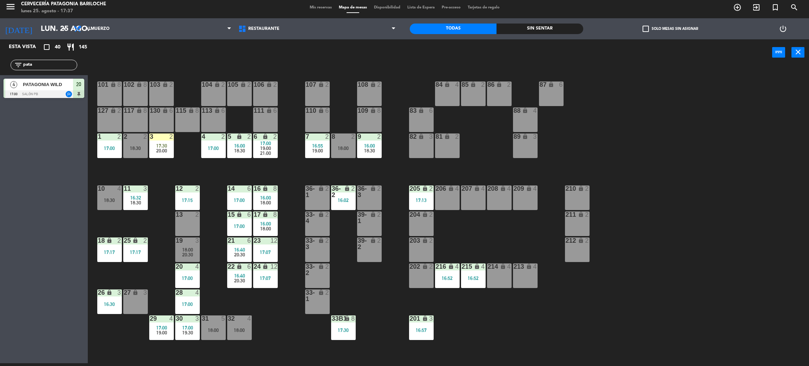
click at [238, 247] on span "16:40" at bounding box center [239, 250] width 11 height 6
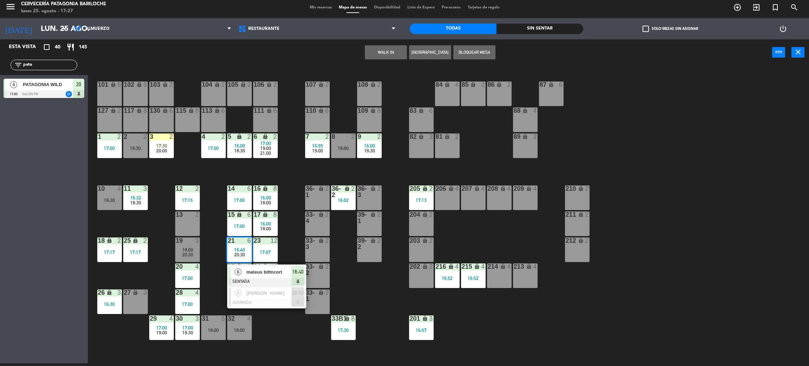
click at [280, 241] on div "12" at bounding box center [277, 240] width 12 height 6
click at [286, 239] on div "101 lock 8 102 lock 8 104 lock 2 105 lock 2 106 lock 2 103 lock 2 107 lock 2 10…" at bounding box center [452, 217] width 713 height 297
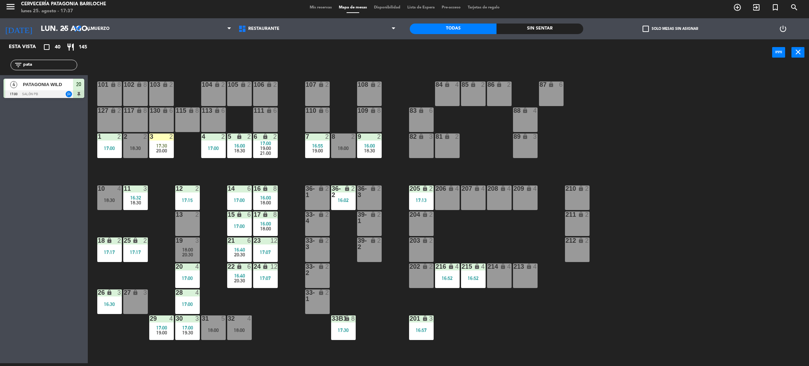
click at [287, 233] on div "101 lock 8 102 lock 8 104 lock 2 105 lock 2 106 lock 2 103 lock 2 107 lock 2 10…" at bounding box center [452, 217] width 713 height 297
click at [205, 261] on div "101 lock 8 102 lock 8 104 lock 2 105 lock 2 106 lock 2 103 lock 2 107 lock 2 10…" at bounding box center [452, 217] width 713 height 297
click at [287, 167] on div "101 lock 8 102 lock 8 104 lock 2 105 lock 2 106 lock 2 103 lock 2 107 lock 2 10…" at bounding box center [452, 217] width 713 height 297
click at [217, 179] on div "101 lock 8 102 lock 8 104 lock 2 105 lock 2 106 lock 2 103 lock 2 107 lock 2 10…" at bounding box center [452, 217] width 713 height 297
click at [215, 178] on div "101 lock 8 102 lock 8 104 lock 2 105 lock 2 106 lock 2 103 lock 2 107 lock 2 10…" at bounding box center [452, 217] width 713 height 297
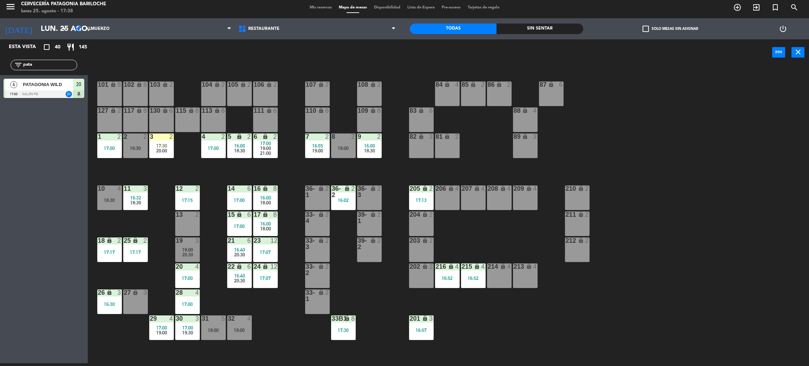
click at [191, 225] on div "13 2" at bounding box center [187, 223] width 25 height 25
click at [384, 48] on button "WALK IN" at bounding box center [386, 52] width 42 height 14
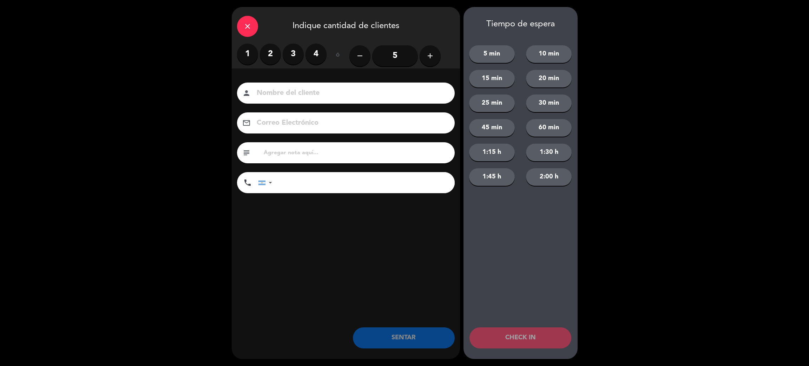
drag, startPoint x: 270, startPoint y: 54, endPoint x: 269, endPoint y: 83, distance: 28.8
click at [269, 54] on label "2" at bounding box center [270, 54] width 21 height 21
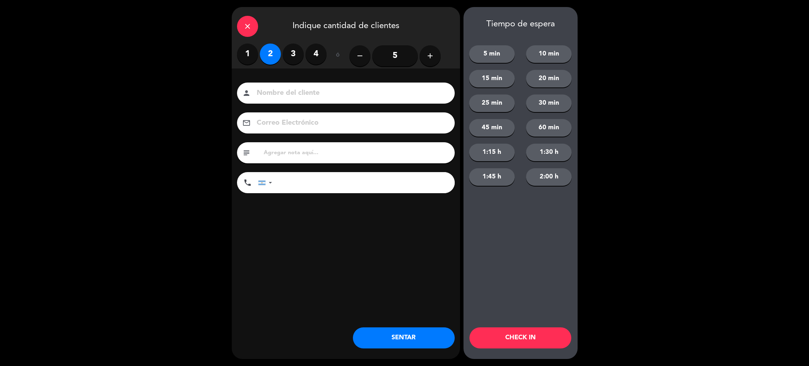
click at [271, 91] on input at bounding box center [351, 93] width 190 height 12
type input "[PERSON_NAME]"
click at [305, 181] on input "tel" at bounding box center [367, 182] width 176 height 21
type input "[PHONE_NUMBER]"
click at [401, 336] on button "SENTAR" at bounding box center [404, 337] width 102 height 21
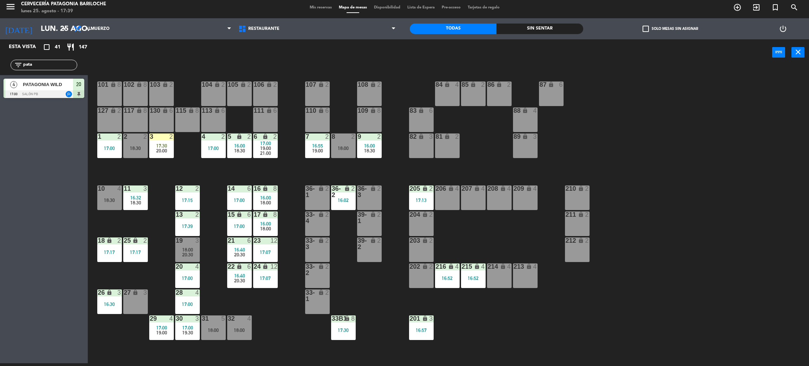
click at [261, 319] on div "101 lock 8 102 lock 8 104 lock 2 105 lock 2 106 lock 2 103 lock 2 107 lock 2 10…" at bounding box center [452, 217] width 713 height 297
click at [453, 202] on div "206 lock 4" at bounding box center [447, 197] width 25 height 25
click at [475, 195] on div "207 lock 4" at bounding box center [473, 197] width 25 height 25
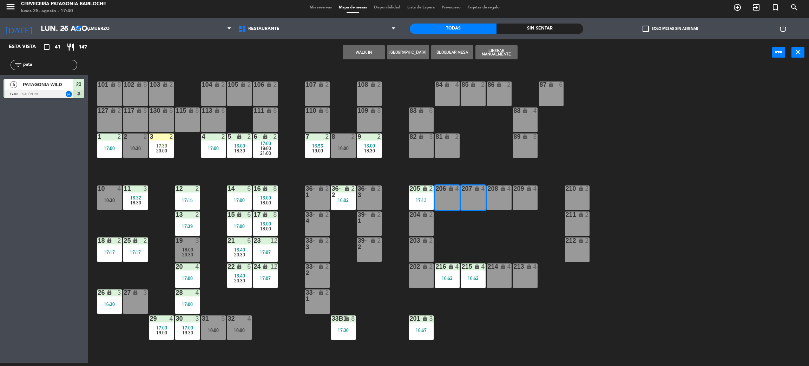
click at [367, 56] on button "WALK IN" at bounding box center [364, 52] width 42 height 14
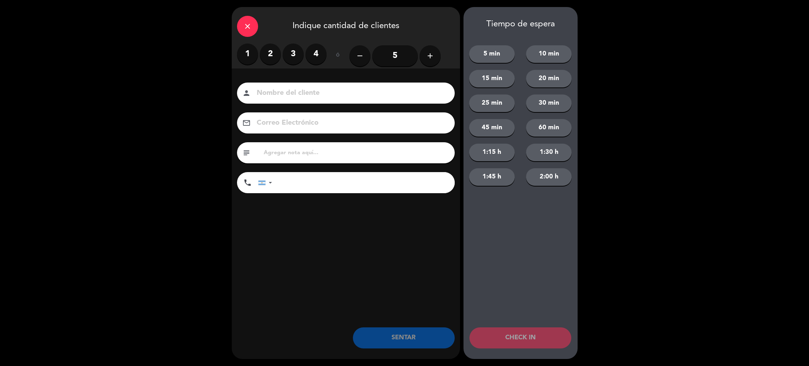
click at [316, 54] on label "4" at bounding box center [316, 54] width 21 height 21
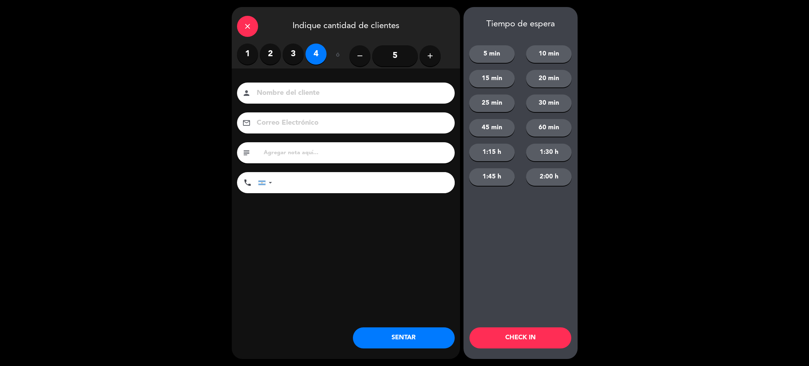
click at [309, 93] on input at bounding box center [351, 93] width 190 height 12
type input "[PERSON_NAME]"
click at [339, 185] on input "tel" at bounding box center [367, 182] width 176 height 21
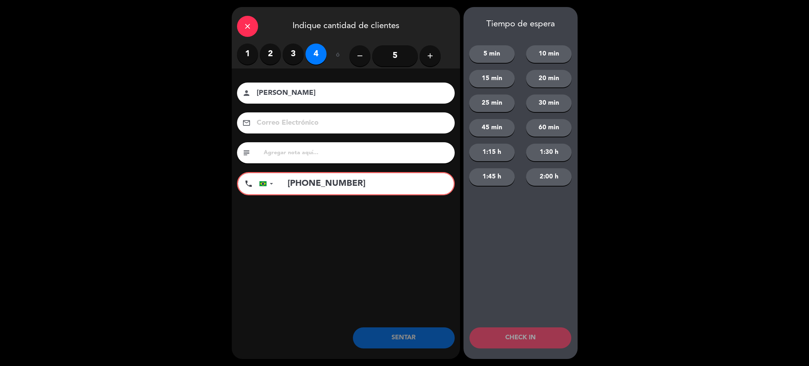
click at [328, 184] on input "[PHONE_NUMBER]" at bounding box center [366, 183] width 173 height 21
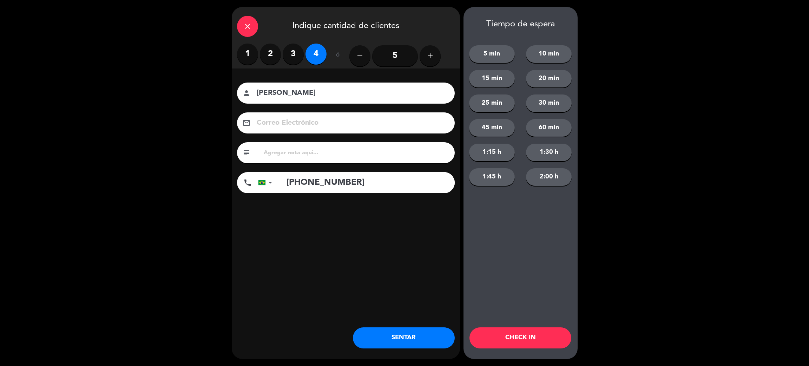
type input "[PHONE_NUMBER]"
click at [409, 341] on button "SENTAR" at bounding box center [404, 337] width 102 height 21
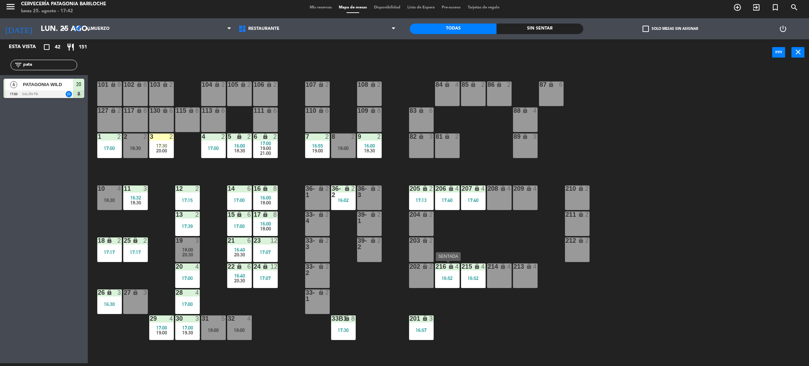
click at [446, 283] on div "216 lock 4 16:52" at bounding box center [447, 275] width 25 height 25
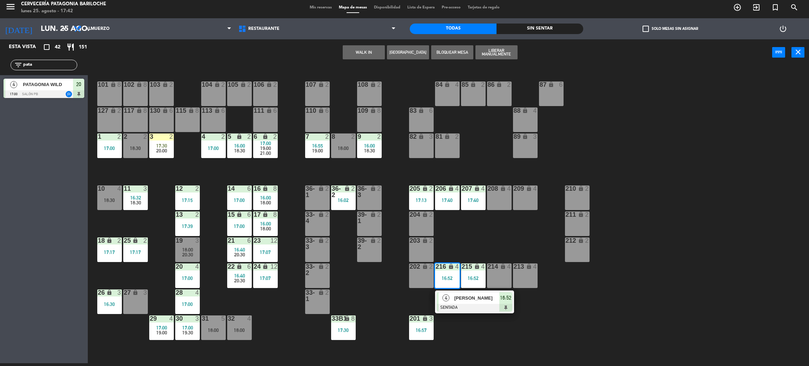
click at [418, 292] on div "101 lock 8 102 lock 8 104 lock 2 105 lock 2 106 lock 2 103 lock 2 107 lock 2 10…" at bounding box center [452, 217] width 713 height 297
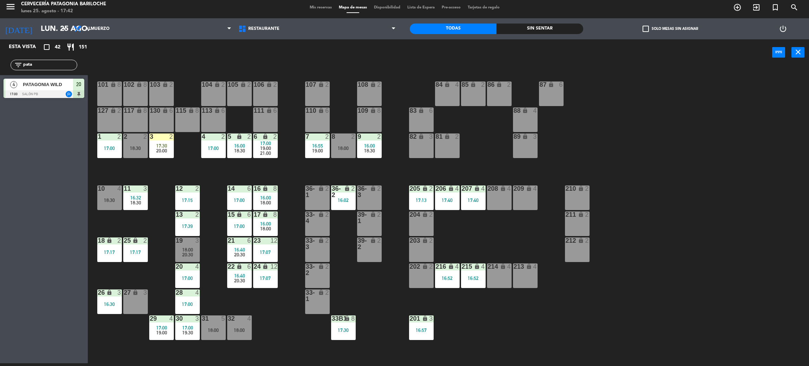
click at [455, 225] on div "101 lock 8 102 lock 8 104 lock 2 105 lock 2 106 lock 2 103 lock 2 107 lock 2 10…" at bounding box center [452, 217] width 713 height 297
click at [393, 157] on div "101 lock 8 102 lock 8 104 lock 2 105 lock 2 106 lock 2 103 lock 2 107 lock 2 10…" at bounding box center [452, 217] width 713 height 297
click at [42, 63] on input "pata" at bounding box center [49, 65] width 54 height 8
type input "p"
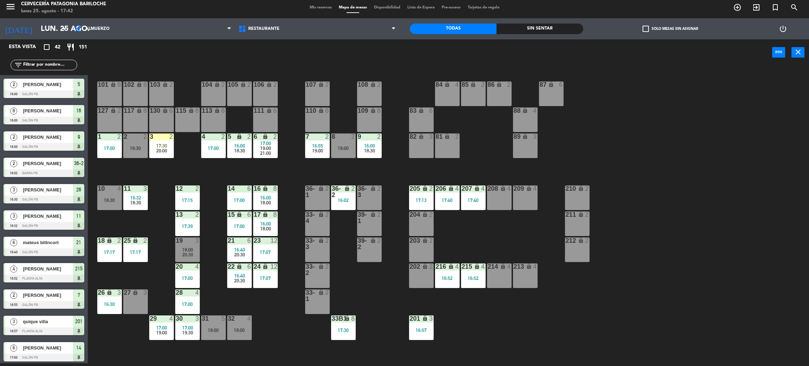
click at [108, 312] on div "26 lock 3 16:30" at bounding box center [109, 301] width 25 height 25
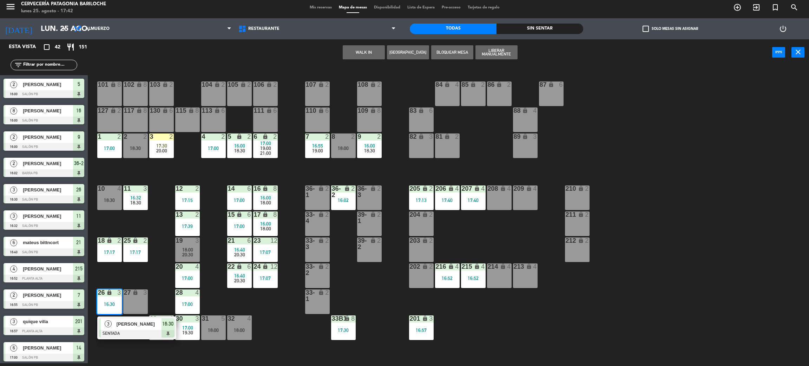
click at [121, 325] on span "[PERSON_NAME]" at bounding box center [139, 323] width 45 height 7
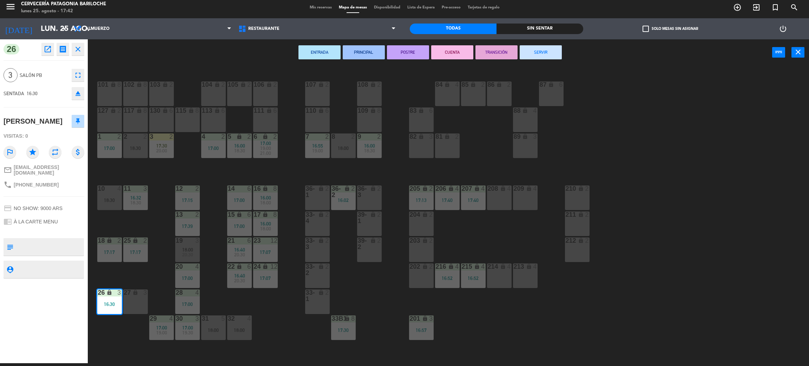
click at [541, 54] on button "SERVIR" at bounding box center [541, 52] width 42 height 14
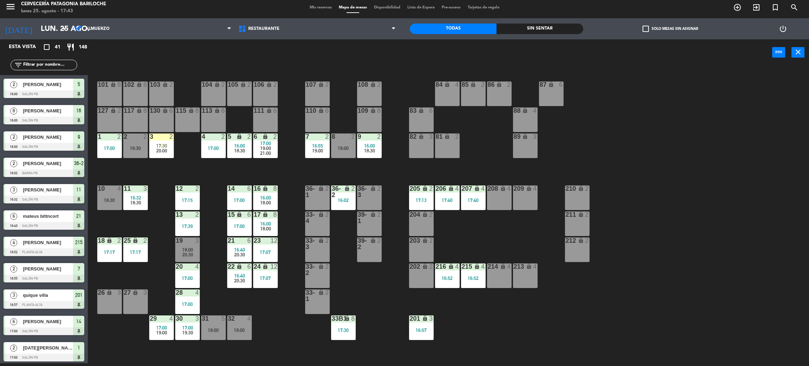
click at [35, 70] on div "filter_list" at bounding box center [44, 65] width 67 height 11
click at [39, 64] on input "text" at bounding box center [49, 65] width 54 height 8
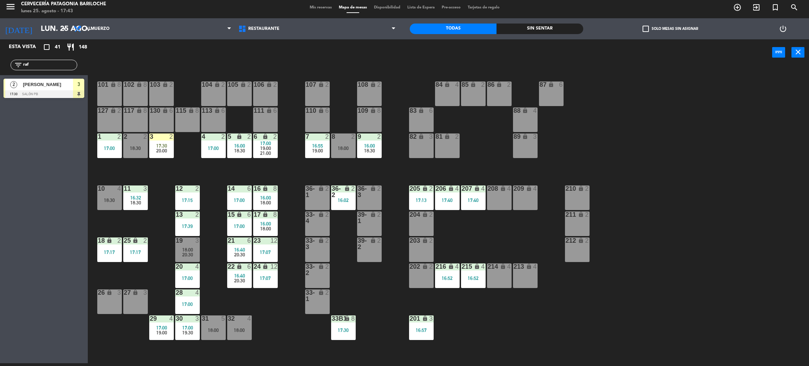
type input "raf"
click at [18, 180] on div "Esta vista crop_square 41 restaurant 148 filter_list raf 2 [PERSON_NAME] 17:30 …" at bounding box center [44, 201] width 88 height 324
click at [46, 90] on div at bounding box center [44, 94] width 81 height 8
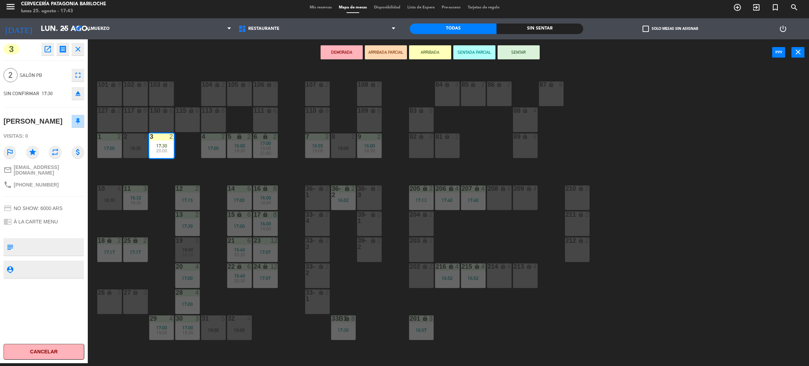
click at [116, 301] on div "26 lock 3" at bounding box center [109, 301] width 25 height 25
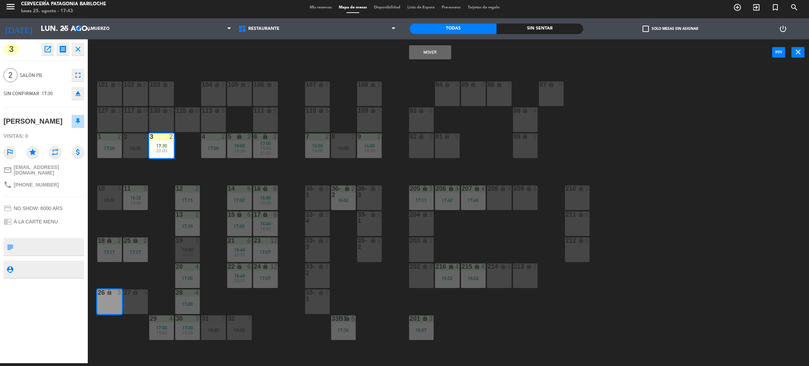
click at [155, 251] on div "101 lock 8 102 lock 8 104 lock 2 105 lock 2 106 lock 2 103 lock 2 107 lock 2 10…" at bounding box center [452, 217] width 713 height 297
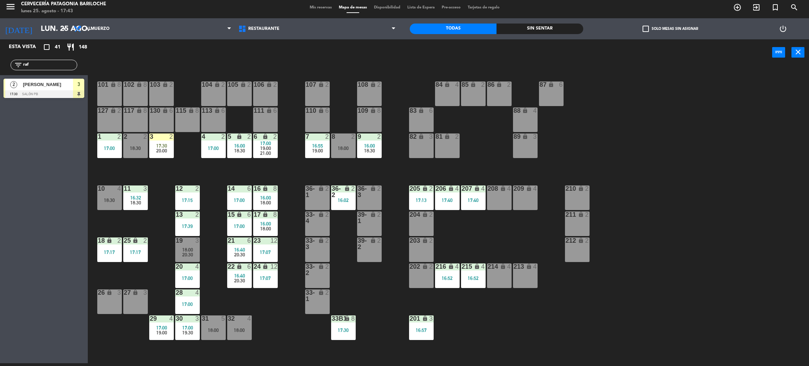
click at [155, 150] on div "20:00" at bounding box center [161, 150] width 25 height 5
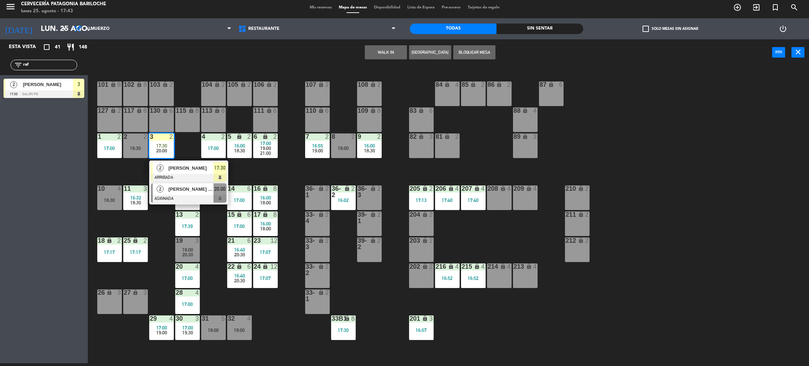
click at [163, 183] on div "2" at bounding box center [160, 189] width 15 height 12
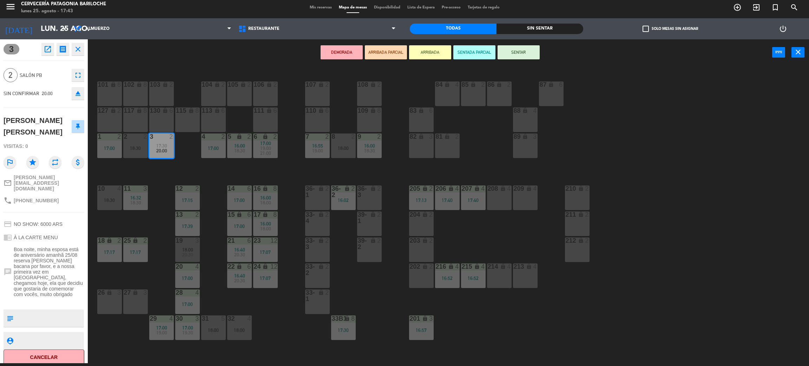
click at [157, 170] on div "101 lock 8 102 lock 8 104 lock 2 105 lock 2 106 lock 2 103 lock 2 107 lock 2 10…" at bounding box center [452, 217] width 713 height 297
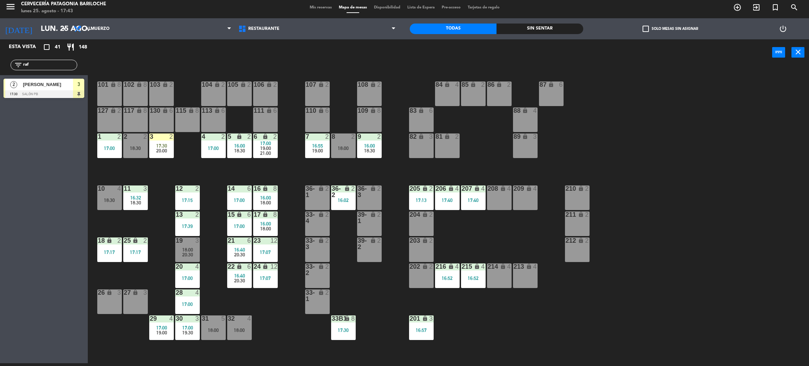
click at [158, 145] on span "17:30" at bounding box center [161, 146] width 11 height 6
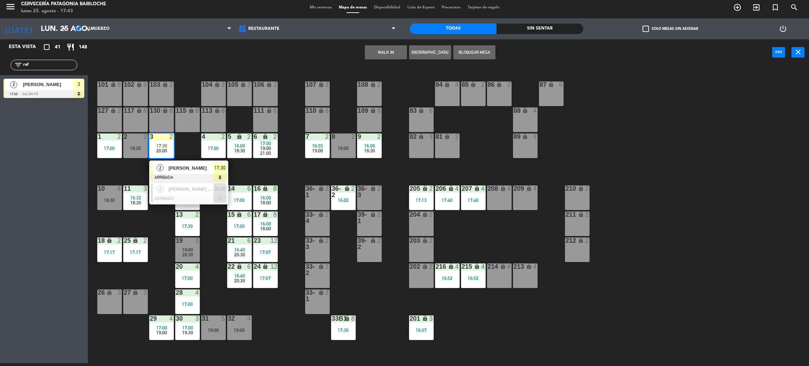
click at [172, 164] on span "[PERSON_NAME]" at bounding box center [191, 167] width 45 height 7
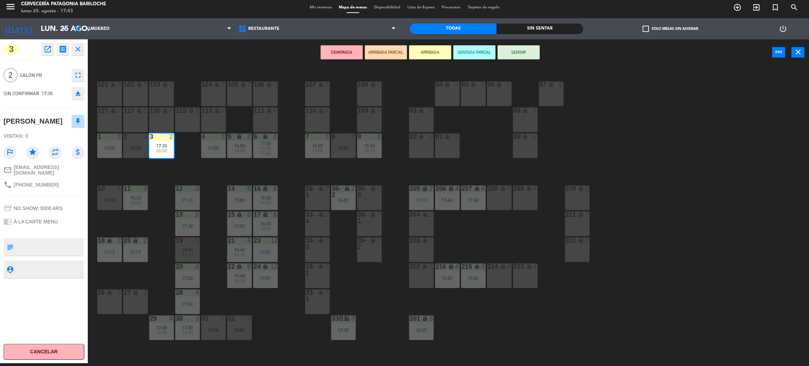
click at [133, 298] on div "27 lock 3" at bounding box center [135, 301] width 25 height 25
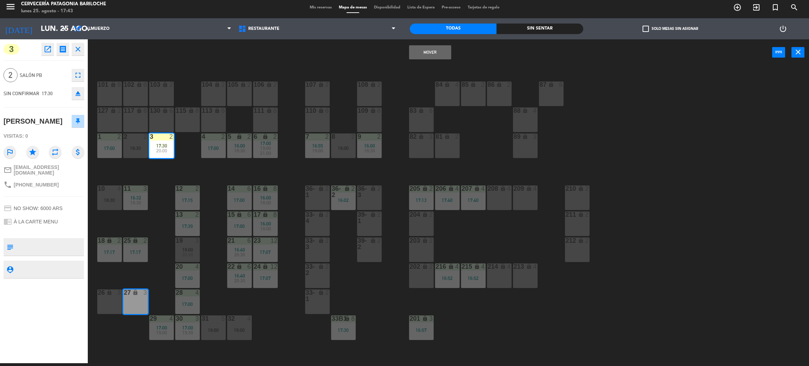
click at [425, 58] on button "Mover" at bounding box center [430, 52] width 42 height 14
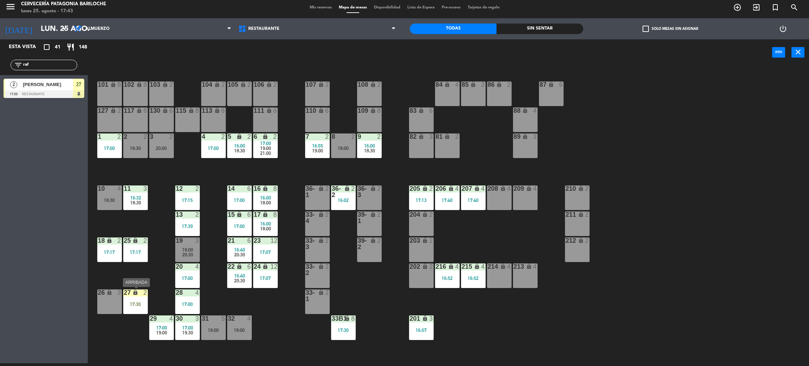
click at [140, 302] on div "17:30" at bounding box center [135, 304] width 25 height 5
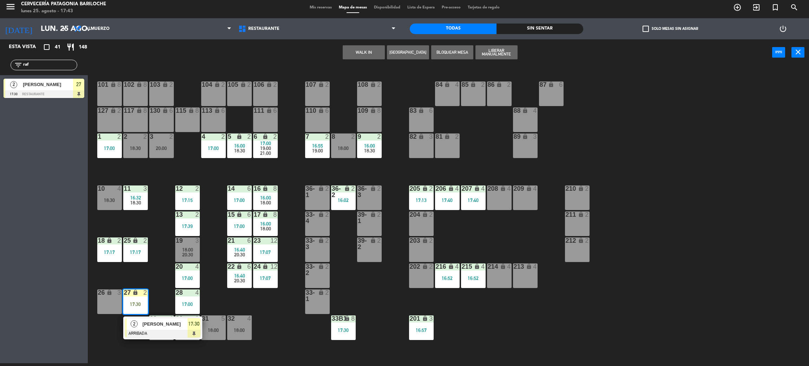
click at [144, 325] on span "[PERSON_NAME]" at bounding box center [165, 323] width 45 height 7
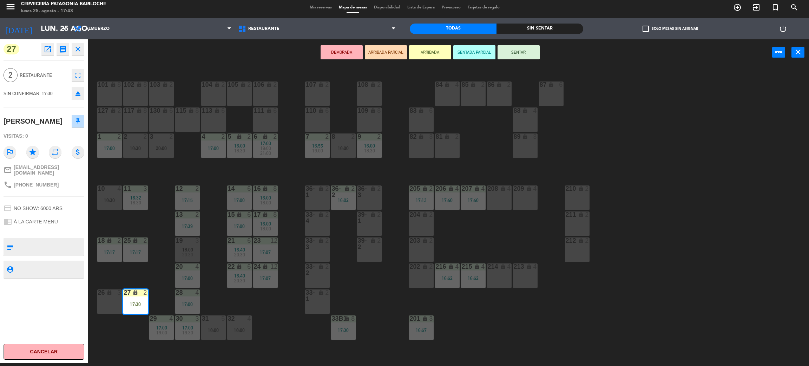
click at [80, 77] on icon "fullscreen" at bounding box center [78, 75] width 8 height 8
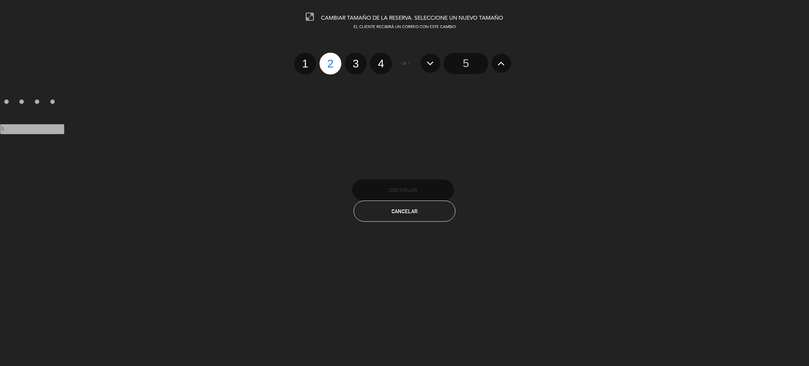
click at [342, 63] on div "1 2 3 4" at bounding box center [343, 64] width 98 height 22
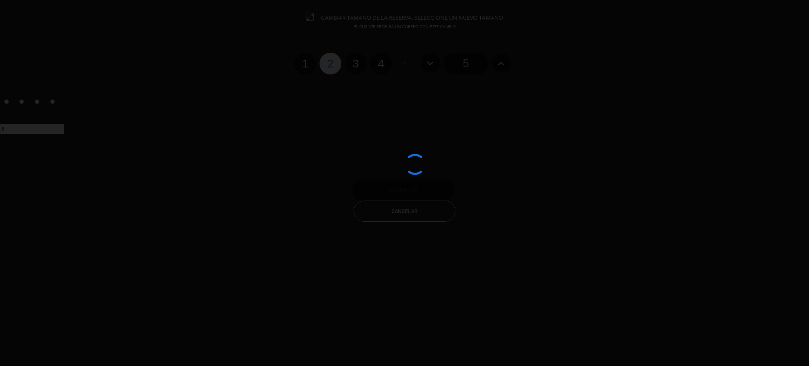
click at [357, 65] on div at bounding box center [404, 183] width 809 height 366
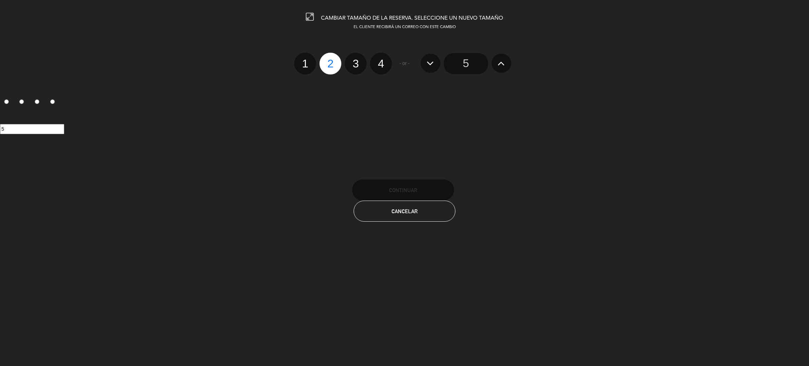
click at [357, 65] on label "3" at bounding box center [356, 64] width 22 height 22
click at [357, 60] on input "3" at bounding box center [355, 57] width 5 height 5
radio input "true"
radio input "false"
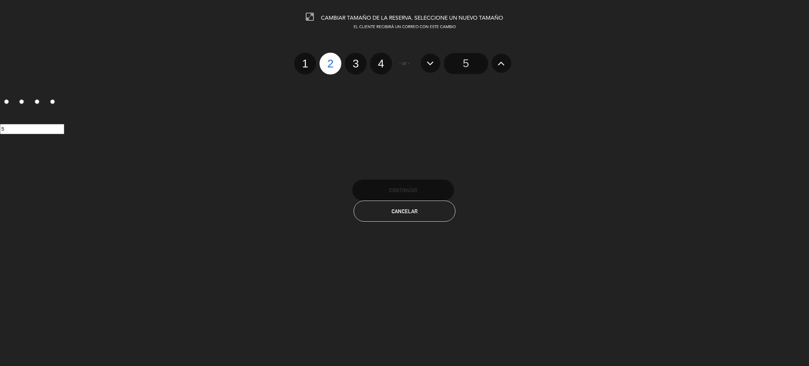
radio input "false"
radio input "true"
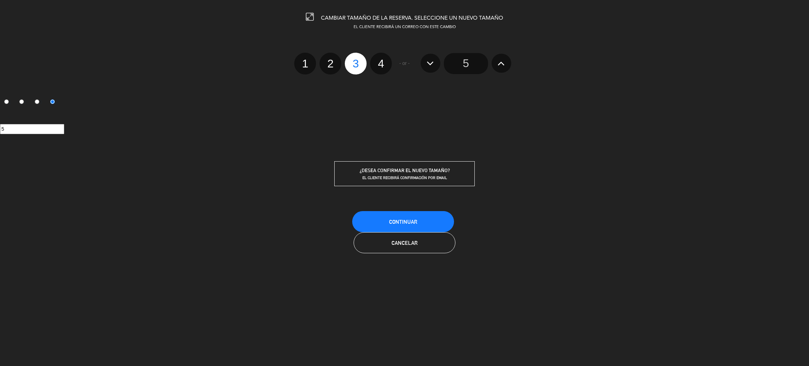
click at [410, 210] on div "Continuar" at bounding box center [404, 217] width 809 height 14
click at [410, 219] on span "Continuar" at bounding box center [403, 222] width 28 height 6
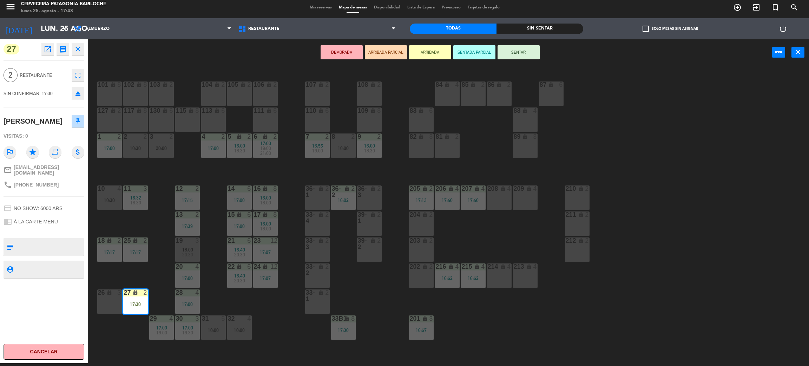
click at [164, 296] on div "101 lock 8 102 lock 8 104 lock 2 105 lock 2 106 lock 2 103 lock 2 107 lock 2 10…" at bounding box center [452, 217] width 713 height 297
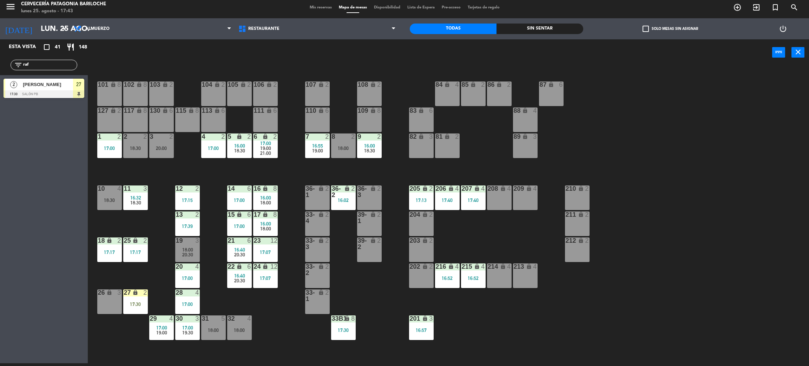
click at [142, 298] on div "27 lock 2 17:30" at bounding box center [135, 301] width 25 height 25
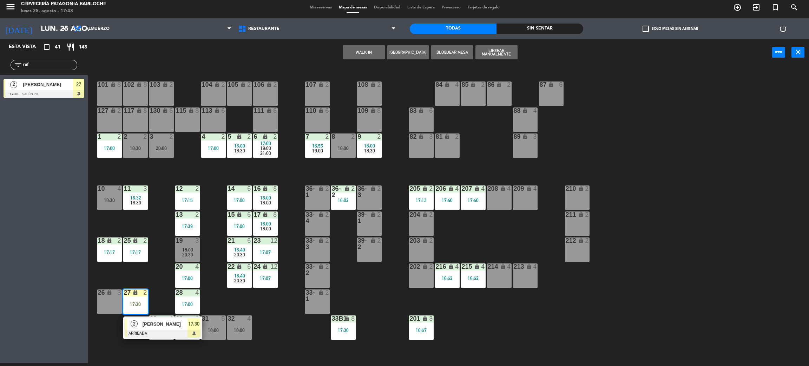
click at [146, 322] on span "[PERSON_NAME]" at bounding box center [165, 323] width 45 height 7
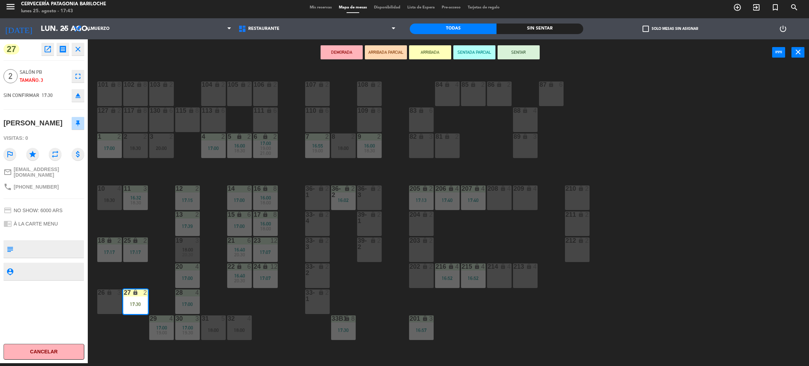
click at [504, 53] on button "SENTAR" at bounding box center [519, 52] width 42 height 14
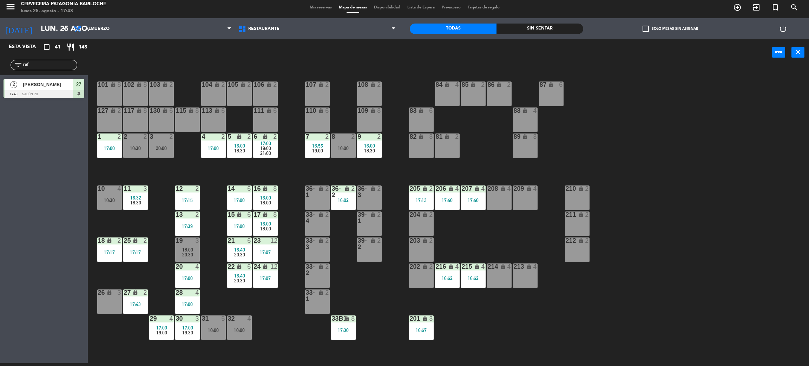
click at [152, 266] on div "101 lock 8 102 lock 8 104 lock 2 105 lock 2 106 lock 2 103 lock 2 107 lock 2 10…" at bounding box center [452, 217] width 713 height 297
click at [45, 63] on input "raf" at bounding box center [49, 65] width 54 height 8
type input "r"
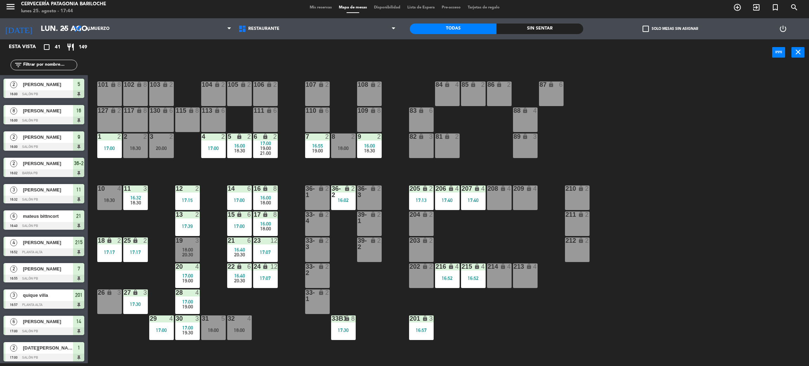
click at [161, 223] on div "101 lock 8 102 lock 8 104 lock 2 105 lock 2 106 lock 2 103 lock 2 107 lock 2 10…" at bounding box center [452, 217] width 713 height 297
click at [156, 147] on div "20:00" at bounding box center [161, 148] width 25 height 5
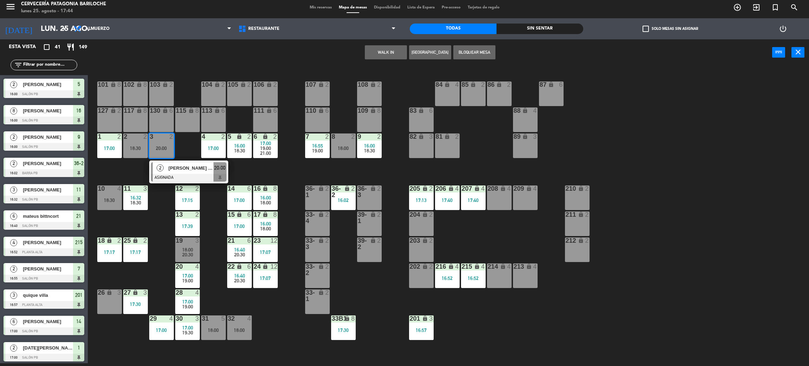
click at [385, 54] on button "WALK IN" at bounding box center [386, 52] width 42 height 14
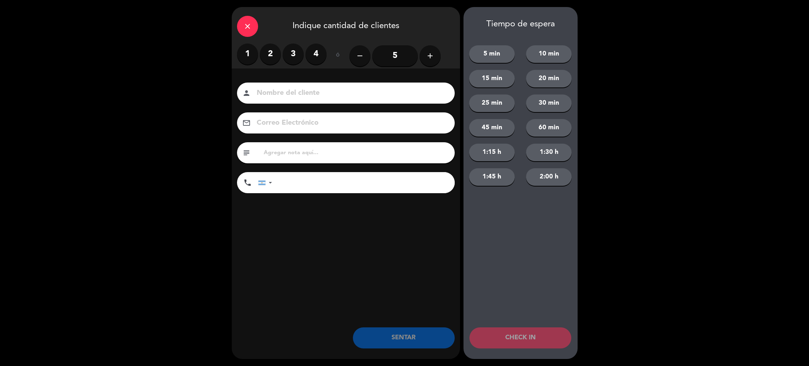
click at [290, 57] on label "3" at bounding box center [293, 54] width 21 height 21
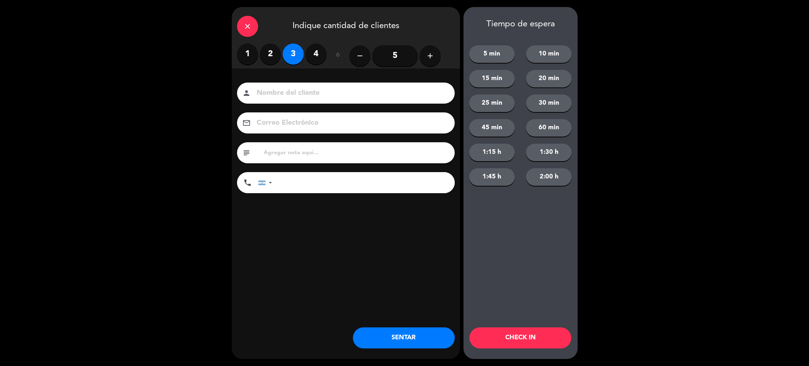
click at [275, 50] on label "2" at bounding box center [270, 54] width 21 height 21
click at [289, 93] on input at bounding box center [351, 93] width 190 height 12
type input "[PERSON_NAME]"
click at [321, 180] on input "tel" at bounding box center [367, 182] width 176 height 21
type input "3413371144"
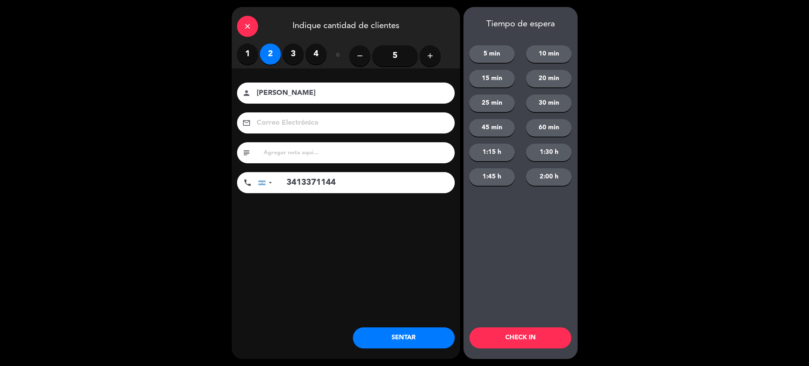
click at [377, 334] on button "SENTAR" at bounding box center [404, 337] width 102 height 21
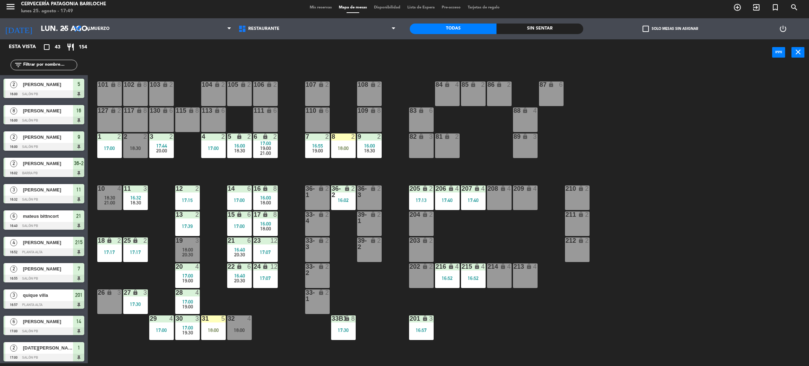
click at [293, 170] on div "101 lock 8 102 lock 8 104 lock 2 105 lock 2 106 lock 2 103 lock 2 107 lock 2 10…" at bounding box center [452, 217] width 713 height 297
click at [52, 64] on input "text" at bounding box center [49, 65] width 54 height 8
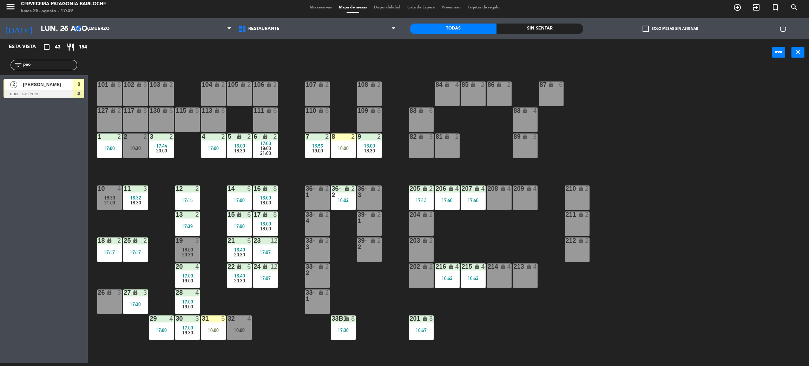
type input "pao"
click at [31, 126] on div "Esta vista crop_square 43 restaurant 154 filter_list pao 2 [PERSON_NAME] 18:00 …" at bounding box center [44, 201] width 88 height 324
click at [47, 92] on div at bounding box center [44, 94] width 81 height 8
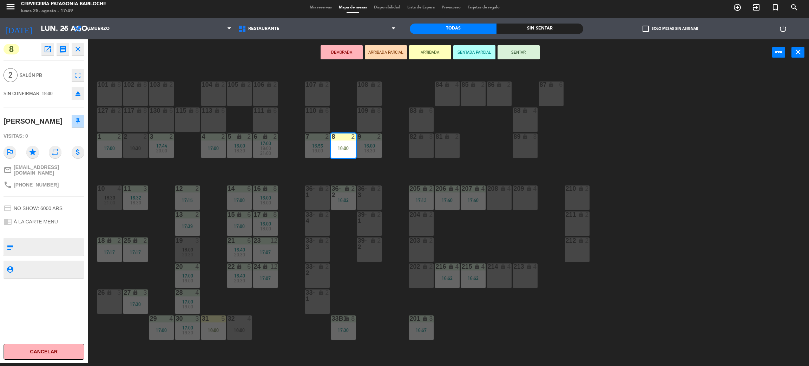
click at [526, 54] on button "SENTAR" at bounding box center [519, 52] width 42 height 14
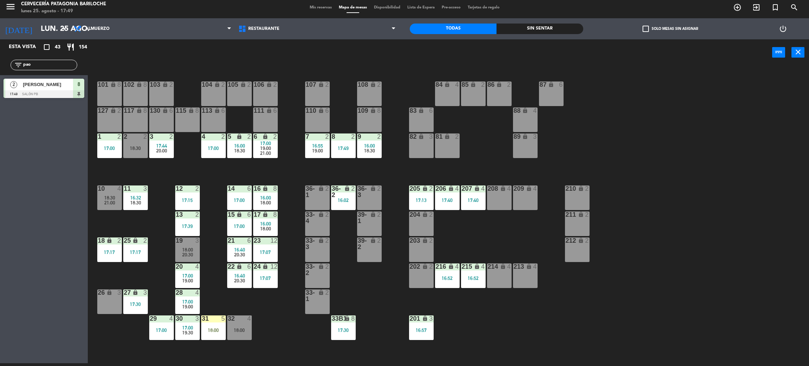
click at [401, 121] on div "101 lock 8 102 lock 8 104 lock 2 105 lock 2 106 lock 2 103 lock 2 107 lock 2 10…" at bounding box center [452, 217] width 713 height 297
click at [370, 153] on div "9 2 16:00 18:30" at bounding box center [369, 145] width 25 height 25
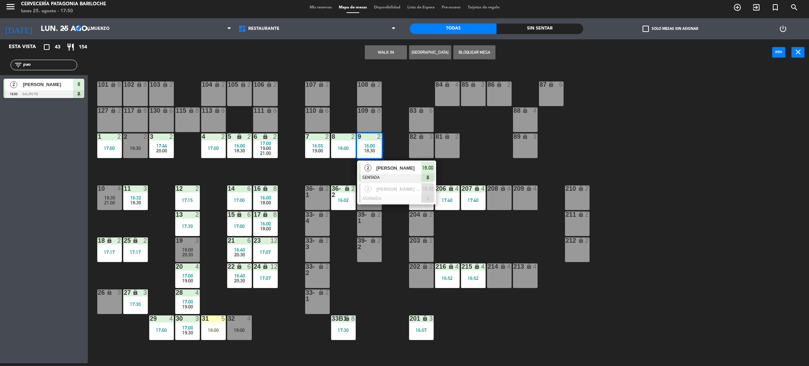
click at [376, 168] on span "[PERSON_NAME]" at bounding box center [398, 167] width 45 height 7
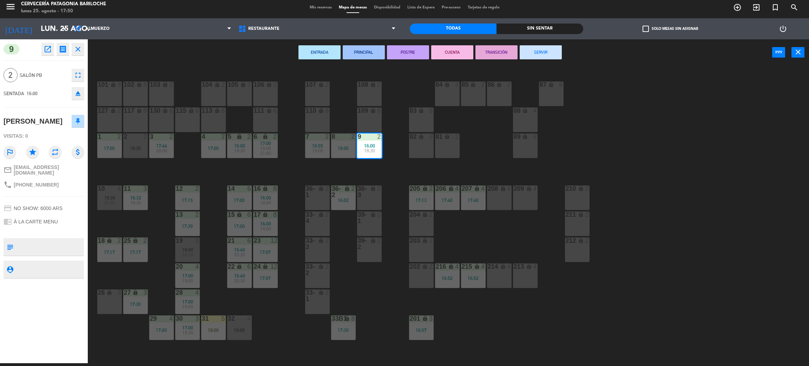
click at [540, 51] on button "SERVIR" at bounding box center [541, 52] width 42 height 14
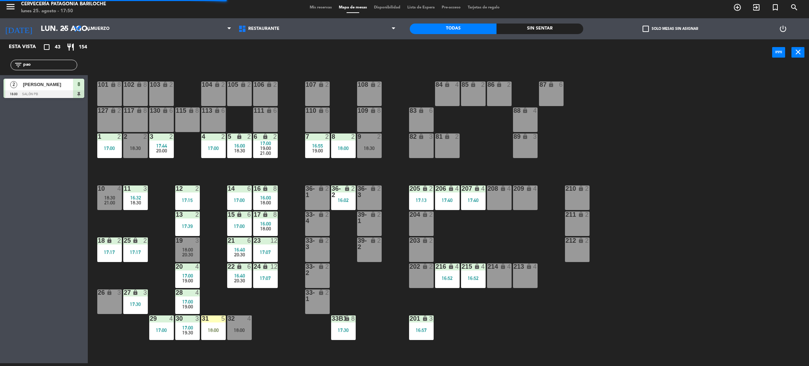
click at [344, 146] on div "18:00" at bounding box center [343, 148] width 25 height 5
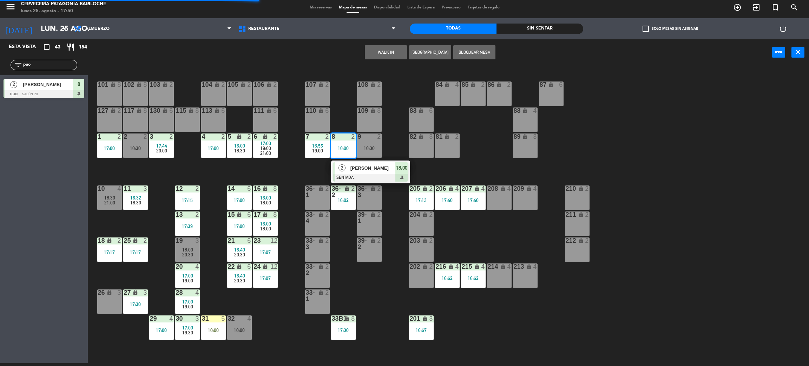
click at [356, 164] on span "[PERSON_NAME]" at bounding box center [372, 167] width 45 height 7
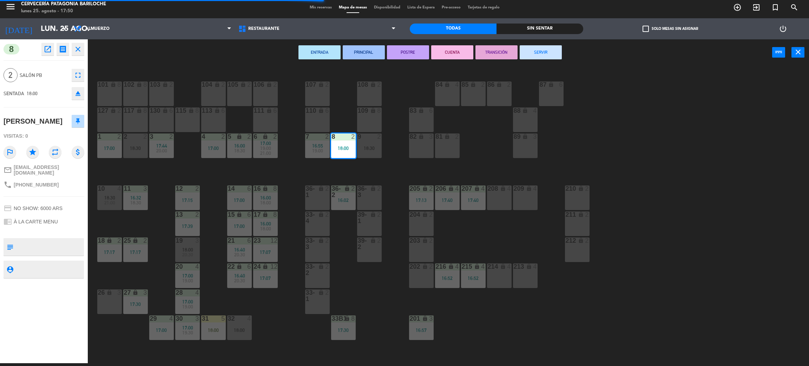
click at [366, 155] on div "9 2 18:30" at bounding box center [369, 145] width 25 height 25
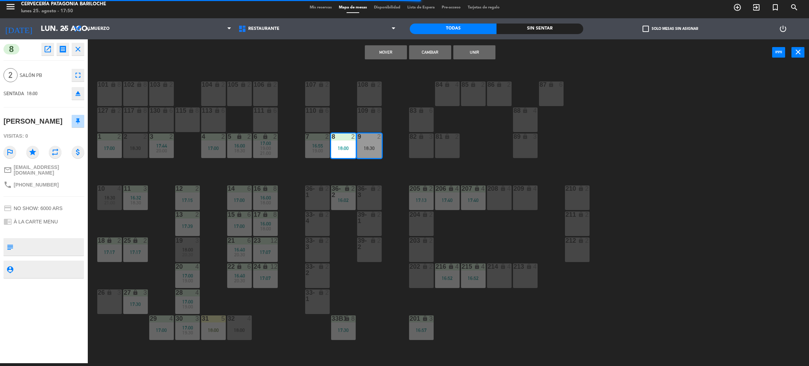
click at [422, 54] on button "Cambiar" at bounding box center [430, 52] width 42 height 14
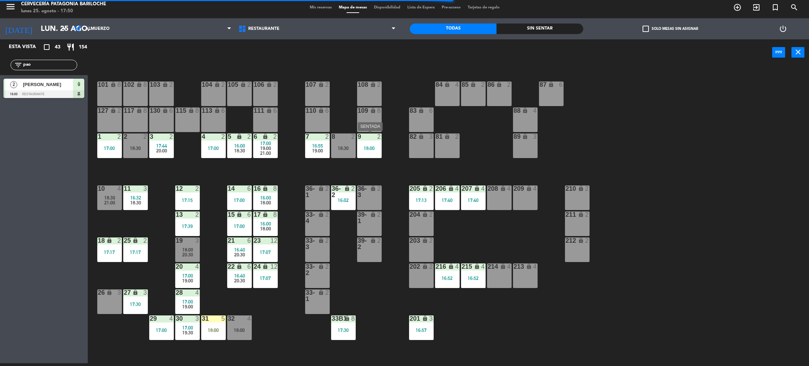
click at [362, 161] on div "101 lock 8 102 lock 8 104 lock 2 105 lock 2 106 lock 2 103 lock 2 107 lock 2 10…" at bounding box center [452, 217] width 713 height 297
drag, startPoint x: 65, startPoint y: 66, endPoint x: 61, endPoint y: 65, distance: 3.7
click at [61, 65] on input "pao" at bounding box center [49, 65] width 54 height 8
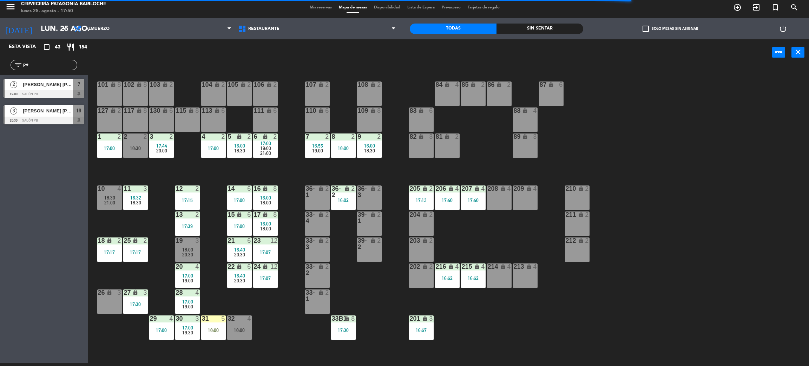
click at [44, 238] on div "Esta vista crop_square 43 restaurant 154 filter_list pe 2 [PERSON_NAME] [PERSON…" at bounding box center [44, 201] width 88 height 324
click at [52, 63] on input "pe" at bounding box center [49, 65] width 54 height 8
type input "p"
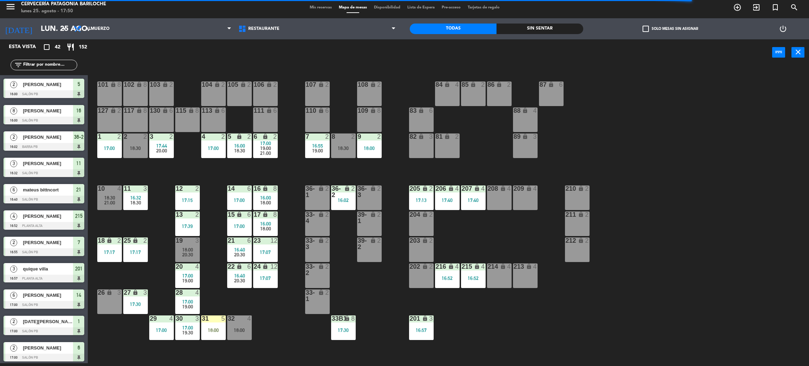
type input "d"
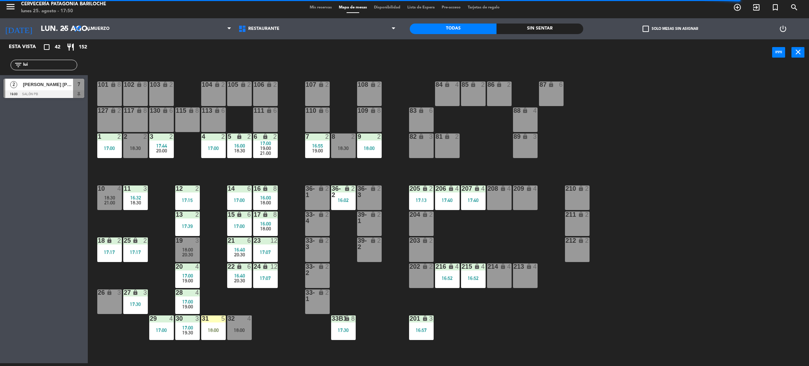
click at [64, 205] on div "Esta vista crop_square 42 restaurant 152 filter_list lui 2 [PERSON_NAME] [PERSO…" at bounding box center [44, 201] width 88 height 324
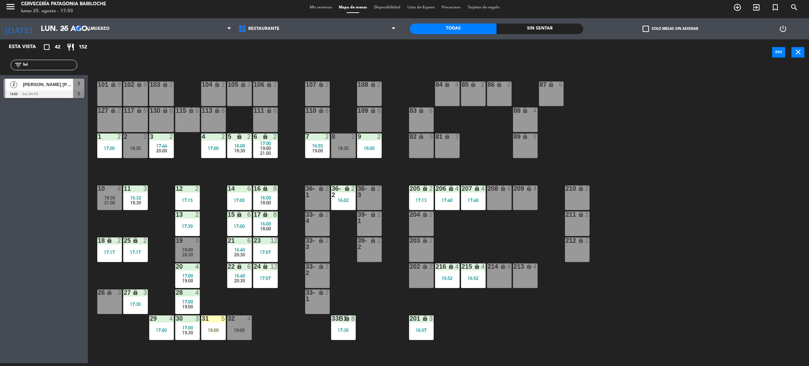
click at [49, 60] on div "filter_list lui" at bounding box center [44, 65] width 67 height 11
click at [51, 65] on input "lui" at bounding box center [49, 65] width 54 height 8
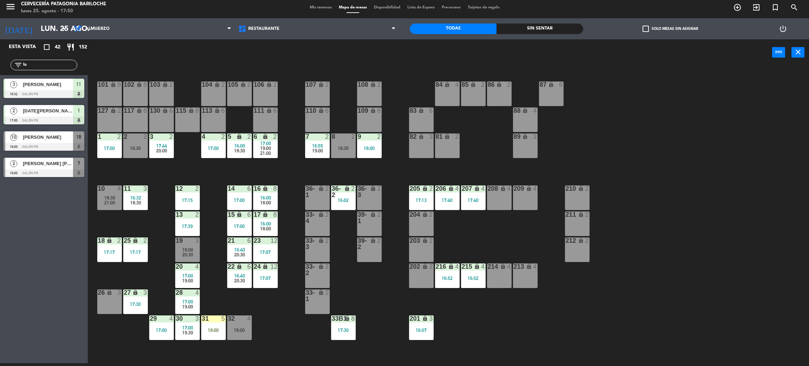
type input "l"
click at [27, 227] on div "Esta vista crop_square 42 restaurant 152 filter_list da 2 [PERSON_NAME] 16:00 S…" at bounding box center [44, 201] width 88 height 324
click at [59, 69] on div "filter_list da" at bounding box center [44, 65] width 67 height 11
drag, startPoint x: 60, startPoint y: 66, endPoint x: 65, endPoint y: 67, distance: 4.9
click at [60, 66] on input "da" at bounding box center [49, 65] width 54 height 8
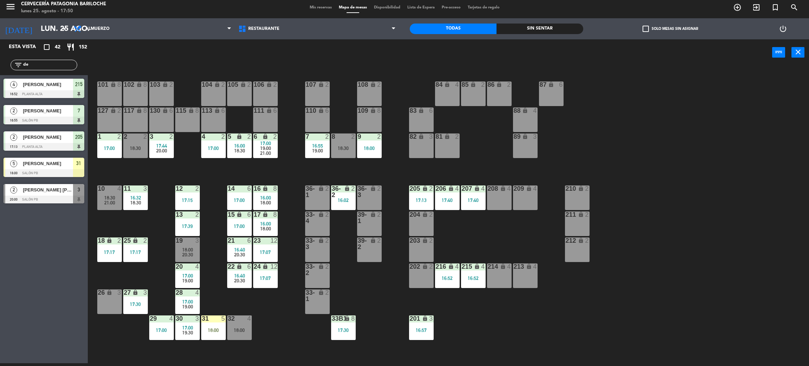
type input "de"
click at [39, 259] on div "Esta vista crop_square 42 restaurant 152 filter_list de 4 [PERSON_NAME] 16:52 P…" at bounding box center [44, 201] width 88 height 324
click at [47, 172] on div at bounding box center [44, 173] width 81 height 8
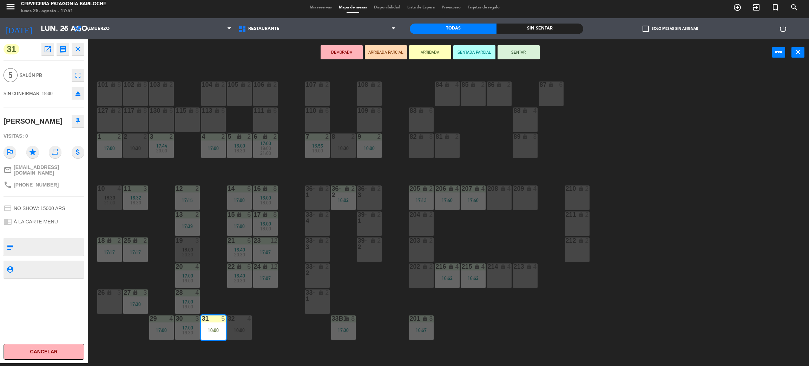
drag, startPoint x: 527, startPoint y: 51, endPoint x: 537, endPoint y: 50, distance: 9.5
click at [527, 51] on button "SENTAR" at bounding box center [519, 52] width 42 height 14
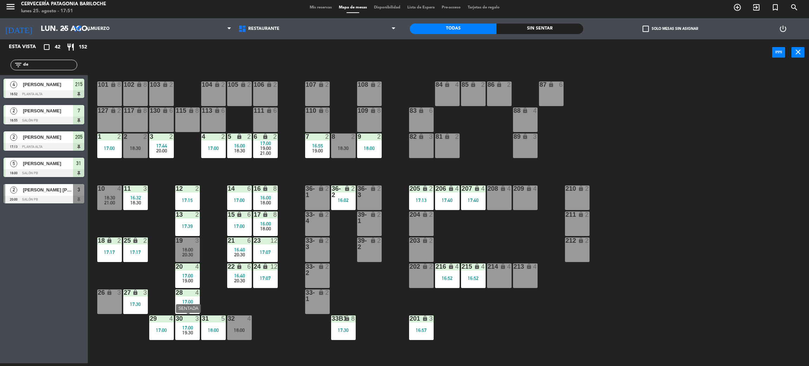
click at [193, 330] on div "19:30" at bounding box center [187, 332] width 25 height 5
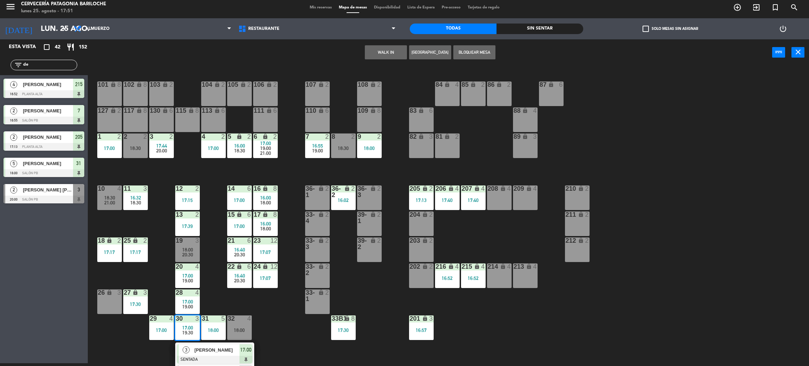
click at [201, 351] on span "[PERSON_NAME]" at bounding box center [217, 349] width 45 height 7
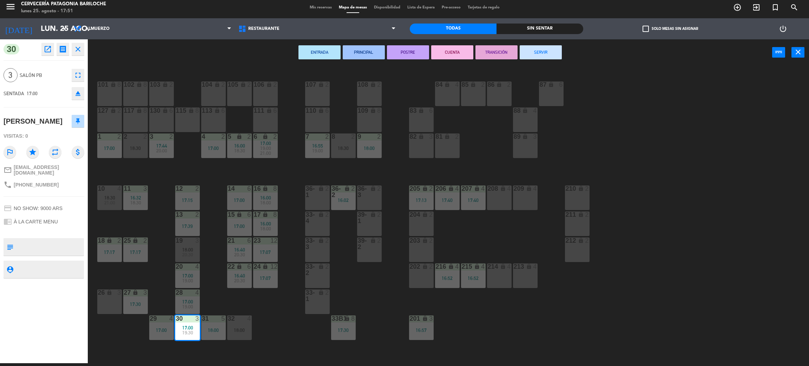
click at [553, 52] on button "SERVIR" at bounding box center [541, 52] width 42 height 14
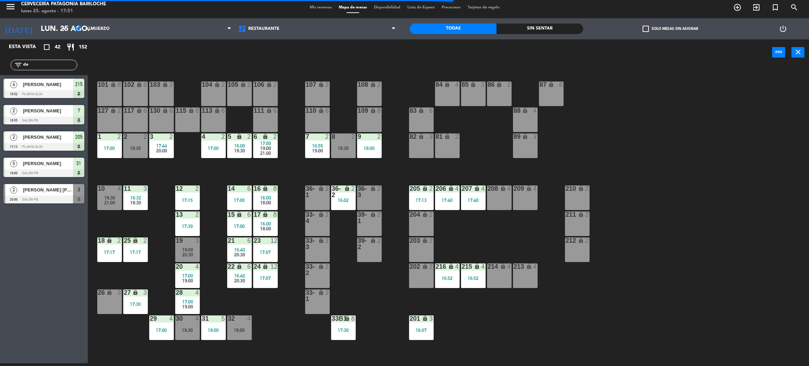
click at [286, 219] on div "101 lock 8 102 lock 8 104 lock 2 105 lock 2 106 lock 2 103 lock 2 107 lock 2 10…" at bounding box center [452, 217] width 713 height 297
click at [296, 166] on div "101 lock 8 102 lock 8 104 lock 2 105 lock 2 106 lock 2 103 lock 2 107 lock 2 10…" at bounding box center [452, 217] width 713 height 297
click at [248, 168] on div "101 lock 8 102 lock 8 104 lock 2 105 lock 2 106 lock 2 103 lock 2 107 lock 2 10…" at bounding box center [452, 217] width 713 height 297
click at [244, 224] on div "17:00" at bounding box center [239, 226] width 25 height 5
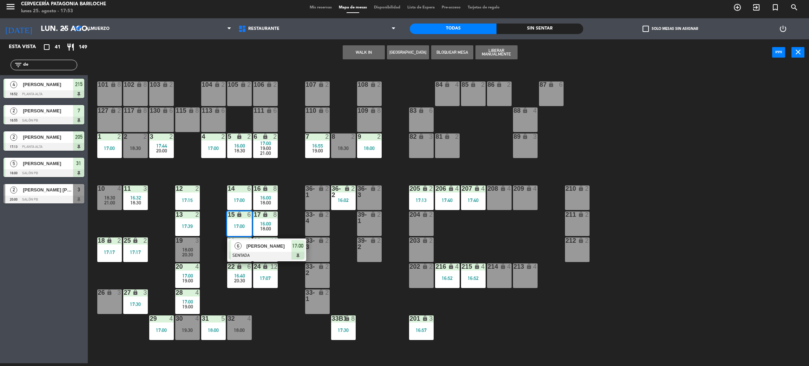
click at [243, 196] on div "14 6 17:00" at bounding box center [239, 197] width 25 height 25
click at [369, 51] on button "WALK IN" at bounding box center [386, 52] width 42 height 14
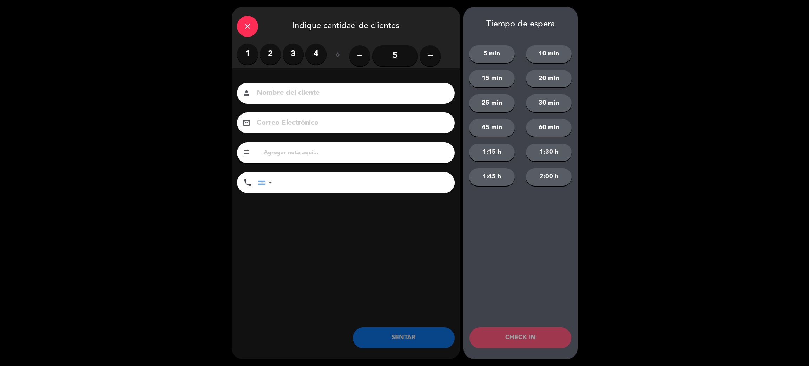
click at [439, 53] on button "add" at bounding box center [430, 55] width 21 height 21
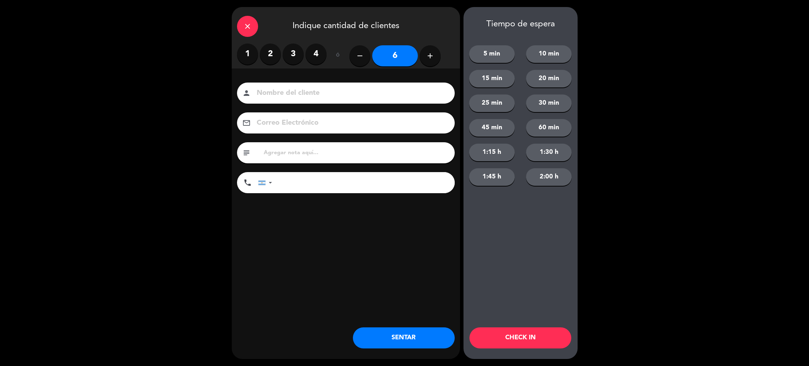
click at [439, 53] on button "add" at bounding box center [430, 55] width 21 height 21
type input "7"
click at [385, 92] on input at bounding box center [351, 93] width 190 height 12
type input "[PERSON_NAME]"
click at [316, 181] on input "tel" at bounding box center [367, 182] width 176 height 21
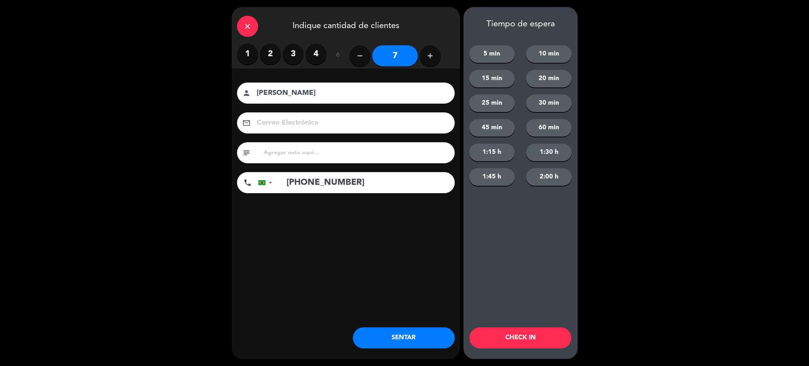
type input "[PHONE_NUMBER]"
click at [498, 154] on button "1:15 h" at bounding box center [492, 153] width 46 height 18
click at [531, 334] on button "CHECK IN" at bounding box center [520, 337] width 102 height 21
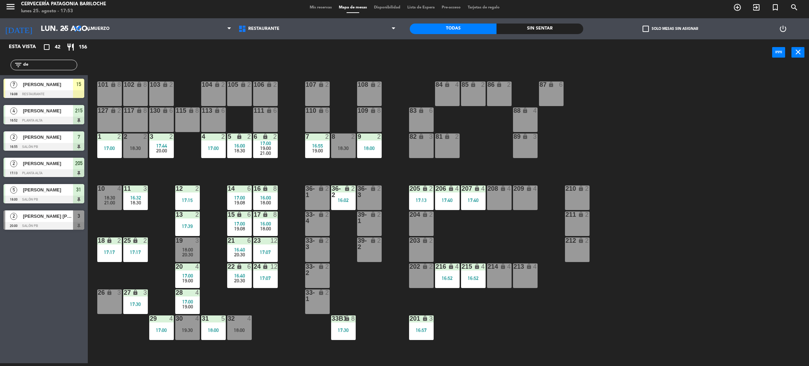
click at [394, 170] on div "101 lock 8 102 lock 8 104 lock 2 105 lock 2 106 lock 2 103 lock 2 107 lock 2 10…" at bounding box center [452, 217] width 713 height 297
click at [130, 174] on div "101 lock 8 102 lock 8 104 lock 2 105 lock 2 106 lock 2 103 lock 2 107 lock 2 10…" at bounding box center [452, 217] width 713 height 297
click at [45, 68] on input "de" at bounding box center [49, 65] width 54 height 8
type input "d"
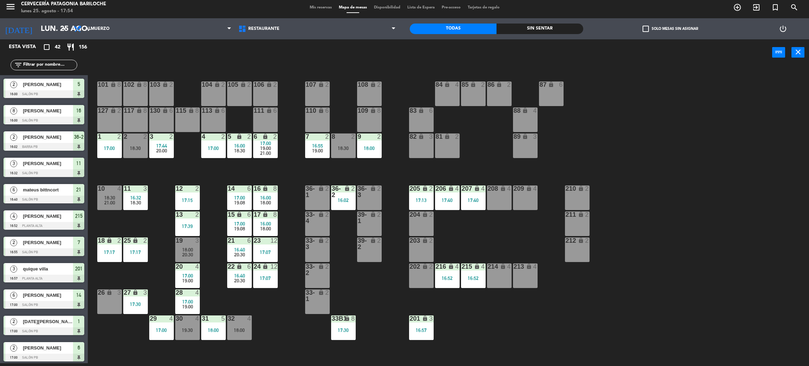
click at [172, 164] on div "101 lock 8 102 lock 8 104 lock 2 105 lock 2 106 lock 2 103 lock 2 107 lock 2 10…" at bounding box center [452, 217] width 713 height 297
click at [107, 301] on div "26 lock 3" at bounding box center [109, 301] width 25 height 25
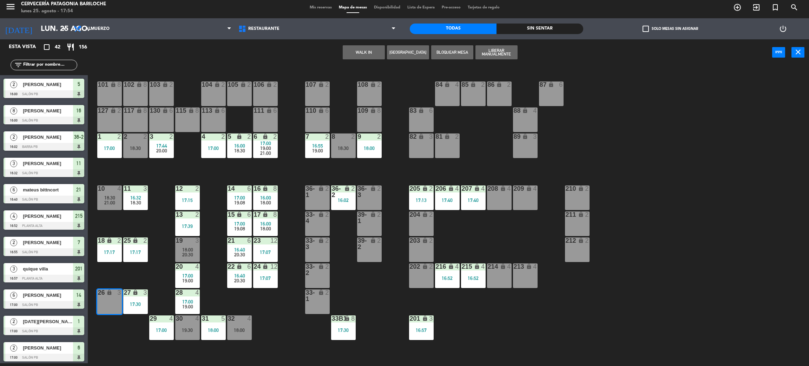
click at [355, 54] on button "WALK IN" at bounding box center [364, 52] width 42 height 14
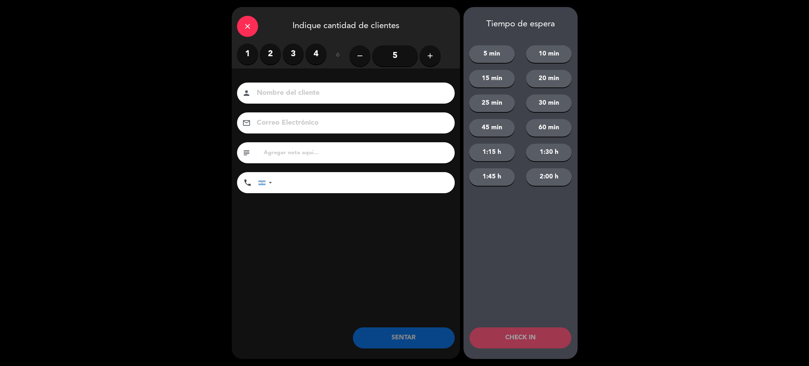
click at [267, 50] on label "2" at bounding box center [270, 54] width 21 height 21
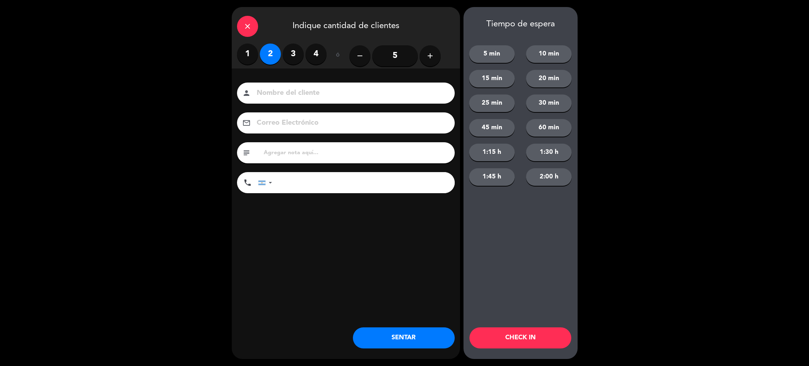
click at [285, 92] on input at bounding box center [351, 93] width 190 height 12
type input "[PERSON_NAME]"
click at [399, 177] on input "tel" at bounding box center [367, 182] width 176 height 21
type input "1162718384"
click at [401, 338] on button "SENTAR" at bounding box center [404, 337] width 102 height 21
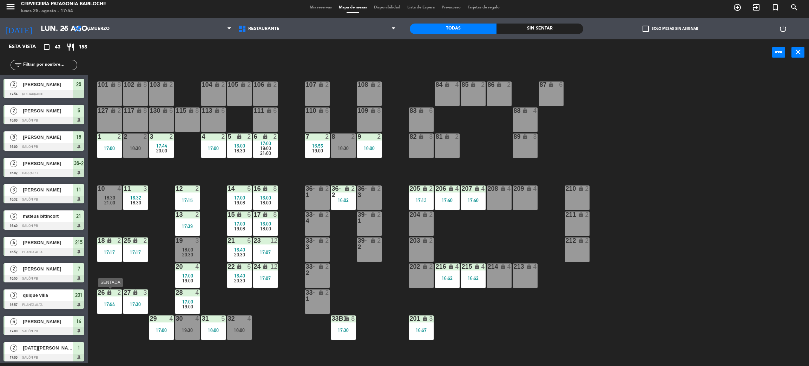
click at [111, 299] on div "26 lock 2 17:54" at bounding box center [109, 301] width 25 height 25
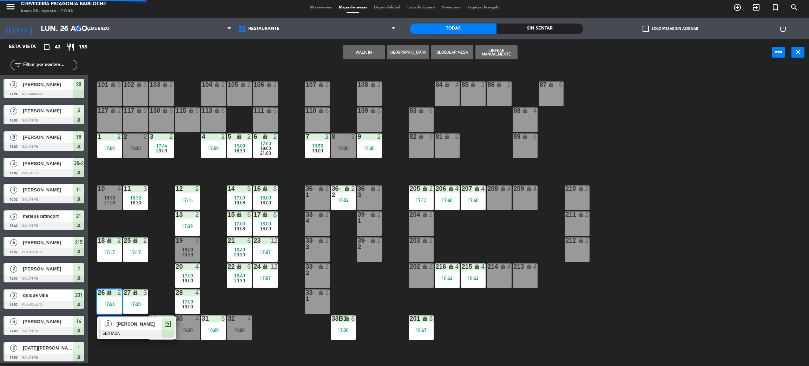
click at [131, 328] on div "[PERSON_NAME]" at bounding box center [139, 324] width 46 height 12
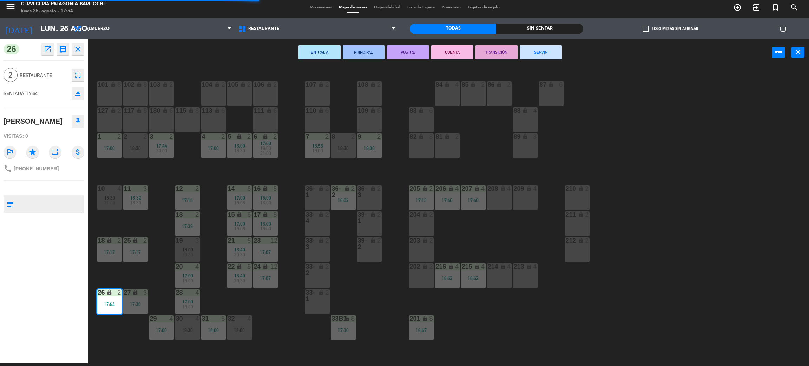
click at [409, 221] on div "204 lock 2" at bounding box center [421, 223] width 25 height 25
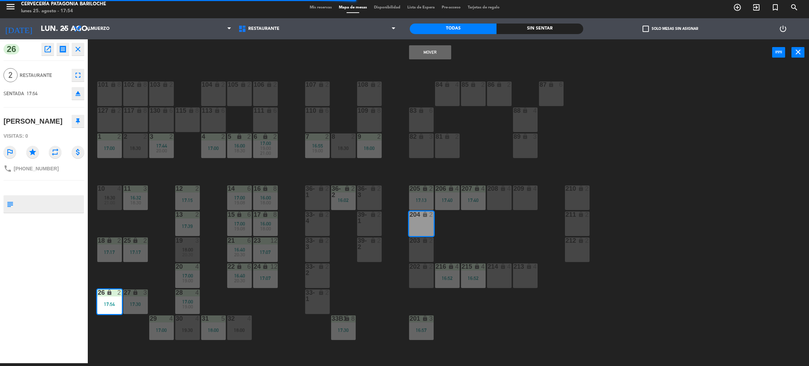
click at [433, 52] on button "Mover" at bounding box center [430, 52] width 42 height 14
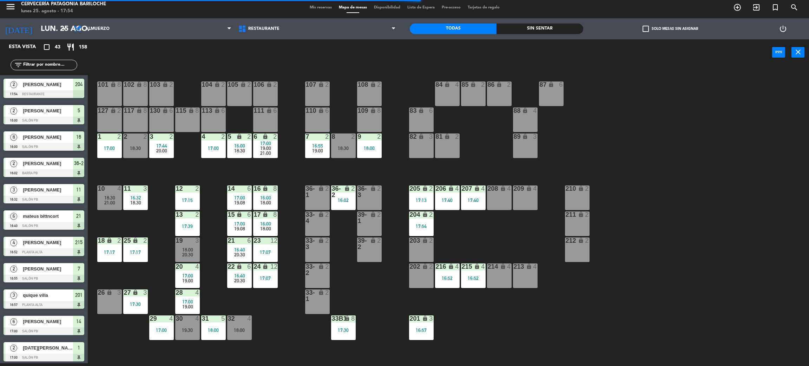
click at [477, 231] on div "101 lock 8 102 lock 8 104 lock 2 105 lock 2 106 lock 2 103 lock 2 107 lock 2 10…" at bounding box center [452, 217] width 713 height 297
click at [288, 158] on div "101 lock 8 102 lock 8 104 lock 2 105 lock 2 106 lock 2 103 lock 2 107 lock 2 10…" at bounding box center [452, 217] width 713 height 297
click at [518, 229] on div "101 lock 8 102 lock 8 104 lock 2 105 lock 2 106 lock 2 103 lock 2 107 lock 2 10…" at bounding box center [452, 217] width 713 height 297
click at [487, 192] on div "208 lock 4" at bounding box center [499, 188] width 25 height 7
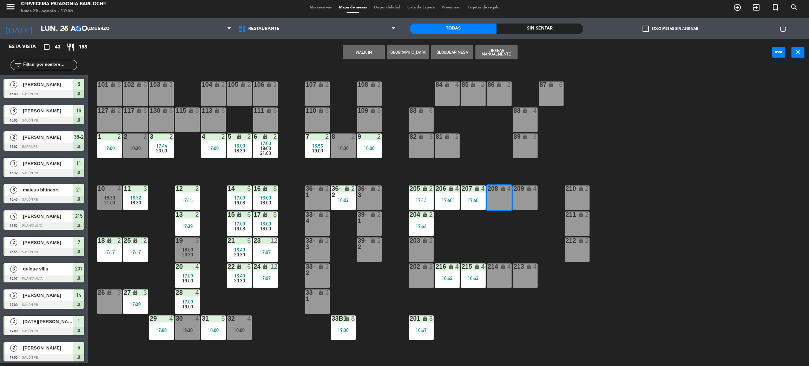
click at [531, 195] on div "209 lock 4" at bounding box center [525, 197] width 25 height 25
click at [371, 57] on button "WALK IN" at bounding box center [364, 52] width 42 height 14
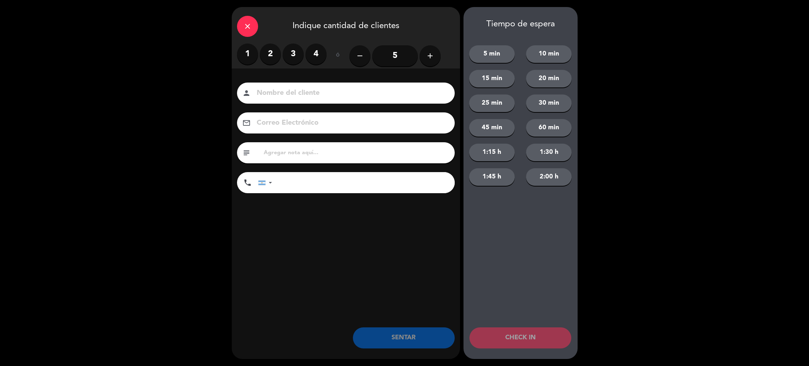
click at [249, 27] on icon "close" at bounding box center [247, 26] width 8 height 8
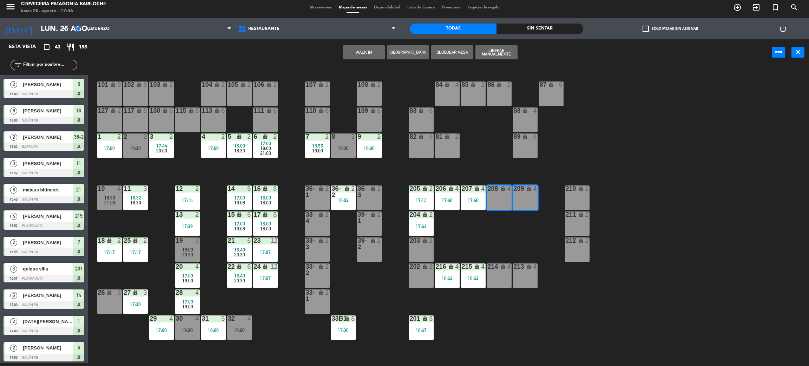
click at [373, 51] on button "WALK IN" at bounding box center [364, 52] width 42 height 14
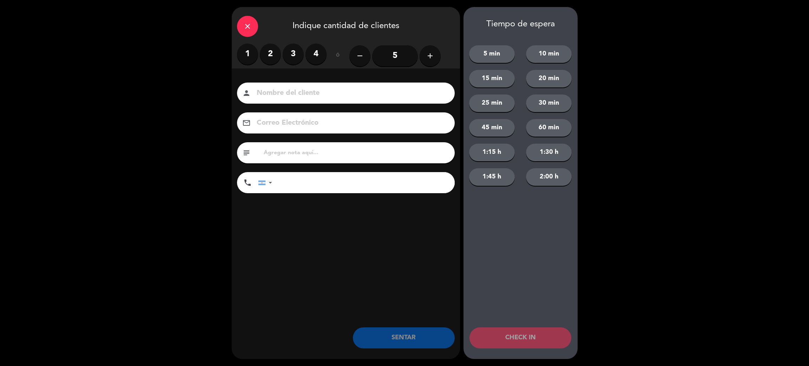
click at [403, 60] on input "5" at bounding box center [395, 55] width 46 height 21
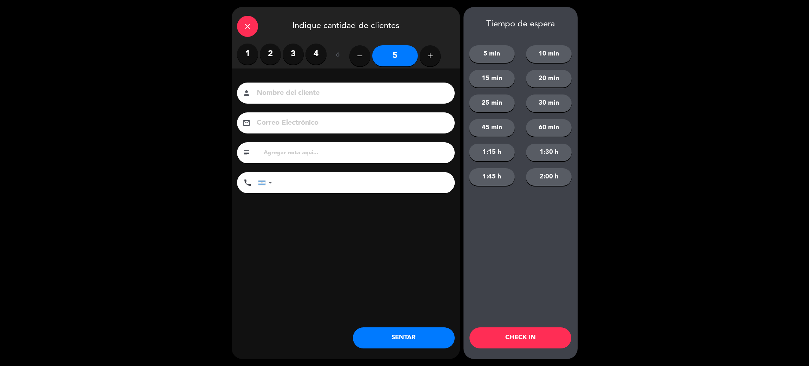
click at [398, 92] on input at bounding box center [351, 93] width 190 height 12
type input "[PERSON_NAME]"
click at [376, 182] on input "tel" at bounding box center [367, 182] width 176 height 21
type input "[PHONE_NUMBER]"
drag, startPoint x: 421, startPoint y: 334, endPoint x: 432, endPoint y: 201, distance: 133.2
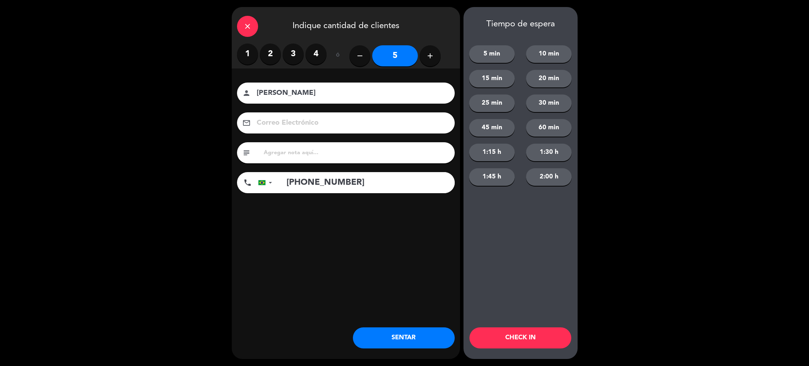
click at [420, 334] on button "SENTAR" at bounding box center [404, 337] width 102 height 21
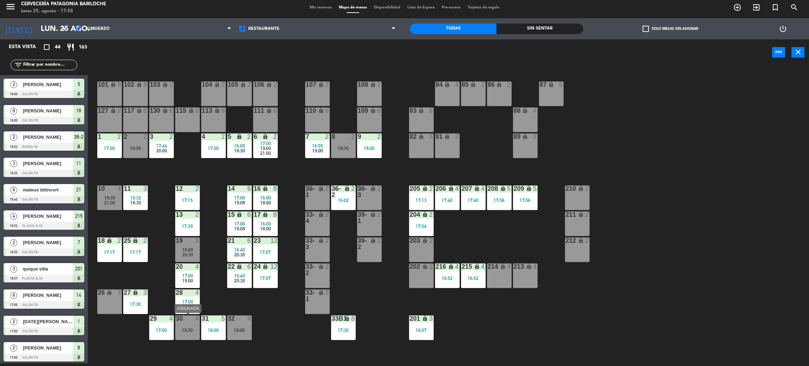
click at [184, 329] on div "19:30" at bounding box center [187, 330] width 25 height 5
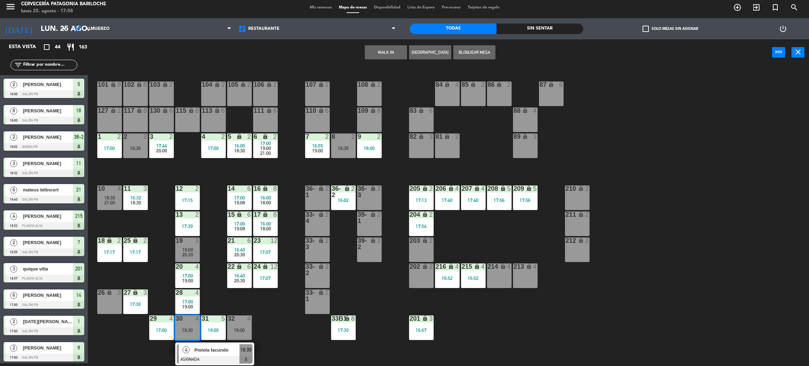
click at [195, 353] on span "Pistola facundo" at bounding box center [217, 349] width 45 height 7
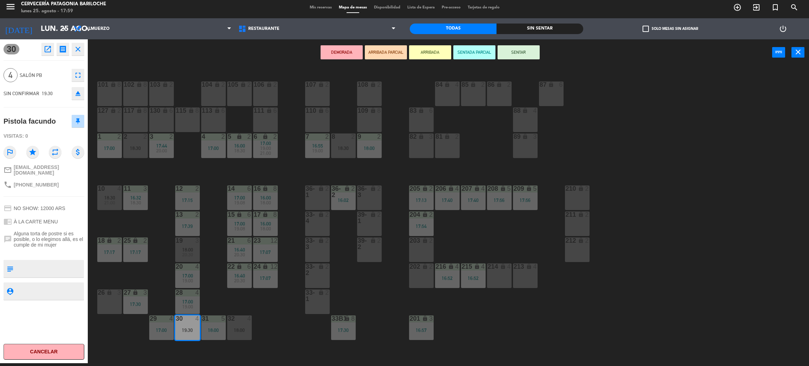
click at [113, 309] on div "26 lock 3" at bounding box center [109, 301] width 25 height 25
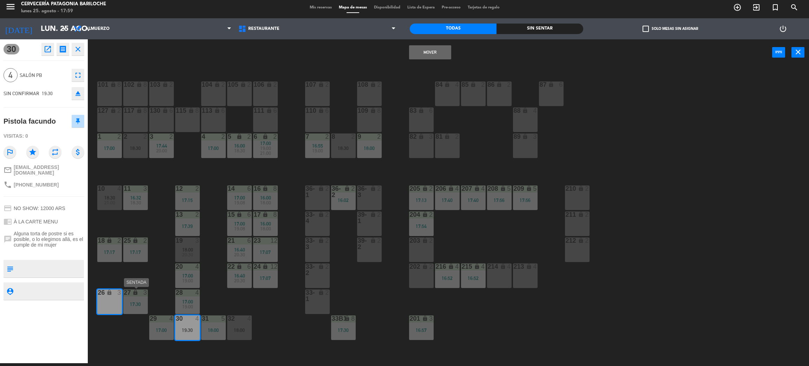
click at [131, 308] on div "27 lock 3 17:30" at bounding box center [135, 301] width 25 height 25
click at [405, 55] on button "Mover y Unir" at bounding box center [408, 52] width 42 height 14
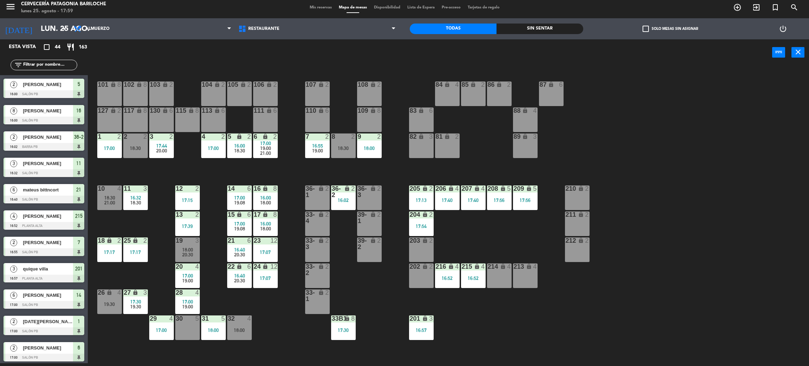
scroll to position [250, 0]
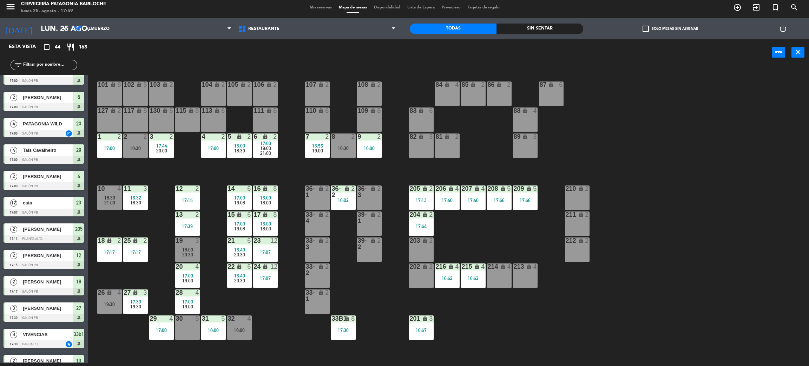
click at [107, 203] on span "21:00" at bounding box center [109, 203] width 11 height 6
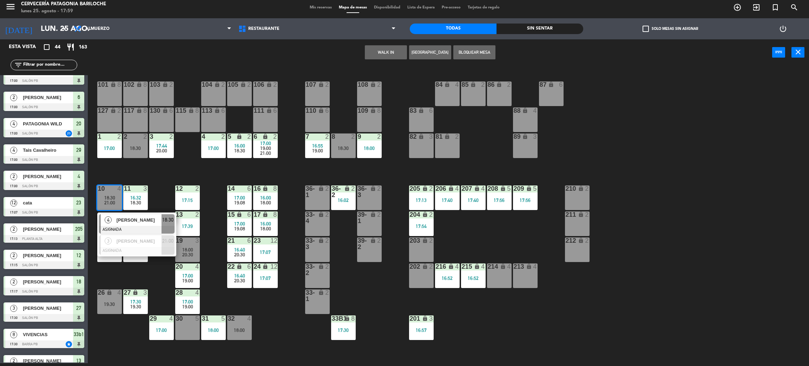
click at [120, 227] on div at bounding box center [136, 230] width 75 height 8
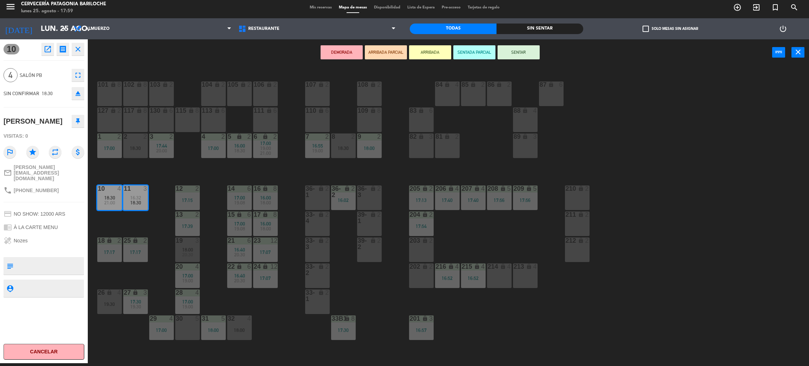
click at [190, 337] on div "30 5" at bounding box center [187, 327] width 25 height 25
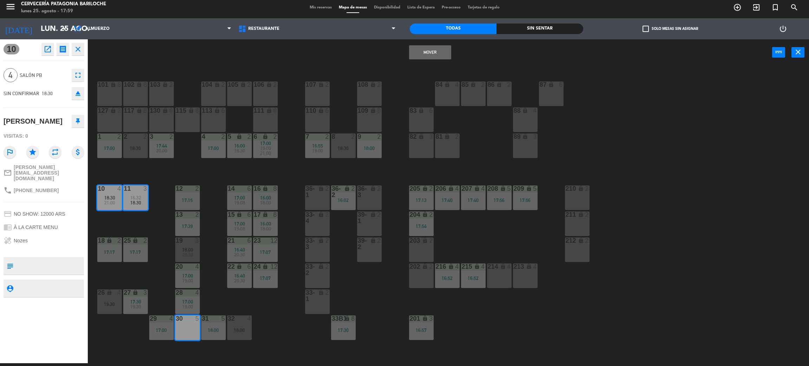
click at [437, 50] on button "Mover" at bounding box center [430, 52] width 42 height 14
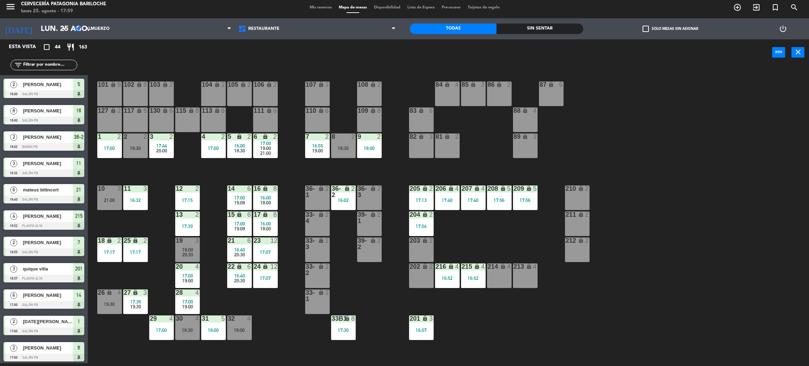
scroll to position [119, 0]
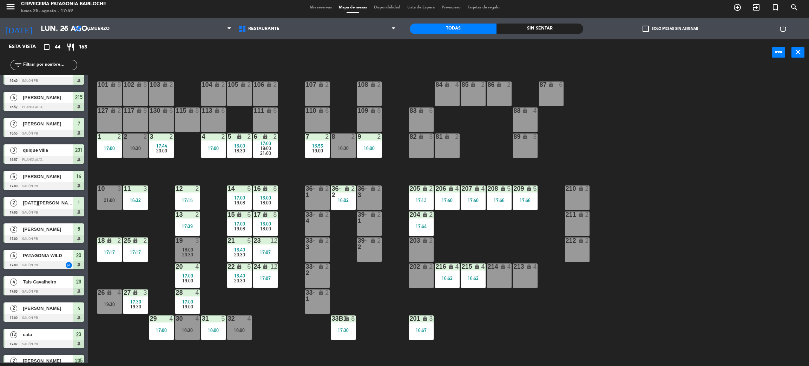
click at [109, 204] on div "10 3 21:00" at bounding box center [109, 197] width 25 height 25
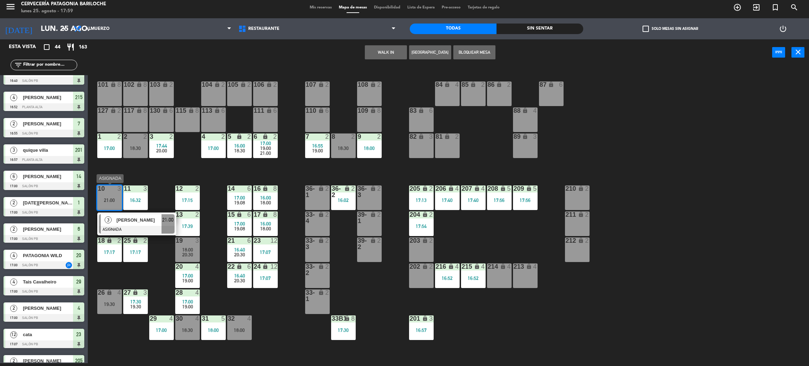
click at [134, 225] on div "[PERSON_NAME]" at bounding box center [139, 220] width 46 height 12
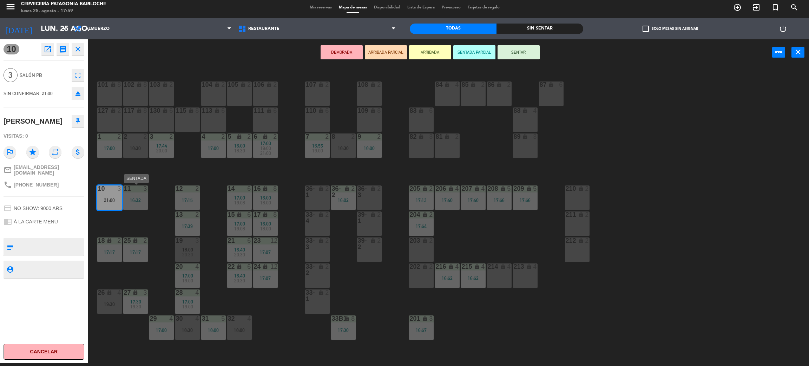
click at [133, 200] on div "16:32" at bounding box center [135, 200] width 25 height 5
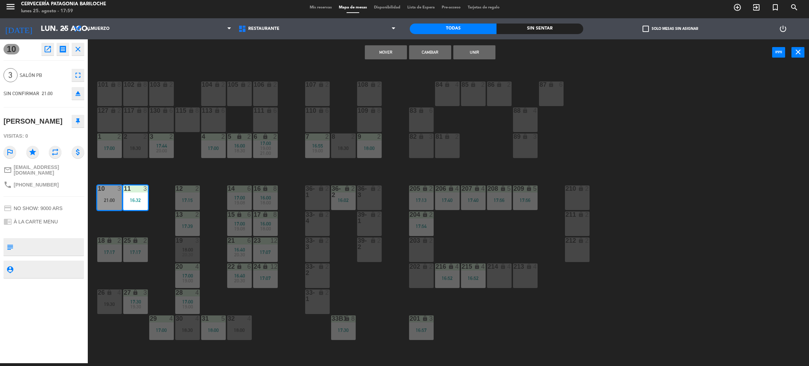
click at [144, 219] on div "101 lock 8 102 lock 8 104 lock 2 105 lock 2 106 lock 2 103 lock 2 107 lock 2 10…" at bounding box center [452, 217] width 713 height 297
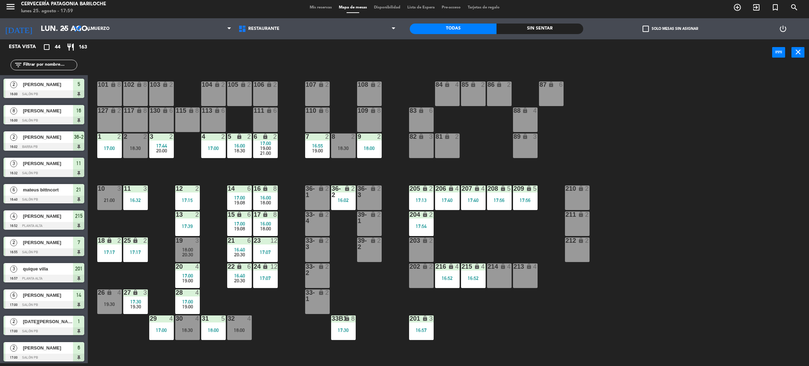
scroll to position [382, 0]
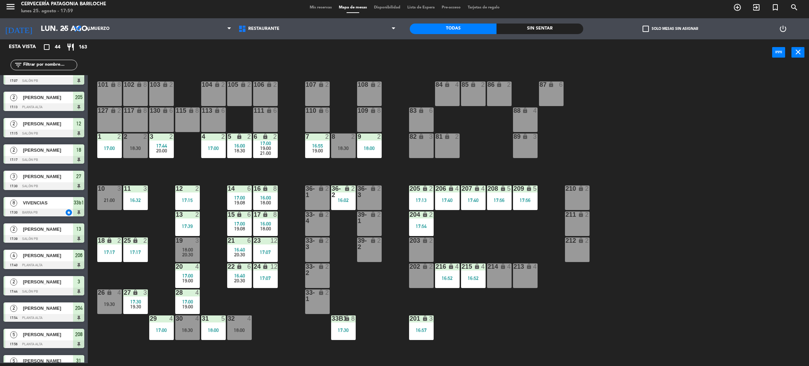
click at [320, 146] on span "16:55" at bounding box center [317, 146] width 11 height 6
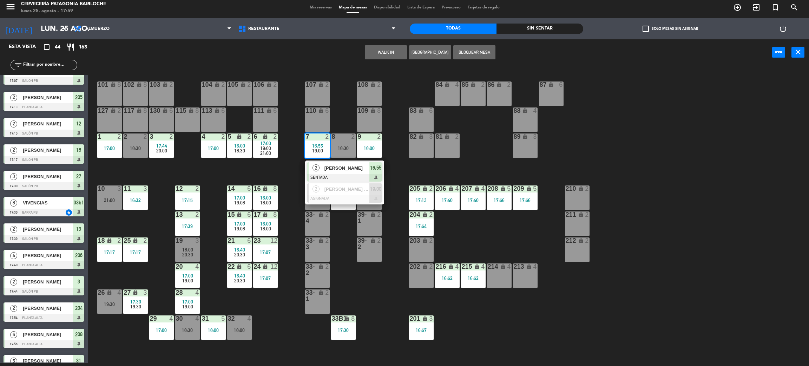
click at [322, 169] on div "2" at bounding box center [316, 168] width 15 height 12
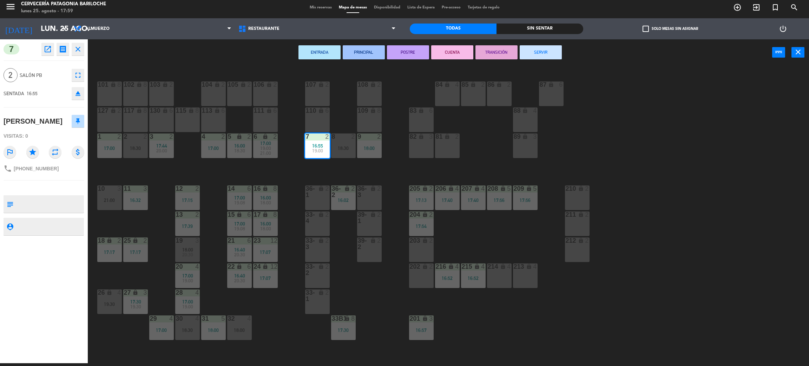
click at [115, 195] on div "10 3 21:00" at bounding box center [109, 197] width 25 height 25
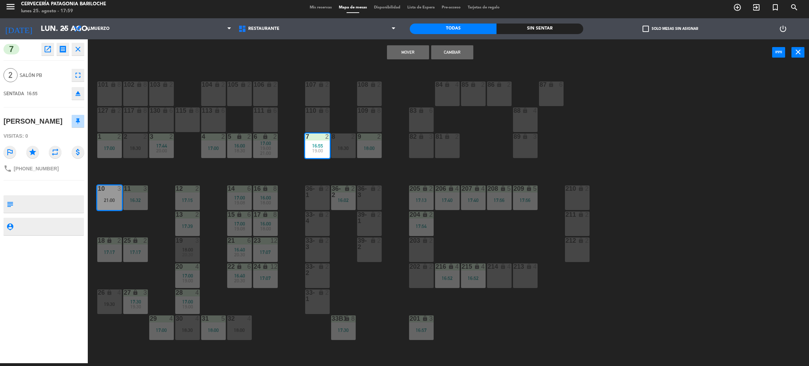
click at [393, 54] on button "Mover" at bounding box center [408, 52] width 42 height 14
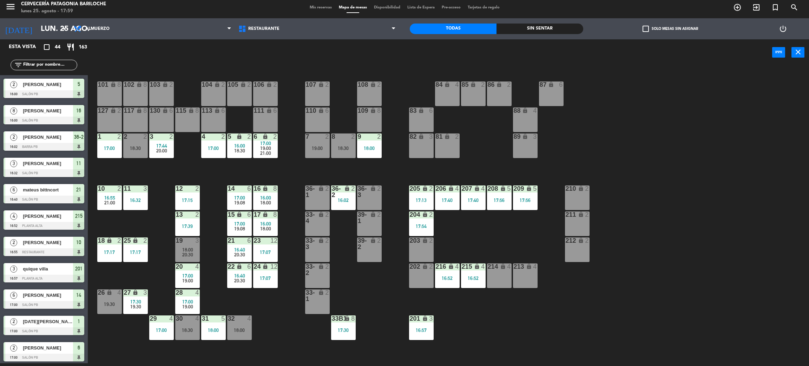
click at [128, 174] on div "101 lock 8 102 lock 8 104 lock 2 105 lock 2 106 lock 2 103 lock 2 107 lock 2 10…" at bounding box center [452, 217] width 713 height 297
click at [283, 172] on div "101 lock 8 102 lock 8 104 lock 2 105 lock 2 106 lock 2 103 lock 2 107 lock 2 10…" at bounding box center [452, 217] width 713 height 297
click at [288, 180] on div "101 lock 8 102 lock 8 104 lock 2 105 lock 2 106 lock 2 103 lock 2 107 lock 2 10…" at bounding box center [452, 217] width 713 height 297
click at [498, 280] on div "214 lock 4" at bounding box center [499, 275] width 25 height 25
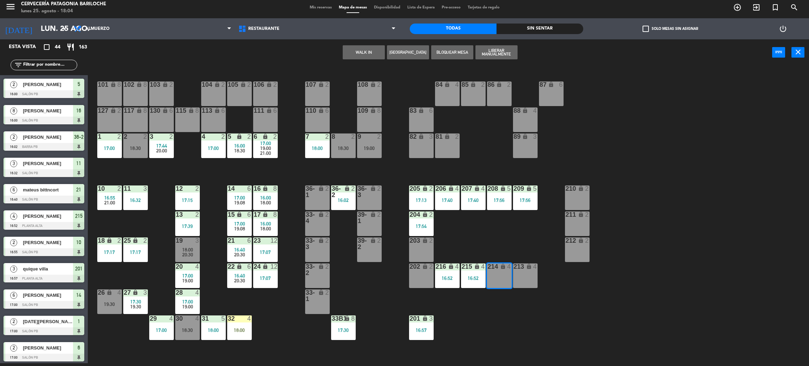
click at [517, 282] on div "213 lock 4" at bounding box center [525, 275] width 25 height 25
click at [551, 299] on div "101 lock 8 102 lock 8 104 lock 2 105 lock 2 106 lock 2 103 lock 2 107 lock 2 10…" at bounding box center [452, 217] width 713 height 297
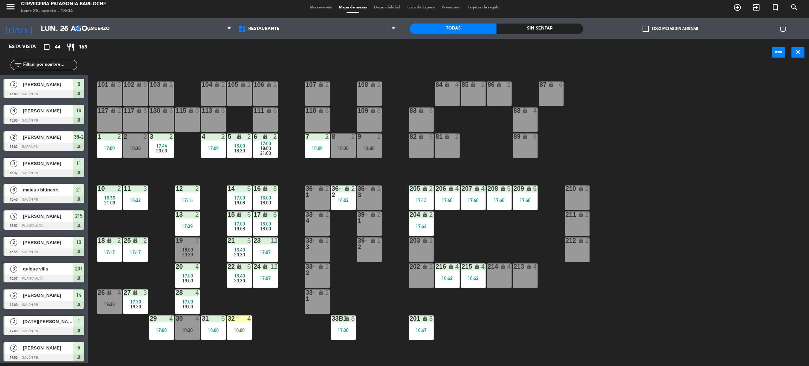
click at [502, 277] on div "214 lock 4" at bounding box center [499, 275] width 25 height 25
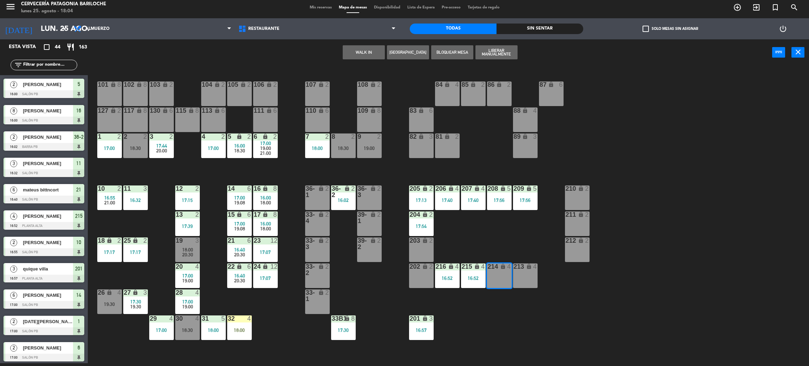
click at [368, 46] on button "WALK IN" at bounding box center [364, 52] width 42 height 14
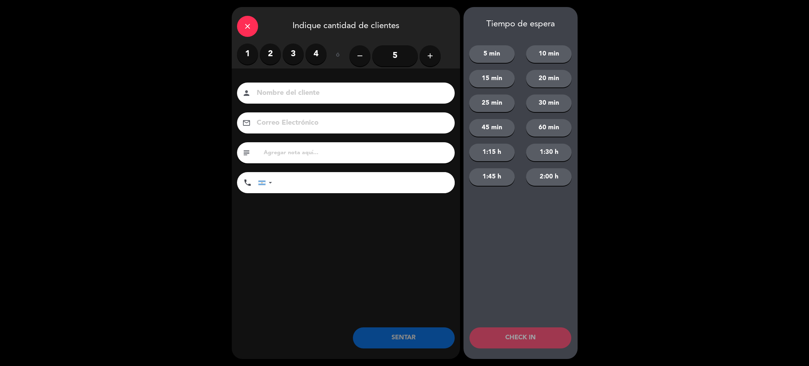
click at [401, 62] on input "5" at bounding box center [395, 55] width 46 height 21
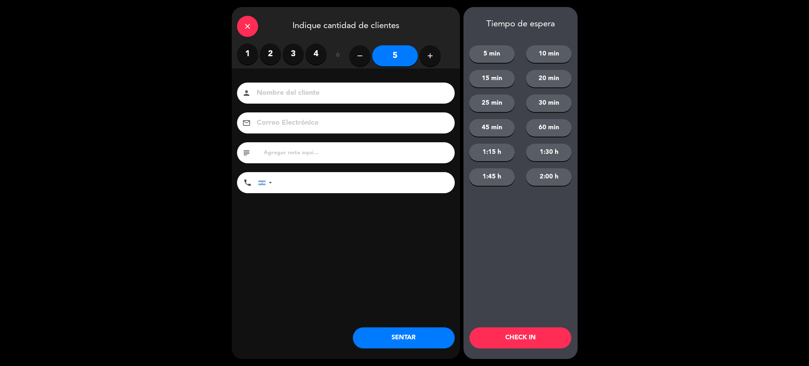
click at [403, 92] on input at bounding box center [351, 93] width 190 height 12
type input "[PERSON_NAME]"
click at [410, 172] on input "tel" at bounding box center [367, 182] width 176 height 21
type input "1"
type input "2944140289"
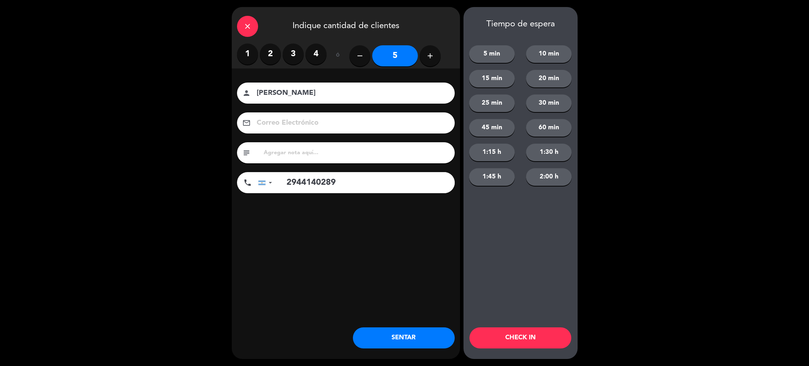
click at [412, 338] on button "SENTAR" at bounding box center [404, 337] width 102 height 21
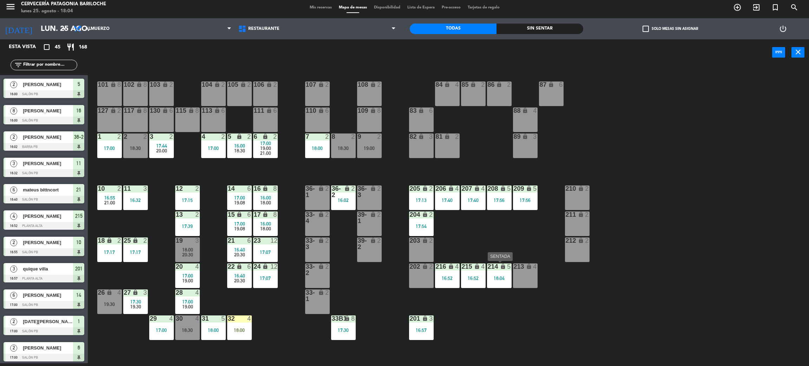
click at [503, 267] on icon "lock" at bounding box center [503, 266] width 6 height 6
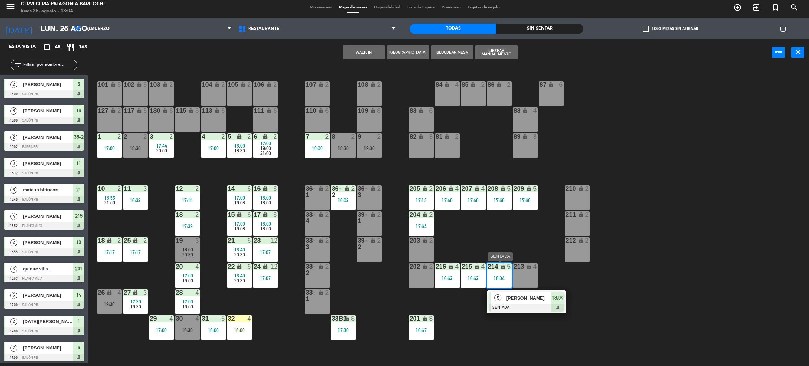
click at [524, 306] on div at bounding box center [526, 308] width 75 height 8
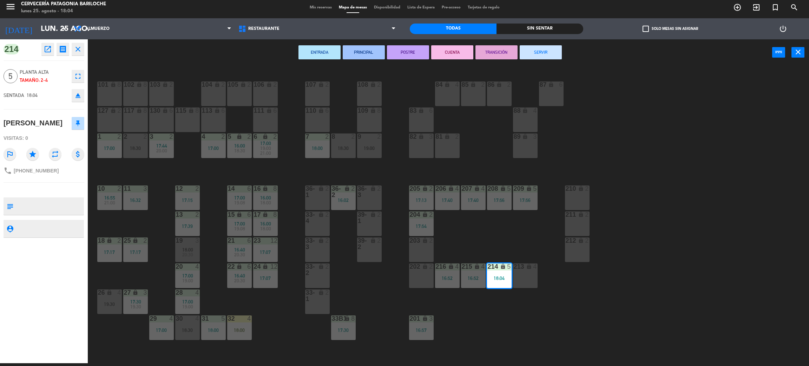
click at [531, 309] on div "101 lock 8 102 lock 8 104 lock 2 105 lock 2 106 lock 2 103 lock 2 107 lock 2 10…" at bounding box center [452, 217] width 713 height 297
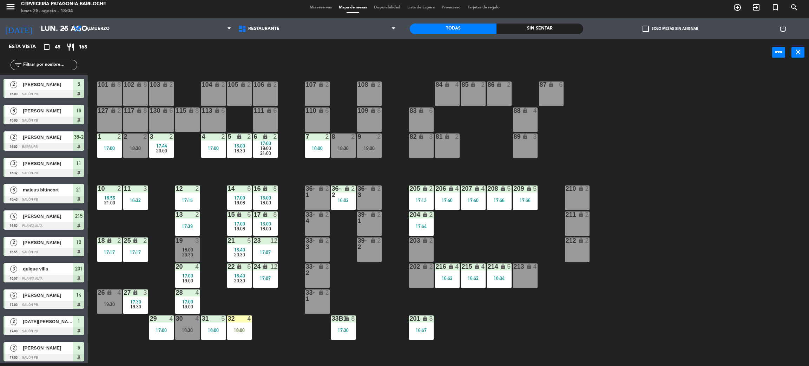
scroll to position [3, 0]
click at [521, 282] on div "213 lock 4" at bounding box center [525, 275] width 25 height 25
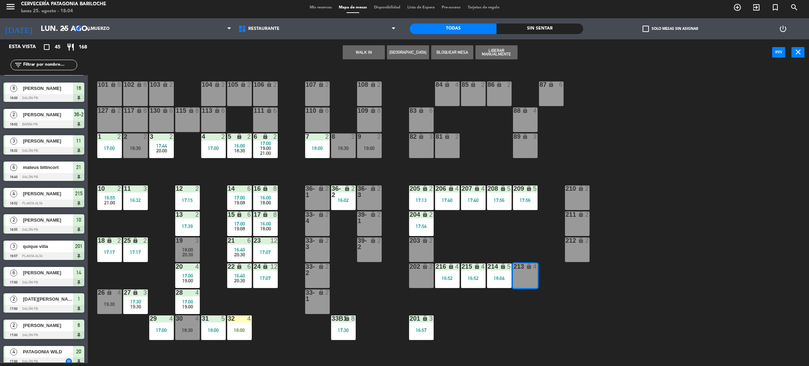
click at [351, 52] on button "WALK IN" at bounding box center [364, 52] width 42 height 14
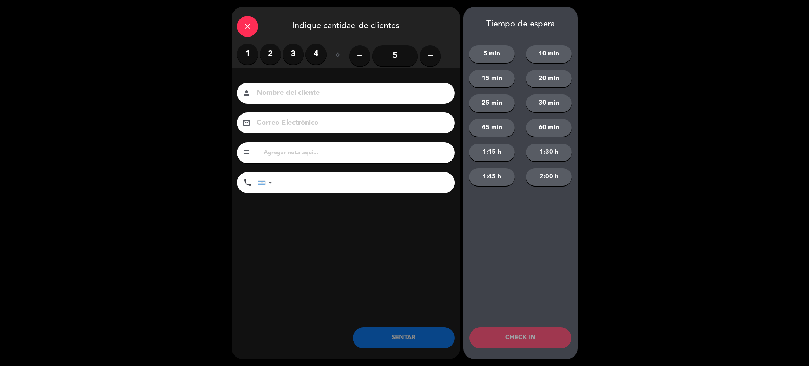
click at [274, 54] on label "2" at bounding box center [270, 54] width 21 height 21
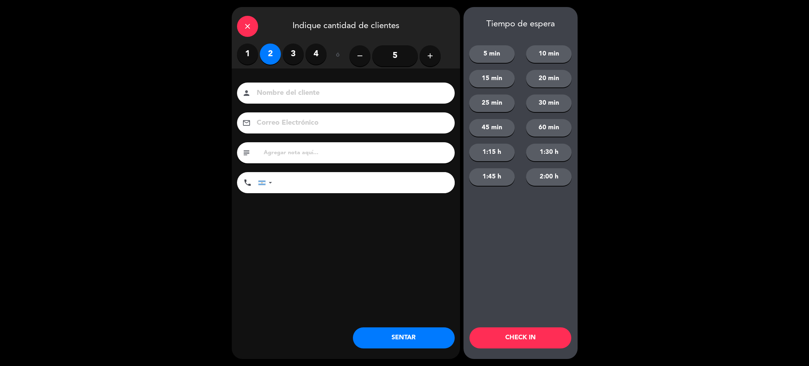
click at [310, 85] on div "person" at bounding box center [346, 93] width 218 height 21
click at [313, 91] on input at bounding box center [351, 93] width 190 height 12
type input "con la mesa de al lado"
click at [380, 341] on button "SENTAR" at bounding box center [404, 337] width 102 height 21
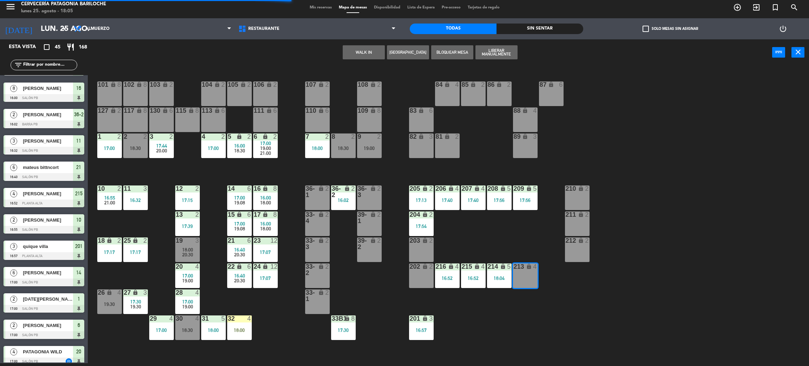
scroll to position [0, 0]
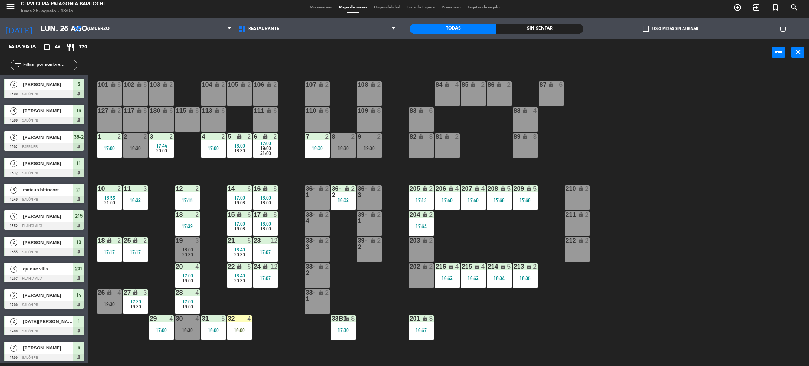
click at [410, 303] on div "101 lock 8 102 lock 8 104 lock 2 105 lock 2 106 lock 2 103 lock 2 107 lock 2 10…" at bounding box center [452, 217] width 713 height 297
drag, startPoint x: 410, startPoint y: 303, endPoint x: 444, endPoint y: 331, distance: 43.4
click at [452, 353] on div "101 lock 8 102 lock 8 104 lock 2 105 lock 2 106 lock 2 103 lock 2 107 lock 2 10…" at bounding box center [452, 217] width 713 height 297
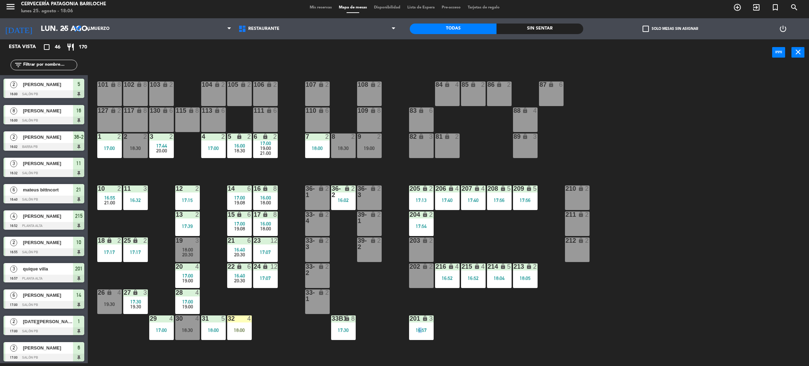
click at [449, 356] on div "101 lock 8 102 lock 8 104 lock 2 105 lock 2 106 lock 2 103 lock 2 107 lock 2 10…" at bounding box center [452, 217] width 713 height 297
click at [444, 366] on html "close × Cervecería Patagonia Bariloche × chrome_reader_mode Listado de Reservas…" at bounding box center [404, 183] width 809 height 366
drag, startPoint x: 805, startPoint y: 78, endPoint x: 799, endPoint y: 79, distance: 6.6
drag, startPoint x: 795, startPoint y: 81, endPoint x: 787, endPoint y: 97, distance: 17.6
drag, startPoint x: 778, startPoint y: 100, endPoint x: 519, endPoint y: 229, distance: 289.0
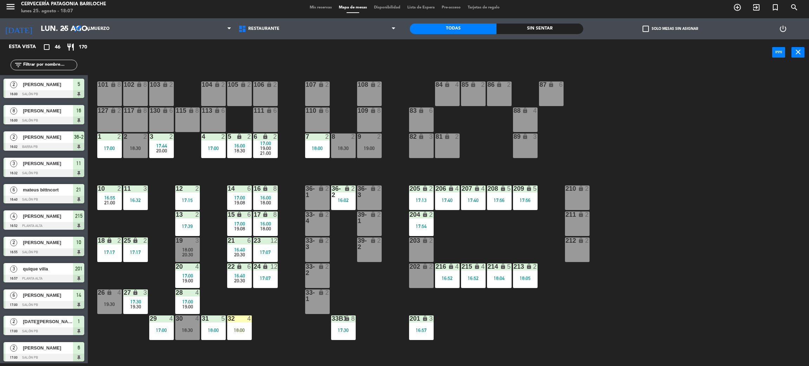
click at [519, 229] on div "101 lock 8 102 lock 8 104 lock 2 105 lock 2 106 lock 2 103 lock 2 107 lock 2 10…" at bounding box center [452, 217] width 713 height 297
click at [376, 169] on div "101 lock 8 102 lock 8 104 lock 2 105 lock 2 106 lock 2 103 lock 2 107 lock 2 10…" at bounding box center [452, 217] width 713 height 297
click at [159, 164] on div "101 lock 8 102 lock 8 104 lock 2 105 lock 2 106 lock 2 103 lock 2 107 lock 2 10…" at bounding box center [452, 217] width 713 height 297
click at [373, 150] on div "19:00" at bounding box center [369, 148] width 25 height 5
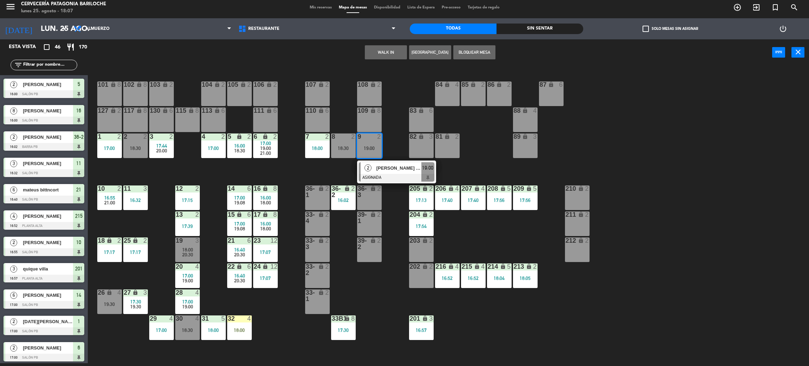
click at [380, 177] on div at bounding box center [396, 178] width 75 height 8
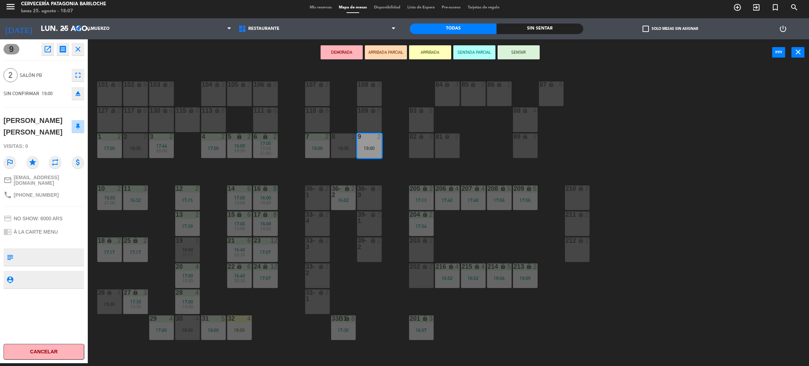
click at [206, 149] on div "17:00" at bounding box center [213, 148] width 25 height 5
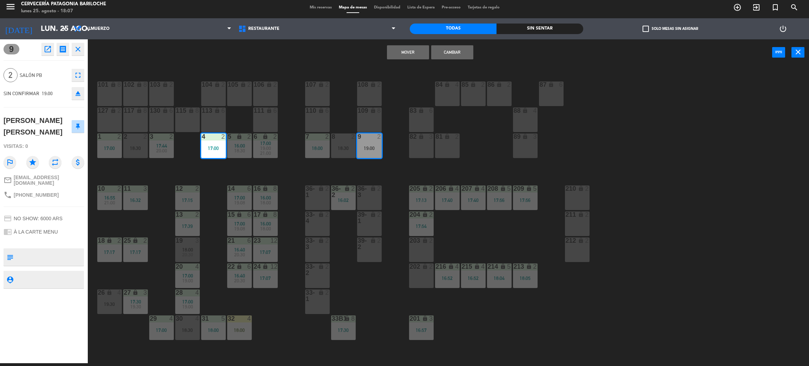
click at [413, 52] on button "Mover" at bounding box center [408, 52] width 42 height 14
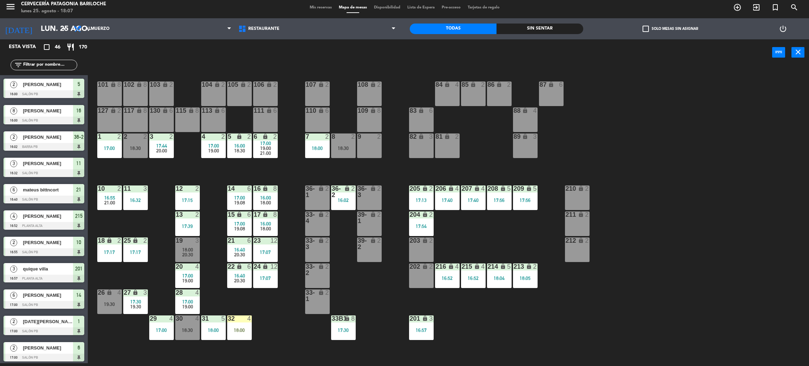
scroll to position [163, 0]
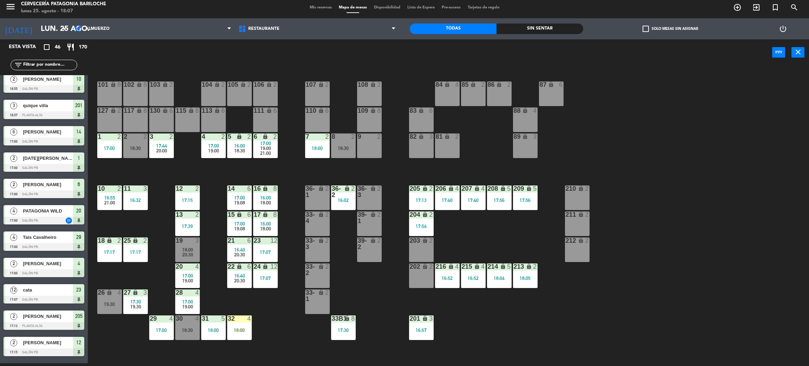
click at [372, 175] on div "101 lock 8 102 lock 8 104 lock 2 105 lock 2 106 lock 2 103 lock 2 107 lock 2 10…" at bounding box center [452, 217] width 713 height 297
click at [373, 147] on div "9 2" at bounding box center [369, 145] width 25 height 25
click at [393, 52] on button "WALK IN" at bounding box center [386, 52] width 42 height 14
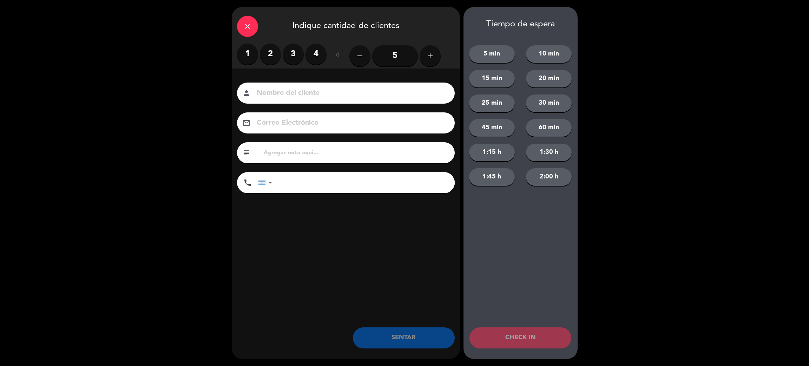
click at [267, 54] on label "2" at bounding box center [270, 54] width 21 height 21
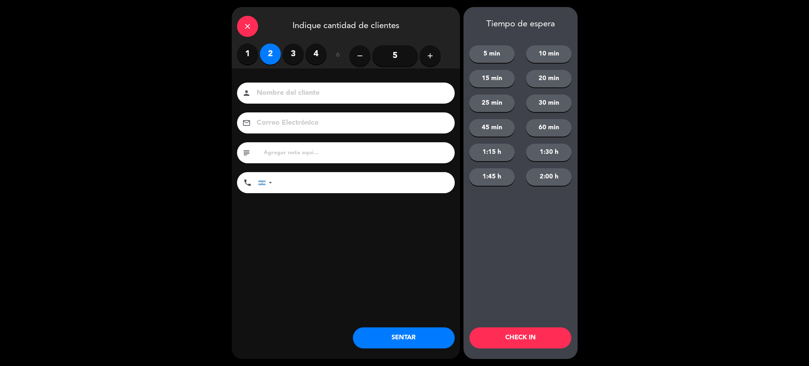
click at [289, 94] on input at bounding box center [351, 93] width 190 height 12
type input "[PERSON_NAME]"
click at [397, 215] on div "Nombre del cliente person [PERSON_NAME] Electrónico email subject phone [GEOGRA…" at bounding box center [346, 149] width 228 height 162
click at [394, 187] on input "tel" at bounding box center [367, 182] width 176 height 21
type input "2214385798"
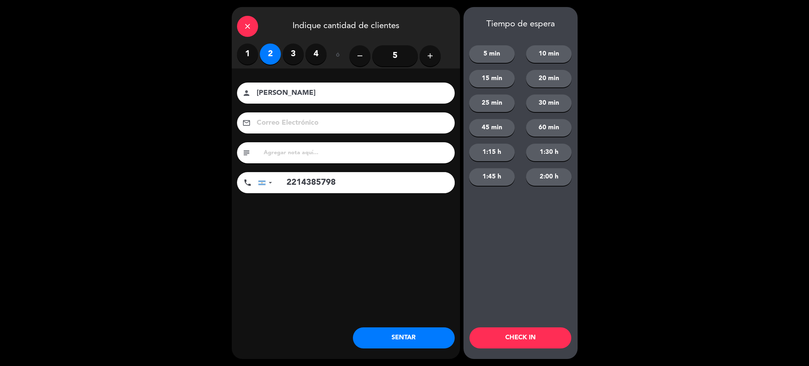
click at [395, 337] on button "SENTAR" at bounding box center [404, 337] width 102 height 21
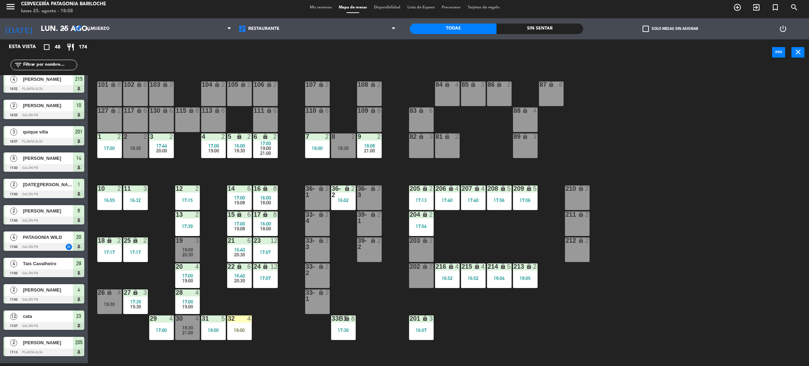
scroll to position [0, 0]
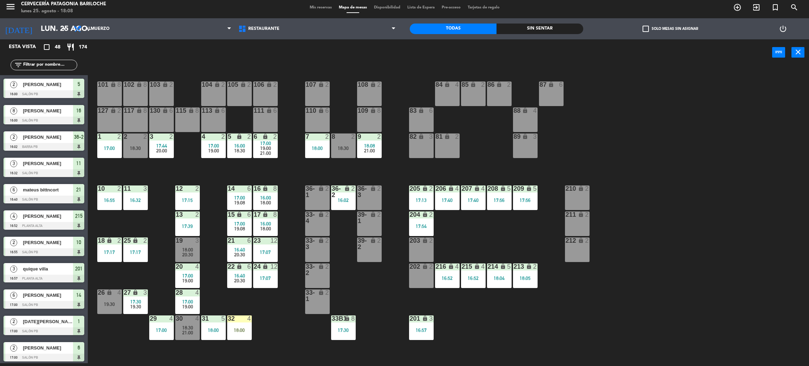
click at [51, 64] on input "text" at bounding box center [49, 65] width 54 height 8
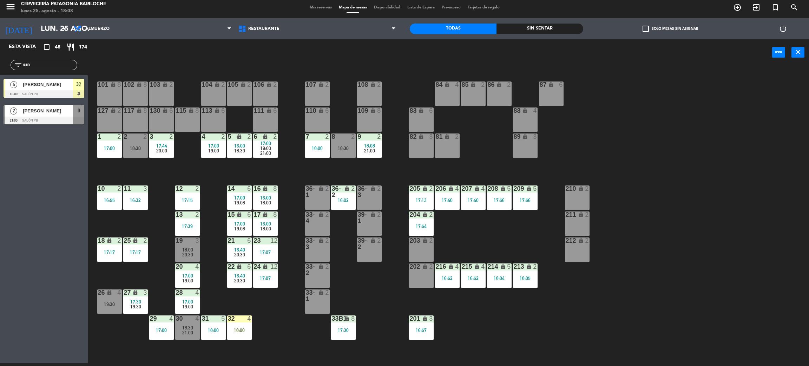
type input "san"
click at [17, 242] on div "Esta vista crop_square 48 restaurant 174 filter_list san 4 [PERSON_NAME] 18:00 …" at bounding box center [44, 201] width 88 height 324
click at [39, 92] on div at bounding box center [44, 94] width 81 height 8
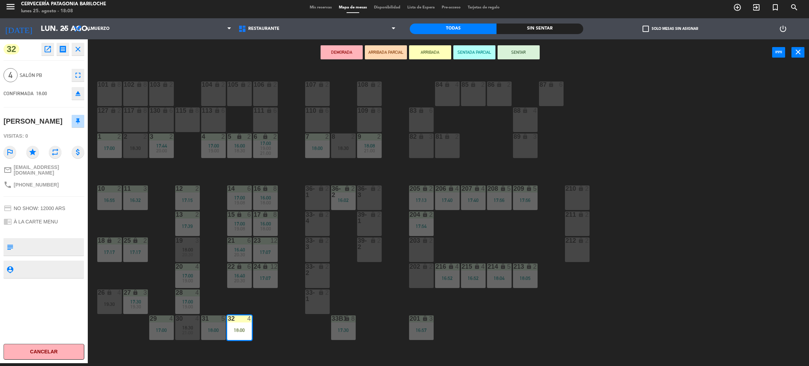
click at [517, 53] on button "SENTAR" at bounding box center [519, 52] width 42 height 14
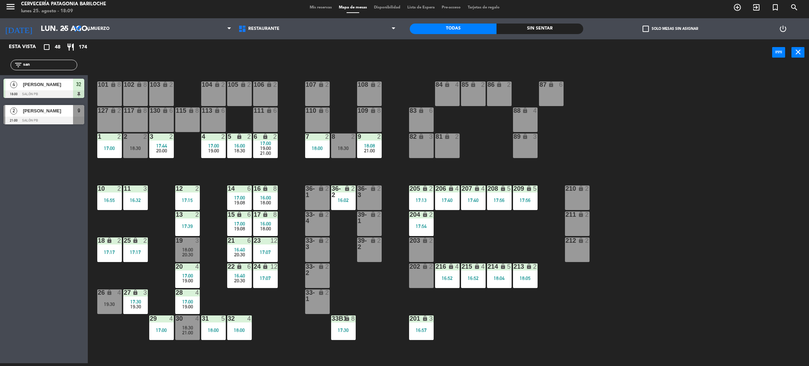
drag, startPoint x: 291, startPoint y: 168, endPoint x: 296, endPoint y: 170, distance: 4.8
click at [296, 170] on div "101 lock 8 102 lock 8 104 lock 2 105 lock 2 106 lock 2 103 lock 2 107 lock 2 10…" at bounding box center [452, 217] width 713 height 297
click at [283, 171] on div "101 lock 8 102 lock 8 104 lock 2 105 lock 2 106 lock 2 103 lock 2 107 lock 2 10…" at bounding box center [452, 217] width 713 height 297
click at [214, 294] on div "101 lock 8 102 lock 8 104 lock 2 105 lock 2 106 lock 2 103 lock 2 107 lock 2 10…" at bounding box center [452, 217] width 713 height 297
click at [138, 268] on div "101 lock 8 102 lock 8 104 lock 2 105 lock 2 106 lock 2 103 lock 2 107 lock 2 10…" at bounding box center [452, 217] width 713 height 297
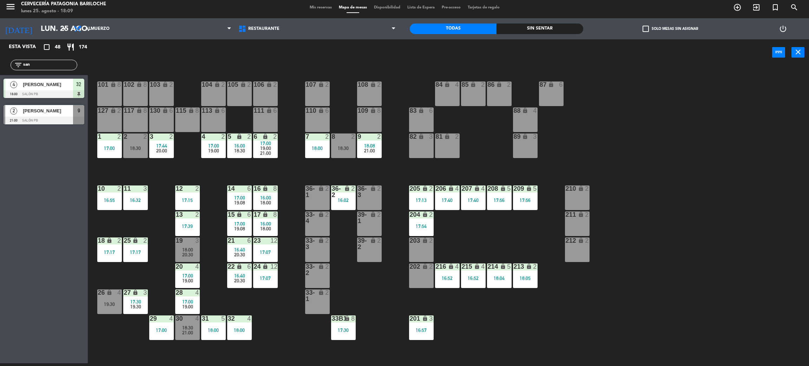
click at [174, 172] on div "101 lock 8 102 lock 8 104 lock 2 105 lock 2 106 lock 2 103 lock 2 107 lock 2 10…" at bounding box center [452, 217] width 713 height 297
click at [296, 172] on div "101 lock 8 102 lock 8 104 lock 2 105 lock 2 106 lock 2 103 lock 2 107 lock 2 10…" at bounding box center [452, 217] width 713 height 297
click at [271, 250] on div "17:07" at bounding box center [265, 252] width 25 height 5
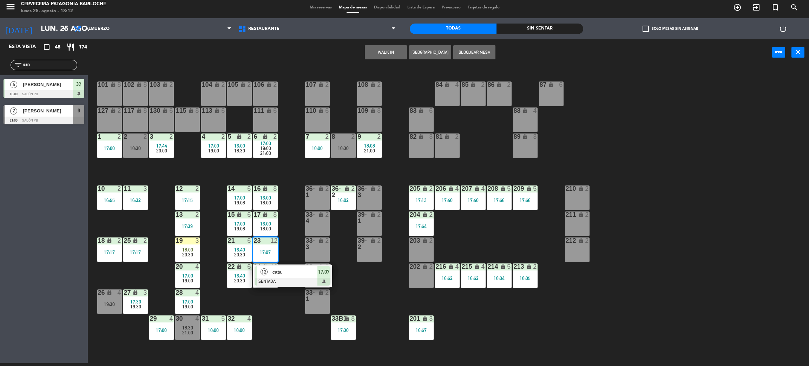
click at [277, 270] on span "cata" at bounding box center [294, 271] width 45 height 7
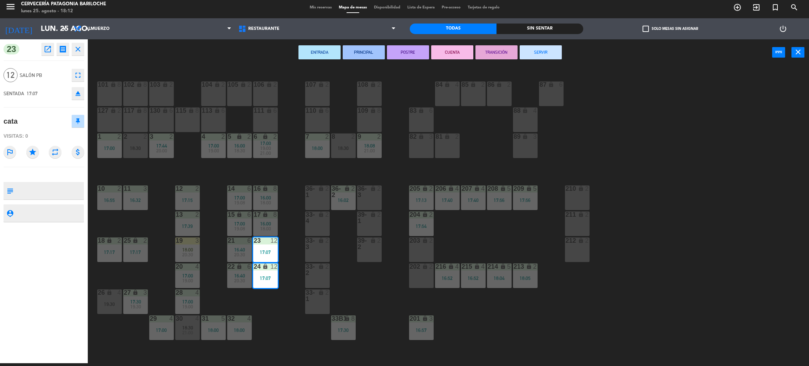
click at [541, 47] on button "SERVIR" at bounding box center [541, 52] width 42 height 14
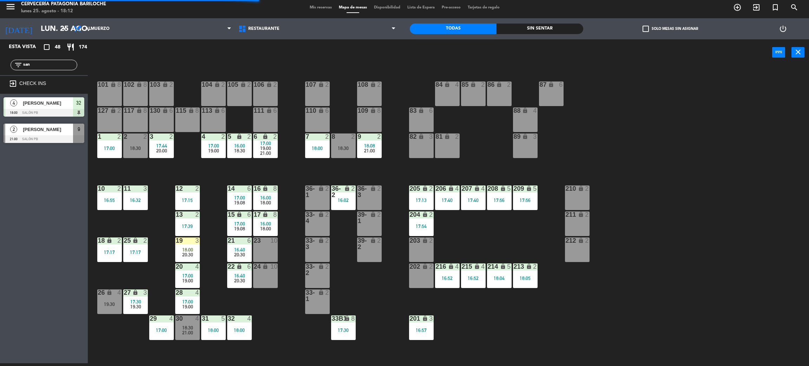
click at [241, 218] on div "15 lock 6 17:00 19:08" at bounding box center [239, 223] width 25 height 25
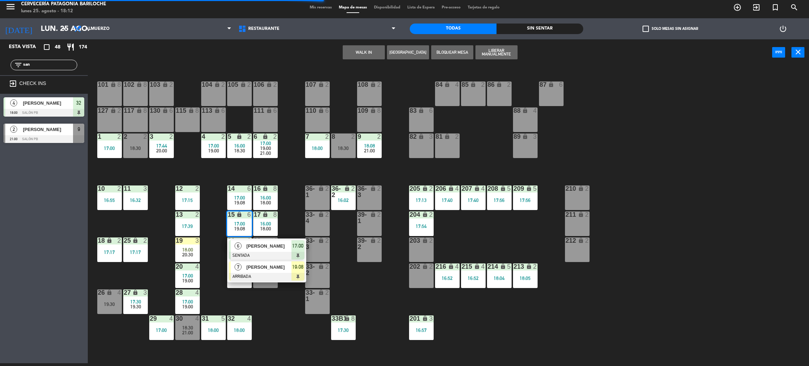
click at [259, 270] on span "[PERSON_NAME]" at bounding box center [269, 266] width 45 height 7
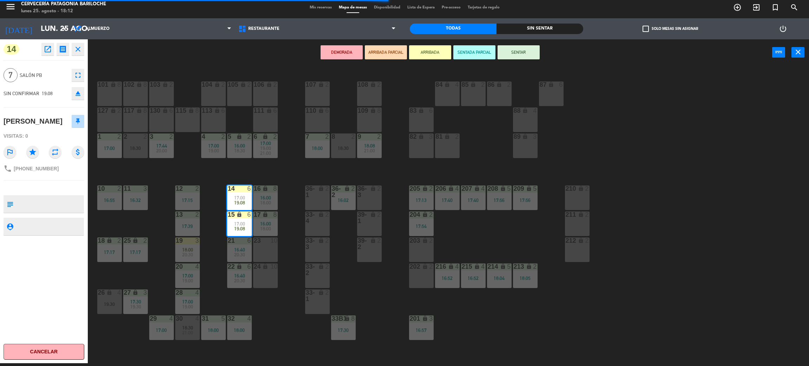
click at [267, 282] on div "24 lock 10" at bounding box center [265, 275] width 25 height 25
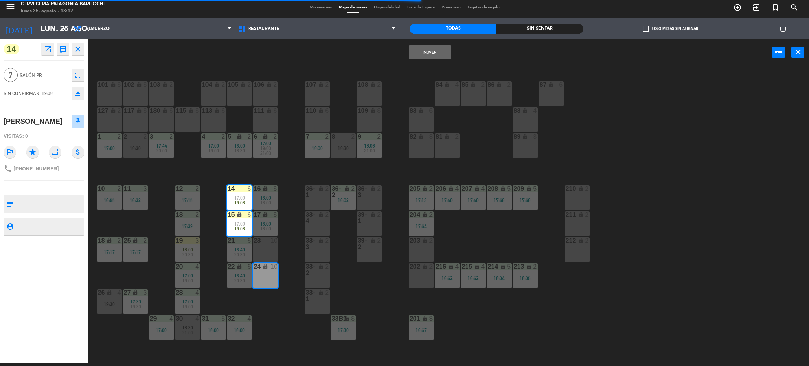
click at [271, 252] on div "23 10" at bounding box center [265, 249] width 25 height 25
click at [420, 51] on button "Mover y Unir" at bounding box center [430, 52] width 42 height 14
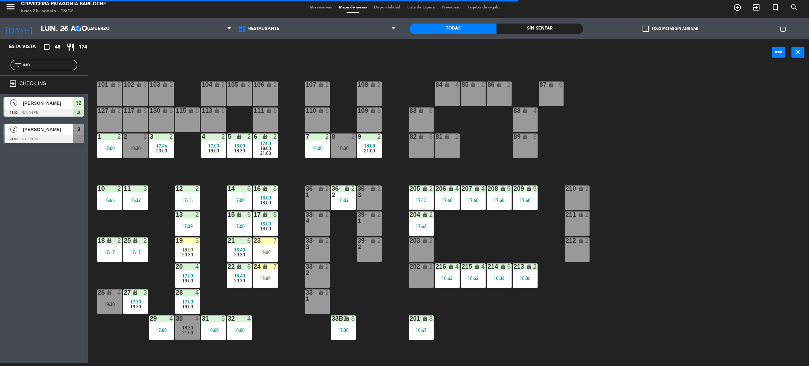
drag, startPoint x: 48, startPoint y: 63, endPoint x: 0, endPoint y: 57, distance: 48.6
click at [0, 57] on div "filter_list san" at bounding box center [44, 65] width 88 height 20
type input "nico"
click at [65, 219] on div "Esta vista crop_square 48 restaurant 174 filter_list nico exit_to_app CHECK INS…" at bounding box center [44, 201] width 88 height 324
click at [63, 136] on div at bounding box center [44, 139] width 81 height 8
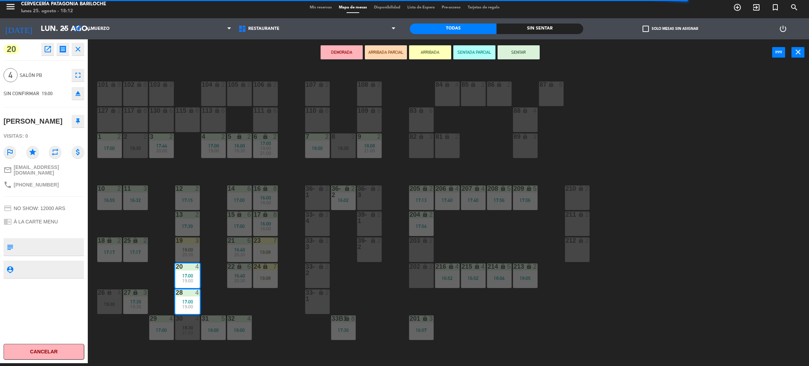
click at [214, 280] on div "101 lock 8 102 lock 8 104 lock 2 105 lock 2 106 lock 2 103 lock 2 107 lock 2 10…" at bounding box center [452, 217] width 713 height 297
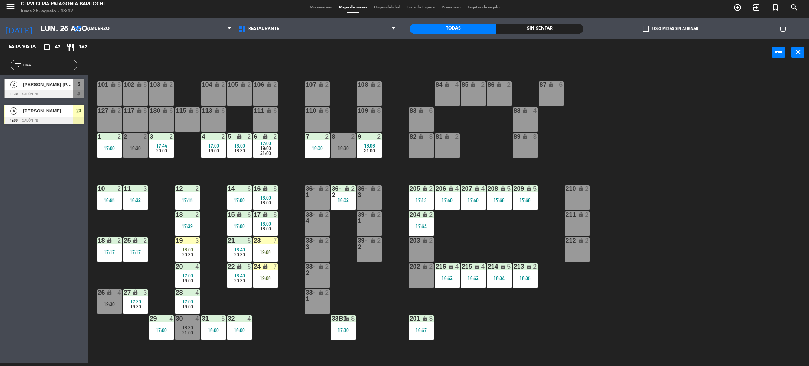
click at [219, 291] on div "101 lock 8 102 lock 8 104 lock 2 105 lock 2 106 lock 2 103 lock 2 107 lock 2 10…" at bounding box center [452, 217] width 713 height 297
click at [208, 297] on div "101 lock 8 102 lock 8 104 lock 2 105 lock 2 106 lock 2 103 lock 2 107 lock 2 10…" at bounding box center [452, 217] width 713 height 297
click at [461, 244] on div "101 lock 8 102 lock 8 104 lock 2 105 lock 2 106 lock 2 103 lock 2 107 lock 2 10…" at bounding box center [452, 217] width 713 height 297
click at [269, 254] on div "19:08" at bounding box center [265, 252] width 25 height 5
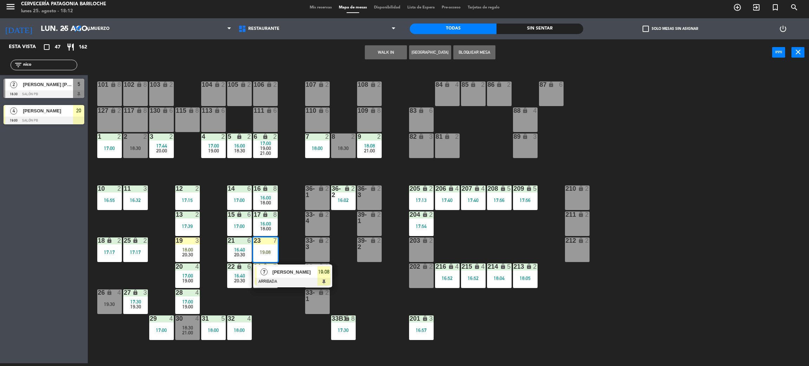
click at [289, 284] on div at bounding box center [292, 282] width 75 height 8
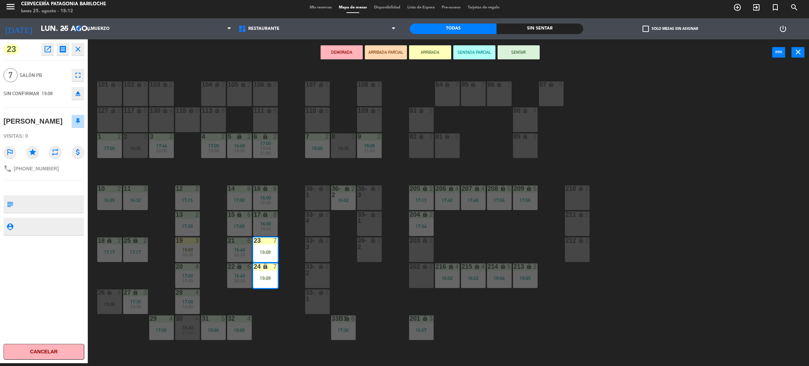
click at [35, 170] on span "[PHONE_NUMBER]" at bounding box center [36, 169] width 45 height 6
copy div "phone"
click at [282, 284] on div "101 lock 8 102 lock 8 104 lock 2 105 lock 2 106 lock 2 103 lock 2 107 lock 2 10…" at bounding box center [452, 217] width 713 height 297
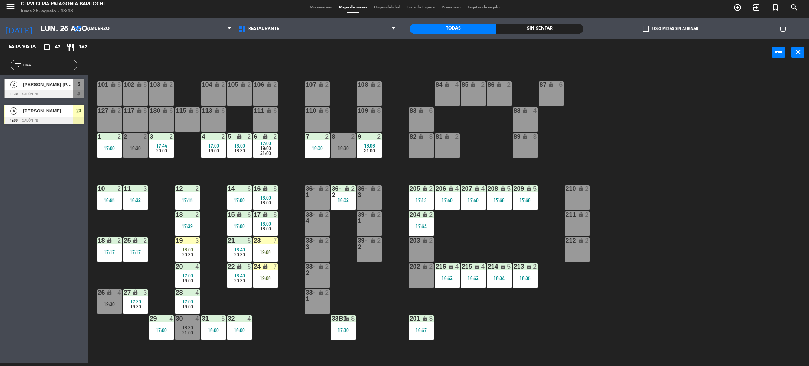
click at [286, 220] on div "101 lock 8 102 lock 8 104 lock 2 105 lock 2 106 lock 2 103 lock 2 107 lock 2 10…" at bounding box center [452, 217] width 713 height 297
click at [291, 169] on div "101 lock 8 102 lock 8 104 lock 2 105 lock 2 106 lock 2 103 lock 2 107 lock 2 10…" at bounding box center [452, 217] width 713 height 297
click at [54, 63] on input "nico" at bounding box center [49, 65] width 54 height 8
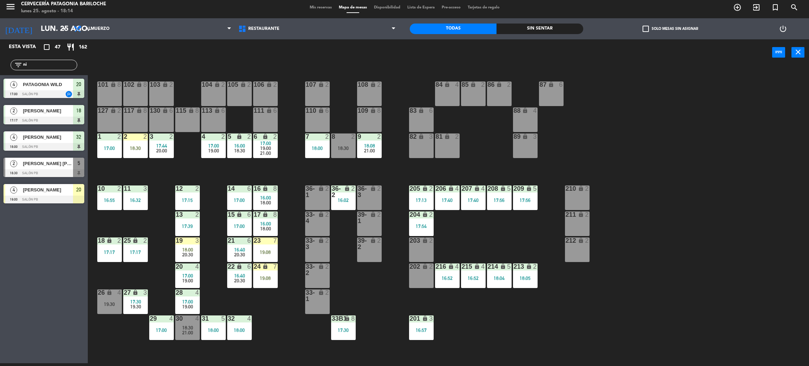
type input "n"
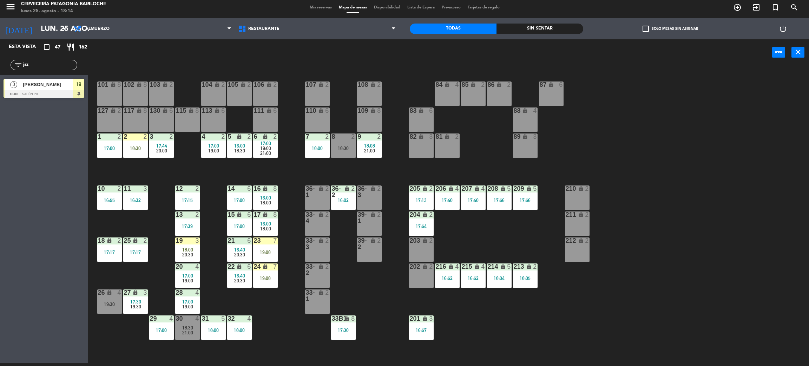
type input "jaz"
click at [268, 338] on div "101 lock 8 102 lock 8 104 lock 2 105 lock 2 106 lock 2 103 lock 2 107 lock 2 10…" at bounding box center [452, 217] width 713 height 297
click at [241, 330] on div "18:00" at bounding box center [239, 330] width 25 height 5
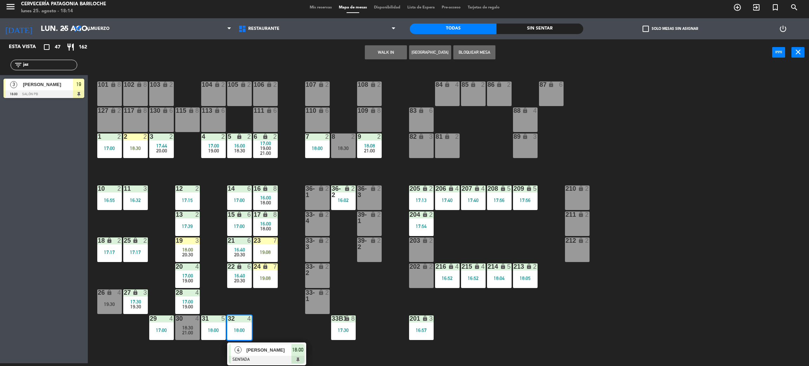
click at [248, 353] on span "[PERSON_NAME]" at bounding box center [269, 349] width 45 height 7
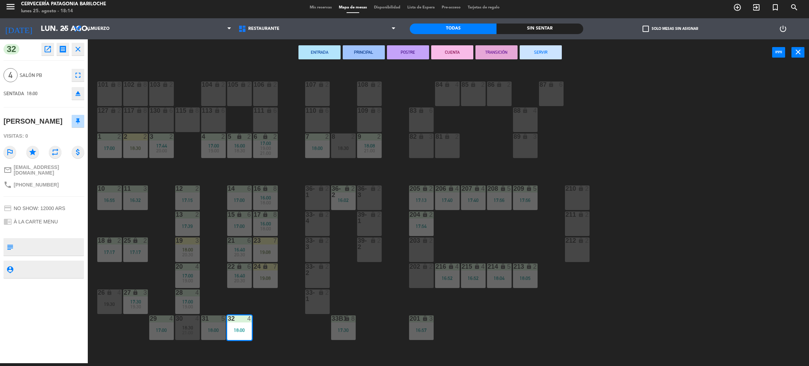
click at [195, 326] on div "18:30" at bounding box center [187, 327] width 25 height 5
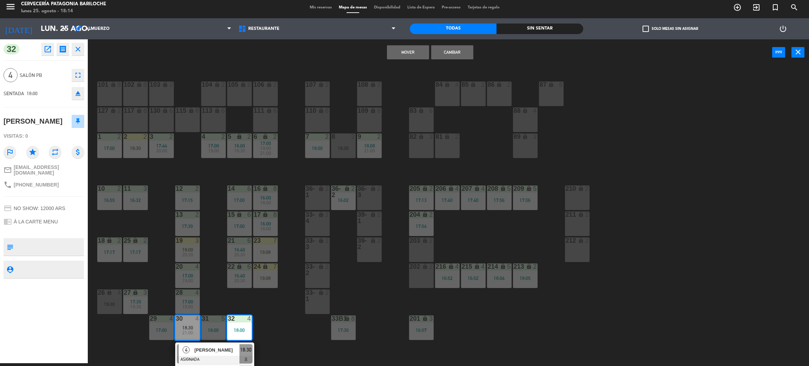
click at [209, 350] on span "[PERSON_NAME]" at bounding box center [217, 349] width 45 height 7
click at [460, 55] on button "Cambiar" at bounding box center [452, 52] width 42 height 14
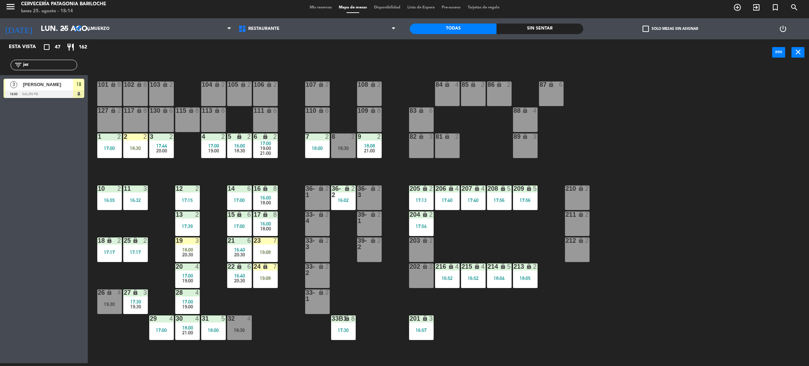
click at [64, 88] on div "[PERSON_NAME]" at bounding box center [47, 85] width 51 height 12
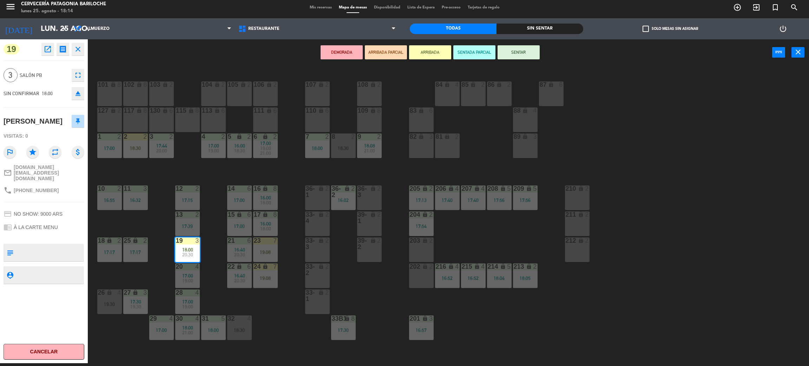
click at [517, 52] on button "SENTAR" at bounding box center [519, 52] width 42 height 14
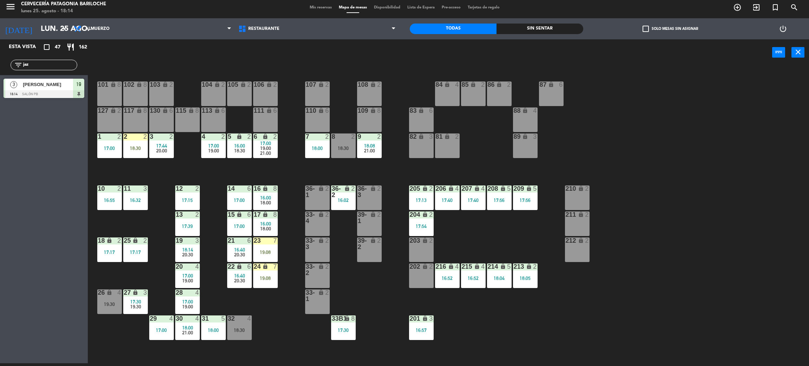
click at [211, 259] on div "101 lock 8 102 lock 8 104 lock 2 105 lock 2 106 lock 2 103 lock 2 107 lock 2 10…" at bounding box center [452, 217] width 713 height 297
click at [193, 251] on div "18:00" at bounding box center [187, 249] width 25 height 5
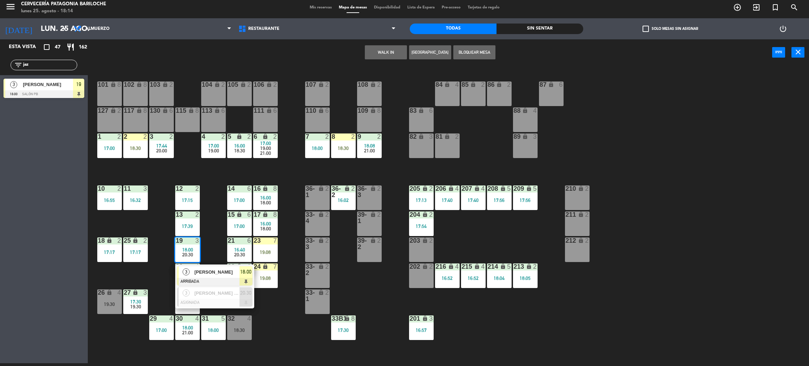
click at [213, 249] on div "101 lock 8 102 lock 8 104 lock 2 105 lock 2 106 lock 2 103 lock 2 107 lock 2 10…" at bounding box center [452, 217] width 713 height 297
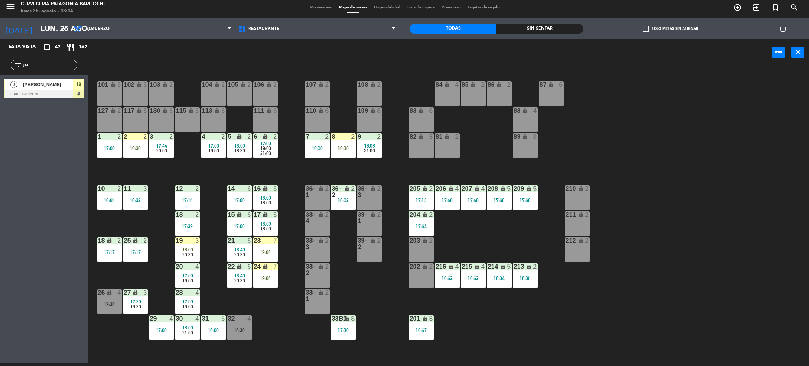
click at [169, 245] on div "101 lock 8 102 lock 8 104 lock 2 105 lock 2 106 lock 2 103 lock 2 107 lock 2 10…" at bounding box center [452, 217] width 713 height 297
click at [193, 250] on div "18:00" at bounding box center [187, 249] width 25 height 5
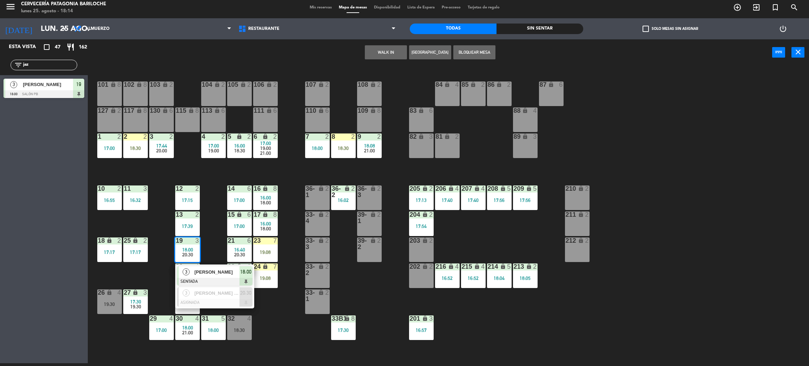
click at [212, 251] on div "101 lock 8 102 lock 8 104 lock 2 105 lock 2 106 lock 2 103 lock 2 107 lock 2 10…" at bounding box center [452, 217] width 713 height 297
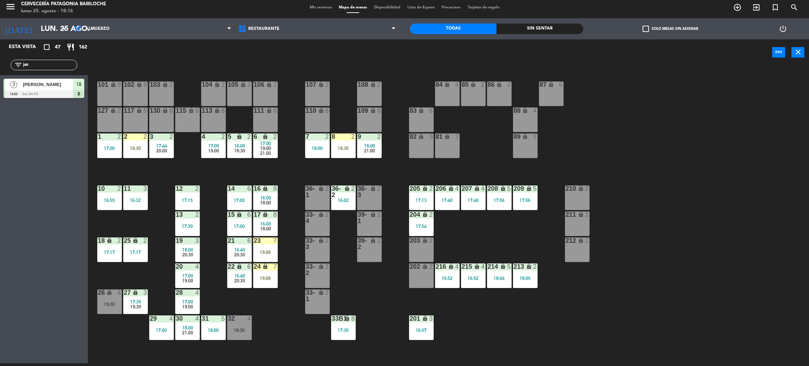
click at [212, 251] on div "101 lock 8 102 lock 8 104 lock 2 105 lock 2 106 lock 2 103 lock 2 107 lock 2 10…" at bounding box center [452, 217] width 713 height 297
click at [50, 65] on input "jaz" at bounding box center [49, 65] width 54 height 8
type input "j"
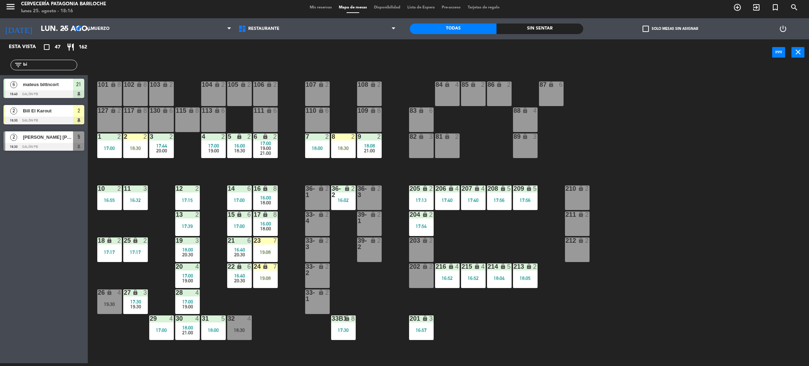
type input "bi"
click at [188, 162] on div "101 lock 8 102 lock 8 104 lock 2 105 lock 2 106 lock 2 103 lock 2 107 lock 2 10…" at bounding box center [452, 217] width 713 height 297
click at [205, 152] on div "19:00" at bounding box center [213, 150] width 25 height 5
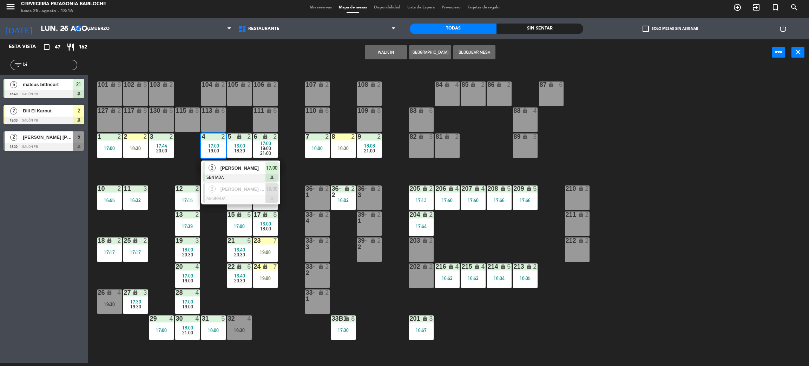
click at [214, 172] on div "2" at bounding box center [212, 168] width 15 height 12
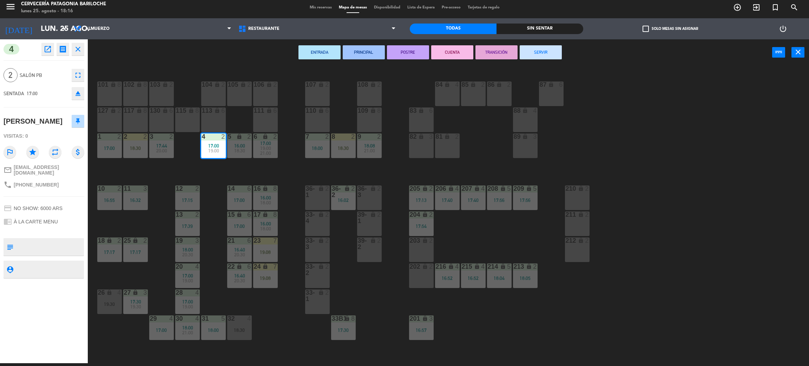
click at [534, 52] on button "SERVIR" at bounding box center [541, 52] width 42 height 14
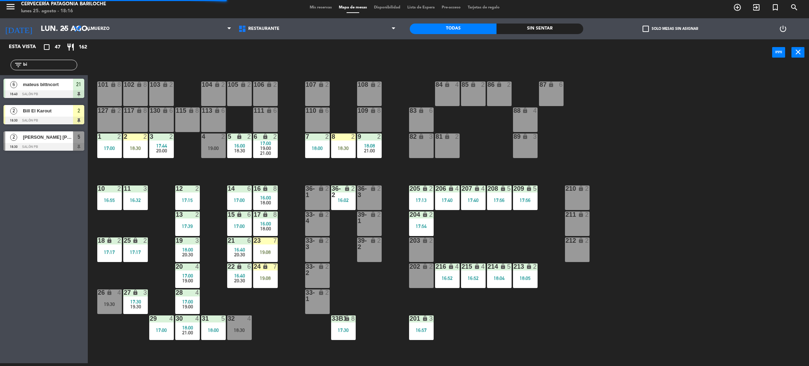
click at [171, 166] on div "101 lock 8 102 lock 8 104 lock 2 105 lock 2 106 lock 2 103 lock 2 107 lock 2 10…" at bounding box center [452, 217] width 713 height 297
click at [105, 152] on div "1 2 17:00" at bounding box center [109, 145] width 25 height 25
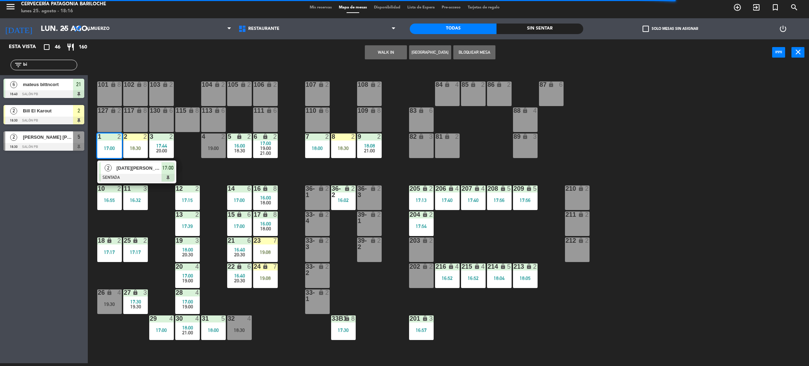
click at [194, 170] on div "101 lock 8 102 lock 8 104 lock 2 105 lock 2 106 lock 2 103 lock 2 107 lock 2 10…" at bounding box center [452, 217] width 713 height 297
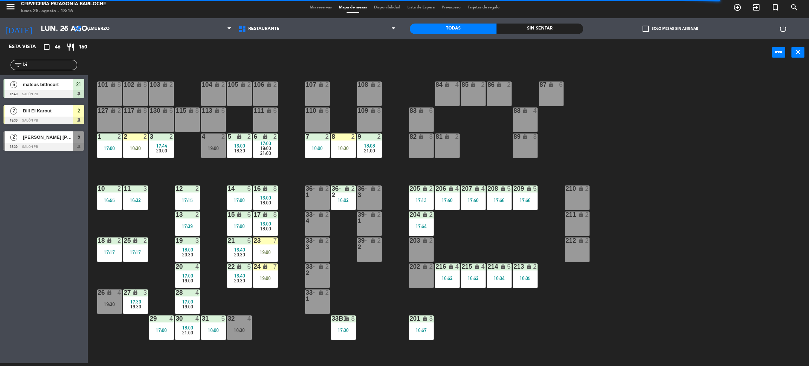
click at [44, 118] on div at bounding box center [44, 121] width 81 height 8
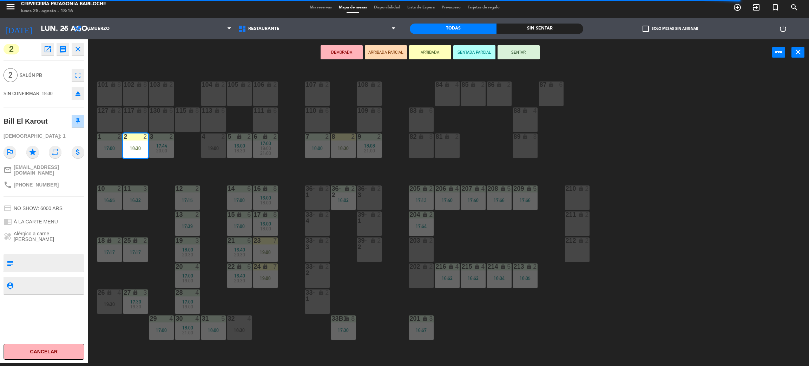
click at [503, 52] on button "SENTAR" at bounding box center [519, 52] width 42 height 14
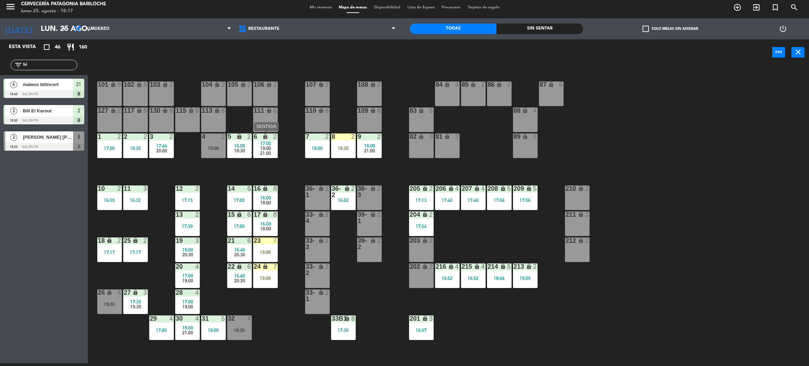
click at [271, 143] on div "17:00" at bounding box center [265, 143] width 25 height 5
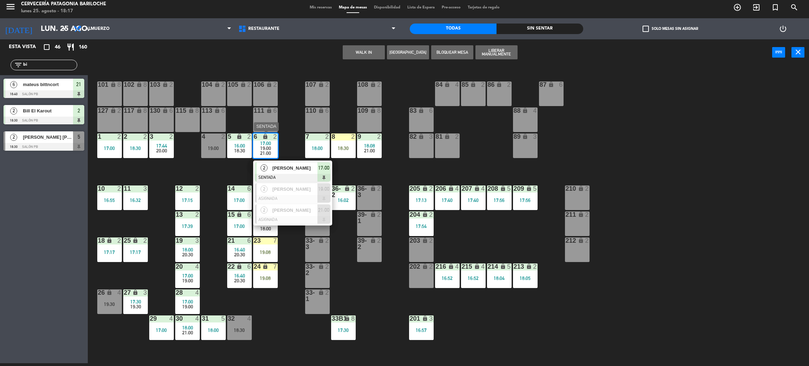
click at [286, 168] on span "[PERSON_NAME]" at bounding box center [294, 167] width 45 height 7
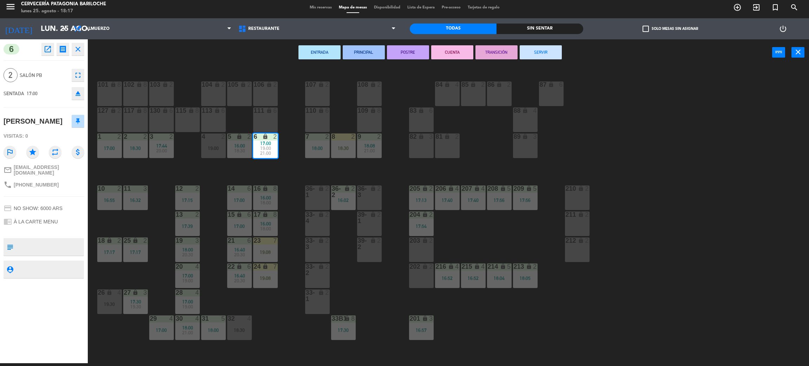
click at [536, 52] on button "SERVIR" at bounding box center [541, 52] width 42 height 14
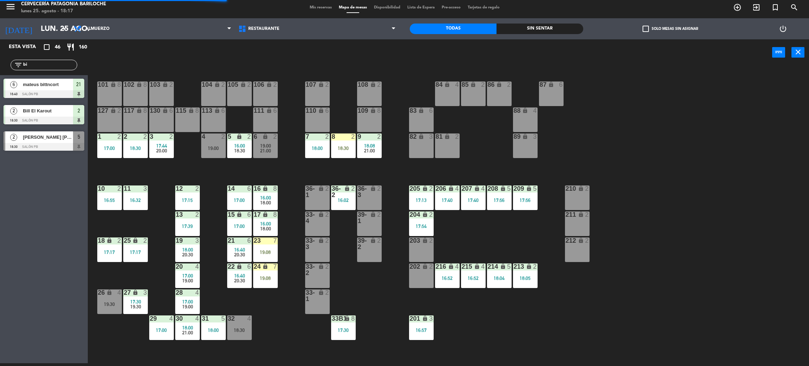
click at [136, 150] on div "18:30" at bounding box center [135, 148] width 25 height 5
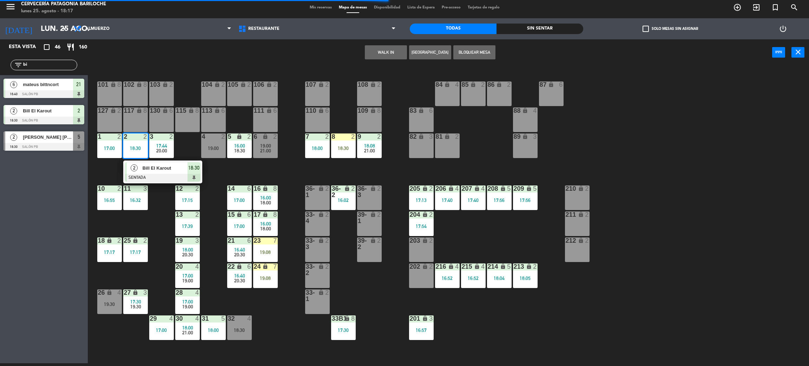
click at [161, 172] on div "Bill El Karout" at bounding box center [165, 168] width 46 height 12
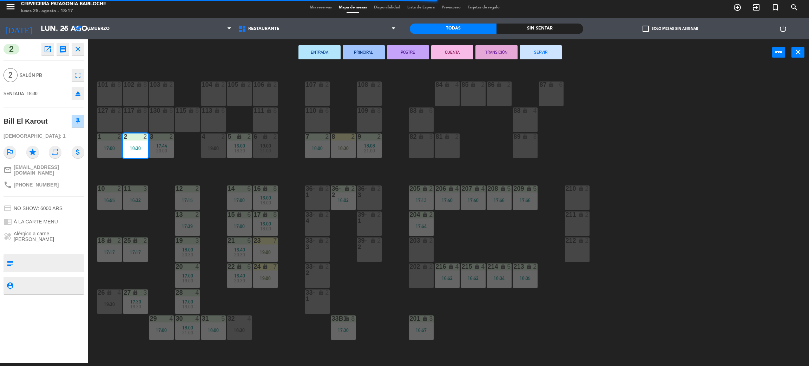
click at [258, 145] on div "19:00" at bounding box center [265, 145] width 25 height 5
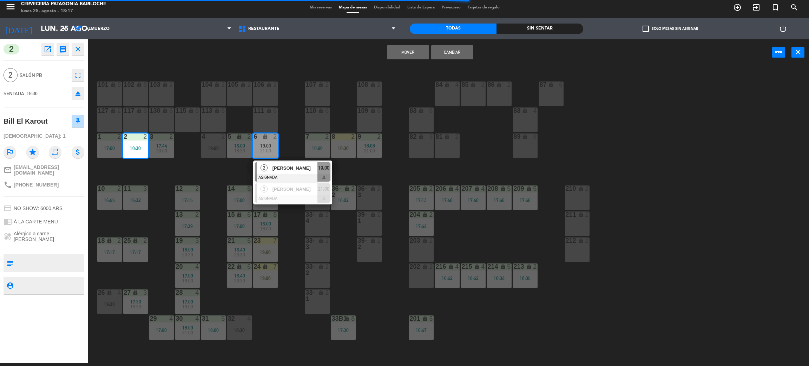
click at [277, 170] on span "[PERSON_NAME]" at bounding box center [294, 167] width 45 height 7
click at [465, 54] on button "Cambiar" at bounding box center [452, 52] width 42 height 14
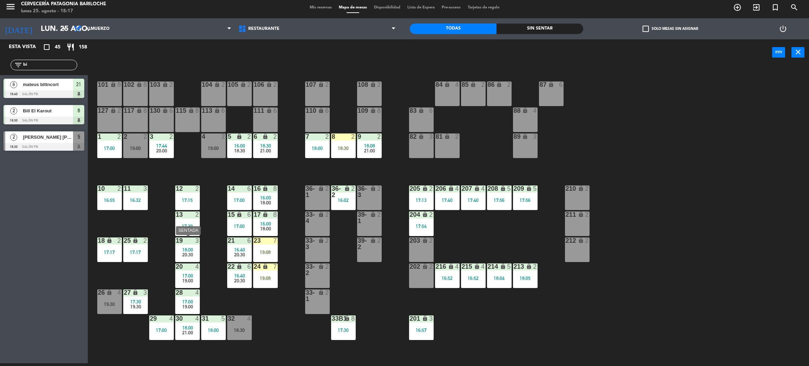
click at [189, 252] on span "20:30" at bounding box center [187, 255] width 11 height 6
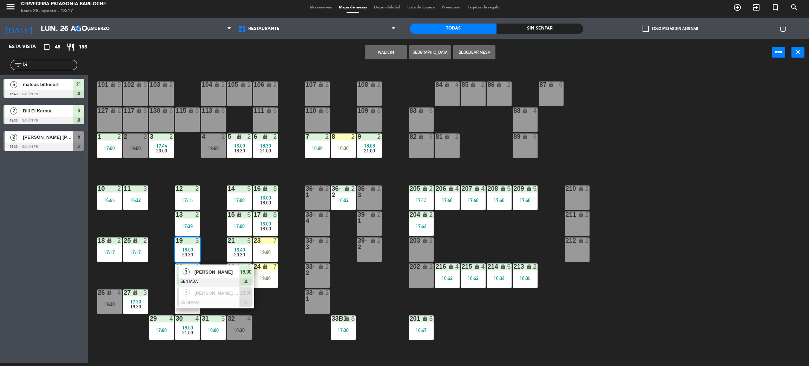
click at [211, 239] on div "101 lock 8 102 lock 8 104 lock 2 105 lock 2 106 lock 2 103 lock 2 107 lock 2 10…" at bounding box center [452, 217] width 713 height 297
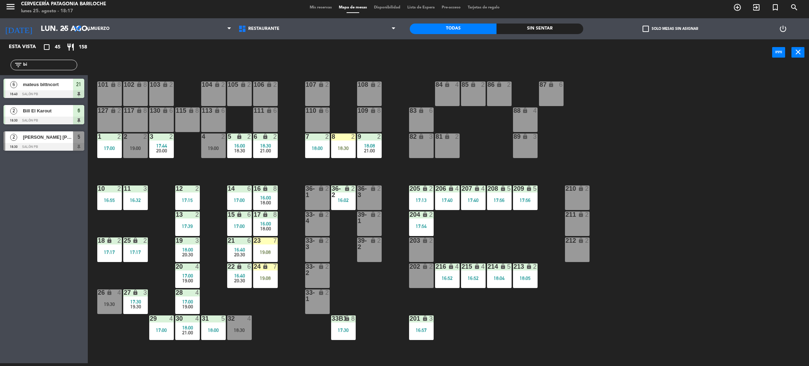
click at [241, 253] on span "20:30" at bounding box center [239, 255] width 11 height 6
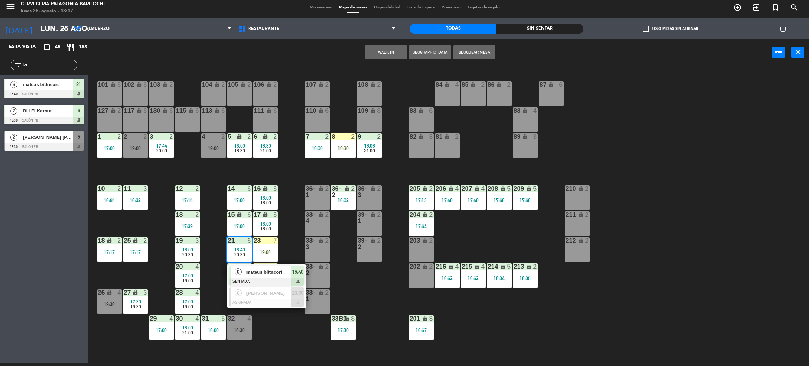
click at [287, 230] on div "101 lock 8 102 lock 8 104 lock 2 105 lock 2 106 lock 2 103 lock 2 107 lock 2 10…" at bounding box center [452, 217] width 713 height 297
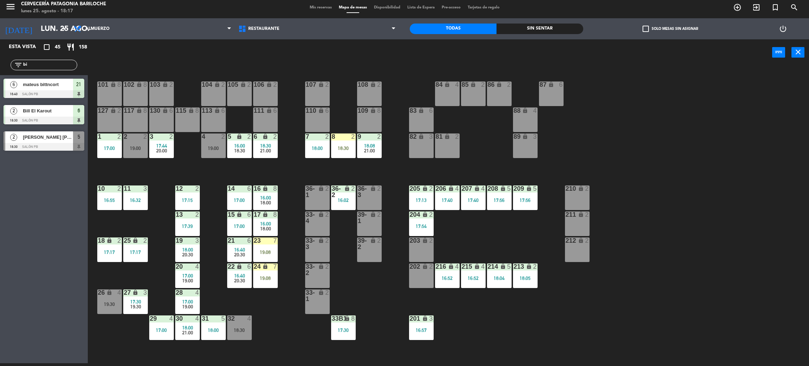
click at [266, 226] on span "18:00" at bounding box center [265, 229] width 11 height 6
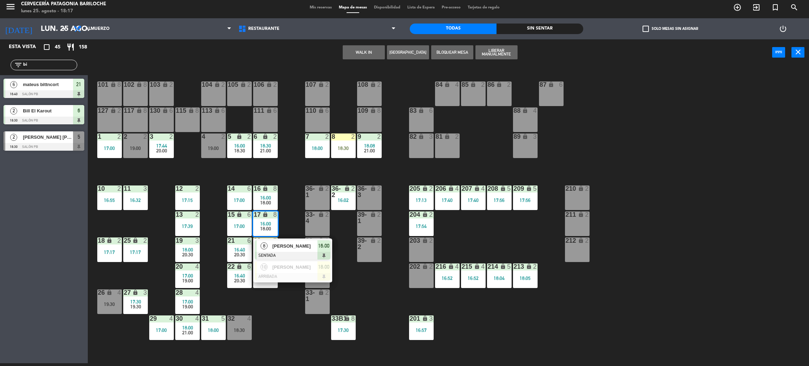
click at [289, 210] on div "101 lock 8 102 lock 8 104 lock 2 105 lock 2 106 lock 2 103 lock 2 107 lock 2 10…" at bounding box center [452, 217] width 713 height 297
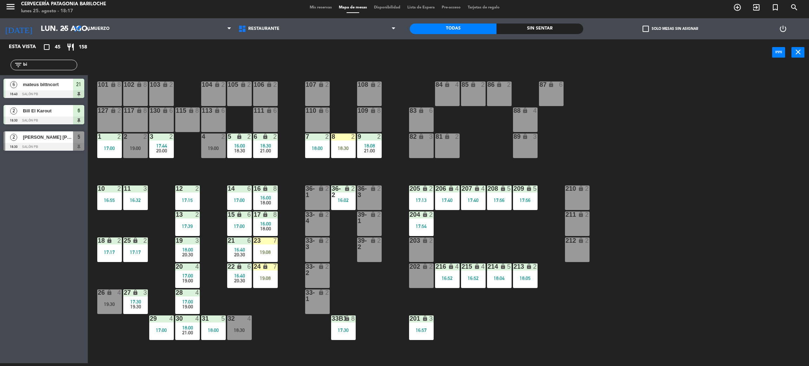
click at [268, 201] on span "18:00" at bounding box center [265, 203] width 11 height 6
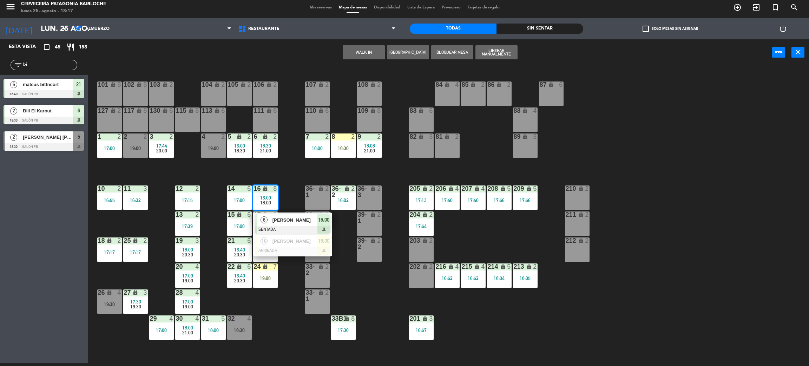
click at [280, 224] on div "[PERSON_NAME]" at bounding box center [295, 220] width 46 height 12
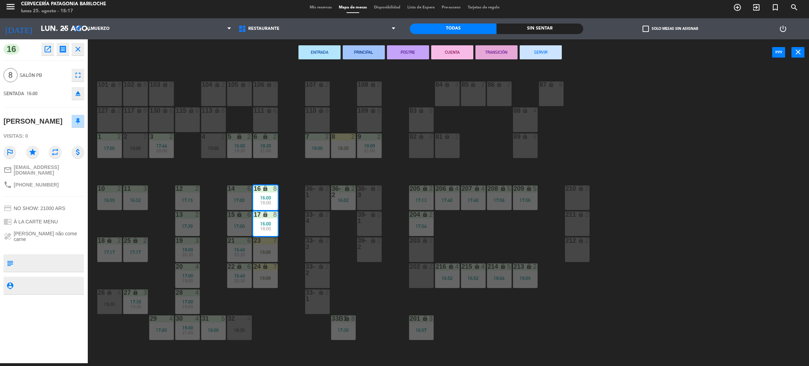
click at [533, 55] on button "SERVIR" at bounding box center [541, 52] width 42 height 14
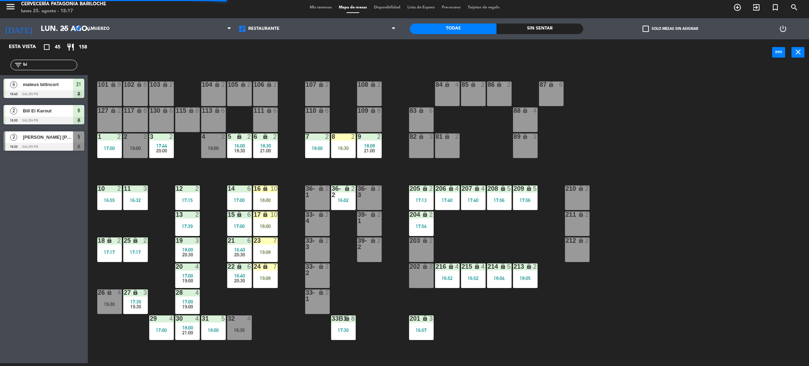
click at [296, 180] on div "101 lock 8 102 lock 8 104 lock 2 105 lock 2 106 lock 2 103 lock 2 107 lock 2 10…" at bounding box center [452, 217] width 713 height 297
click at [58, 69] on div "filter_list bi" at bounding box center [44, 65] width 88 height 20
click at [62, 66] on input "bi" at bounding box center [49, 65] width 54 height 8
type input "bru"
click at [40, 216] on div "Esta vista crop_square 44 restaurant 150 filter_list bru 2 bruna y marcos 17:15…" at bounding box center [44, 201] width 88 height 324
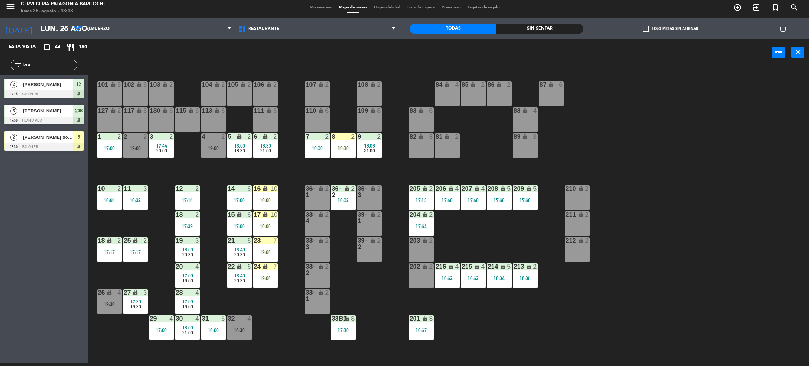
click at [65, 136] on span "[PERSON_NAME] do [PERSON_NAME]" at bounding box center [48, 136] width 50 height 7
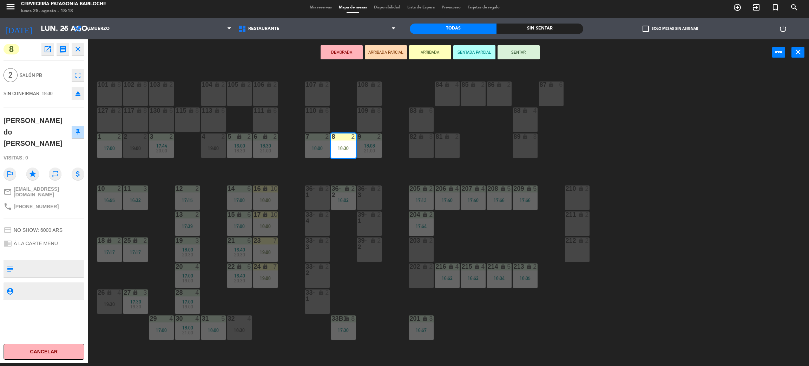
click at [515, 53] on button "SENTAR" at bounding box center [519, 52] width 42 height 14
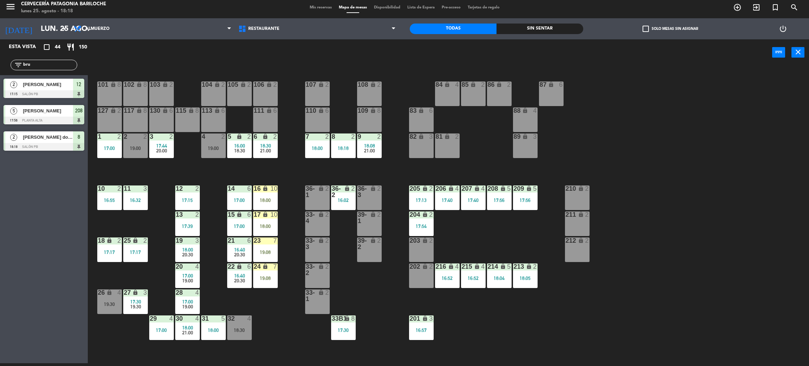
click at [409, 82] on div "101 lock 8 102 lock 8 104 lock 2 105 lock 2 106 lock 2 103 lock 2 107 lock 2 10…" at bounding box center [452, 217] width 713 height 297
click at [215, 278] on div "101 lock 8 102 lock 8 104 lock 2 105 lock 2 106 lock 2 103 lock 2 107 lock 2 10…" at bounding box center [452, 217] width 713 height 297
click at [192, 165] on div "101 lock 8 102 lock 8 104 lock 2 105 lock 2 106 lock 2 103 lock 2 107 lock 2 10…" at bounding box center [452, 217] width 713 height 297
click at [189, 200] on div "17:15" at bounding box center [187, 200] width 25 height 5
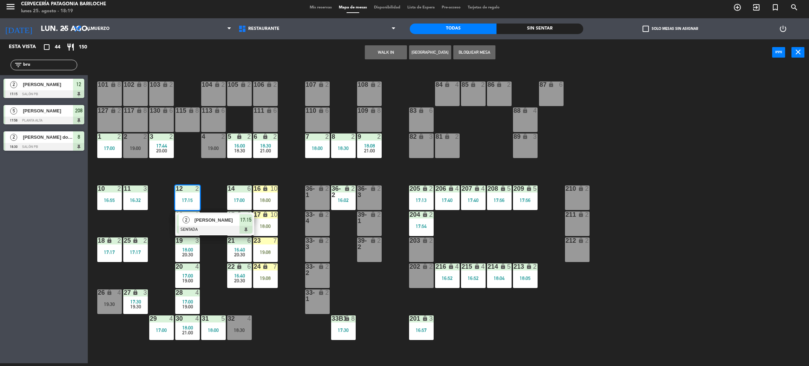
click at [199, 222] on span "[PERSON_NAME]" at bounding box center [217, 219] width 45 height 7
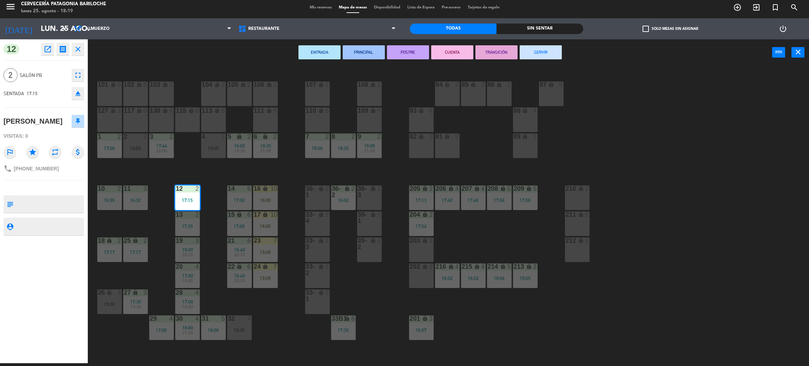
click at [214, 150] on div "19:00" at bounding box center [213, 148] width 25 height 5
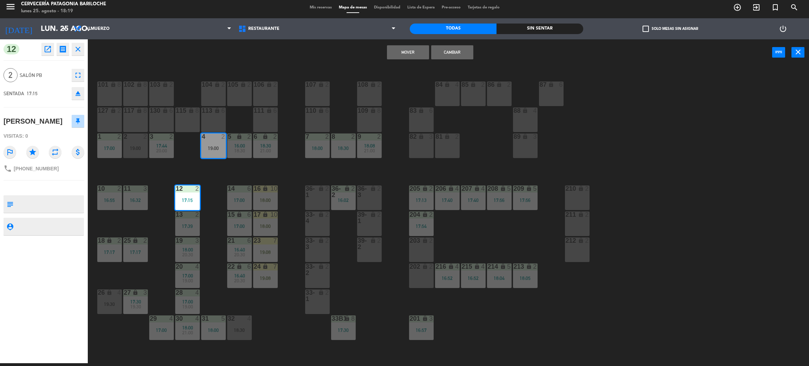
click at [452, 50] on button "Cambiar" at bounding box center [452, 52] width 42 height 14
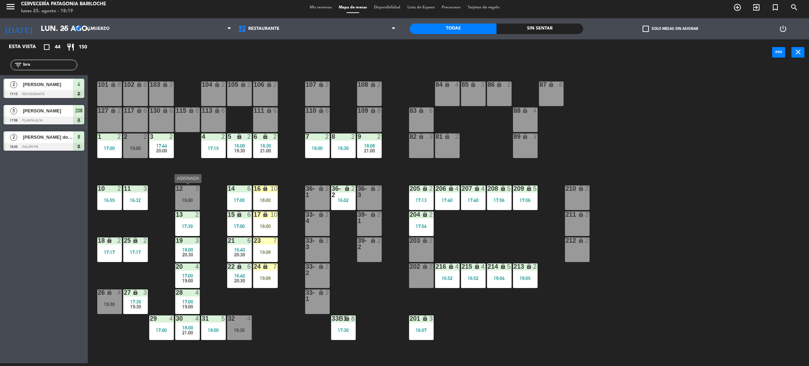
click at [183, 202] on div "19:00" at bounding box center [187, 200] width 25 height 5
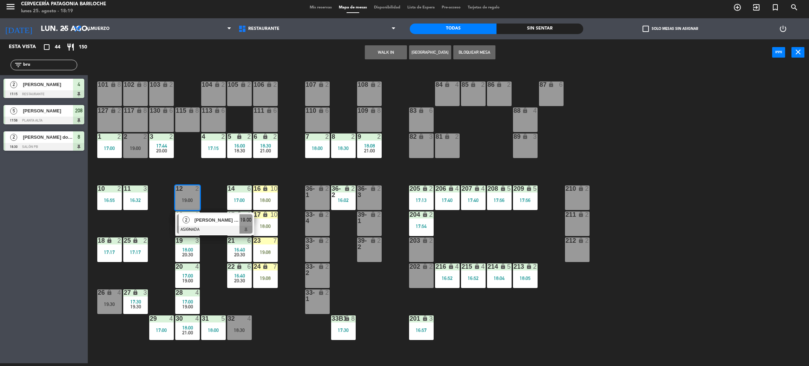
click at [212, 228] on div at bounding box center [214, 230] width 75 height 8
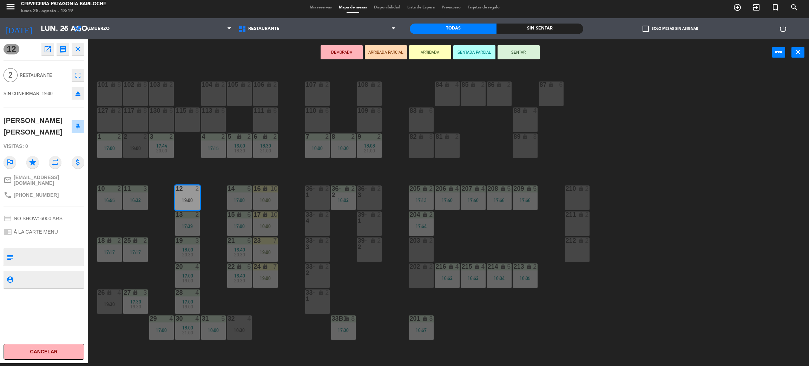
click at [116, 157] on div "1 2 17:00" at bounding box center [109, 145] width 25 height 25
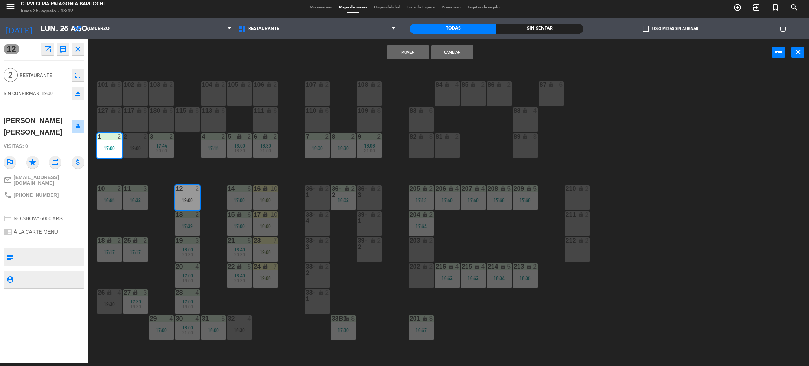
click at [400, 52] on button "Mover" at bounding box center [408, 52] width 42 height 14
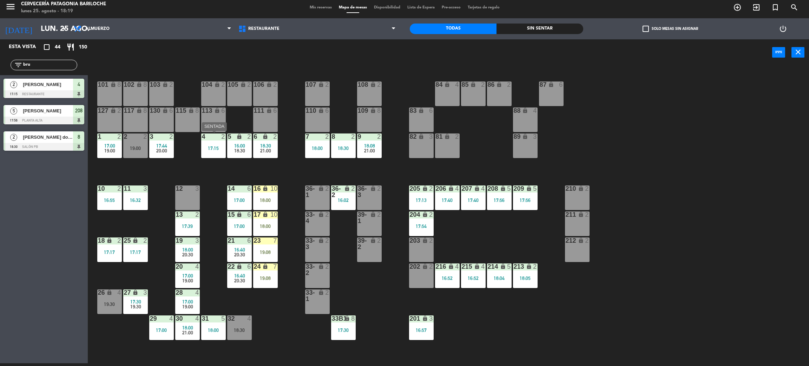
click at [202, 157] on div "4 2 17:15" at bounding box center [213, 145] width 25 height 25
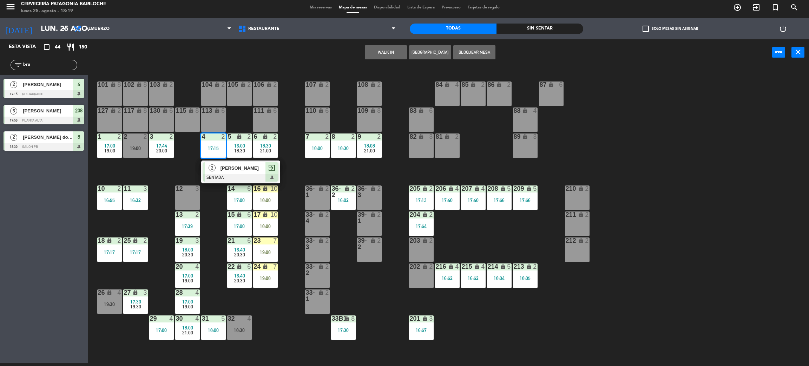
click at [178, 166] on div "101 lock 8 102 lock 8 104 lock 2 105 lock 2 106 lock 2 103 lock 2 107 lock 2 10…" at bounding box center [452, 217] width 713 height 297
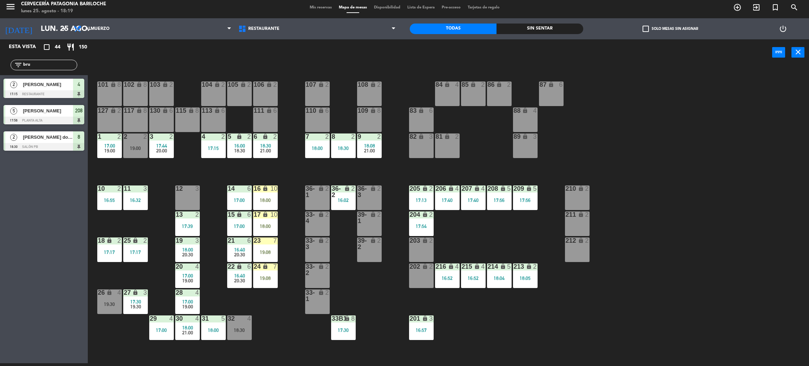
click at [184, 170] on div "101 lock 8 102 lock 8 104 lock 2 105 lock 2 106 lock 2 103 lock 2 107 lock 2 10…" at bounding box center [452, 217] width 713 height 297
click at [163, 274] on div "101 lock 8 102 lock 8 104 lock 2 105 lock 2 106 lock 2 103 lock 2 107 lock 2 10…" at bounding box center [452, 217] width 713 height 297
click at [258, 312] on div "101 lock 8 102 lock 8 104 lock 2 105 lock 2 106 lock 2 103 lock 2 107 lock 2 10…" at bounding box center [452, 217] width 713 height 297
click at [277, 170] on div "101 lock 8 102 lock 8 104 lock 2 105 lock 2 106 lock 2 103 lock 2 107 lock 2 10…" at bounding box center [452, 217] width 713 height 297
click at [208, 183] on div "101 lock 8 102 lock 8 104 lock 2 105 lock 2 106 lock 2 103 lock 2 107 lock 2 10…" at bounding box center [452, 217] width 713 height 297
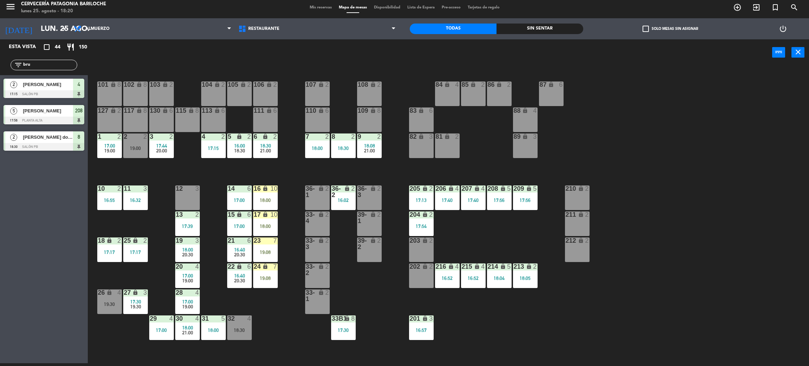
click at [318, 202] on div "36-1 lock 2" at bounding box center [317, 197] width 25 height 25
click at [356, 52] on button "WALK IN" at bounding box center [364, 52] width 42 height 14
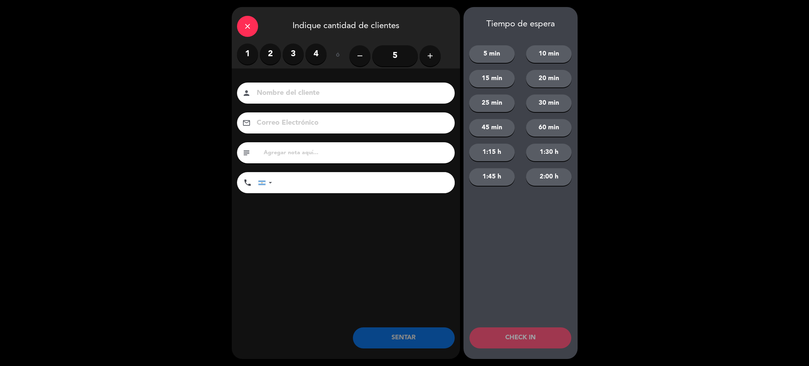
click at [248, 60] on label "1" at bounding box center [247, 54] width 21 height 21
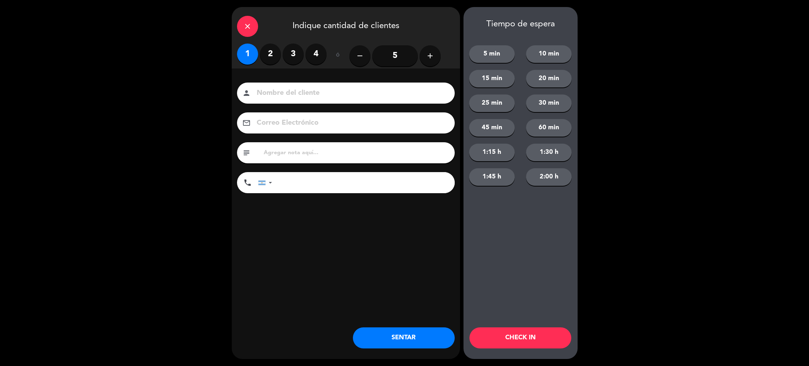
click at [278, 91] on input at bounding box center [351, 93] width 190 height 12
type input "[PERSON_NAME]"
click at [303, 186] on input "tel" at bounding box center [367, 182] width 176 height 21
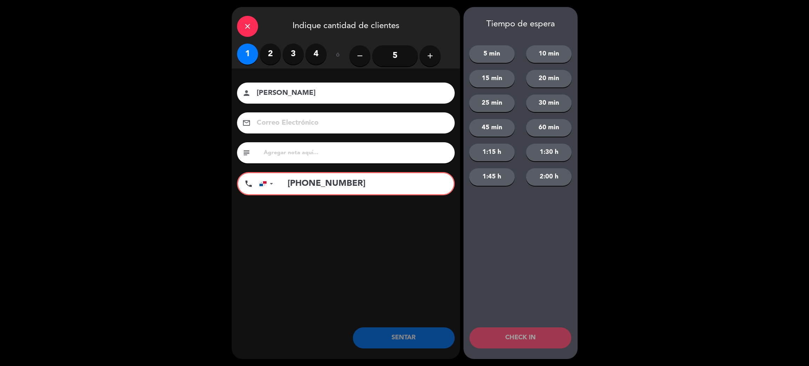
type input "[PHONE_NUMBER]"
drag, startPoint x: 378, startPoint y: 183, endPoint x: 273, endPoint y: 179, distance: 105.1
click at [273, 179] on div "[GEOGRAPHIC_DATA] +1 [GEOGRAPHIC_DATA] +44 [GEOGRAPHIC_DATA] ([GEOGRAPHIC_DATA]…" at bounding box center [356, 183] width 195 height 21
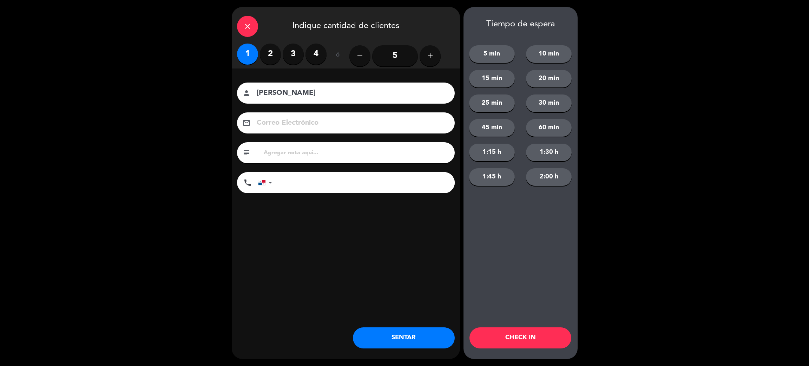
click at [414, 331] on button "SENTAR" at bounding box center [404, 337] width 102 height 21
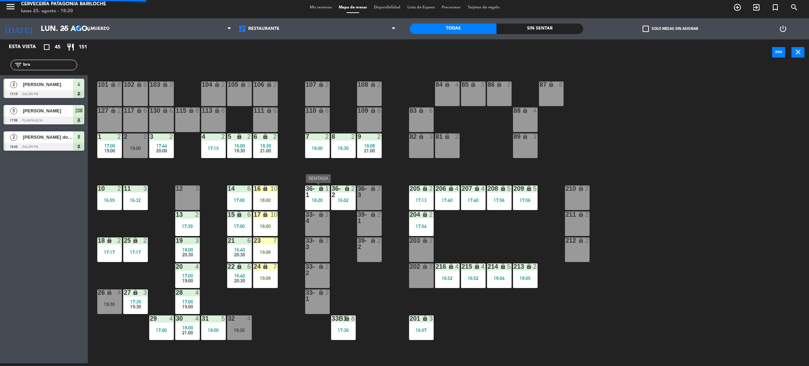
click at [310, 200] on div "18:20" at bounding box center [317, 200] width 25 height 5
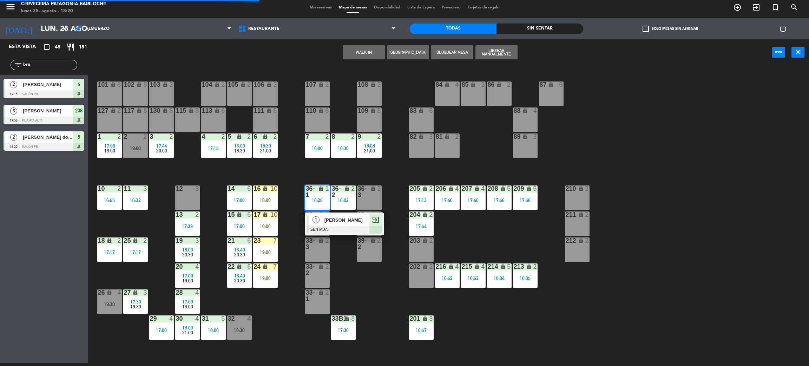
click at [320, 221] on div "1" at bounding box center [316, 220] width 15 height 12
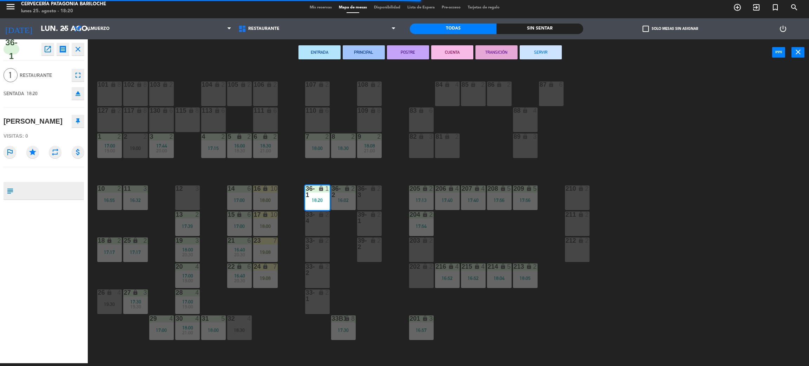
click at [38, 189] on textarea at bounding box center [49, 190] width 67 height 15
paste textarea "[PHONE_NUMBER]"
type textarea "[PHONE_NUMBER]"
click at [244, 168] on div "101 lock 8 102 lock 8 104 lock 2 105 lock 2 106 lock 2 103 lock 2 107 lock 2 10…" at bounding box center [452, 217] width 713 height 297
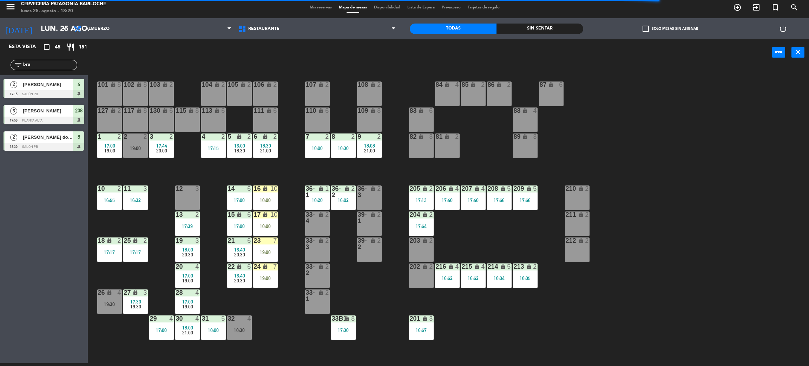
click at [269, 208] on div "16 lock 10 18:00" at bounding box center [265, 197] width 25 height 25
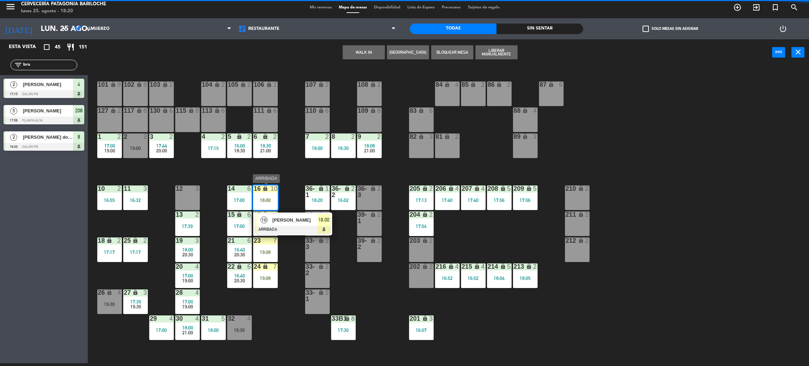
click at [274, 223] on span "[PERSON_NAME]" at bounding box center [294, 219] width 45 height 7
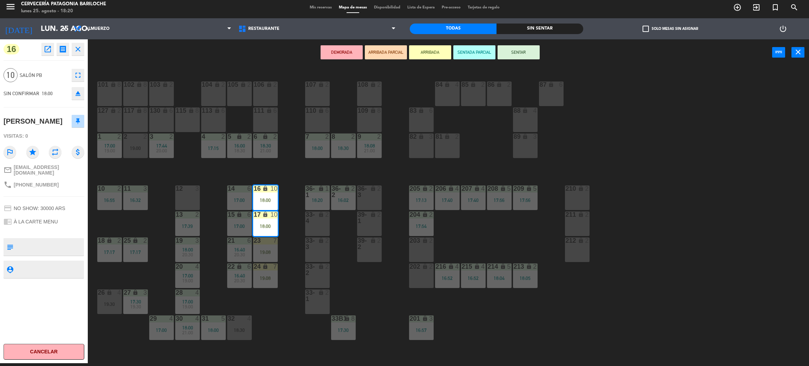
click at [288, 195] on div "101 lock 8 102 lock 8 104 lock 2 105 lock 2 106 lock 2 103 lock 2 107 lock 2 10…" at bounding box center [452, 217] width 713 height 297
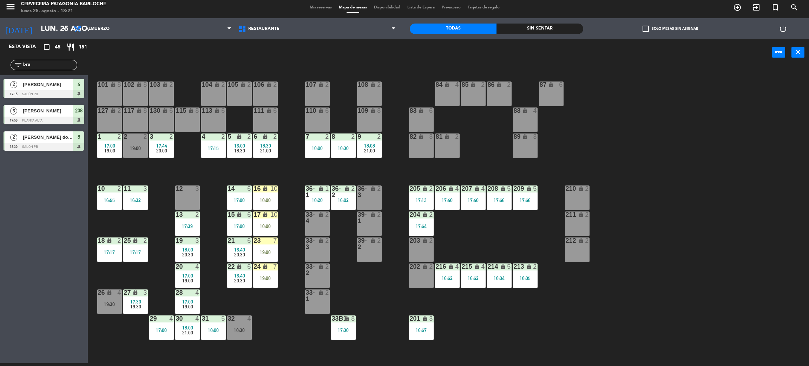
click at [204, 194] on div "101 lock 8 102 lock 8 104 lock 2 105 lock 2 106 lock 2 103 lock 2 107 lock 2 10…" at bounding box center [452, 217] width 713 height 297
click at [283, 253] on div "101 lock 8 102 lock 8 104 lock 2 105 lock 2 106 lock 2 103 lock 2 107 lock 2 10…" at bounding box center [452, 217] width 713 height 297
click at [272, 200] on div "18:00" at bounding box center [265, 200] width 25 height 5
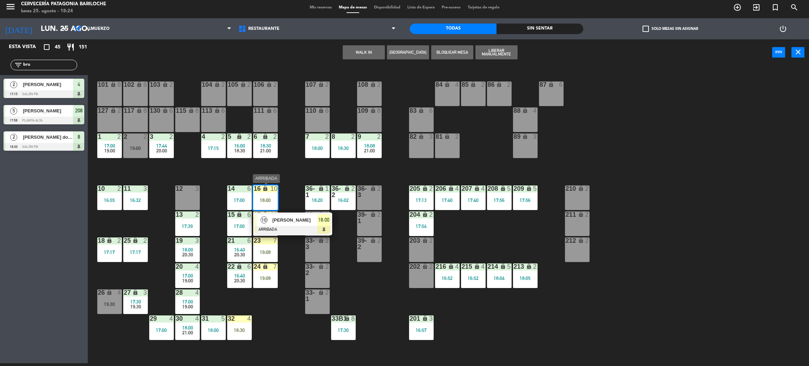
click at [284, 226] on div at bounding box center [292, 230] width 75 height 8
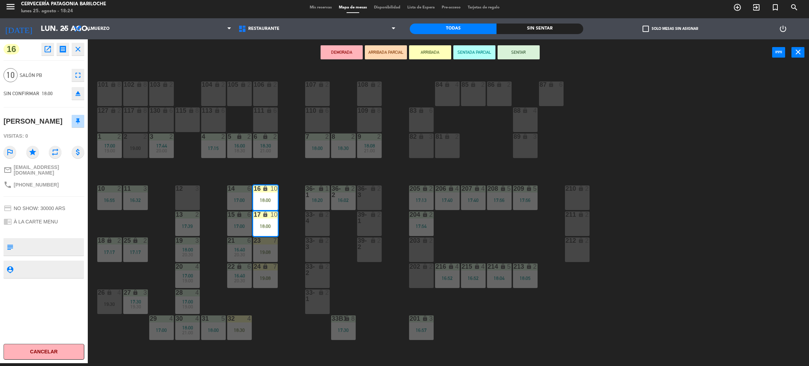
click at [508, 52] on button "SENTAR" at bounding box center [519, 52] width 42 height 14
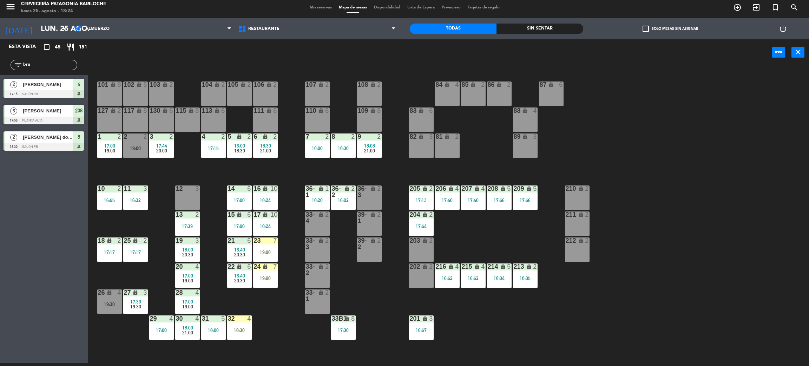
drag, startPoint x: 66, startPoint y: 67, endPoint x: 0, endPoint y: 53, distance: 67.8
click at [0, 53] on div "Esta vista crop_square 45 restaurant 151 filter_list bru 2 bruna y marcos 17:15…" at bounding box center [44, 96] width 88 height 115
type input "[PERSON_NAME]"
click at [41, 241] on div "Esta vista crop_square 45 restaurant 151 filter_list [PERSON_NAME] 2 [PERSON_NA…" at bounding box center [44, 201] width 88 height 324
click at [46, 84] on span "[PERSON_NAME] [PERSON_NAME]" at bounding box center [48, 84] width 50 height 7
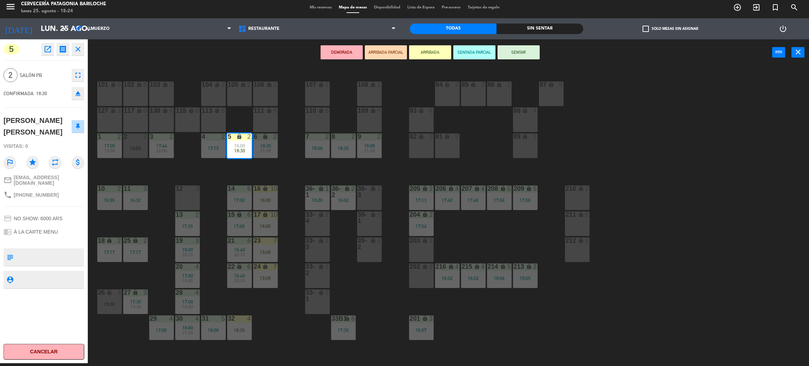
click at [258, 173] on div "101 lock 8 102 lock 8 104 lock 2 105 lock 2 106 lock 2 103 lock 2 107 lock 2 10…" at bounding box center [452, 217] width 713 height 297
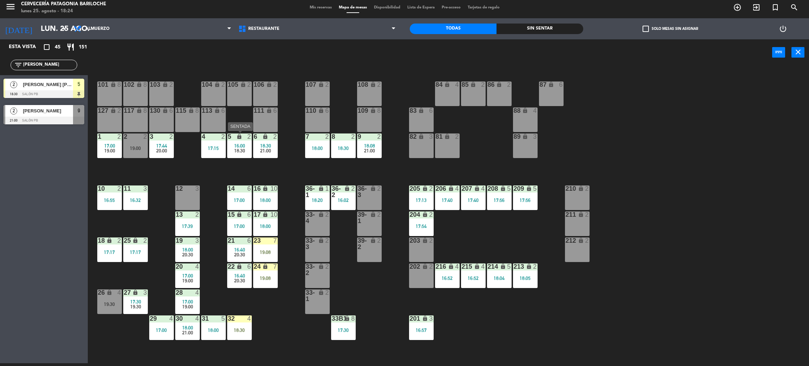
click at [240, 149] on span "18:30" at bounding box center [239, 151] width 11 height 6
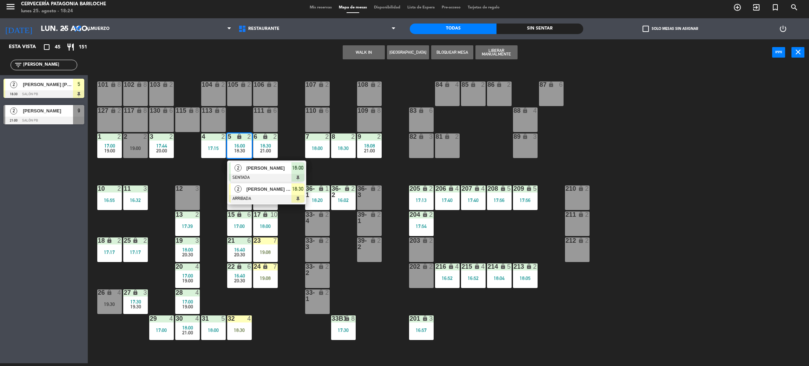
click at [259, 195] on div at bounding box center [266, 199] width 75 height 8
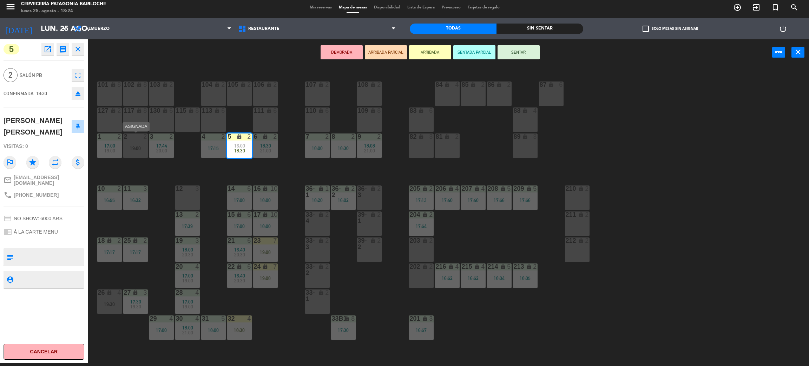
click at [136, 143] on div "2 2 19:00" at bounding box center [135, 145] width 25 height 25
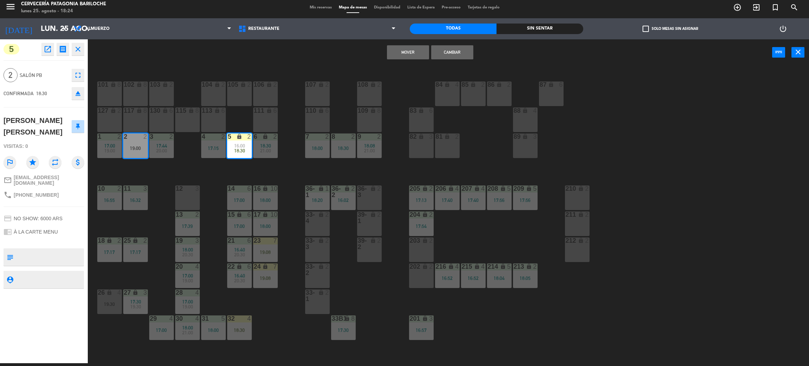
click at [458, 50] on button "Cambiar" at bounding box center [452, 52] width 42 height 14
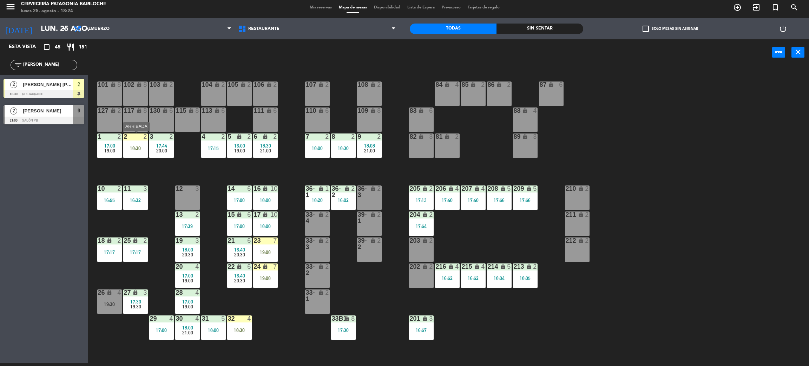
click at [135, 152] on div "2 2 18:30" at bounding box center [135, 145] width 25 height 25
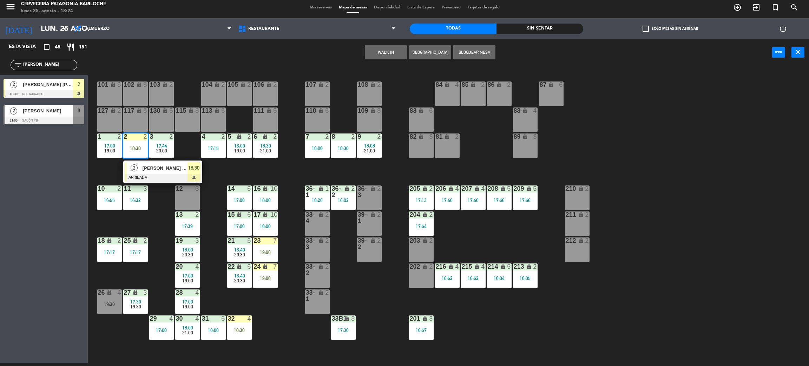
click at [151, 170] on span "[PERSON_NAME] [PERSON_NAME]" at bounding box center [165, 167] width 45 height 7
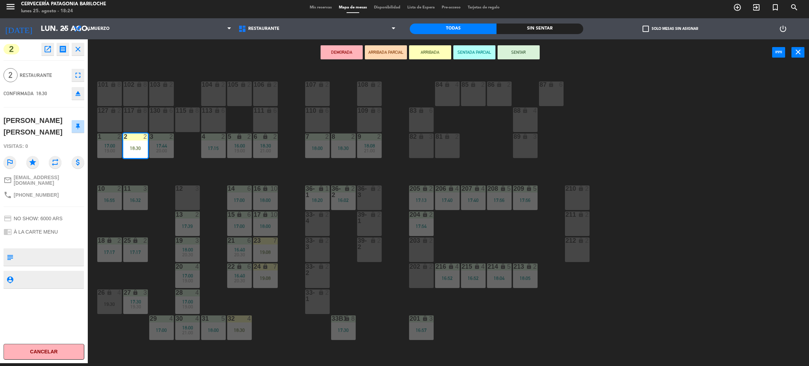
drag, startPoint x: 511, startPoint y: 50, endPoint x: 303, endPoint y: 140, distance: 227.1
click at [511, 50] on button "SENTAR" at bounding box center [519, 52] width 42 height 14
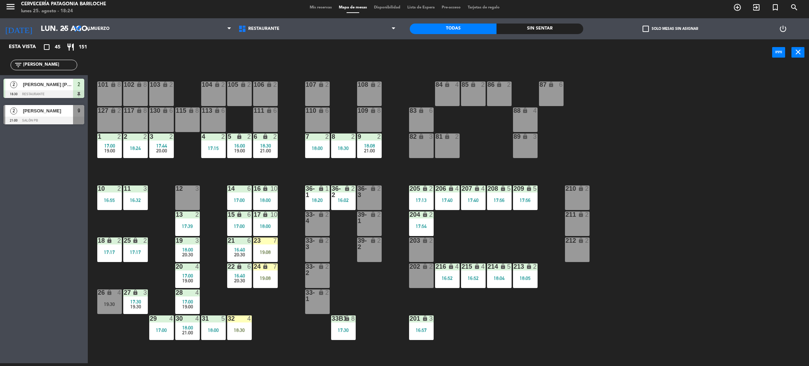
click at [235, 170] on div "101 lock 8 102 lock 8 104 lock 2 105 lock 2 106 lock 2 103 lock 2 107 lock 2 10…" at bounding box center [452, 217] width 713 height 297
click at [235, 257] on div "21 6 16:40 20:30" at bounding box center [239, 249] width 25 height 25
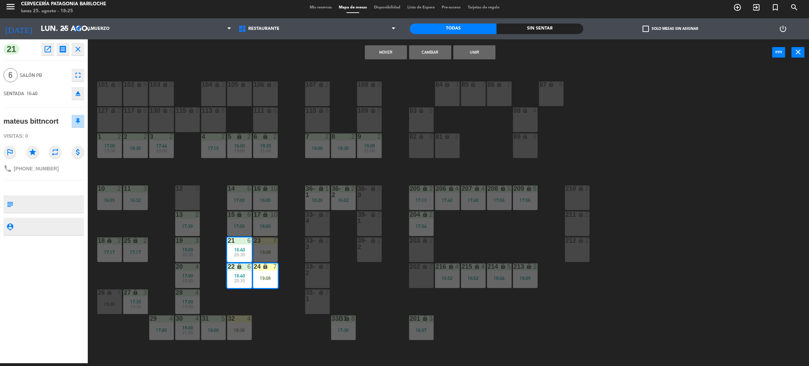
drag, startPoint x: 291, startPoint y: 257, endPoint x: 279, endPoint y: 260, distance: 12.4
click at [291, 257] on div "101 lock 8 102 lock 8 104 lock 2 105 lock 2 106 lock 2 103 lock 2 107 lock 2 10…" at bounding box center [452, 217] width 713 height 297
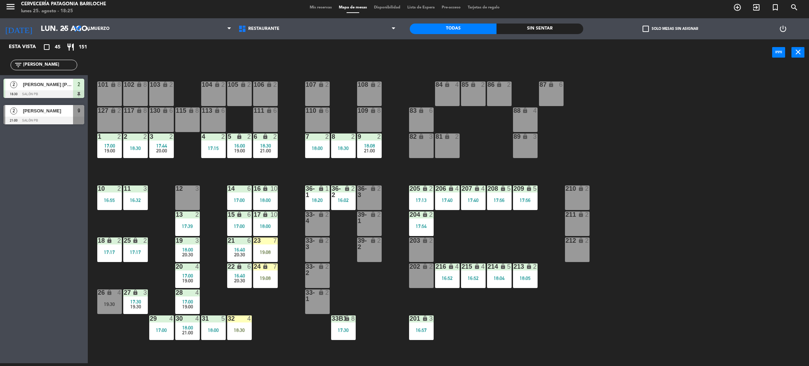
click at [242, 250] on span "16:40" at bounding box center [239, 250] width 11 height 6
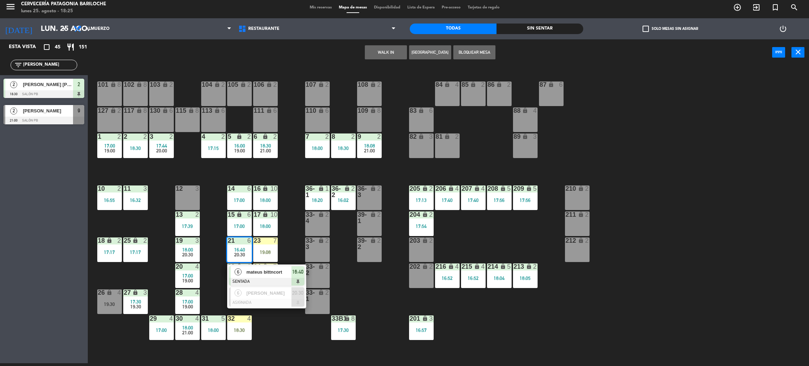
click at [249, 278] on div at bounding box center [266, 282] width 75 height 8
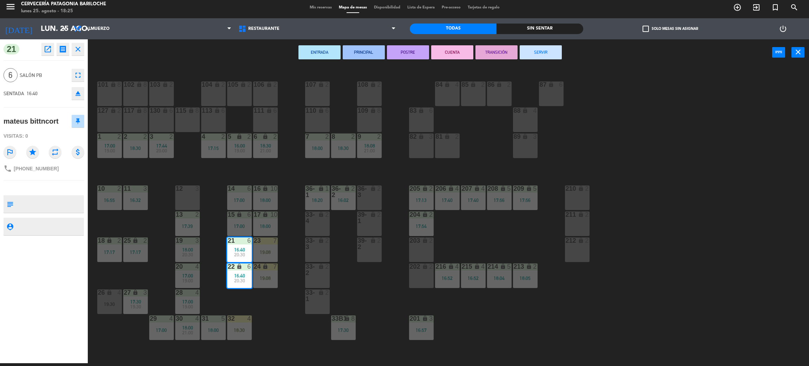
click at [543, 52] on button "SERVIR" at bounding box center [541, 52] width 42 height 14
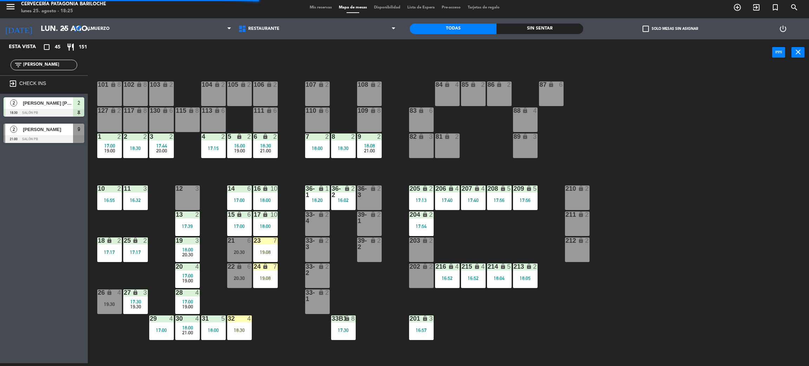
click at [285, 241] on div "101 lock 8 102 lock 8 104 lock 2 105 lock 2 106 lock 2 103 lock 2 107 lock 2 10…" at bounding box center [452, 217] width 713 height 297
click at [204, 179] on div "101 lock 8 102 lock 8 104 lock 2 105 lock 2 106 lock 2 103 lock 2 107 lock 2 10…" at bounding box center [452, 217] width 713 height 297
click at [218, 276] on div "101 lock 8 102 lock 8 104 lock 2 105 lock 2 106 lock 2 103 lock 2 107 lock 2 10…" at bounding box center [452, 217] width 713 height 297
click at [138, 268] on div "101 lock 8 102 lock 8 104 lock 2 105 lock 2 106 lock 2 103 lock 2 107 lock 2 10…" at bounding box center [452, 217] width 713 height 297
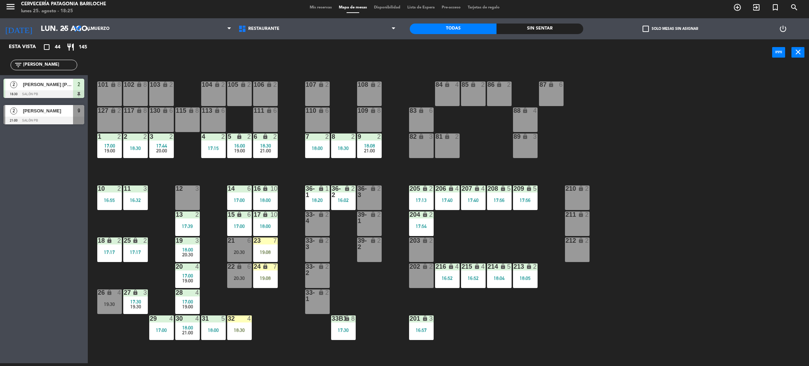
click at [144, 215] on div "101 lock 8 102 lock 8 104 lock 2 105 lock 2 106 lock 2 103 lock 2 107 lock 2 10…" at bounding box center [452, 217] width 713 height 297
click at [124, 274] on div "101 lock 8 102 lock 8 104 lock 2 105 lock 2 106 lock 2 103 lock 2 107 lock 2 10…" at bounding box center [452, 217] width 713 height 297
click at [132, 189] on div at bounding box center [136, 188] width 12 height 6
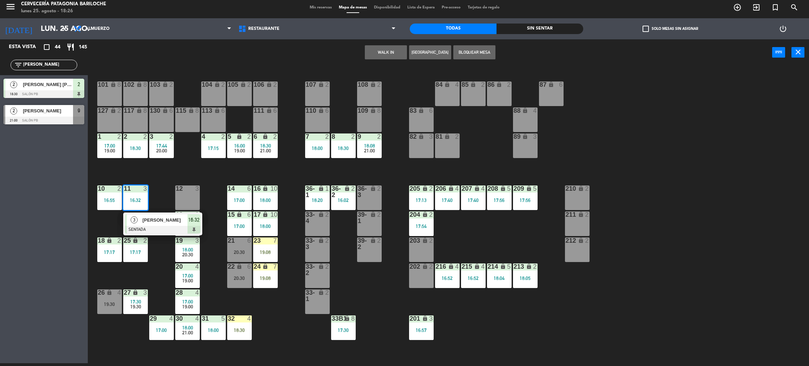
click at [145, 220] on span "[PERSON_NAME]" at bounding box center [165, 219] width 45 height 7
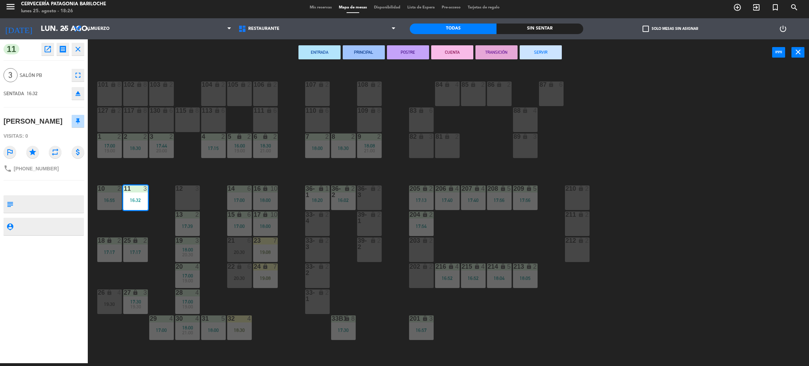
click at [544, 54] on button "SERVIR" at bounding box center [541, 52] width 42 height 14
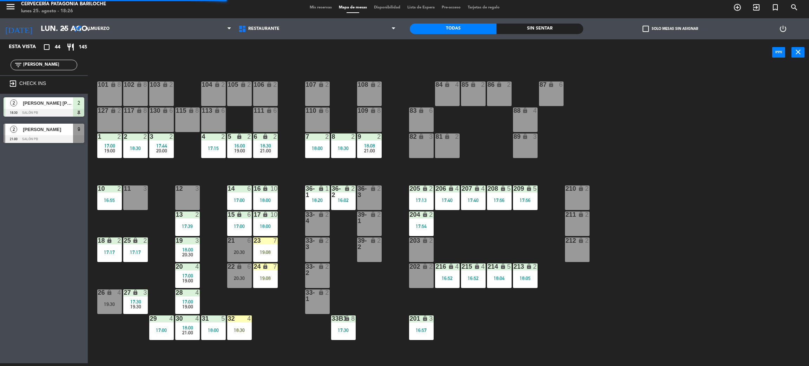
click at [138, 200] on div "11 3" at bounding box center [135, 197] width 25 height 25
click at [390, 51] on button "WALK IN" at bounding box center [386, 52] width 42 height 14
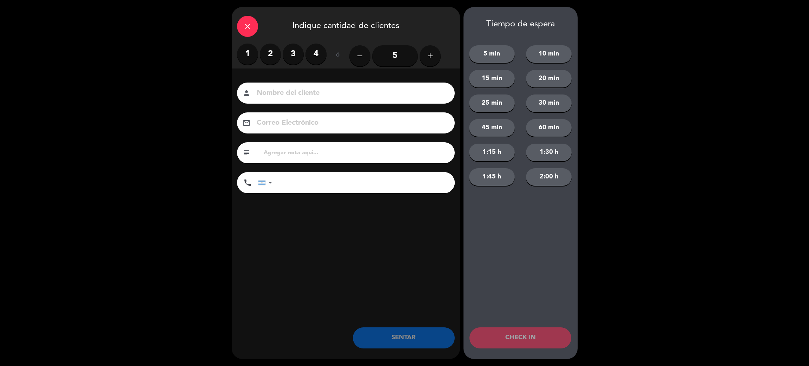
click at [289, 57] on label "3" at bounding box center [293, 54] width 21 height 21
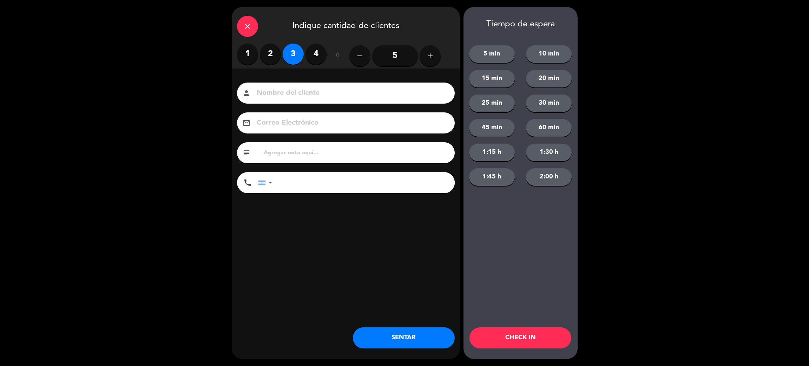
click at [294, 94] on input at bounding box center [351, 93] width 190 height 12
type input "[PERSON_NAME]"
click at [320, 179] on input "tel" at bounding box center [367, 182] width 176 height 21
type input "341155499744"
click at [427, 337] on button "SENTAR" at bounding box center [404, 337] width 102 height 21
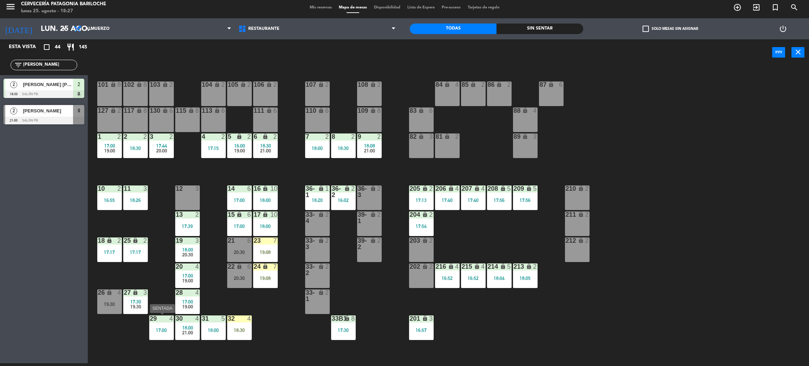
click at [164, 328] on div "17:00" at bounding box center [161, 330] width 25 height 5
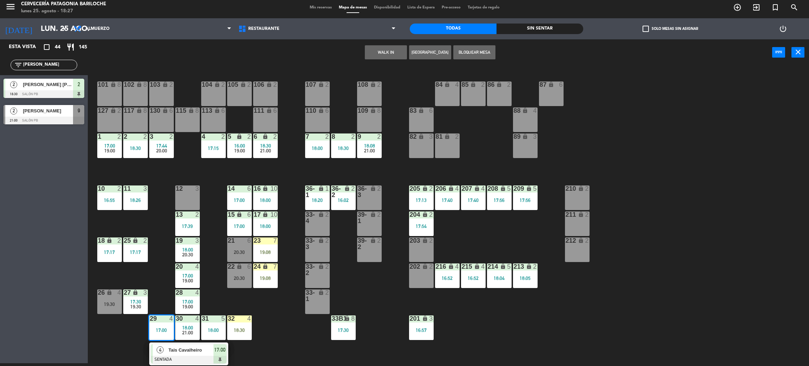
click at [171, 345] on div "Tais Cavalheiro" at bounding box center [191, 350] width 46 height 12
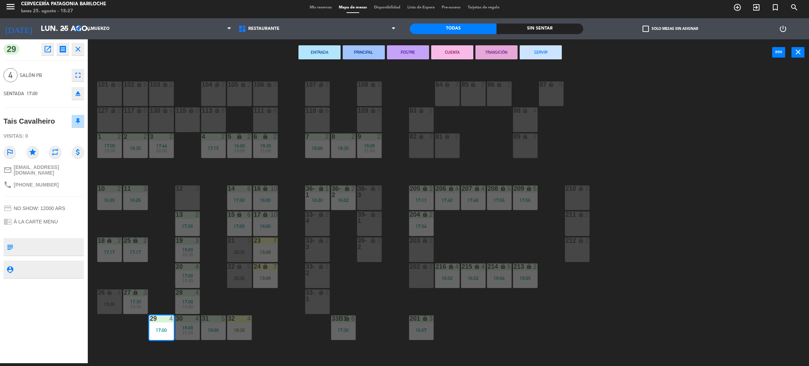
click at [540, 55] on button "SERVIR" at bounding box center [541, 52] width 42 height 14
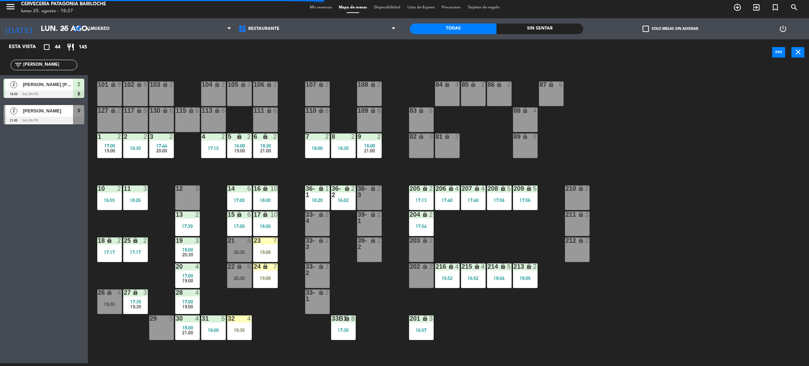
drag, startPoint x: 73, startPoint y: 63, endPoint x: 14, endPoint y: 62, distance: 59.0
click at [15, 63] on div "filter_list [PERSON_NAME]" at bounding box center [44, 65] width 67 height 11
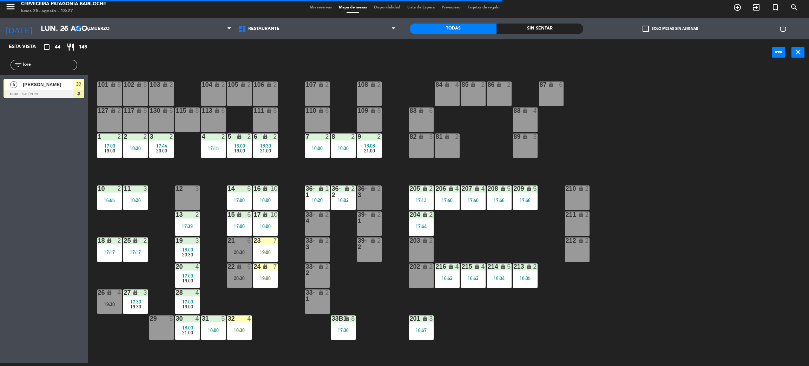
type input "lore"
click at [37, 172] on div "Esta vista crop_square 44 restaurant 145 filter_list lore 4 [PERSON_NAME] 18:30…" at bounding box center [44, 201] width 88 height 324
click at [55, 88] on div "[PERSON_NAME]" at bounding box center [47, 85] width 51 height 12
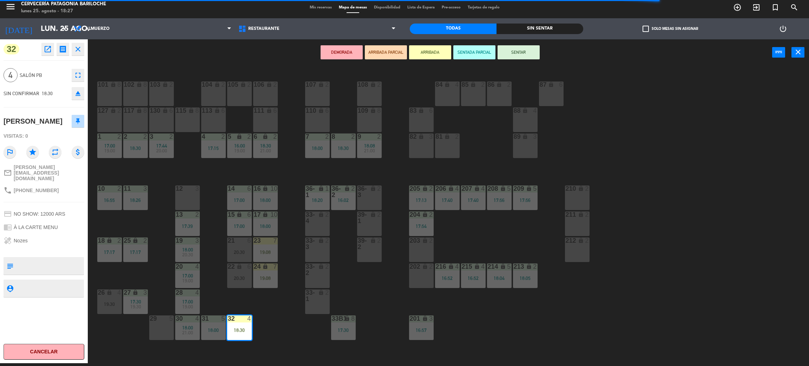
click at [162, 324] on div "29 5" at bounding box center [161, 327] width 25 height 25
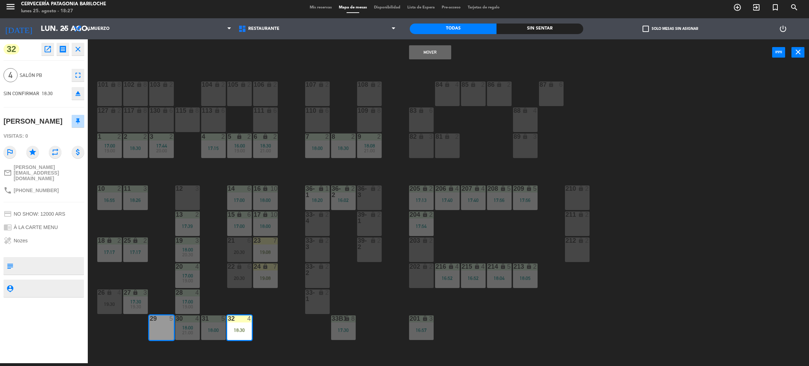
click at [289, 320] on div "101 lock 8 102 lock 8 104 lock 2 105 lock 2 106 lock 2 103 lock 2 107 lock 2 10…" at bounding box center [452, 217] width 713 height 297
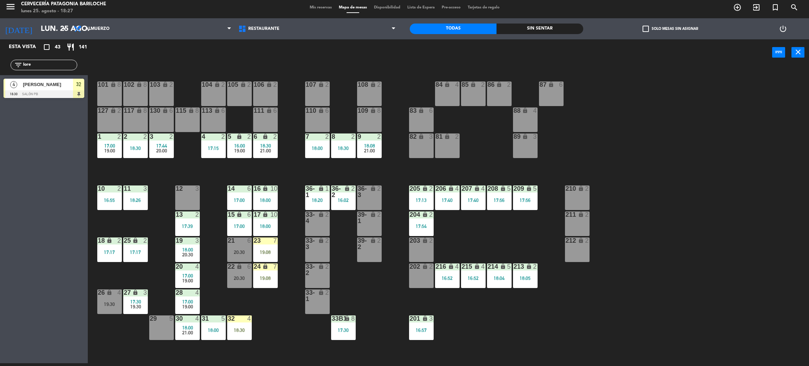
click at [241, 330] on div "18:30" at bounding box center [239, 330] width 25 height 5
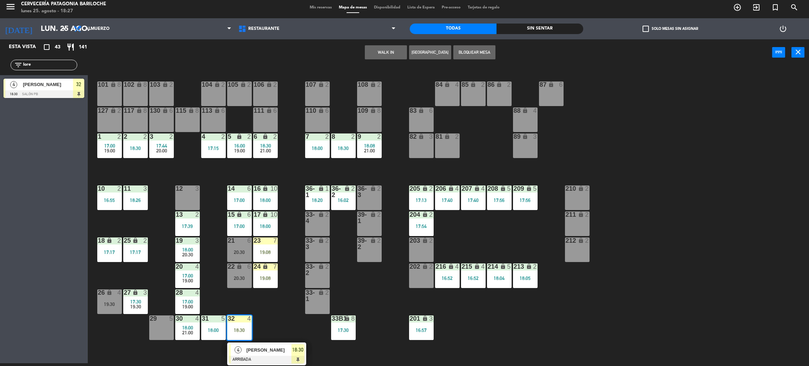
click at [248, 352] on span "[PERSON_NAME]" at bounding box center [269, 349] width 45 height 7
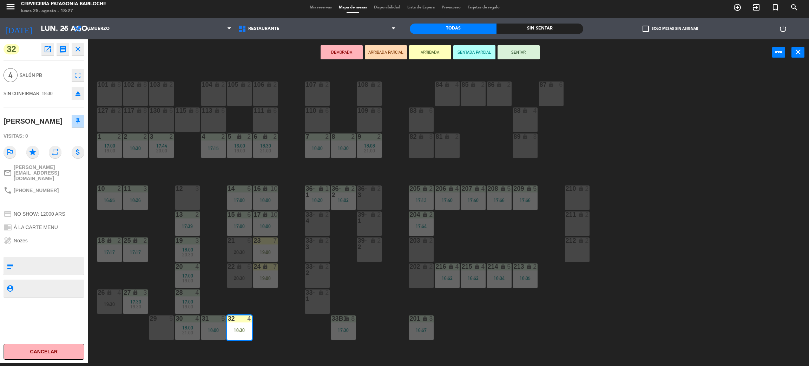
click at [157, 326] on div "29 5" at bounding box center [161, 327] width 25 height 25
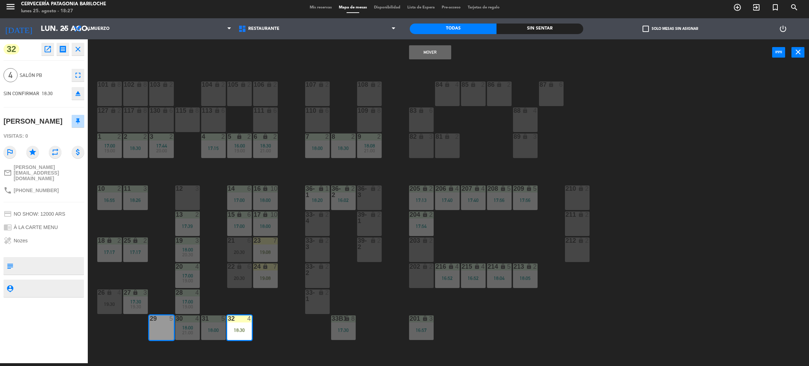
click at [414, 52] on button "Mover" at bounding box center [430, 52] width 42 height 14
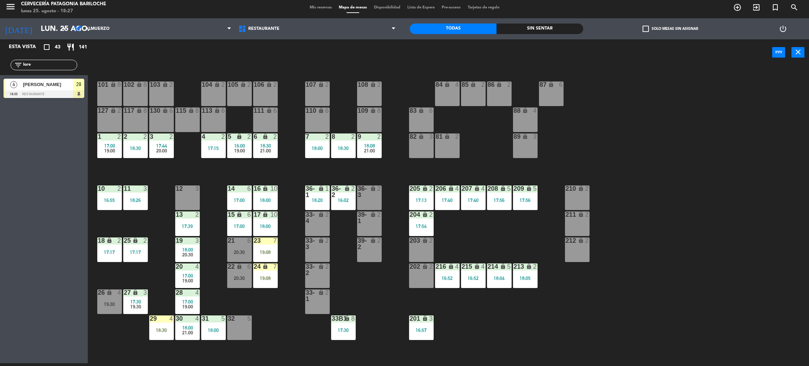
click at [165, 328] on div "18:30" at bounding box center [161, 330] width 25 height 5
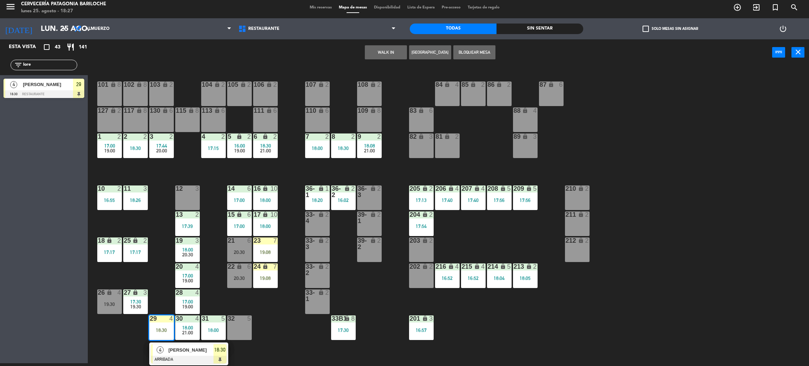
click at [179, 354] on div "[PERSON_NAME]" at bounding box center [191, 350] width 46 height 12
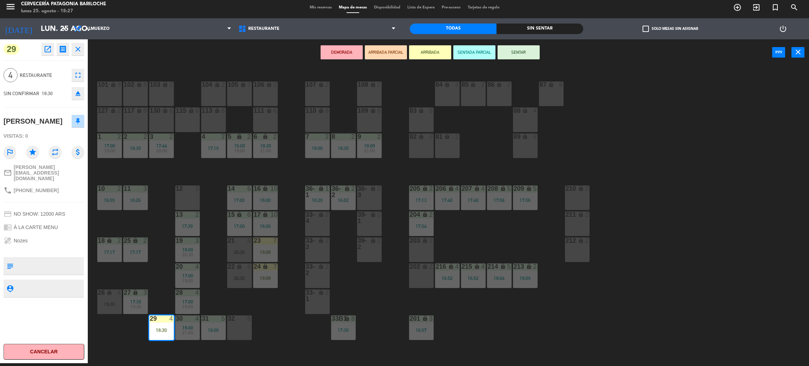
click at [521, 55] on button "SENTAR" at bounding box center [519, 52] width 42 height 14
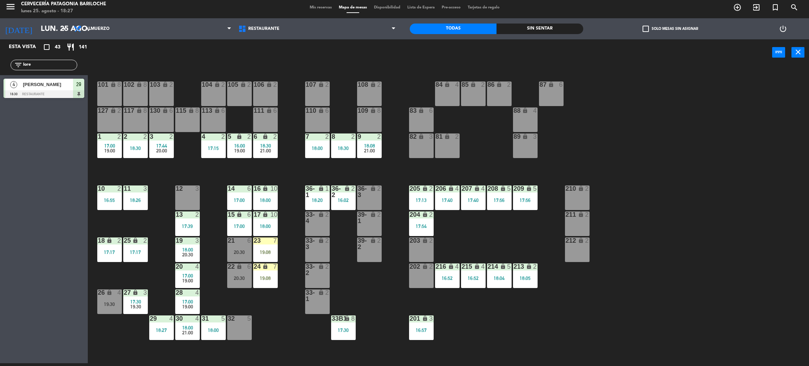
click at [286, 317] on div "101 lock 8 102 lock 8 104 lock 2 105 lock 2 106 lock 2 103 lock 2 107 lock 2 10…" at bounding box center [452, 217] width 713 height 297
click at [157, 338] on div "29 4 18:30" at bounding box center [161, 327] width 25 height 25
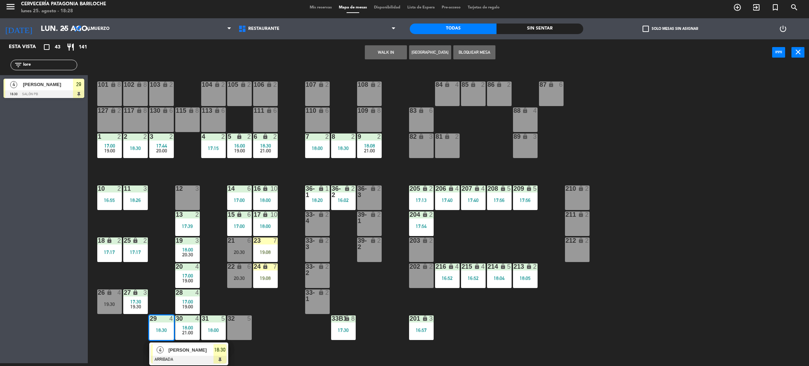
click at [167, 353] on div "4" at bounding box center [160, 350] width 15 height 12
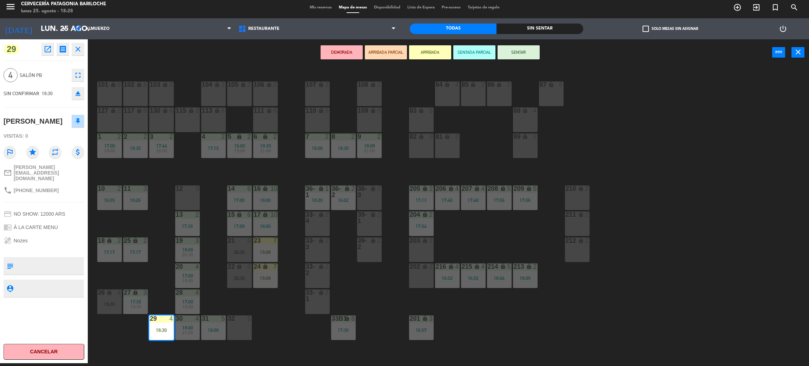
click at [239, 328] on div "32 5" at bounding box center [239, 327] width 25 height 25
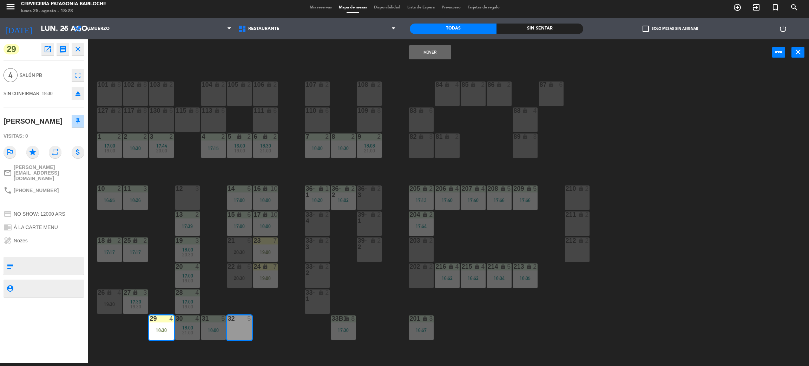
click at [426, 56] on button "Mover" at bounding box center [430, 52] width 42 height 14
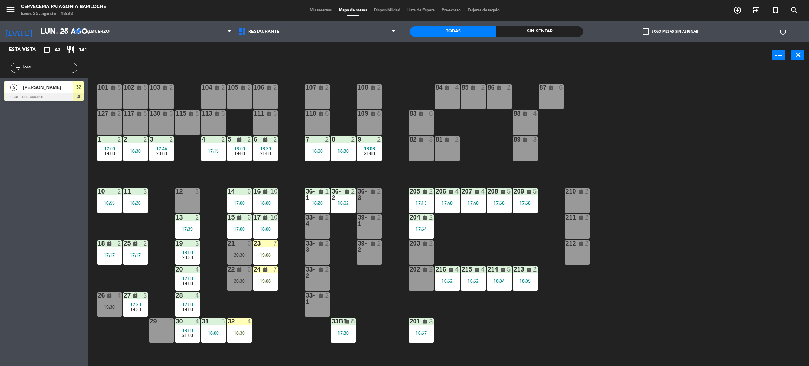
scroll to position [3, 0]
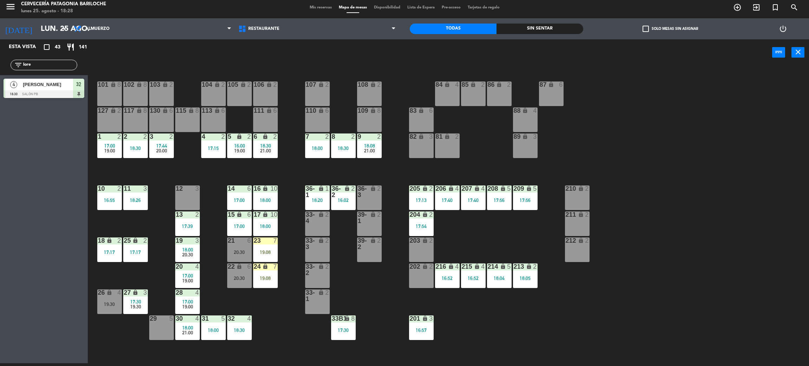
click at [294, 242] on div "101 lock 8 102 lock 8 104 lock 2 105 lock 2 106 lock 2 103 lock 2 107 lock 2 10…" at bounding box center [452, 217] width 713 height 297
click at [275, 310] on div "101 lock 8 102 lock 8 104 lock 2 105 lock 2 106 lock 2 103 lock 2 107 lock 2 10…" at bounding box center [452, 217] width 713 height 297
click at [281, 326] on div "101 lock 8 102 lock 8 104 lock 2 105 lock 2 106 lock 2 103 lock 2 107 lock 2 10…" at bounding box center [452, 217] width 713 height 297
click at [209, 165] on div "101 lock 8 102 lock 8 104 lock 2 105 lock 2 106 lock 2 103 lock 2 107 lock 2 10…" at bounding box center [452, 217] width 713 height 297
click at [280, 164] on div "101 lock 8 102 lock 8 104 lock 2 105 lock 2 106 lock 2 103 lock 2 107 lock 2 10…" at bounding box center [452, 217] width 713 height 297
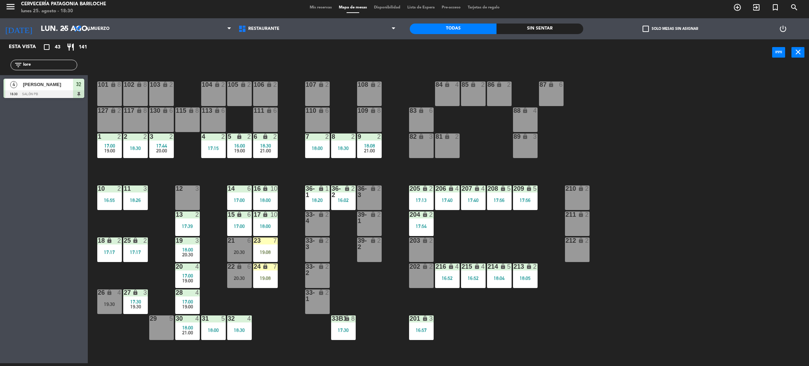
click at [150, 277] on div "101 lock 8 102 lock 8 104 lock 2 105 lock 2 106 lock 2 103 lock 2 107 lock 2 10…" at bounding box center [452, 217] width 713 height 297
click at [127, 275] on div "101 lock 8 102 lock 8 104 lock 2 105 lock 2 106 lock 2 103 lock 2 107 lock 2 10…" at bounding box center [452, 217] width 713 height 297
click at [260, 251] on div "19:08" at bounding box center [265, 252] width 25 height 5
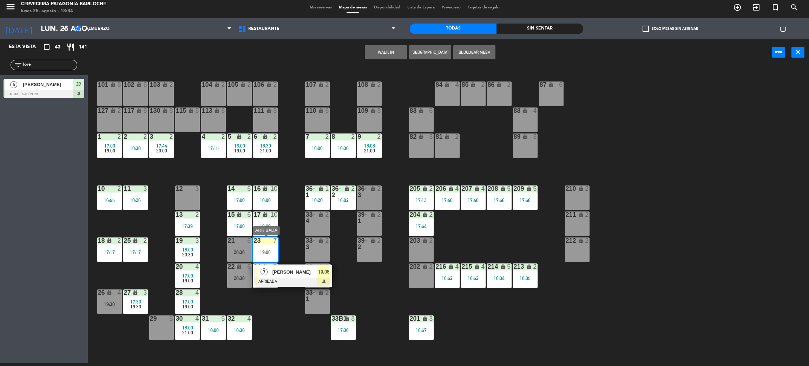
click at [275, 273] on span "[PERSON_NAME]" at bounding box center [294, 271] width 45 height 7
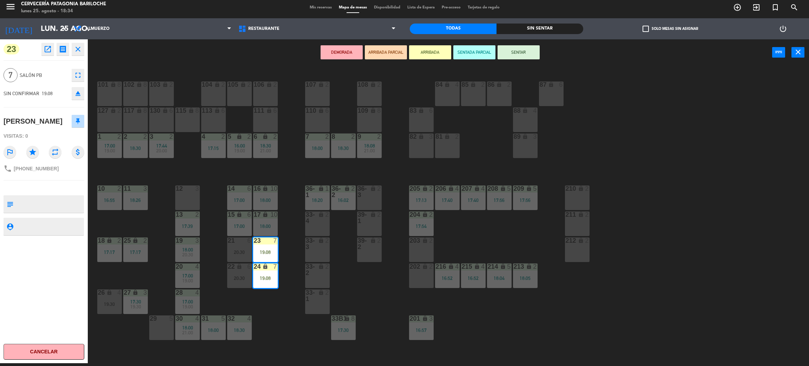
click at [509, 54] on button "SENTAR" at bounding box center [519, 52] width 42 height 14
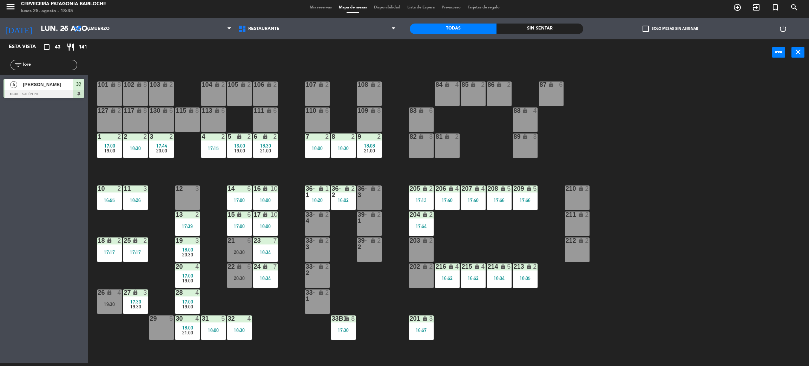
click at [294, 170] on div "101 lock 8 102 lock 8 104 lock 2 105 lock 2 106 lock 2 103 lock 2 107 lock 2 10…" at bounding box center [452, 217] width 713 height 297
click at [421, 235] on div "204 lock 2 17:54" at bounding box center [421, 223] width 25 height 25
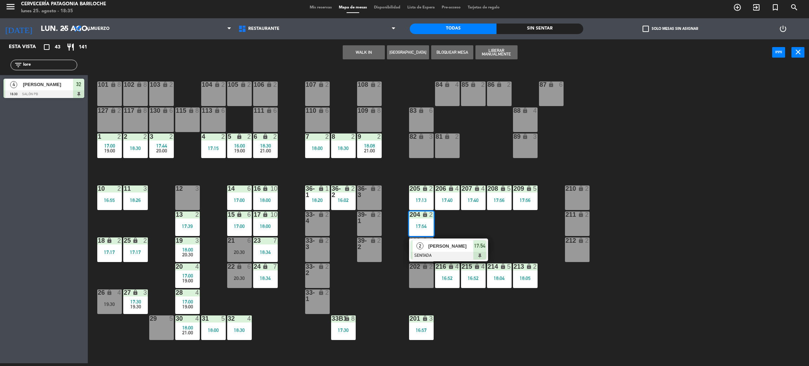
click at [483, 211] on div "101 lock 8 102 lock 8 104 lock 2 105 lock 2 106 lock 2 103 lock 2 107 lock 2 10…" at bounding box center [452, 217] width 713 height 297
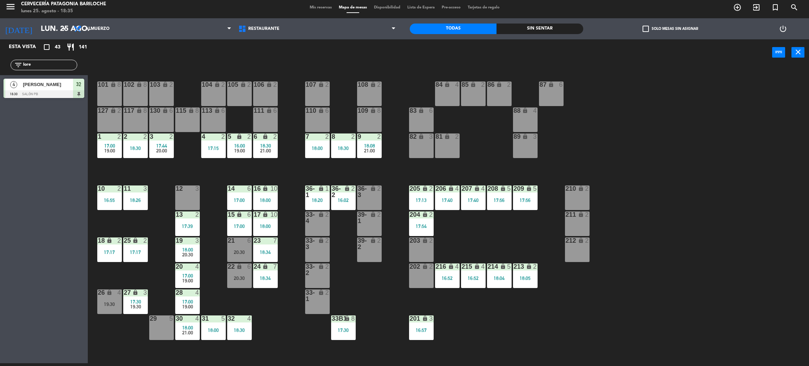
click at [420, 250] on div "203 lock 2" at bounding box center [421, 249] width 25 height 25
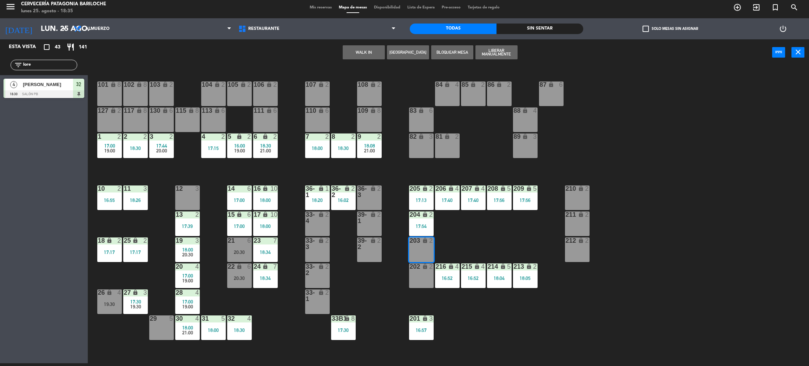
click at [359, 54] on button "WALK IN" at bounding box center [364, 52] width 42 height 14
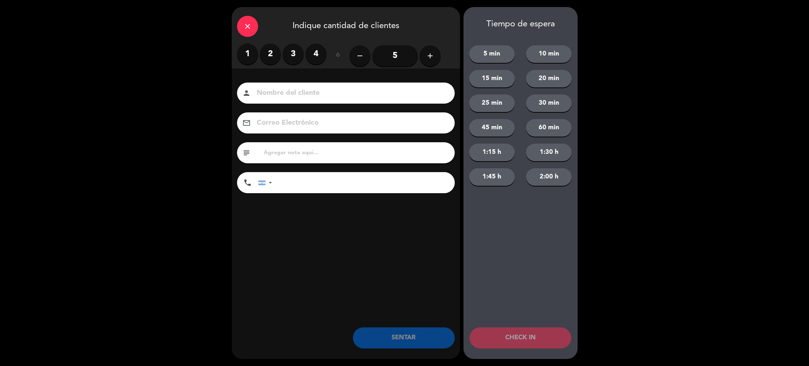
click at [246, 24] on icon "close" at bounding box center [247, 26] width 8 height 8
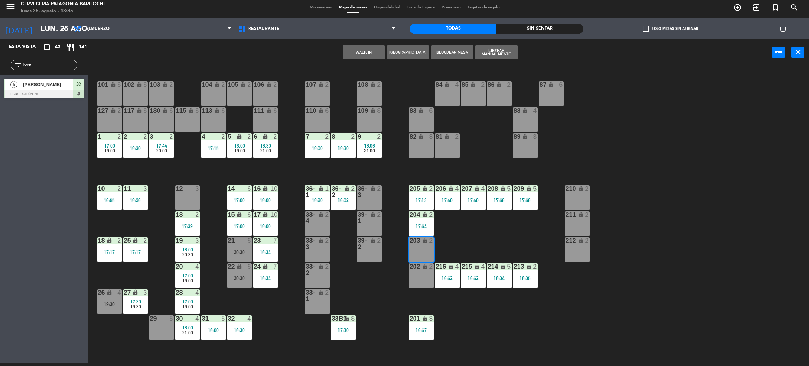
click at [462, 226] on div "101 lock 8 102 lock 8 104 lock 2 105 lock 2 106 lock 2 103 lock 2 107 lock 2 10…" at bounding box center [452, 217] width 713 height 297
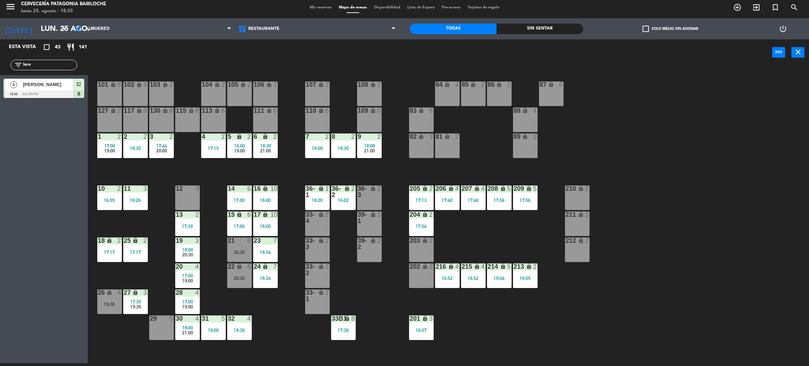
click at [430, 218] on div "2" at bounding box center [431, 214] width 4 height 6
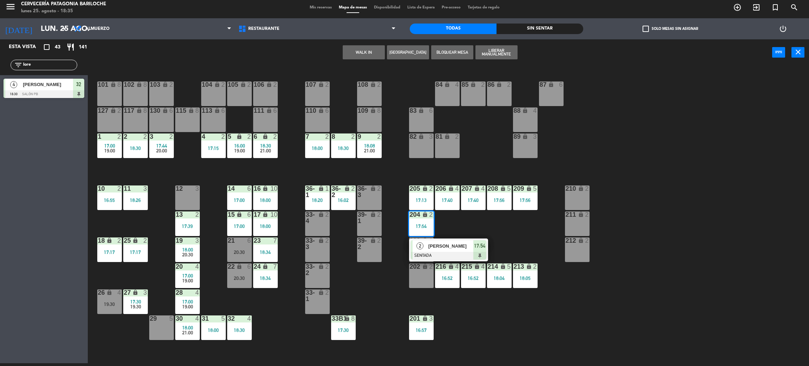
click at [433, 243] on span "[PERSON_NAME]" at bounding box center [450, 245] width 45 height 7
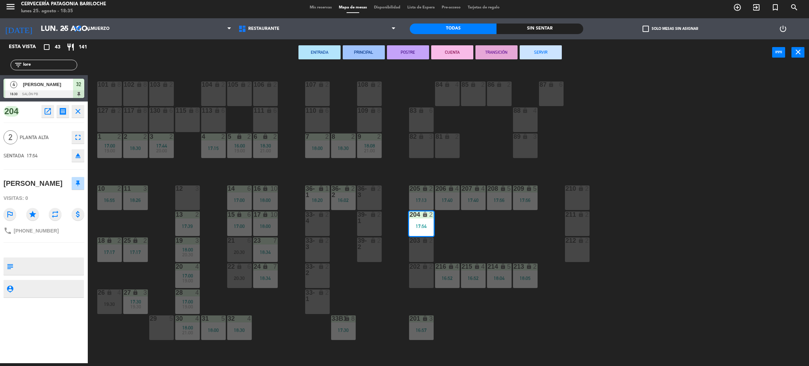
click at [421, 251] on div "203 lock 2" at bounding box center [421, 249] width 25 height 25
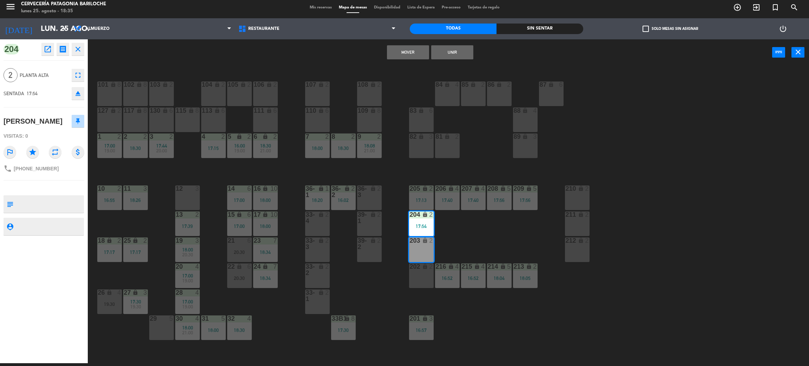
click at [400, 52] on button "Mover" at bounding box center [408, 52] width 42 height 14
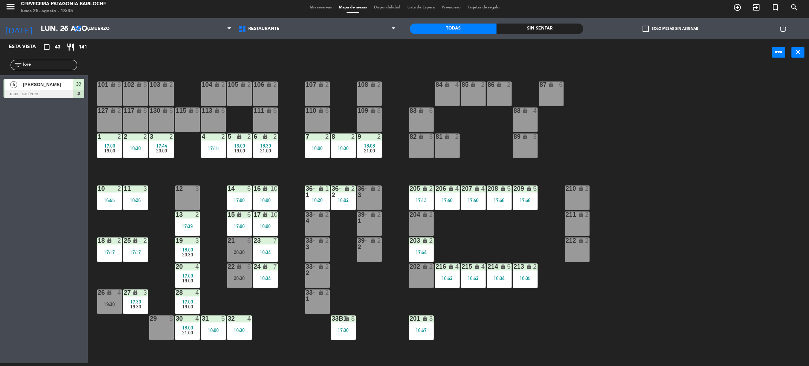
click at [416, 275] on div "202 lock 2" at bounding box center [421, 275] width 25 height 25
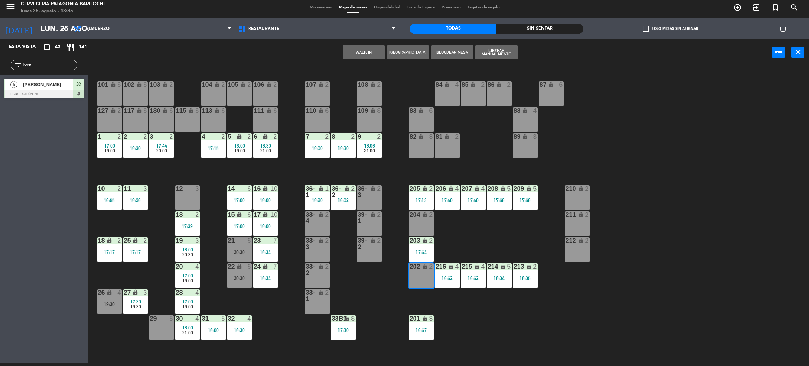
click at [354, 50] on button "WALK IN" at bounding box center [364, 52] width 42 height 14
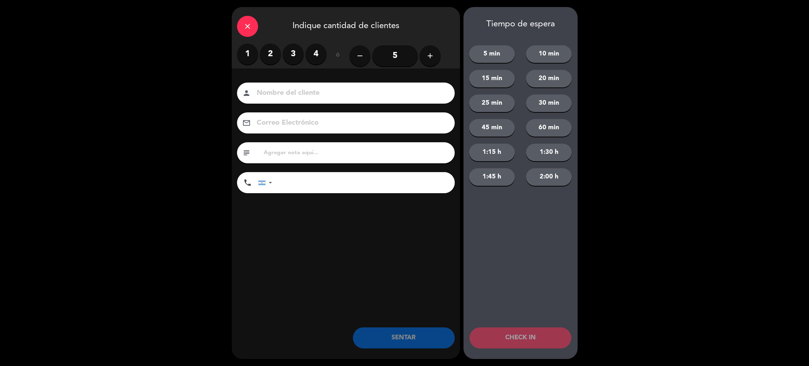
click at [269, 50] on label "2" at bounding box center [270, 54] width 21 height 21
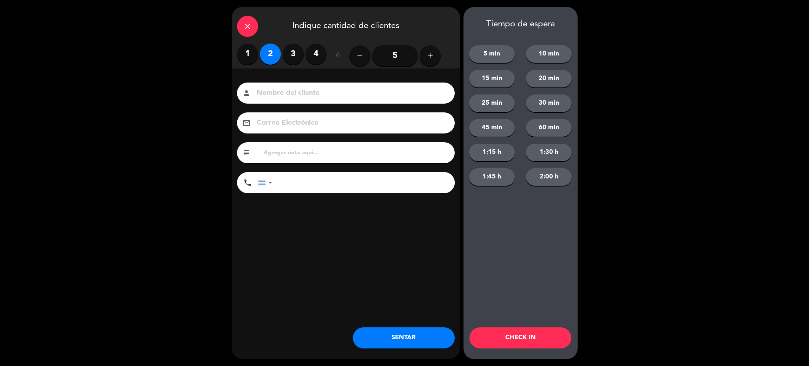
click at [294, 87] on input at bounding box center [351, 93] width 190 height 12
type input "Montes Carla"
click at [297, 182] on input "tel" at bounding box center [367, 182] width 176 height 21
type input "2995720458"
click at [387, 334] on button "SENTAR" at bounding box center [404, 337] width 102 height 21
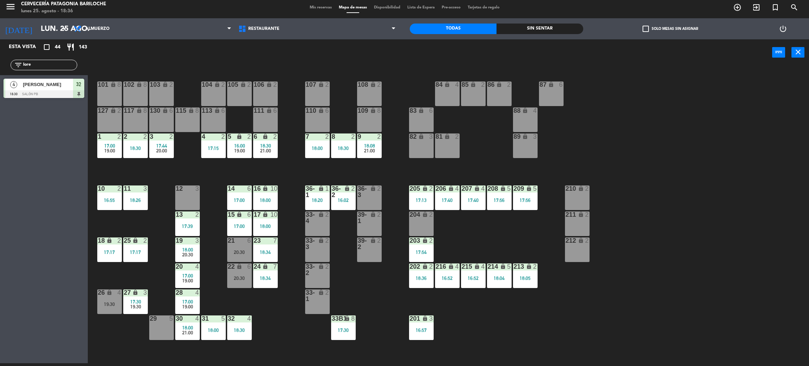
click at [372, 290] on div "101 lock 8 102 lock 8 104 lock 2 105 lock 2 106 lock 2 103 lock 2 107 lock 2 10…" at bounding box center [452, 217] width 713 height 297
click at [151, 174] on div "101 lock 8 102 lock 8 104 lock 2 105 lock 2 106 lock 2 103 lock 2 107 lock 2 10…" at bounding box center [452, 217] width 713 height 297
click at [106, 148] on span "19:00" at bounding box center [109, 151] width 11 height 6
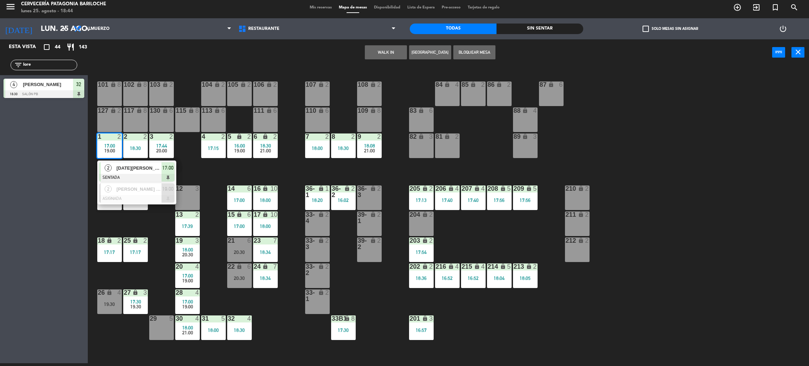
click at [128, 171] on span "[DATE][PERSON_NAME]" at bounding box center [139, 167] width 45 height 7
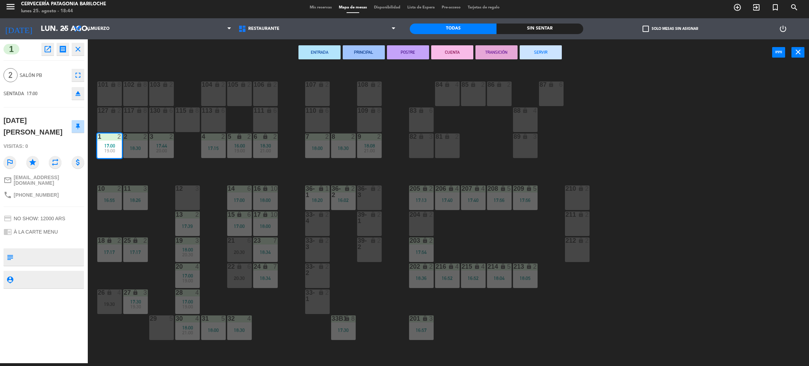
click at [543, 53] on button "SERVIR" at bounding box center [541, 52] width 42 height 14
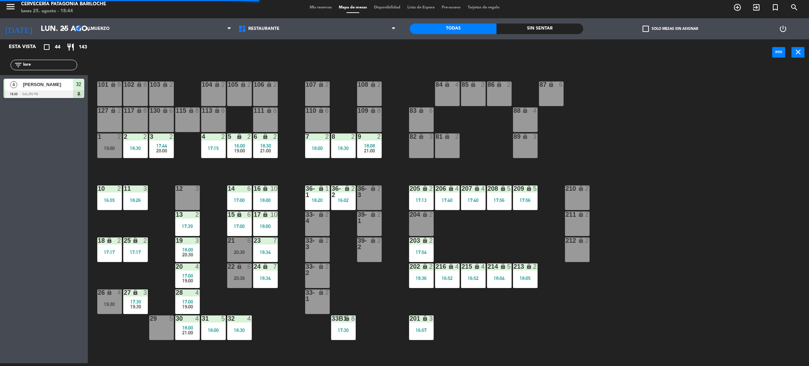
drag, startPoint x: 135, startPoint y: 177, endPoint x: 138, endPoint y: 174, distance: 3.7
click at [136, 177] on div "101 lock 8 102 lock 8 104 lock 2 105 lock 2 106 lock 2 103 lock 2 107 lock 2 10…" at bounding box center [452, 217] width 713 height 297
click at [330, 166] on div "101 lock 8 102 lock 8 104 lock 2 105 lock 2 106 lock 2 103 lock 2 107 lock 2 10…" at bounding box center [452, 217] width 713 height 297
click at [208, 231] on div "101 lock 8 102 lock 8 104 lock 2 105 lock 2 106 lock 2 103 lock 2 107 lock 2 10…" at bounding box center [452, 217] width 713 height 297
click at [244, 145] on span "16:00" at bounding box center [239, 146] width 11 height 6
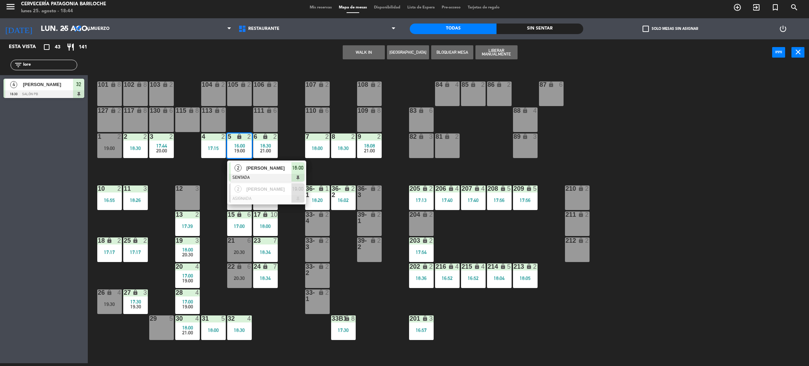
click at [247, 166] on span "[PERSON_NAME]" at bounding box center [269, 167] width 45 height 7
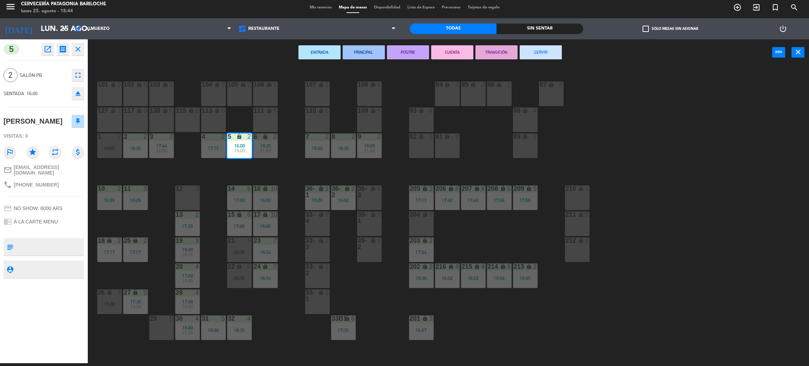
click at [536, 53] on button "SERVIR" at bounding box center [541, 52] width 42 height 14
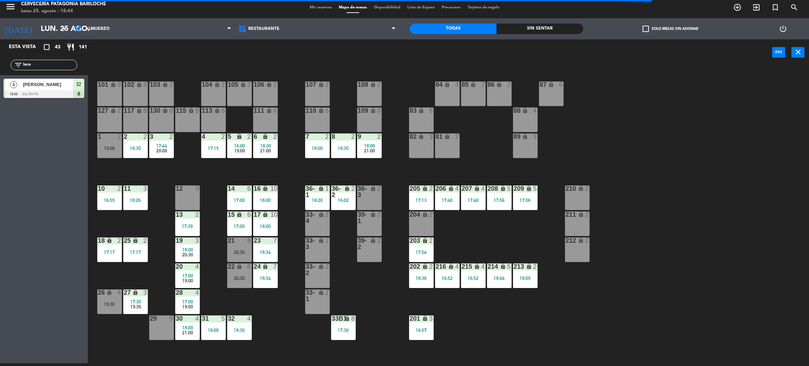
click at [300, 174] on div "101 lock 8 102 lock 8 104 lock 2 105 lock 2 106 lock 2 103 lock 2 107 lock 2 10…" at bounding box center [452, 217] width 713 height 297
click at [458, 239] on div "101 lock 8 102 lock 8 104 lock 2 105 lock 2 106 lock 2 103 lock 2 107 lock 2 10…" at bounding box center [452, 217] width 713 height 297
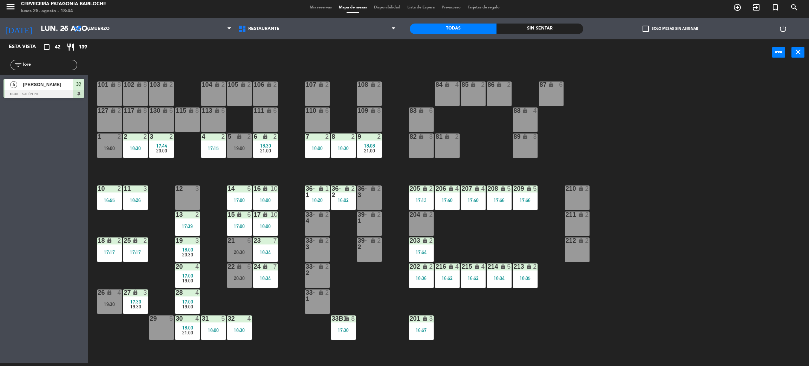
click at [217, 170] on div "101 lock 8 102 lock 8 104 lock 2 105 lock 2 106 lock 2 103 lock 2 107 lock 2 10…" at bounding box center [452, 217] width 713 height 297
click at [210, 175] on div "101 lock 8 102 lock 8 104 lock 2 105 lock 2 106 lock 2 103 lock 2 107 lock 2 10…" at bounding box center [452, 217] width 713 height 297
click at [241, 173] on div "101 lock 8 102 lock 8 104 lock 2 105 lock 2 106 lock 2 103 lock 2 107 lock 2 10…" at bounding box center [452, 217] width 713 height 297
click at [161, 230] on div "101 lock 8 102 lock 8 104 lock 2 105 lock 2 106 lock 2 103 lock 2 107 lock 2 10…" at bounding box center [452, 217] width 713 height 297
click at [241, 250] on div "20:30" at bounding box center [239, 252] width 25 height 5
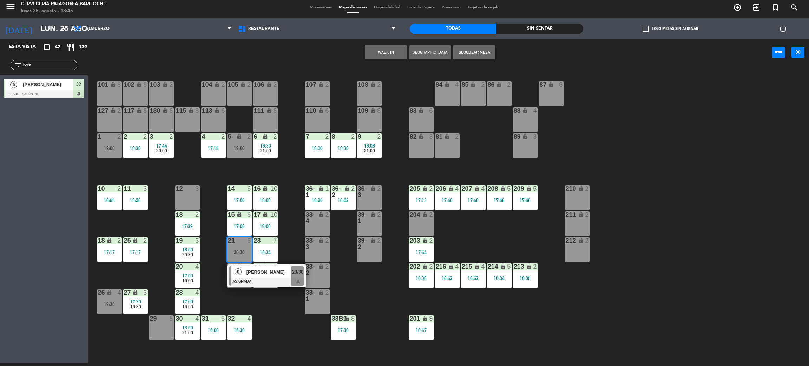
click at [255, 275] on span "[PERSON_NAME]" at bounding box center [269, 271] width 45 height 7
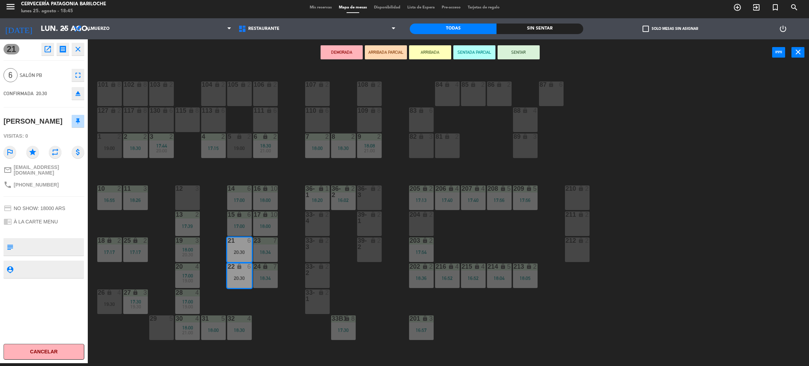
click at [275, 222] on div "17 lock 10 18:00" at bounding box center [265, 223] width 25 height 25
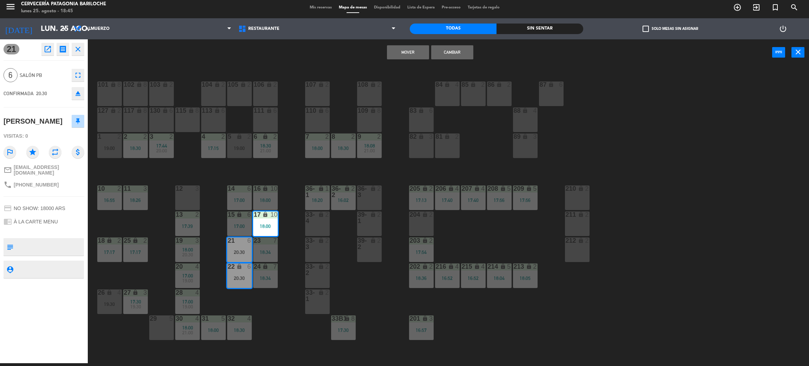
click at [271, 193] on div "16 lock 10 18:00" at bounding box center [265, 197] width 25 height 25
click at [413, 54] on button "Mover y Unir" at bounding box center [408, 52] width 42 height 14
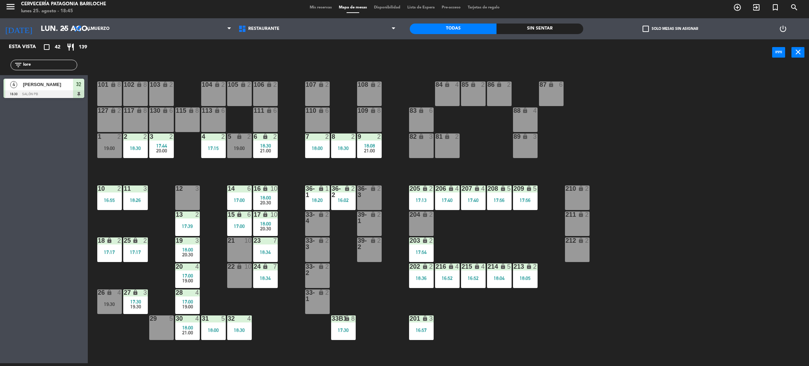
click at [216, 168] on div "101 lock 8 102 lock 8 104 lock 2 105 lock 2 106 lock 2 103 lock 2 107 lock 2 10…" at bounding box center [452, 217] width 713 height 297
click at [155, 322] on div "29 5" at bounding box center [161, 318] width 25 height 7
click at [387, 54] on button "WALK IN" at bounding box center [386, 52] width 42 height 14
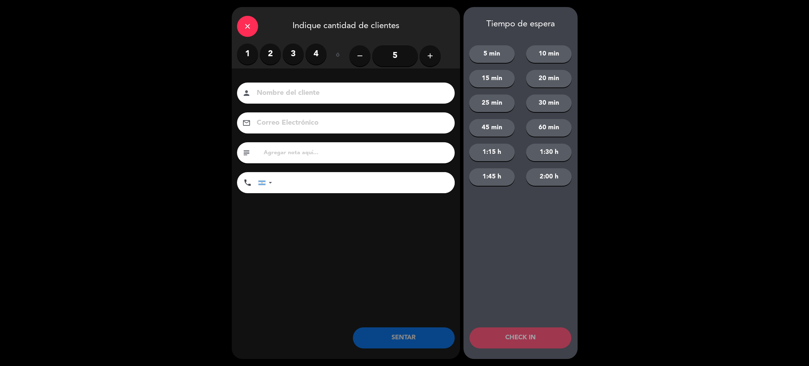
click at [393, 66] on input "5" at bounding box center [395, 55] width 46 height 21
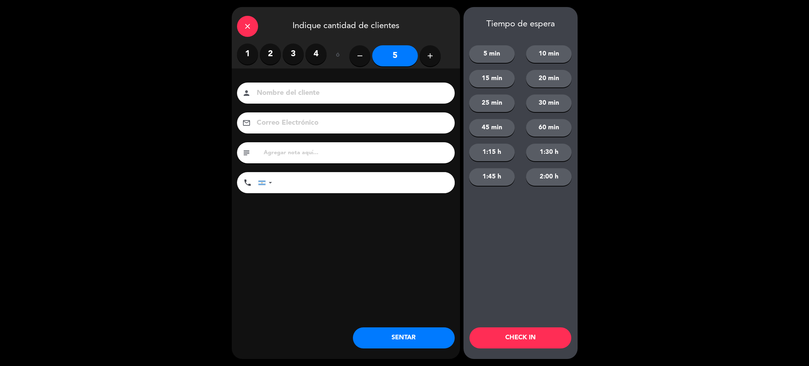
click at [374, 97] on input at bounding box center [351, 93] width 190 height 12
type input "Marcos Davalos"
click at [387, 179] on input "tel" at bounding box center [367, 182] width 176 height 21
type input "+595971895869"
click at [411, 331] on button "SENTAR" at bounding box center [404, 337] width 102 height 21
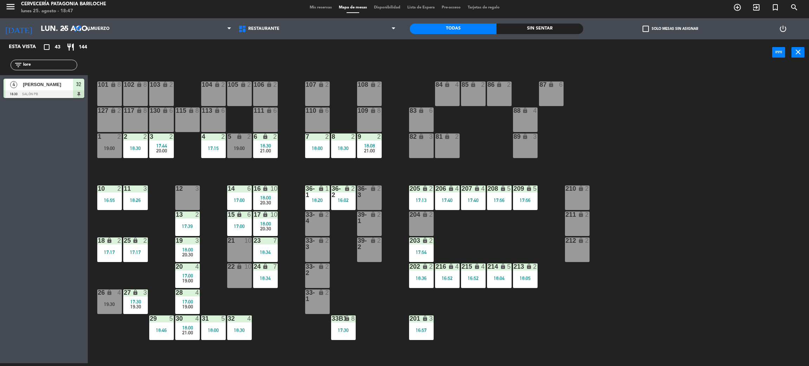
click at [394, 173] on div "101 lock 8 102 lock 8 104 lock 2 105 lock 2 106 lock 2 103 lock 2 107 lock 2 10…" at bounding box center [452, 217] width 713 height 297
click at [172, 166] on div "101 lock 8 102 lock 8 104 lock 2 105 lock 2 106 lock 2 103 lock 2 107 lock 2 10…" at bounding box center [452, 217] width 713 height 297
click at [281, 309] on div "101 lock 8 102 lock 8 104 lock 2 105 lock 2 106 lock 2 103 lock 2 107 lock 2 10…" at bounding box center [452, 217] width 713 height 297
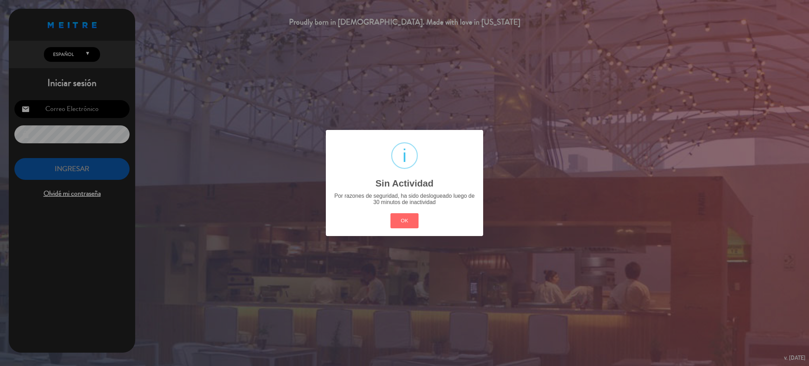
type input "recepcionbrc247@gmail.com"
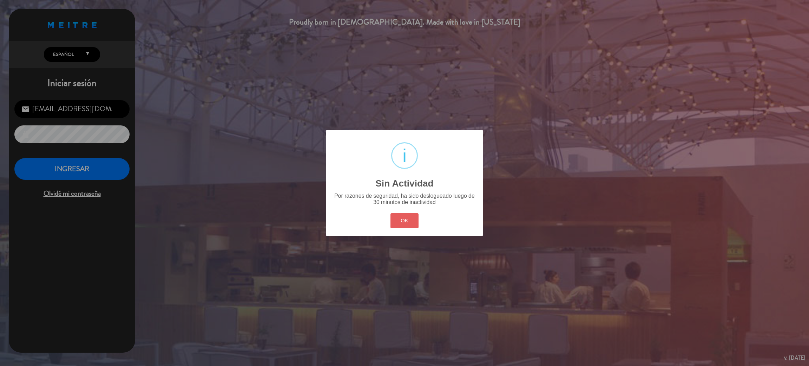
click at [414, 214] on button "OK" at bounding box center [404, 220] width 28 height 15
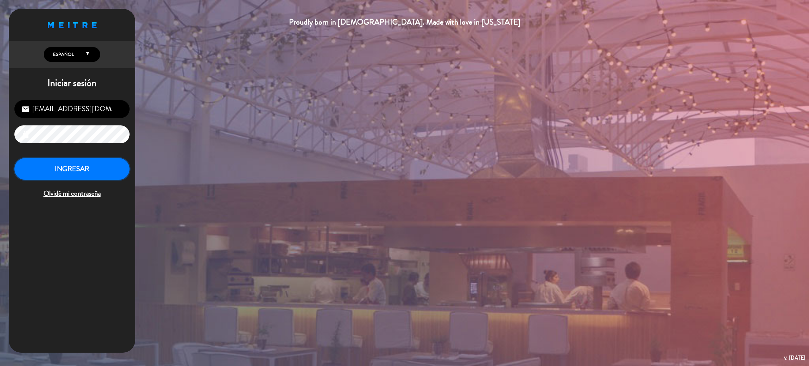
click at [99, 173] on button "INGRESAR" at bounding box center [71, 169] width 115 height 22
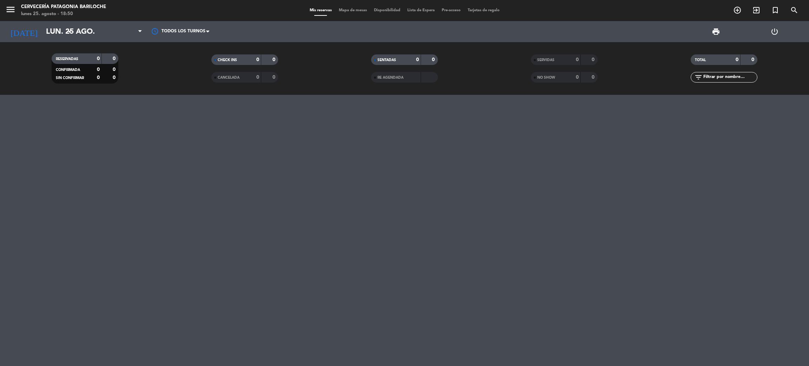
click at [14, 11] on icon "menu" at bounding box center [10, 9] width 11 height 11
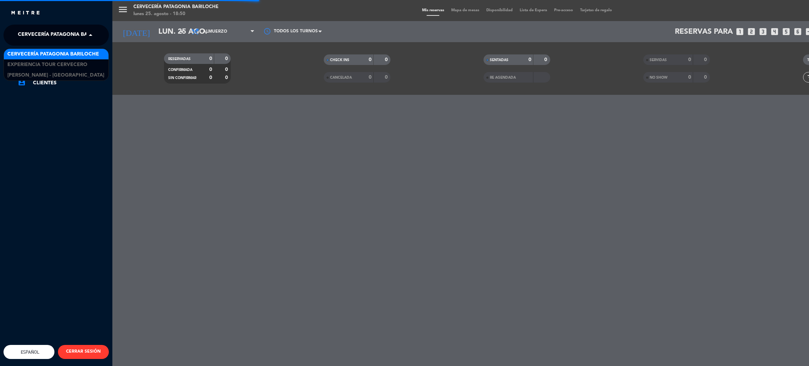
click at [55, 31] on span "Cervecería Patagonia Bariloche" at bounding box center [64, 35] width 92 height 15
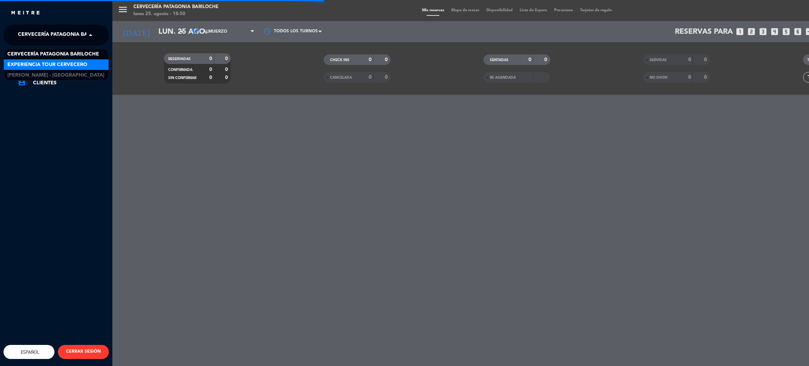
click at [66, 65] on span "Experiencia Tour Cervecero" at bounding box center [47, 65] width 80 height 8
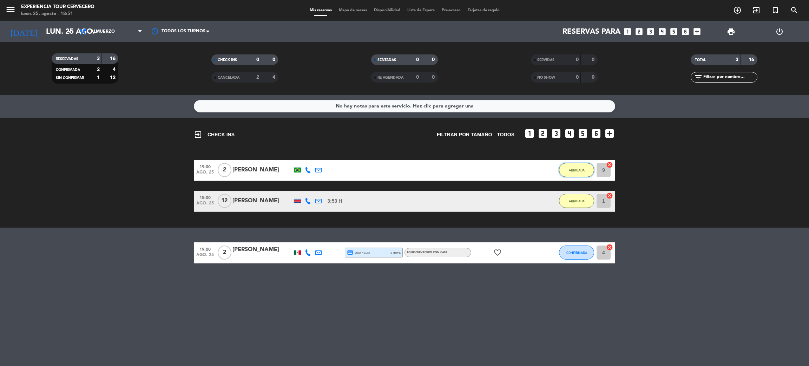
click at [568, 174] on button "ARRIBADA" at bounding box center [576, 170] width 35 height 14
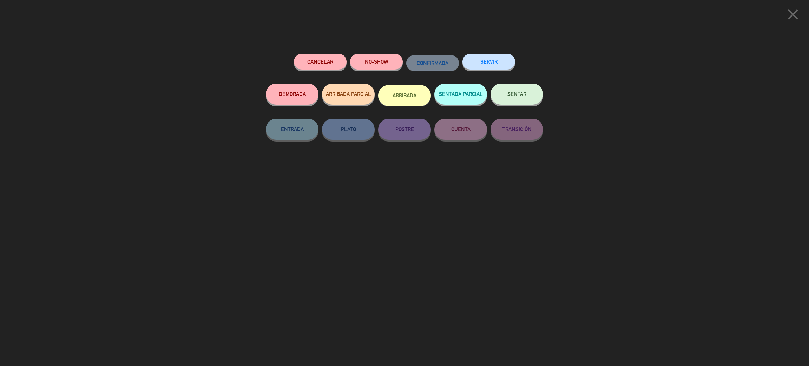
click at [508, 98] on button "SENTAR" at bounding box center [517, 94] width 53 height 21
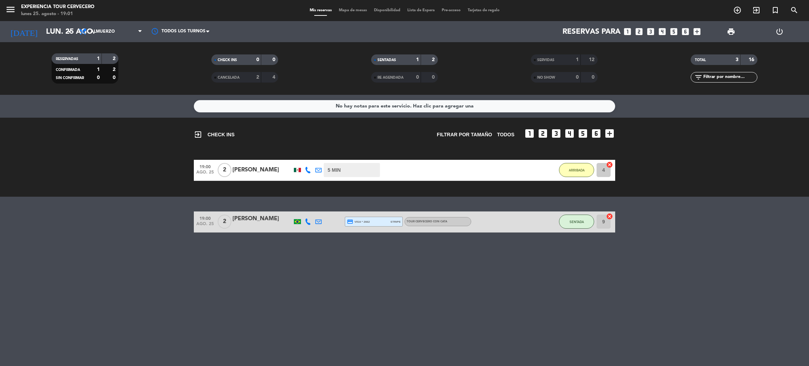
click at [268, 262] on div "No hay notas para este servicio. Haz clic para agregar una exit_to_app CHECK IN…" at bounding box center [404, 230] width 809 height 271
click at [580, 164] on button "ARRIBADA" at bounding box center [576, 170] width 35 height 14
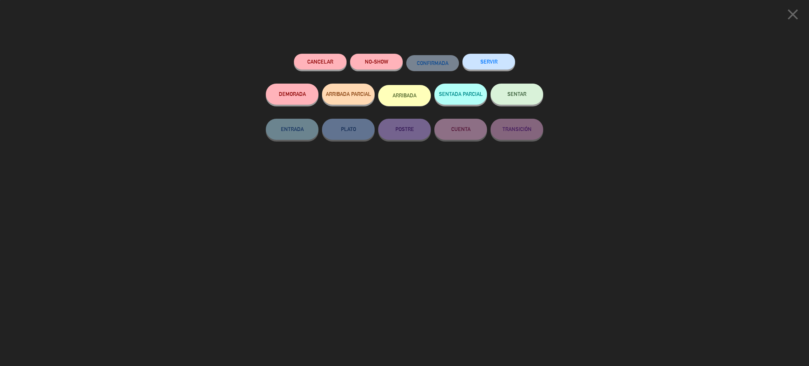
click at [471, 58] on button "SERVIR" at bounding box center [488, 62] width 53 height 16
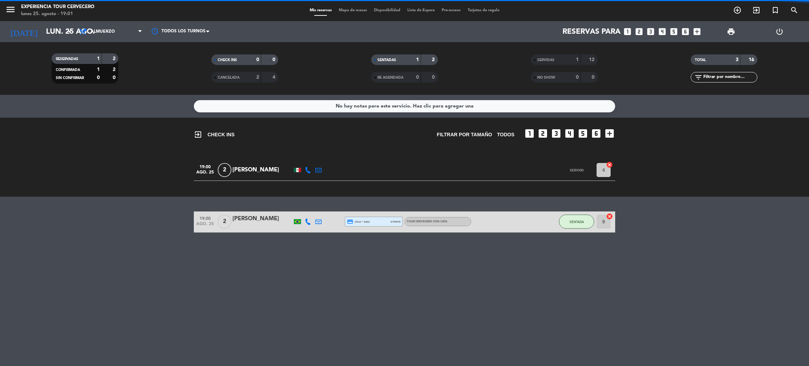
click at [694, 230] on bookings-row "19:00 ago. 25 2 Diego Martins credit_card visa * 2662 stripe Tour cervecero con…" at bounding box center [404, 221] width 809 height 21
